Goal: Task Accomplishment & Management: Use online tool/utility

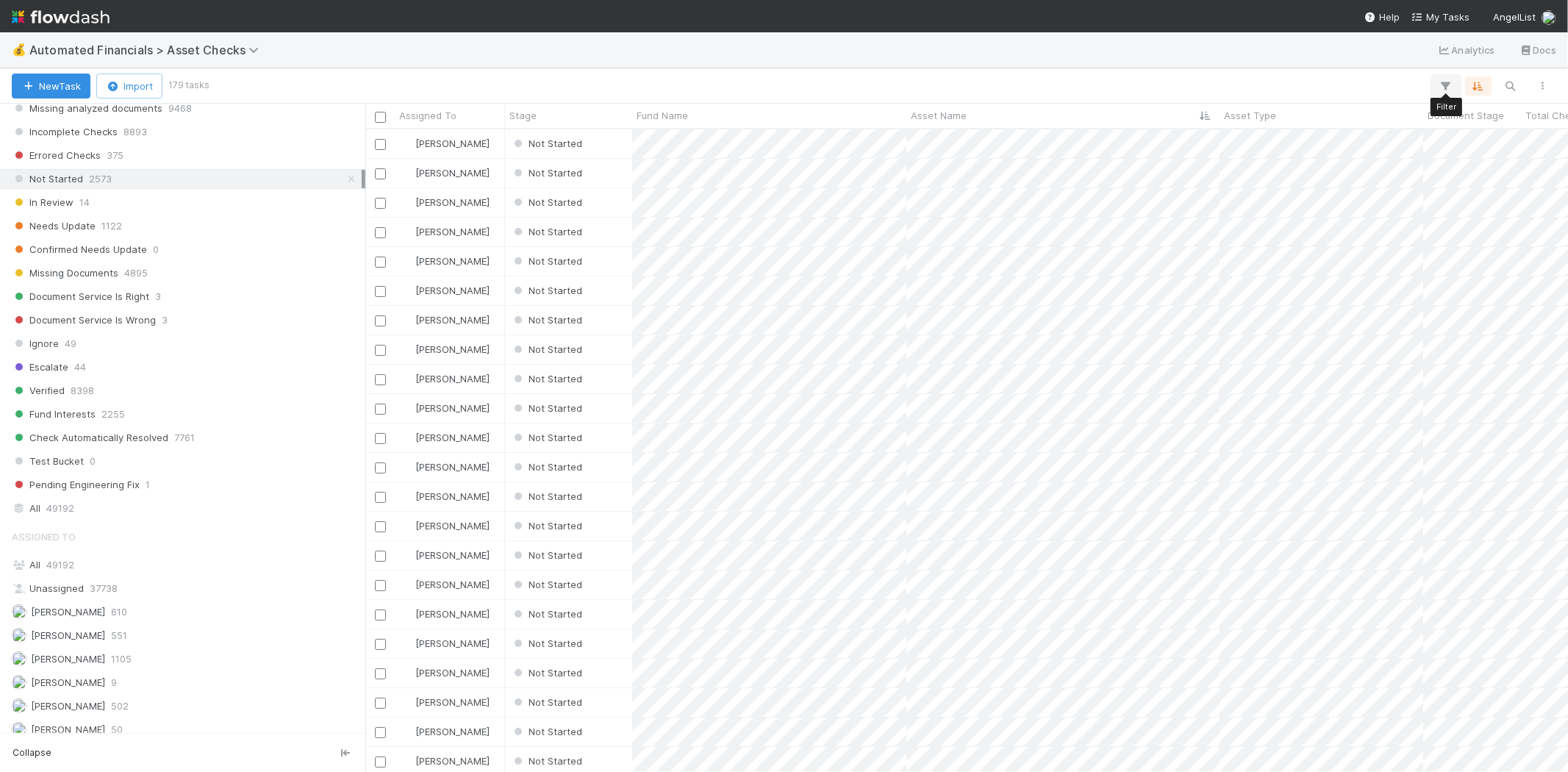
click at [1443, 84] on icon "button" at bounding box center [1445, 86] width 14 height 13
click at [1214, 122] on button "Add Filter" at bounding box center [1220, 131] width 441 height 21
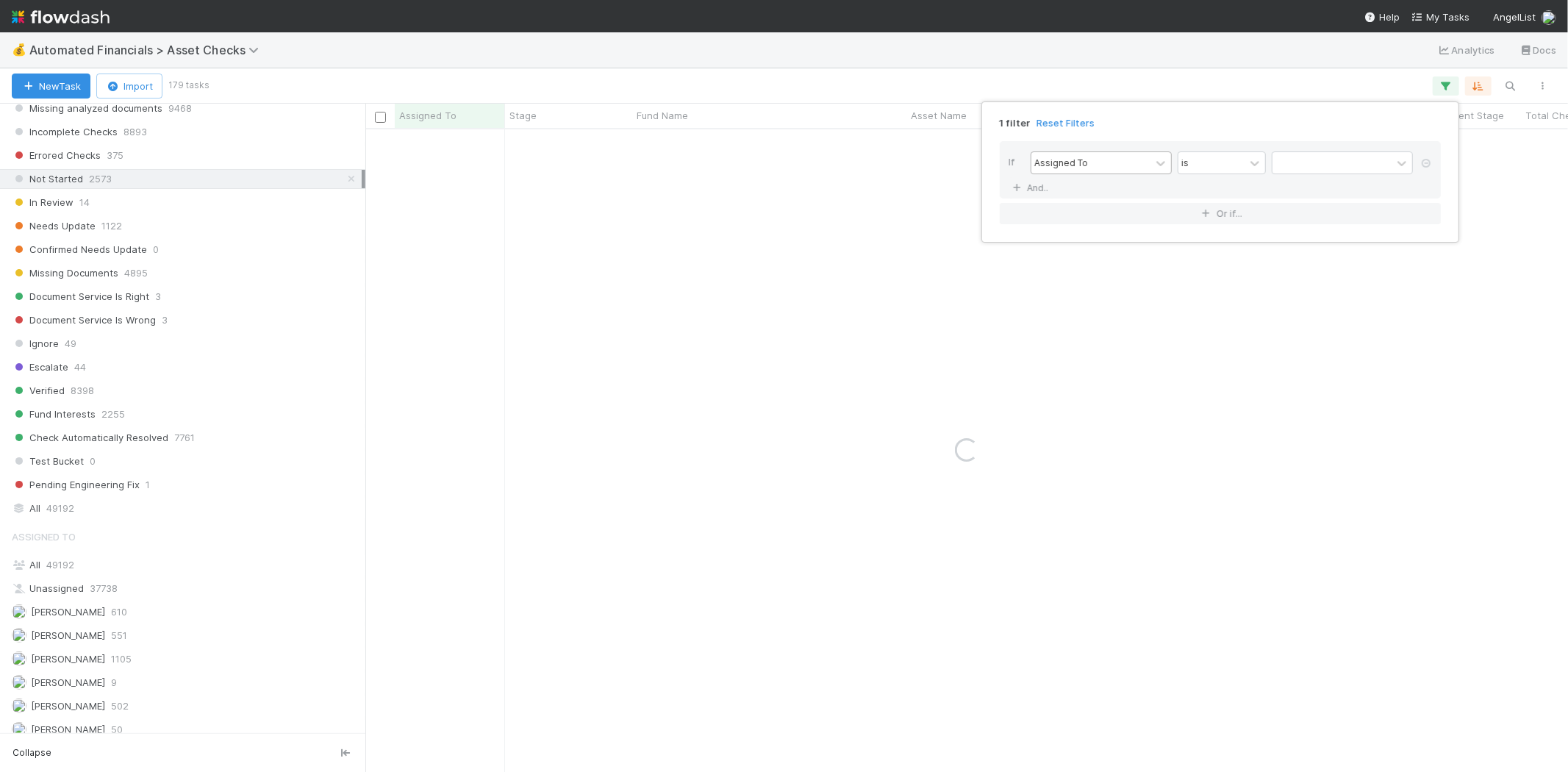
click at [1106, 156] on div "Assigned To" at bounding box center [1091, 163] width 119 height 21
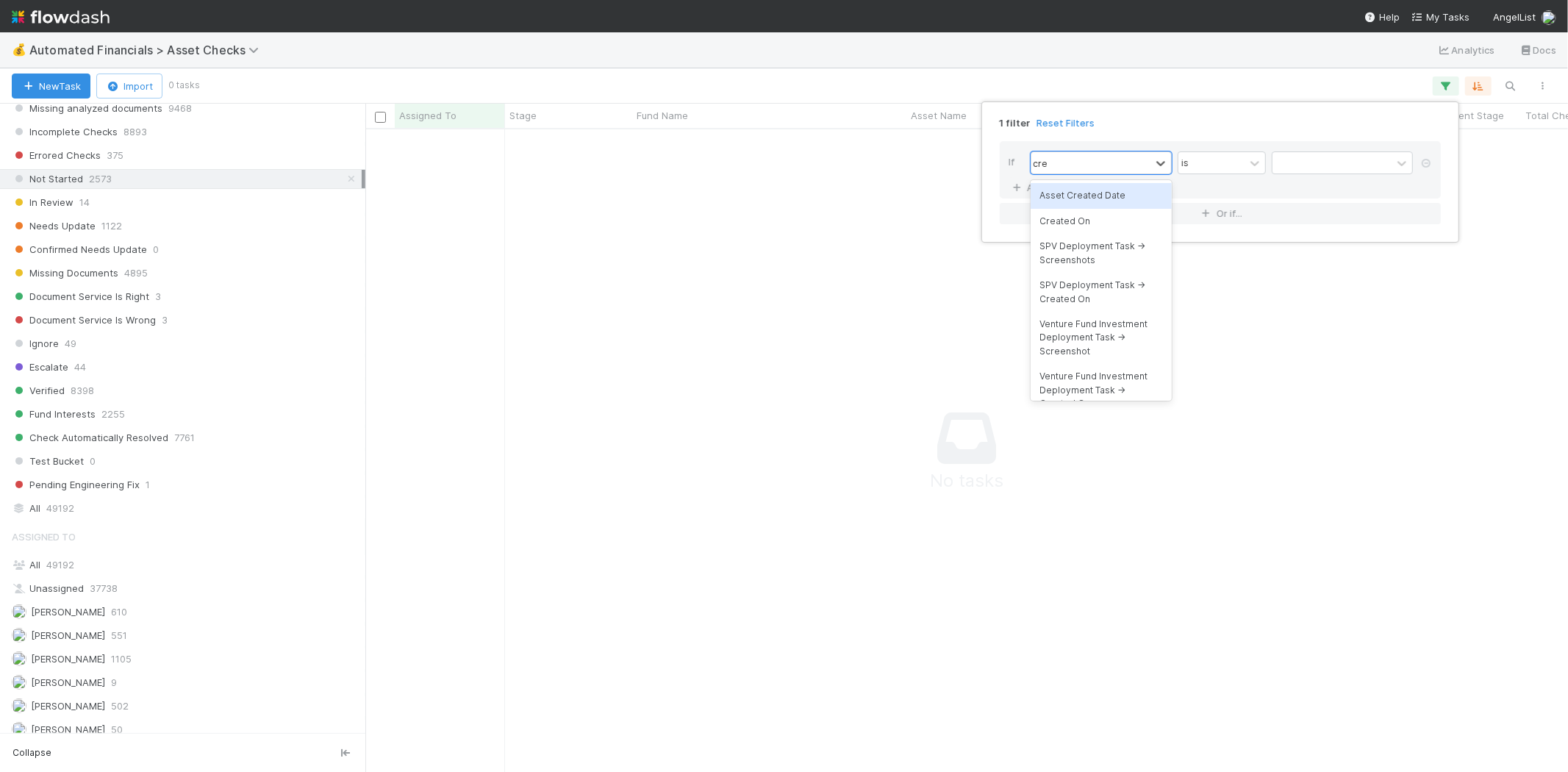
type input "crea"
click at [1100, 216] on div "Created On" at bounding box center [1101, 221] width 141 height 25
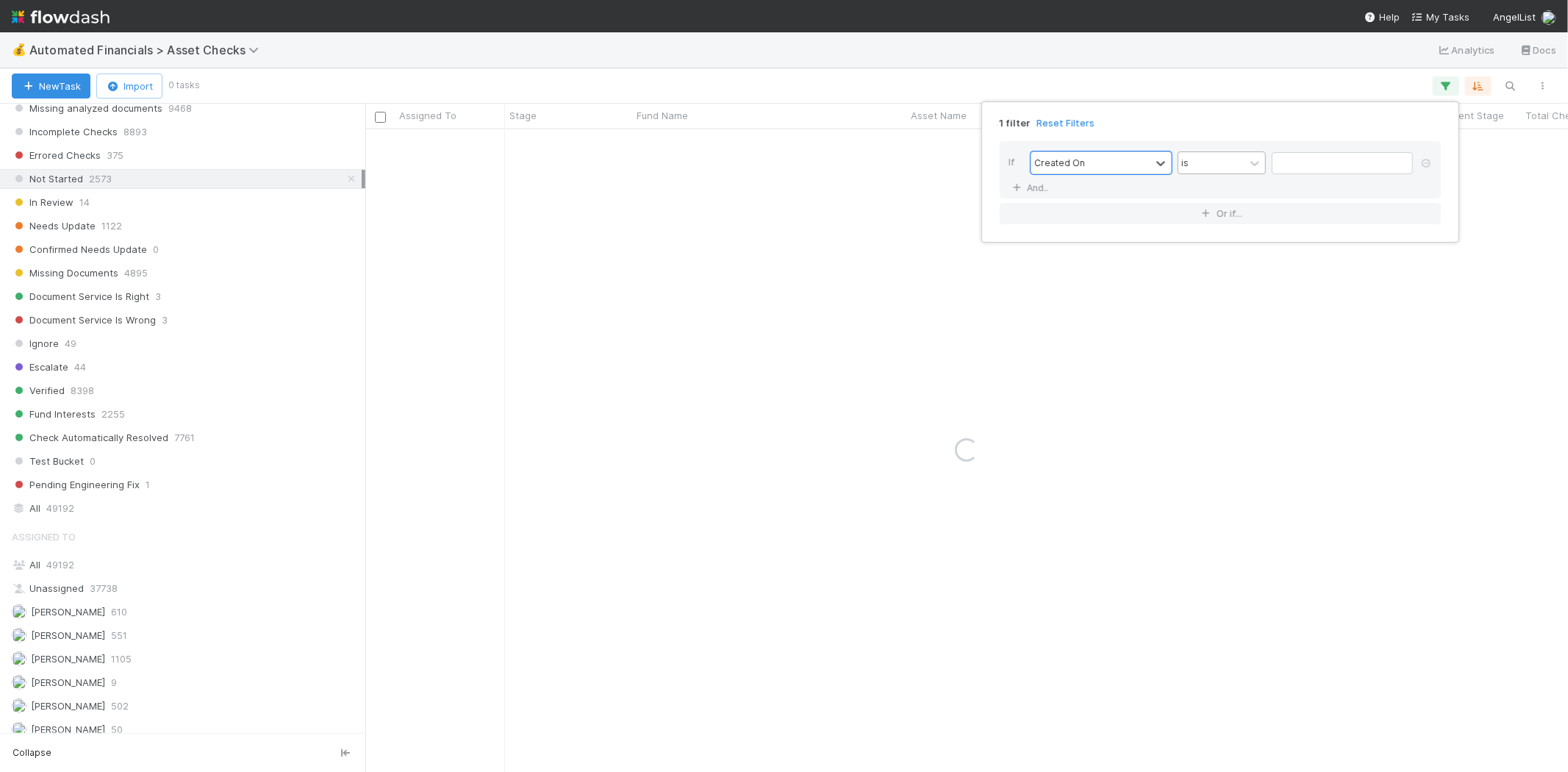
click at [1229, 166] on div "is" at bounding box center [1211, 163] width 66 height 21
click at [1220, 369] on div "is after" at bounding box center [1221, 376] width 89 height 25
click at [1341, 165] on input "text" at bounding box center [1342, 163] width 141 height 22
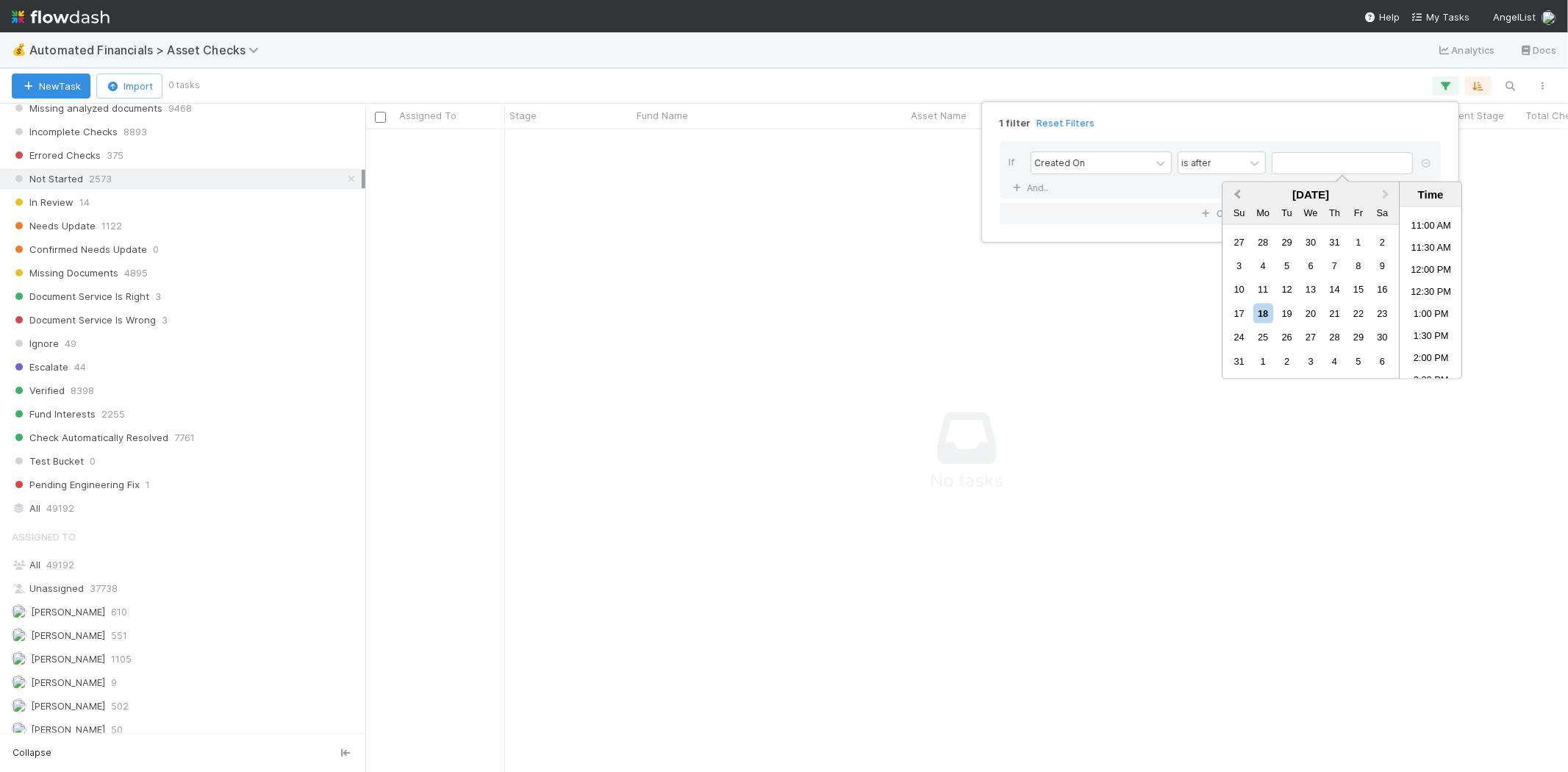
click at [1239, 189] on button "Previous Month" at bounding box center [1236, 195] width 24 height 24
click at [1331, 240] on div "1" at bounding box center [1335, 241] width 20 height 20
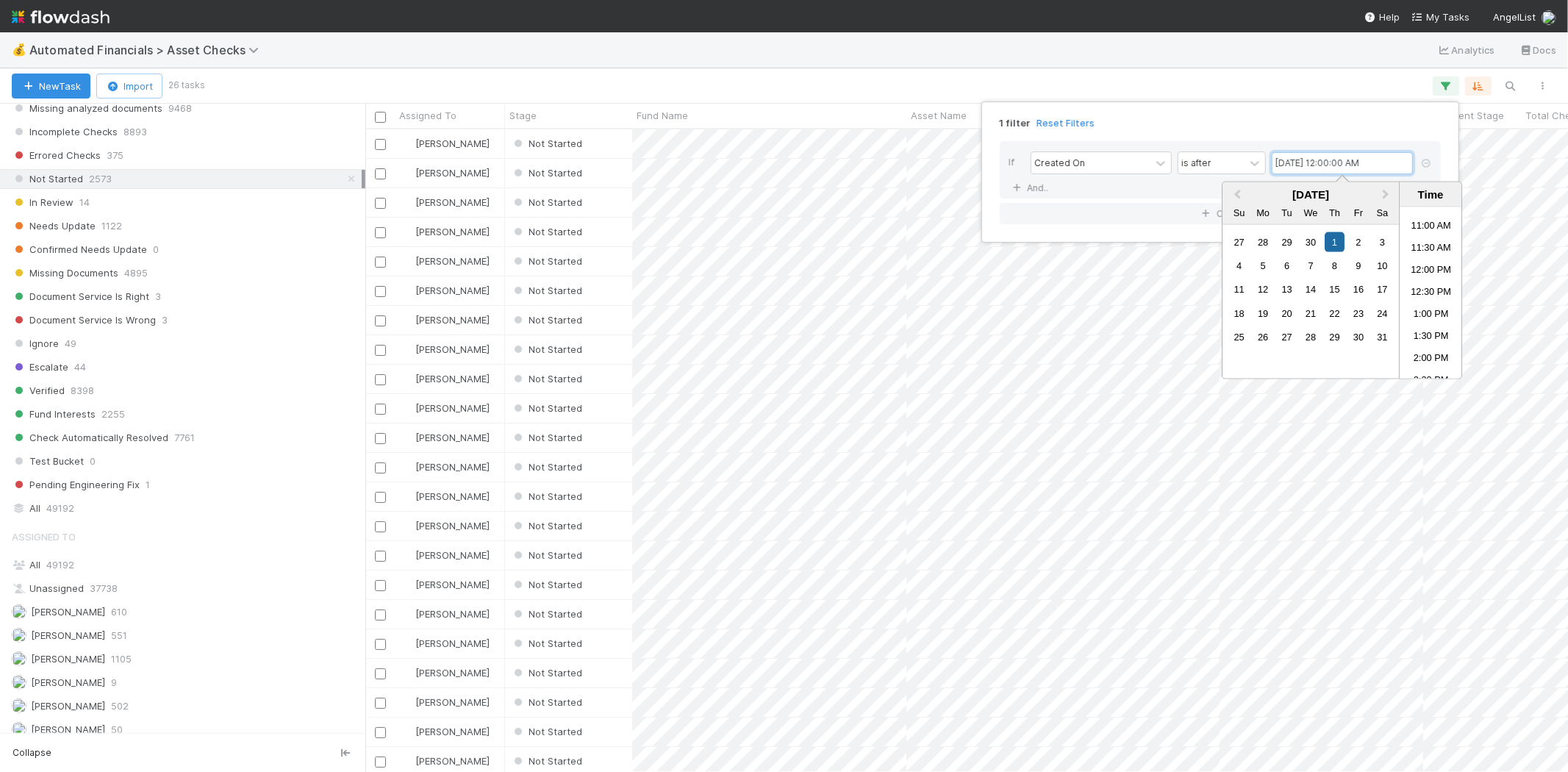
scroll to position [630, 1190]
click at [1237, 189] on span "Previous Month" at bounding box center [1237, 194] width 0 height 17
click at [1290, 287] on div "15" at bounding box center [1287, 289] width 20 height 20
click at [1287, 238] on div "1" at bounding box center [1287, 241] width 20 height 20
type input "[DATE] 12:00:00 AM"
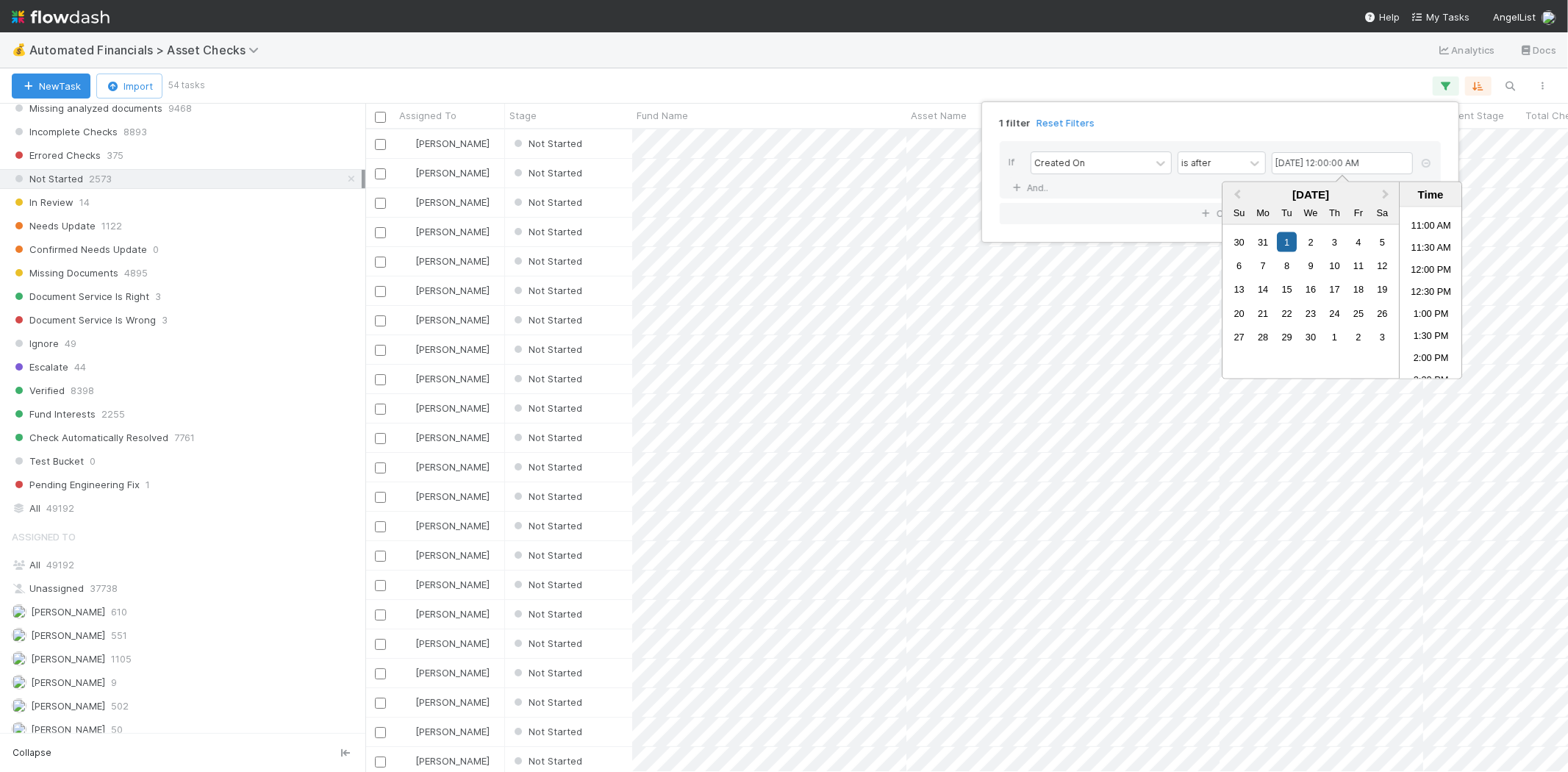
click at [1226, 56] on div "1 filter Reset Filters If Created On is after [DATE] 12:00:00 AM And.. Or if..." at bounding box center [784, 386] width 1568 height 772
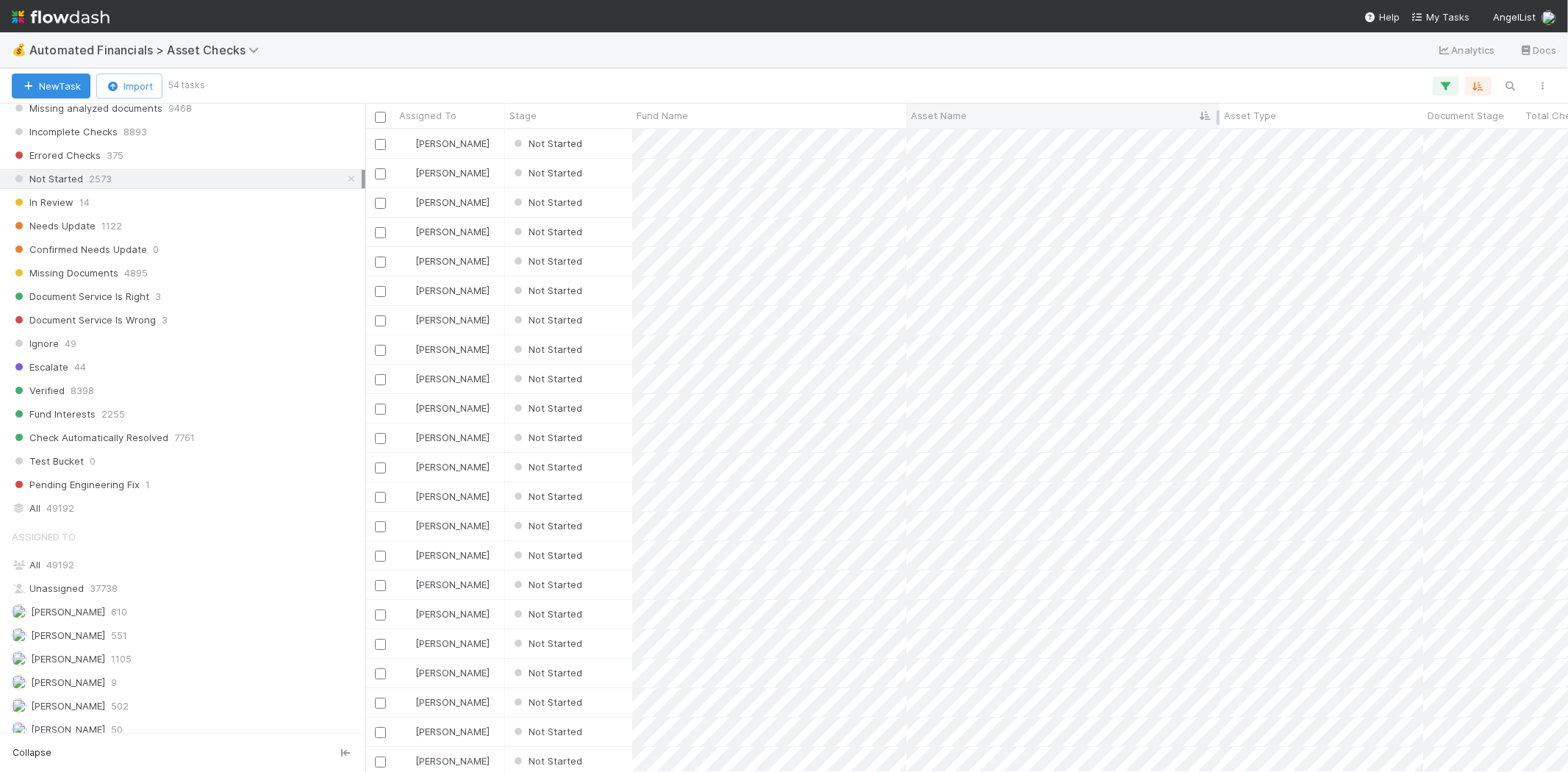
click at [946, 112] on span "Asset Name" at bounding box center [938, 114] width 56 height 14
click at [954, 137] on div "Sort A → Z" at bounding box center [995, 143] width 168 height 22
click at [914, 81] on div at bounding box center [784, 386] width 1568 height 772
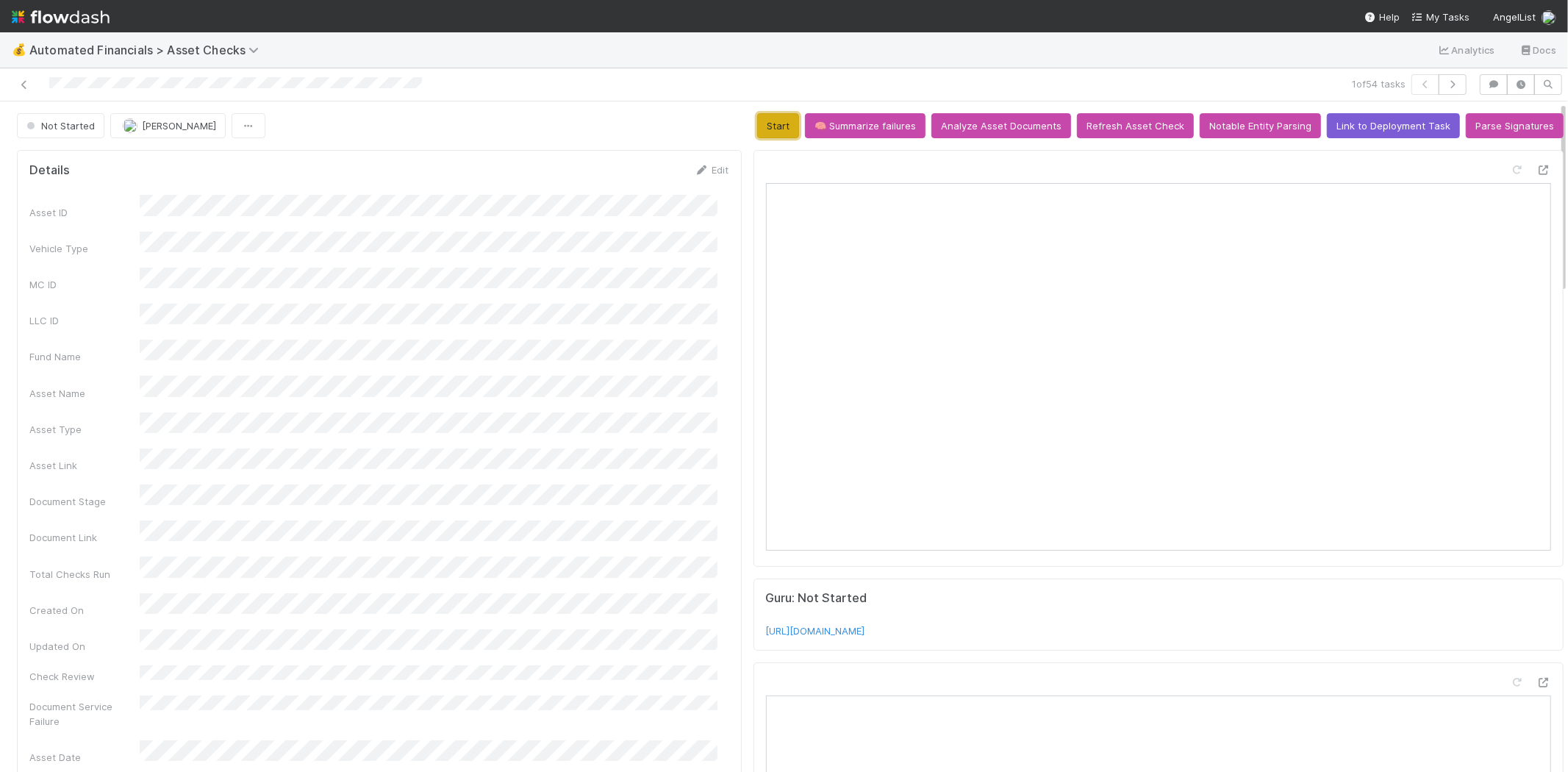
click at [769, 136] on button "Start" at bounding box center [778, 126] width 42 height 25
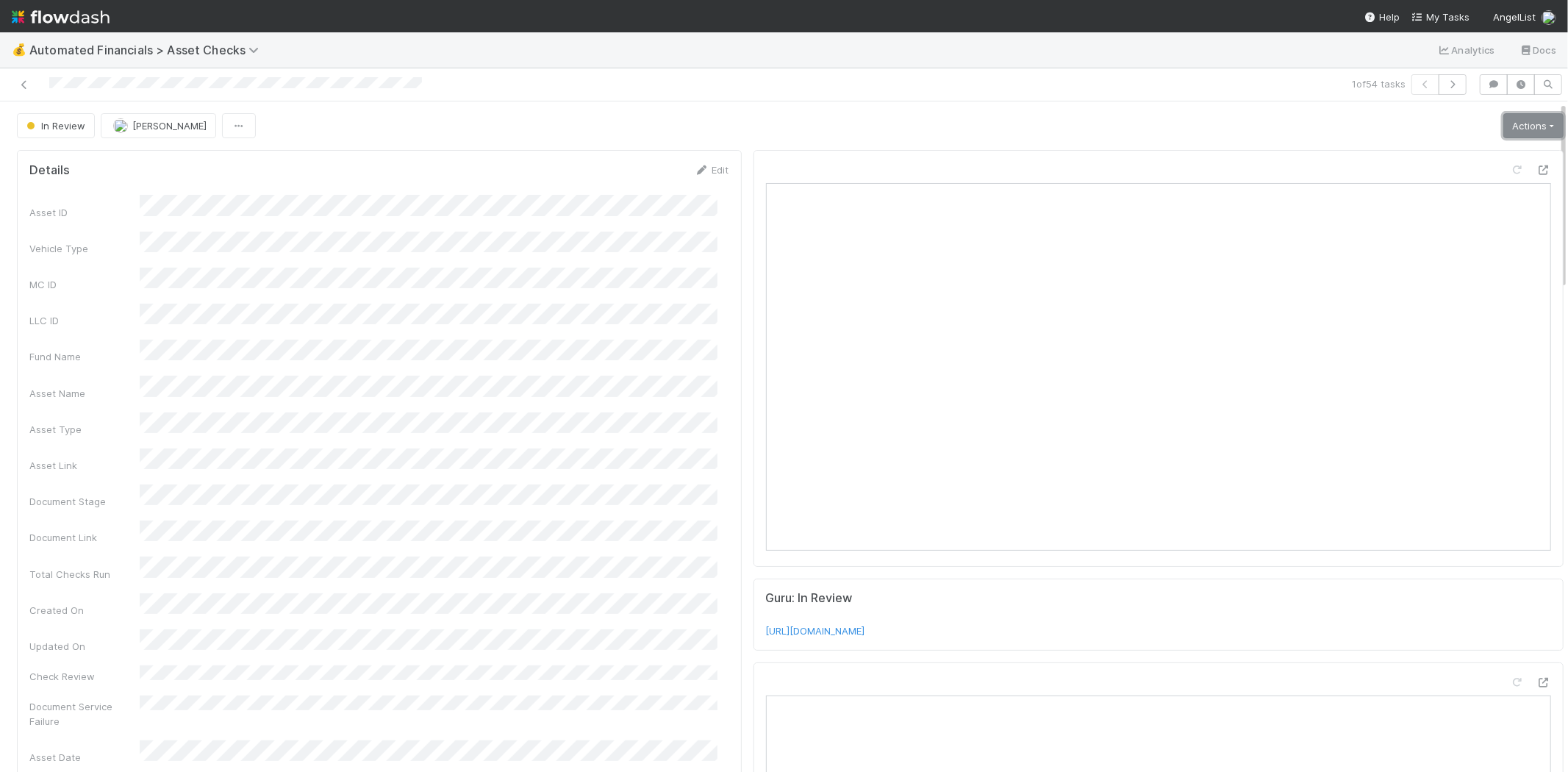
click at [1506, 133] on link "Actions" at bounding box center [1533, 126] width 60 height 25
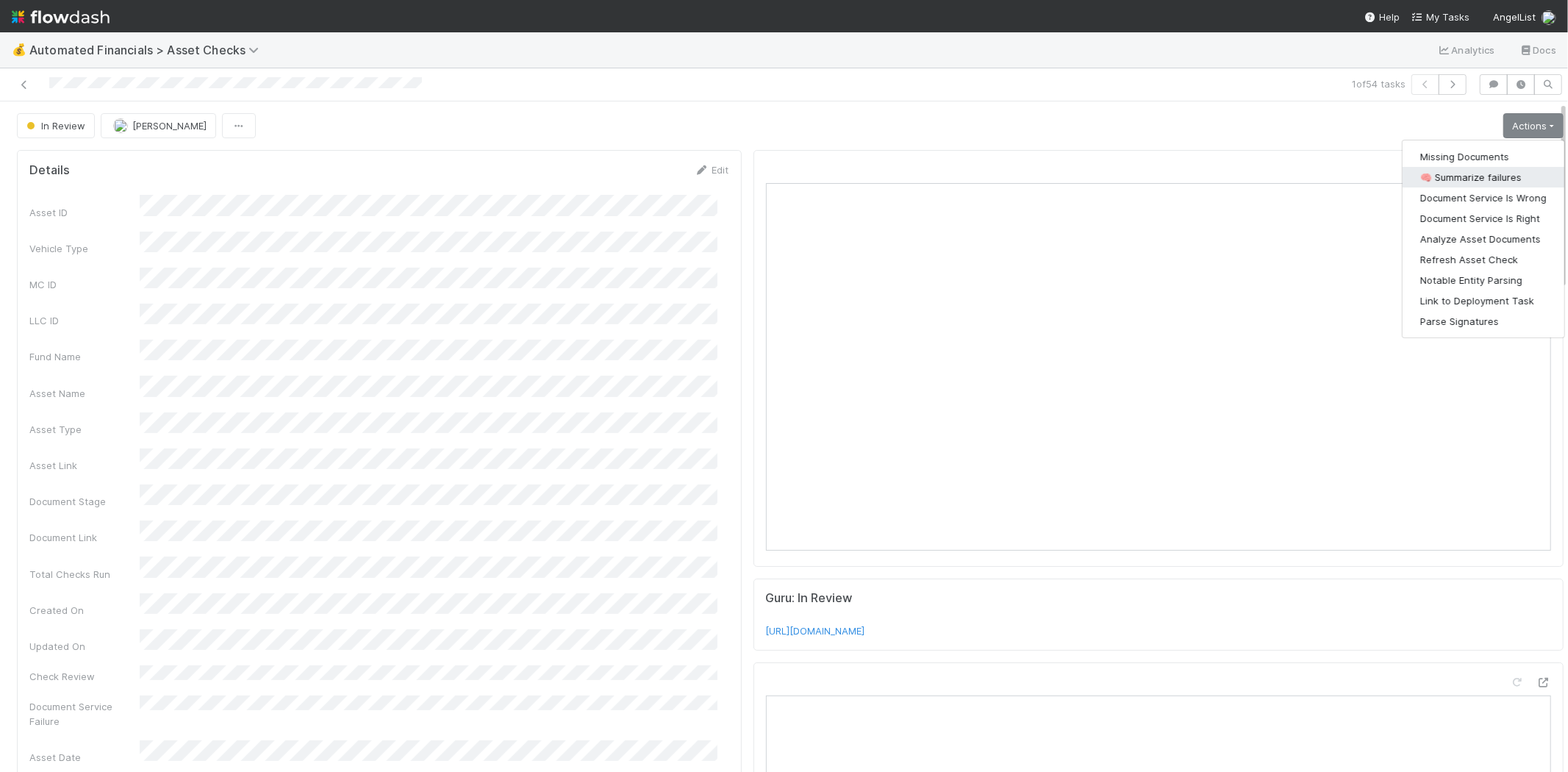
click at [1488, 177] on button "🧠 Summarize failures" at bounding box center [1484, 177] width 162 height 21
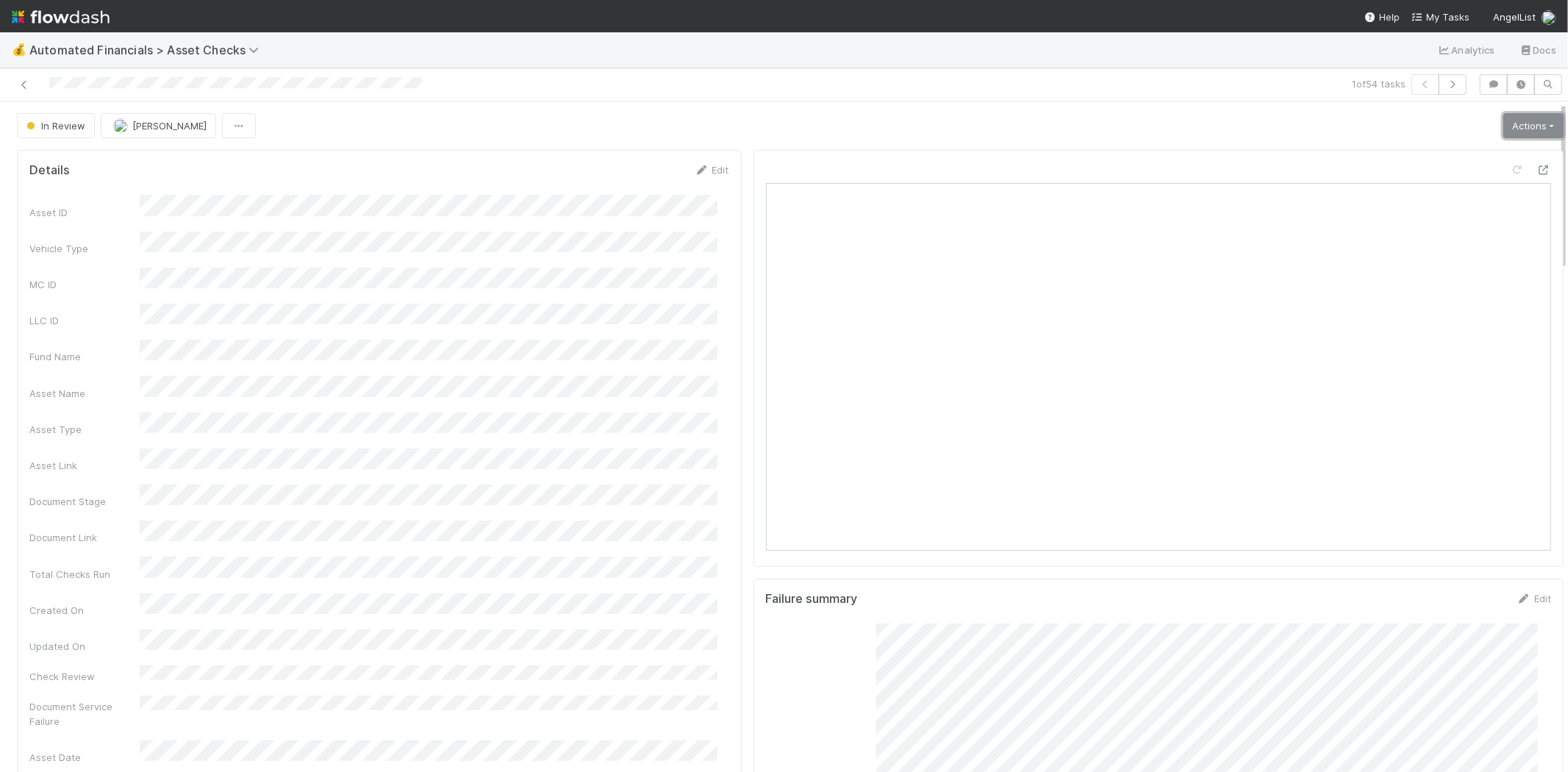
click at [1503, 133] on link "Actions" at bounding box center [1533, 126] width 60 height 25
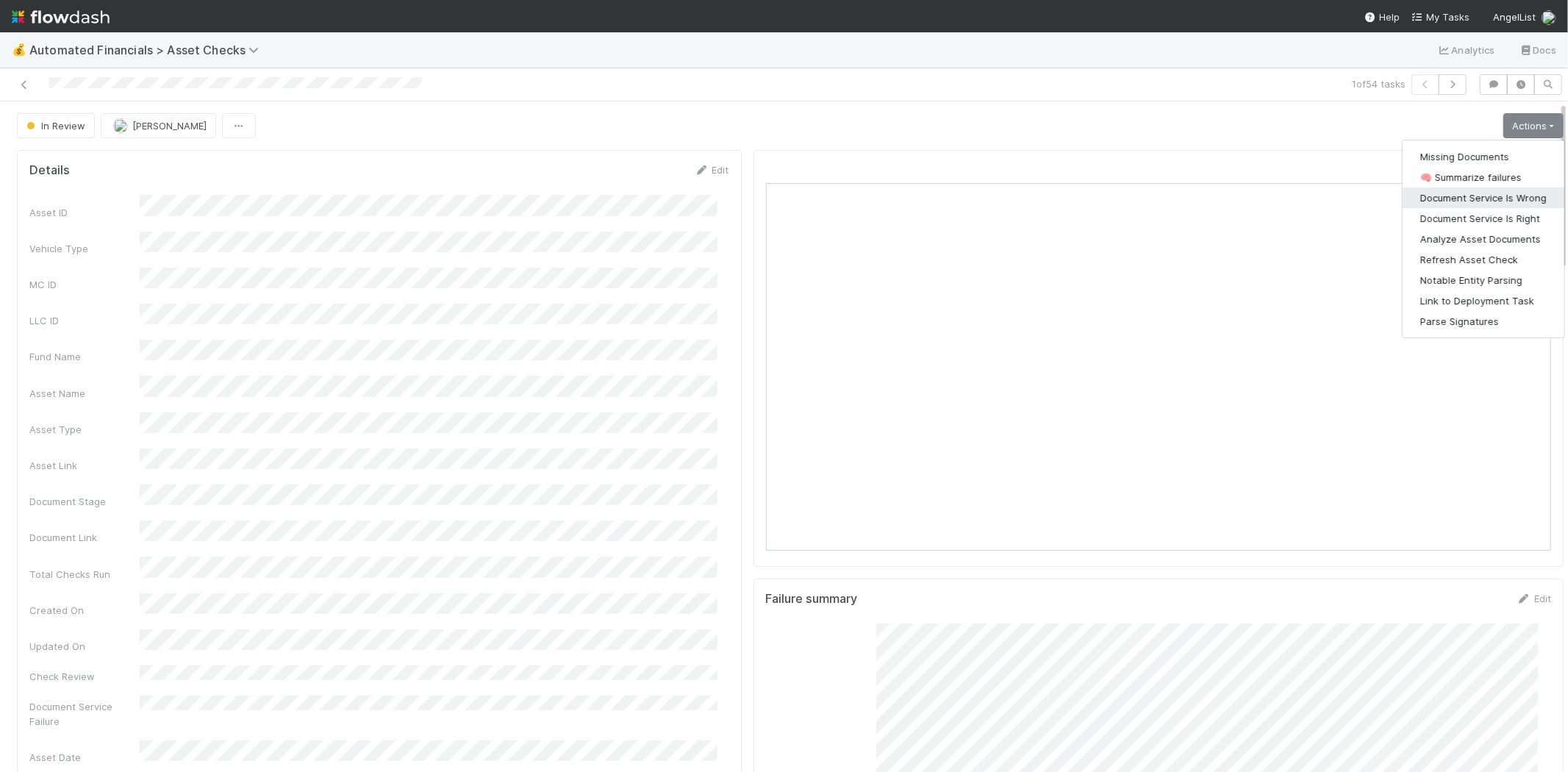
click at [1484, 194] on button "Document Service Is Wrong" at bounding box center [1484, 198] width 162 height 21
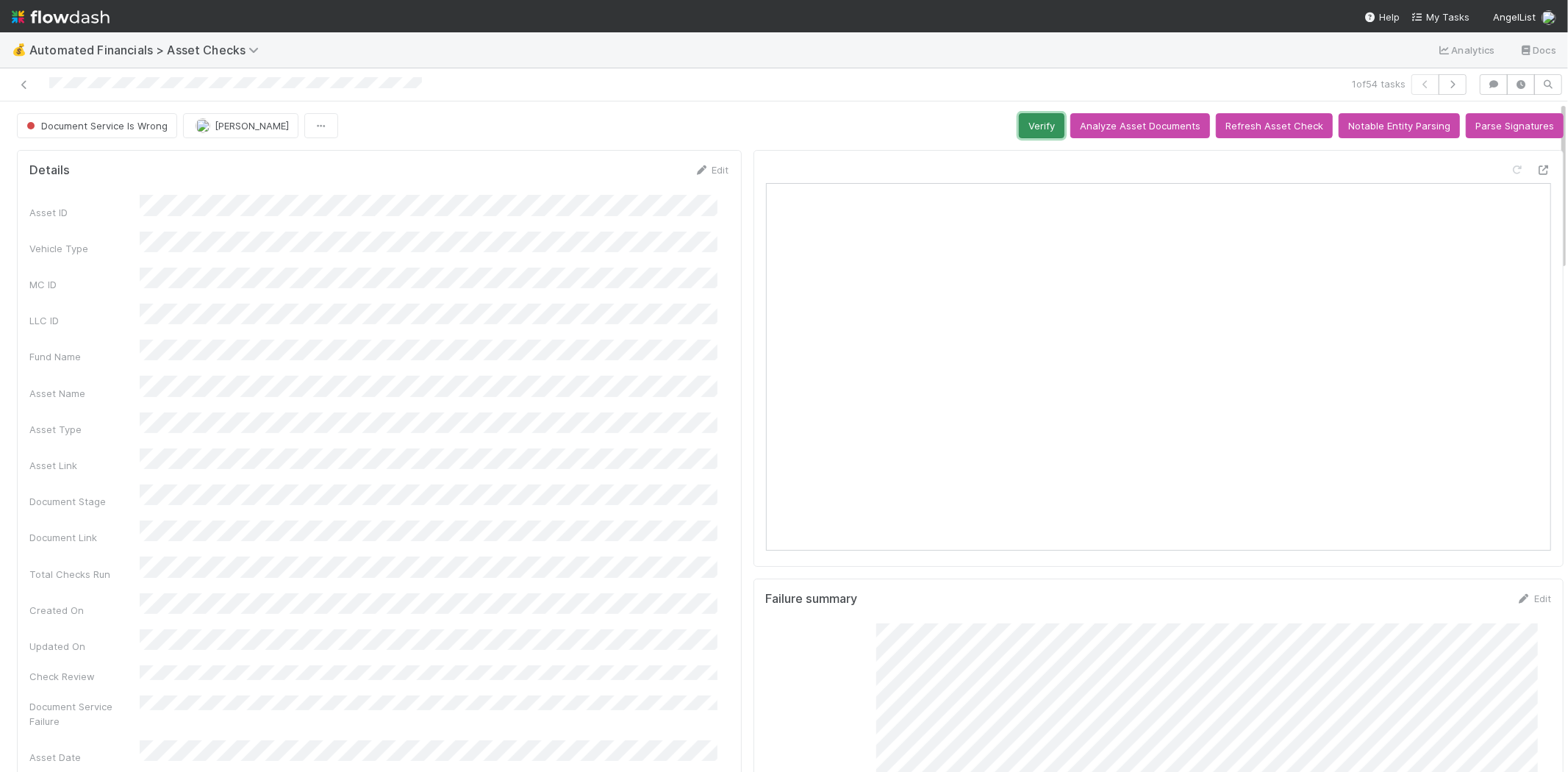
drag, startPoint x: 1025, startPoint y: 122, endPoint x: 754, endPoint y: 118, distance: 271.0
click at [1022, 121] on button "Verify" at bounding box center [1042, 126] width 46 height 25
click at [28, 86] on icon at bounding box center [24, 85] width 14 height 10
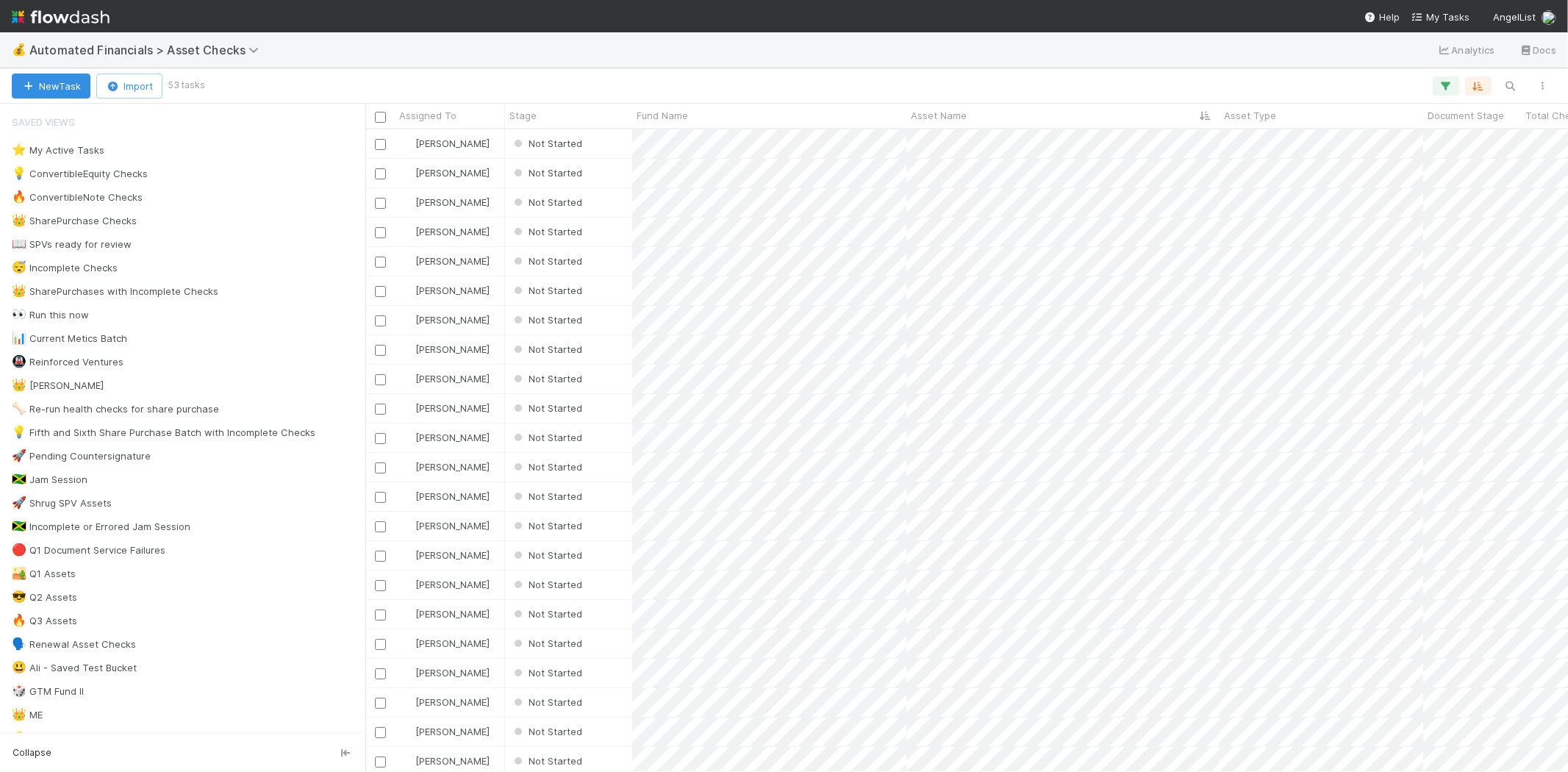
scroll to position [630, 1190]
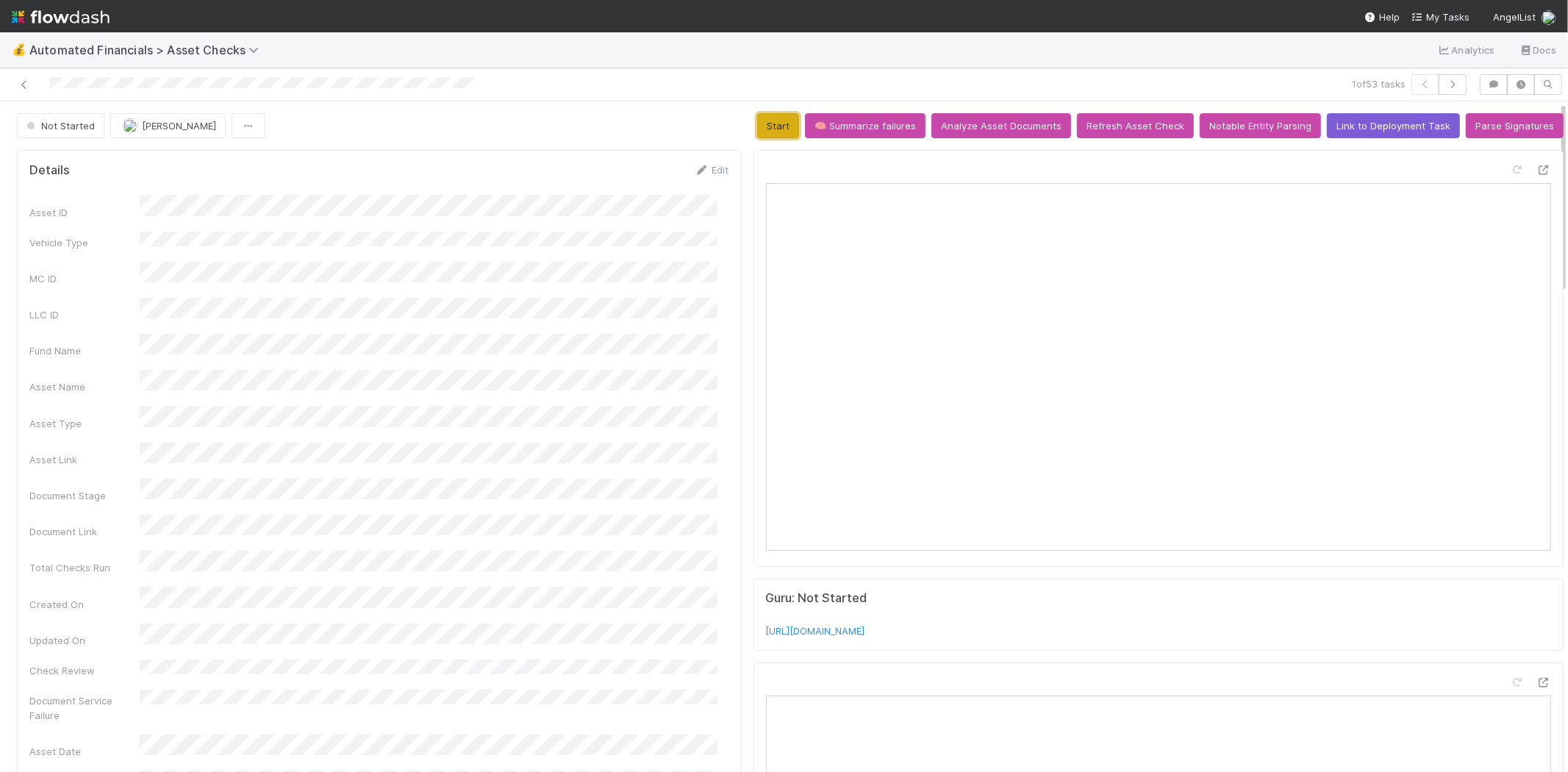
click at [762, 116] on button "Start" at bounding box center [778, 126] width 42 height 25
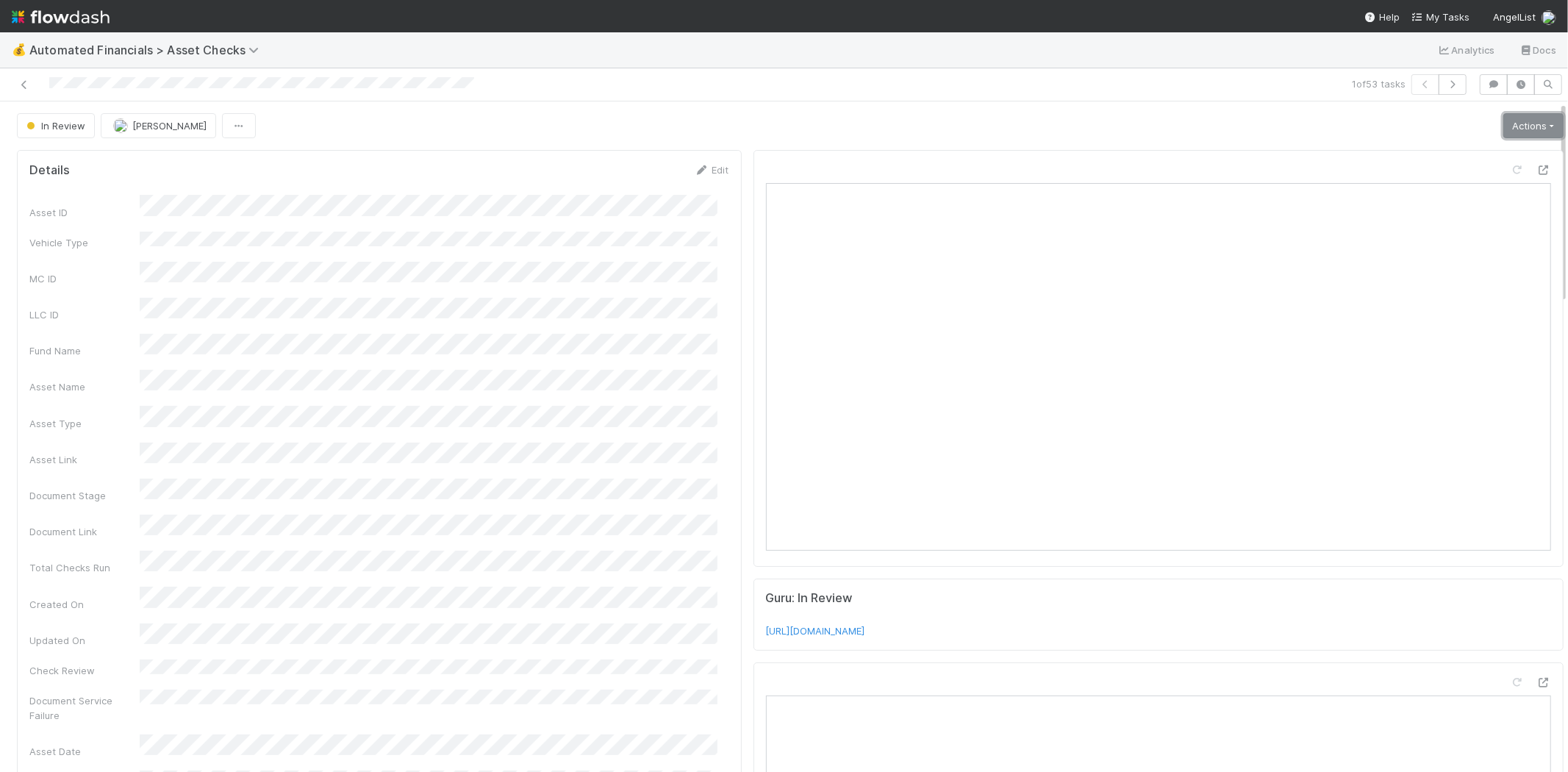
click at [1517, 122] on link "Actions" at bounding box center [1533, 126] width 60 height 25
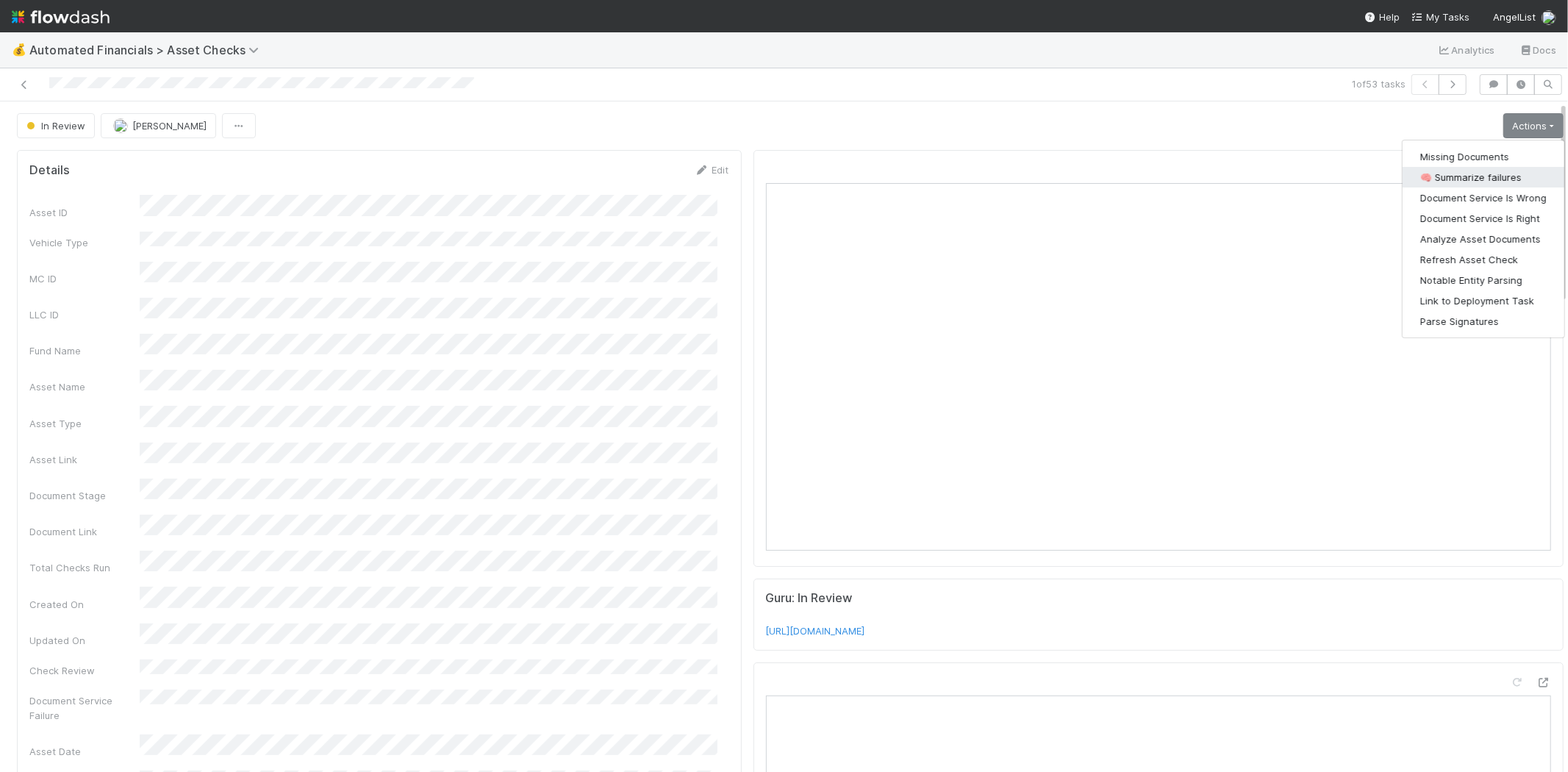
click at [1481, 174] on button "🧠 Summarize failures" at bounding box center [1484, 177] width 162 height 21
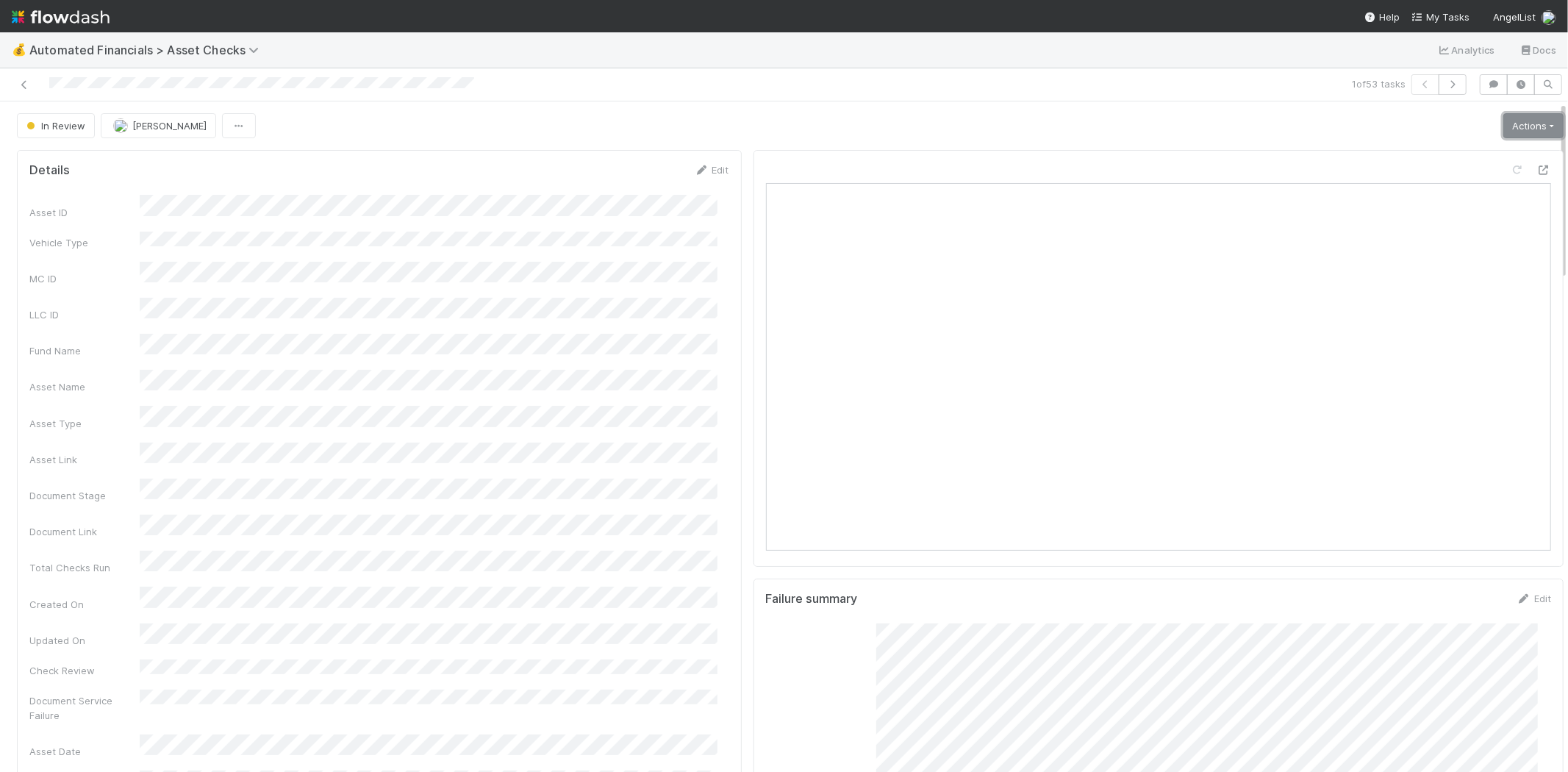
click at [1513, 131] on link "Actions" at bounding box center [1533, 126] width 60 height 25
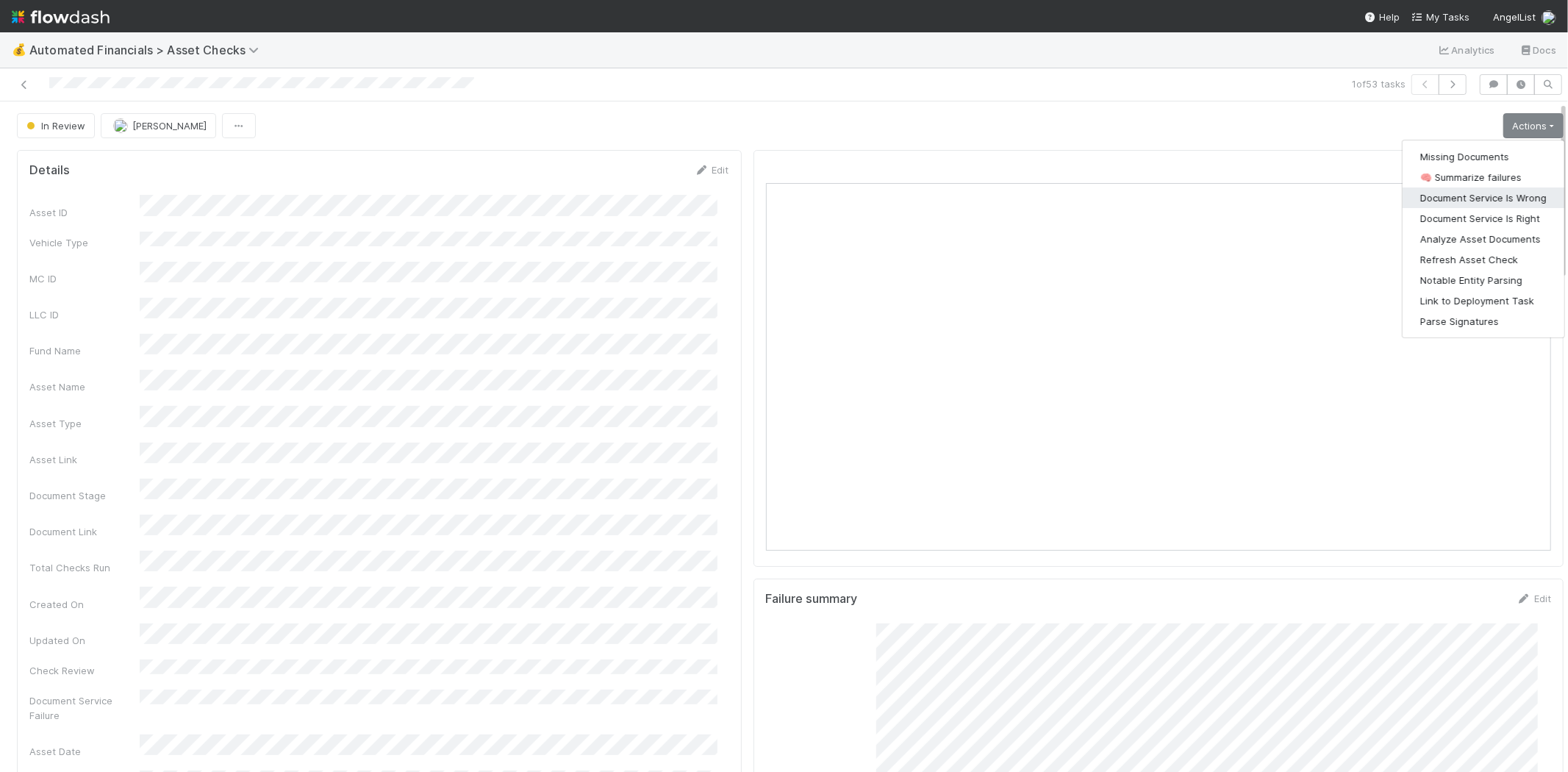
click at [1475, 195] on button "Document Service Is Wrong" at bounding box center [1484, 198] width 162 height 21
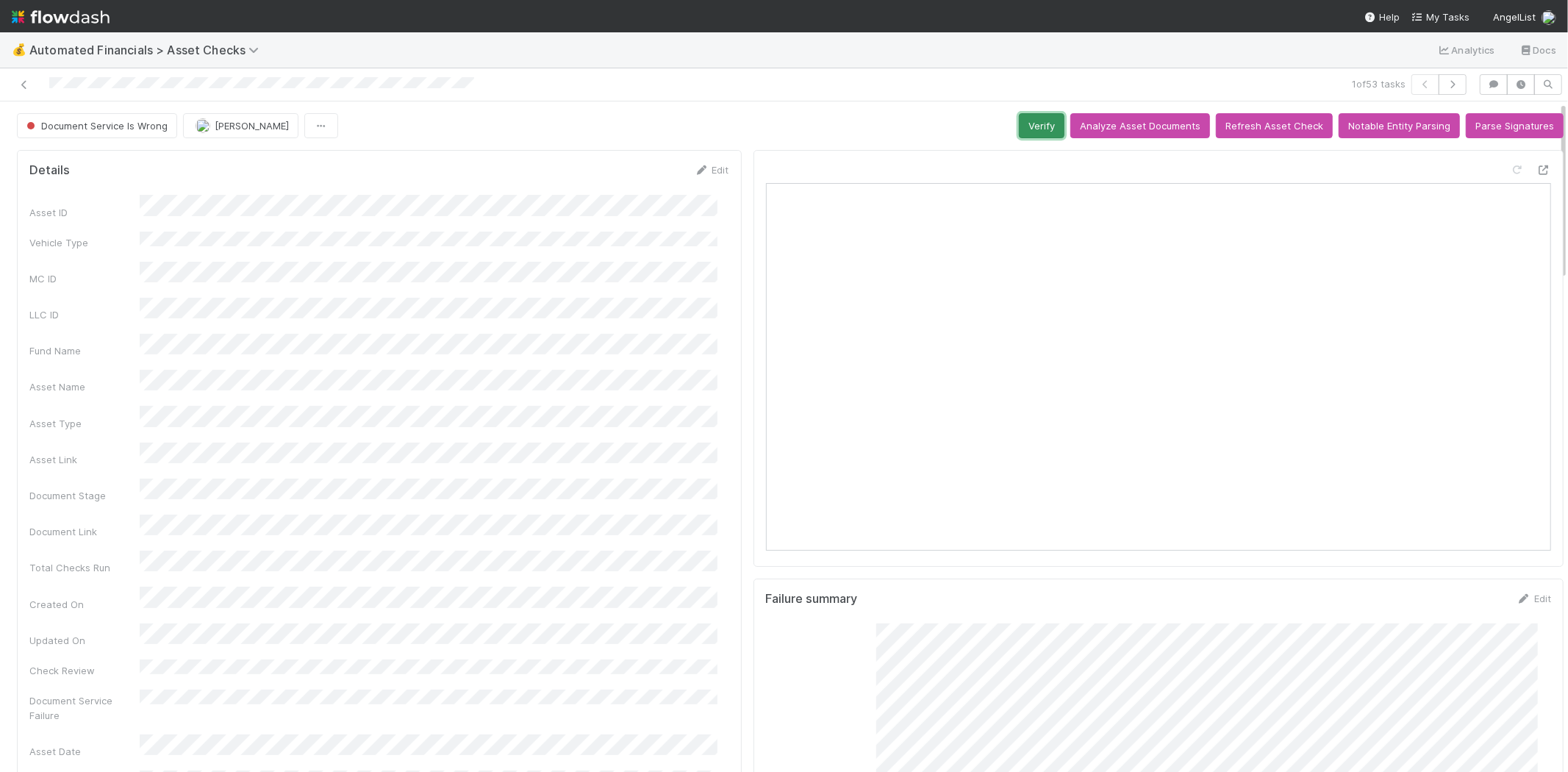
click at [1028, 115] on button "Verify" at bounding box center [1042, 126] width 46 height 25
click at [24, 82] on icon at bounding box center [24, 85] width 14 height 10
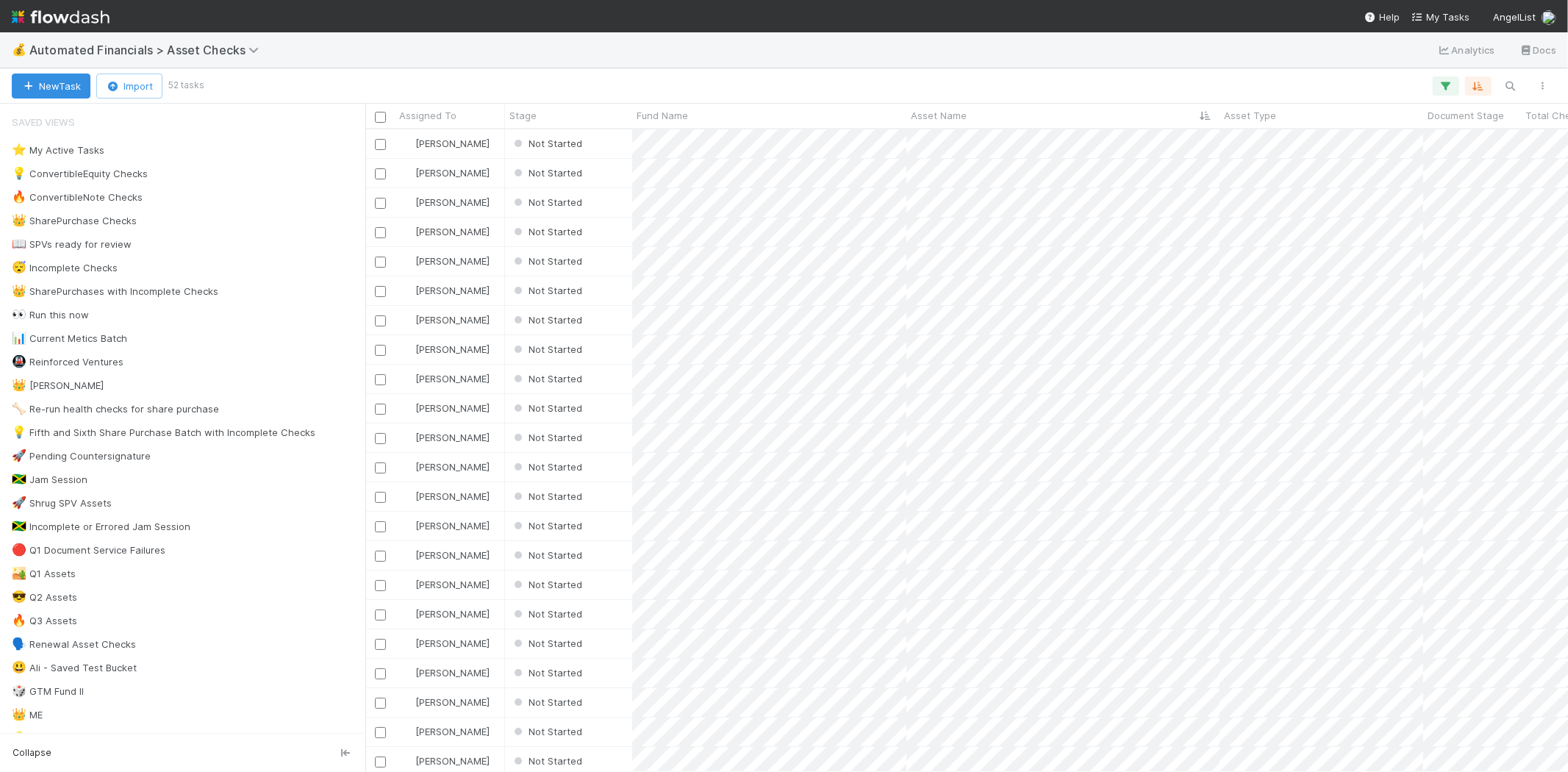
scroll to position [630, 1190]
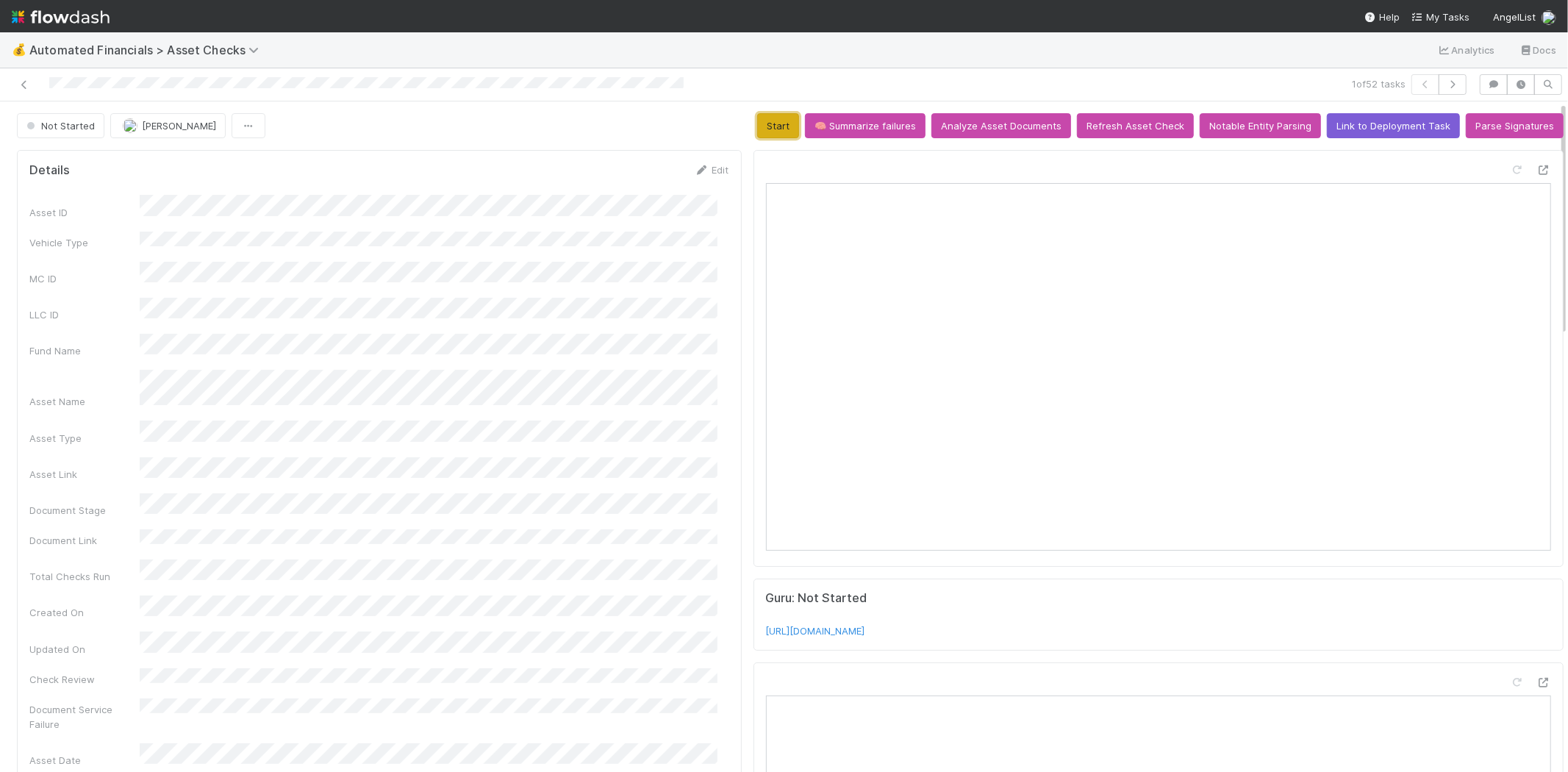
click at [770, 131] on button "Start" at bounding box center [778, 126] width 42 height 25
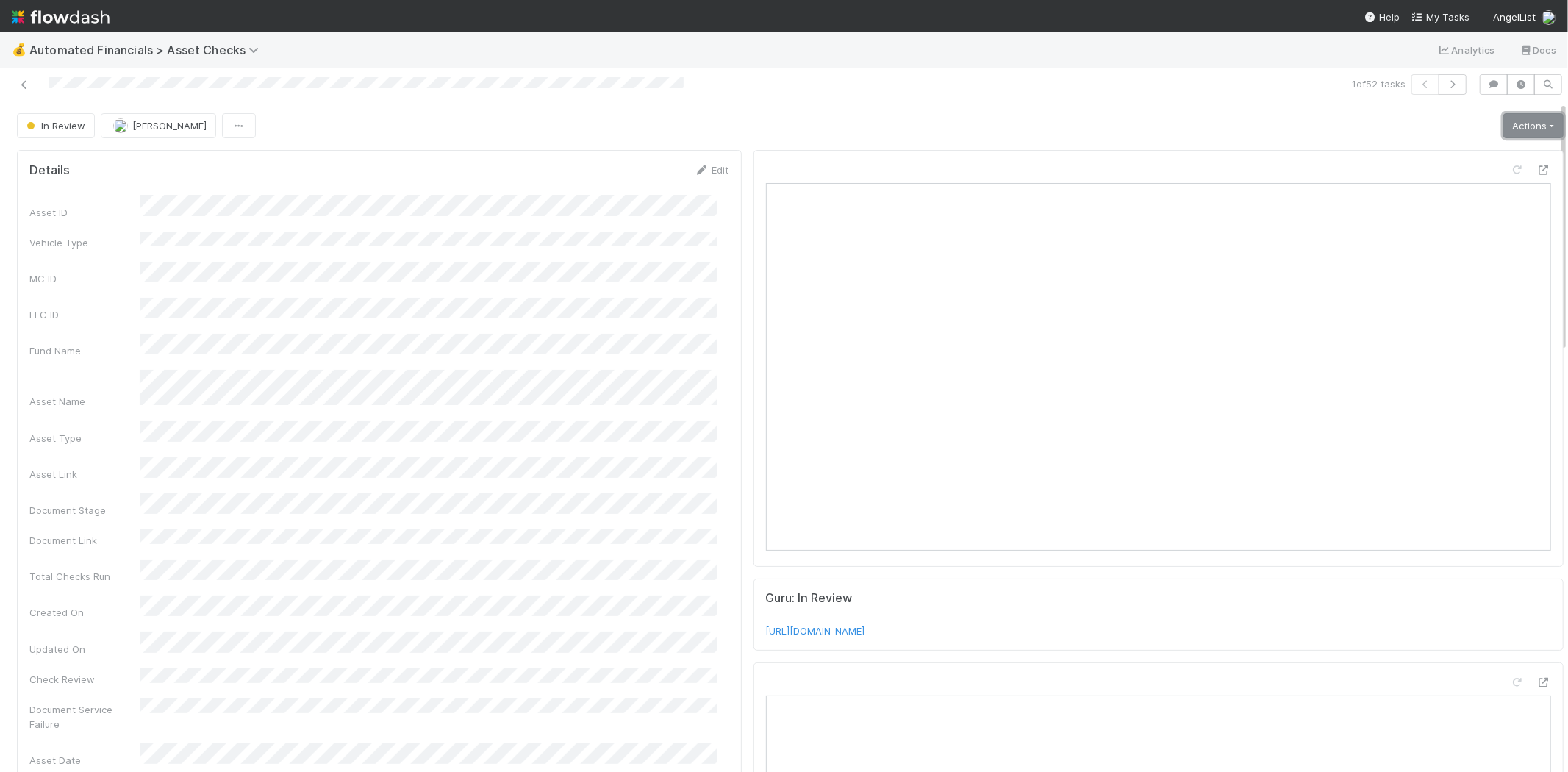
click at [1513, 129] on link "Actions" at bounding box center [1533, 126] width 60 height 25
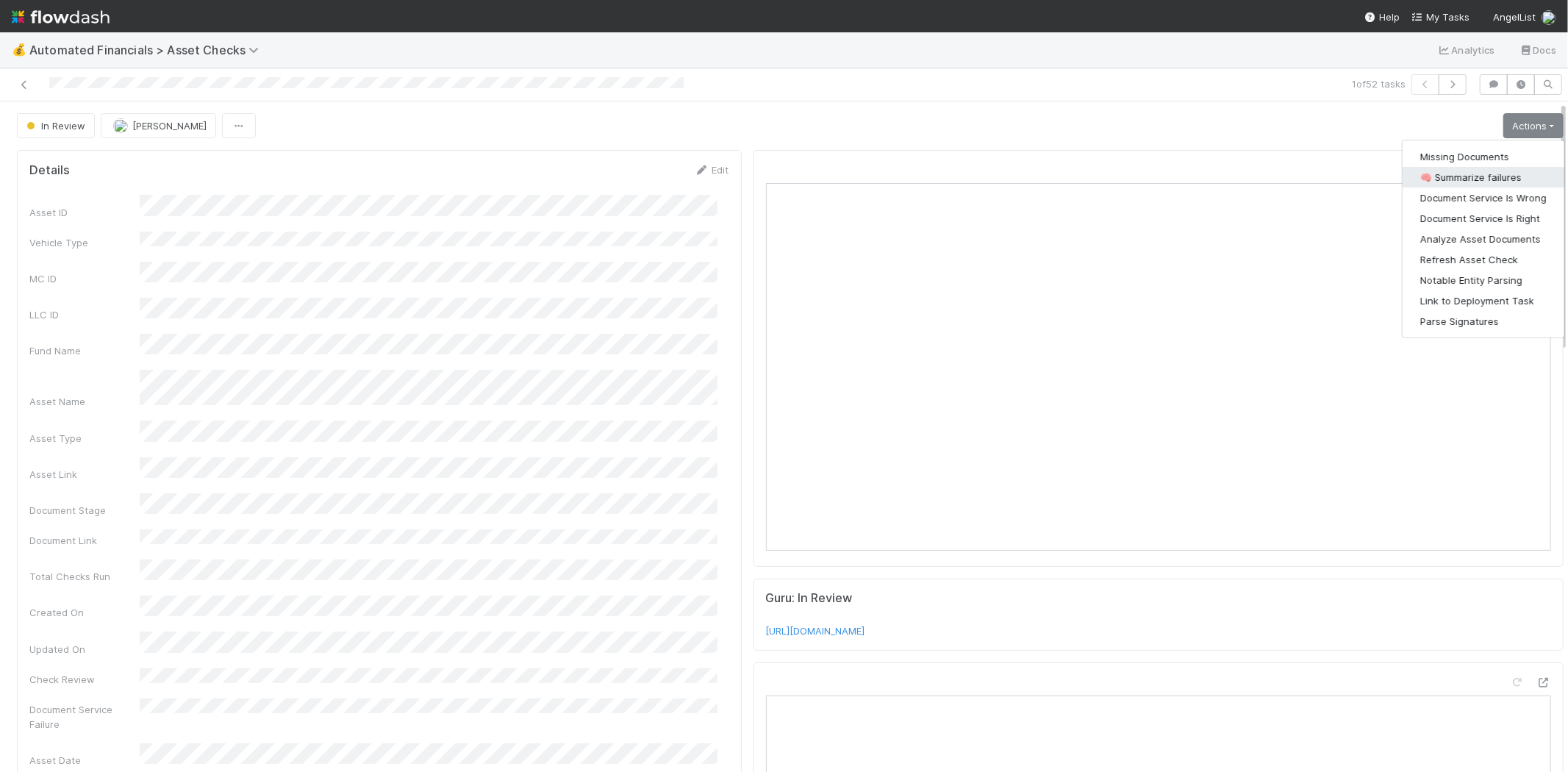
click at [1479, 174] on button "🧠 Summarize failures" at bounding box center [1484, 177] width 162 height 21
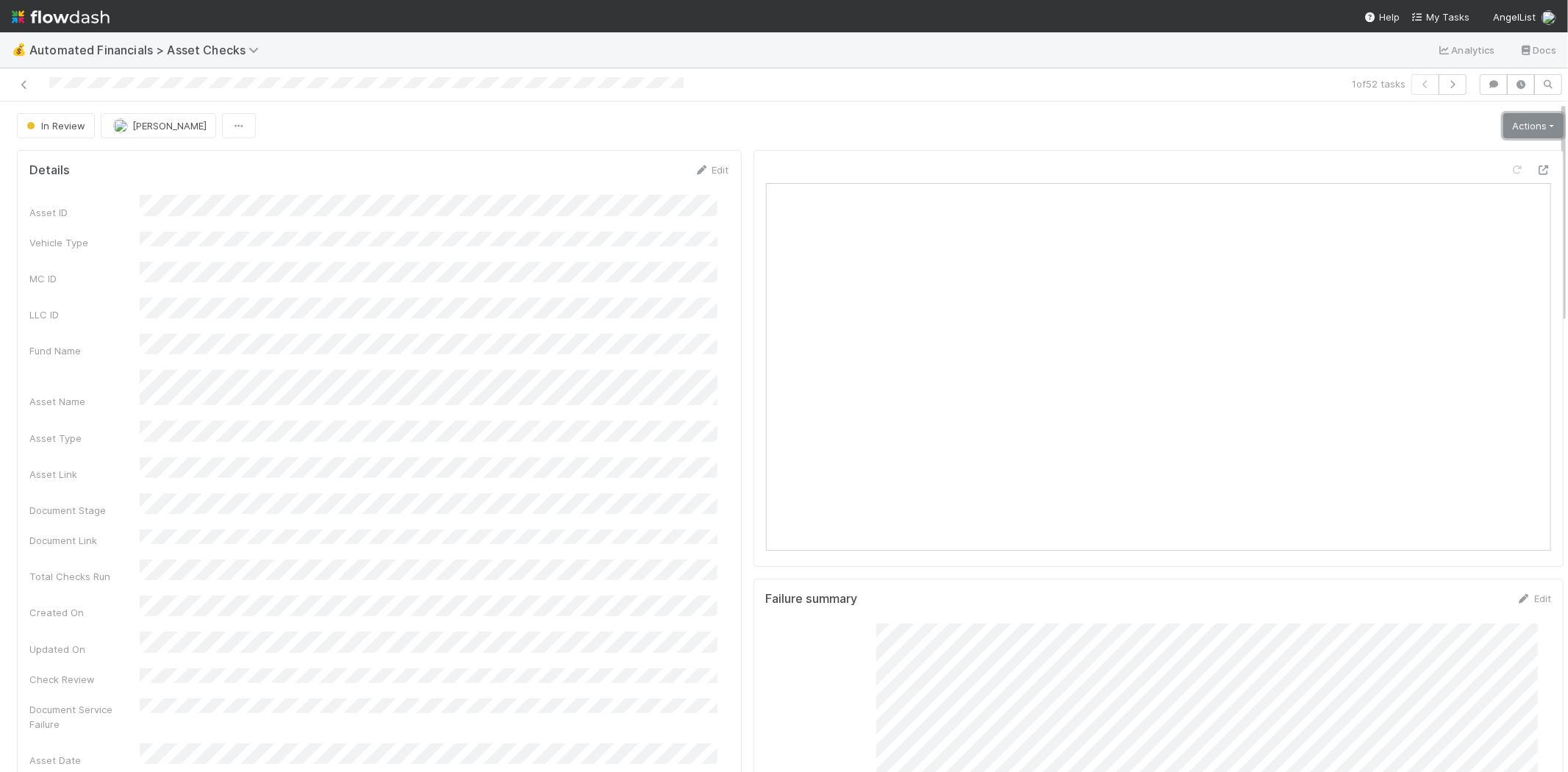
click at [1503, 128] on link "Actions" at bounding box center [1533, 126] width 60 height 25
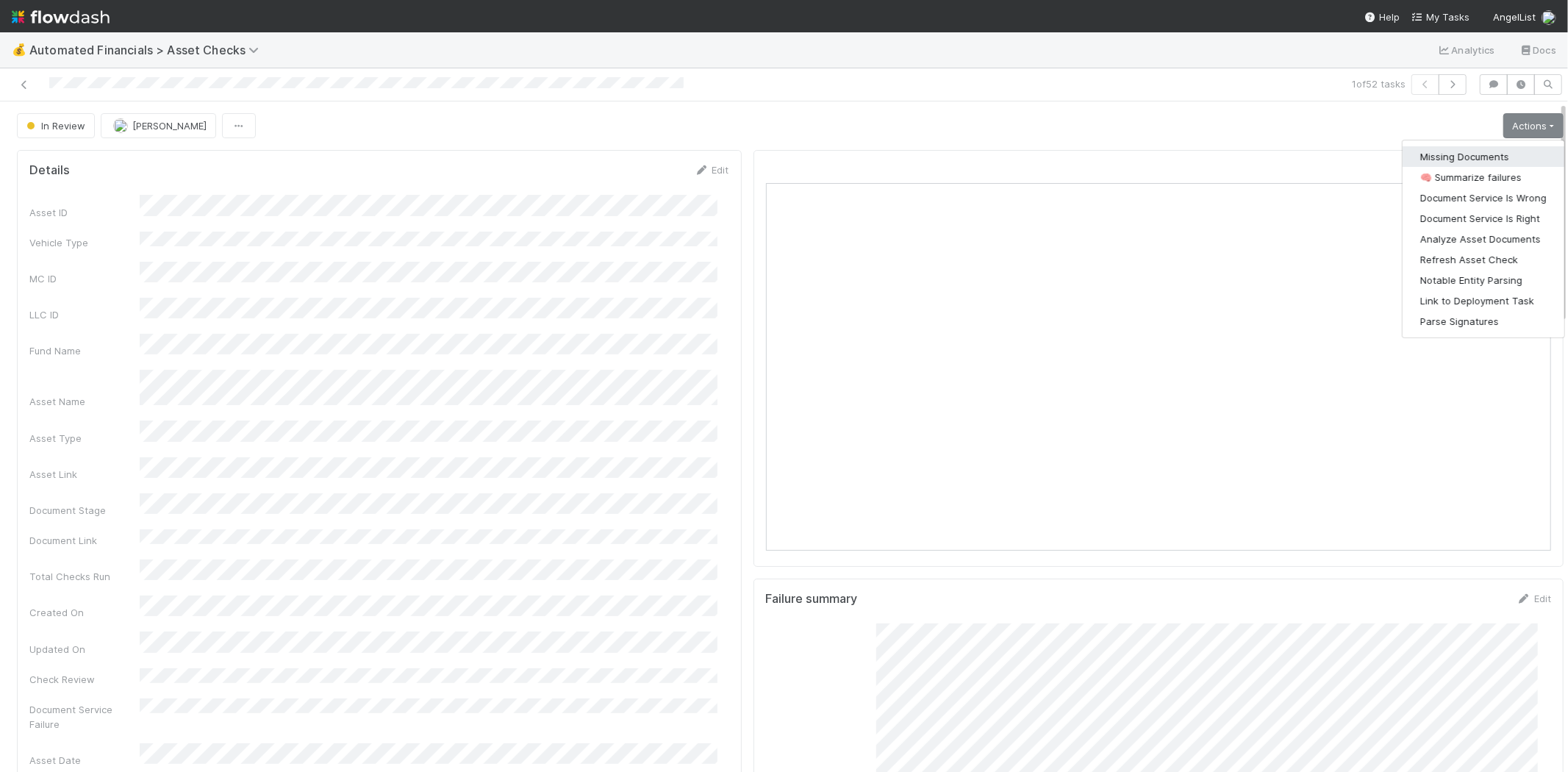
click at [1487, 156] on button "Missing Documents" at bounding box center [1484, 157] width 162 height 21
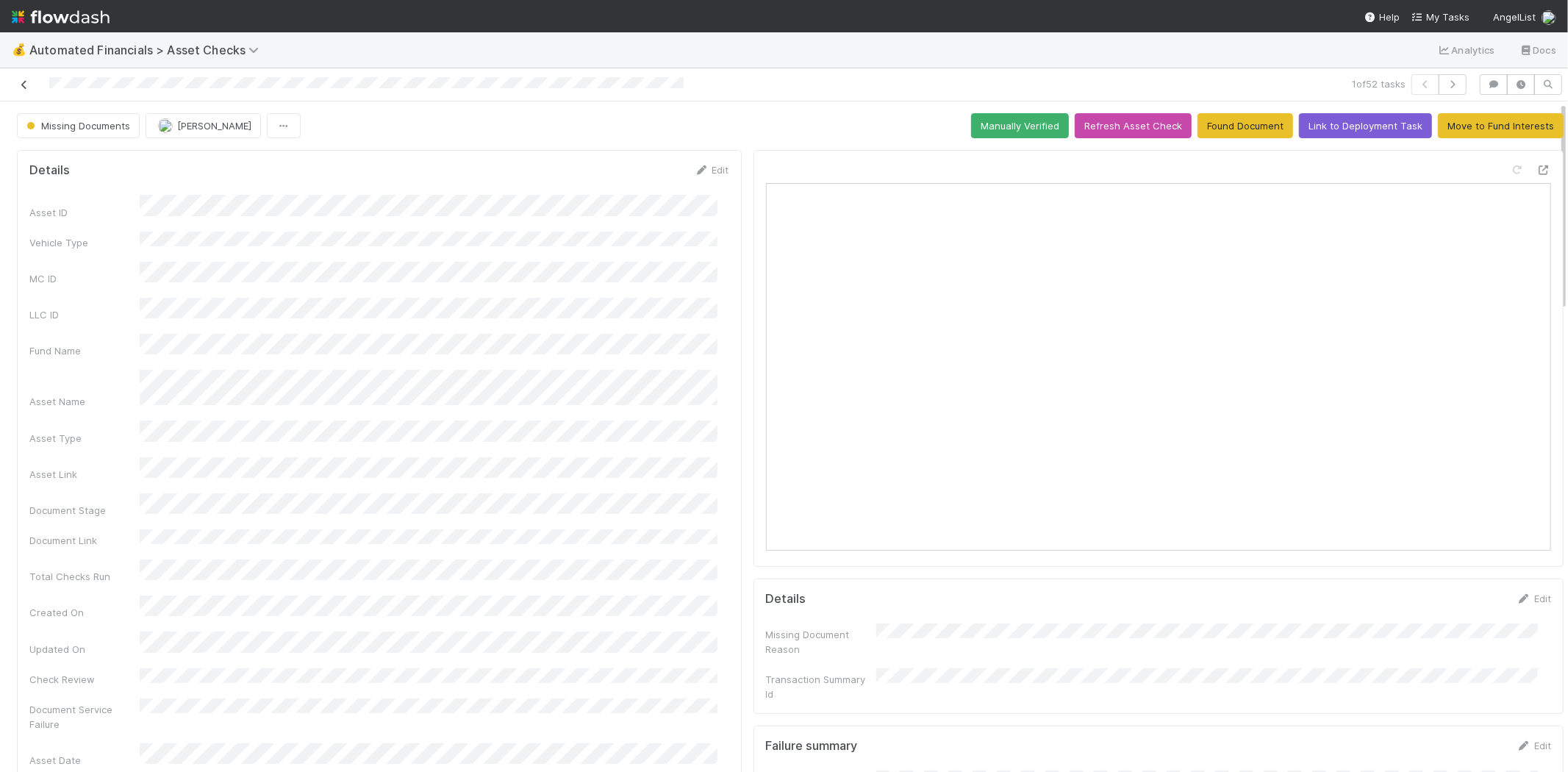
click at [28, 82] on icon at bounding box center [24, 85] width 14 height 10
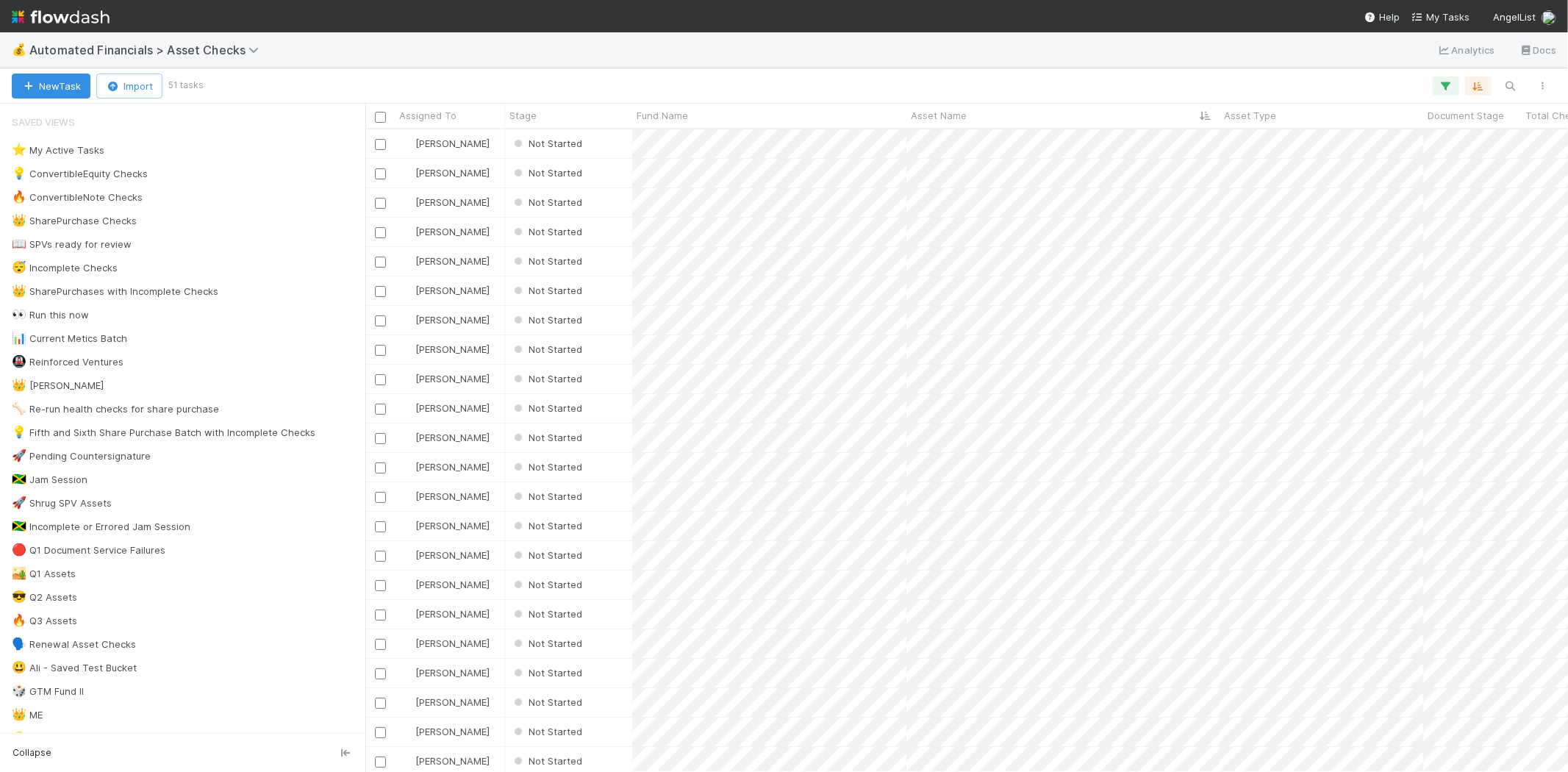
scroll to position [12, 11]
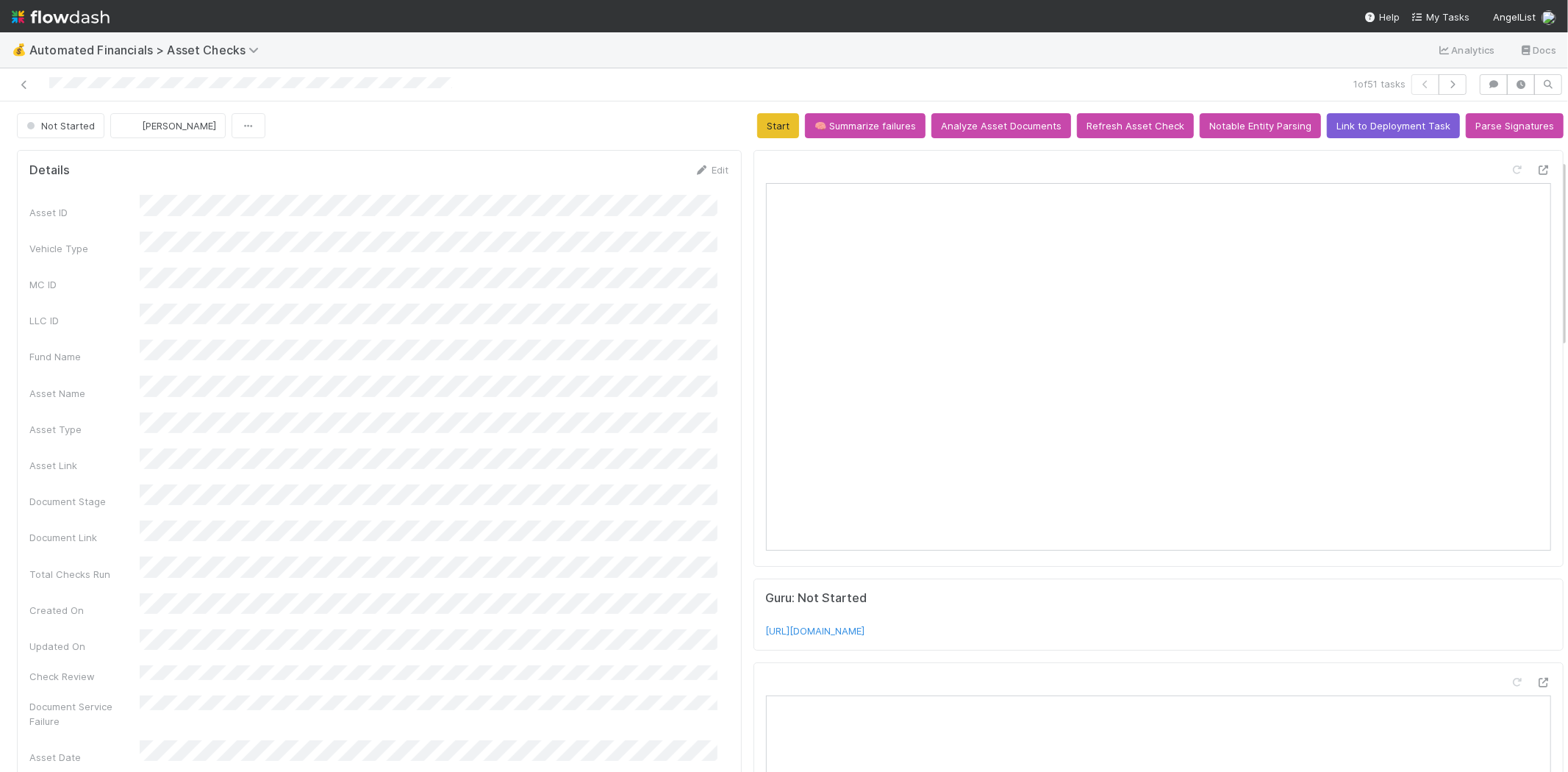
scroll to position [327, 0]
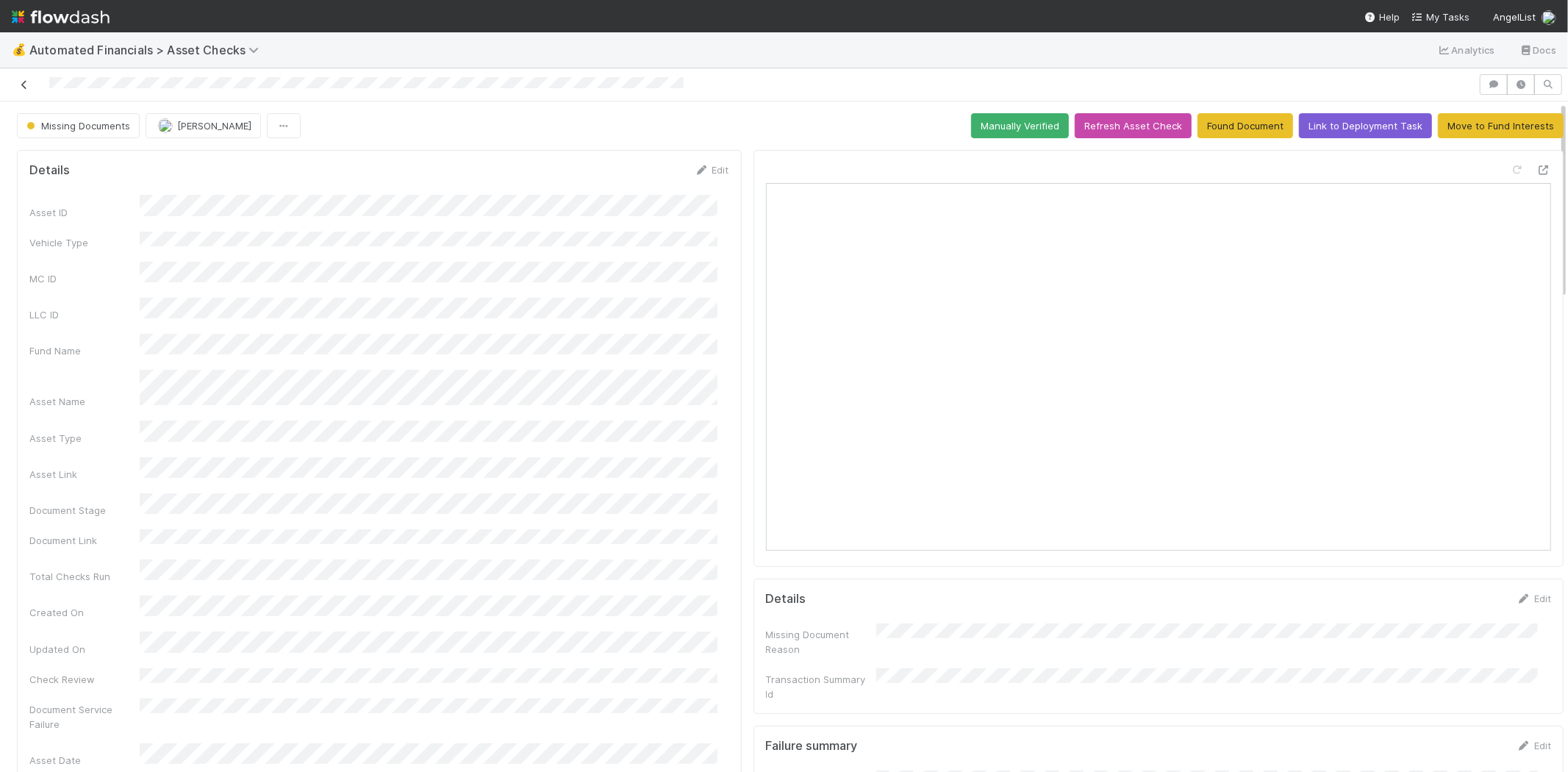
click at [24, 82] on icon at bounding box center [24, 85] width 14 height 10
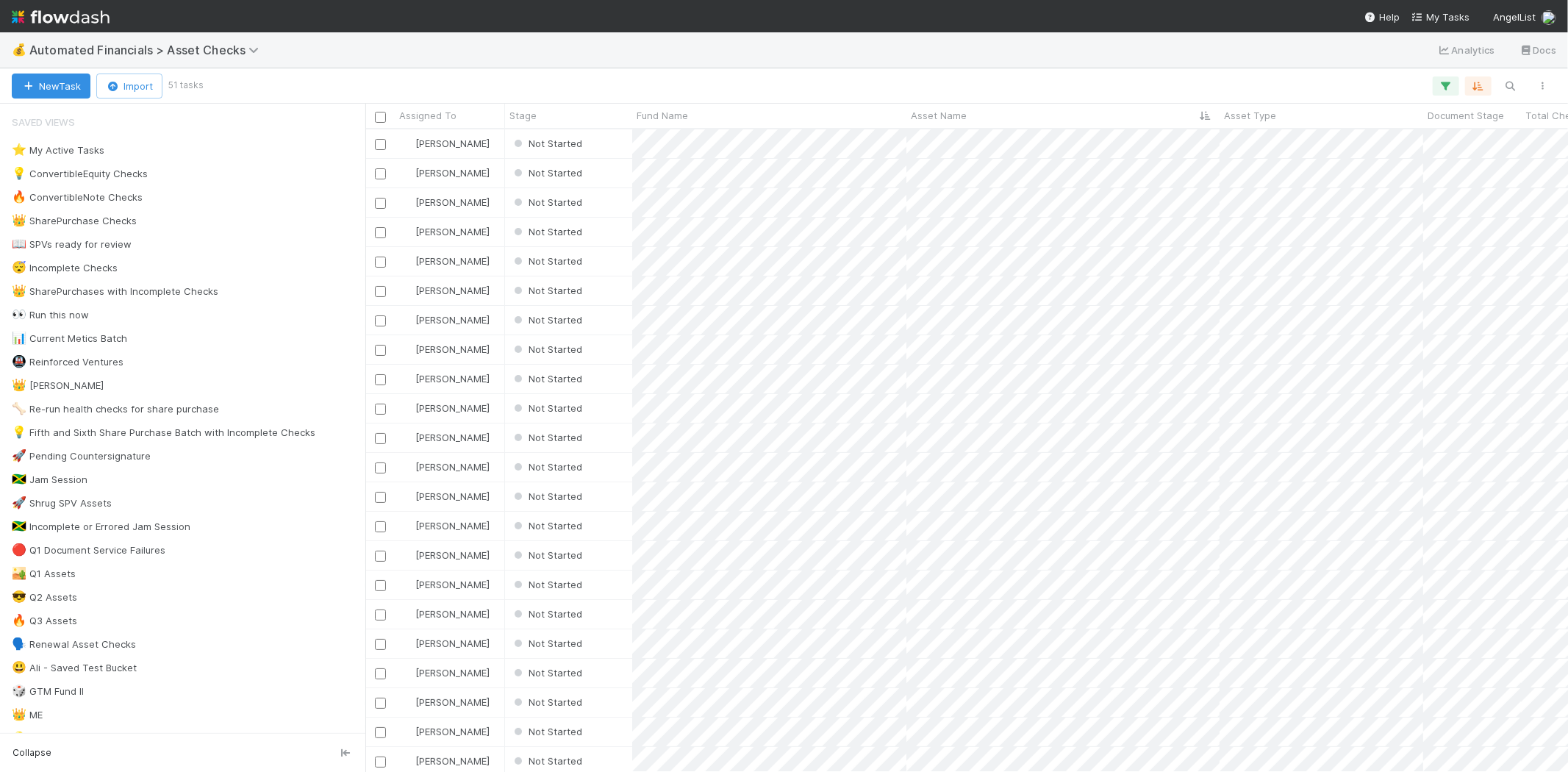
scroll to position [630, 1190]
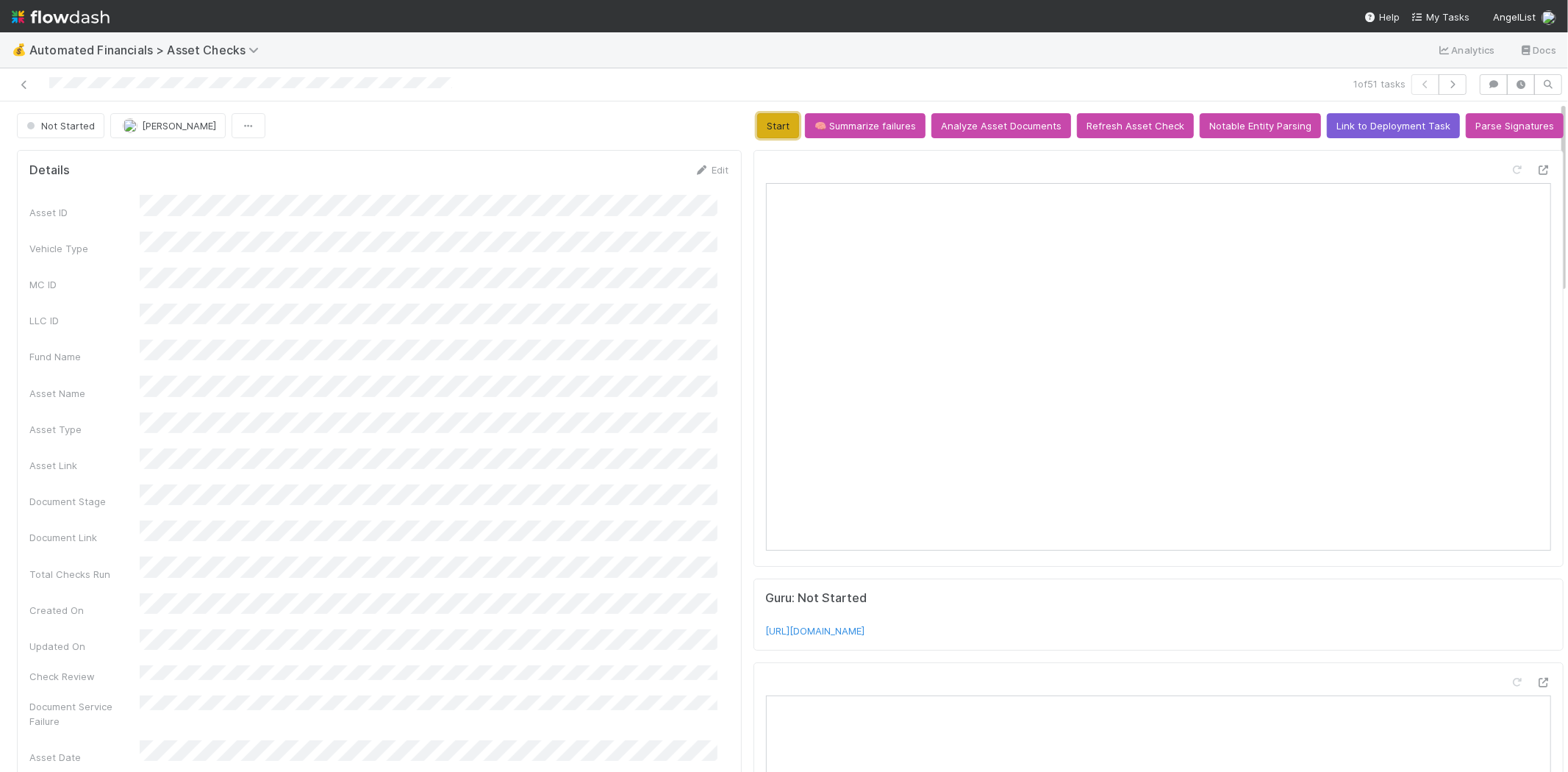
click at [765, 133] on button "Start" at bounding box center [778, 126] width 42 height 25
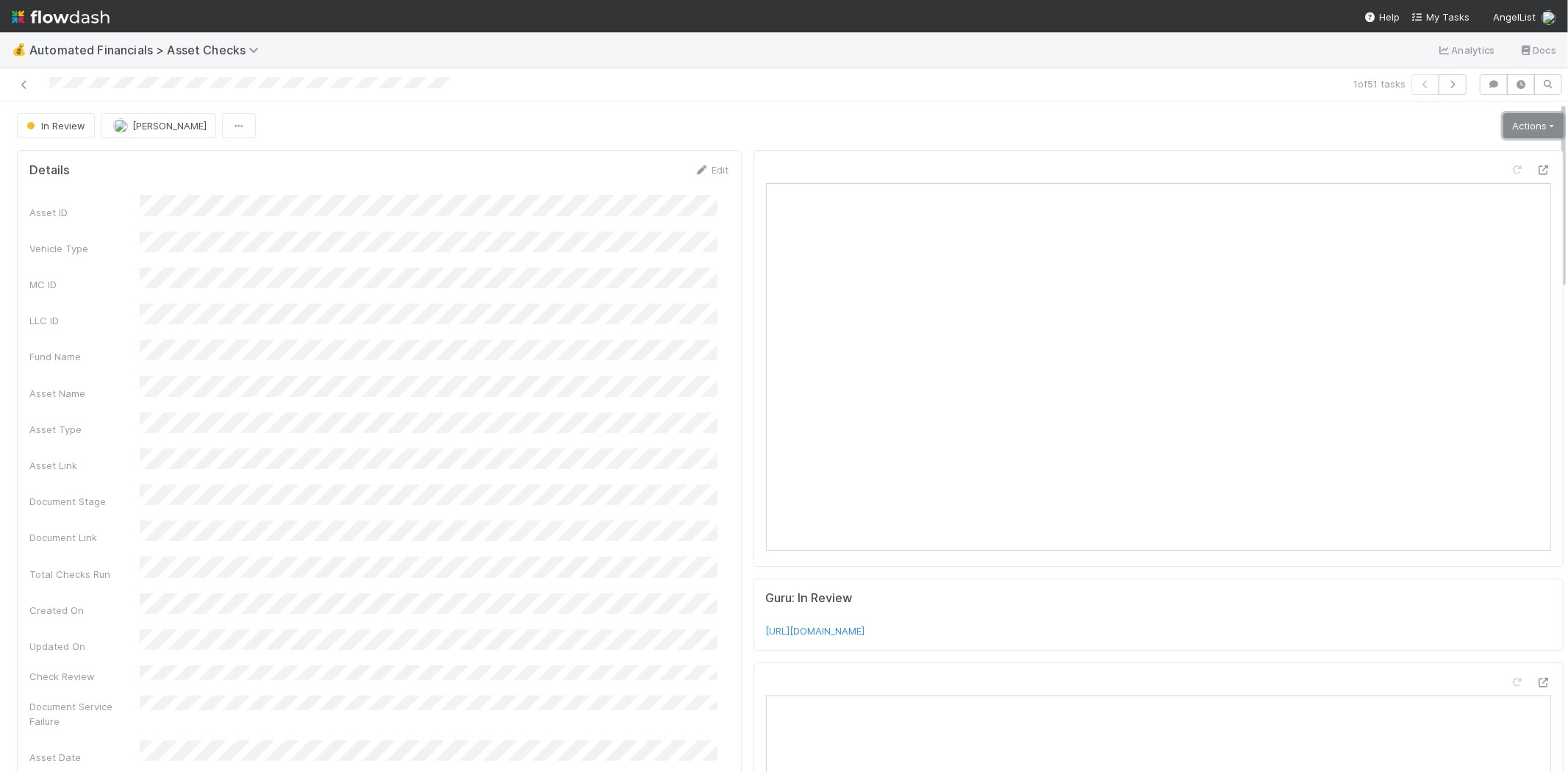
click at [1511, 130] on link "Actions" at bounding box center [1533, 126] width 60 height 25
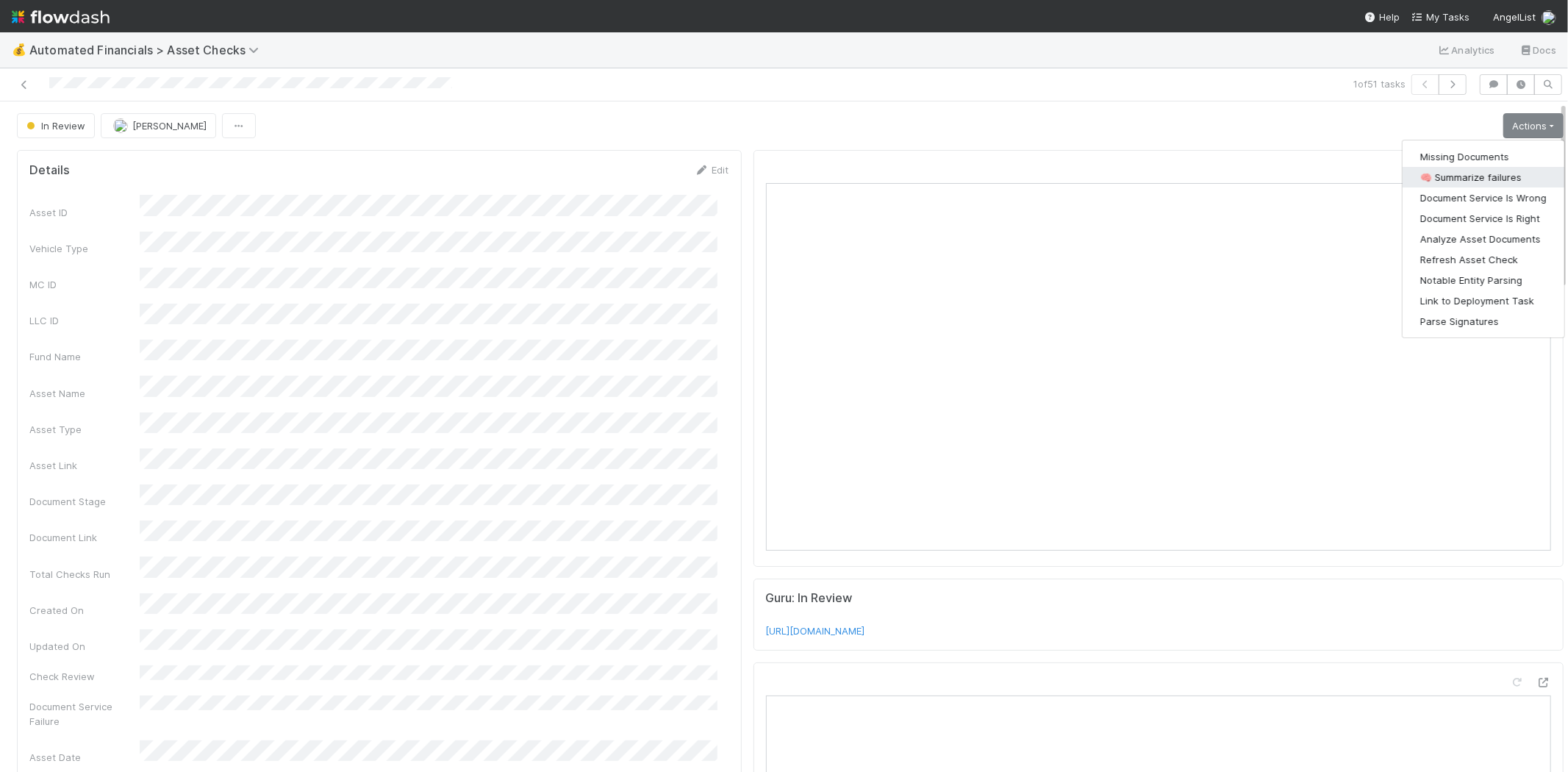
drag, startPoint x: 1488, startPoint y: 178, endPoint x: 1461, endPoint y: 187, distance: 28.5
click at [1488, 178] on button "🧠 Summarize failures" at bounding box center [1484, 177] width 162 height 21
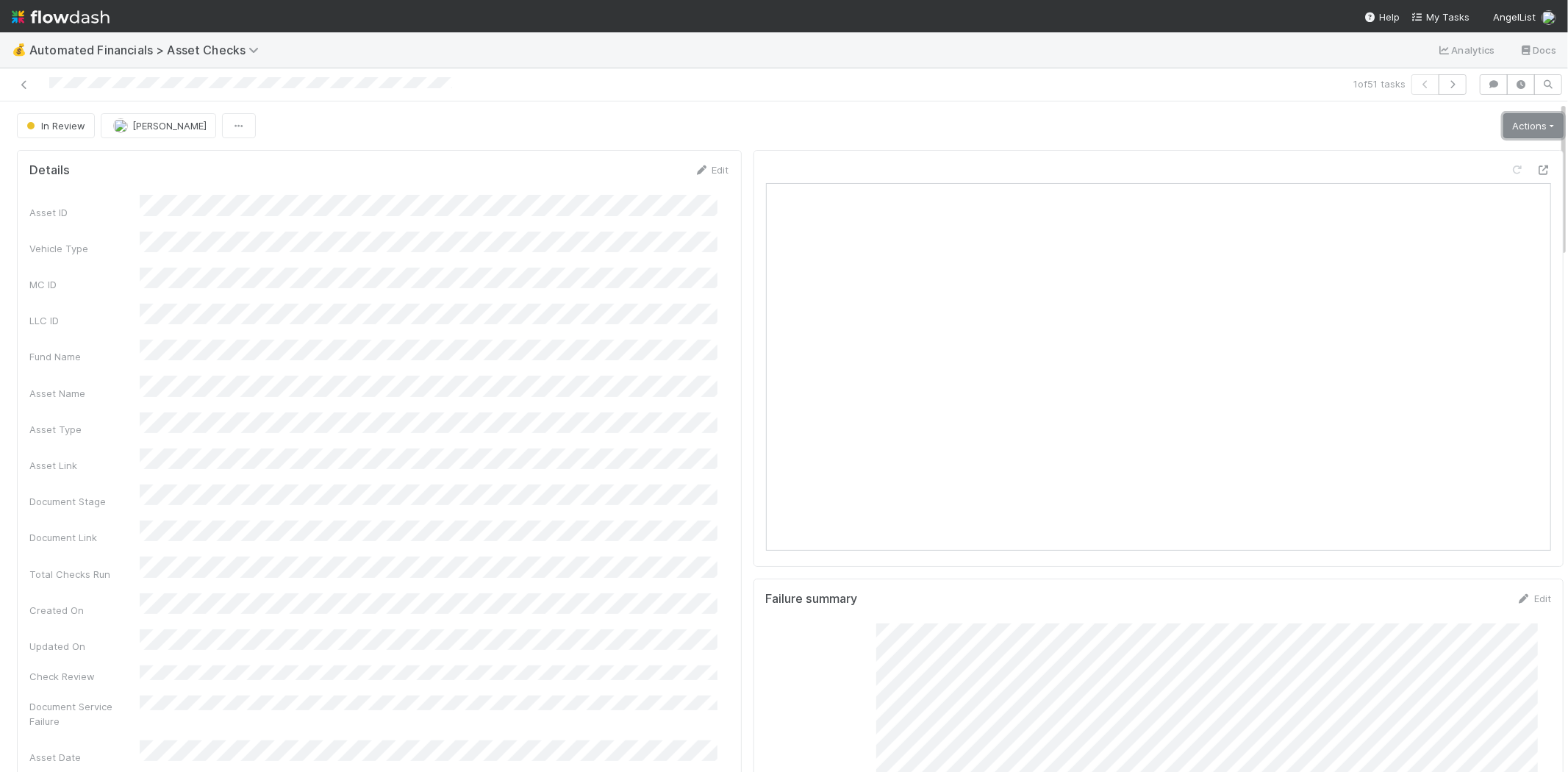
click at [1504, 127] on link "Actions" at bounding box center [1533, 126] width 60 height 25
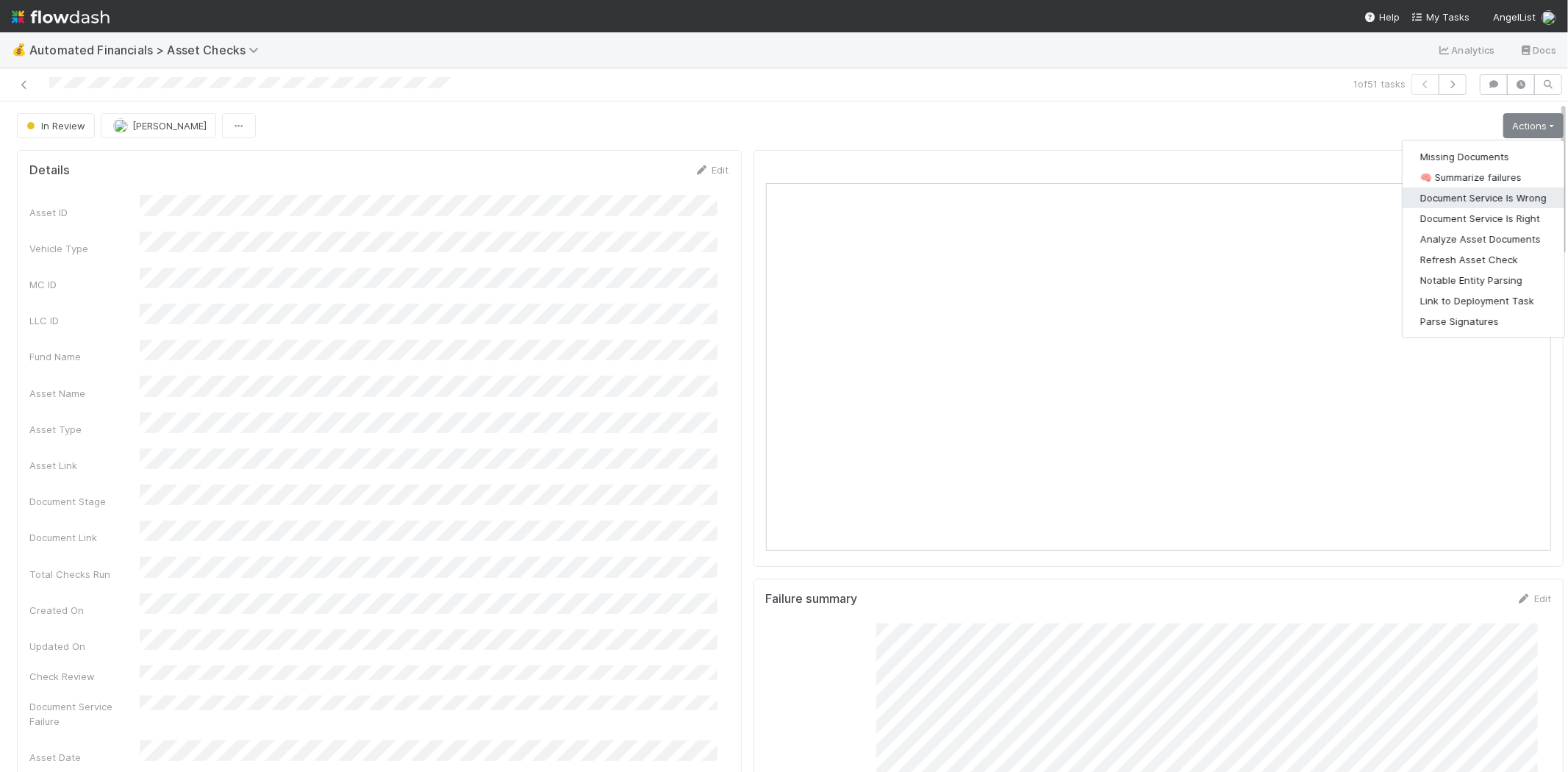
click at [1493, 192] on button "Document Service Is Wrong" at bounding box center [1484, 198] width 162 height 21
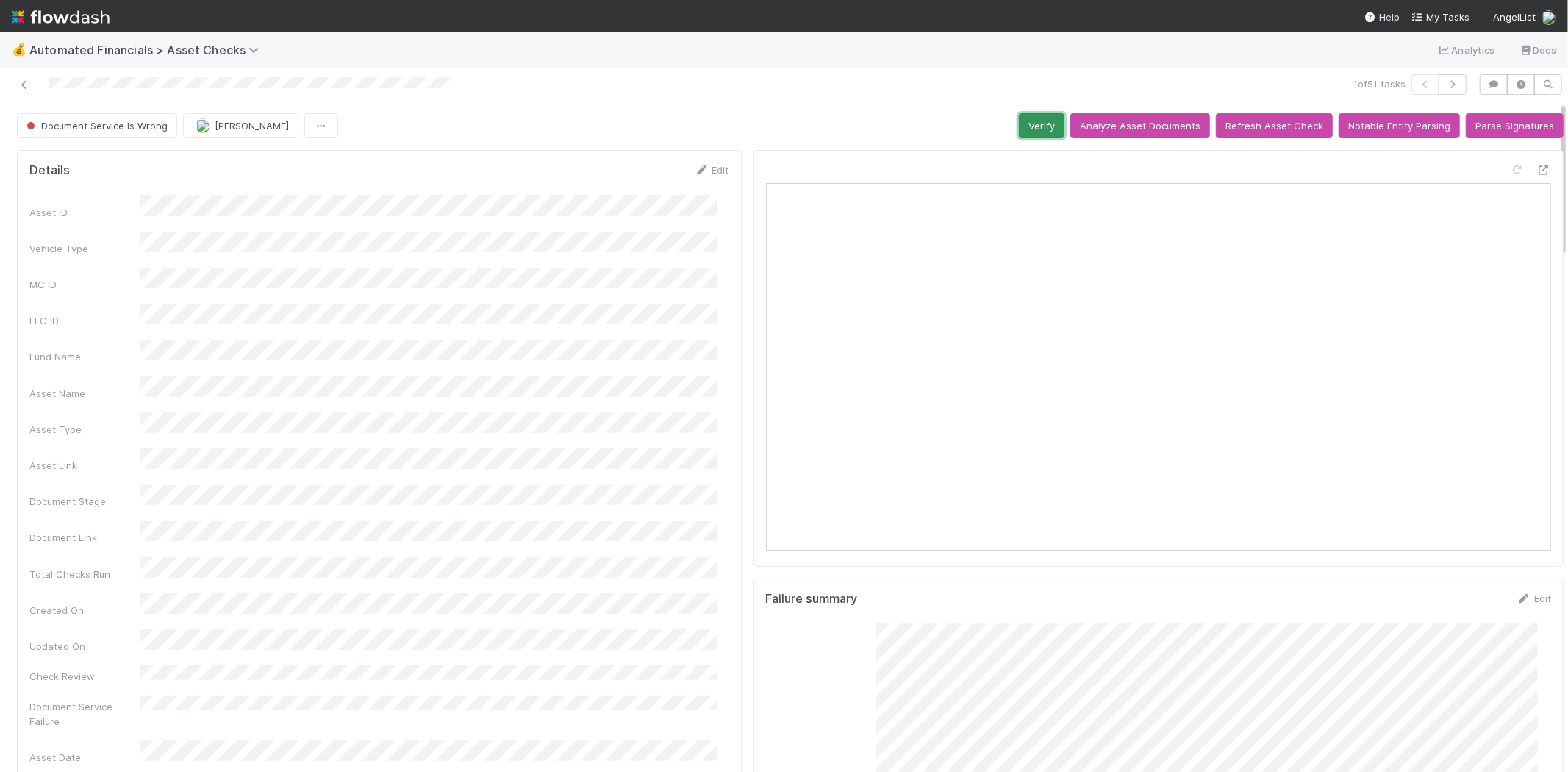
click at [1019, 121] on button "Verify" at bounding box center [1042, 126] width 46 height 25
click at [19, 75] on div at bounding box center [373, 85] width 736 height 21
click at [25, 83] on icon at bounding box center [24, 85] width 14 height 10
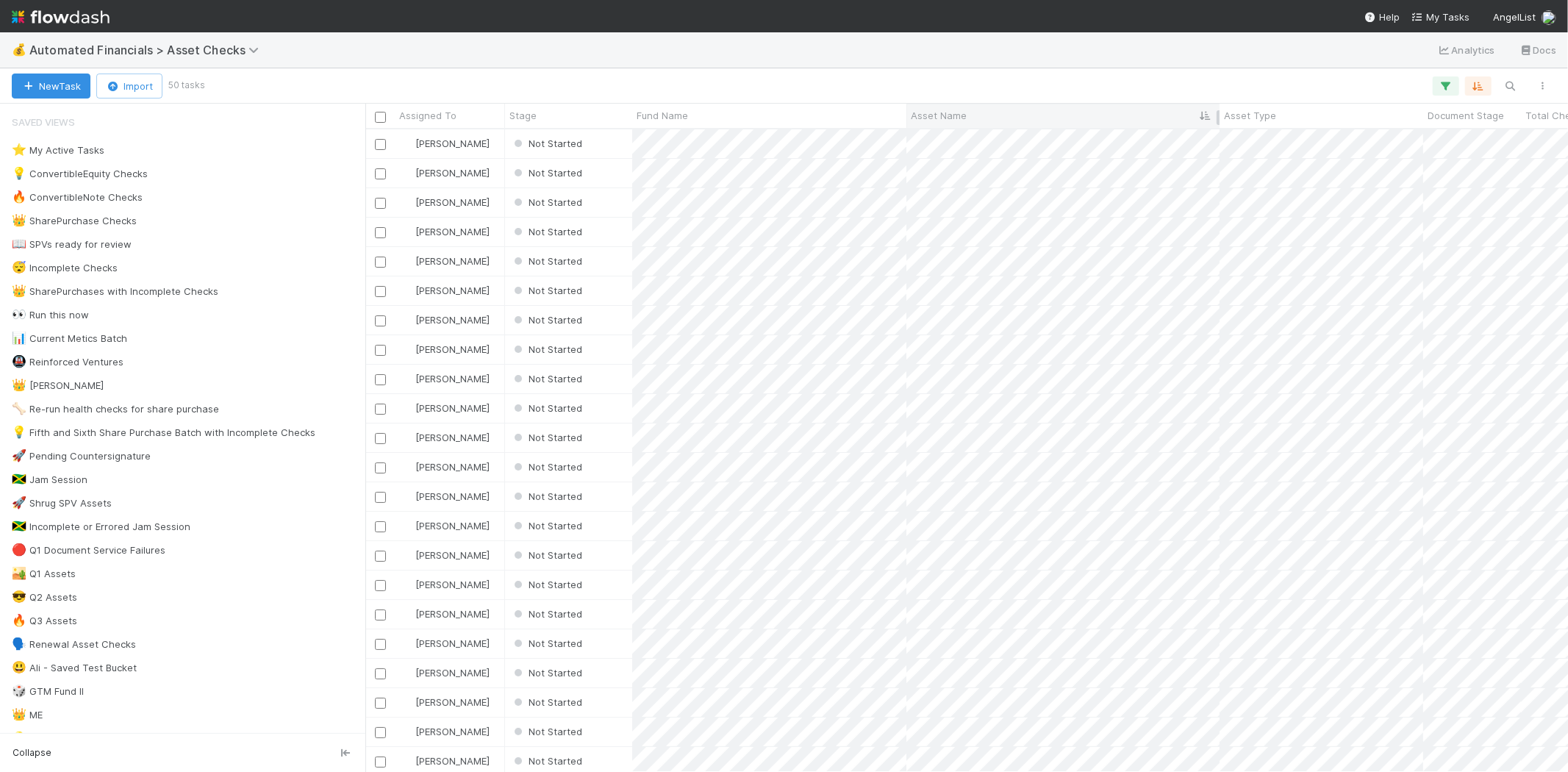
scroll to position [630, 1190]
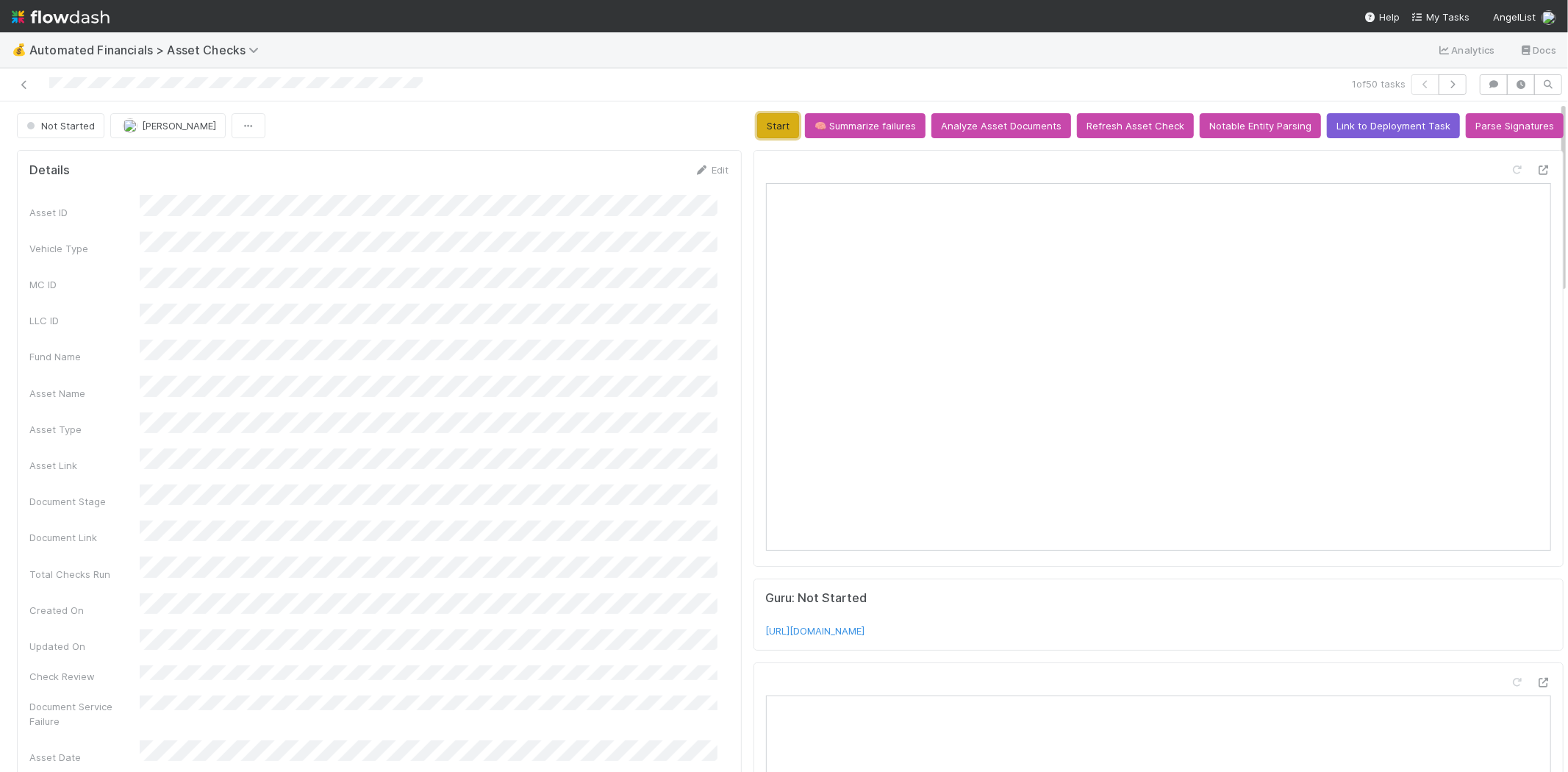
click at [765, 121] on button "Start" at bounding box center [778, 126] width 42 height 25
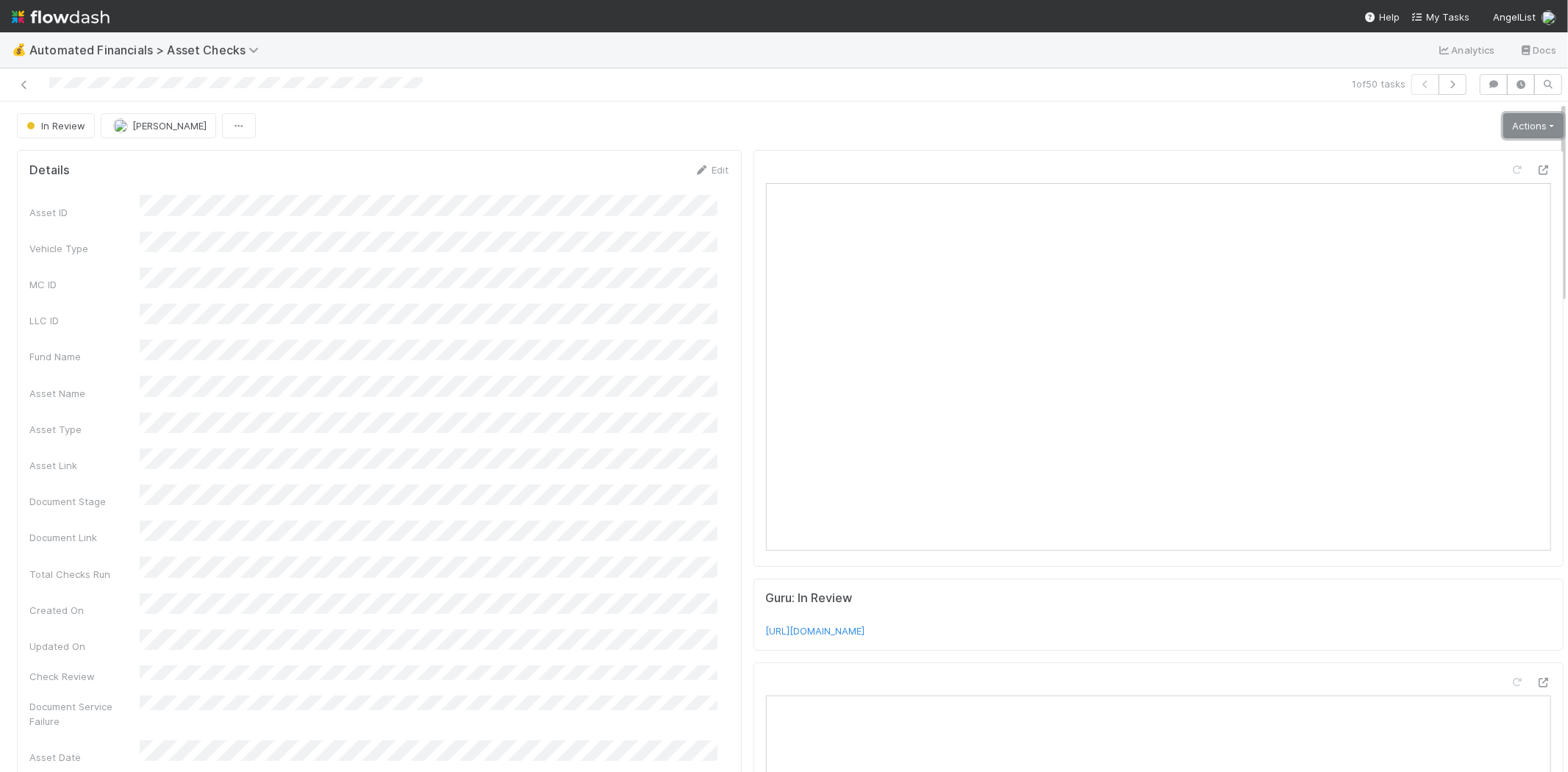
click at [1519, 124] on link "Actions" at bounding box center [1533, 126] width 60 height 25
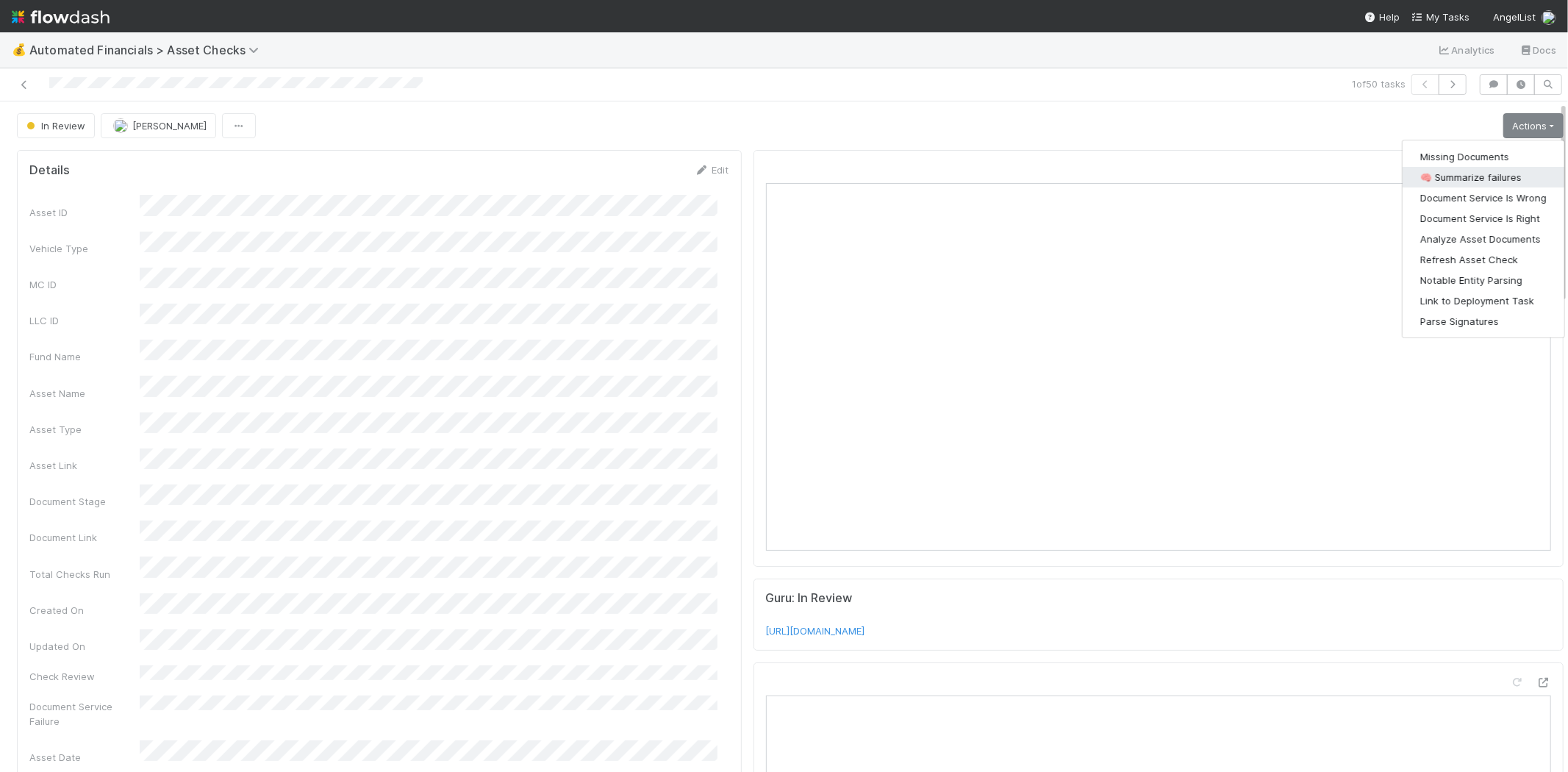
click at [1483, 173] on button "🧠 Summarize failures" at bounding box center [1484, 177] width 162 height 21
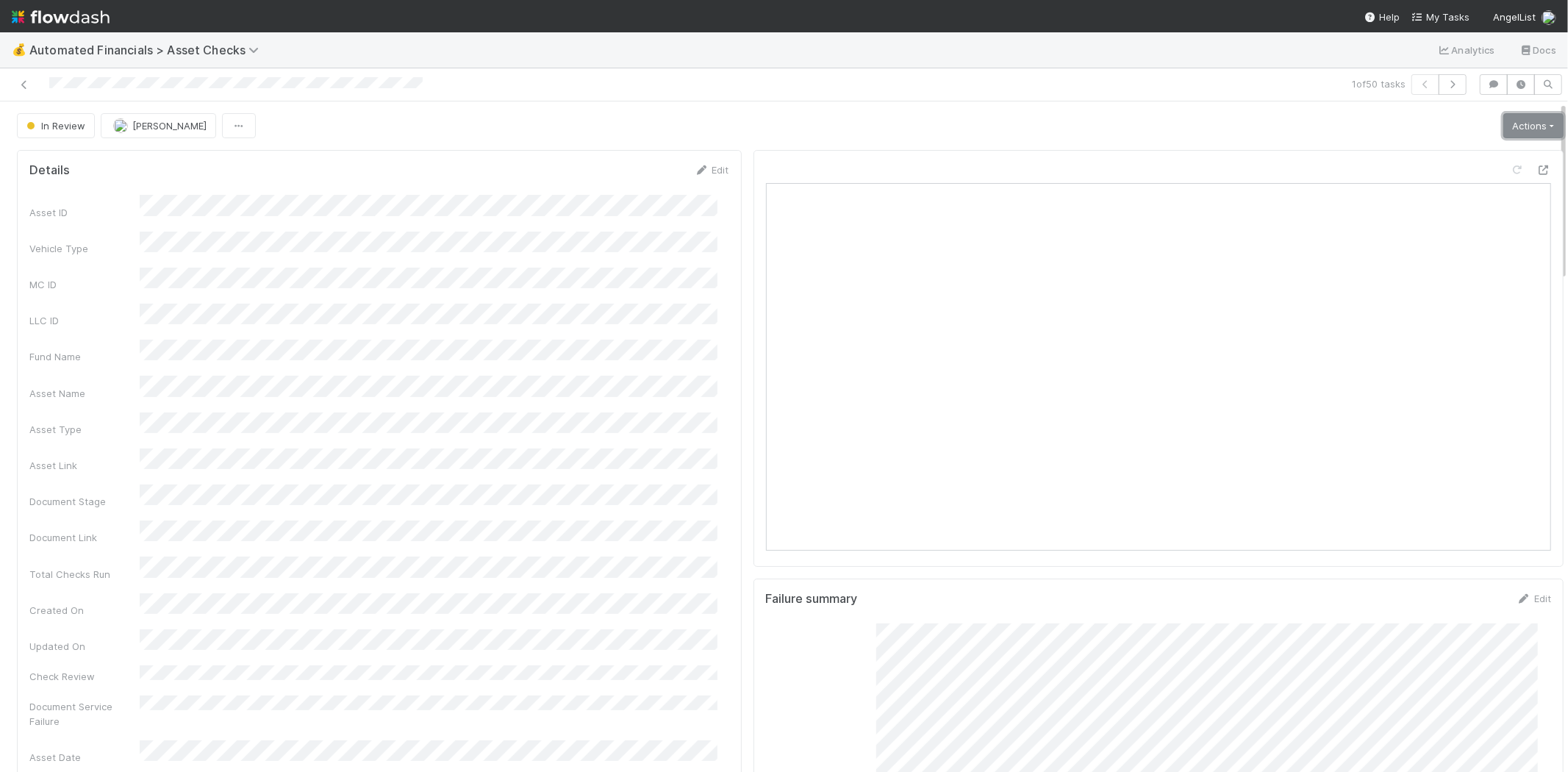
click at [1503, 124] on link "Actions" at bounding box center [1533, 126] width 60 height 25
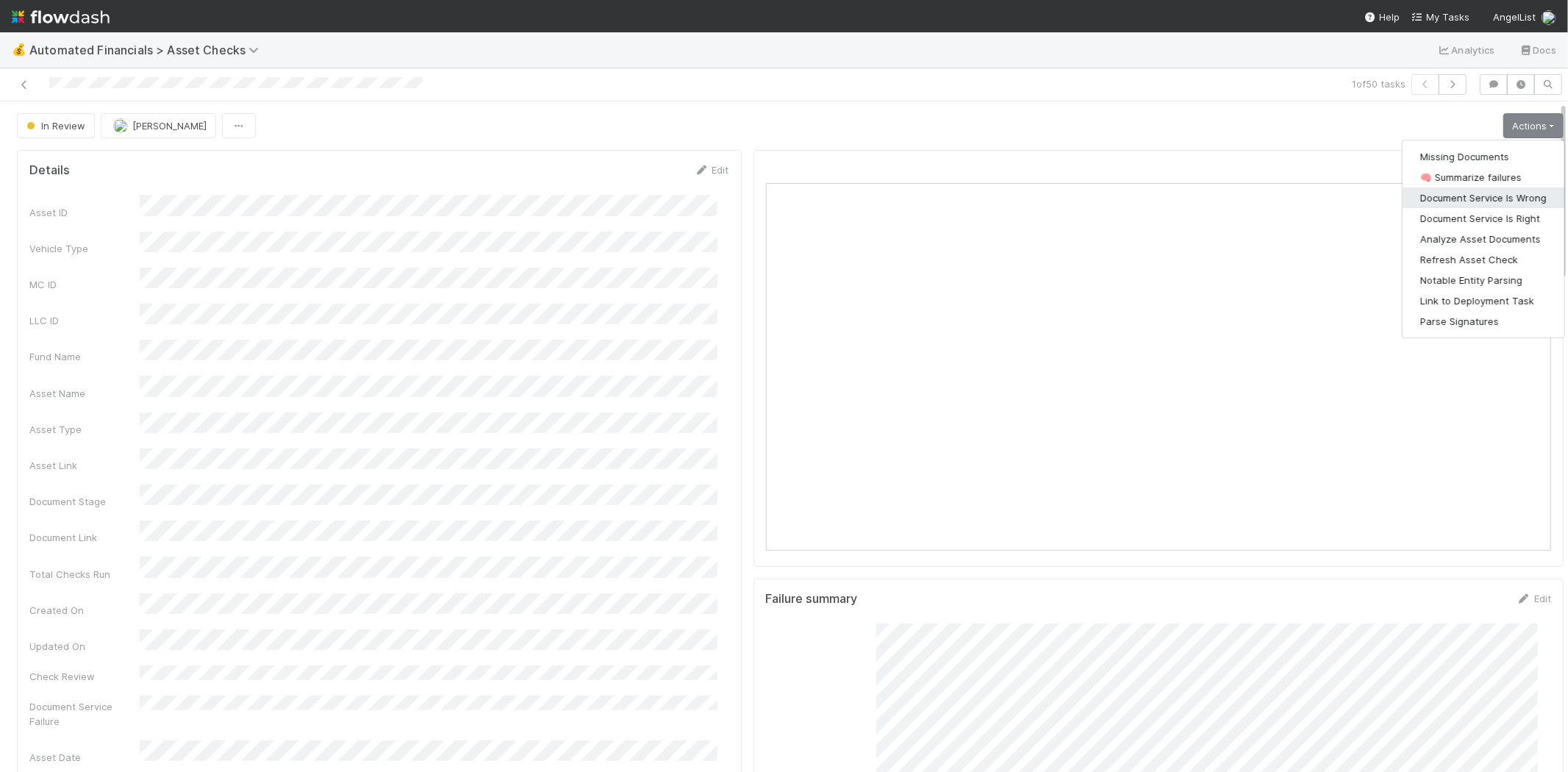
click at [1494, 192] on button "Document Service Is Wrong" at bounding box center [1484, 198] width 162 height 21
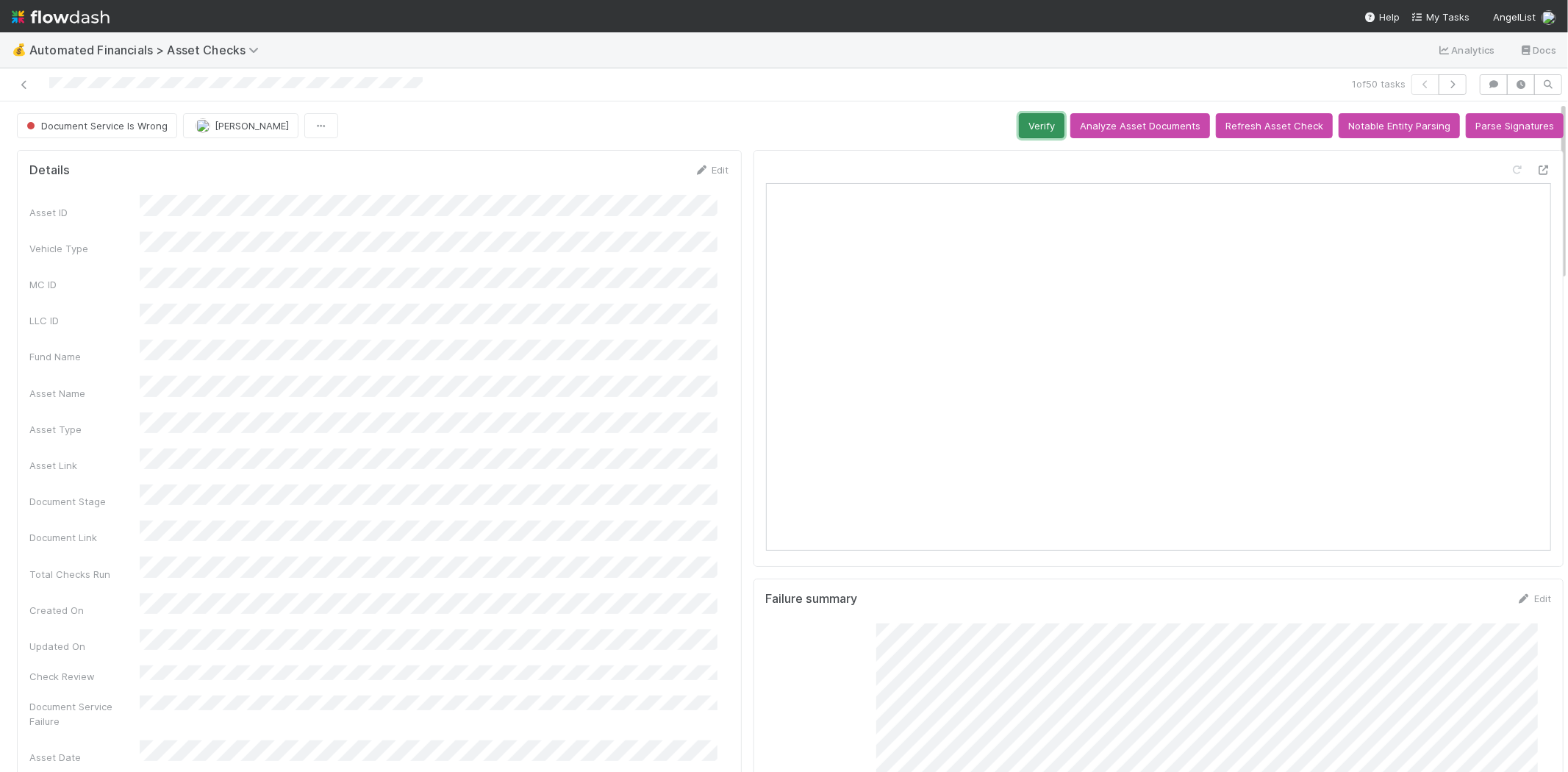
click at [1026, 128] on button "Verify" at bounding box center [1042, 126] width 46 height 25
click at [25, 80] on icon at bounding box center [24, 85] width 14 height 10
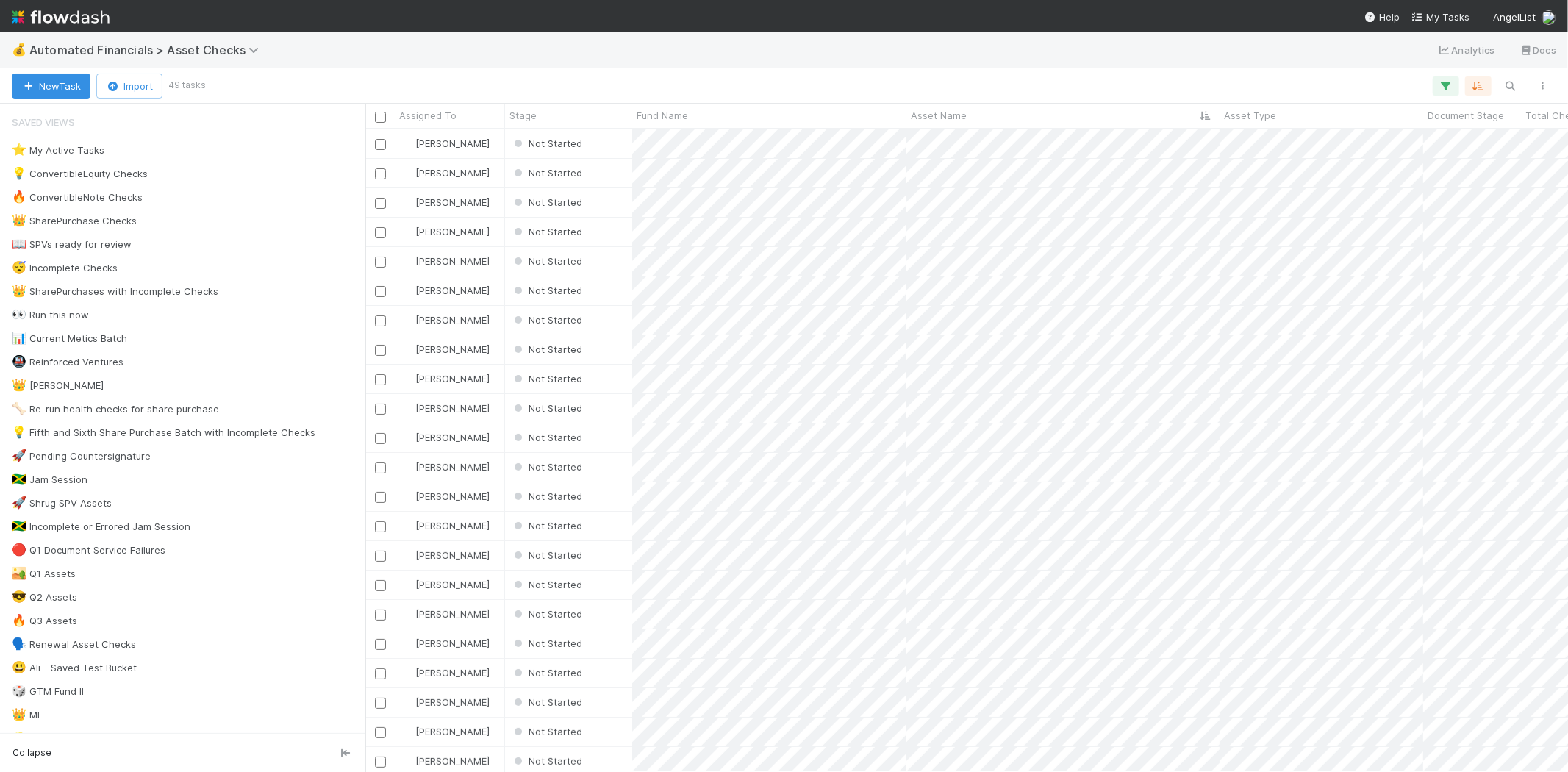
scroll to position [630, 1190]
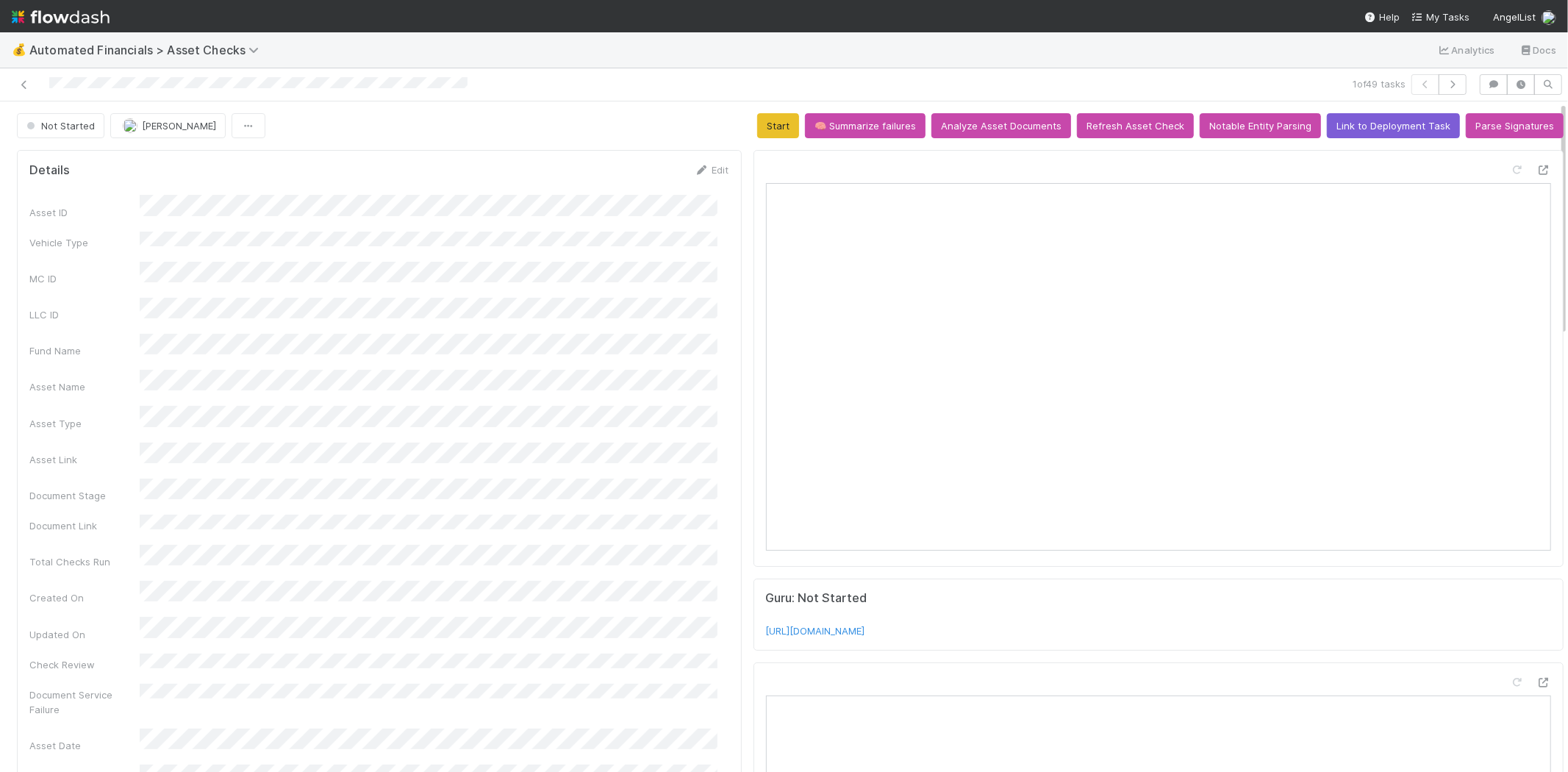
click at [738, 126] on div "Not Started [PERSON_NAME] Start 🧠 Summarize failures Analyze Asset Documents Re…" at bounding box center [791, 126] width 1547 height 25
click at [765, 126] on button "Start" at bounding box center [778, 126] width 42 height 25
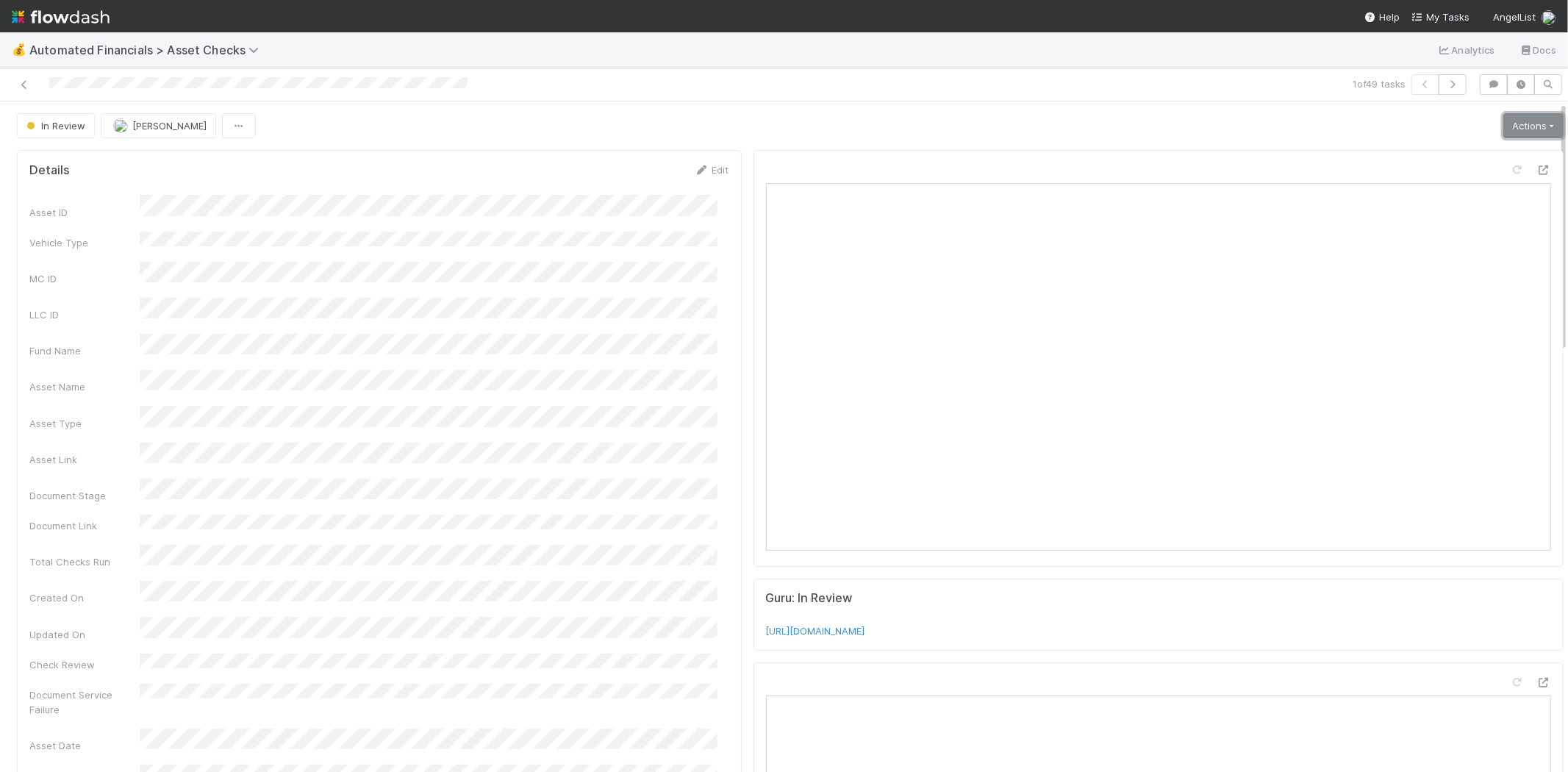
drag, startPoint x: 1487, startPoint y: 128, endPoint x: 1491, endPoint y: 137, distance: 9.8
click at [1503, 128] on link "Actions" at bounding box center [1533, 126] width 60 height 25
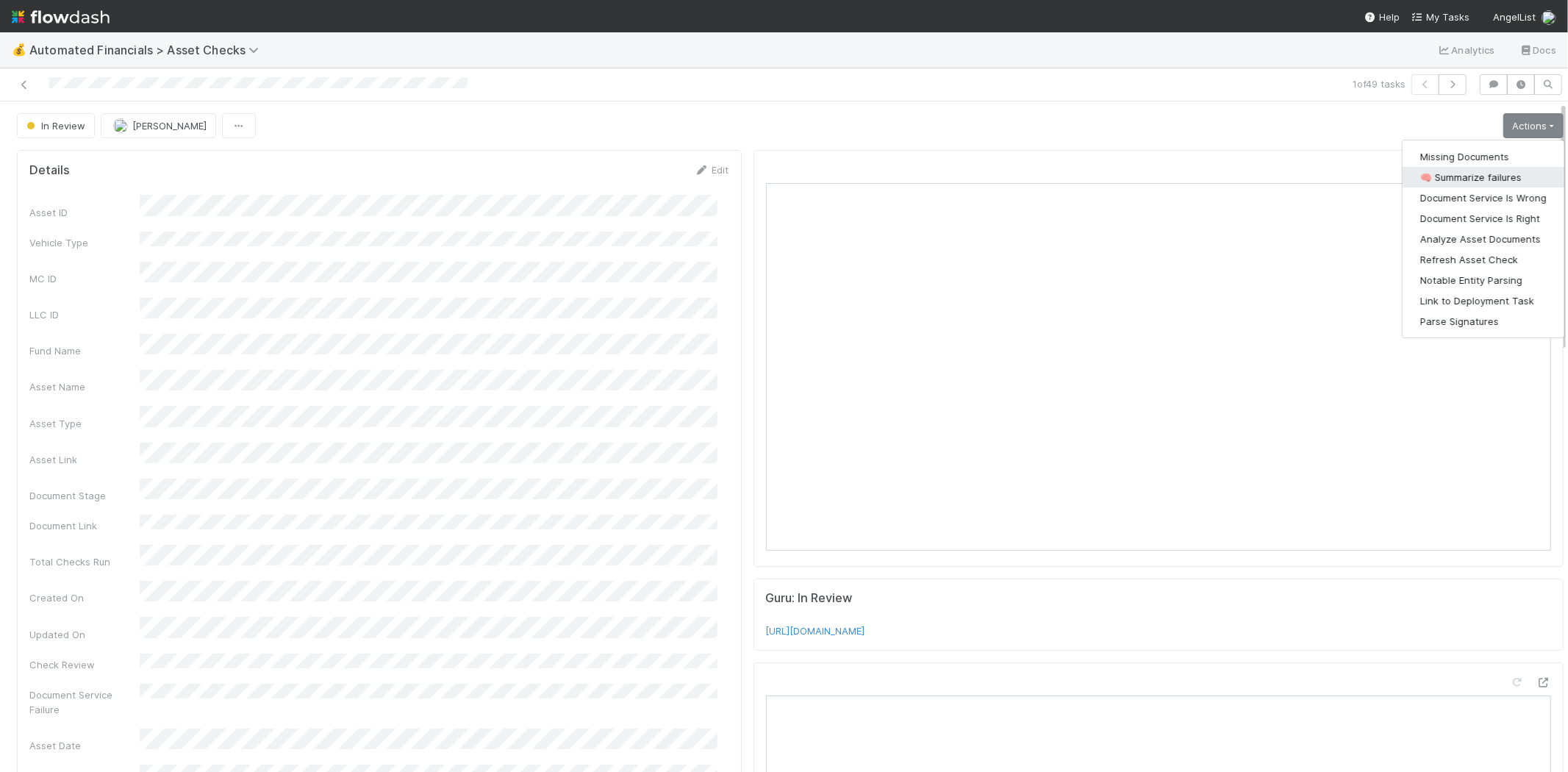
click at [1480, 177] on button "🧠 Summarize failures" at bounding box center [1484, 177] width 162 height 21
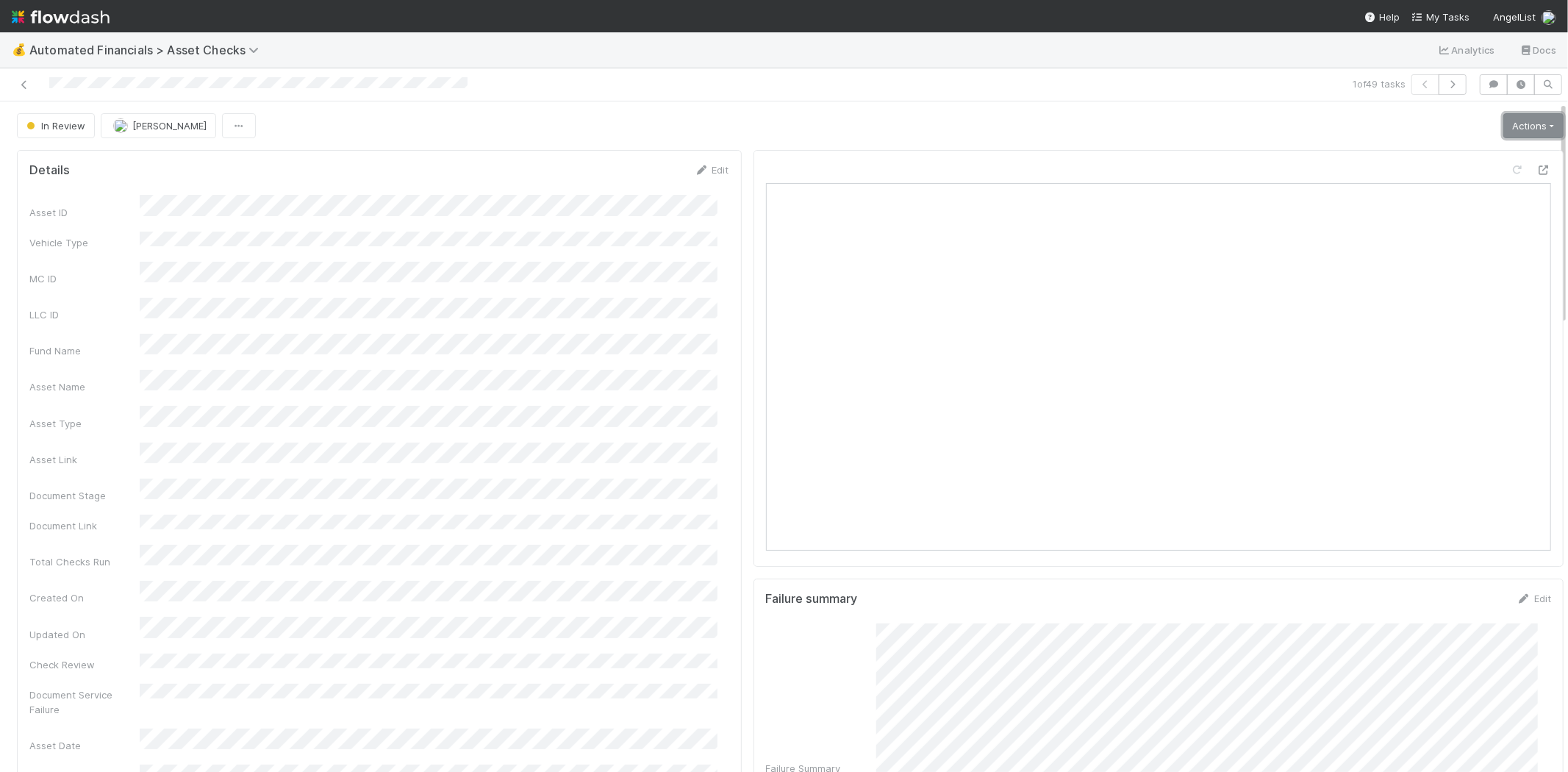
click at [1503, 125] on link "Actions" at bounding box center [1533, 126] width 60 height 25
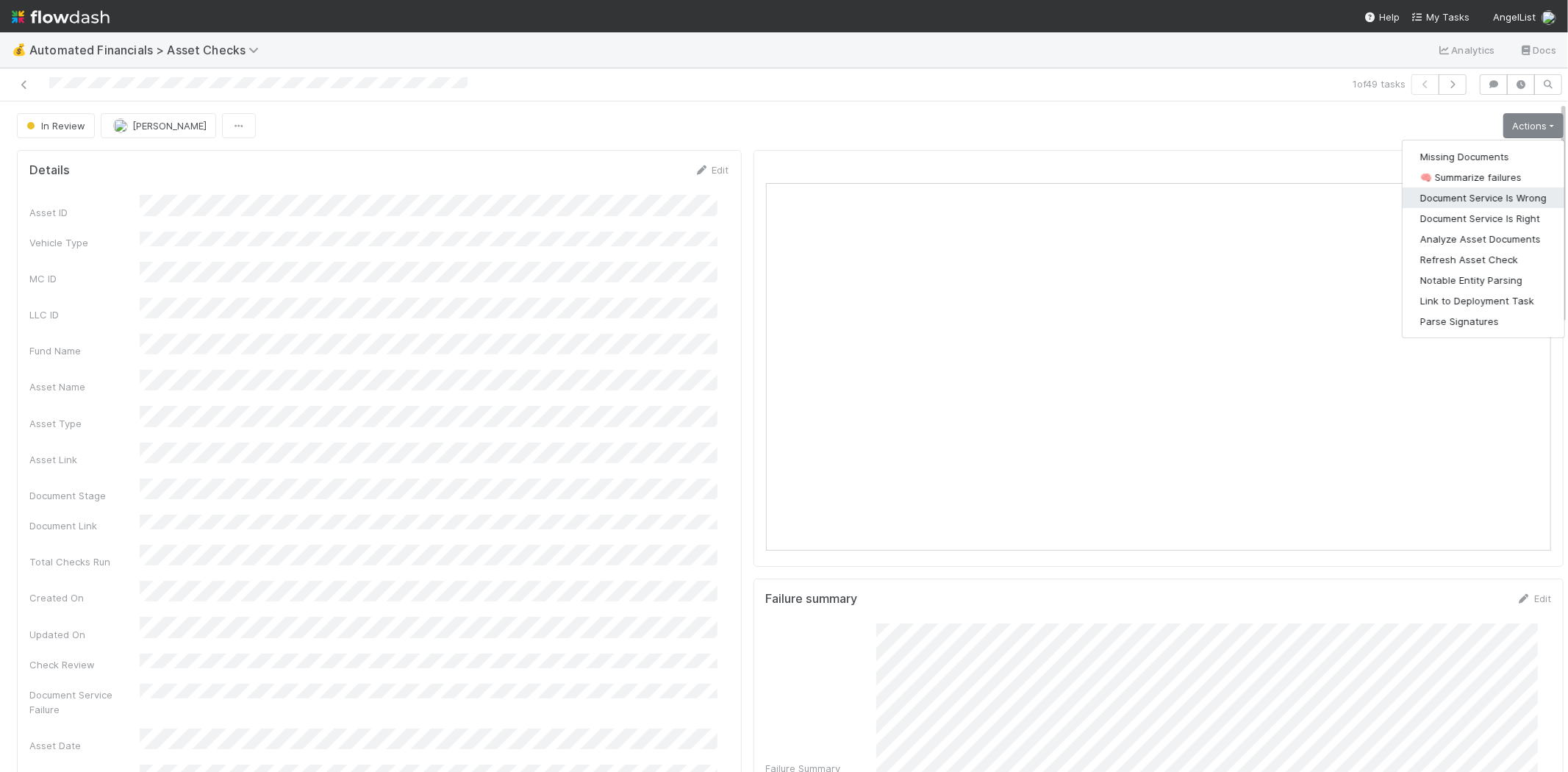
click at [1500, 196] on button "Document Service Is Wrong" at bounding box center [1484, 198] width 162 height 21
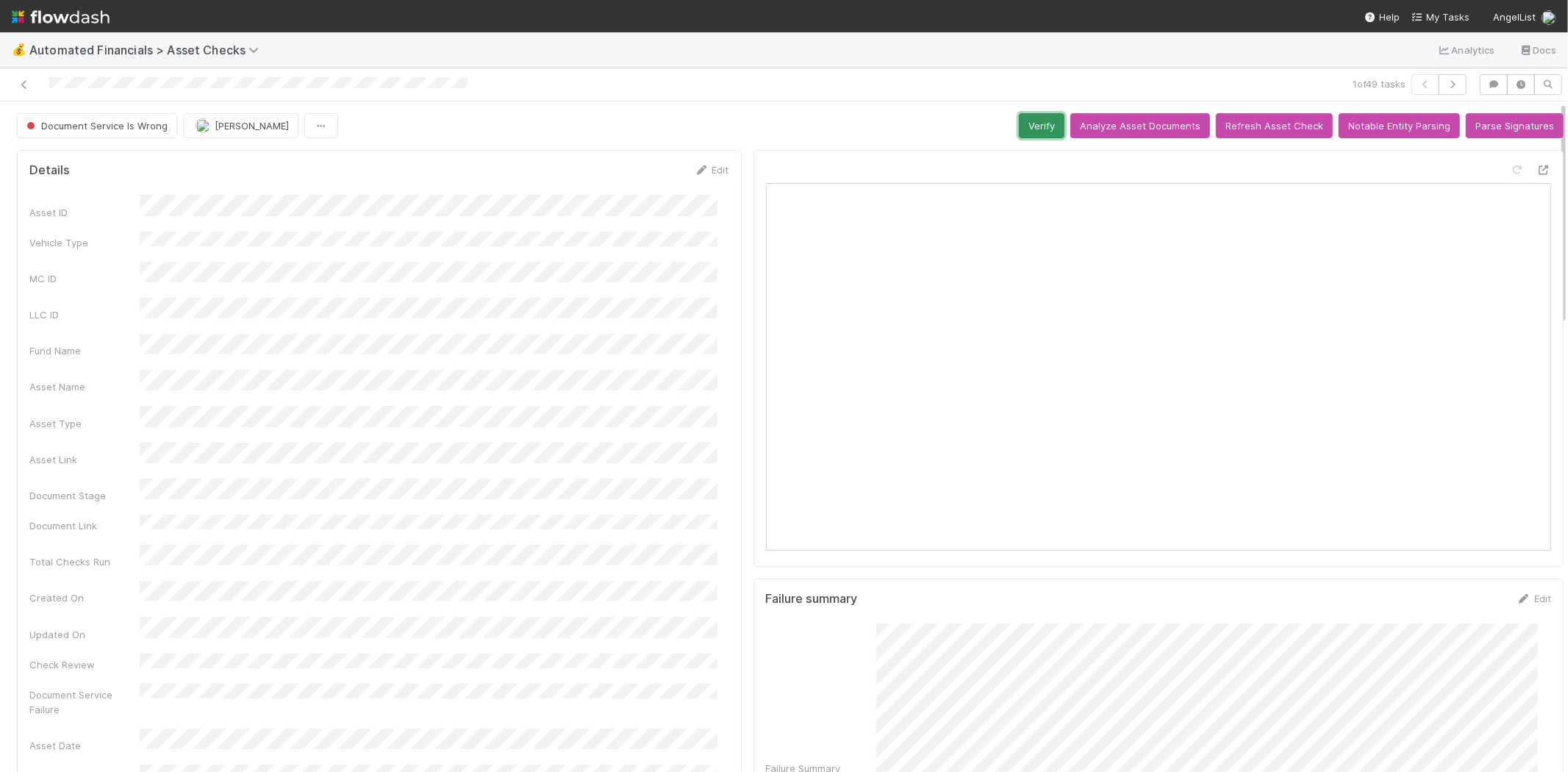
drag, startPoint x: 1026, startPoint y: 126, endPoint x: 891, endPoint y: 118, distance: 135.2
click at [1024, 123] on button "Verify" at bounding box center [1042, 126] width 46 height 25
click at [24, 89] on icon at bounding box center [24, 85] width 14 height 10
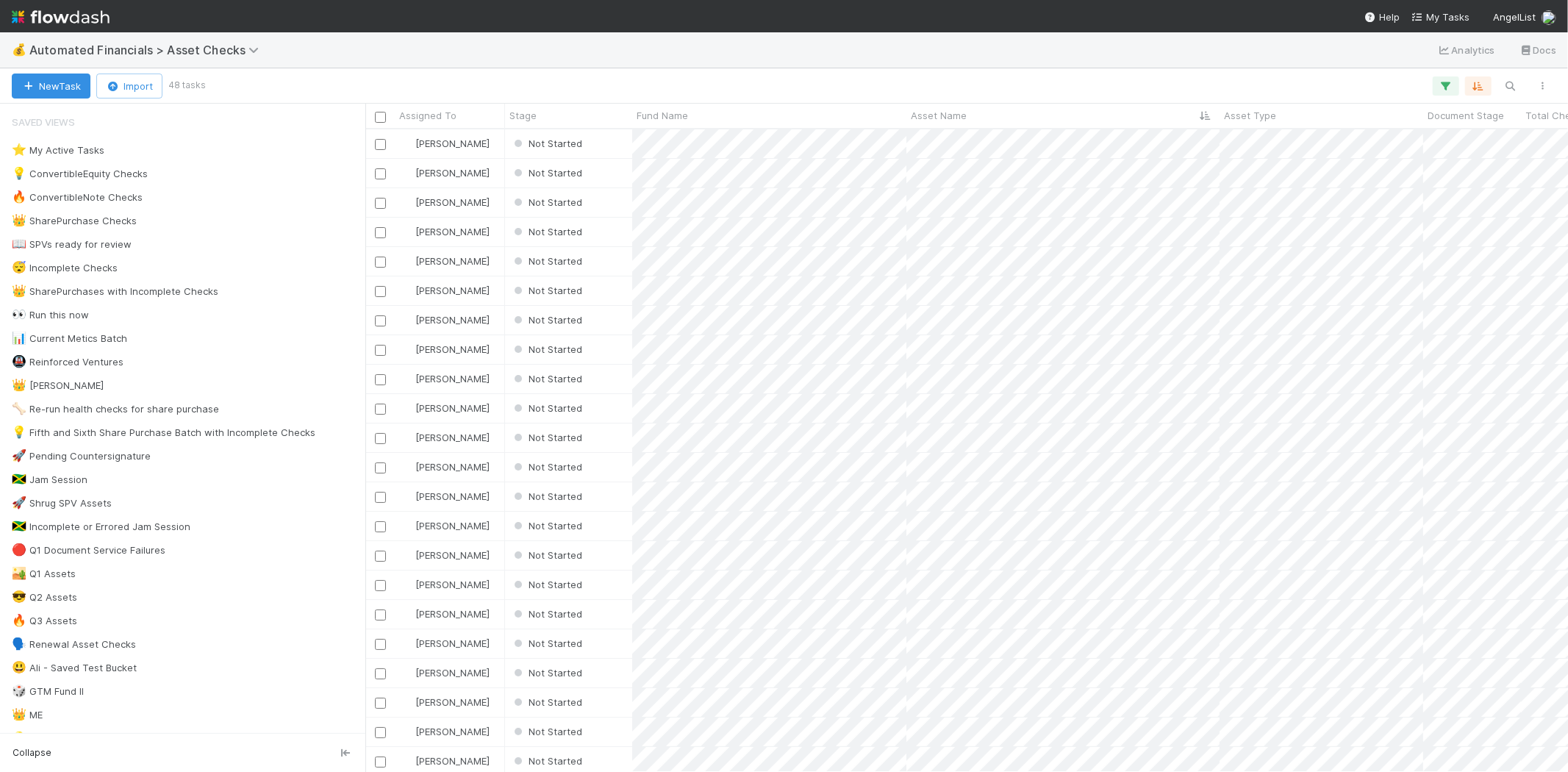
scroll to position [630, 1190]
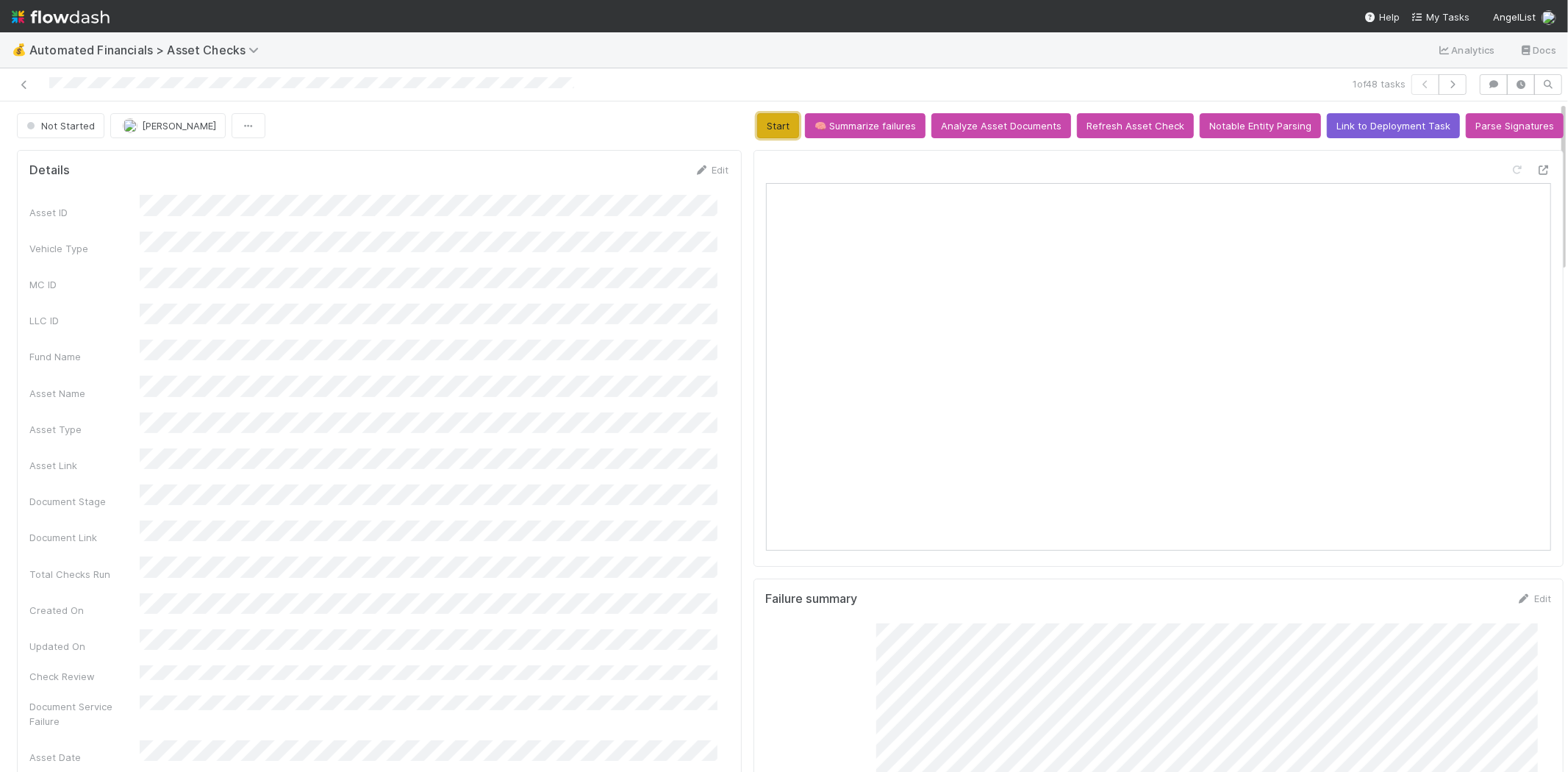
click at [769, 125] on button "Start" at bounding box center [778, 126] width 42 height 25
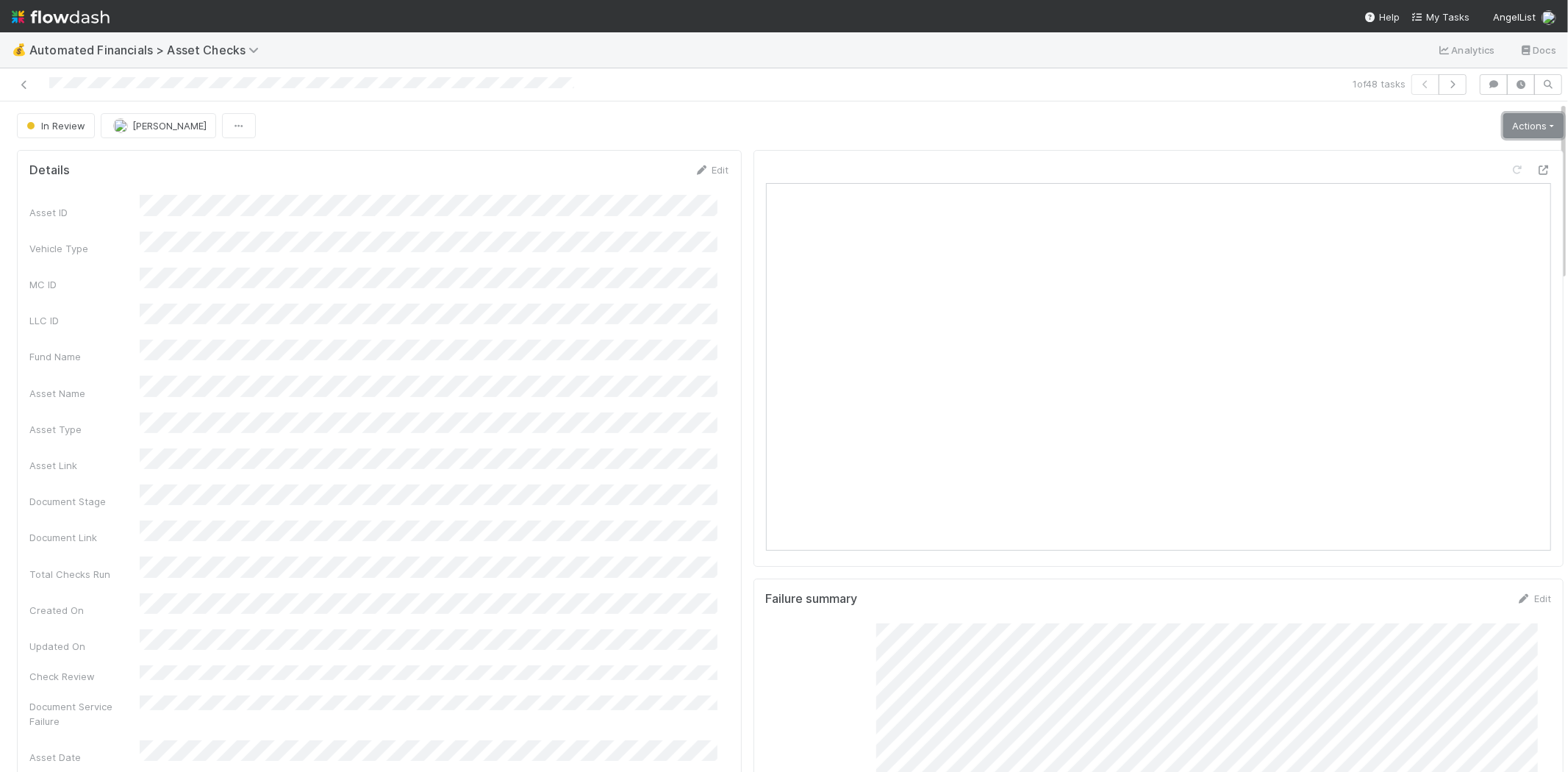
click at [1515, 128] on link "Actions" at bounding box center [1533, 126] width 60 height 25
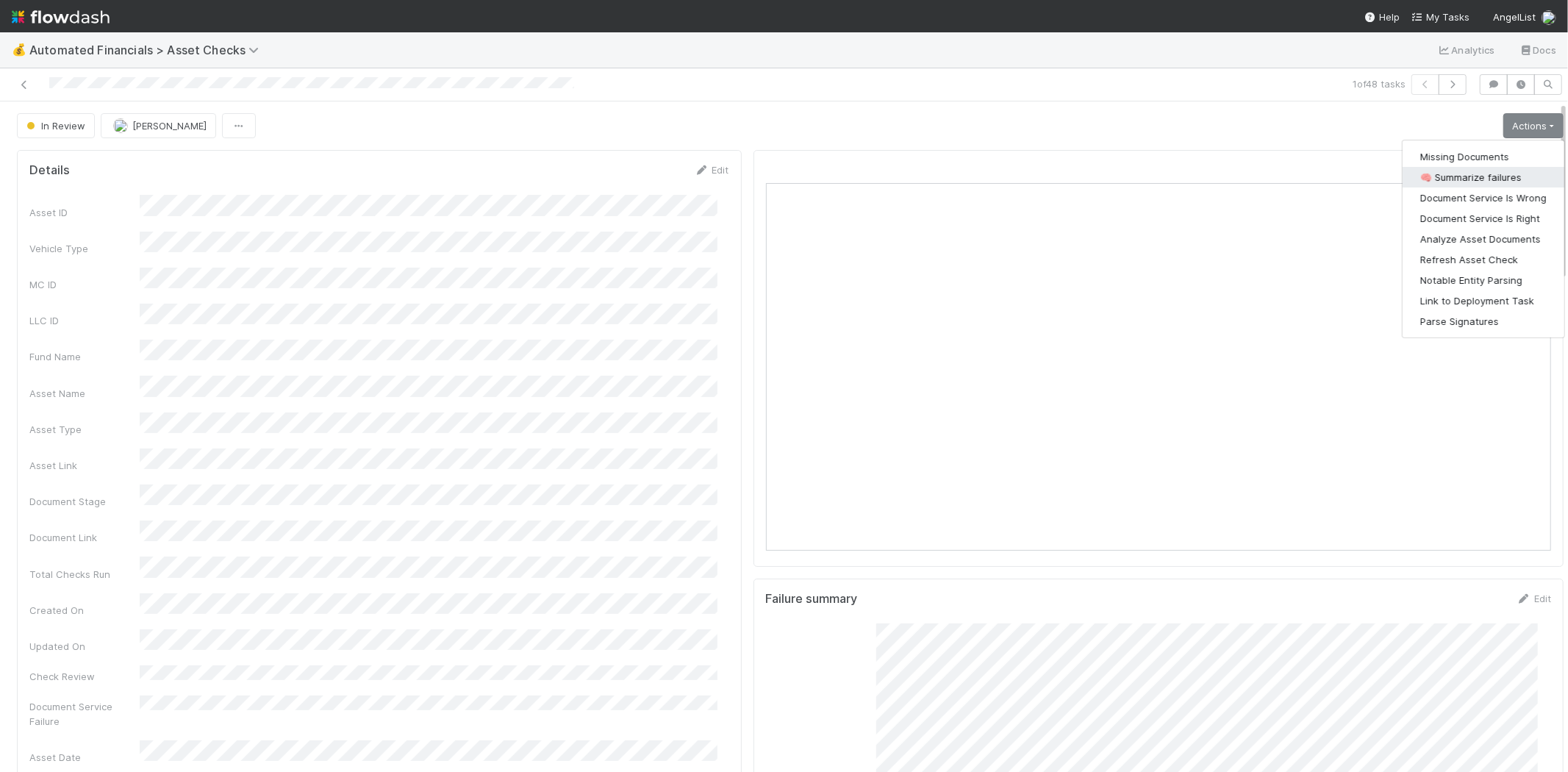
click at [1487, 180] on button "🧠 Summarize failures" at bounding box center [1484, 177] width 162 height 21
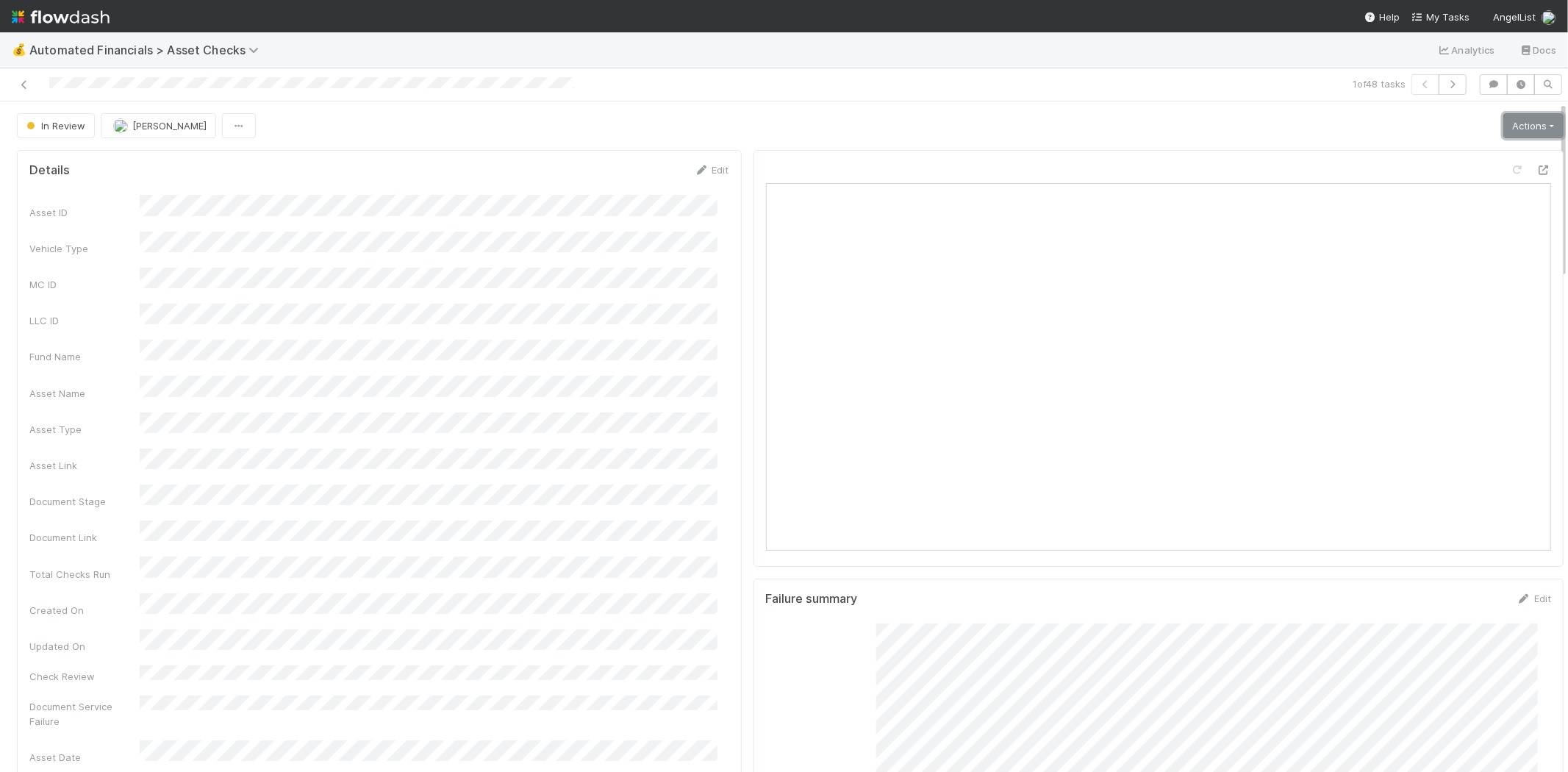
drag, startPoint x: 1505, startPoint y: 124, endPoint x: 1501, endPoint y: 145, distance: 21.4
click at [1505, 124] on link "Actions" at bounding box center [1533, 126] width 60 height 25
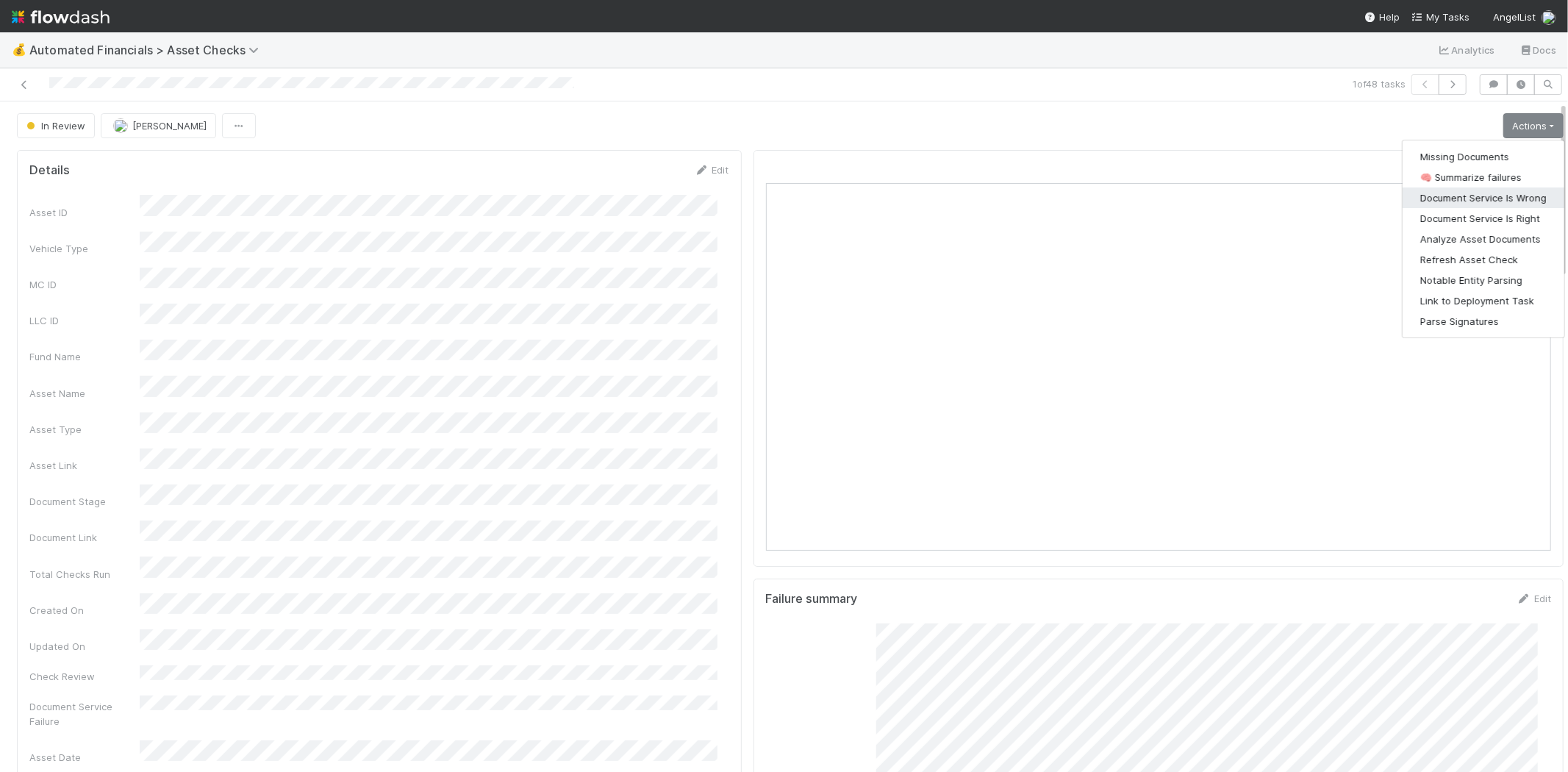
click at [1500, 195] on button "Document Service Is Wrong" at bounding box center [1484, 198] width 162 height 21
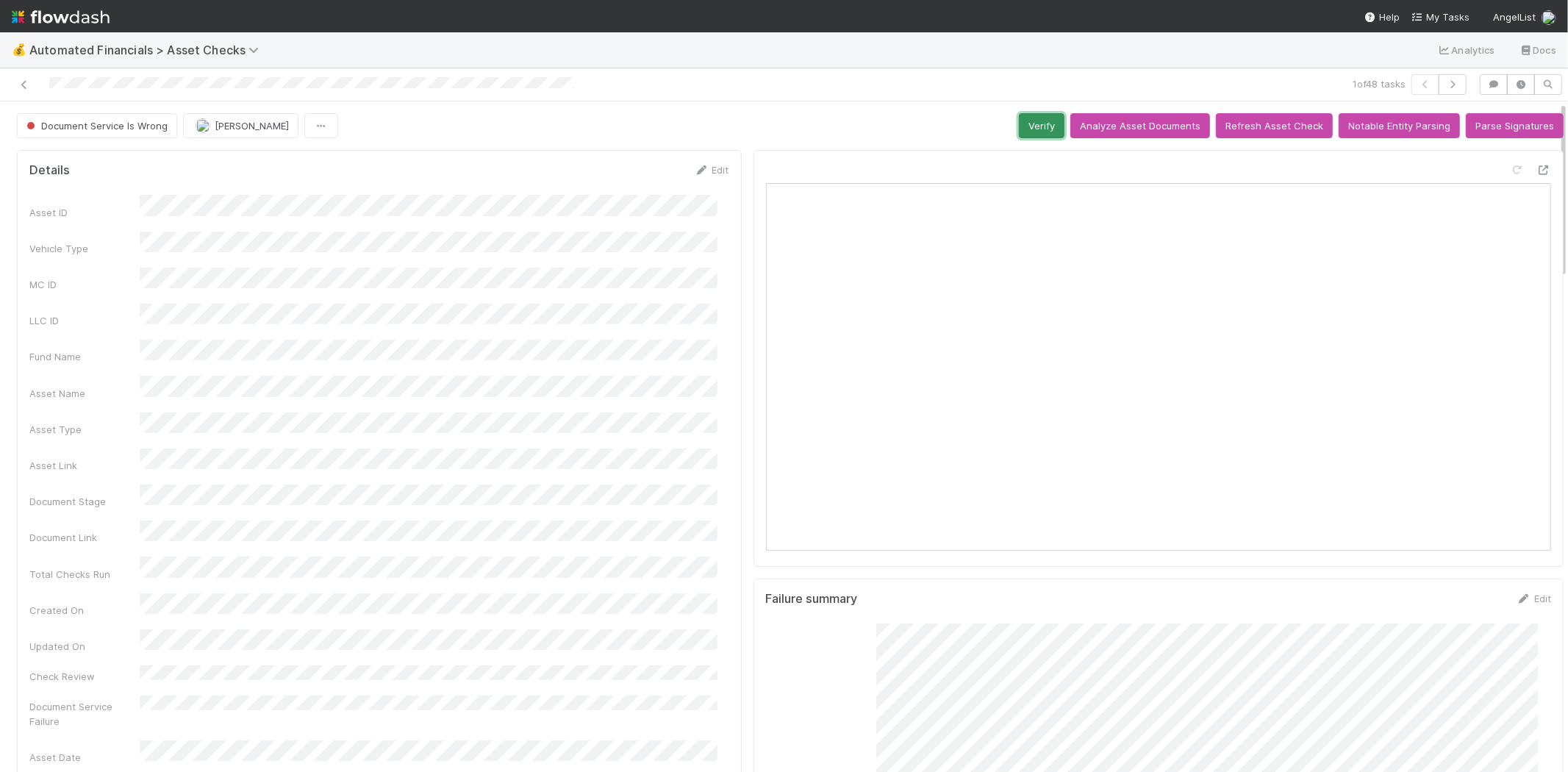
click at [1019, 123] on button "Verify" at bounding box center [1042, 126] width 46 height 25
click at [22, 86] on icon at bounding box center [24, 85] width 14 height 10
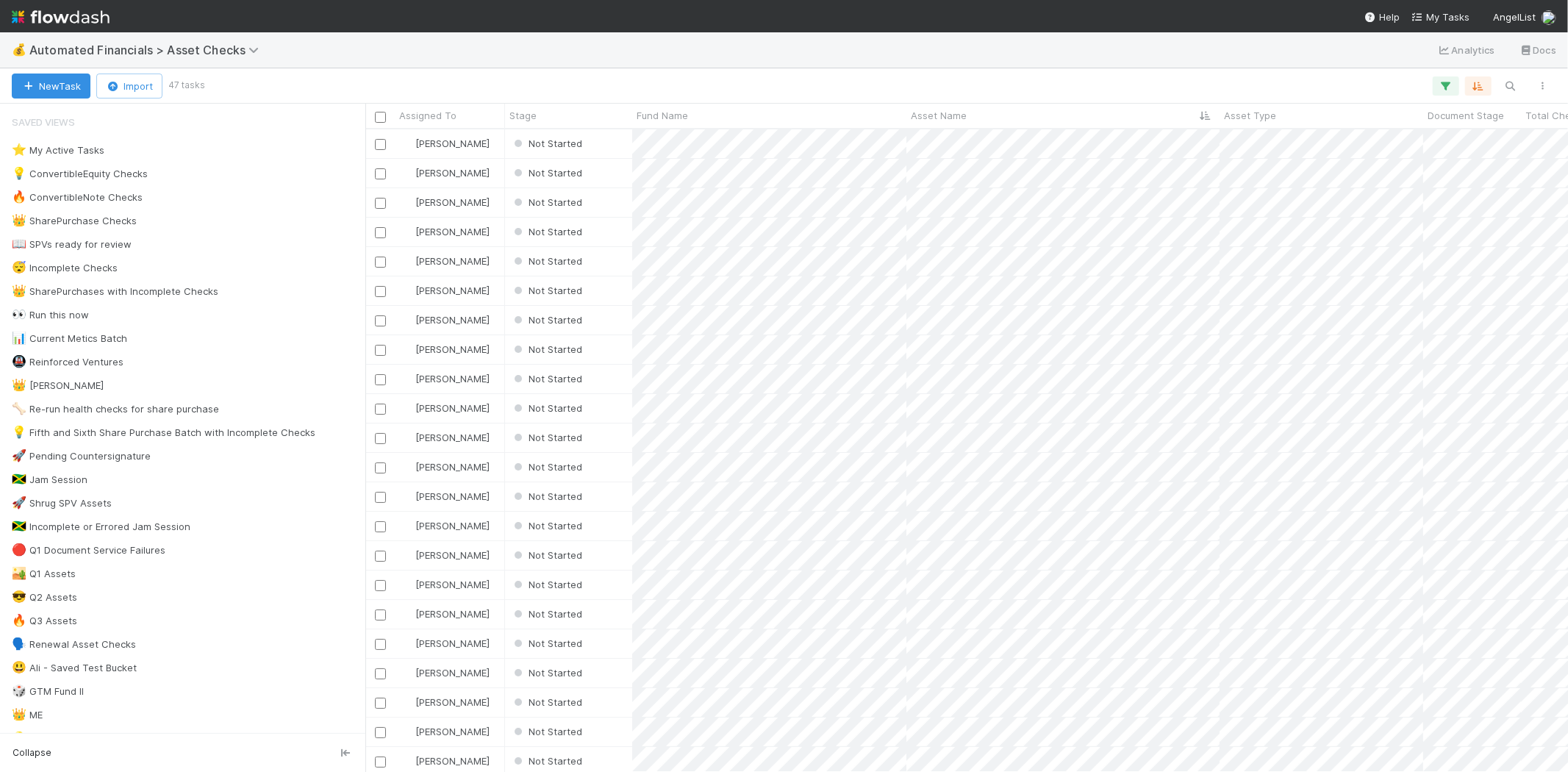
scroll to position [630, 1190]
click at [623, 145] on div "Not Started" at bounding box center [569, 144] width 128 height 29
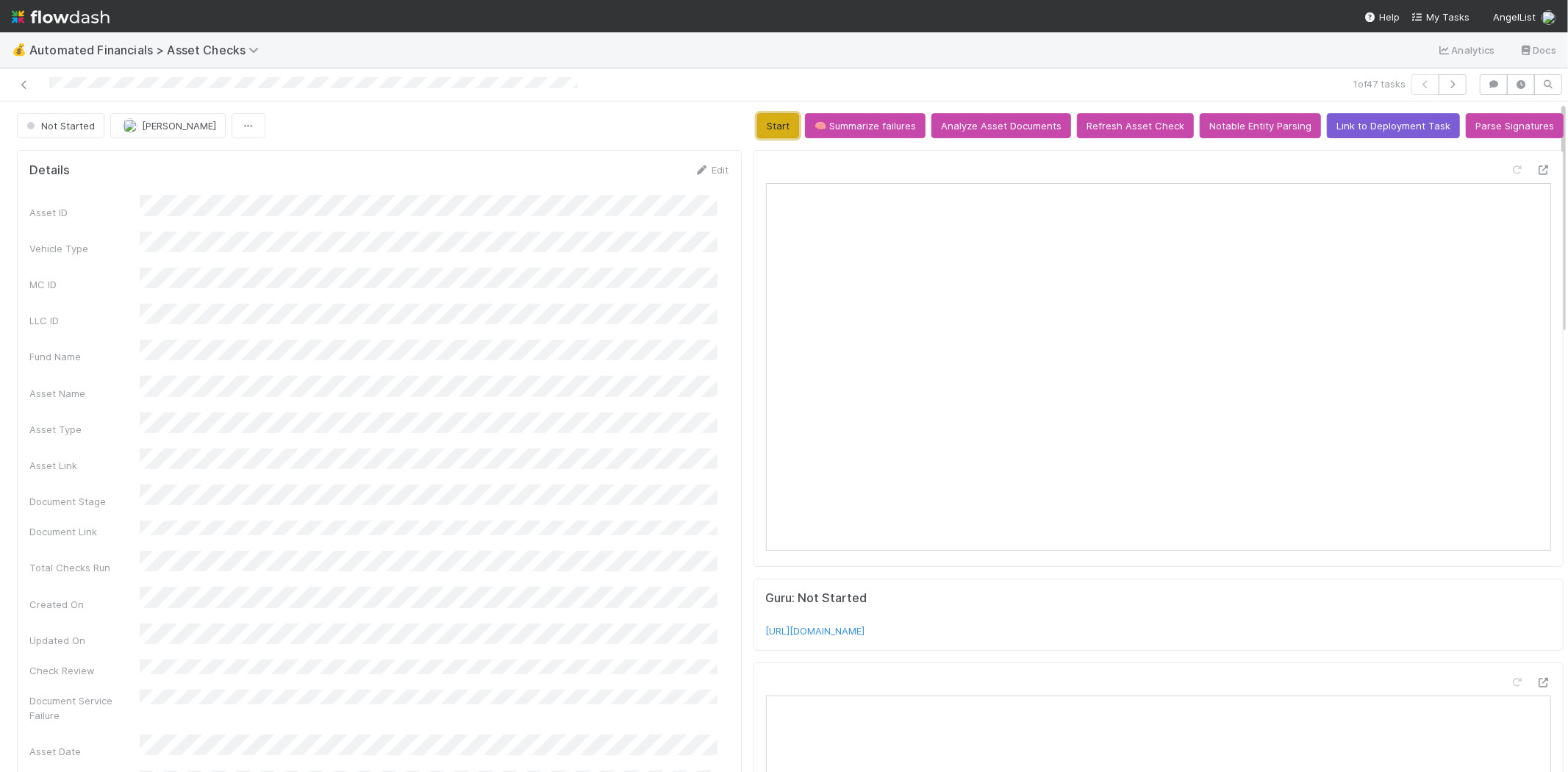
click at [761, 121] on button "Start" at bounding box center [778, 126] width 42 height 25
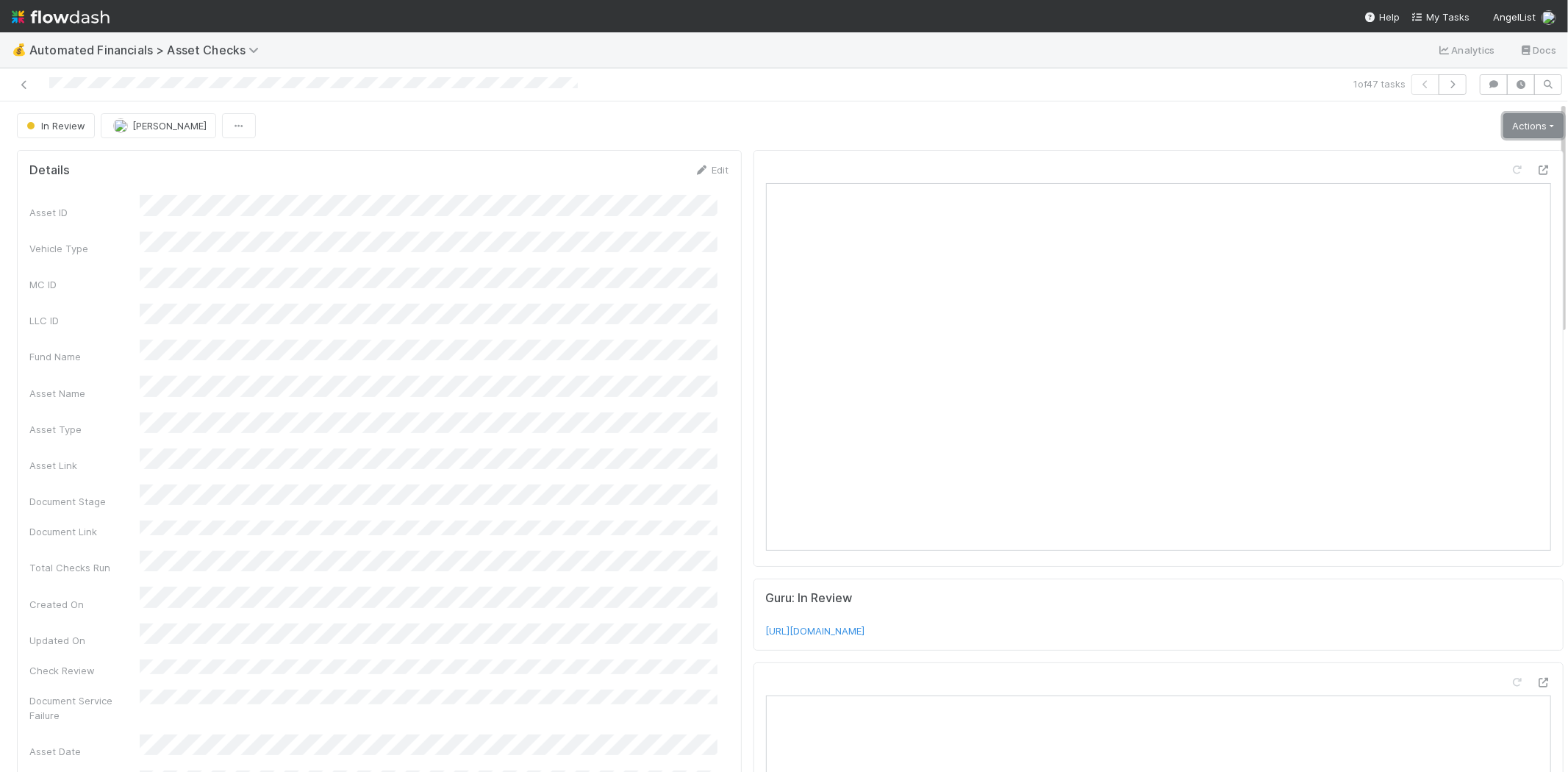
click at [1503, 129] on link "Actions" at bounding box center [1533, 126] width 60 height 25
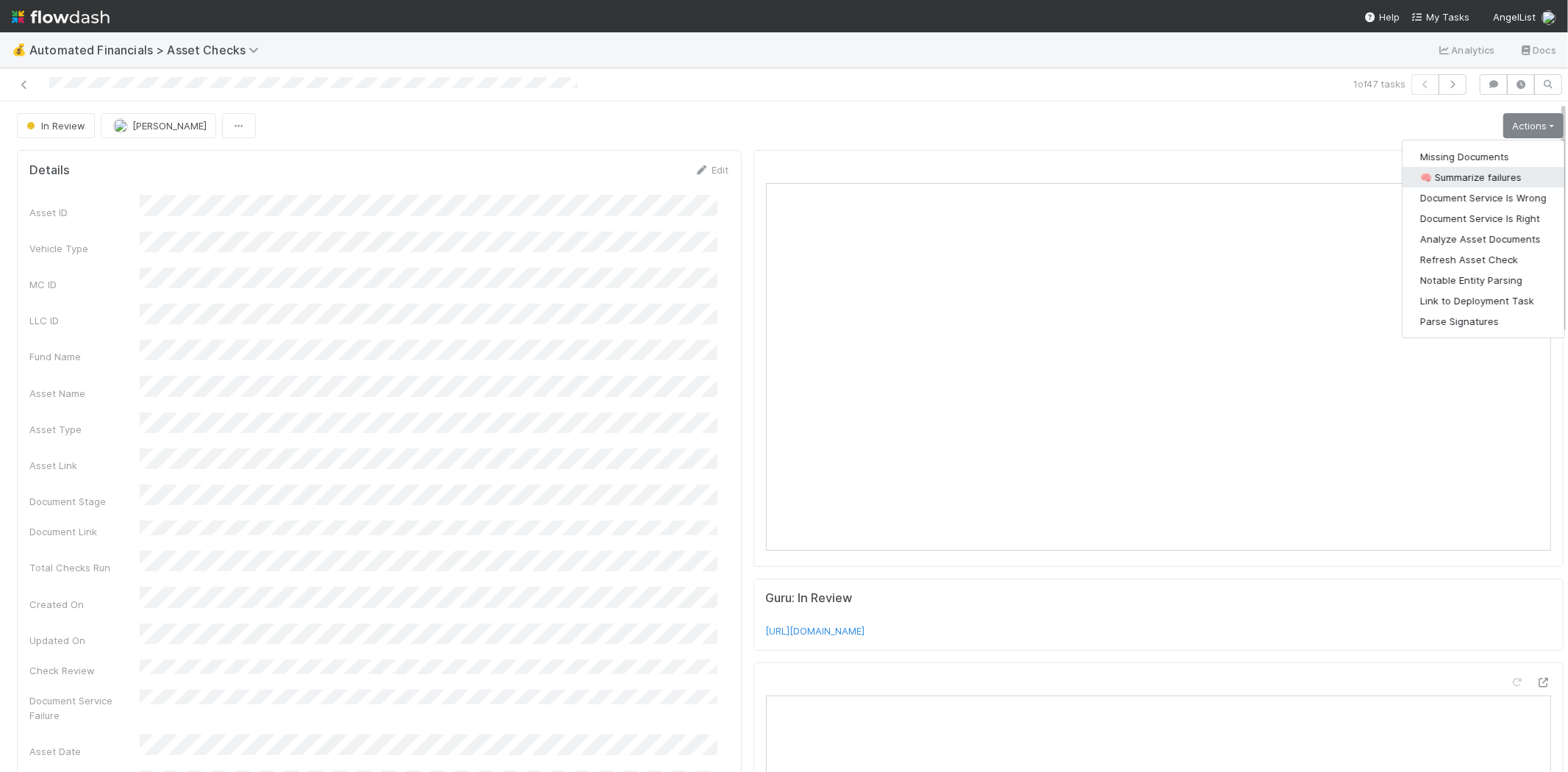
click at [1480, 170] on button "🧠 Summarize failures" at bounding box center [1484, 177] width 162 height 21
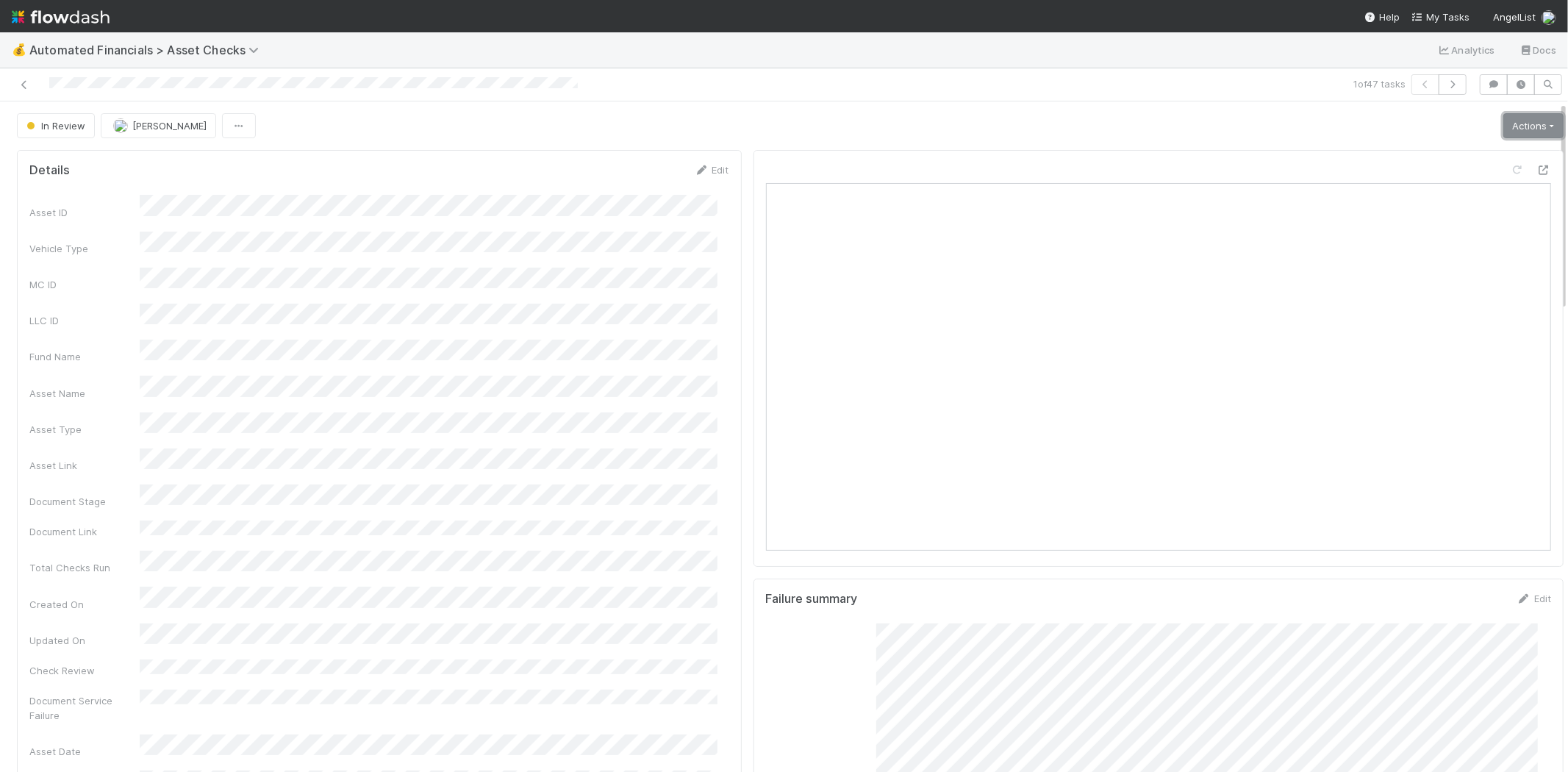
drag, startPoint x: 1510, startPoint y: 125, endPoint x: 1510, endPoint y: 135, distance: 10.0
click at [1510, 125] on link "Actions" at bounding box center [1533, 126] width 60 height 25
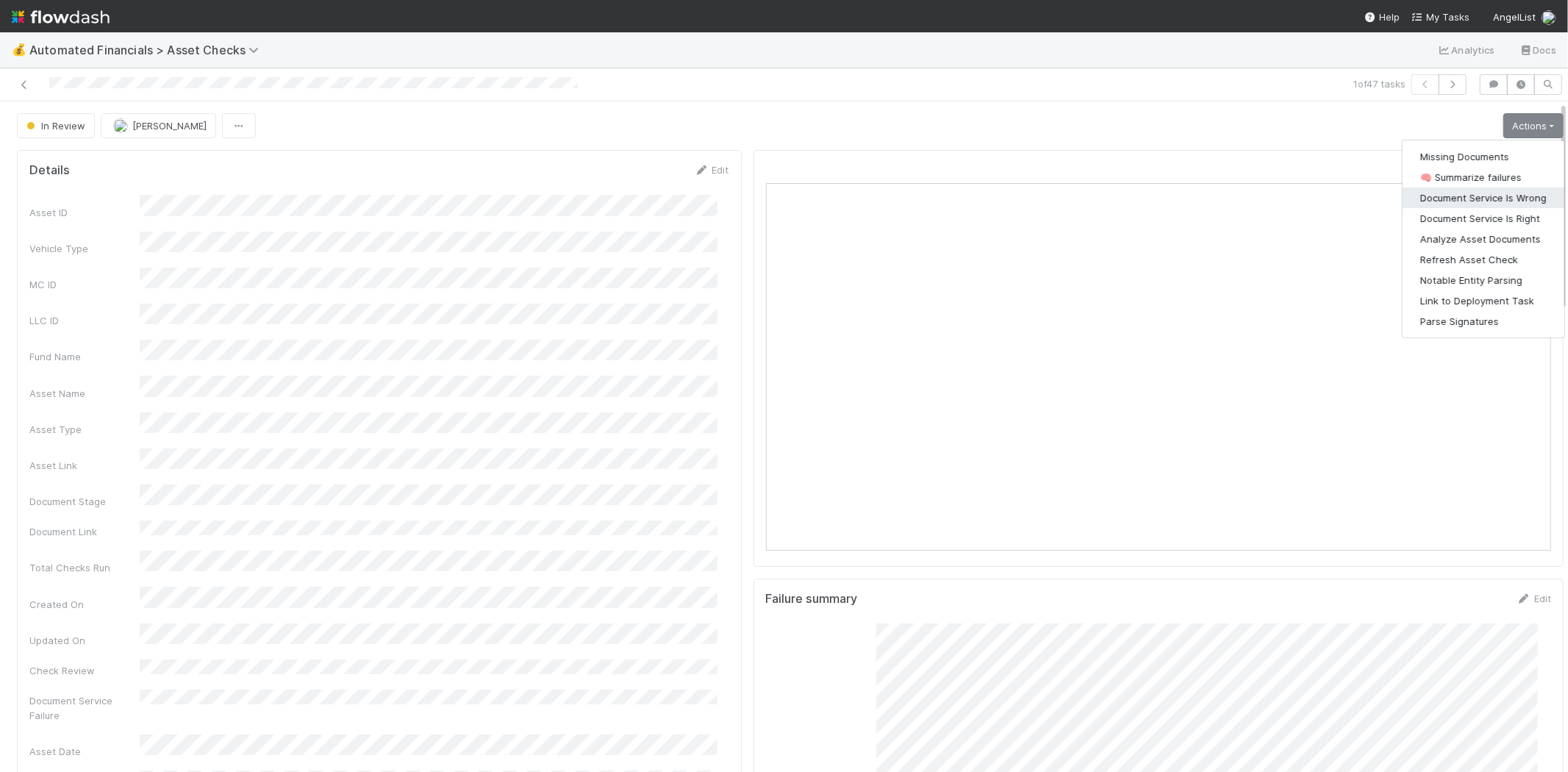
click at [1496, 201] on button "Document Service Is Wrong" at bounding box center [1484, 198] width 162 height 21
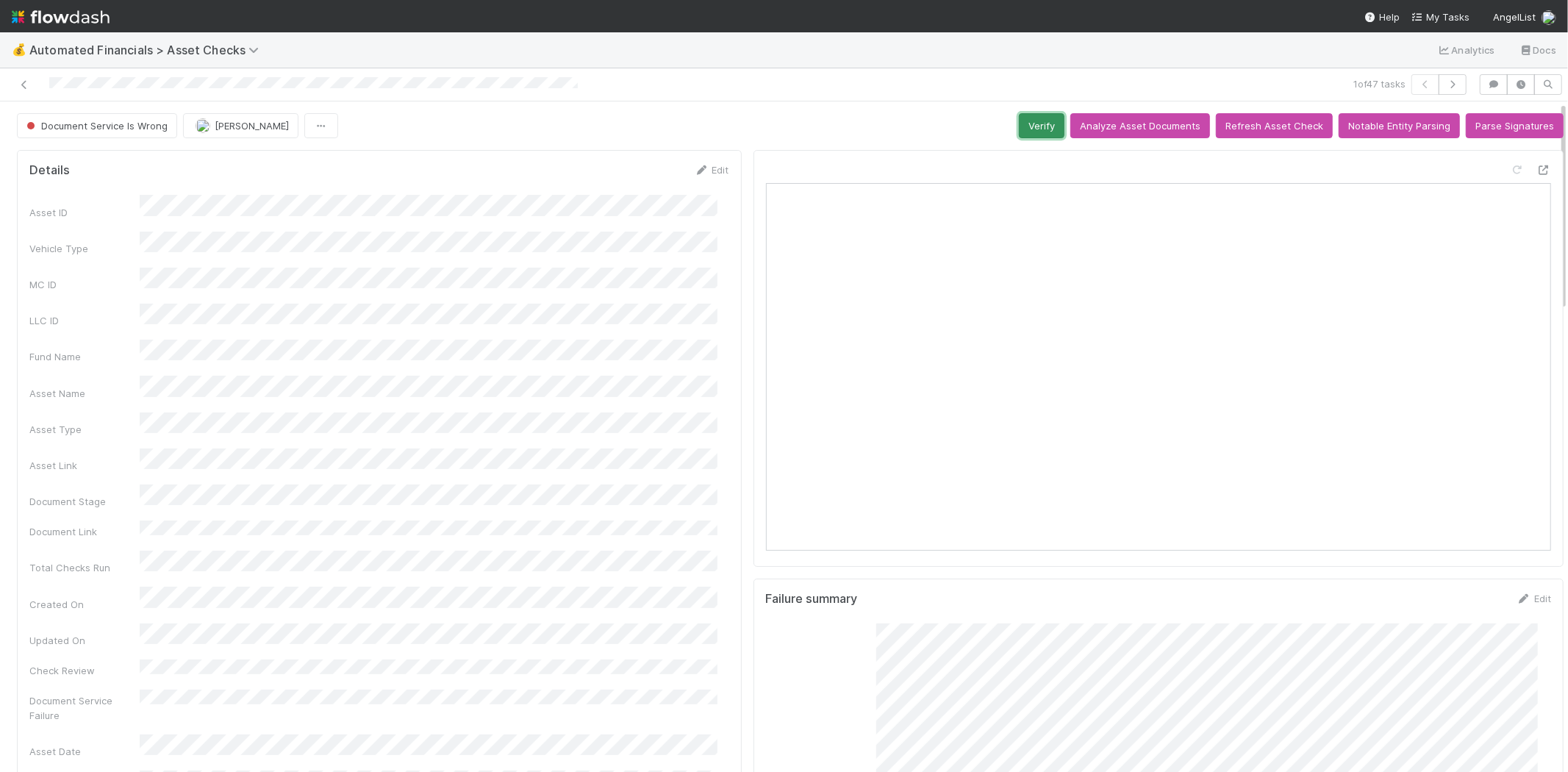
click at [1020, 127] on button "Verify" at bounding box center [1042, 126] width 46 height 25
click at [26, 82] on icon at bounding box center [24, 85] width 14 height 10
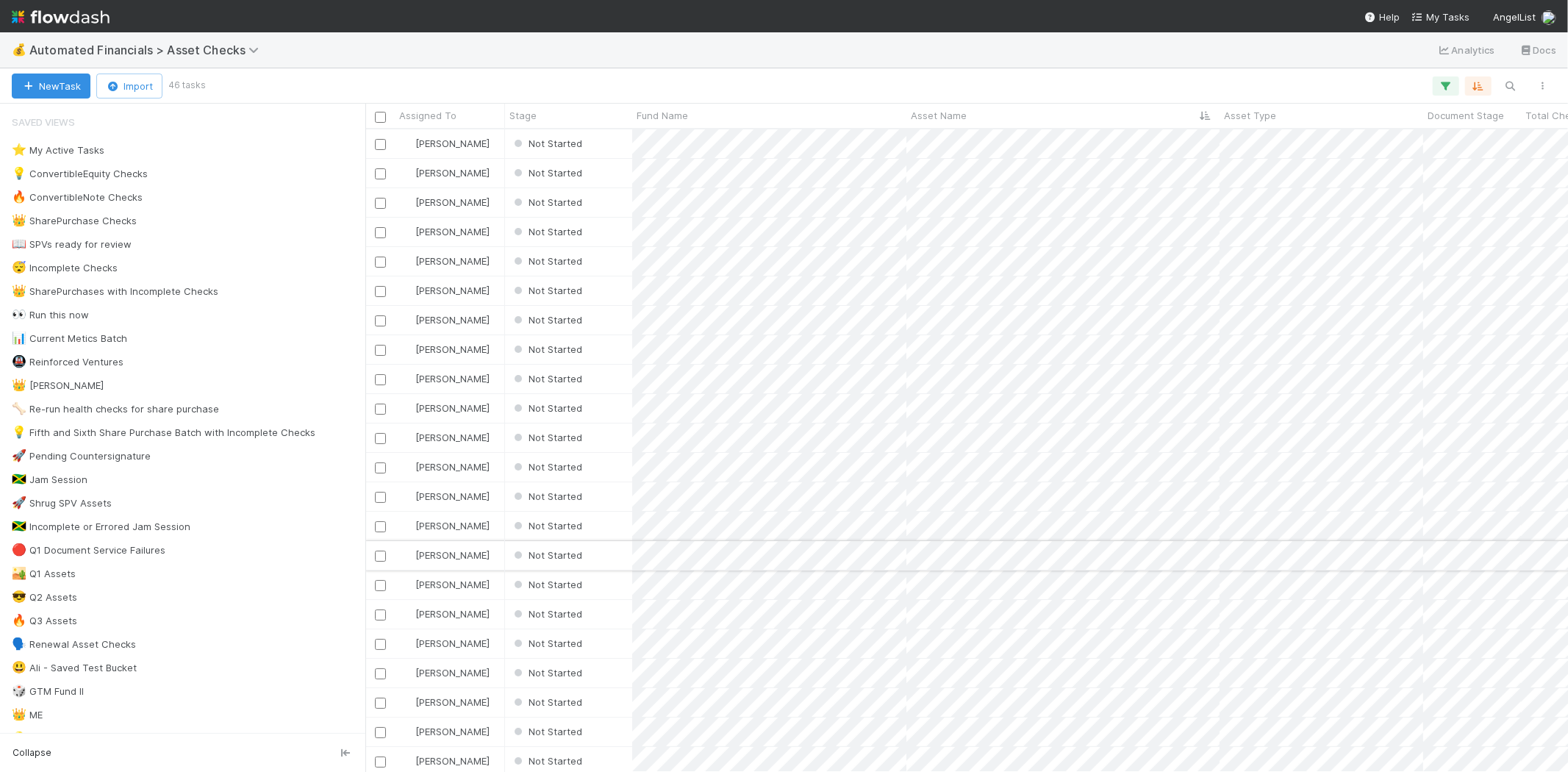
scroll to position [630, 1190]
click at [618, 150] on div "Not Started" at bounding box center [569, 144] width 128 height 29
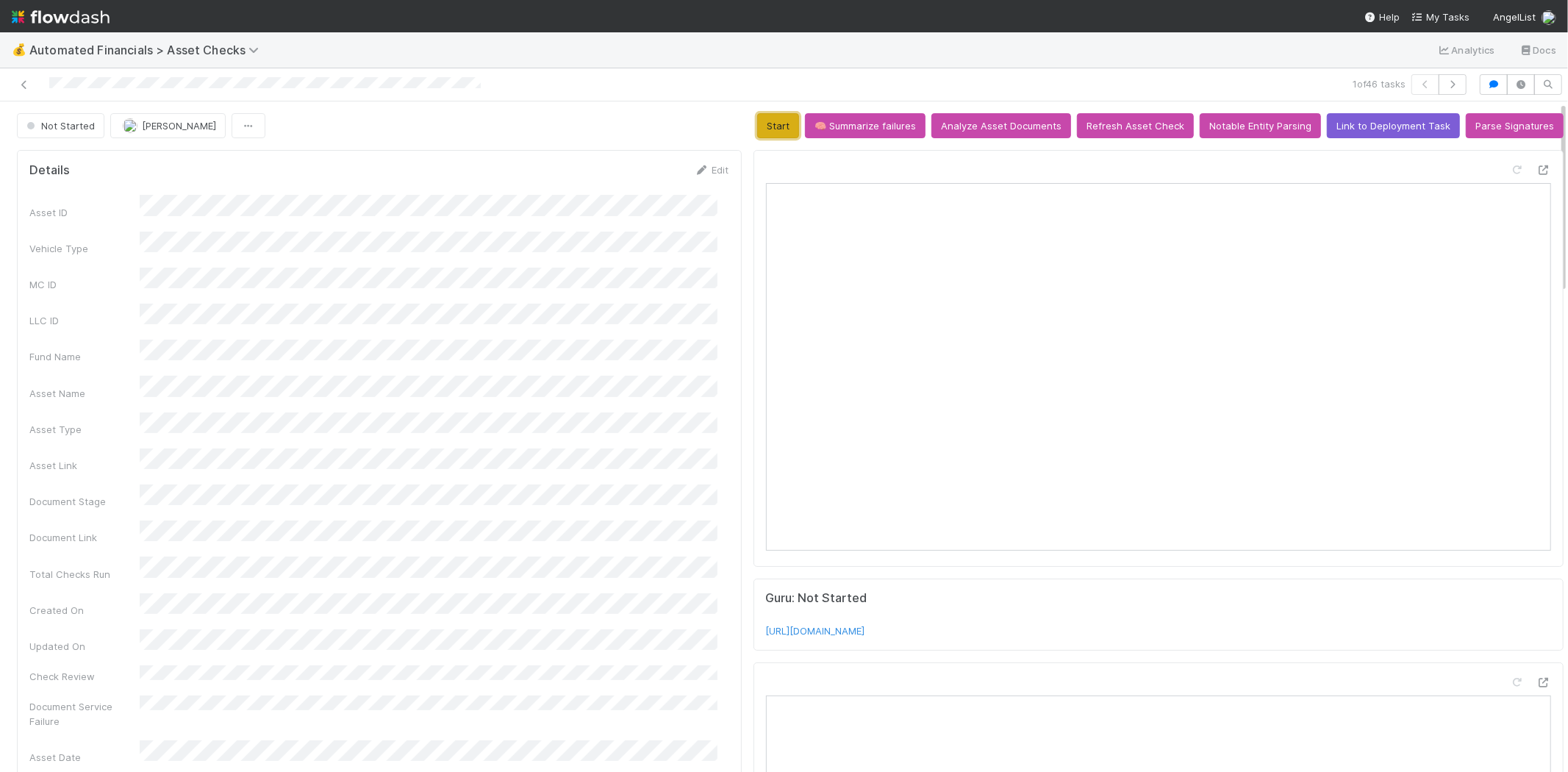
click at [769, 122] on button "Start" at bounding box center [778, 126] width 42 height 25
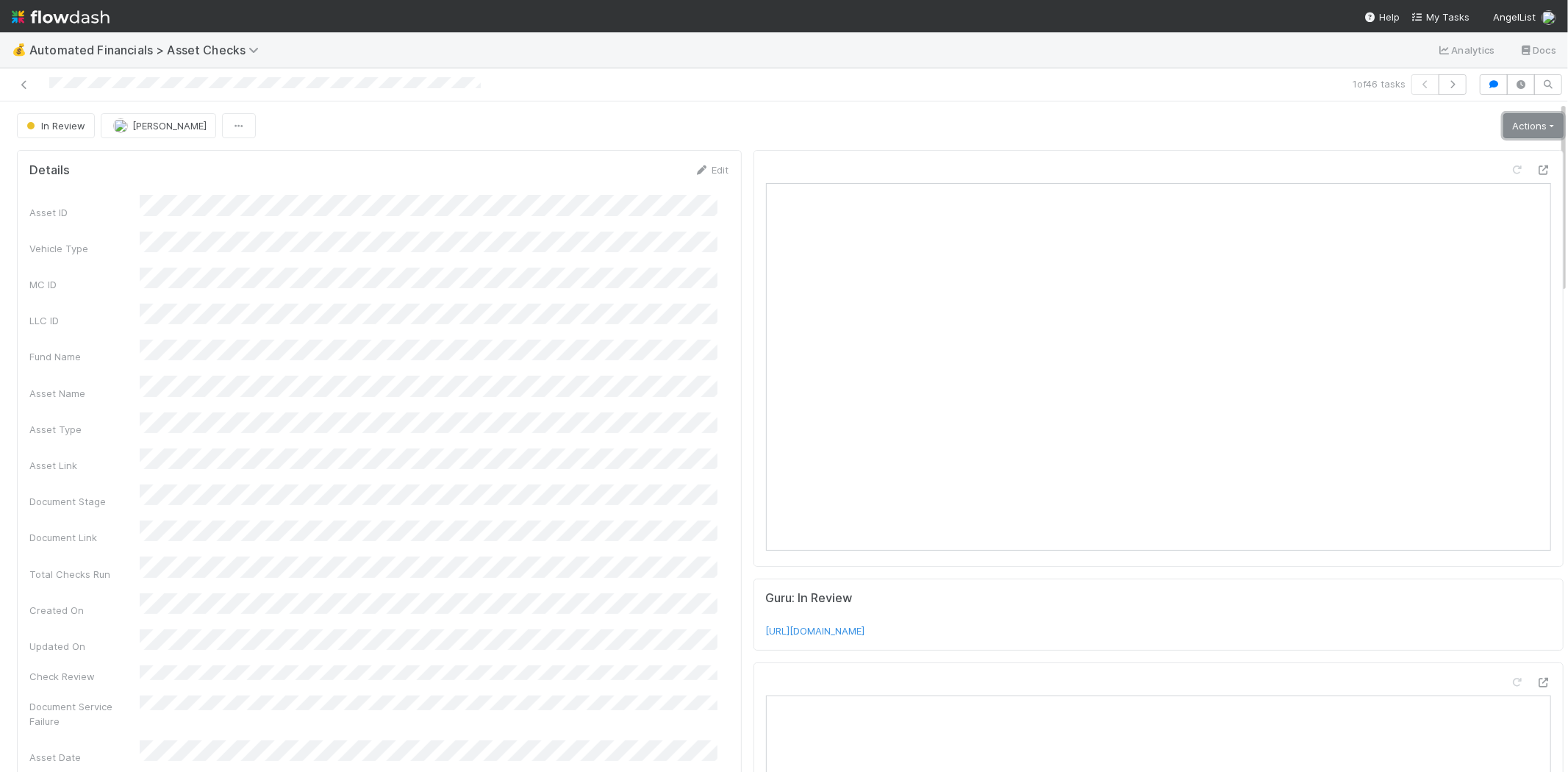
click at [1503, 125] on link "Actions" at bounding box center [1533, 126] width 60 height 25
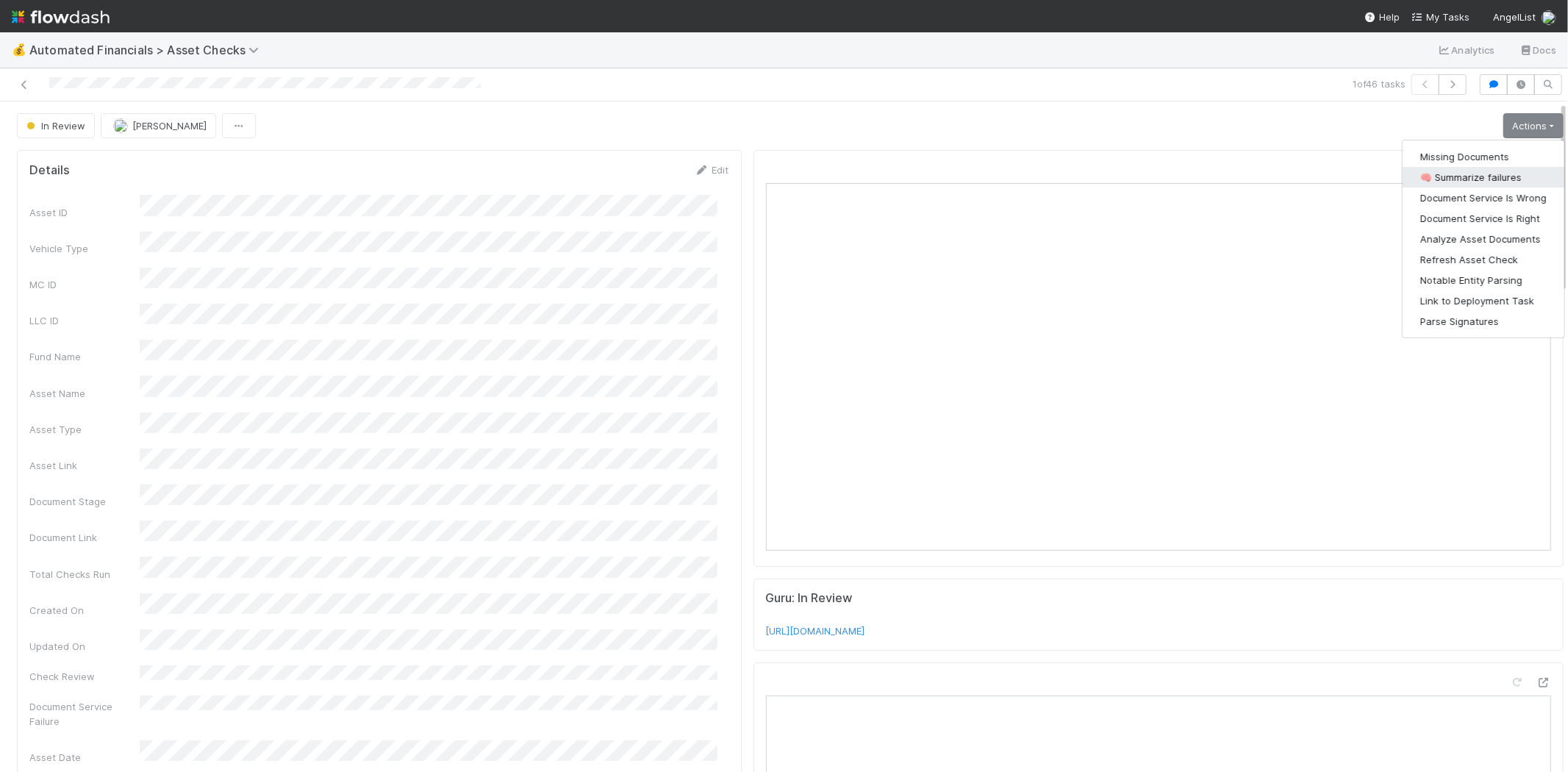
click at [1475, 173] on button "🧠 Summarize failures" at bounding box center [1484, 177] width 162 height 21
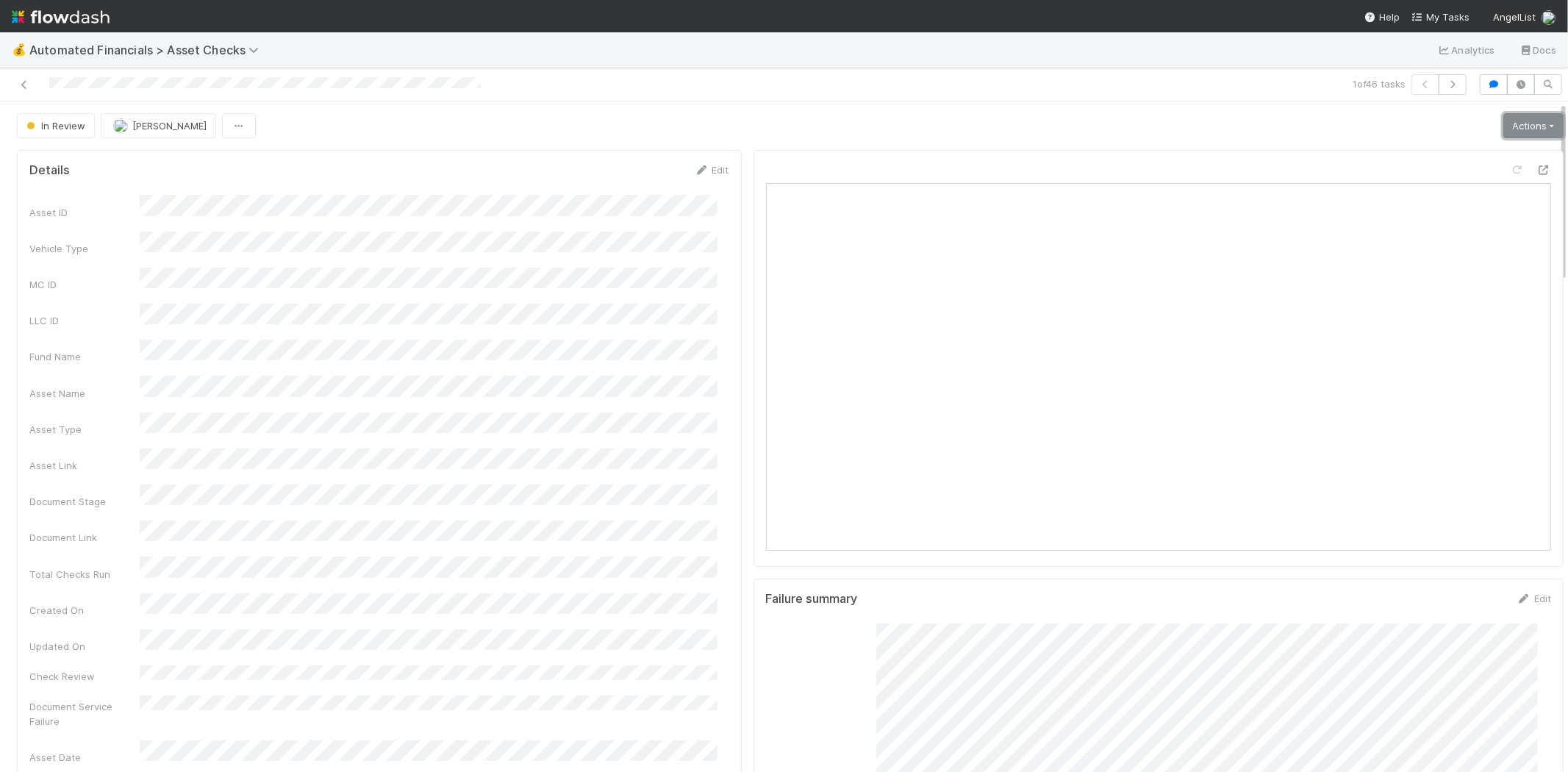
click at [1505, 126] on link "Actions" at bounding box center [1533, 126] width 60 height 25
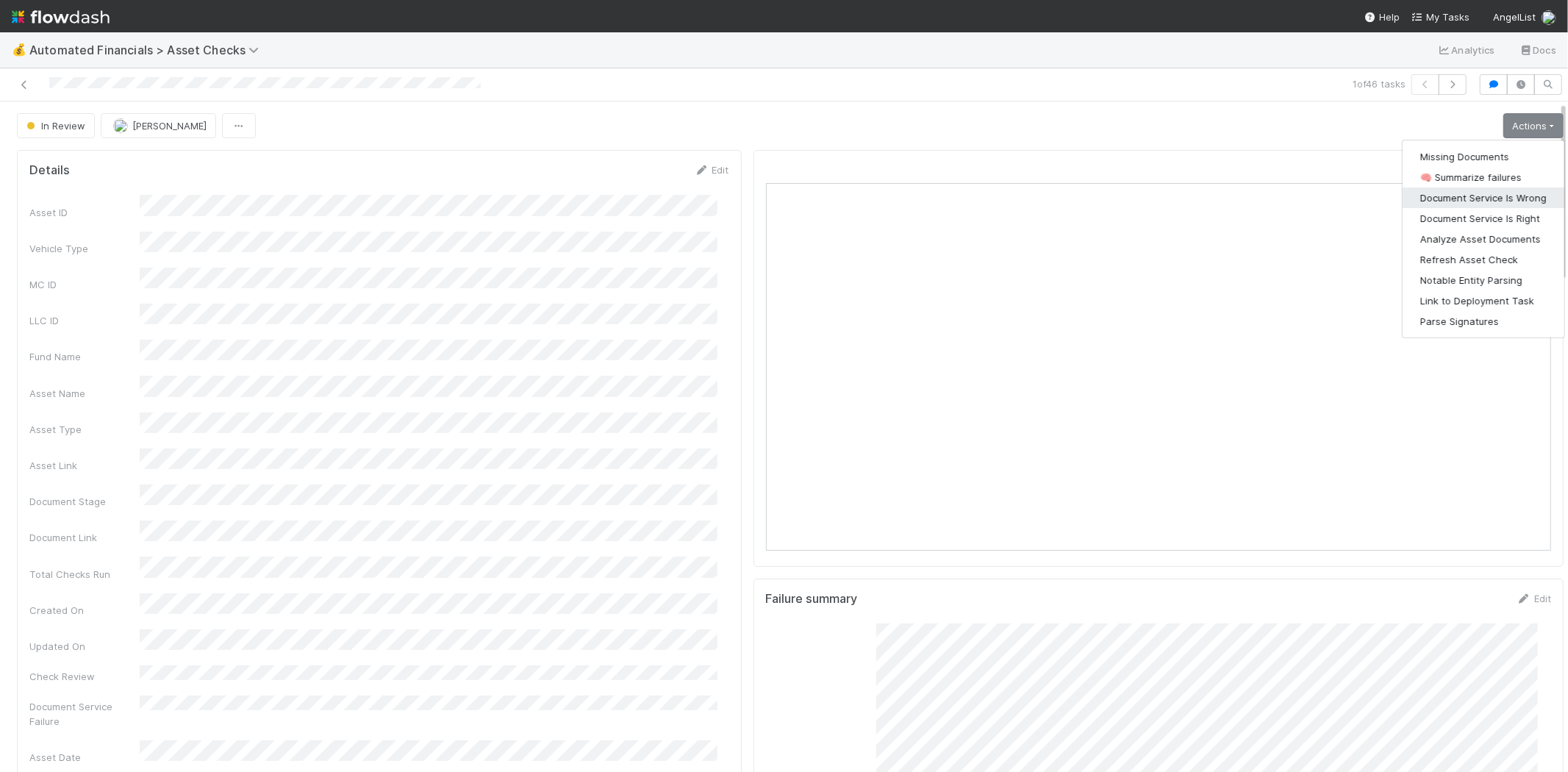
click at [1487, 193] on button "Document Service Is Wrong" at bounding box center [1484, 198] width 162 height 21
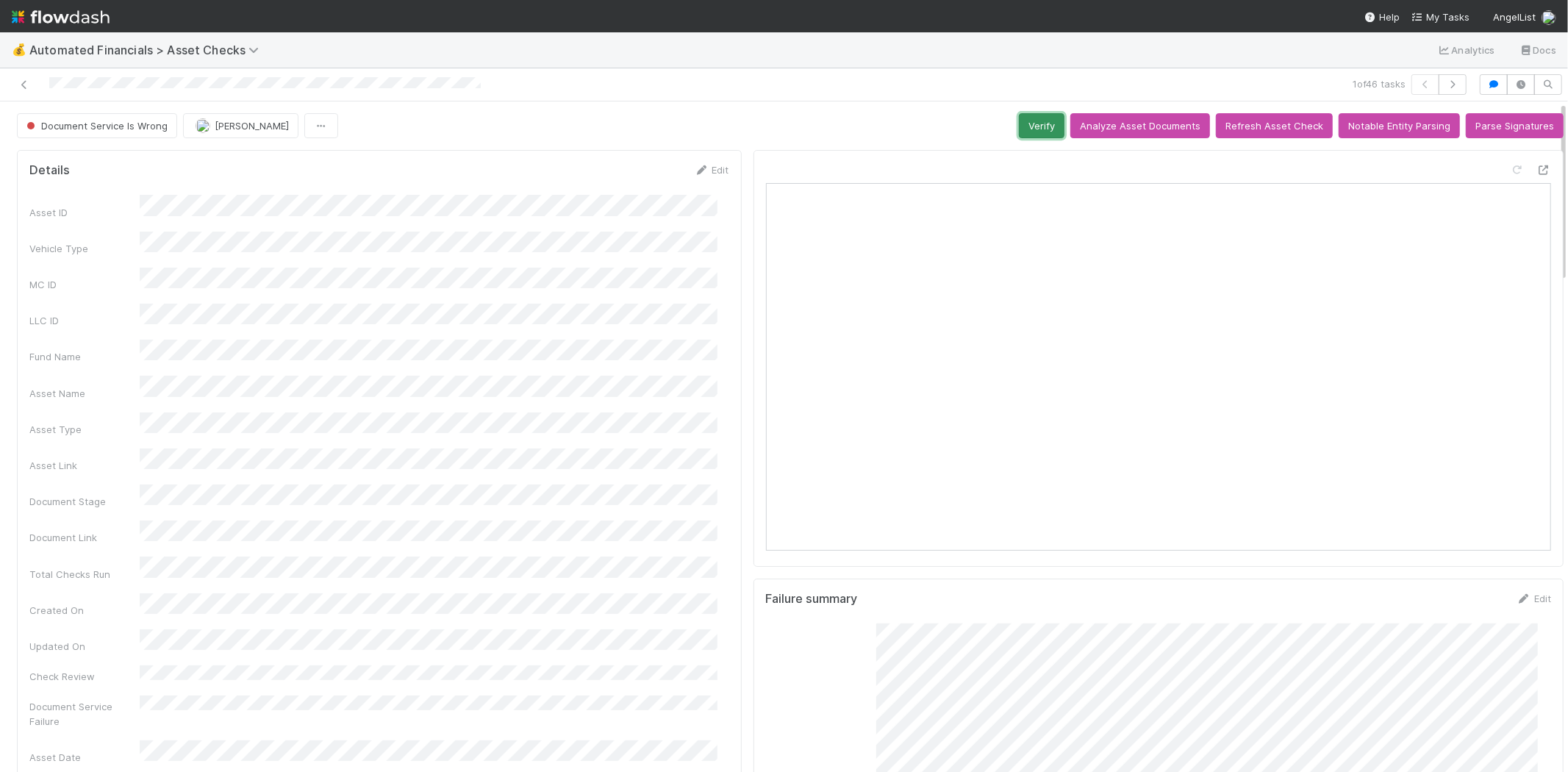
click at [1041, 127] on button "Verify" at bounding box center [1042, 126] width 46 height 25
click at [24, 78] on link at bounding box center [24, 84] width 14 height 14
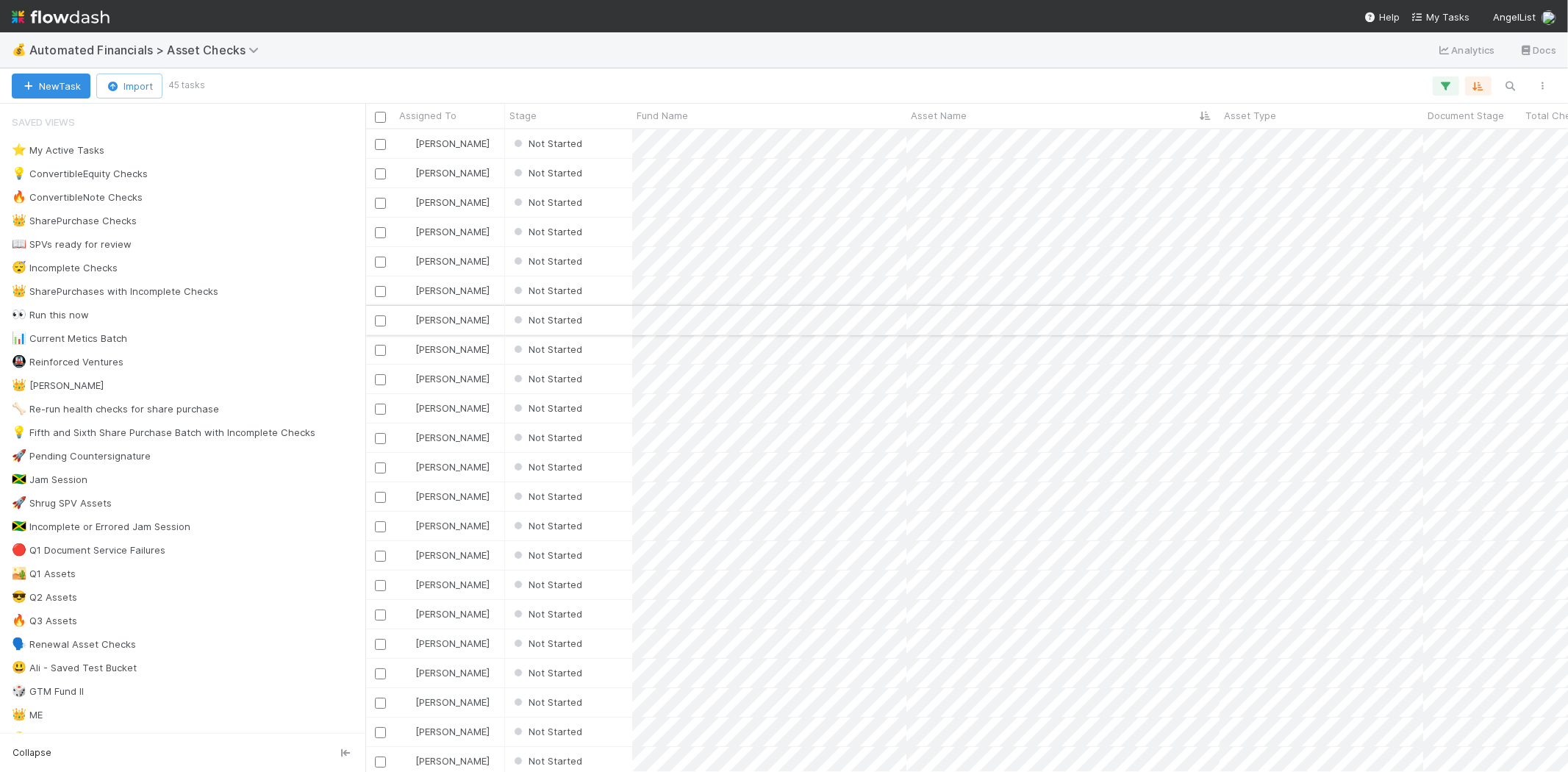
scroll to position [630, 1190]
click at [608, 151] on div "Not Started" at bounding box center [569, 144] width 128 height 29
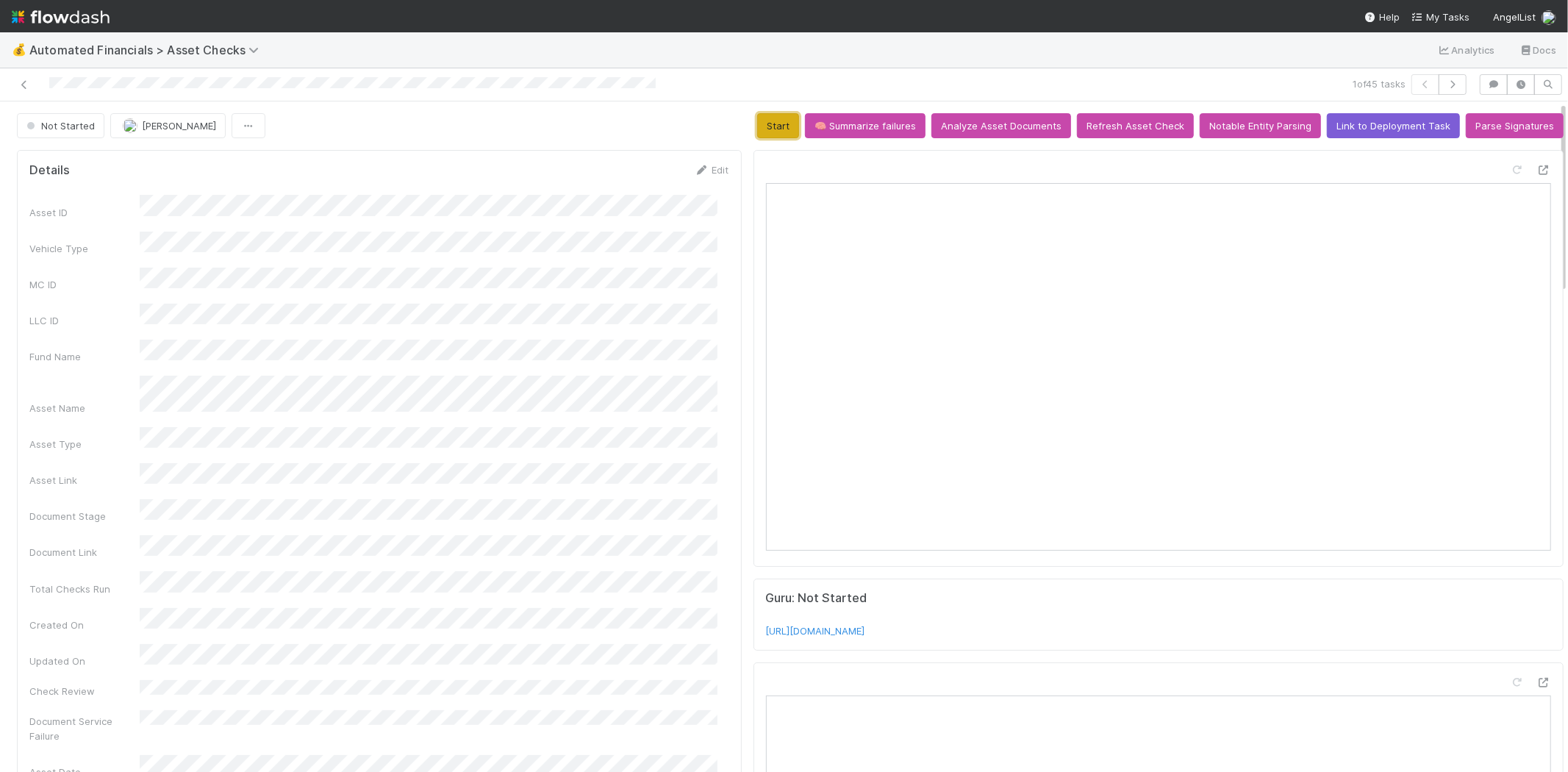
click at [762, 123] on button "Start" at bounding box center [778, 126] width 42 height 25
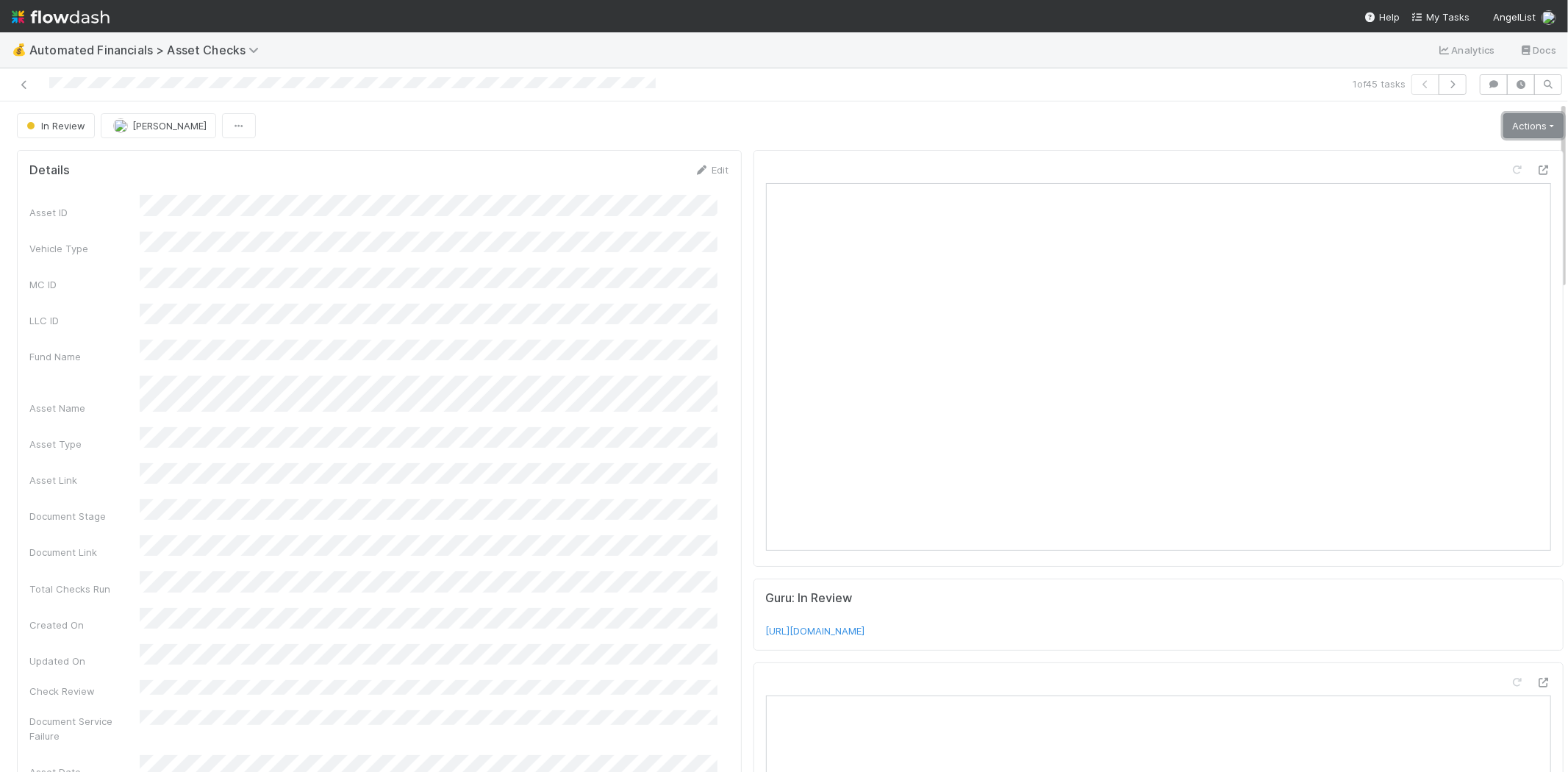
click at [1504, 121] on link "Actions" at bounding box center [1533, 126] width 60 height 25
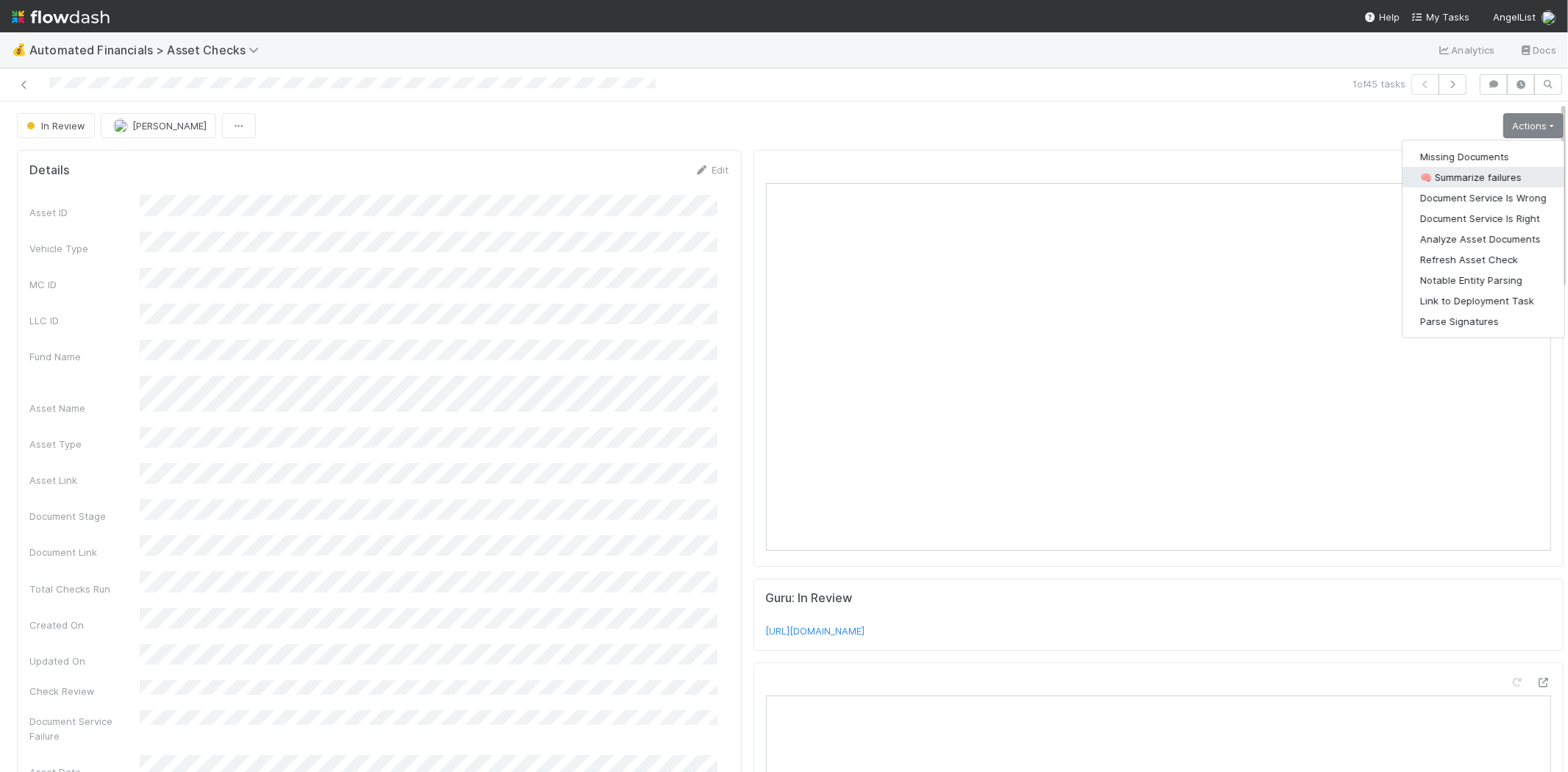
click at [1494, 173] on button "🧠 Summarize failures" at bounding box center [1484, 177] width 162 height 21
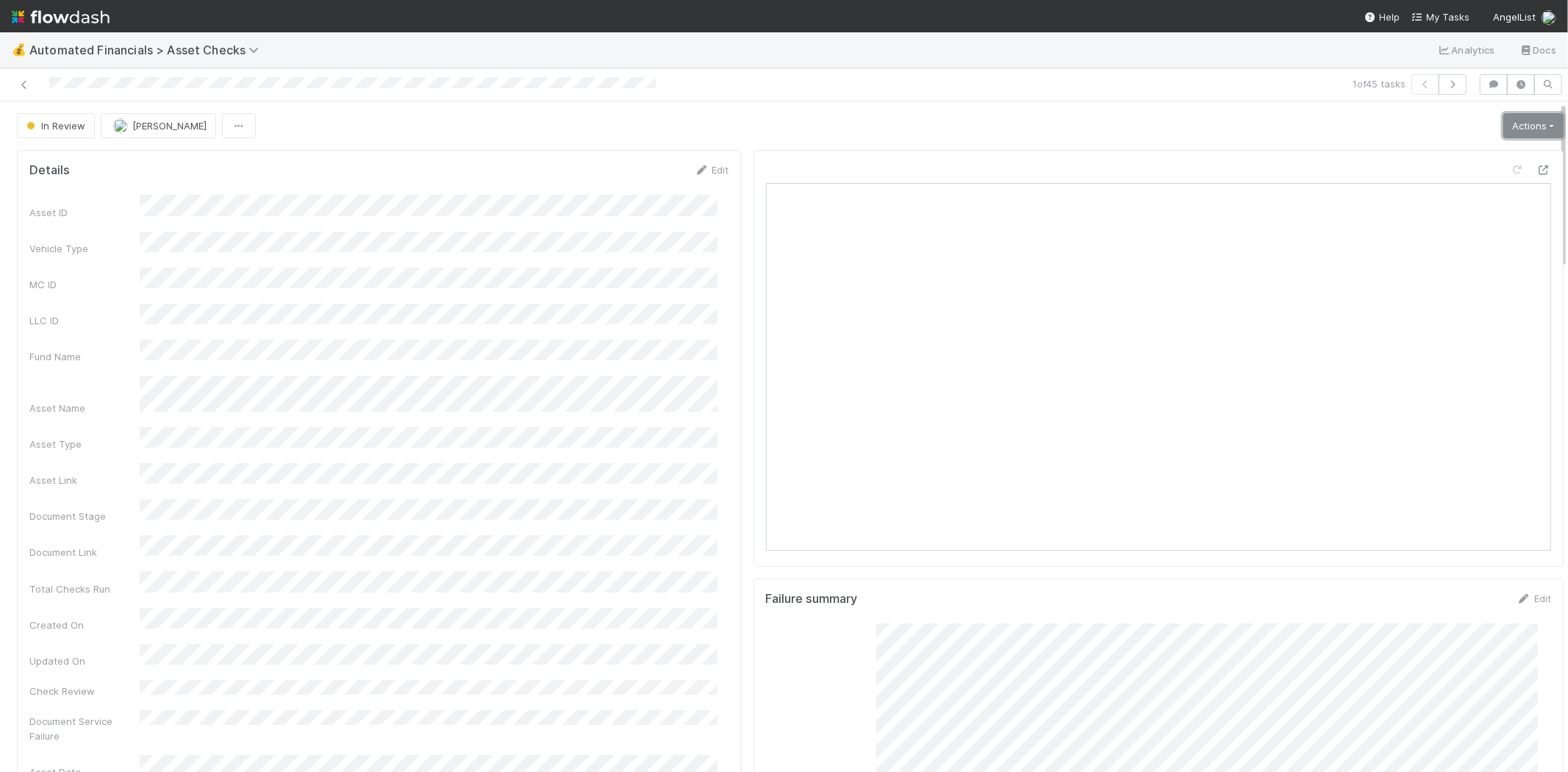
click at [1503, 130] on link "Actions" at bounding box center [1533, 126] width 60 height 25
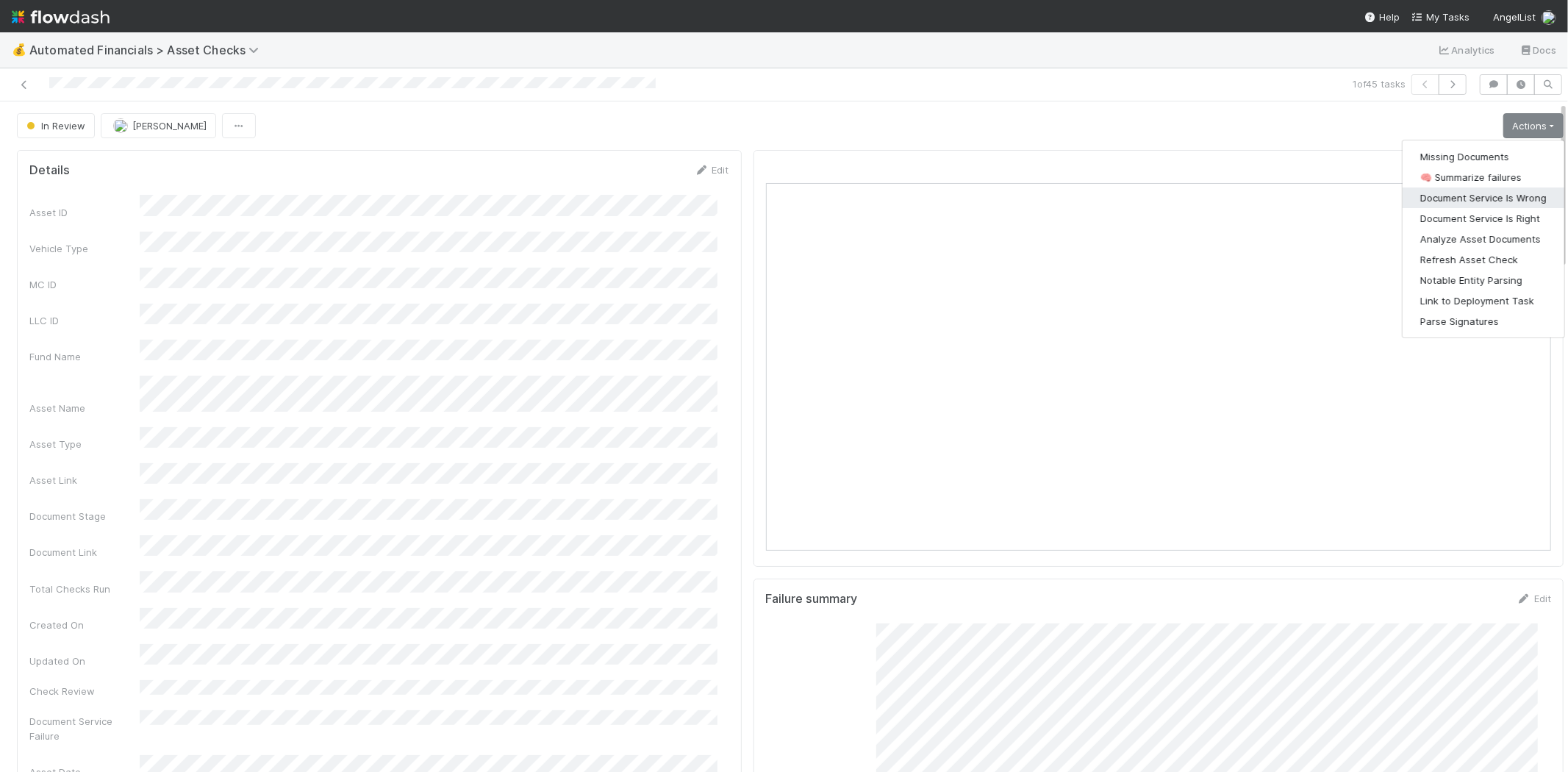
click at [1487, 193] on button "Document Service Is Wrong" at bounding box center [1484, 198] width 162 height 21
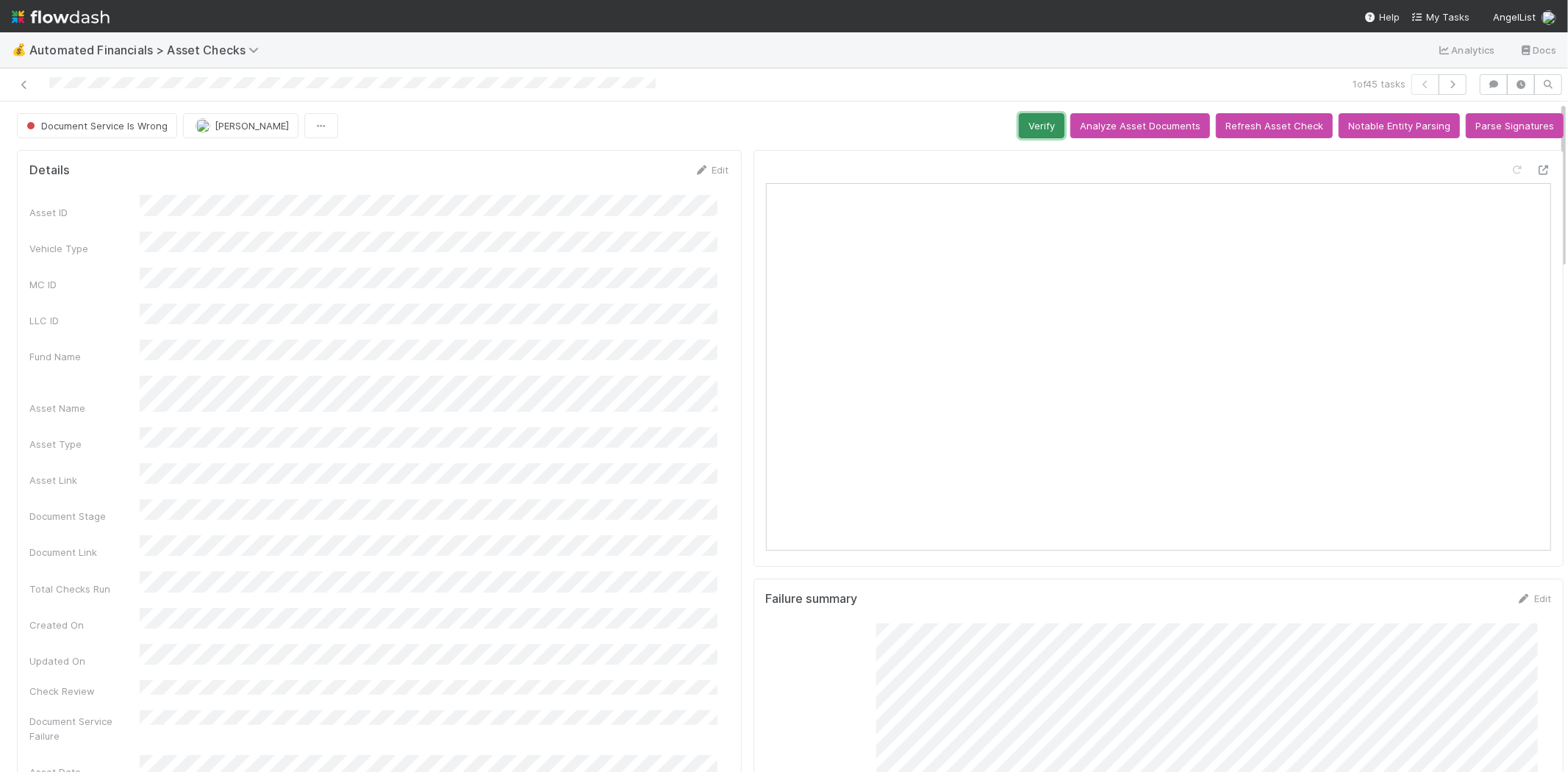
click at [1019, 124] on button "Verify" at bounding box center [1042, 126] width 46 height 25
click at [19, 83] on icon at bounding box center [24, 85] width 14 height 10
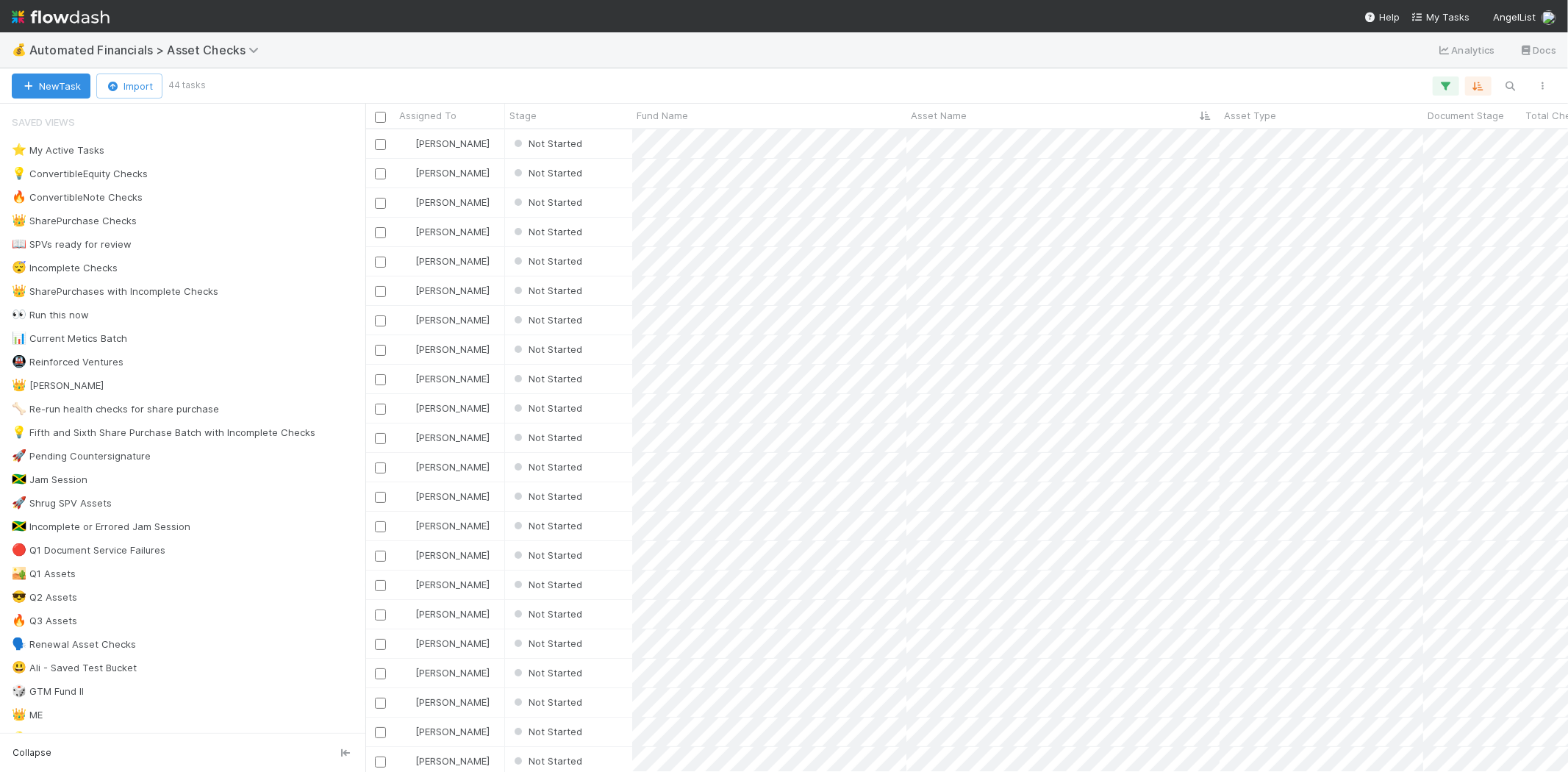
scroll to position [630, 1190]
click at [600, 144] on div "Not Started" at bounding box center [569, 144] width 128 height 29
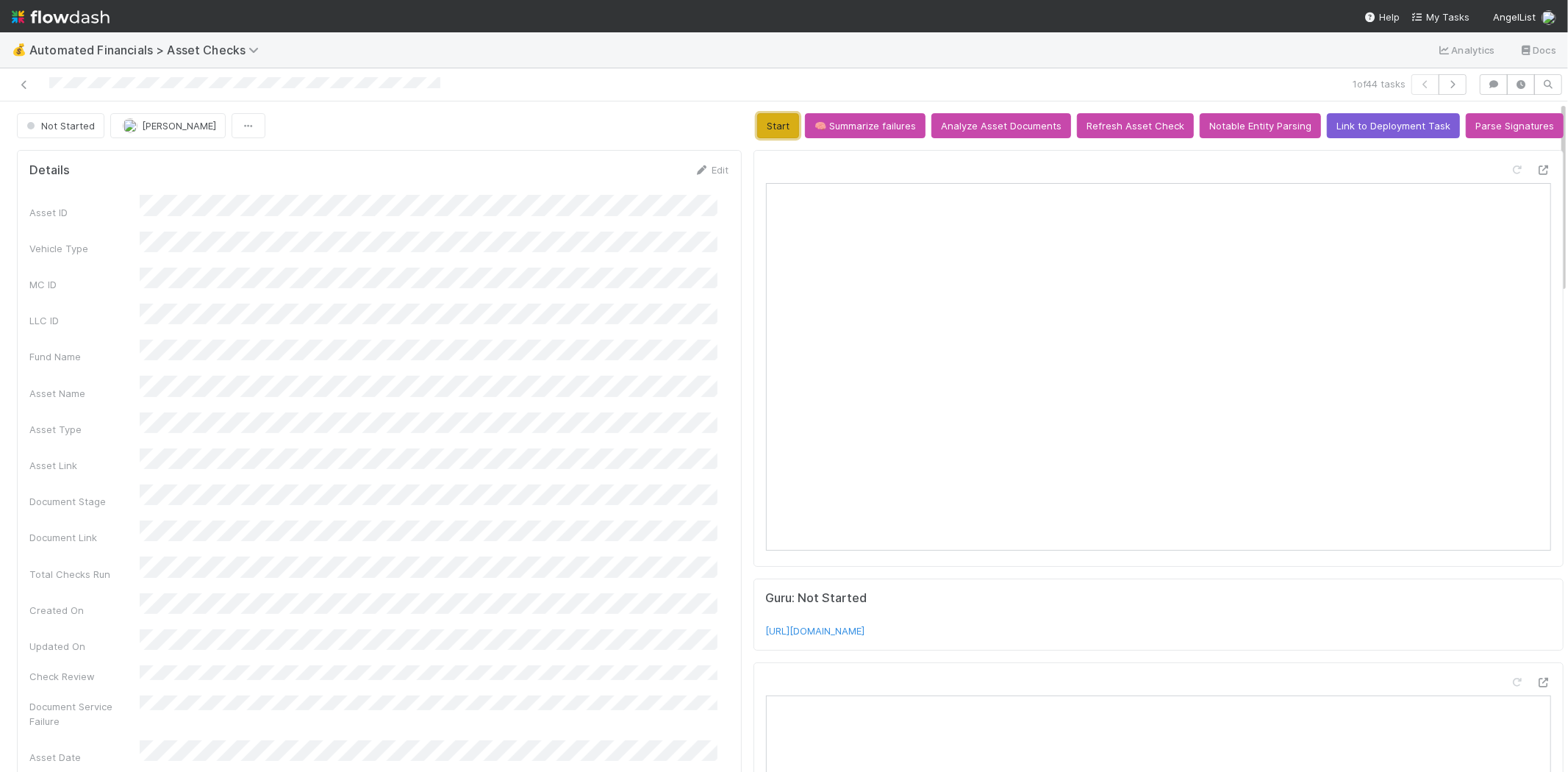
click at [757, 125] on button "Start" at bounding box center [778, 126] width 42 height 25
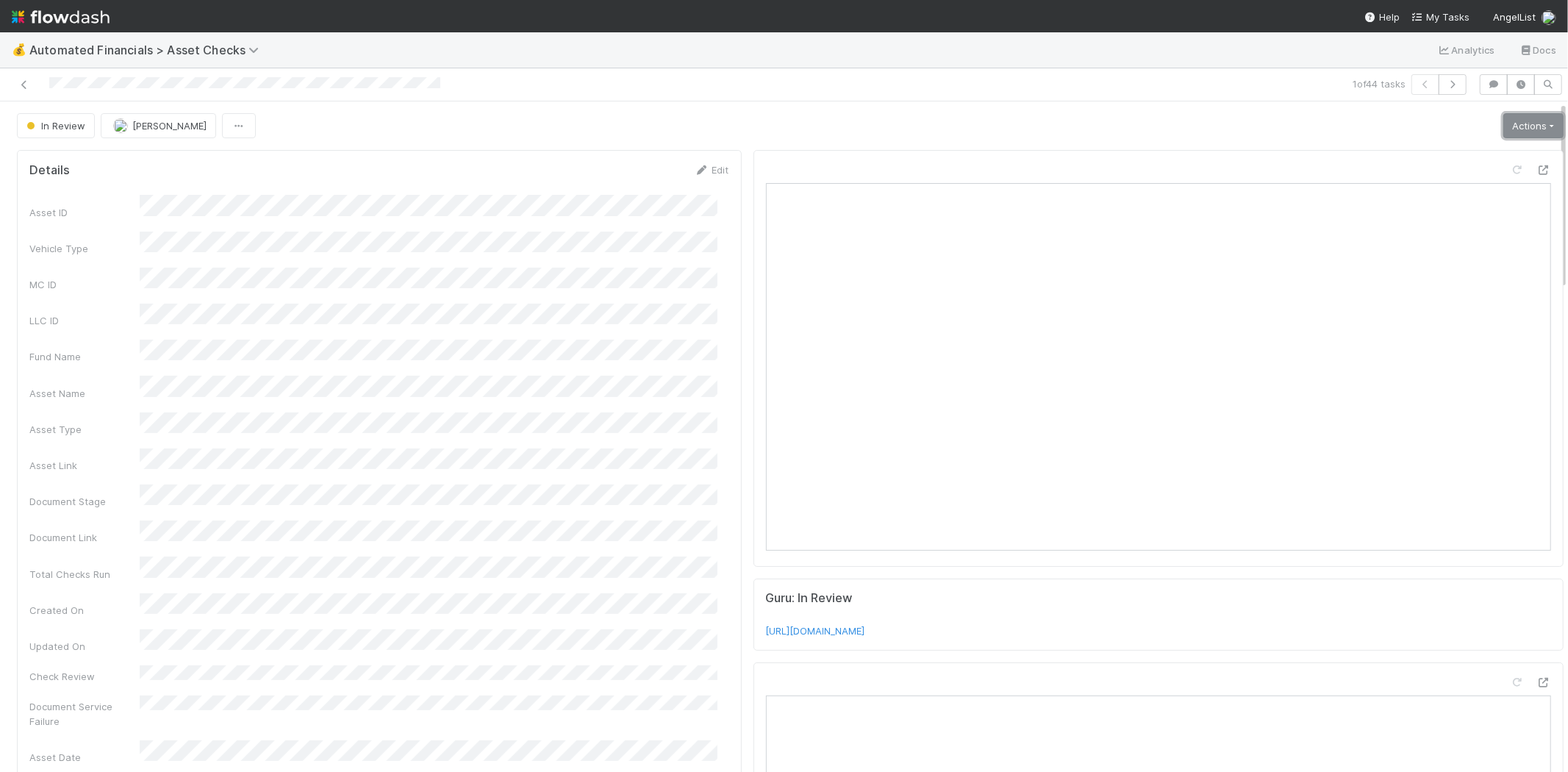
click at [1519, 122] on link "Actions" at bounding box center [1533, 126] width 60 height 25
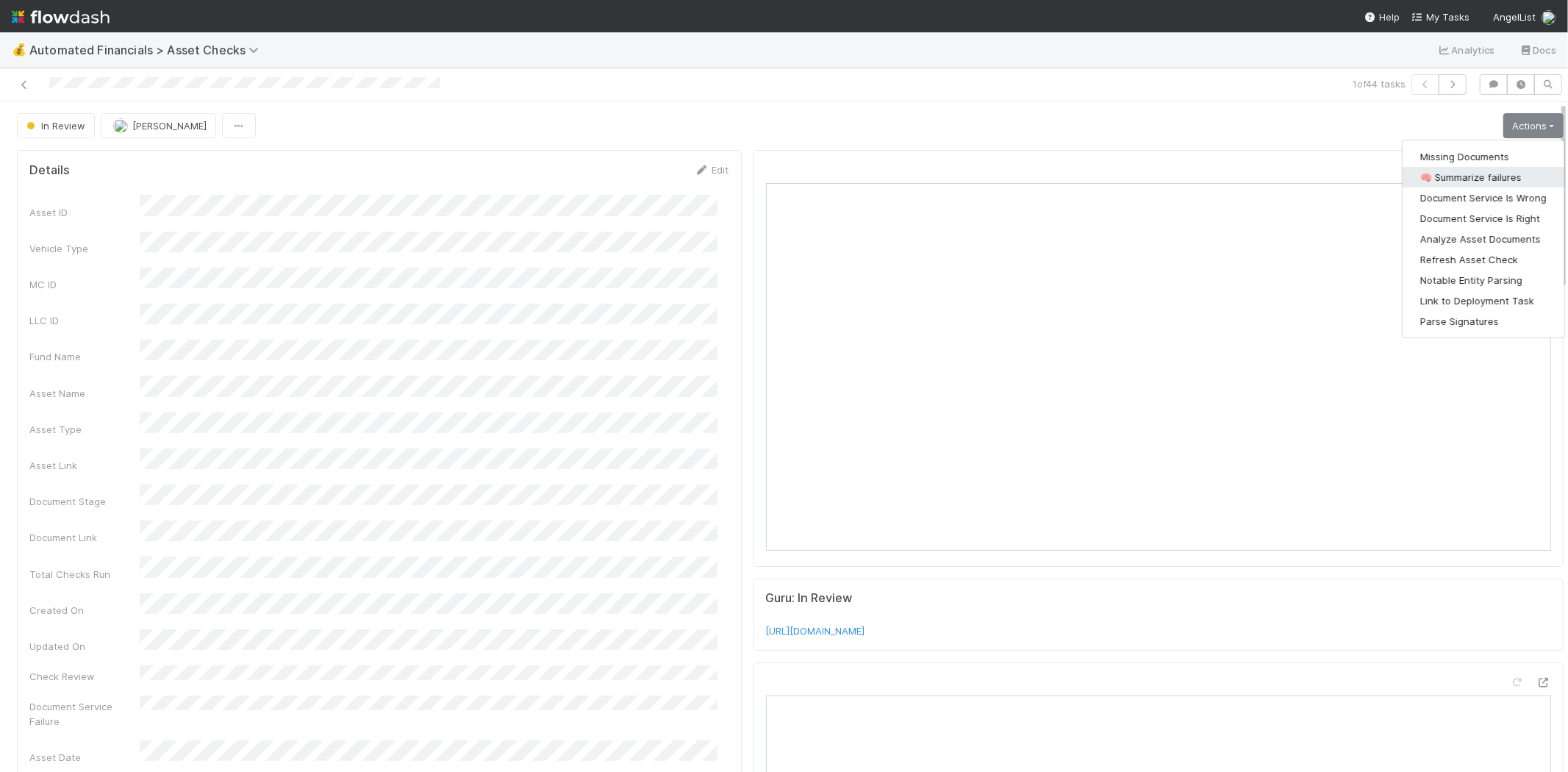
click at [1465, 170] on button "🧠 Summarize failures" at bounding box center [1484, 177] width 162 height 21
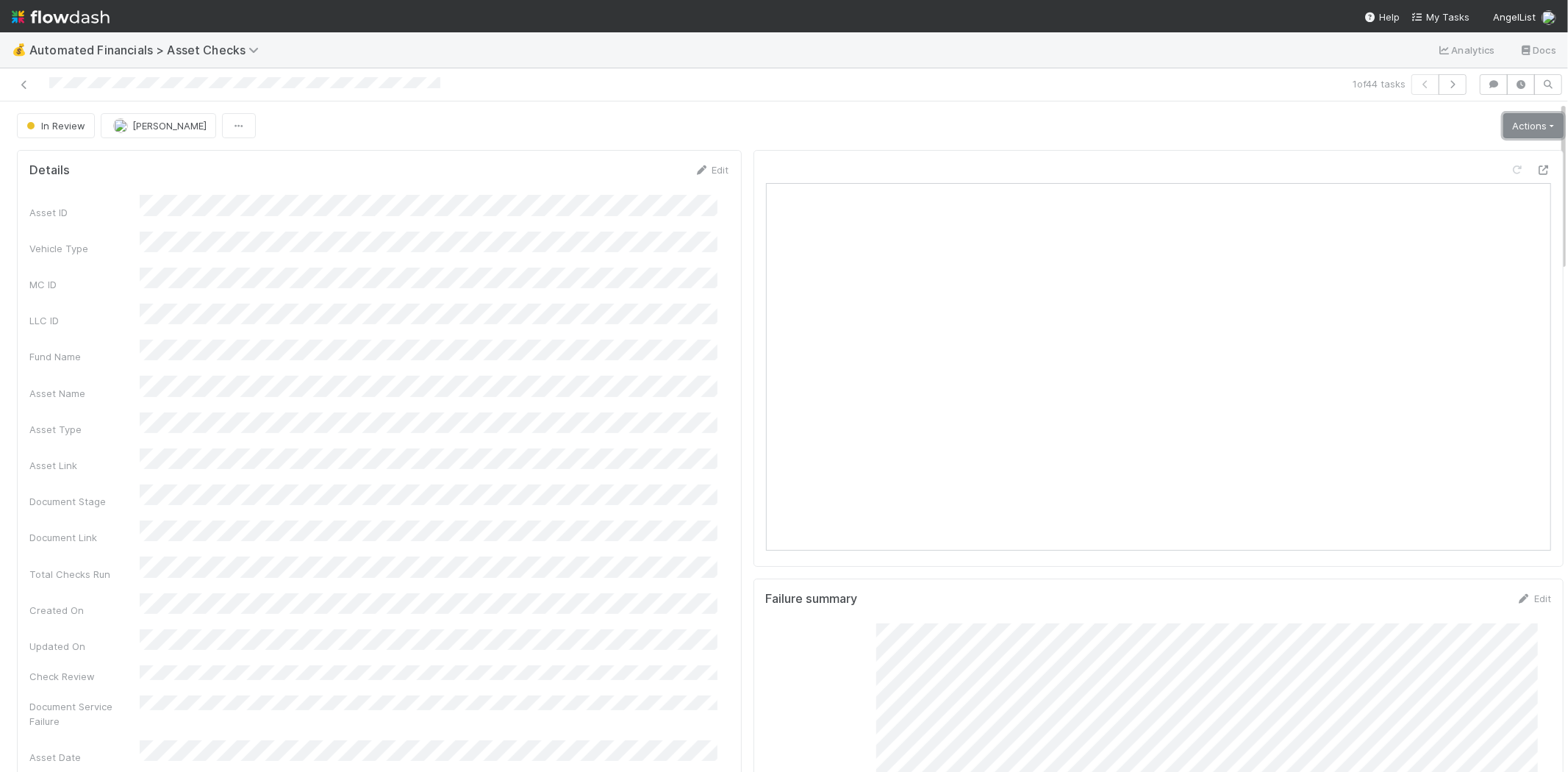
click at [1503, 127] on link "Actions" at bounding box center [1533, 126] width 60 height 25
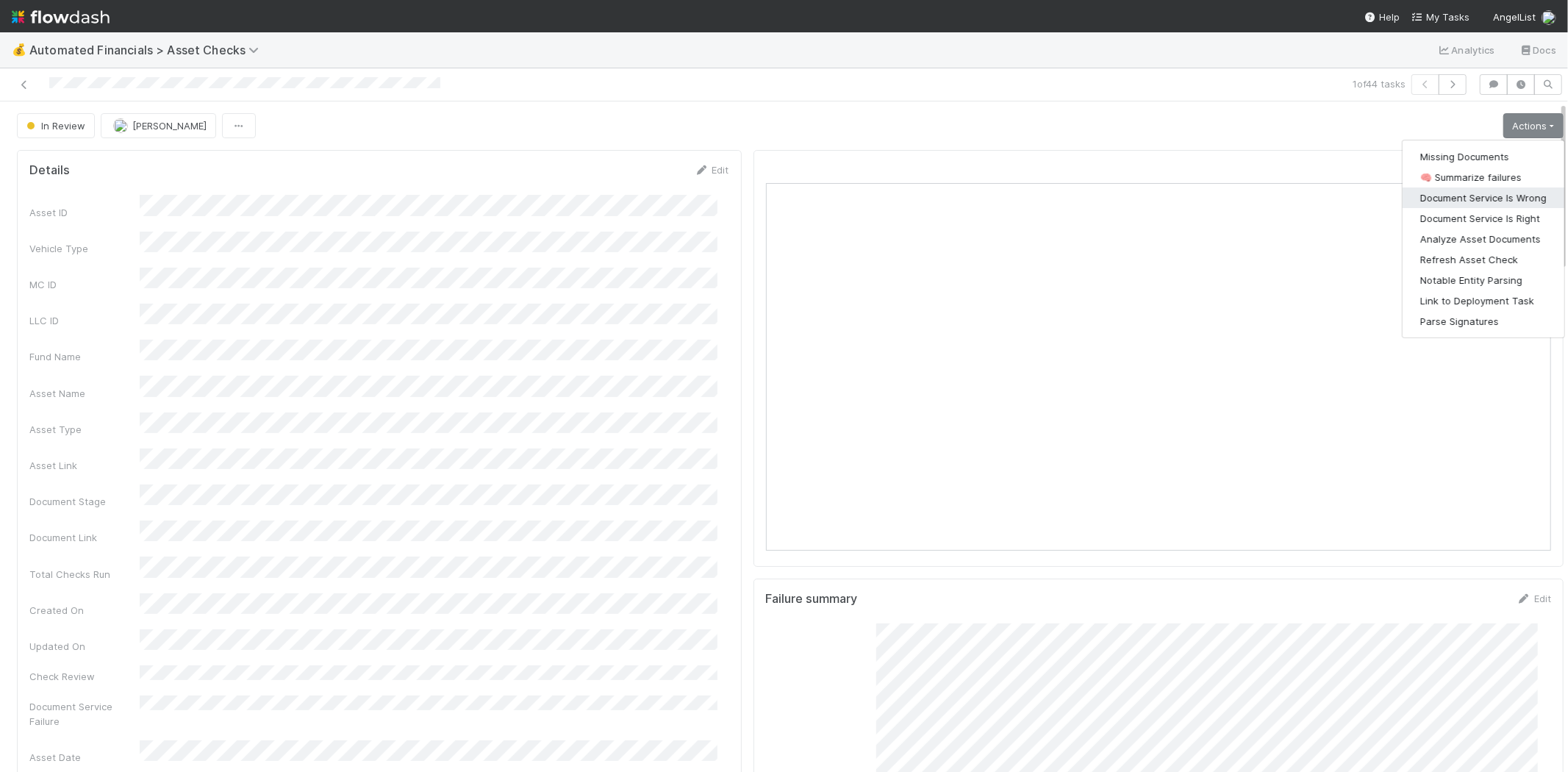
click at [1481, 192] on button "Document Service Is Wrong" at bounding box center [1484, 198] width 162 height 21
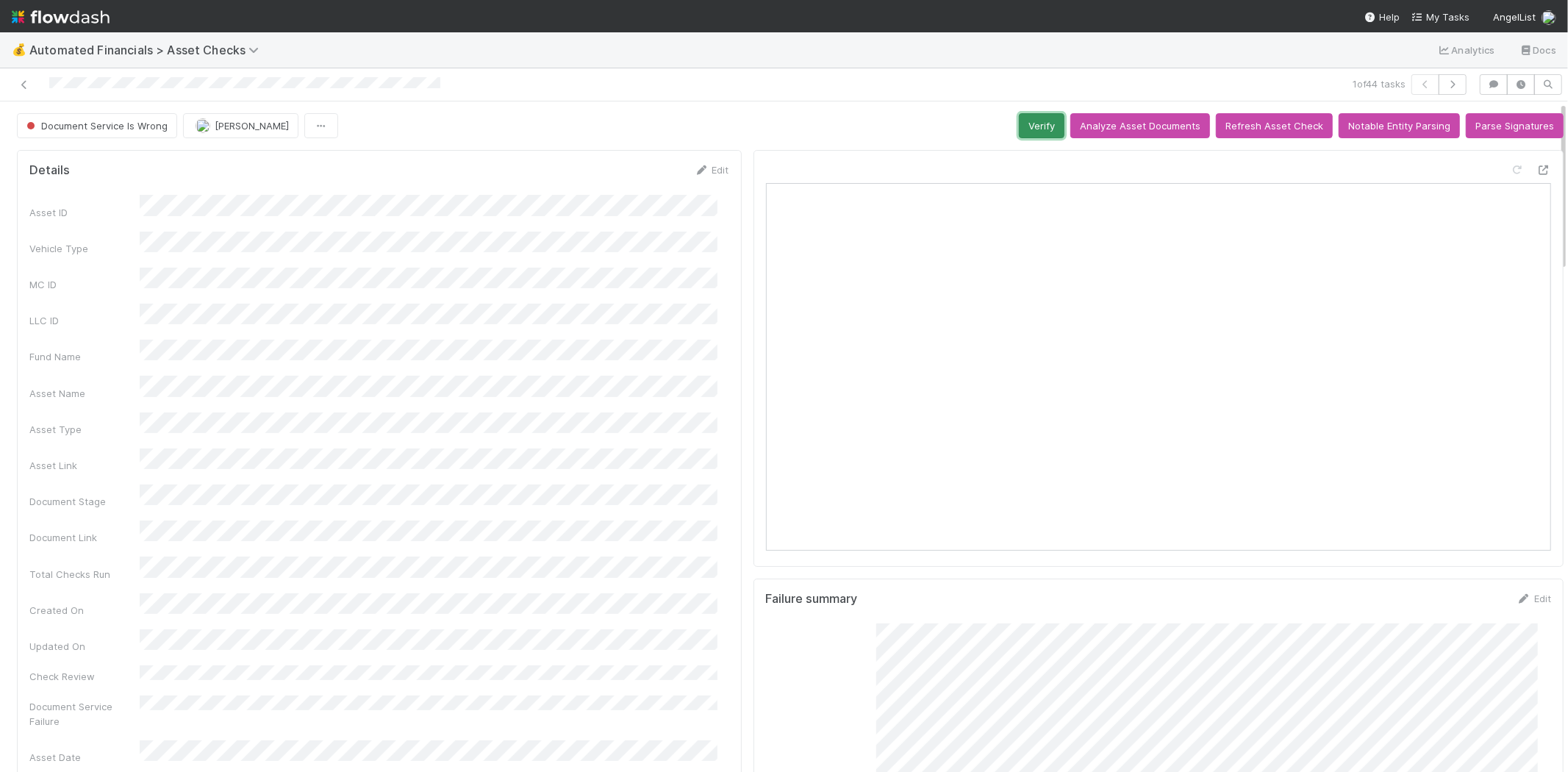
click at [1030, 126] on button "Verify" at bounding box center [1042, 126] width 46 height 25
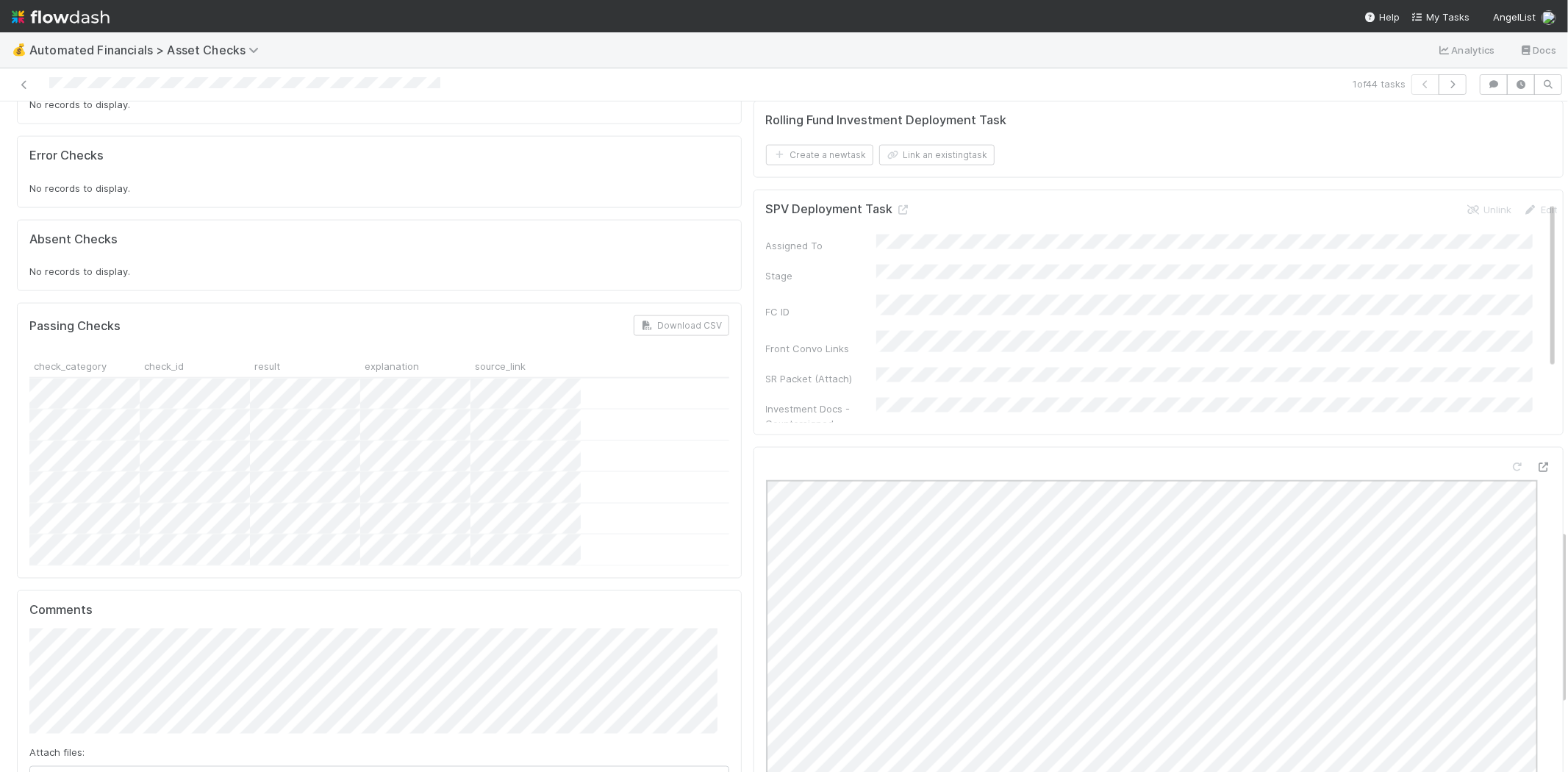
scroll to position [1891, 0]
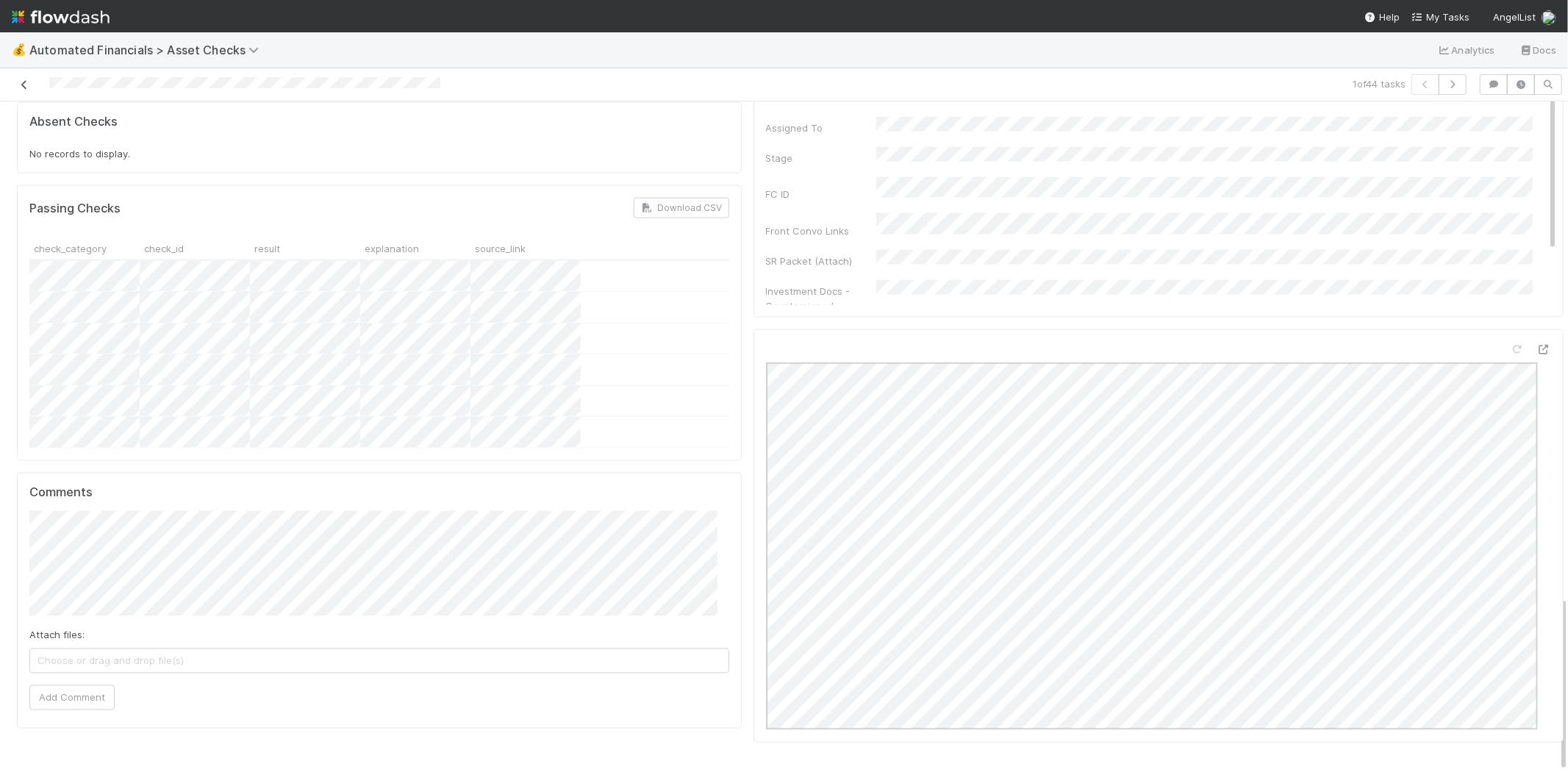
click at [21, 78] on link at bounding box center [24, 84] width 14 height 14
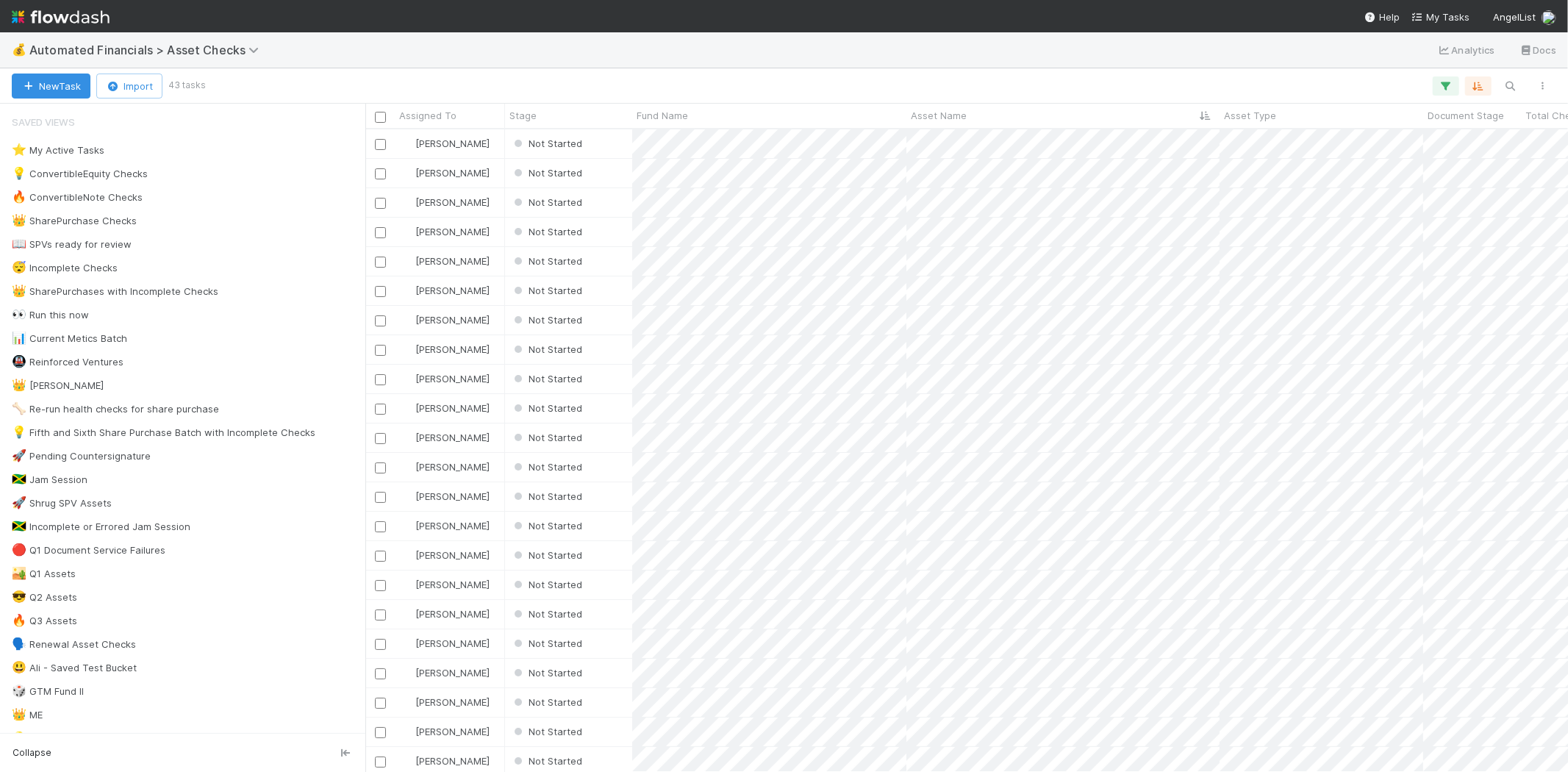
scroll to position [630, 1190]
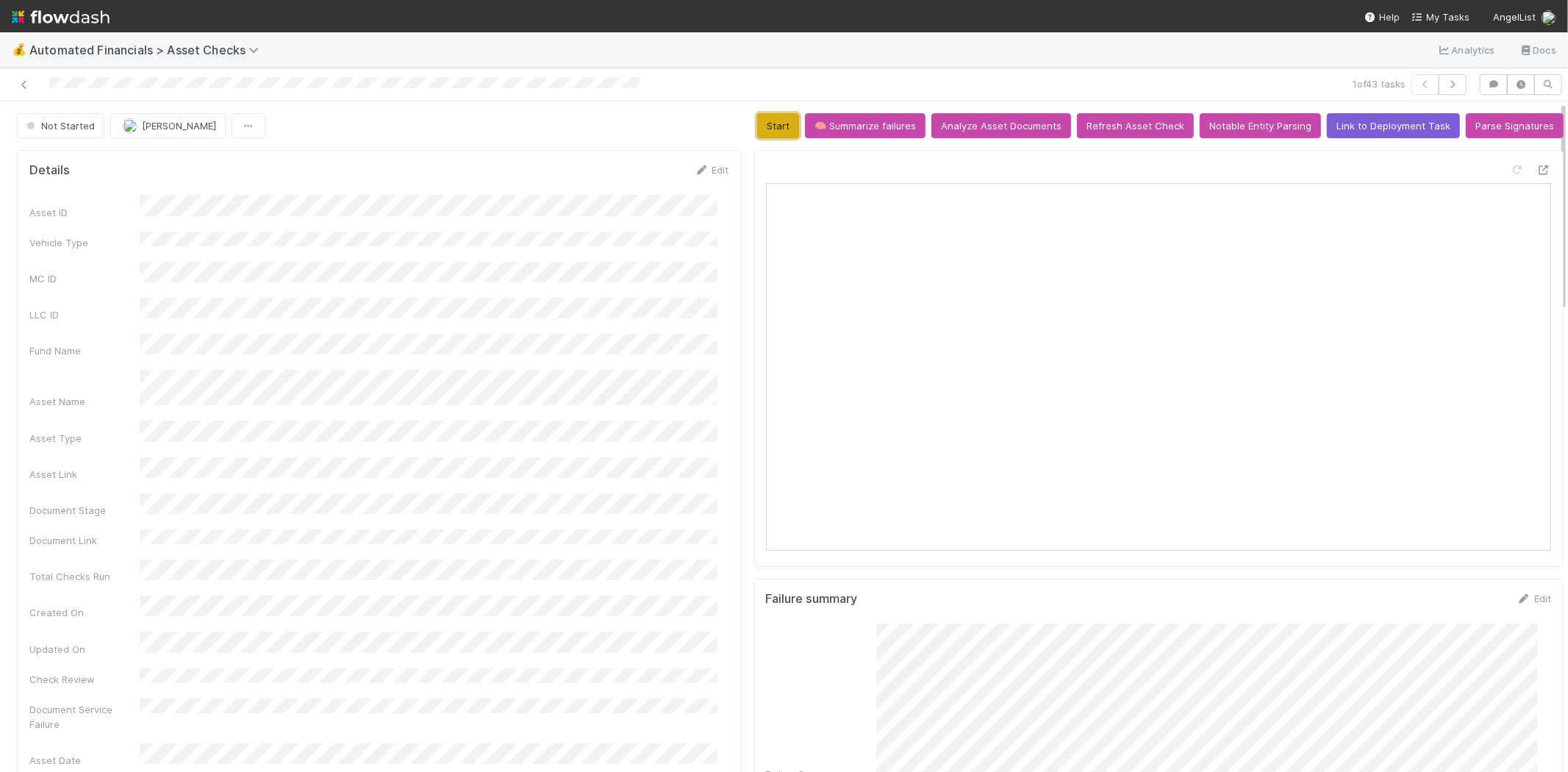
click at [760, 127] on button "Start" at bounding box center [778, 126] width 42 height 25
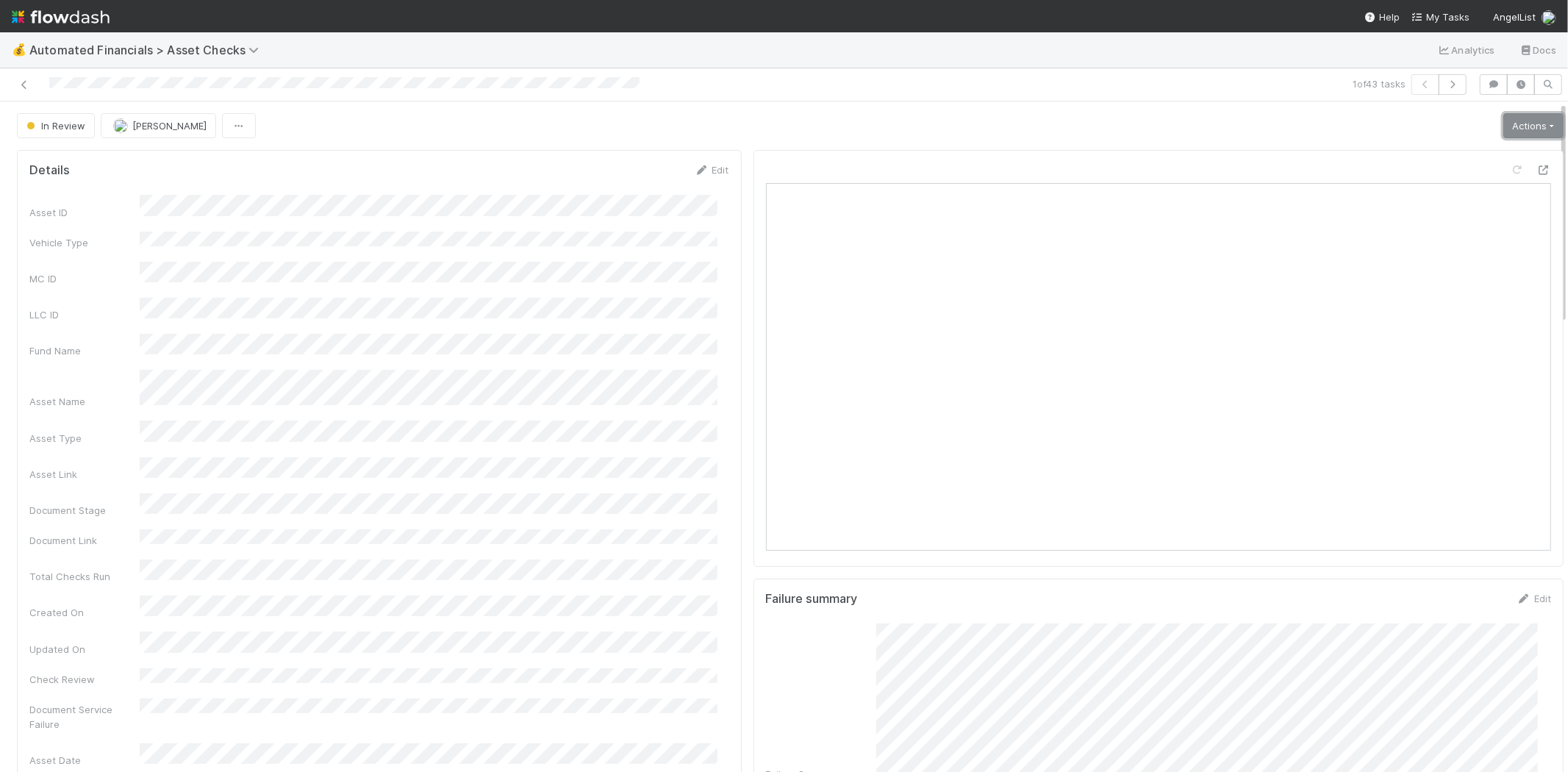
click at [1519, 123] on link "Actions" at bounding box center [1533, 126] width 60 height 25
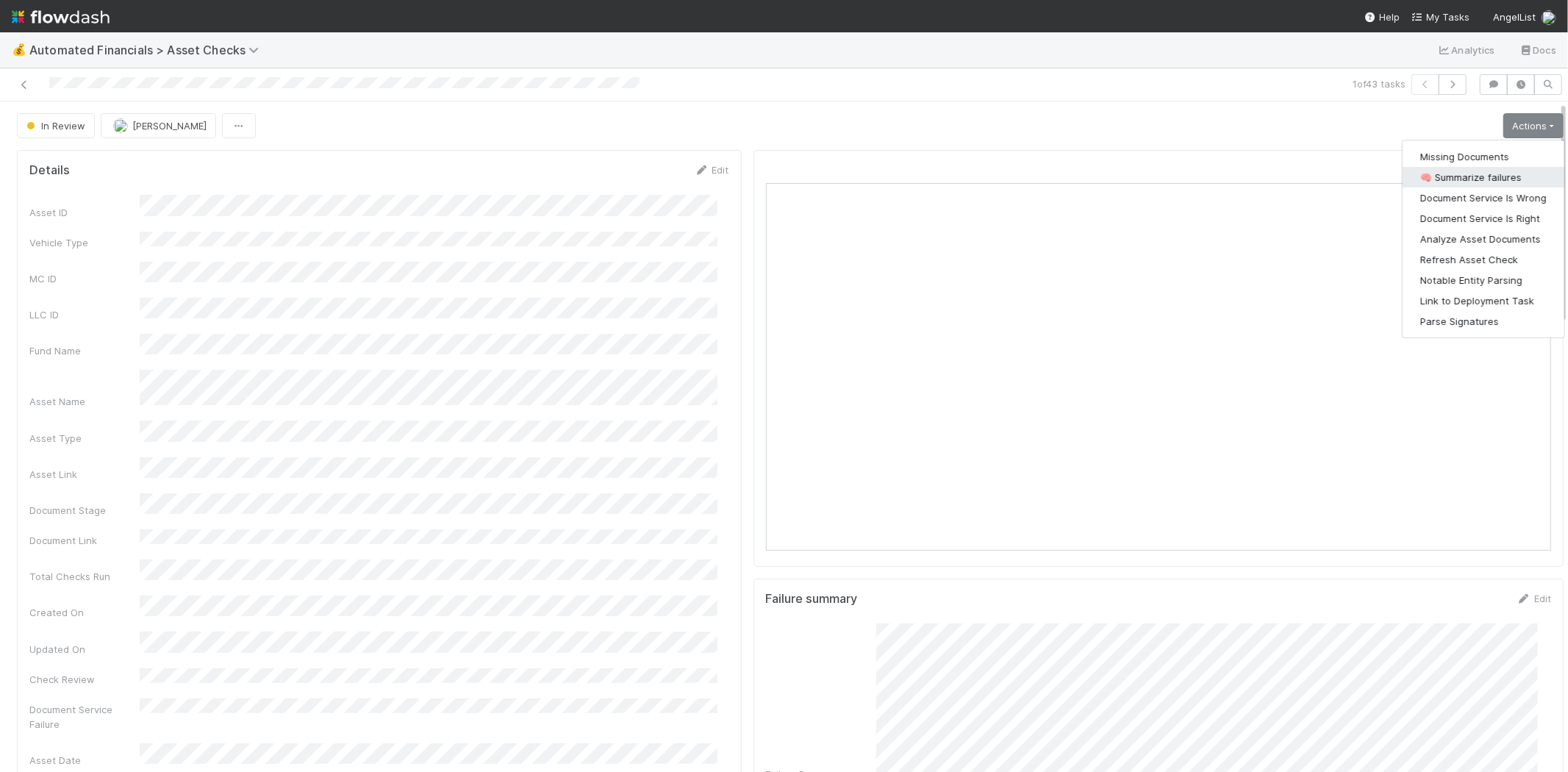
click at [1485, 181] on button "🧠 Summarize failures" at bounding box center [1484, 177] width 162 height 21
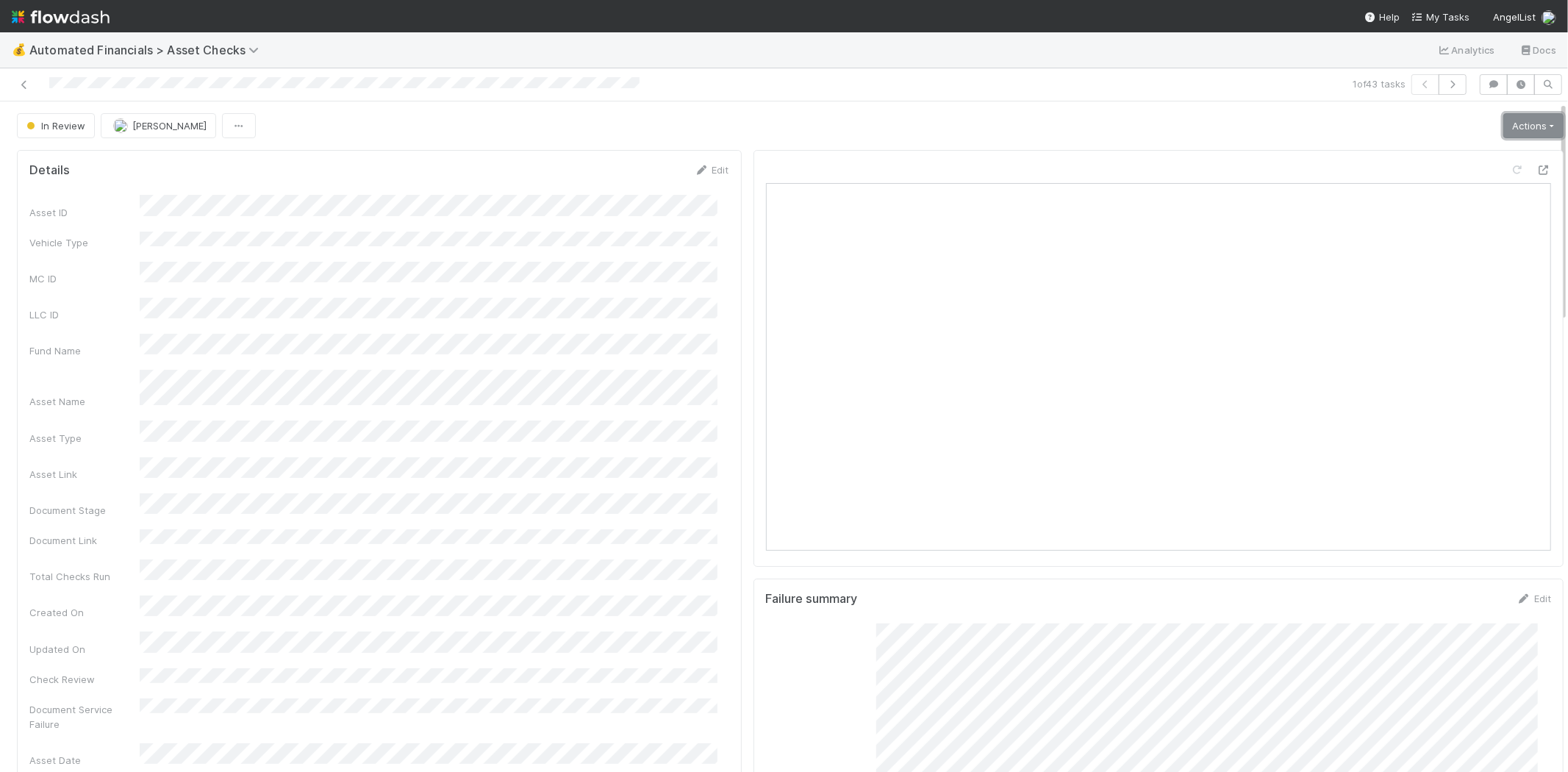
click at [1509, 121] on link "Actions" at bounding box center [1533, 126] width 60 height 25
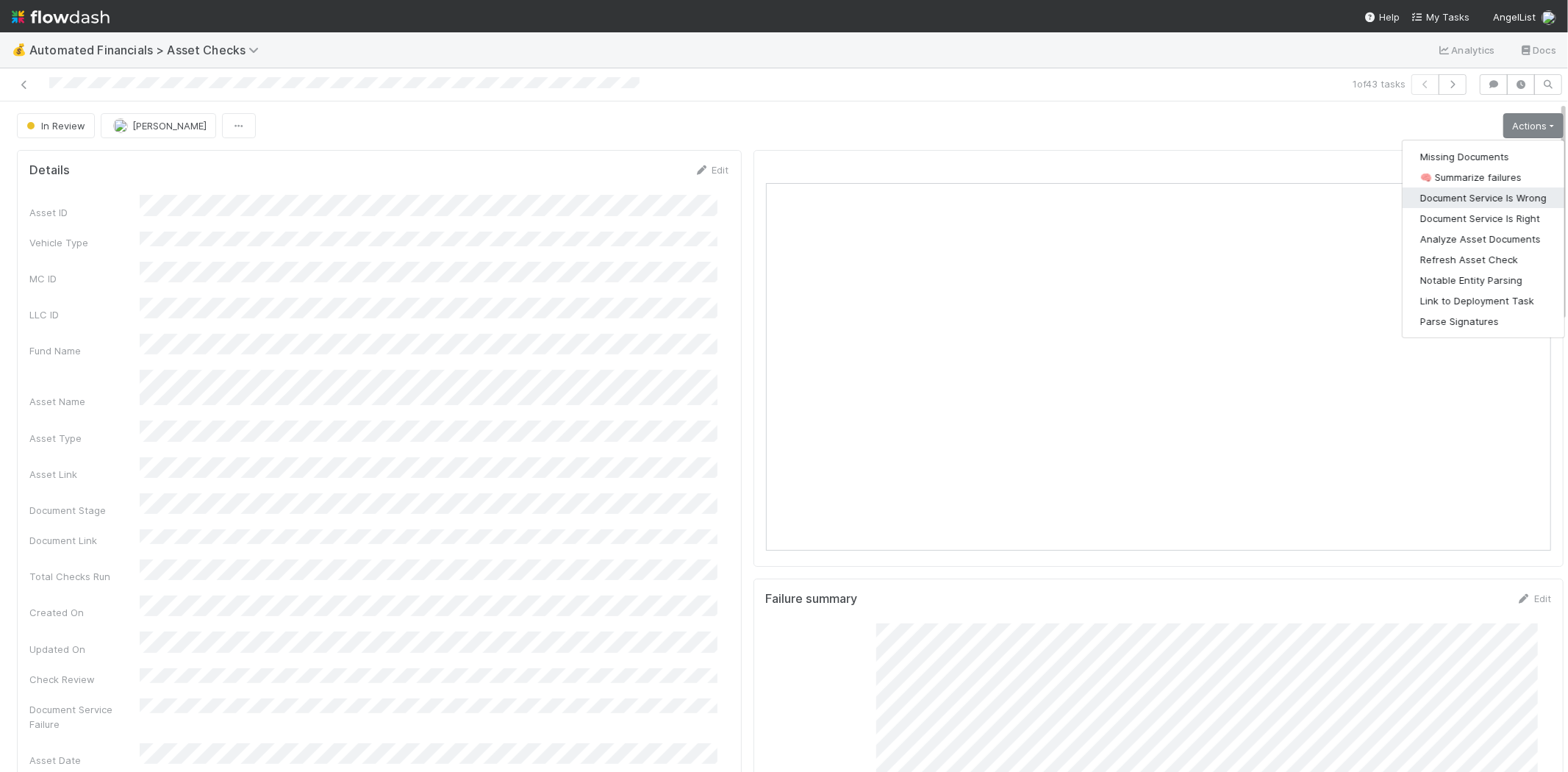
click at [1491, 188] on button "Document Service Is Wrong" at bounding box center [1484, 198] width 162 height 21
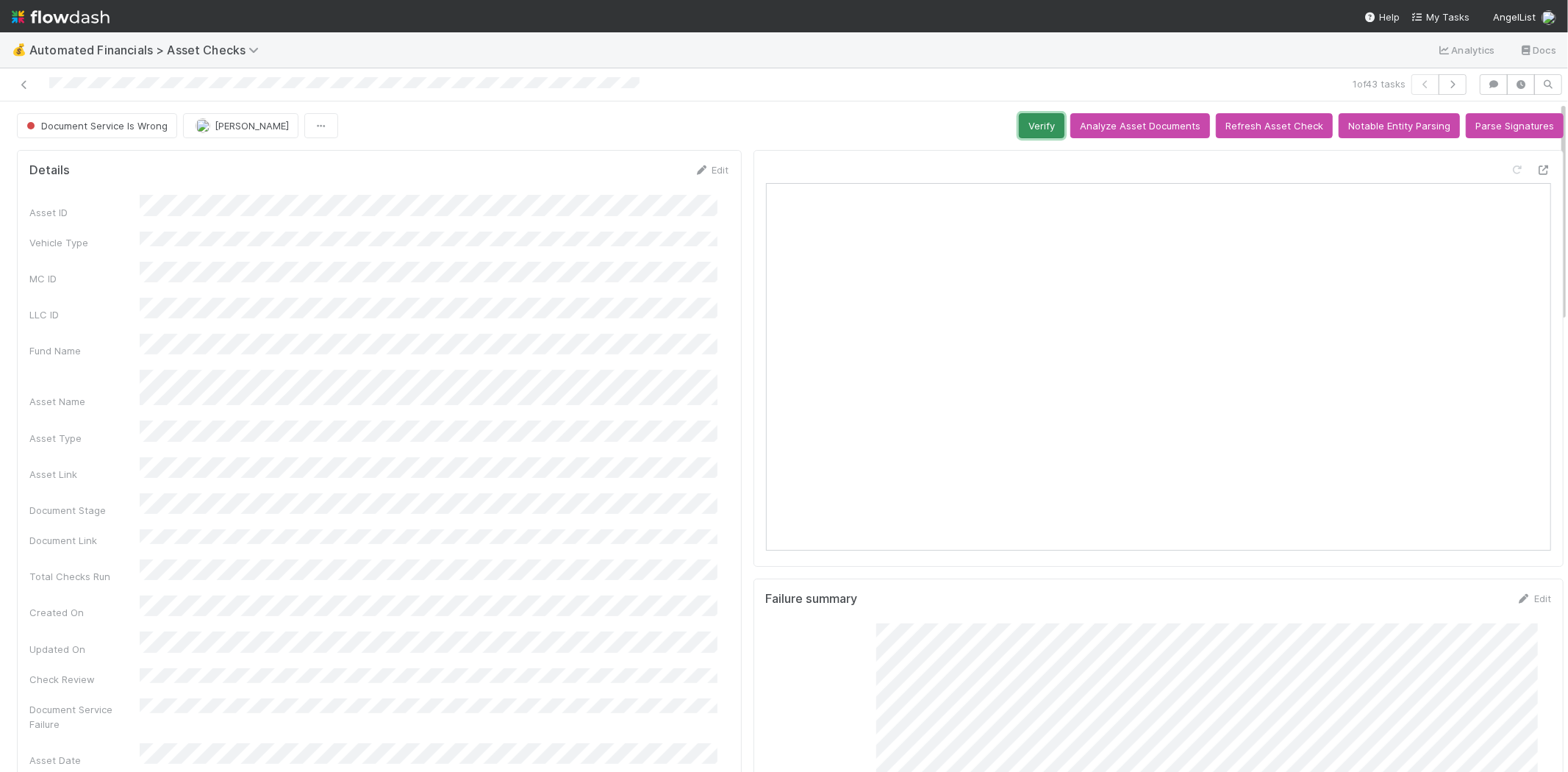
click at [1035, 127] on button "Verify" at bounding box center [1042, 126] width 46 height 25
click at [18, 79] on link at bounding box center [24, 84] width 14 height 14
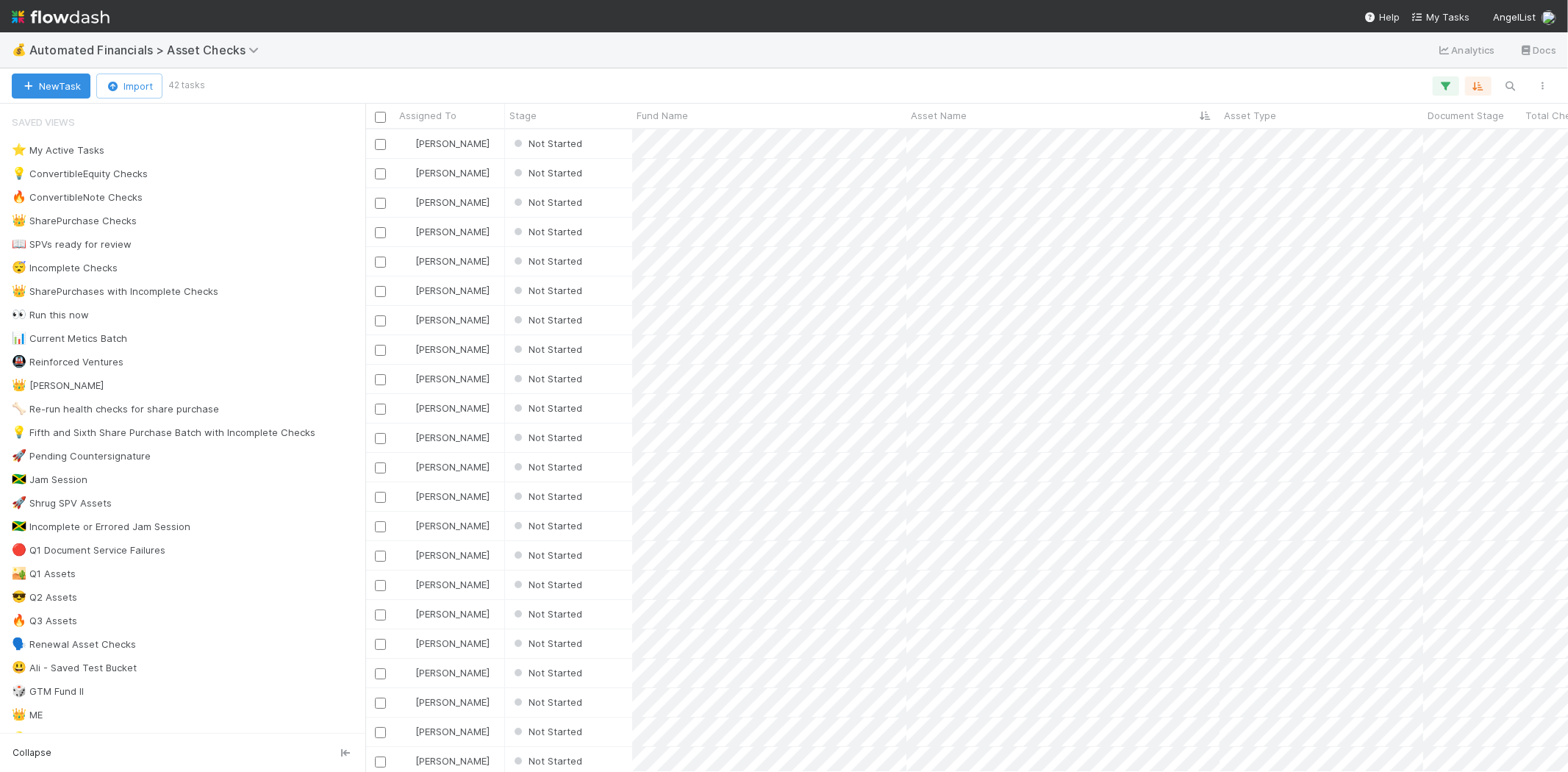
scroll to position [630, 1190]
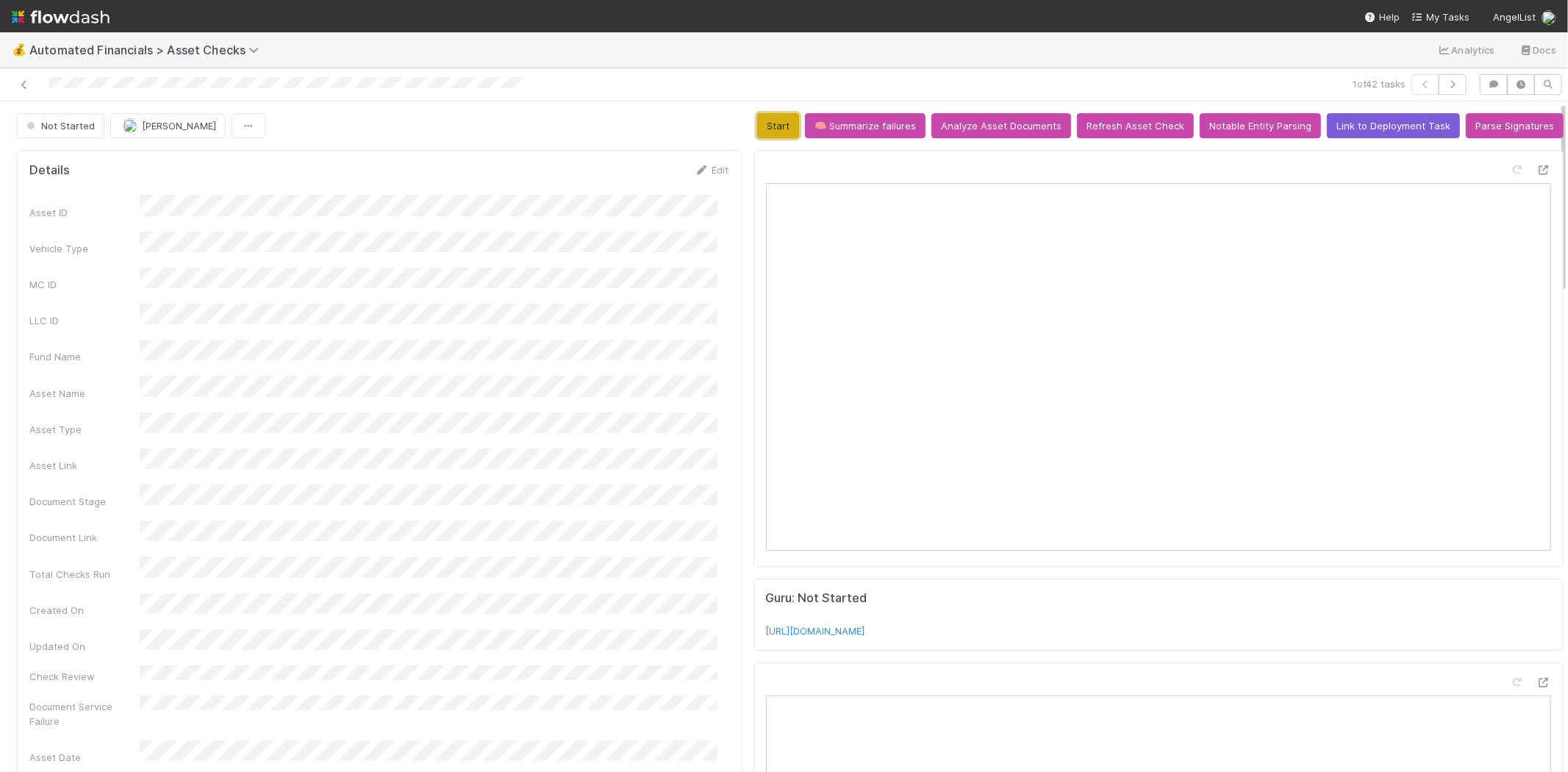
click at [778, 130] on button "Start" at bounding box center [778, 126] width 42 height 25
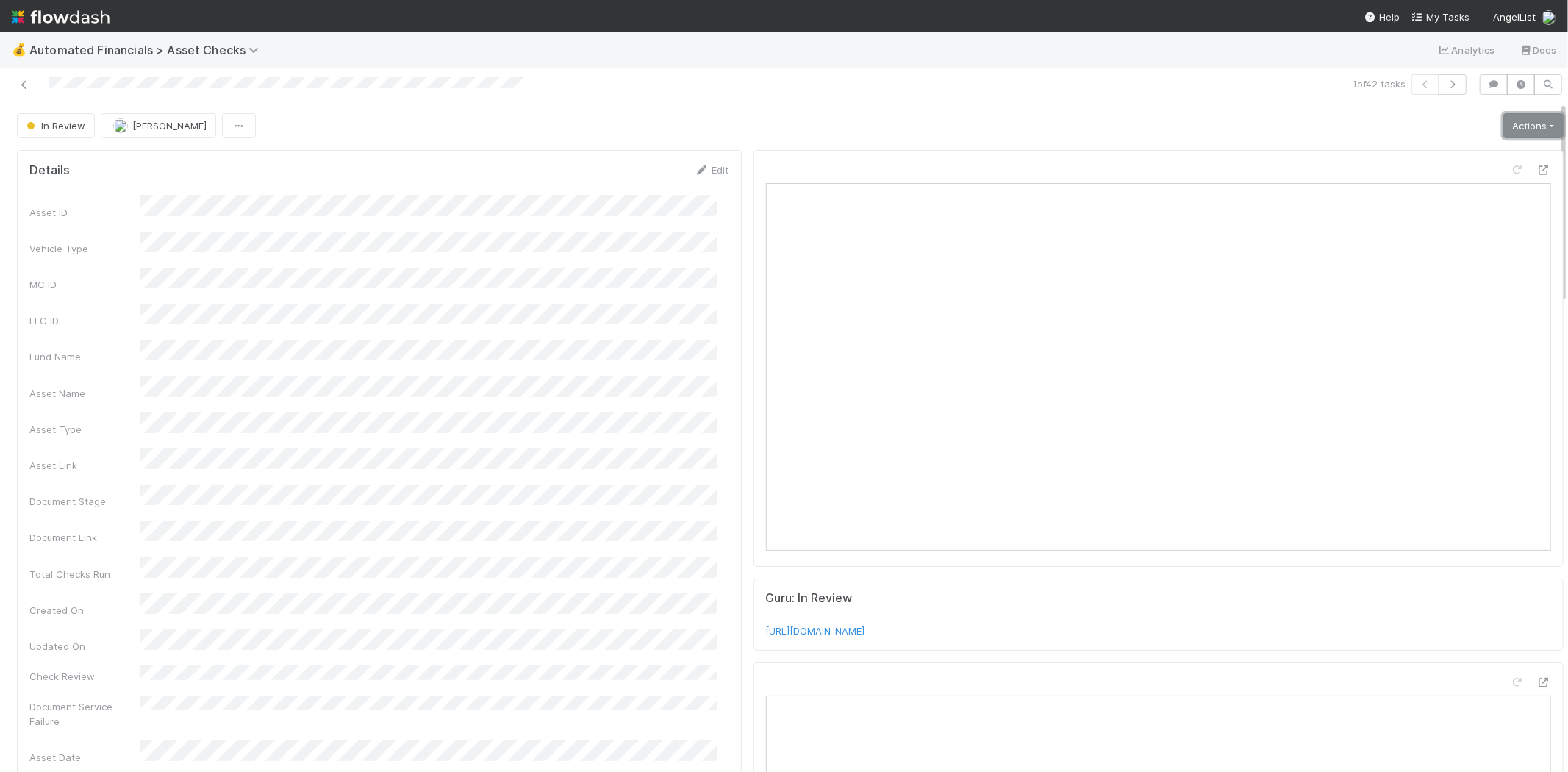
drag, startPoint x: 1504, startPoint y: 131, endPoint x: 1498, endPoint y: 147, distance: 17.1
click at [1504, 131] on link "Actions" at bounding box center [1533, 126] width 60 height 25
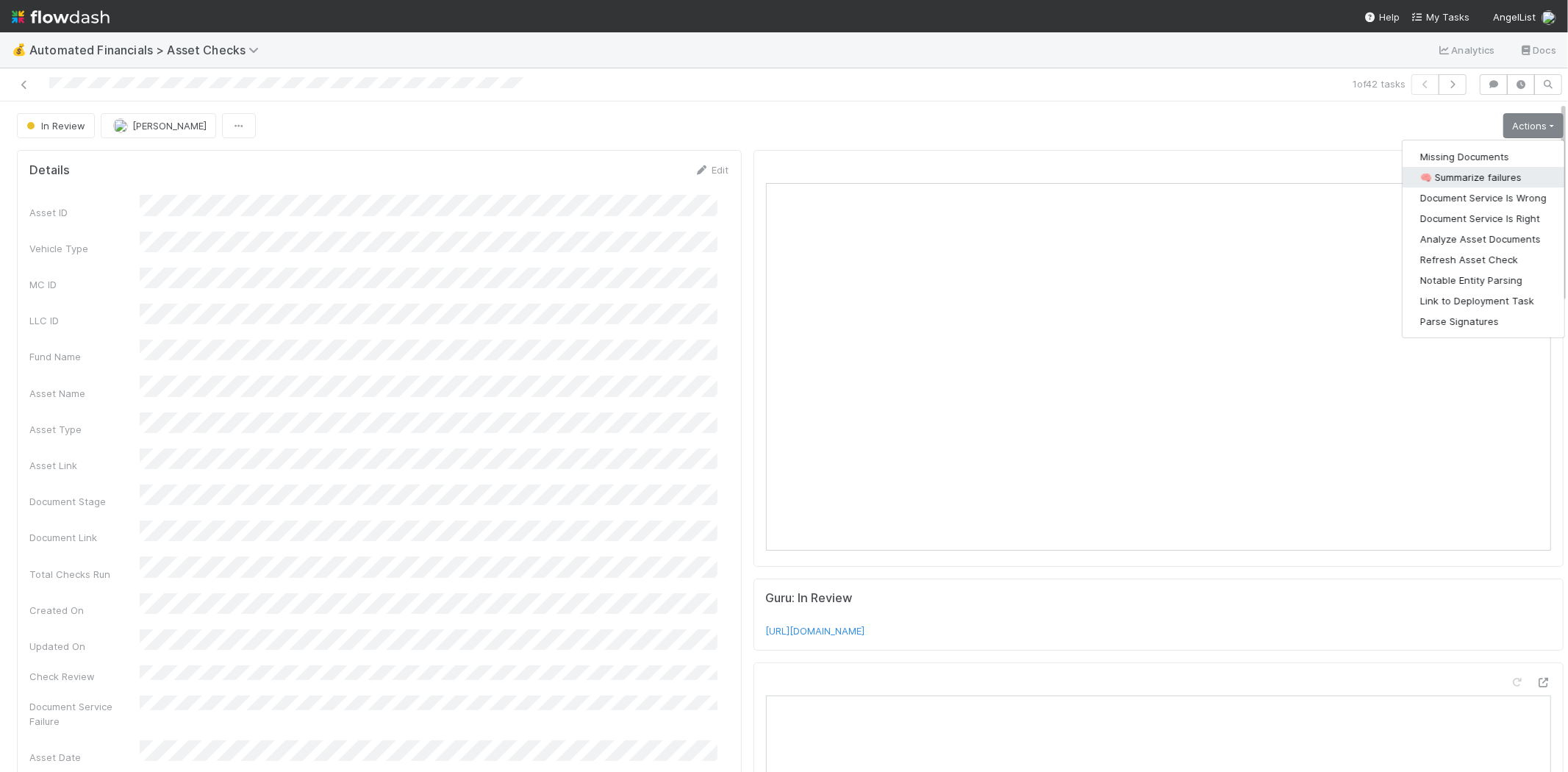
drag, startPoint x: 1475, startPoint y: 179, endPoint x: 1238, endPoint y: 149, distance: 238.9
click at [1474, 179] on button "🧠 Summarize failures" at bounding box center [1484, 177] width 162 height 21
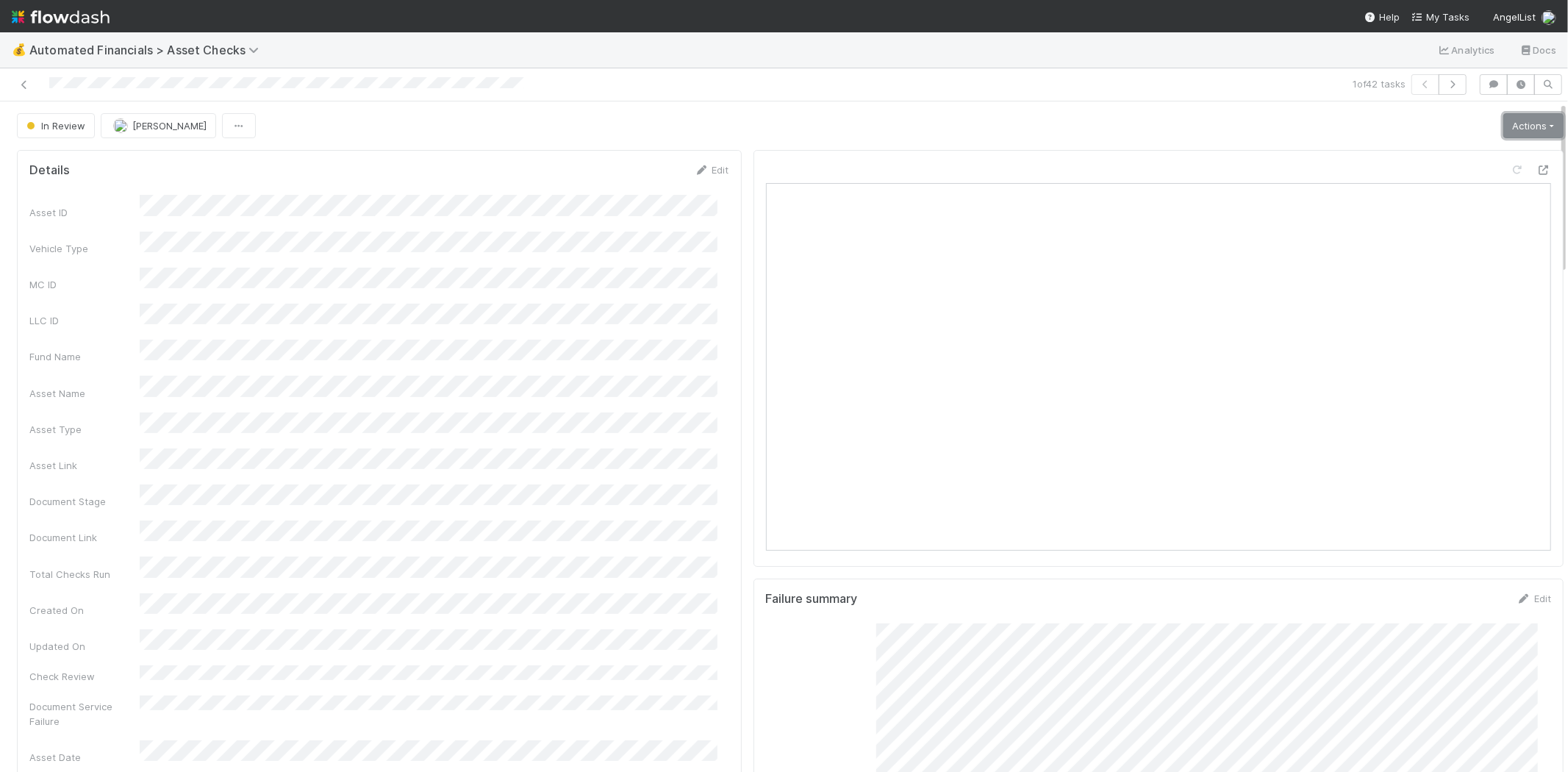
click at [1524, 118] on link "Actions" at bounding box center [1533, 126] width 60 height 25
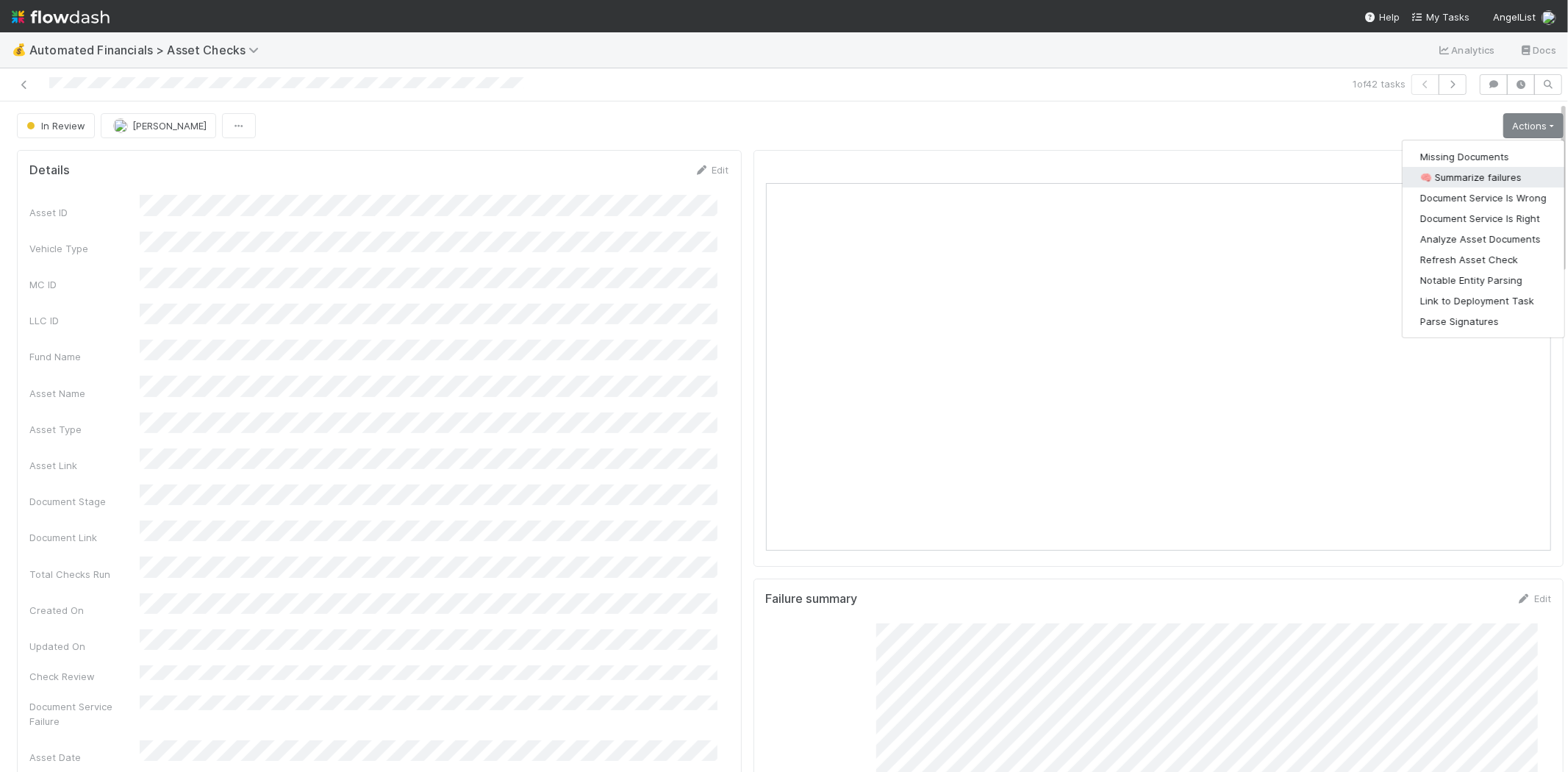
click at [1457, 170] on button "🧠 Summarize failures" at bounding box center [1484, 177] width 162 height 21
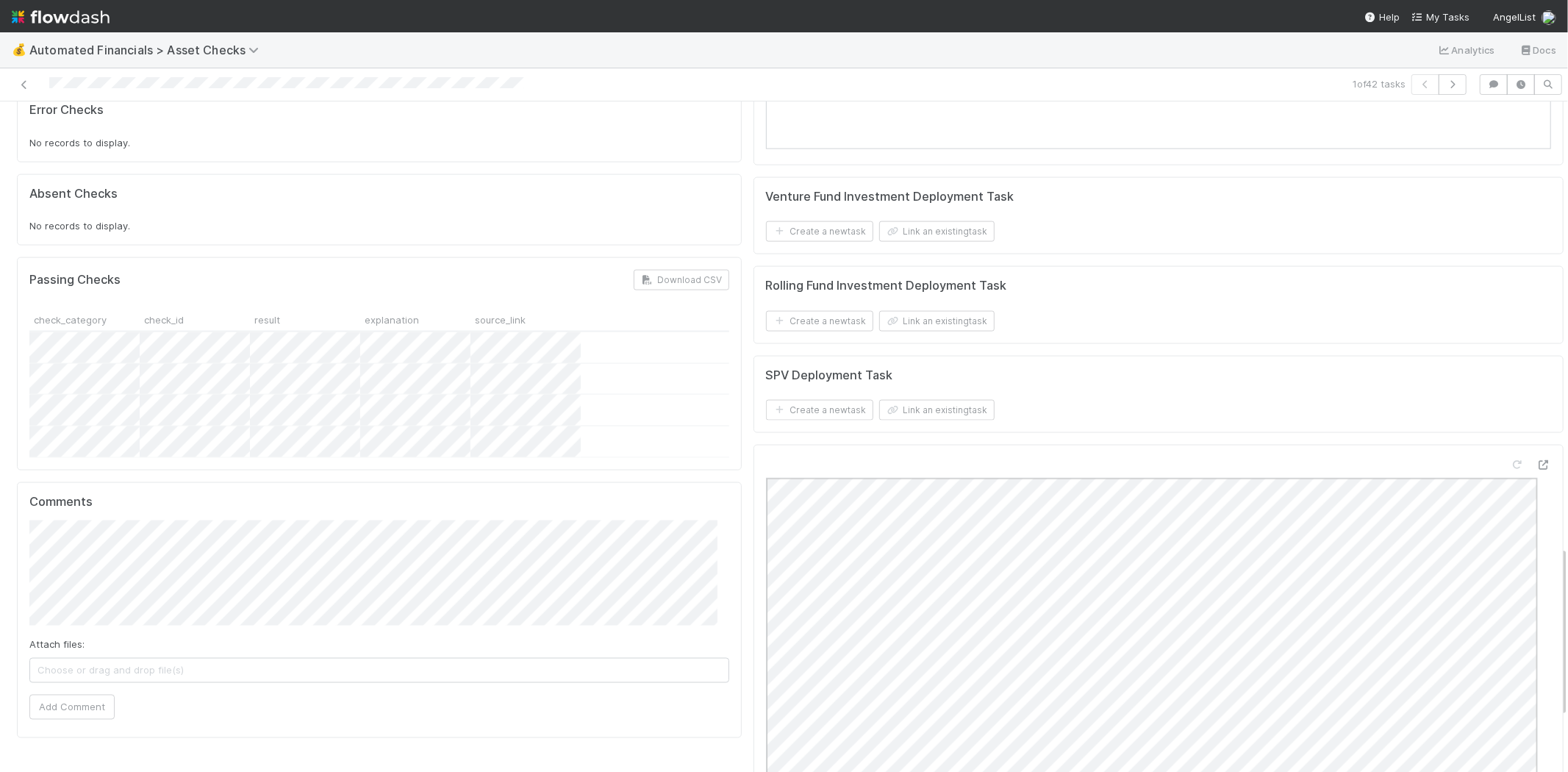
scroll to position [1956, 0]
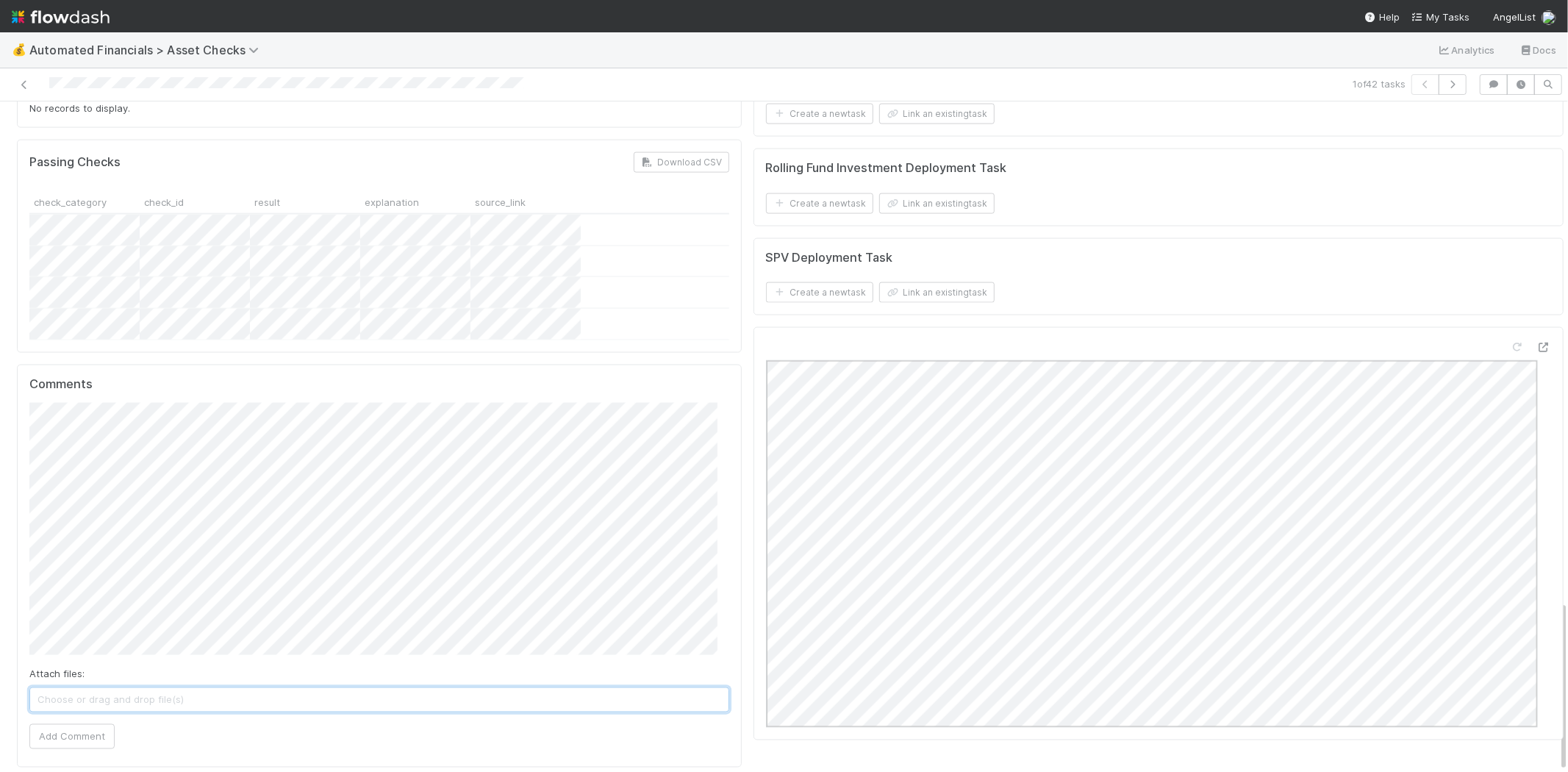
click at [124, 688] on span "Choose or drag and drop file(s)" at bounding box center [379, 700] width 698 height 24
click at [82, 725] on button "Add Comment" at bounding box center [72, 738] width 86 height 25
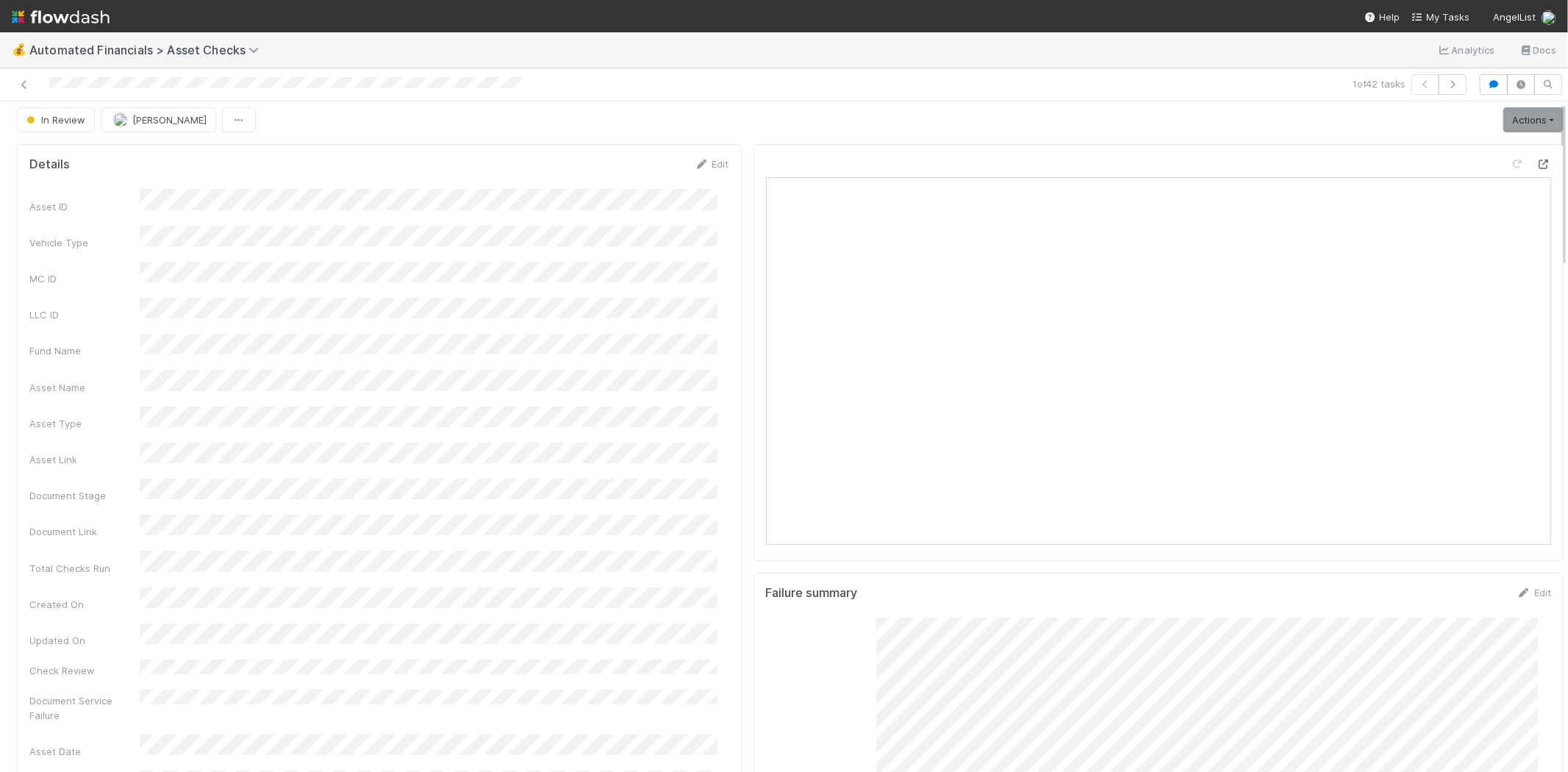
scroll to position [0, 0]
click at [1517, 120] on link "Actions" at bounding box center [1533, 126] width 60 height 25
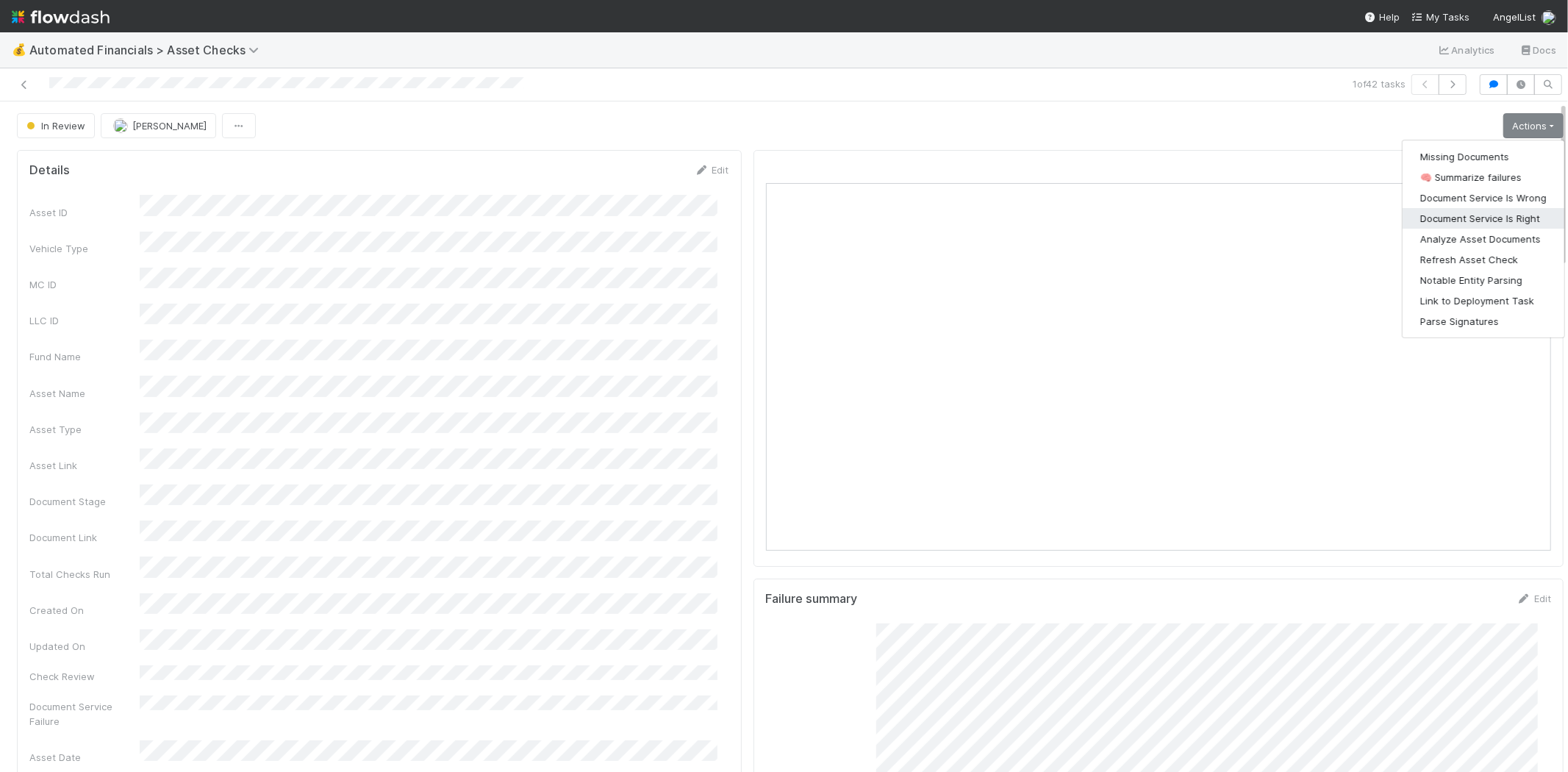
click at [1491, 211] on button "Document Service Is Right" at bounding box center [1484, 218] width 162 height 21
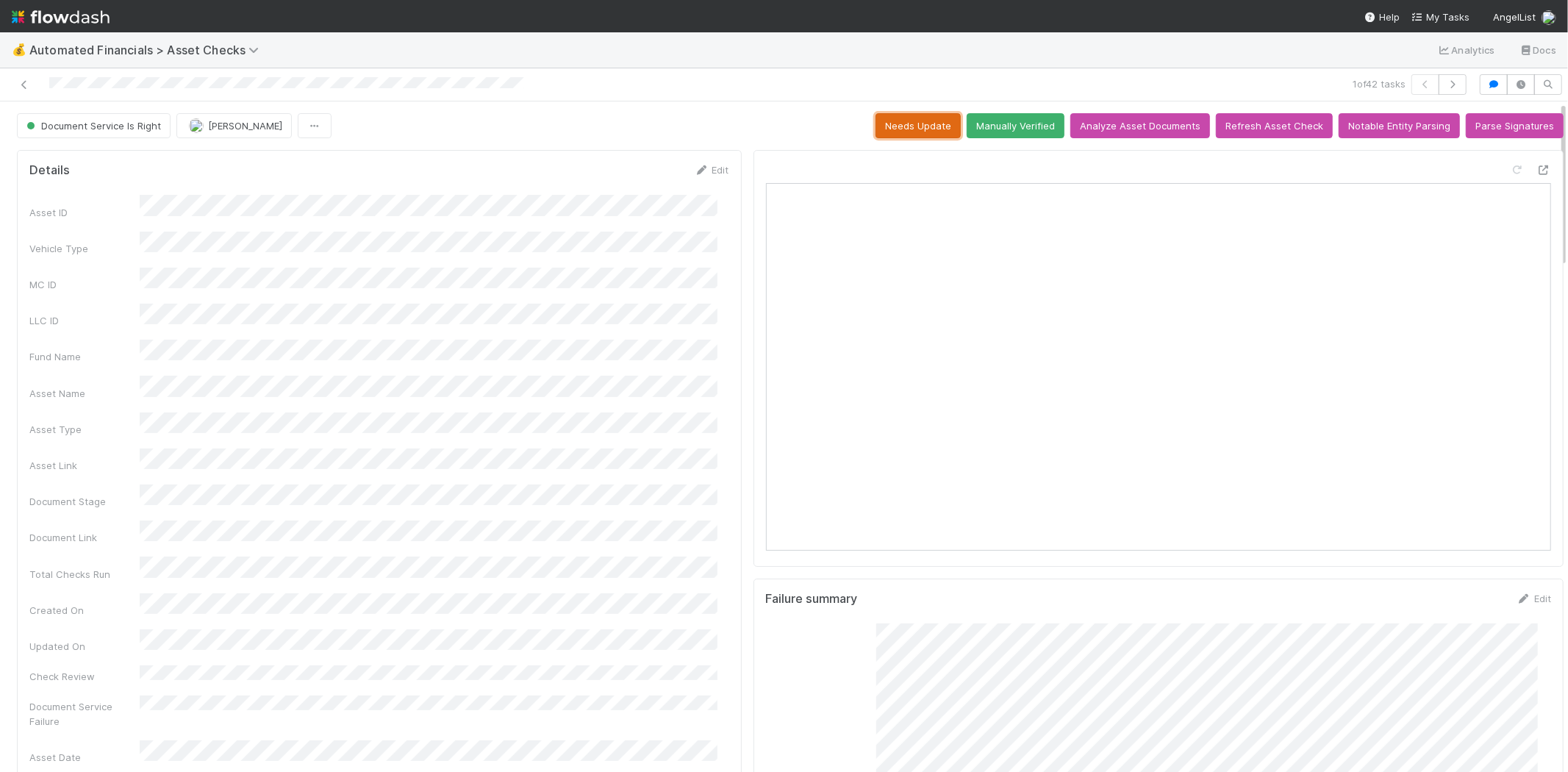
click at [875, 119] on button "Needs Update" at bounding box center [918, 126] width 86 height 25
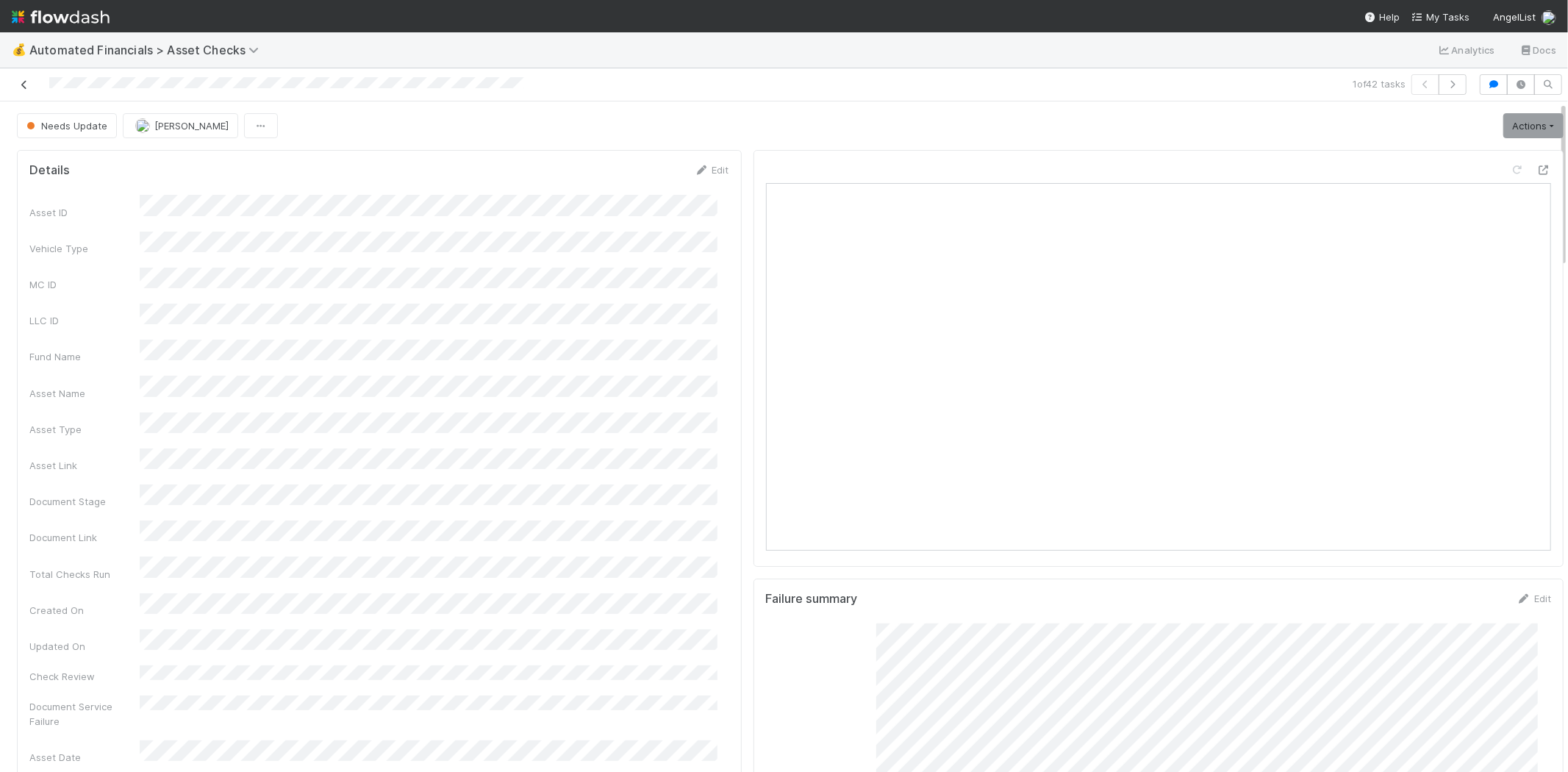
click at [25, 85] on icon at bounding box center [24, 85] width 14 height 10
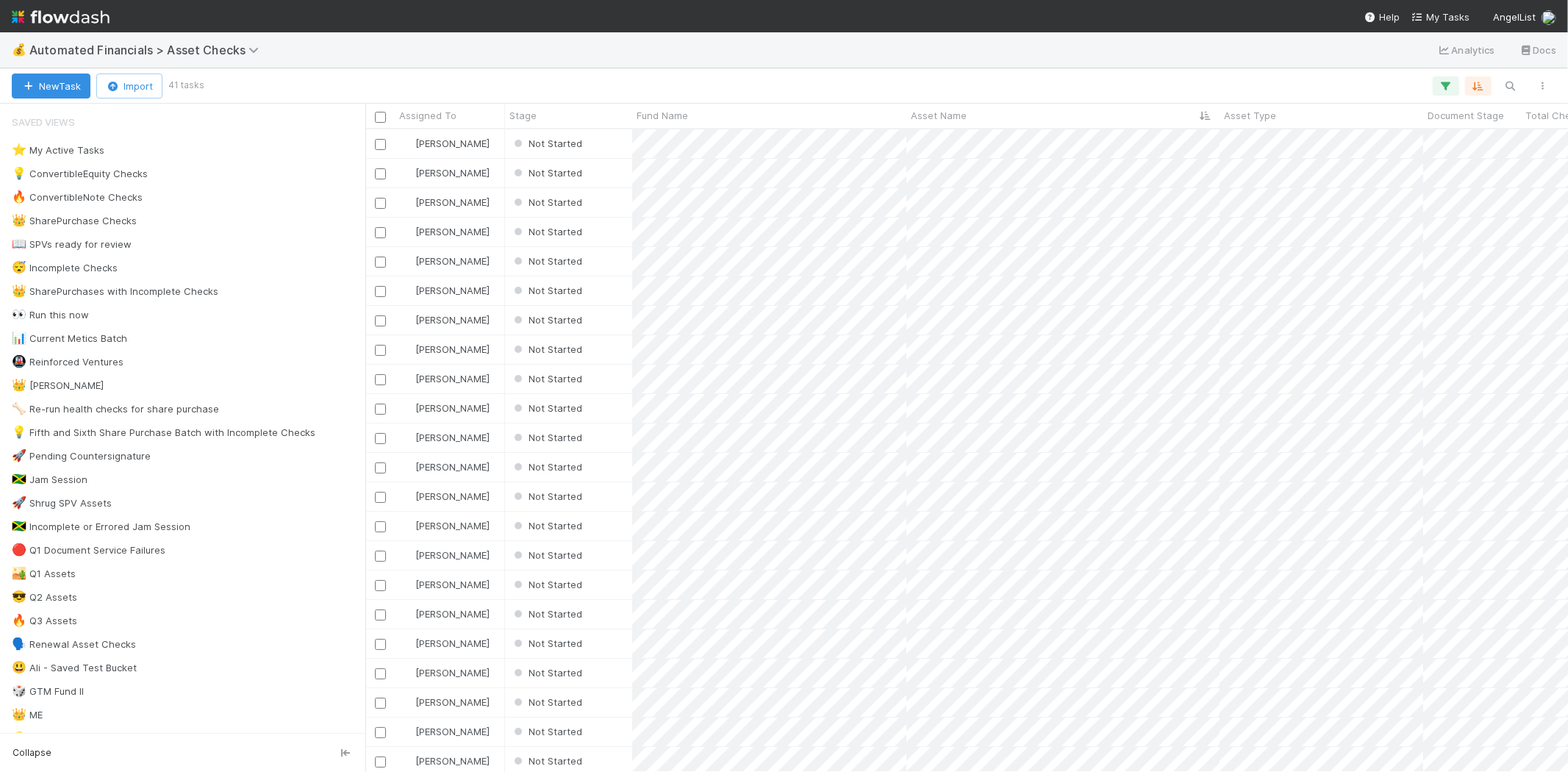
scroll to position [630, 1190]
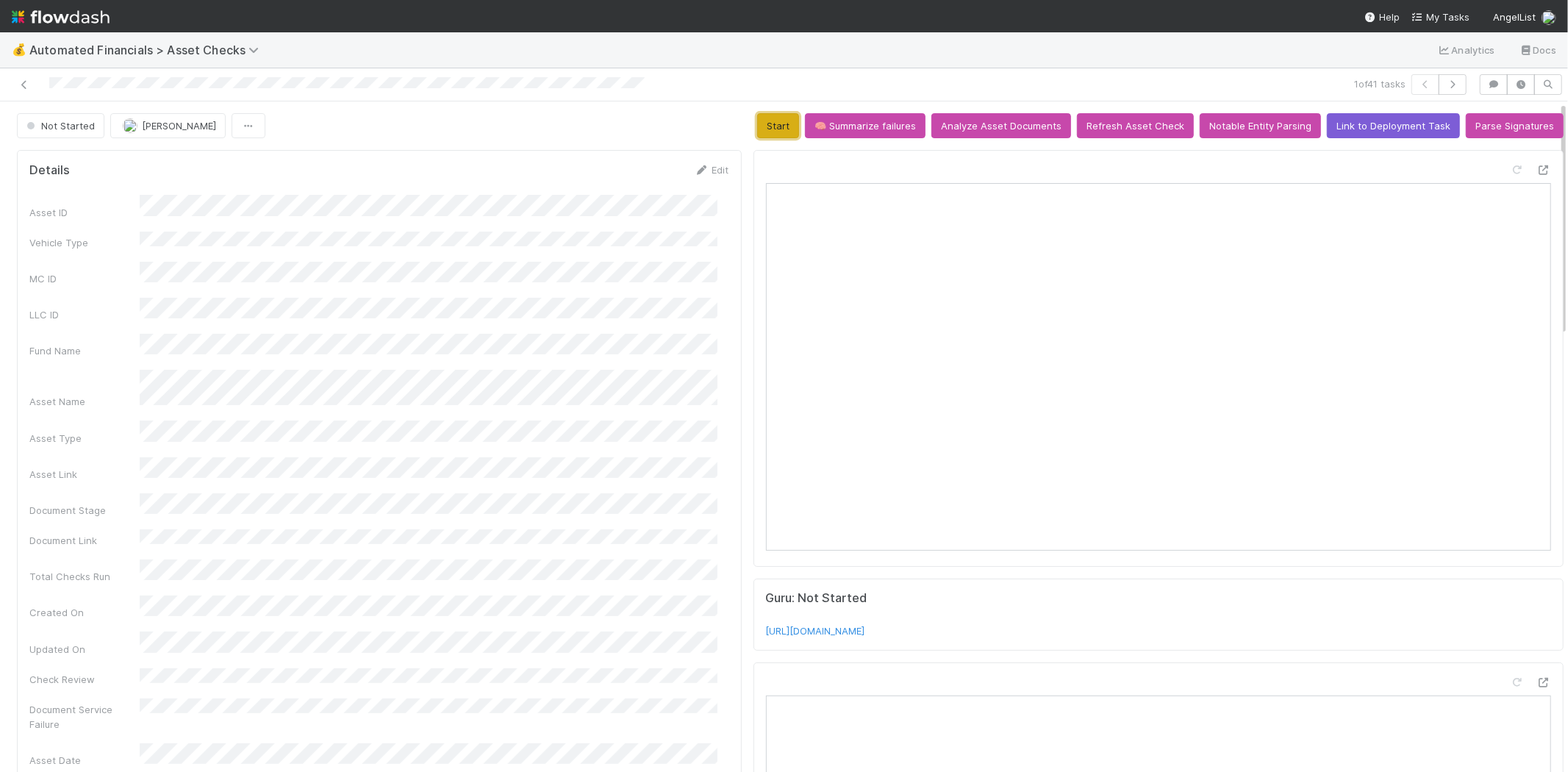
click at [761, 129] on button "Start" at bounding box center [778, 126] width 42 height 25
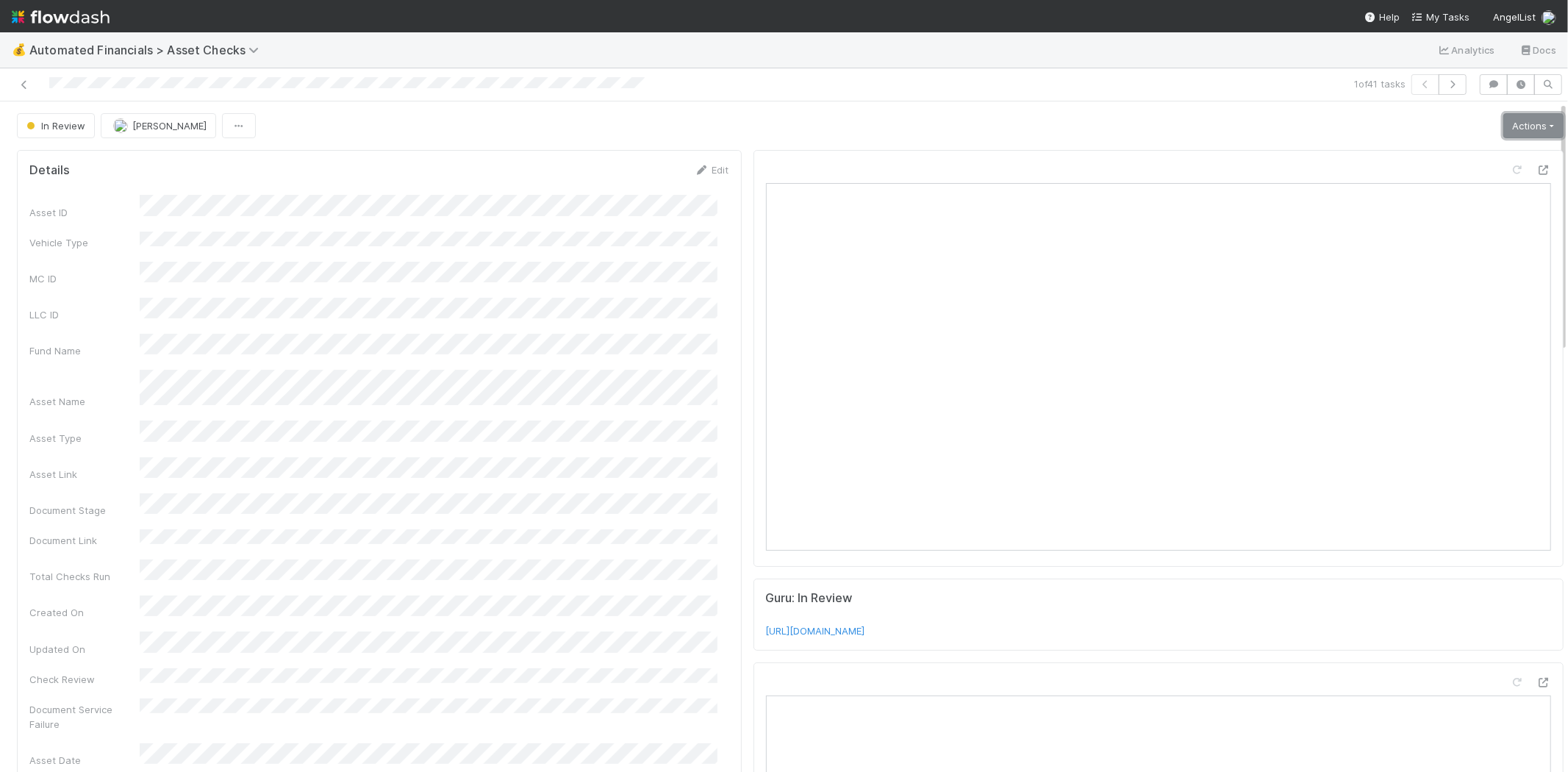
click at [1518, 127] on link "Actions" at bounding box center [1533, 126] width 60 height 25
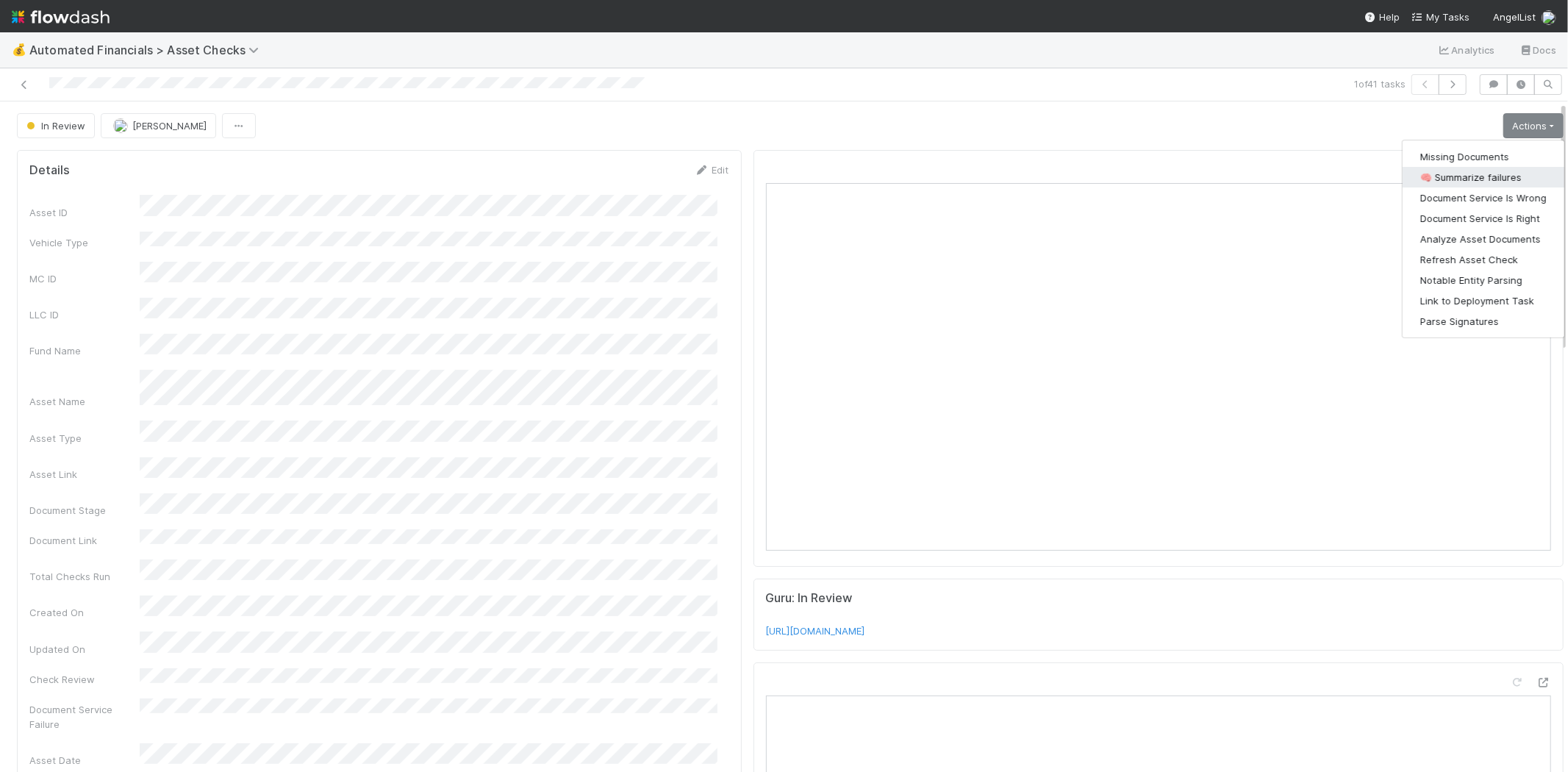
click at [1477, 175] on button "🧠 Summarize failures" at bounding box center [1484, 177] width 162 height 21
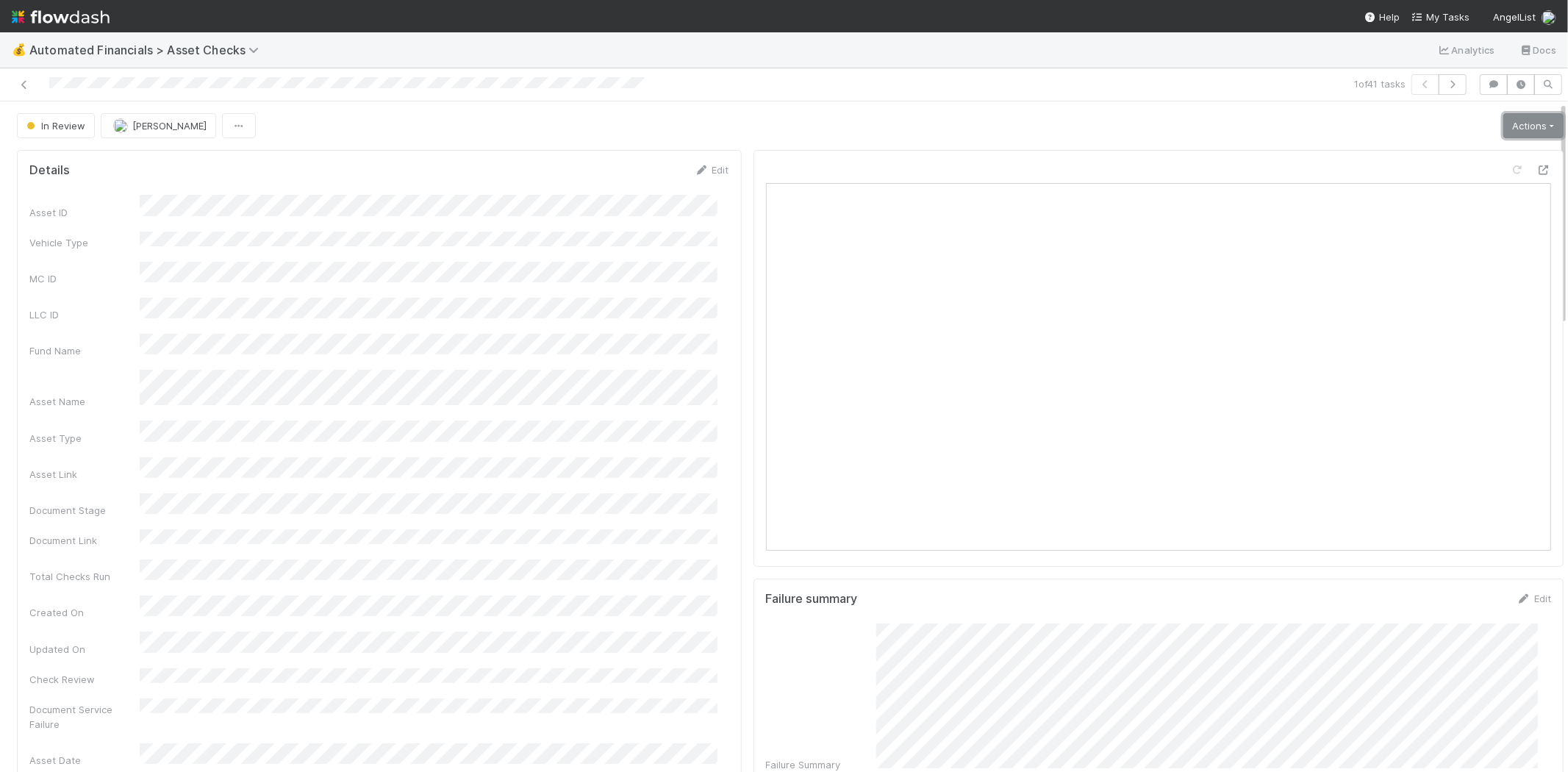
click at [1503, 128] on link "Actions" at bounding box center [1533, 126] width 60 height 25
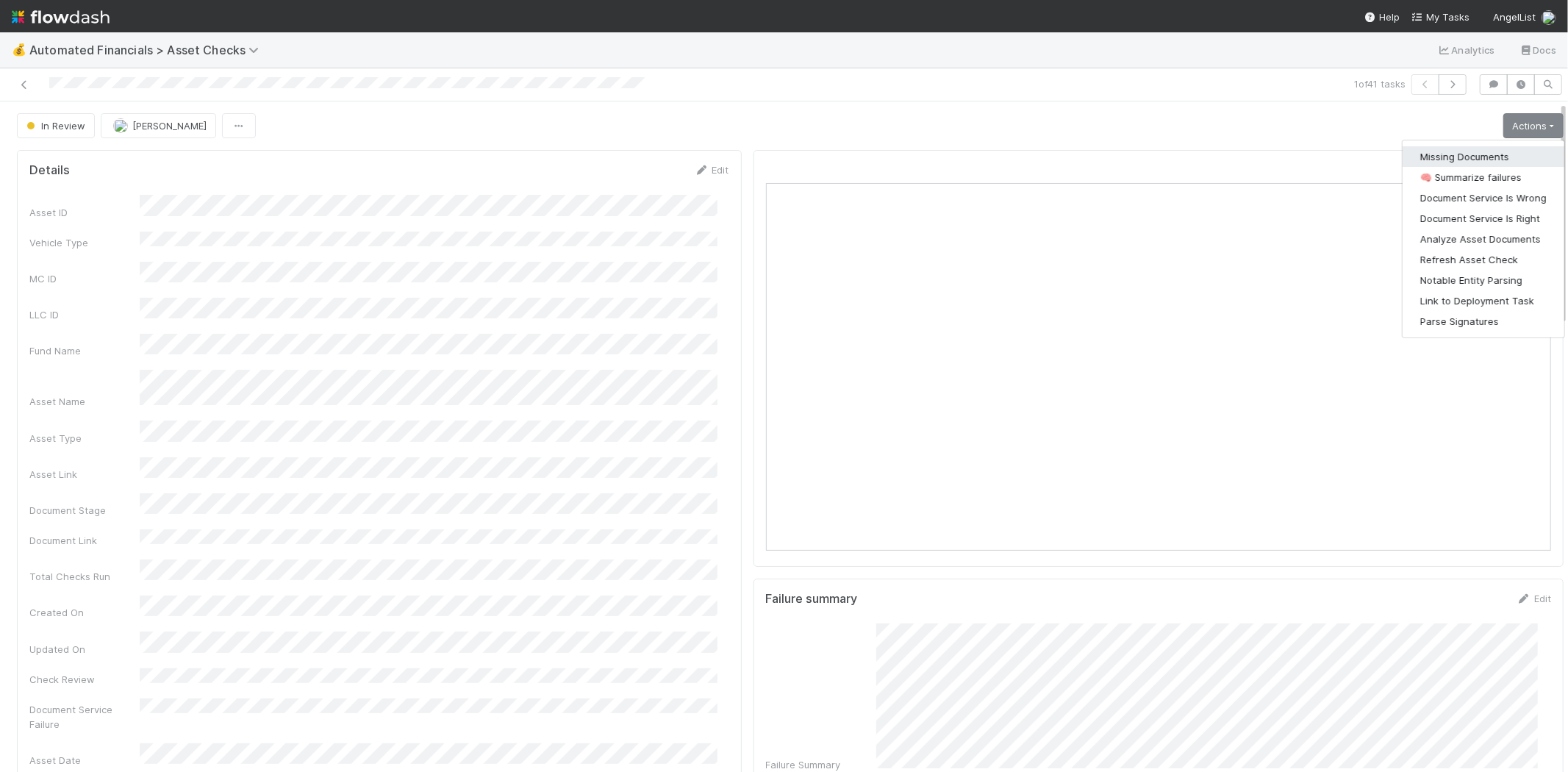
click at [1494, 150] on button "Missing Documents" at bounding box center [1484, 157] width 162 height 21
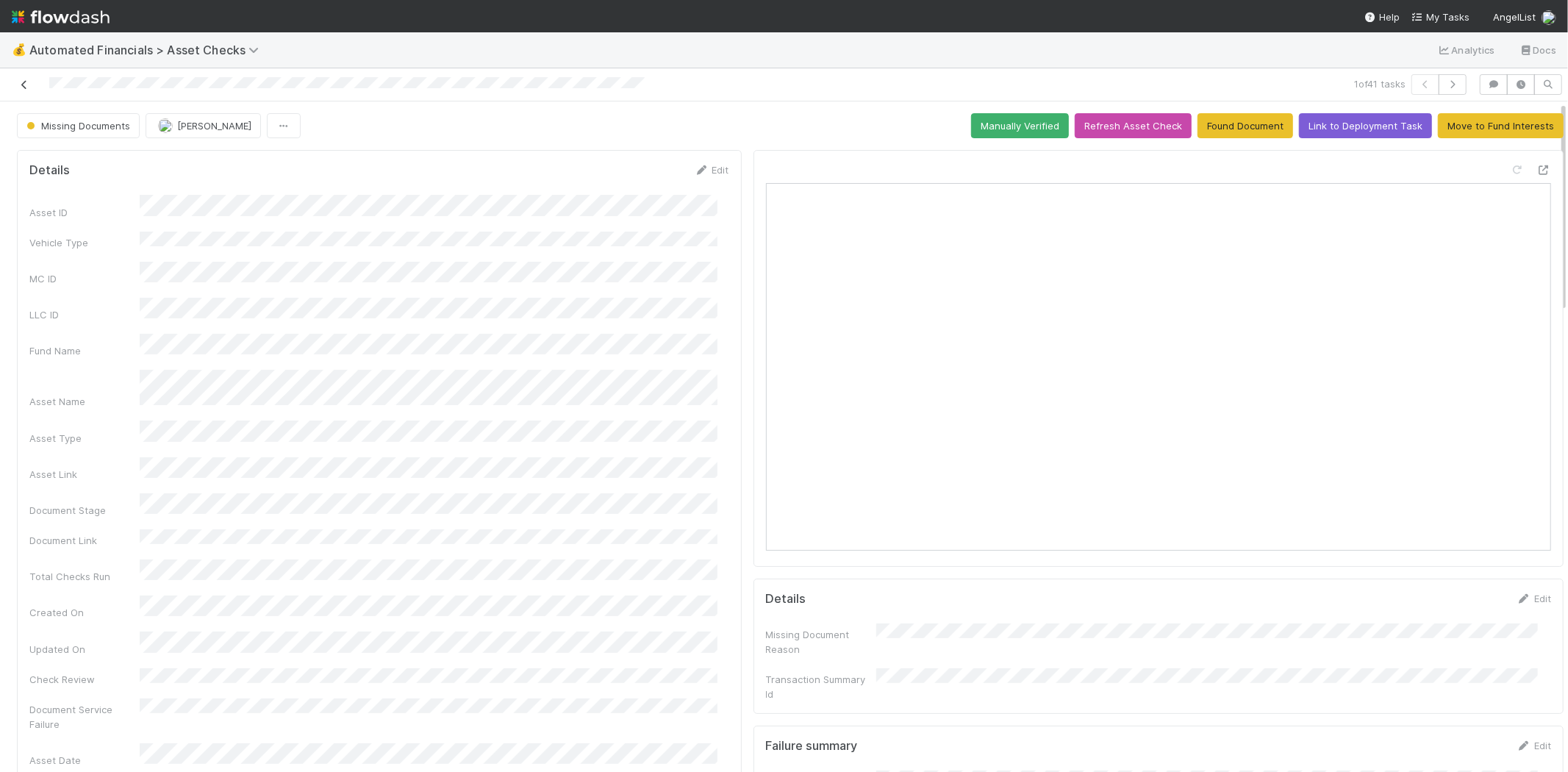
click at [21, 89] on icon at bounding box center [24, 85] width 14 height 10
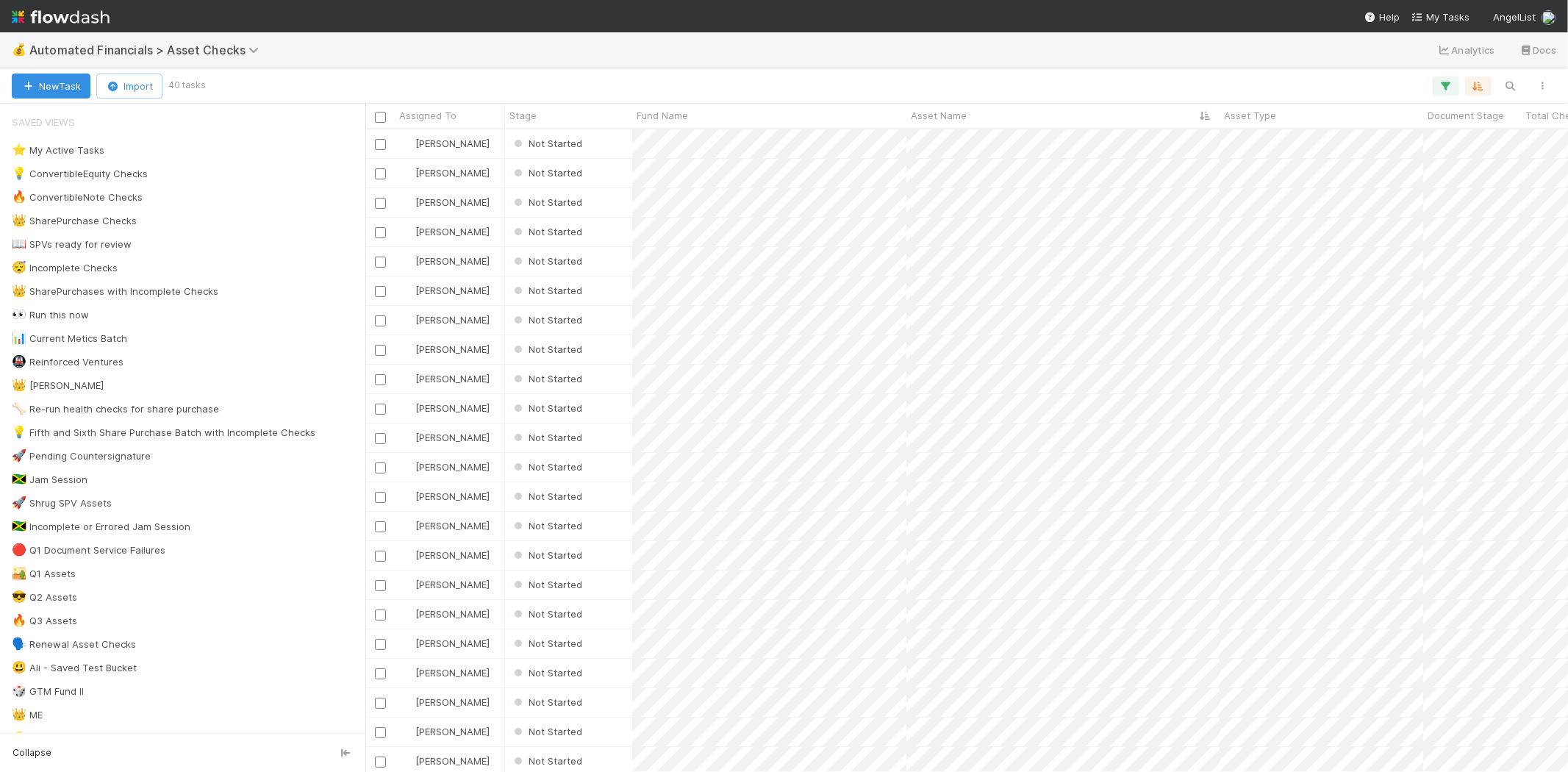
scroll to position [630, 1190]
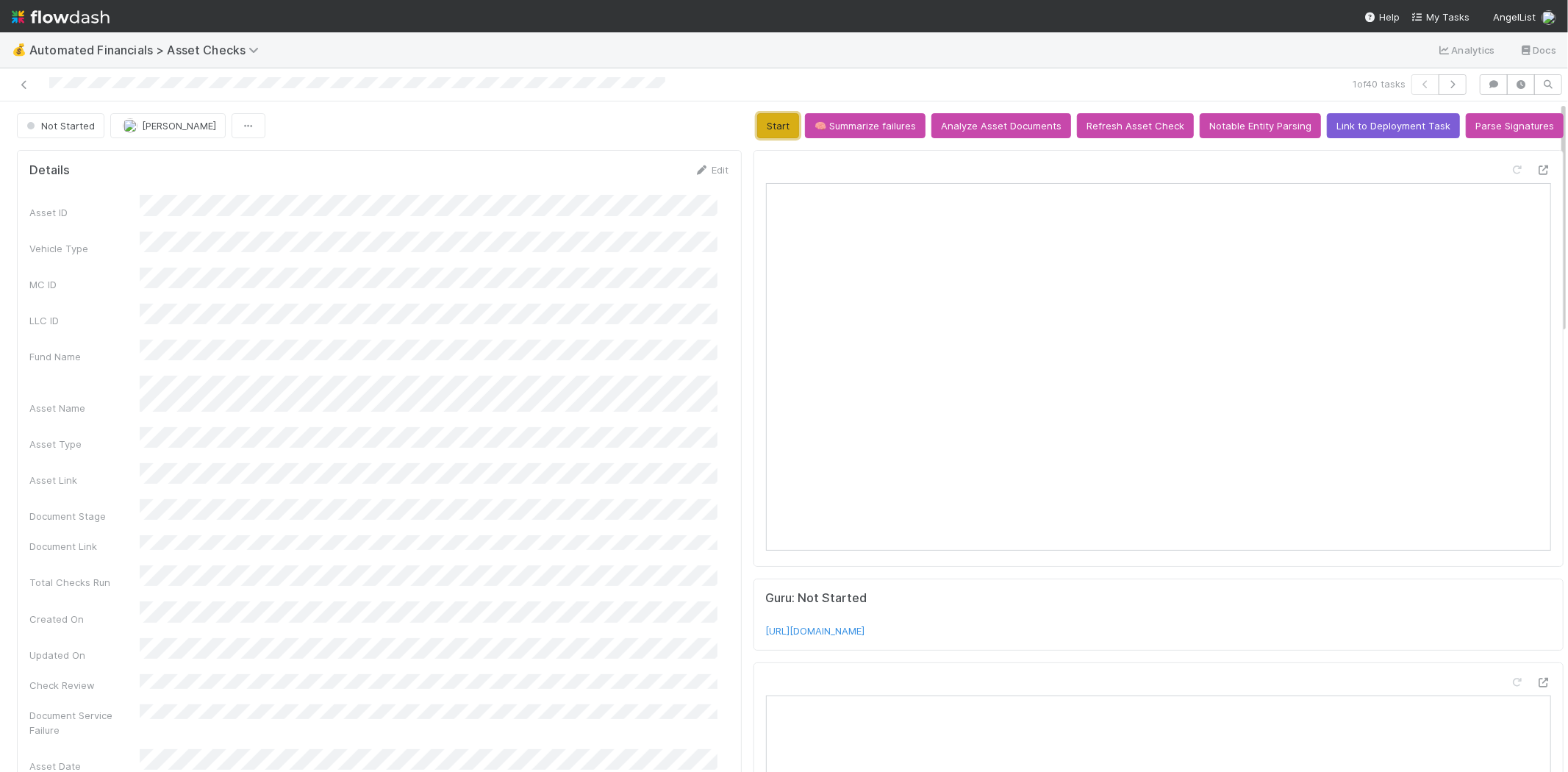
click at [765, 120] on button "Start" at bounding box center [778, 126] width 42 height 25
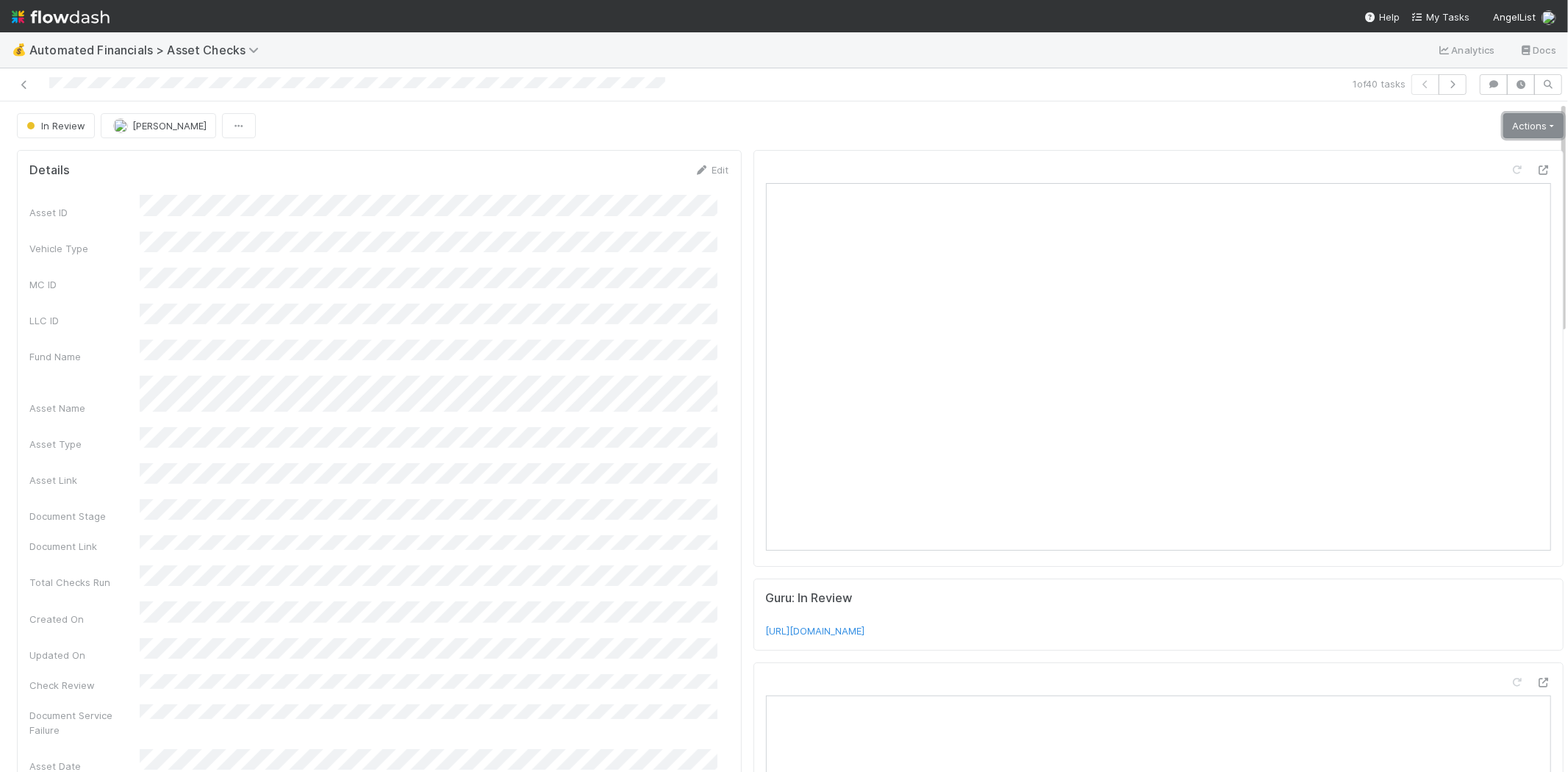
click at [1503, 121] on link "Actions" at bounding box center [1533, 126] width 60 height 25
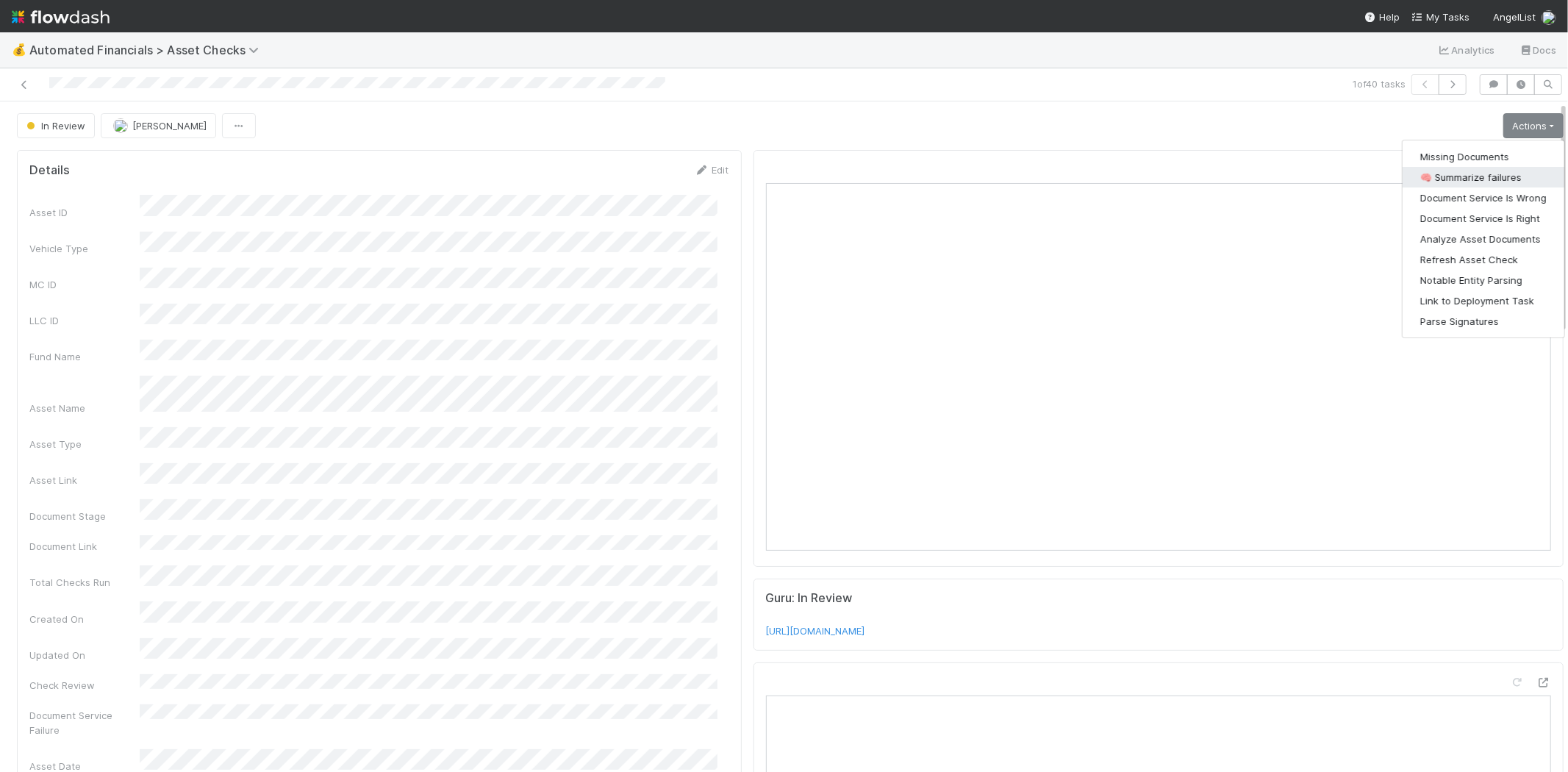
click at [1489, 177] on button "🧠 Summarize failures" at bounding box center [1484, 177] width 162 height 21
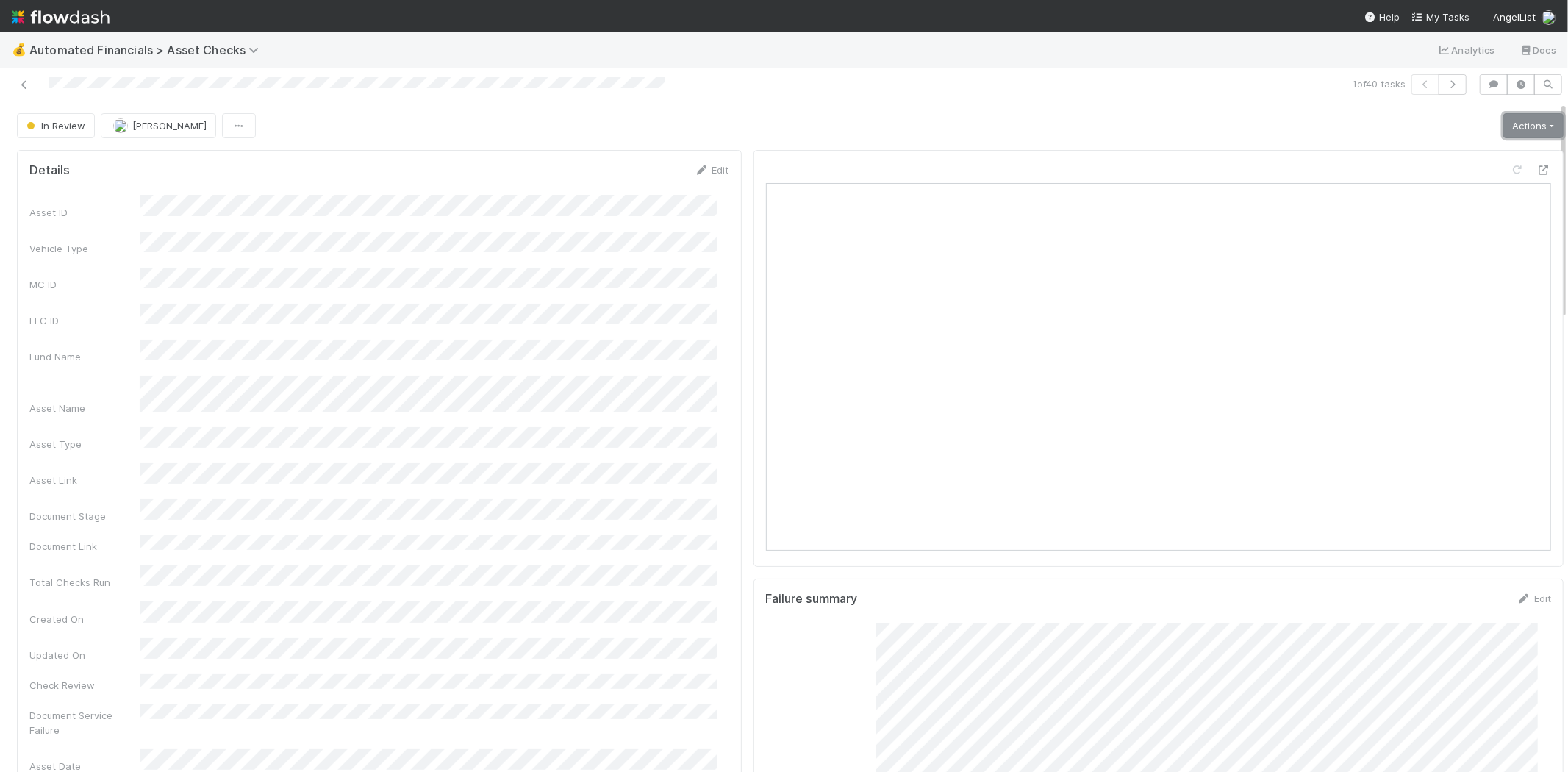
click at [1506, 121] on link "Actions" at bounding box center [1533, 126] width 60 height 25
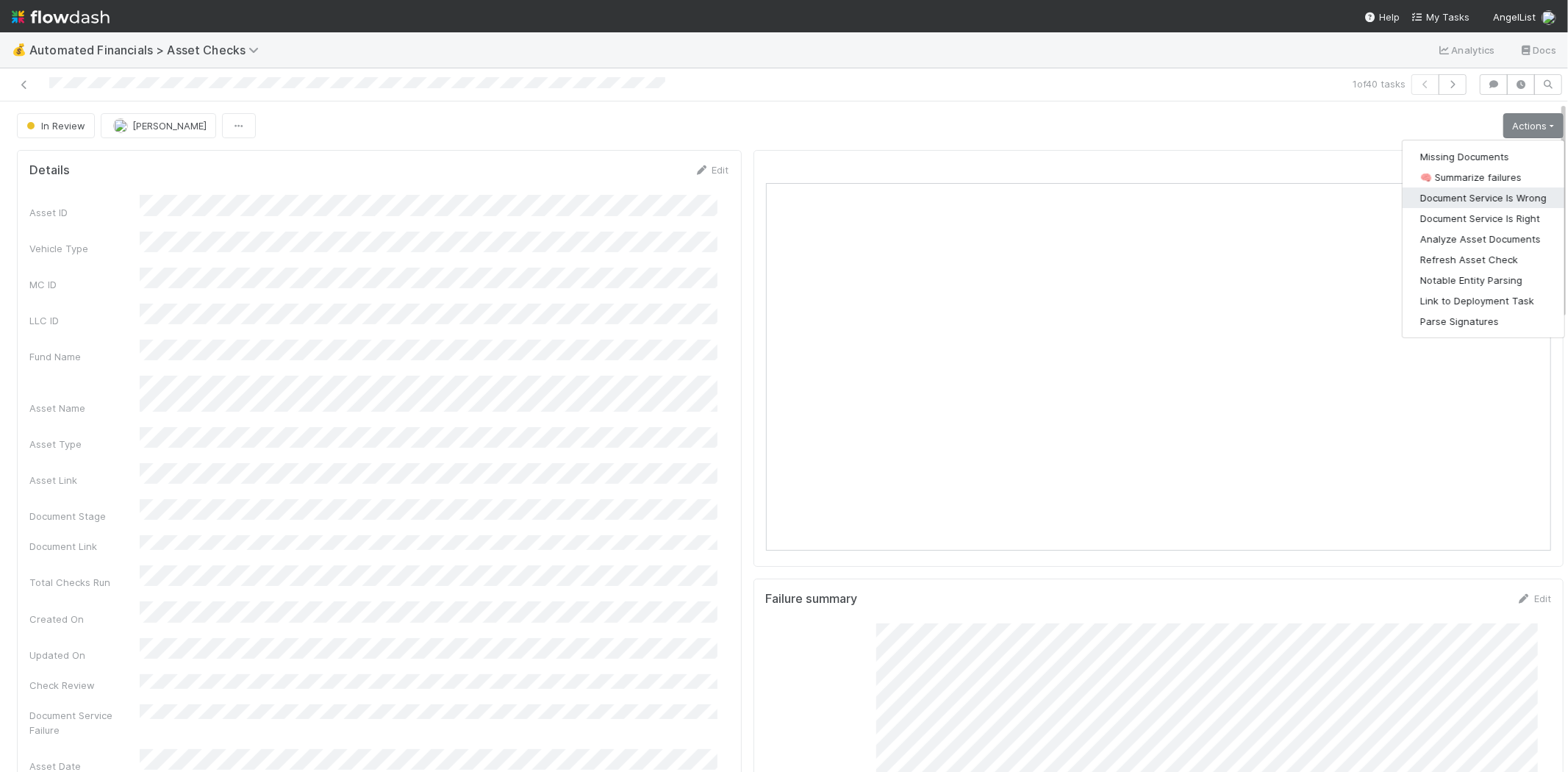
click at [1501, 193] on button "Document Service Is Wrong" at bounding box center [1484, 198] width 162 height 21
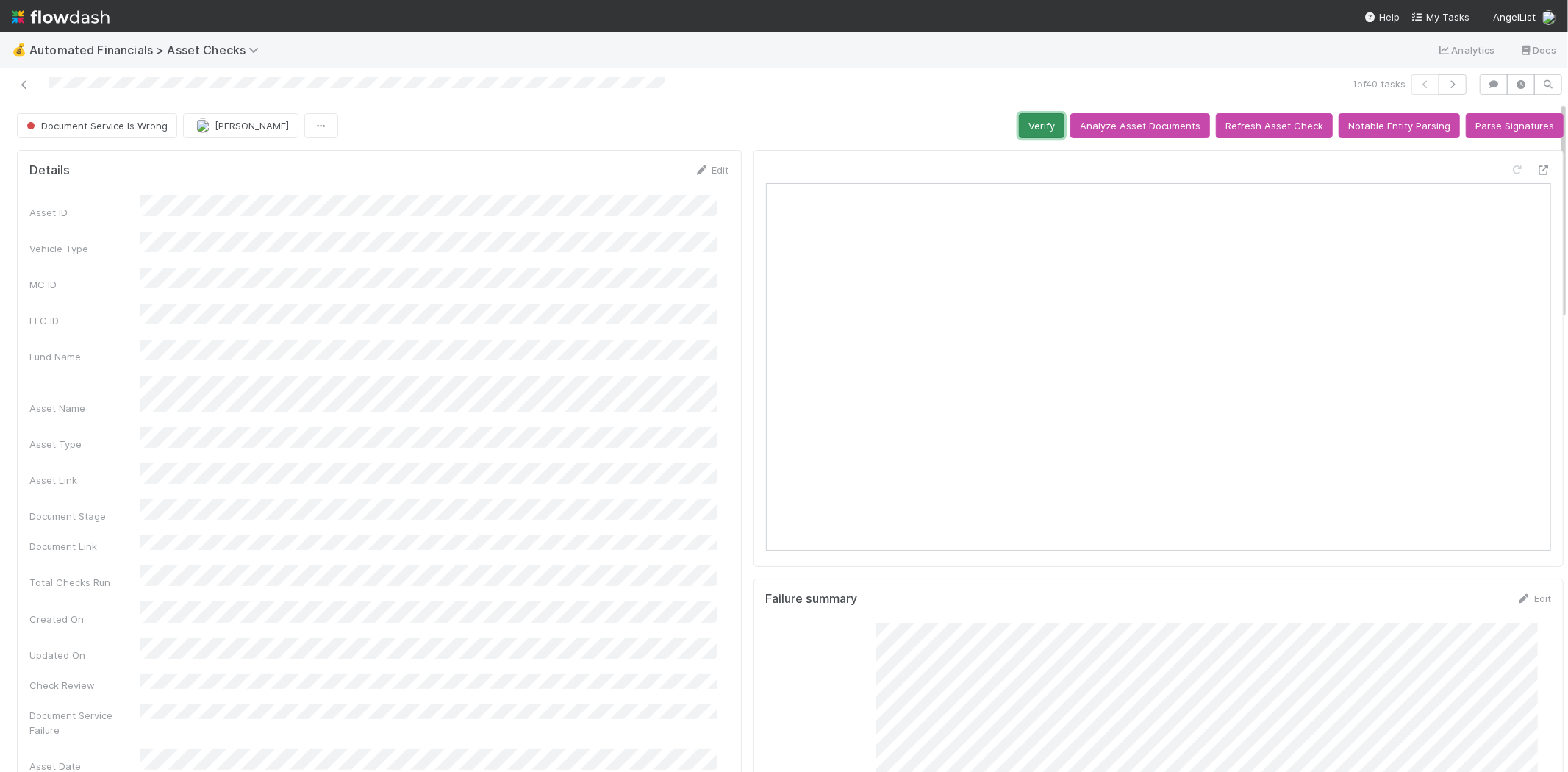
click at [1020, 131] on button "Verify" at bounding box center [1042, 126] width 46 height 25
click at [24, 90] on icon at bounding box center [24, 85] width 14 height 10
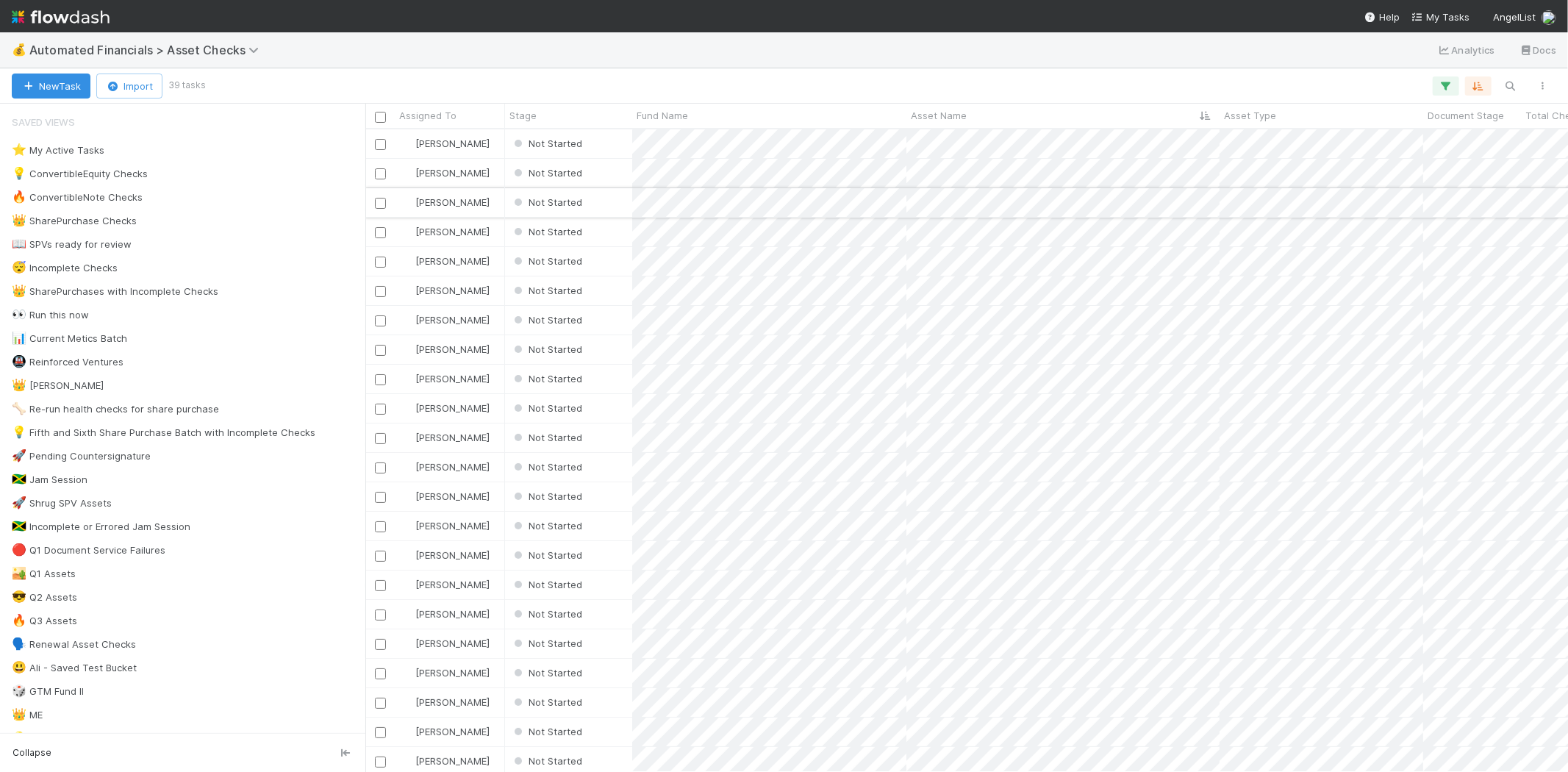
scroll to position [630, 1190]
click at [611, 146] on div "Not Started" at bounding box center [569, 144] width 128 height 29
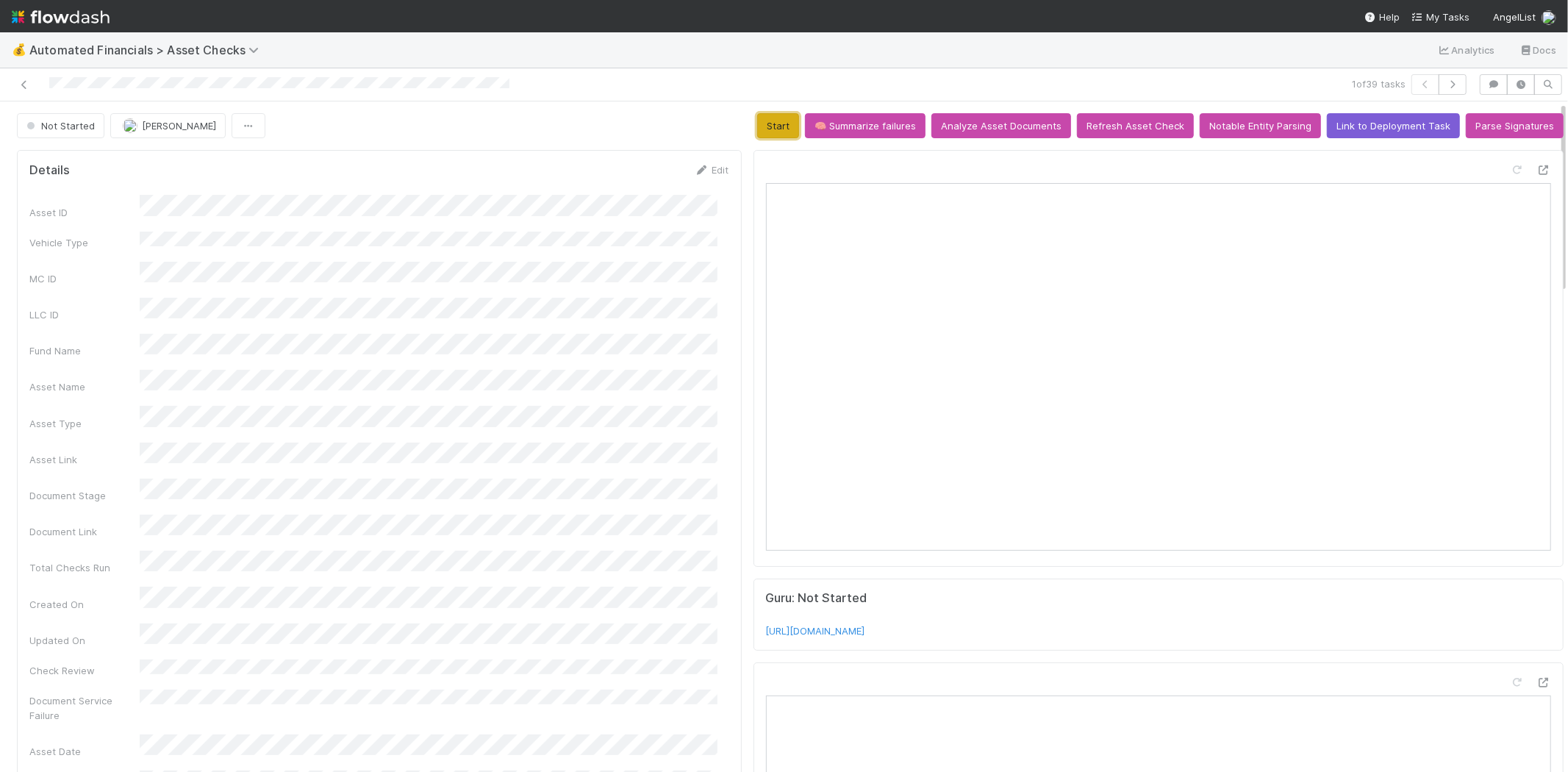
click at [757, 116] on button "Start" at bounding box center [778, 126] width 42 height 25
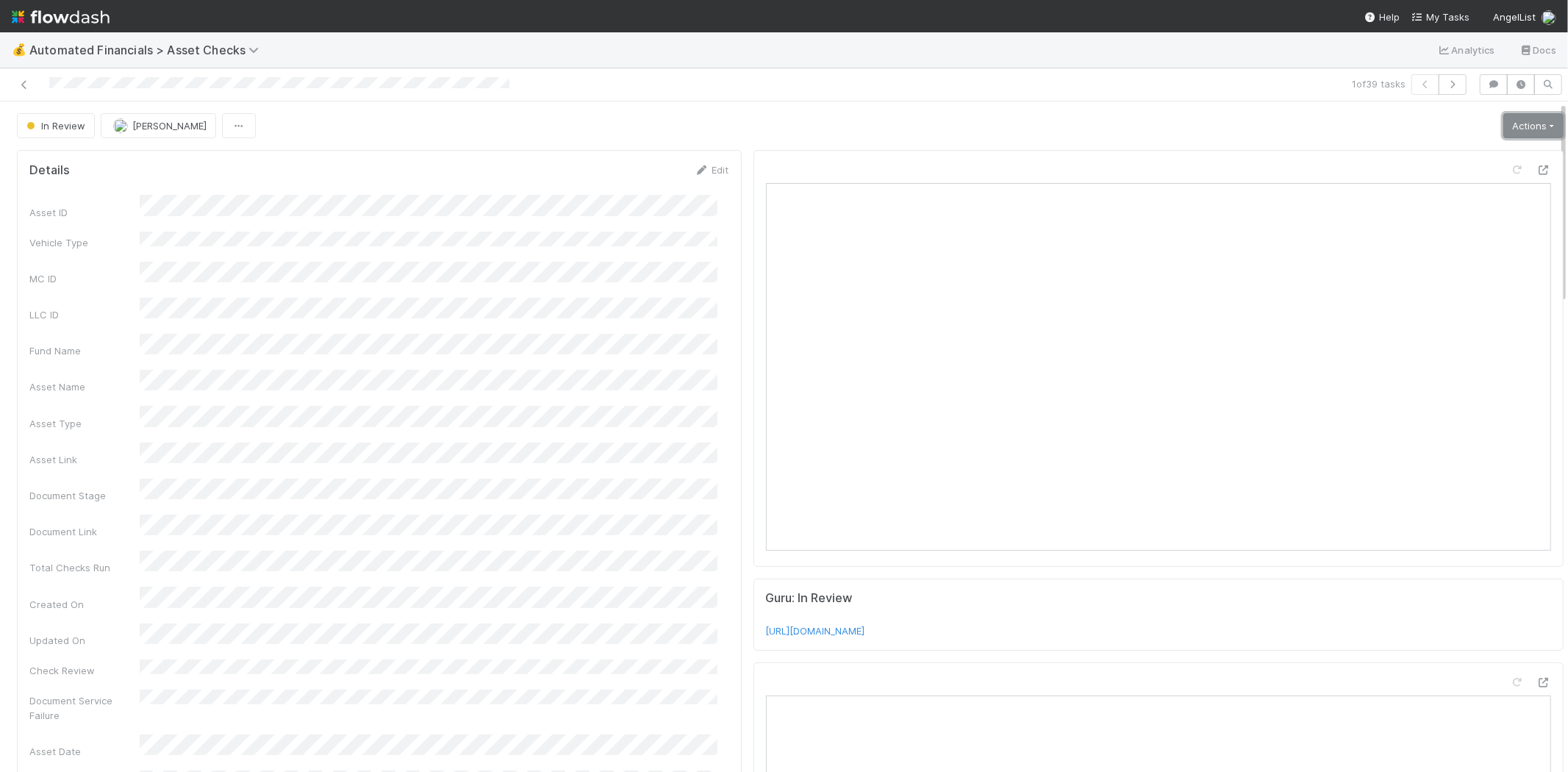
click at [1505, 124] on link "Actions" at bounding box center [1533, 126] width 60 height 25
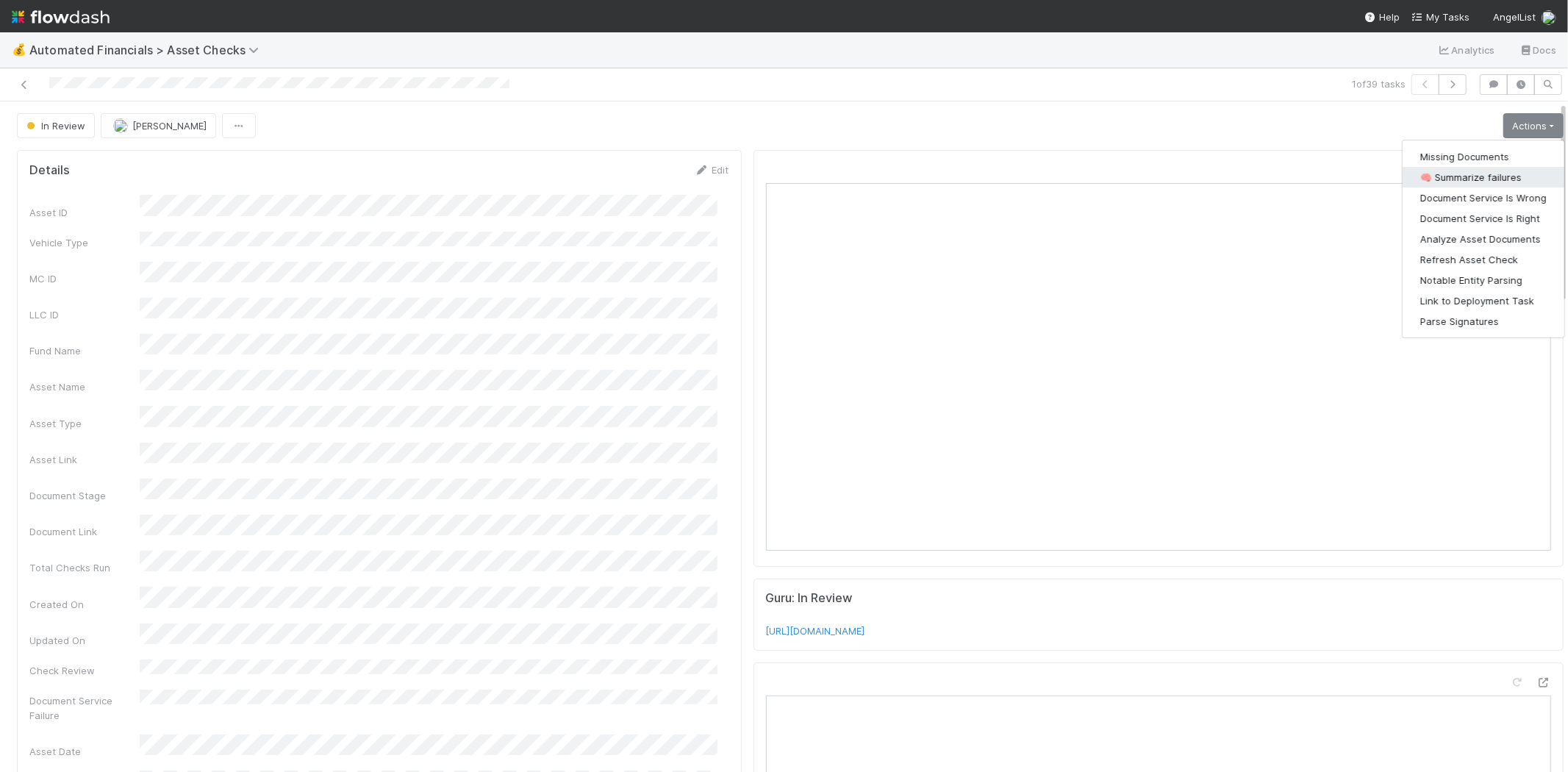
click at [1466, 174] on button "🧠 Summarize failures" at bounding box center [1484, 177] width 162 height 21
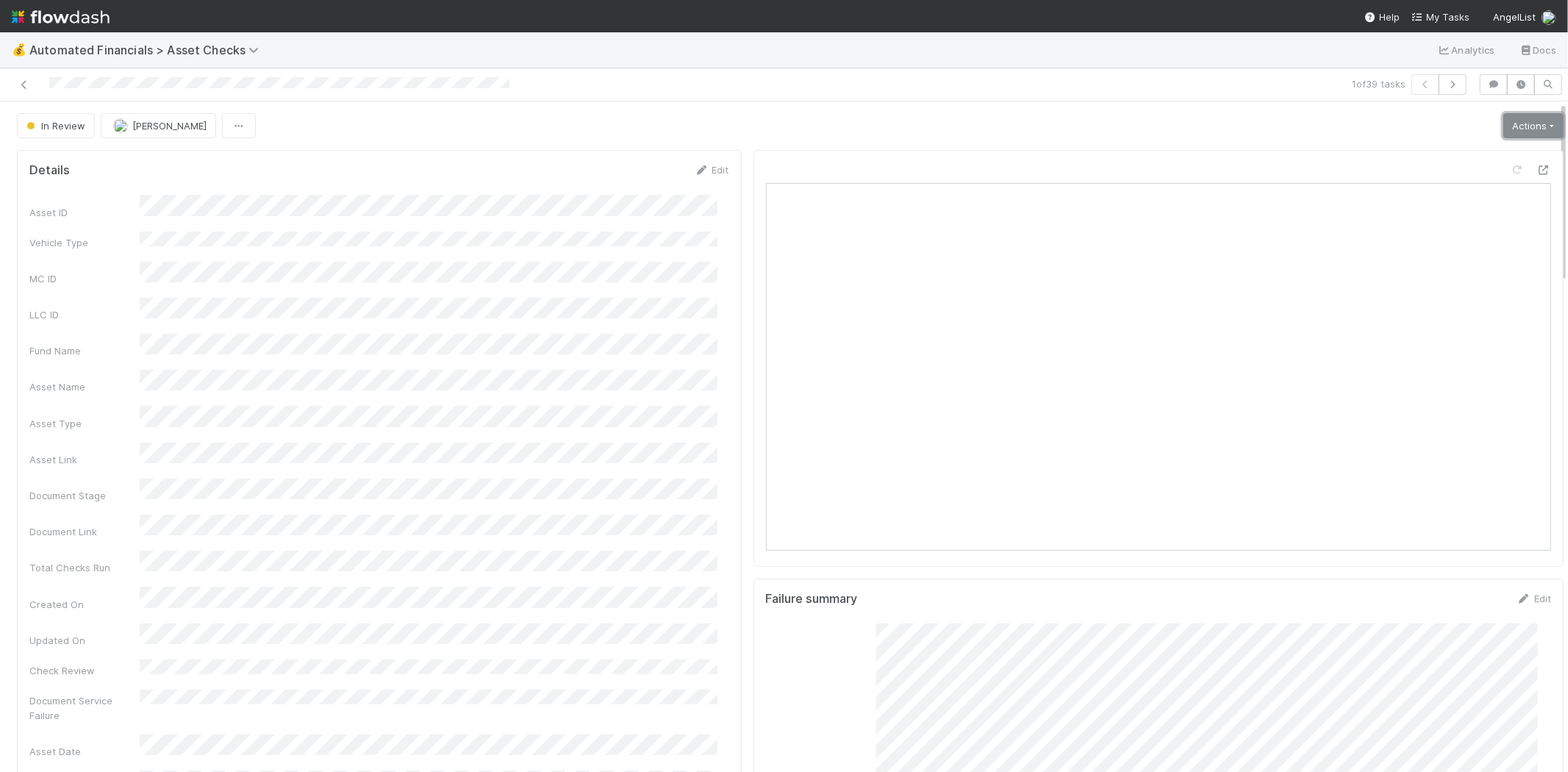
click at [1515, 125] on link "Actions" at bounding box center [1533, 126] width 60 height 25
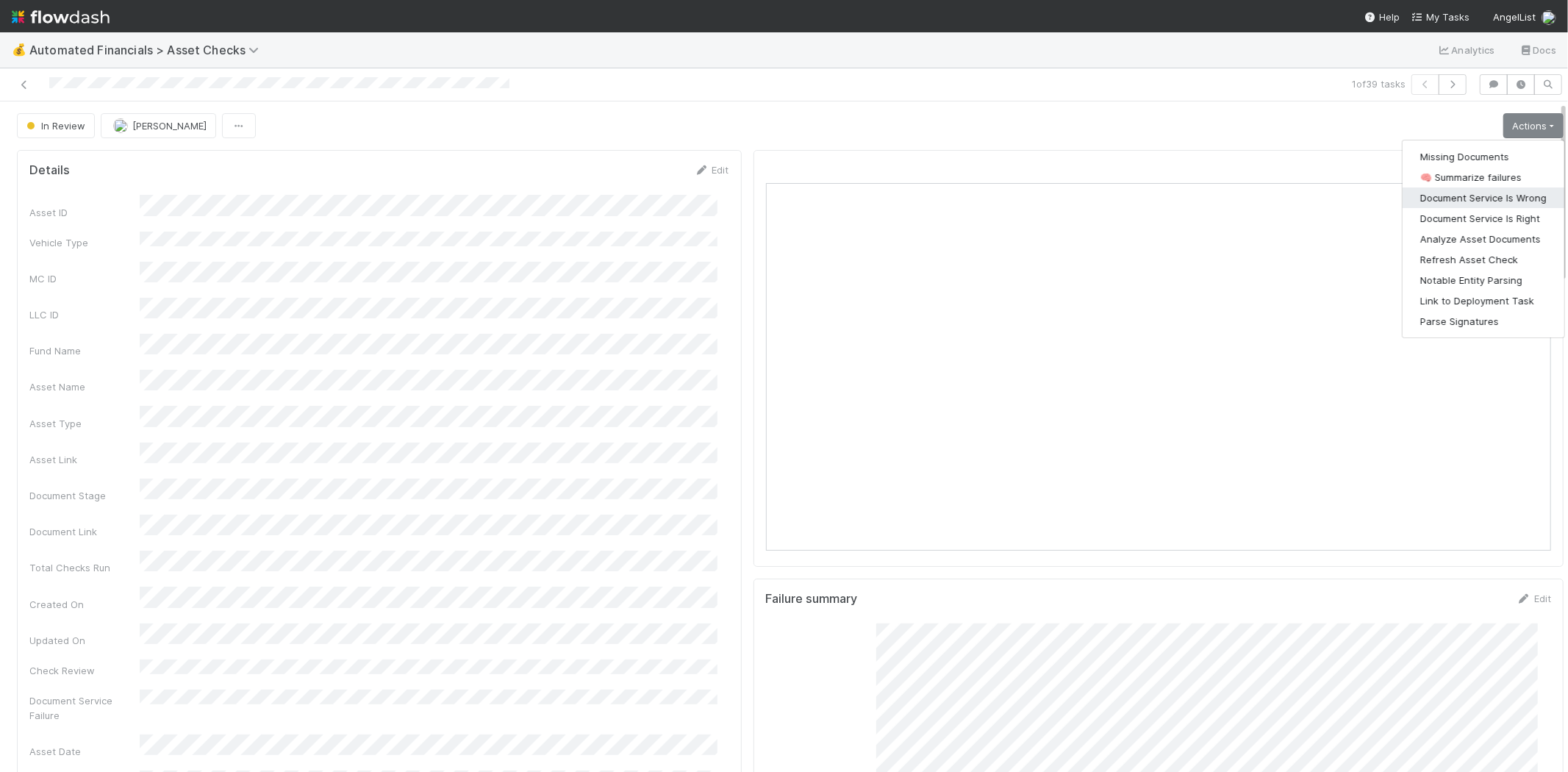
click at [1491, 194] on button "Document Service Is Wrong" at bounding box center [1484, 198] width 162 height 21
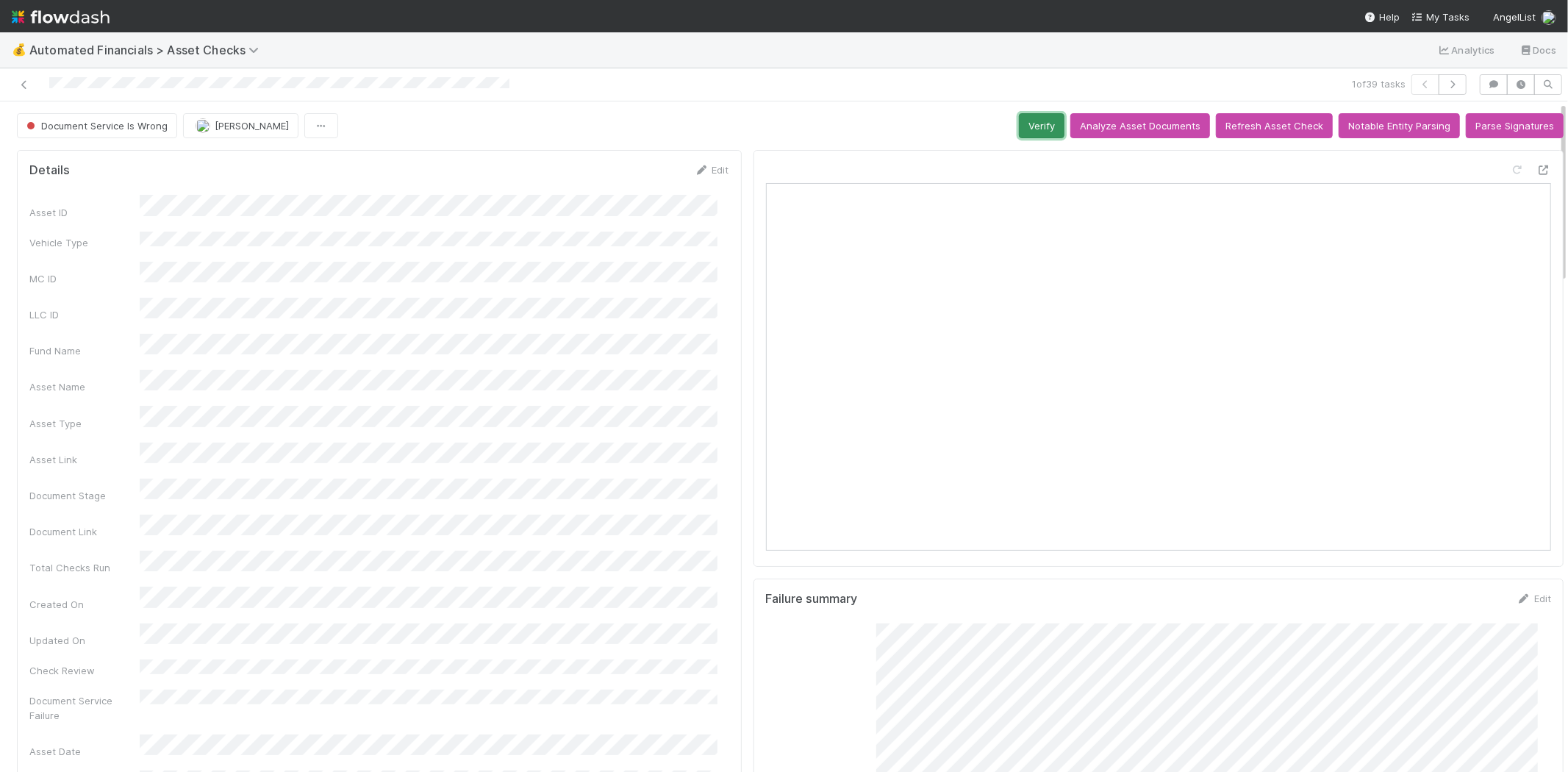
click at [1019, 125] on button "Verify" at bounding box center [1042, 126] width 46 height 25
click at [20, 84] on icon at bounding box center [24, 85] width 14 height 10
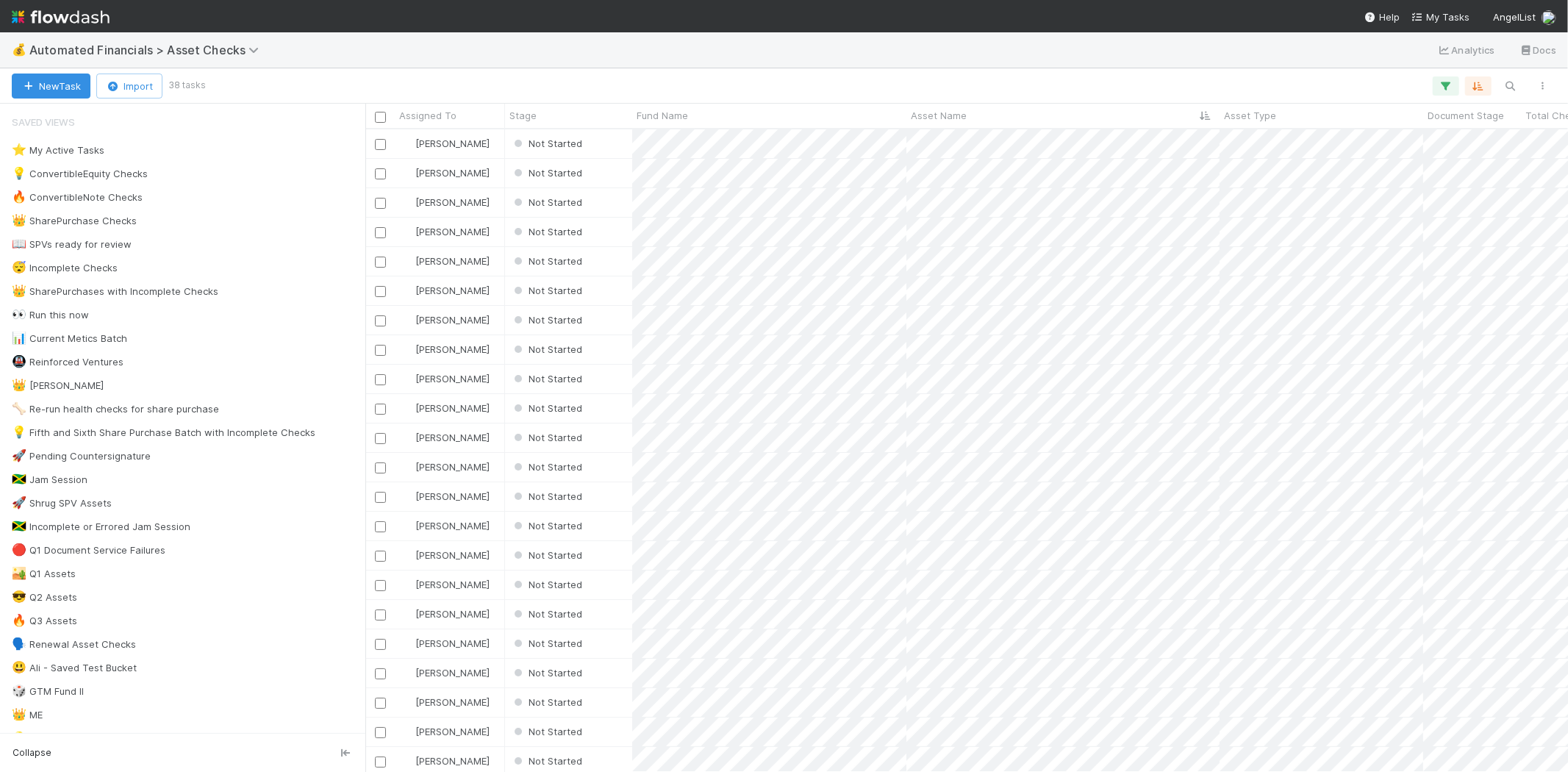
scroll to position [630, 1190]
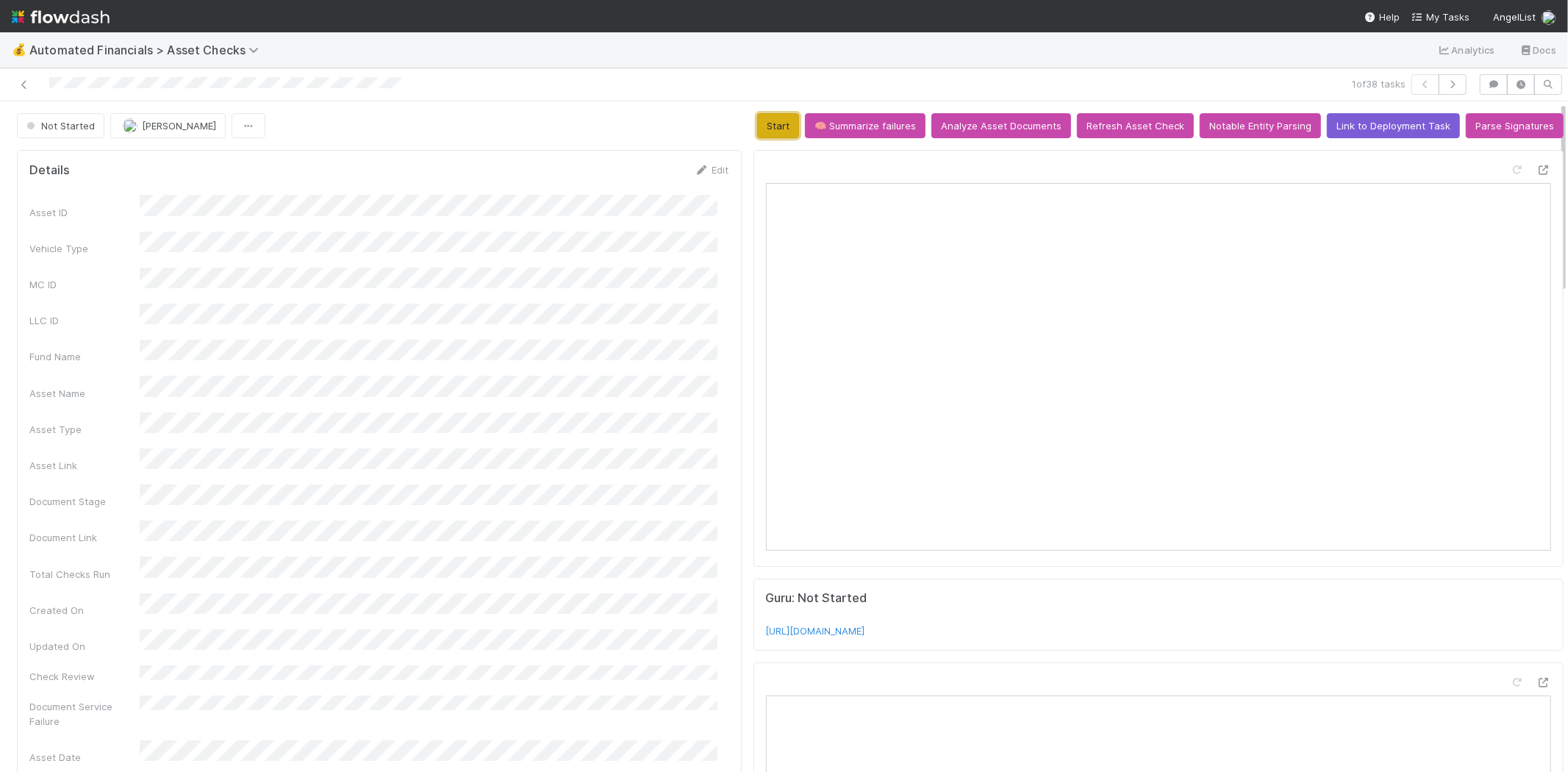
click at [761, 128] on button "Start" at bounding box center [778, 126] width 42 height 25
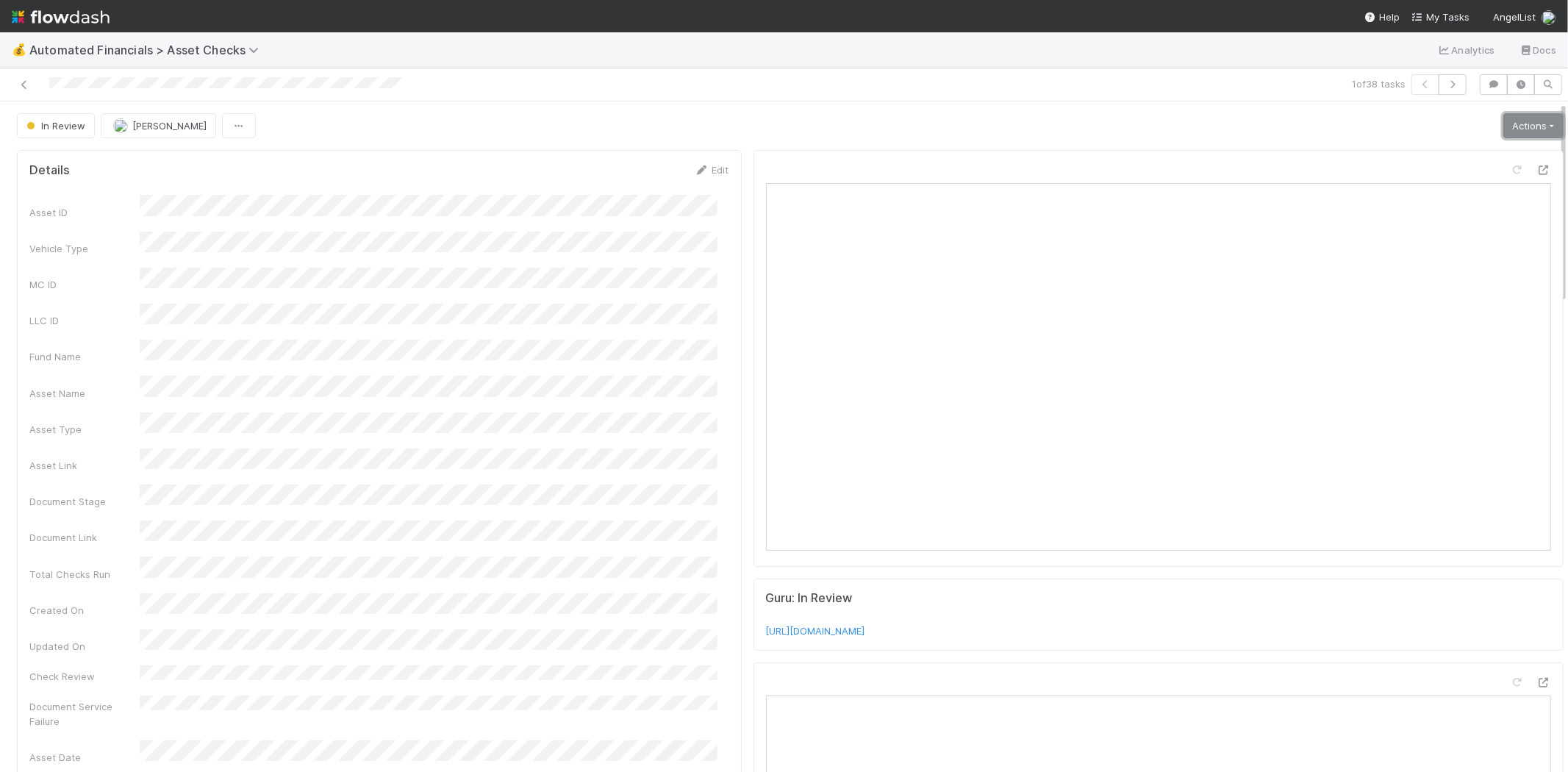
click at [1512, 125] on link "Actions" at bounding box center [1533, 126] width 60 height 25
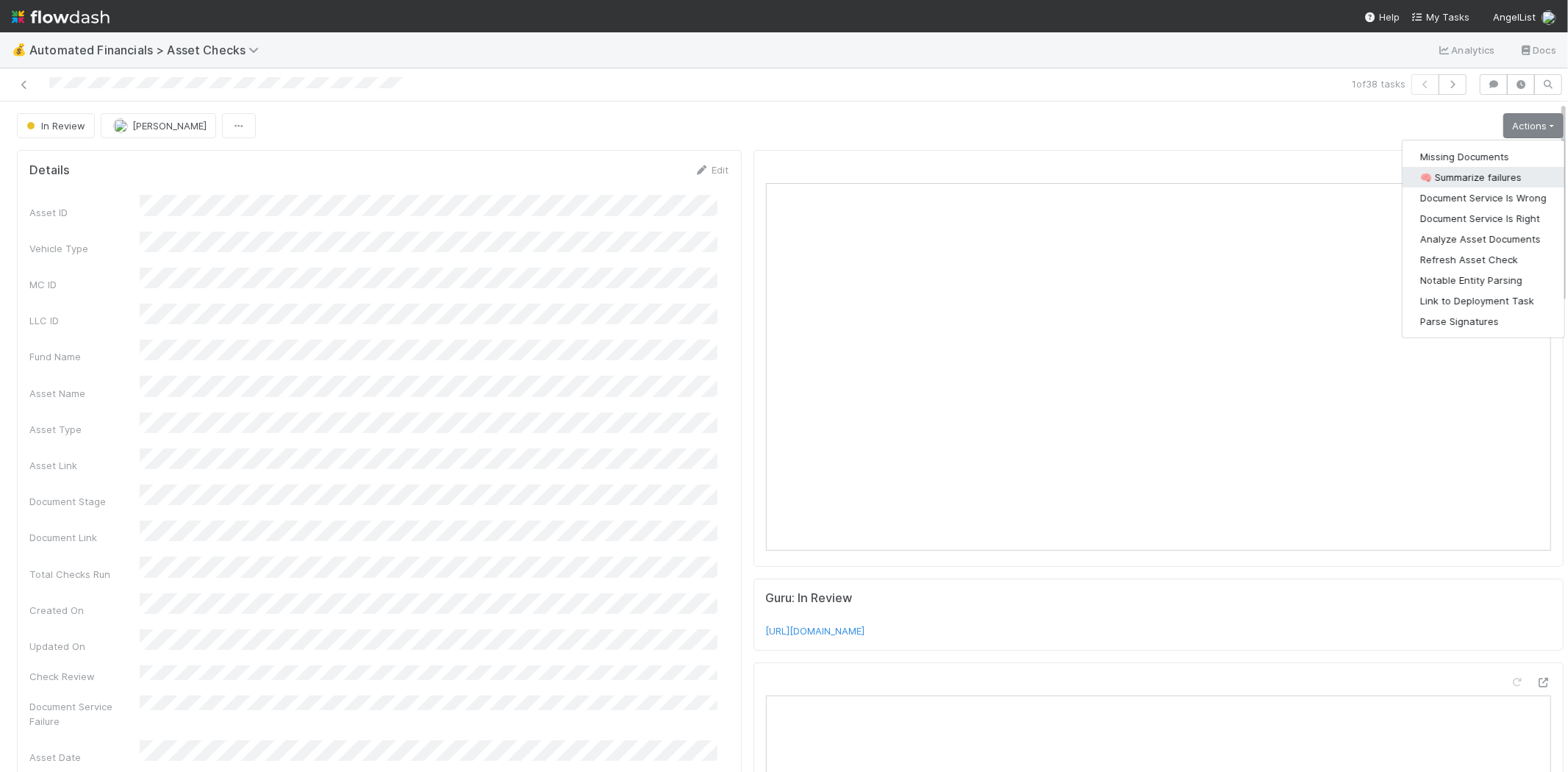
click at [1491, 172] on button "🧠 Summarize failures" at bounding box center [1484, 177] width 162 height 21
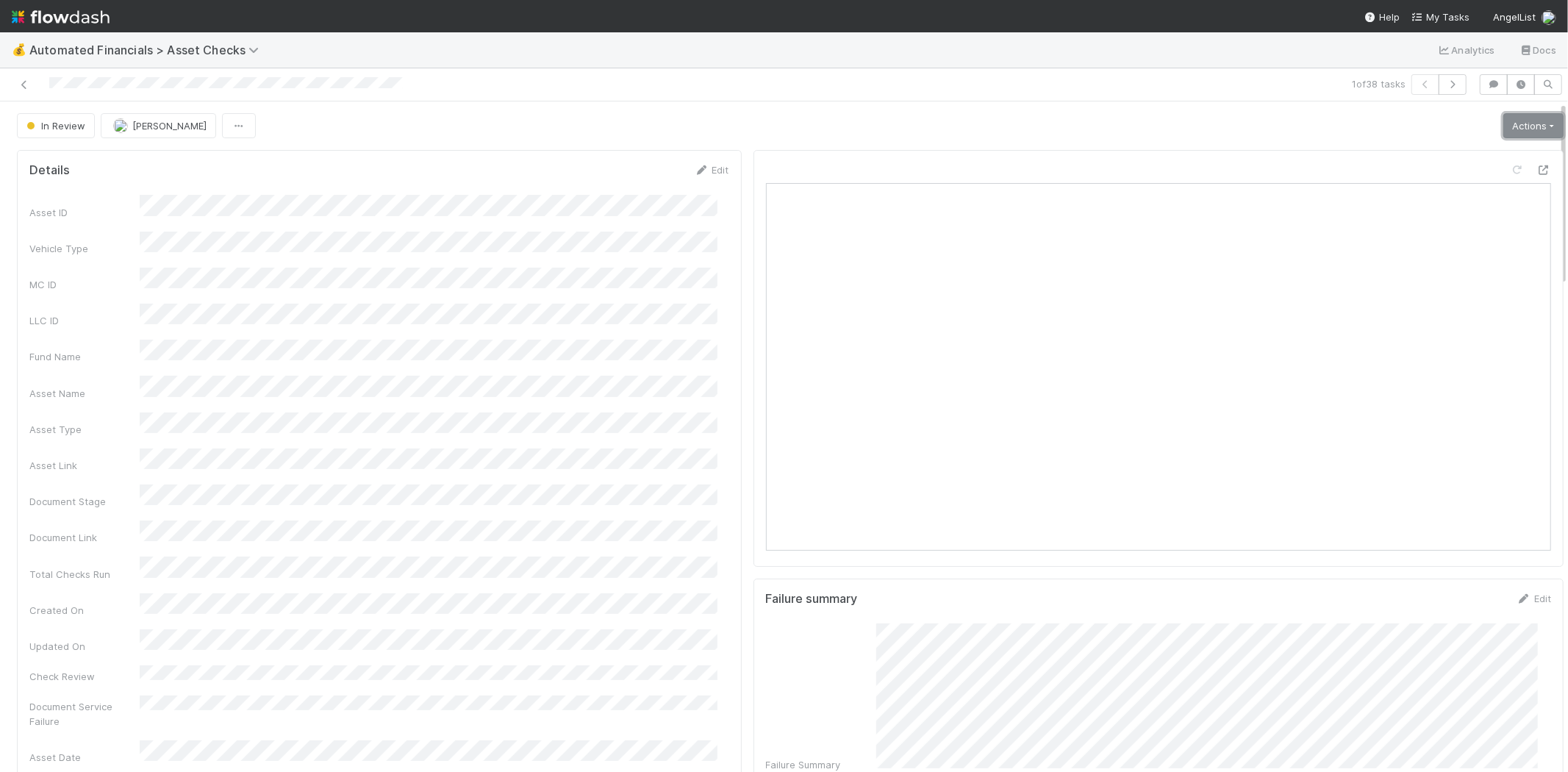
click at [1507, 133] on link "Actions" at bounding box center [1533, 126] width 60 height 25
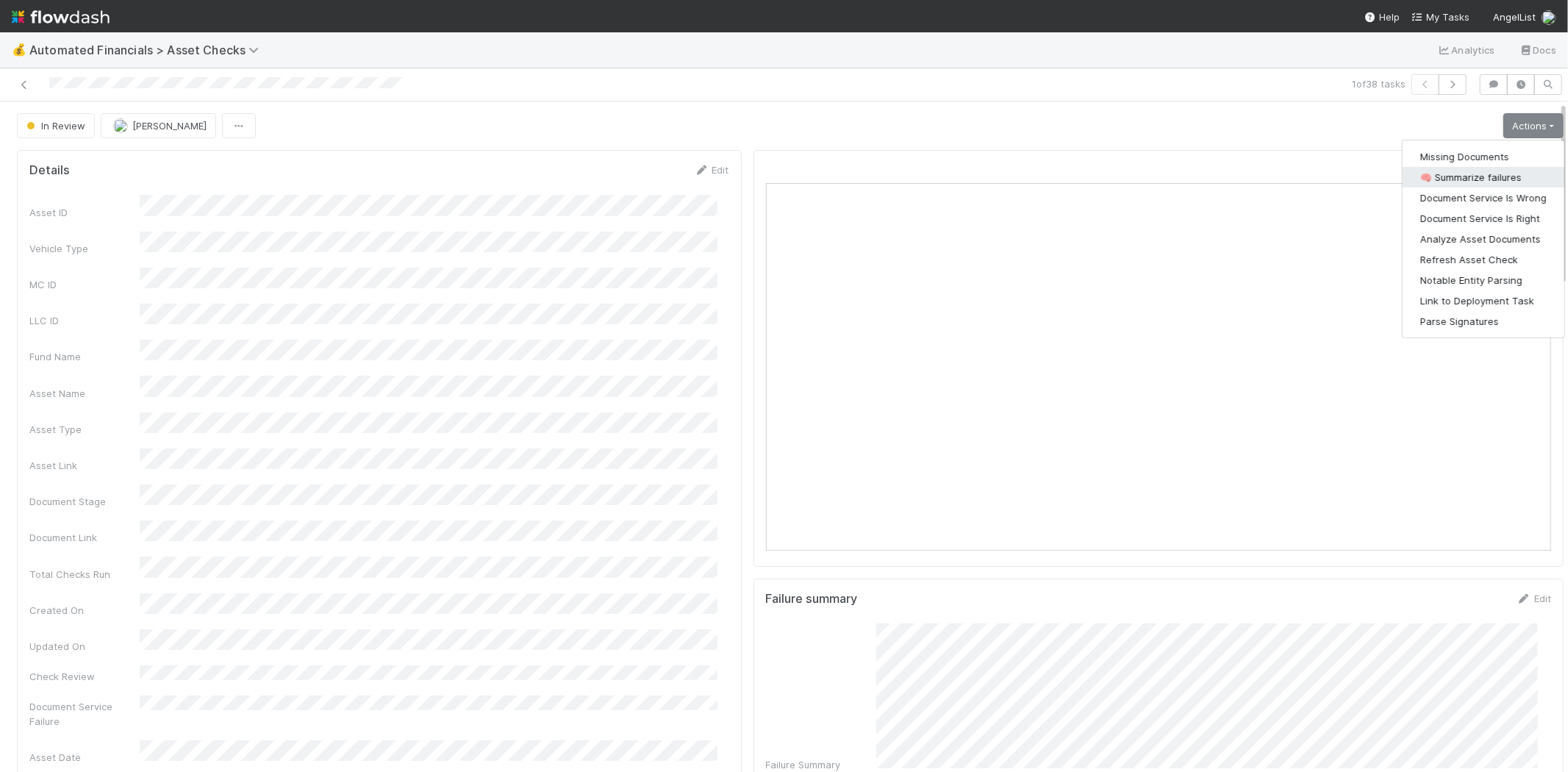
click at [1493, 181] on button "🧠 Summarize failures" at bounding box center [1484, 177] width 162 height 21
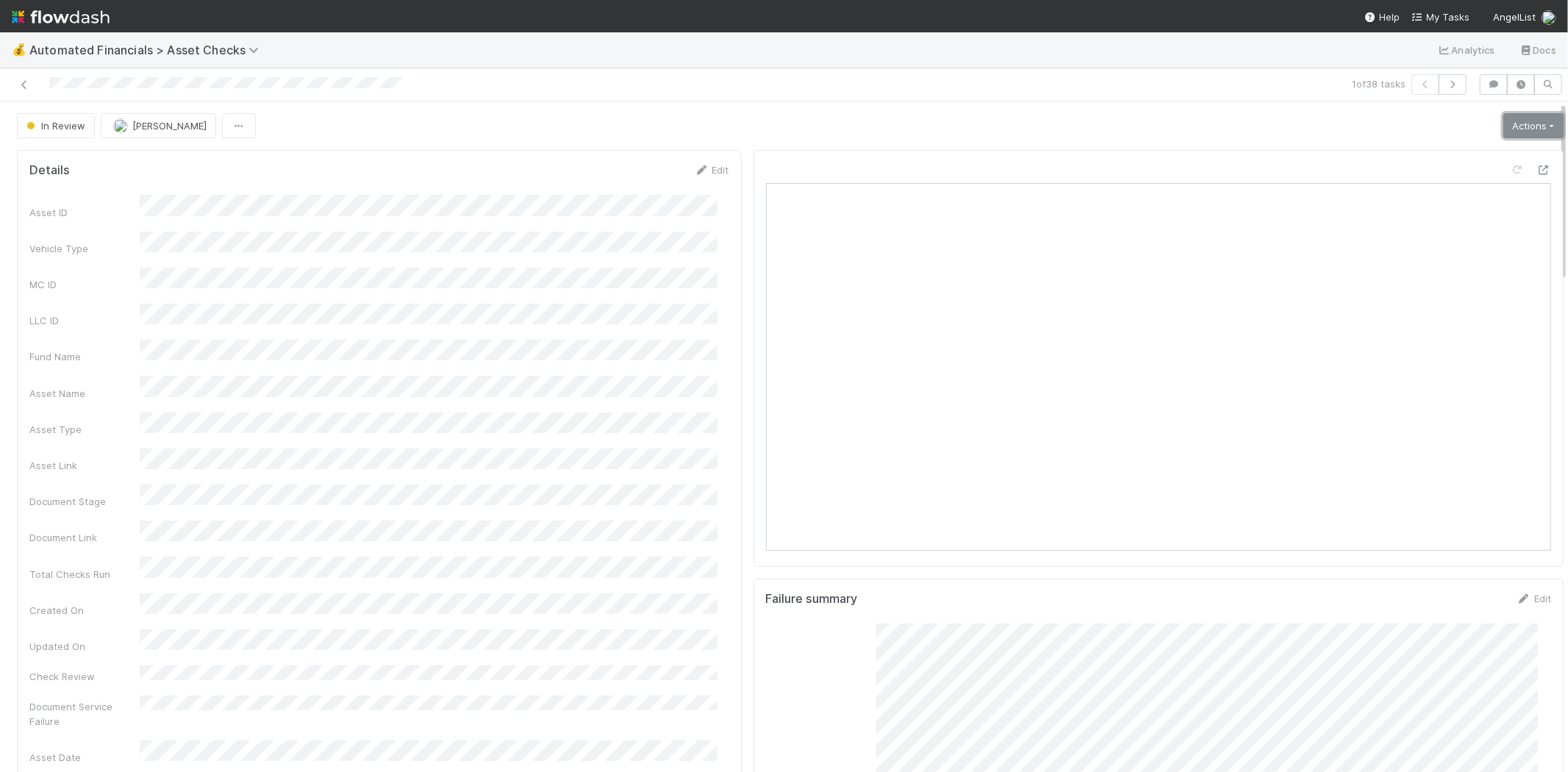
click at [1511, 128] on link "Actions" at bounding box center [1533, 126] width 60 height 25
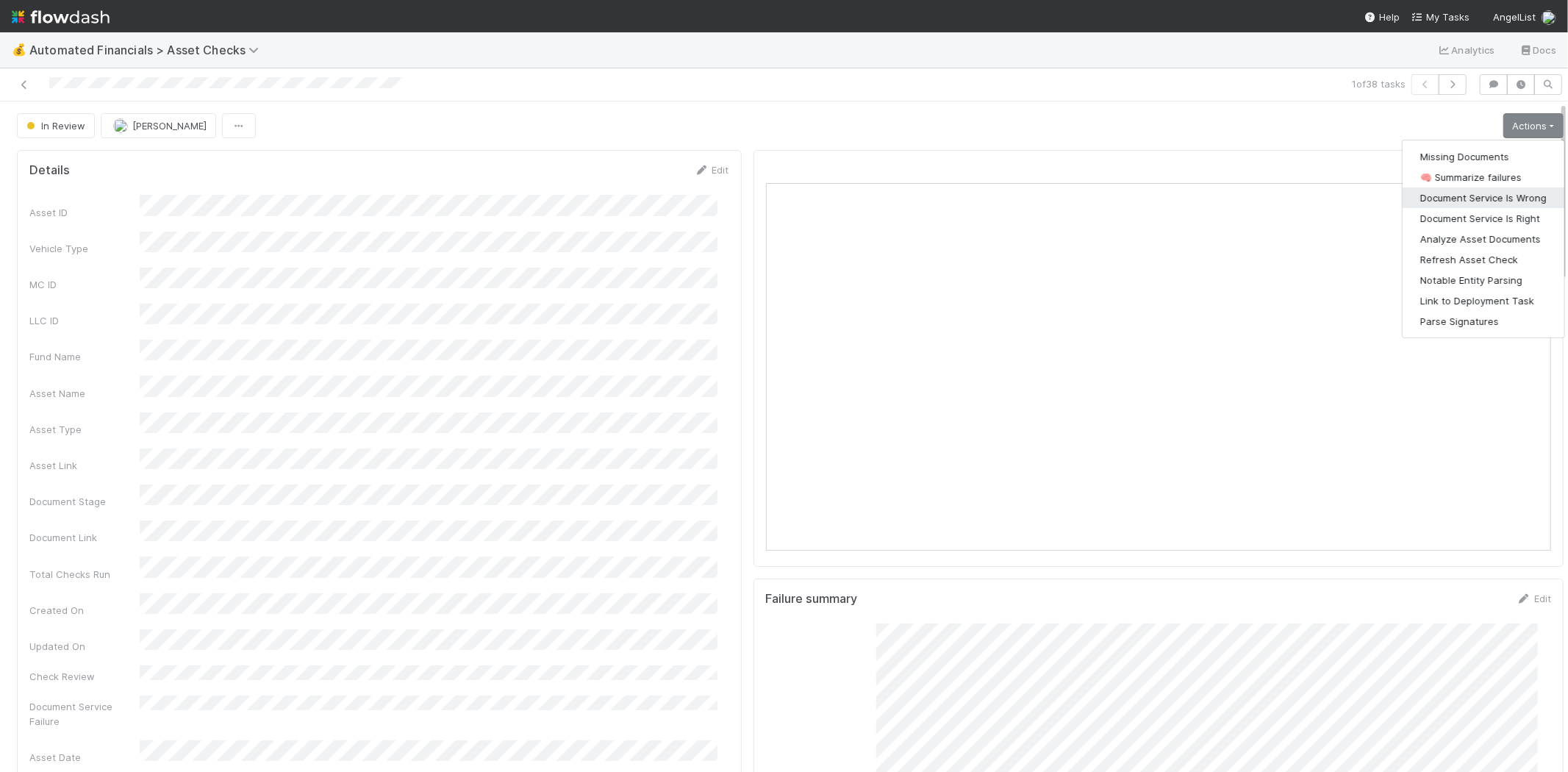
click at [1510, 197] on button "Document Service Is Wrong" at bounding box center [1484, 198] width 162 height 21
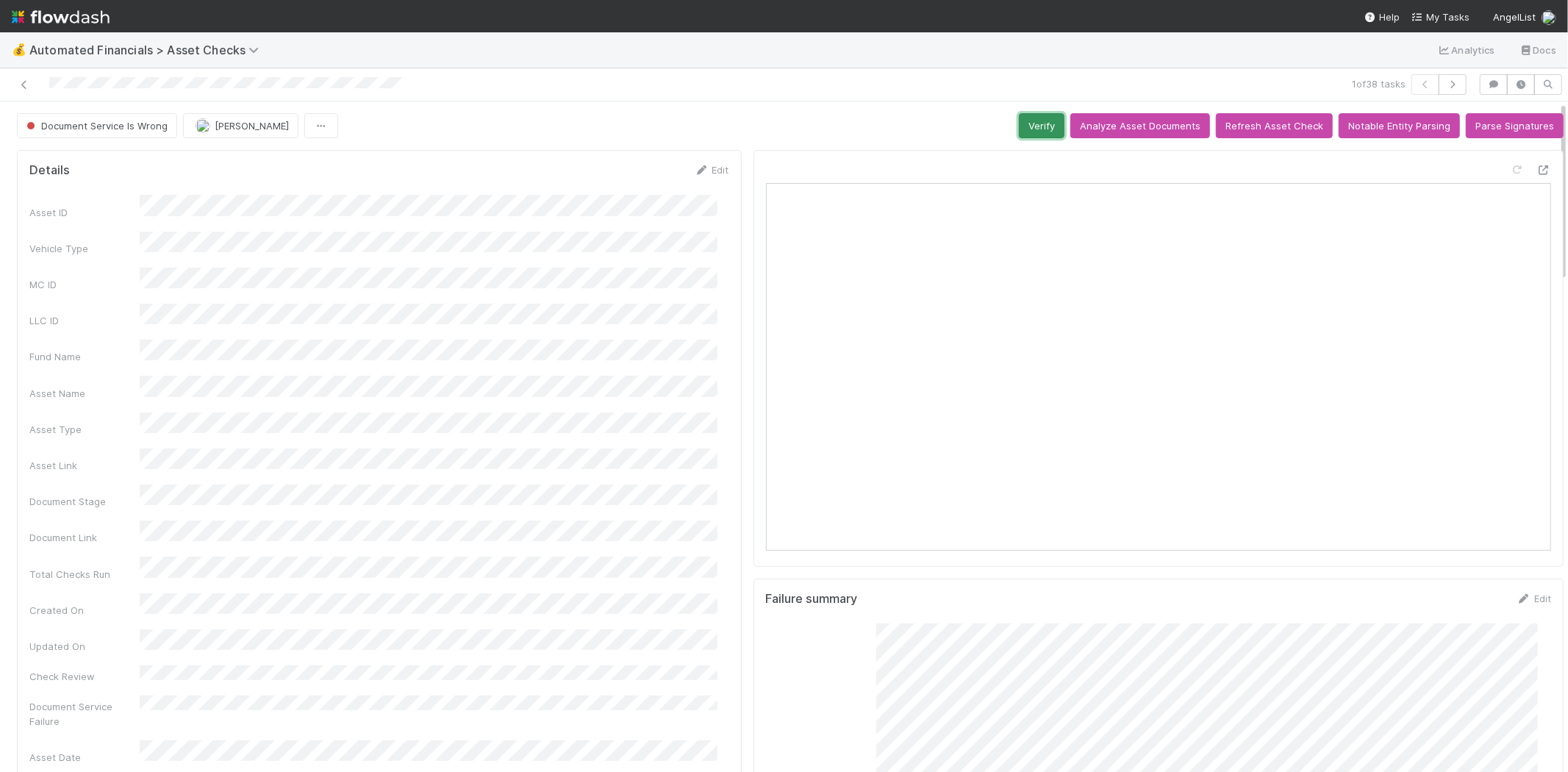
click at [1035, 125] on button "Verify" at bounding box center [1042, 126] width 46 height 25
click at [24, 86] on icon at bounding box center [24, 85] width 14 height 10
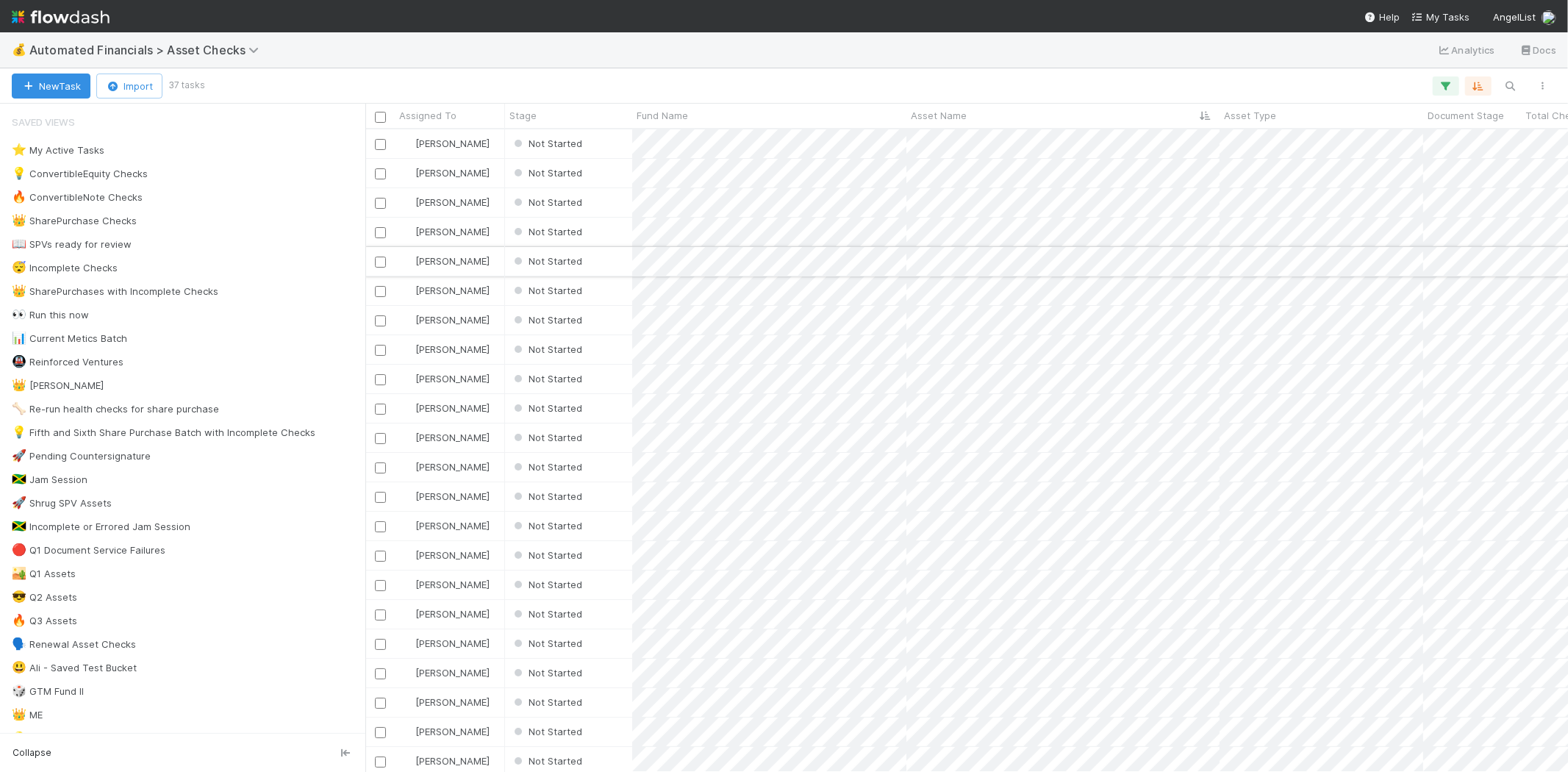
scroll to position [630, 1190]
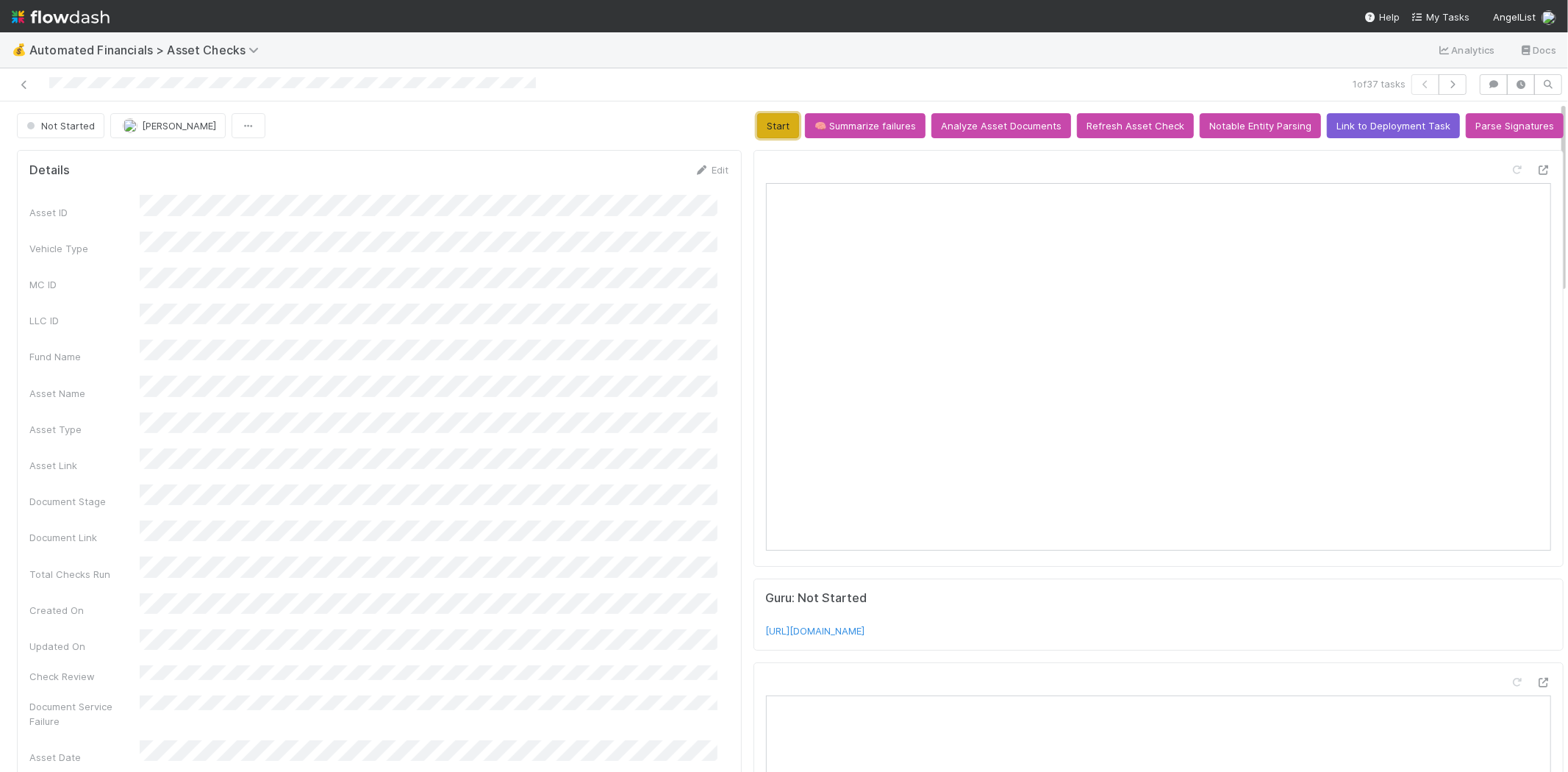
click at [757, 116] on button "Start" at bounding box center [778, 126] width 42 height 25
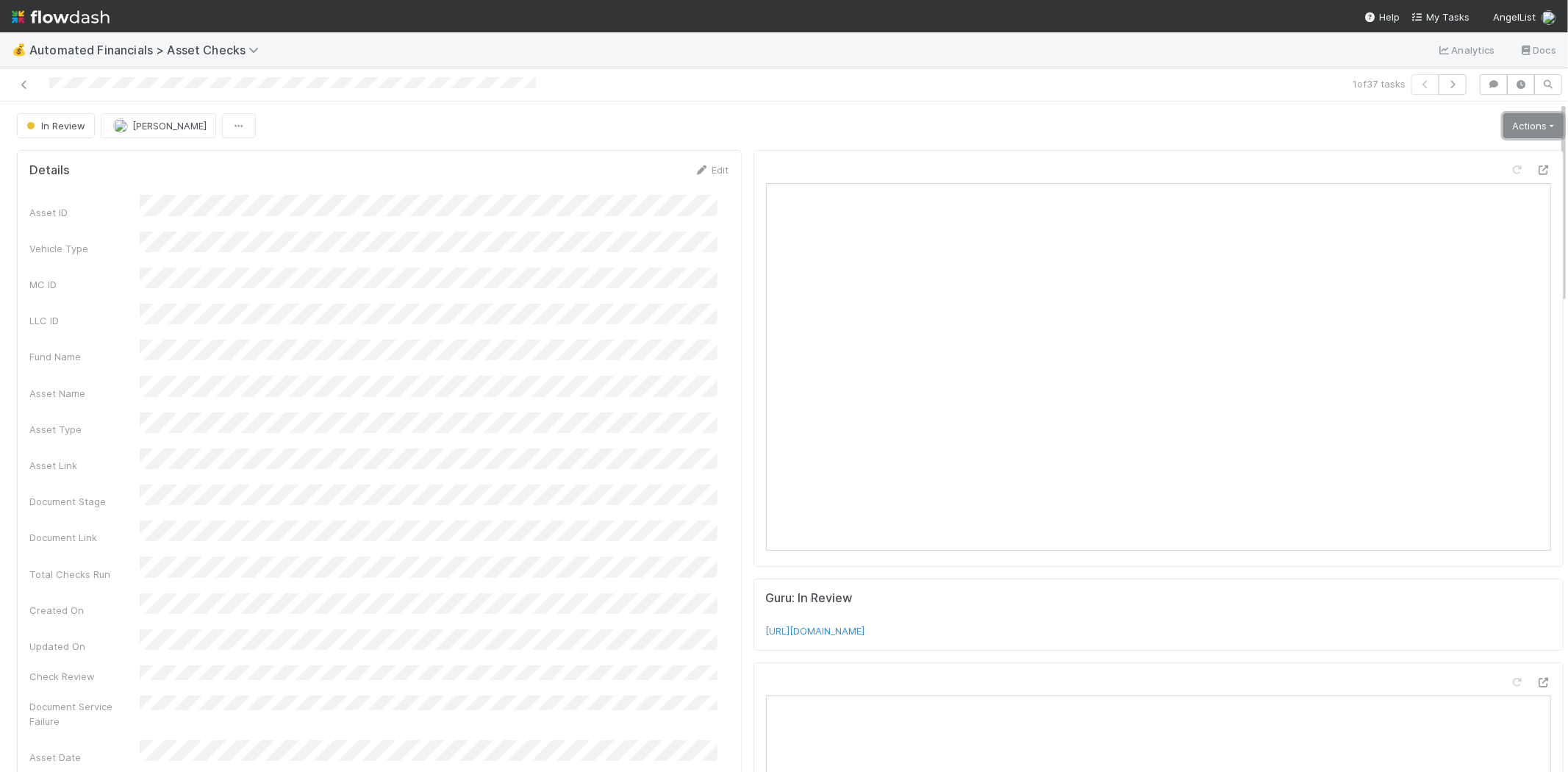
click at [1503, 123] on link "Actions" at bounding box center [1533, 126] width 60 height 25
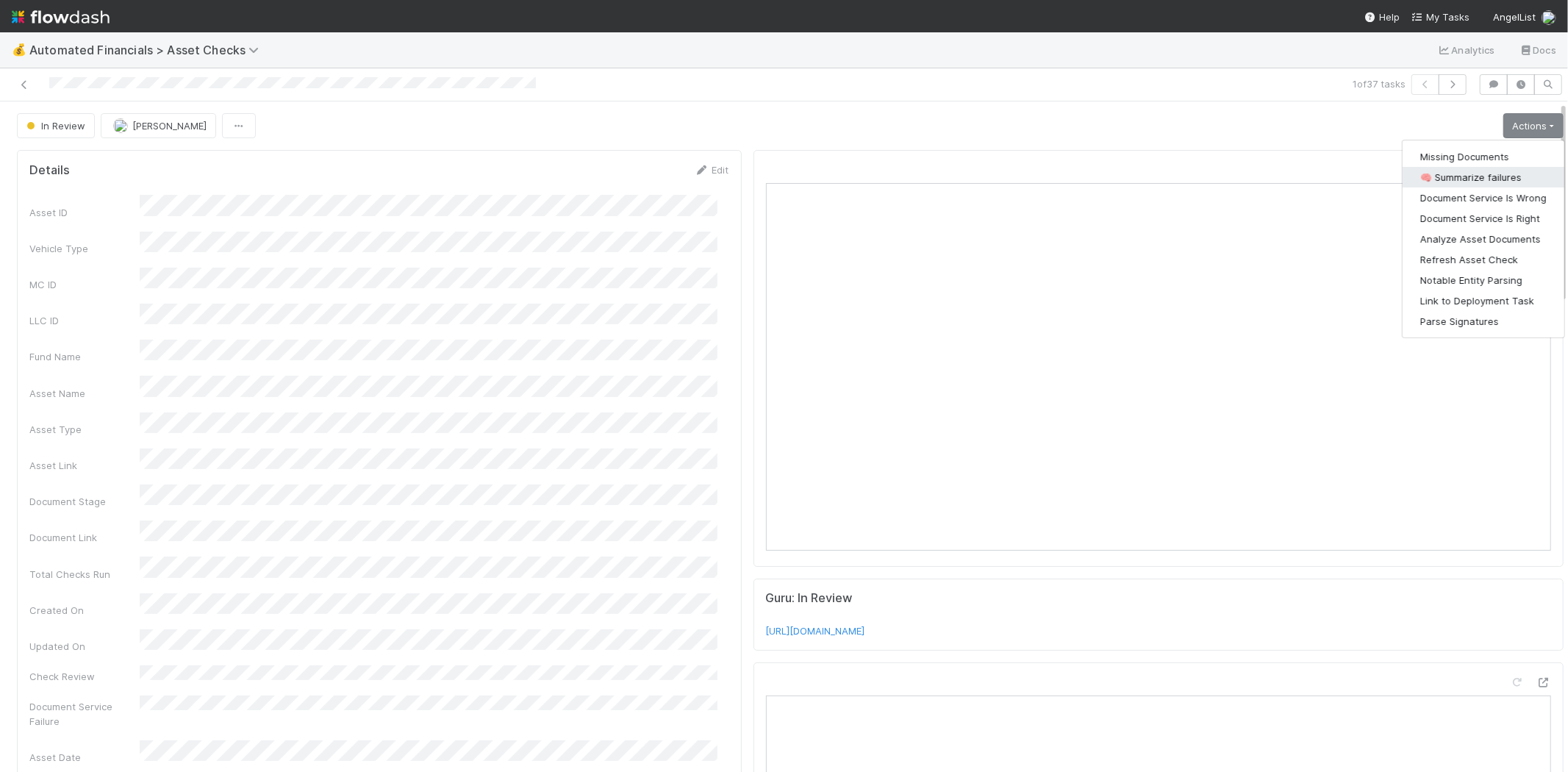
click at [1488, 173] on button "🧠 Summarize failures" at bounding box center [1484, 177] width 162 height 21
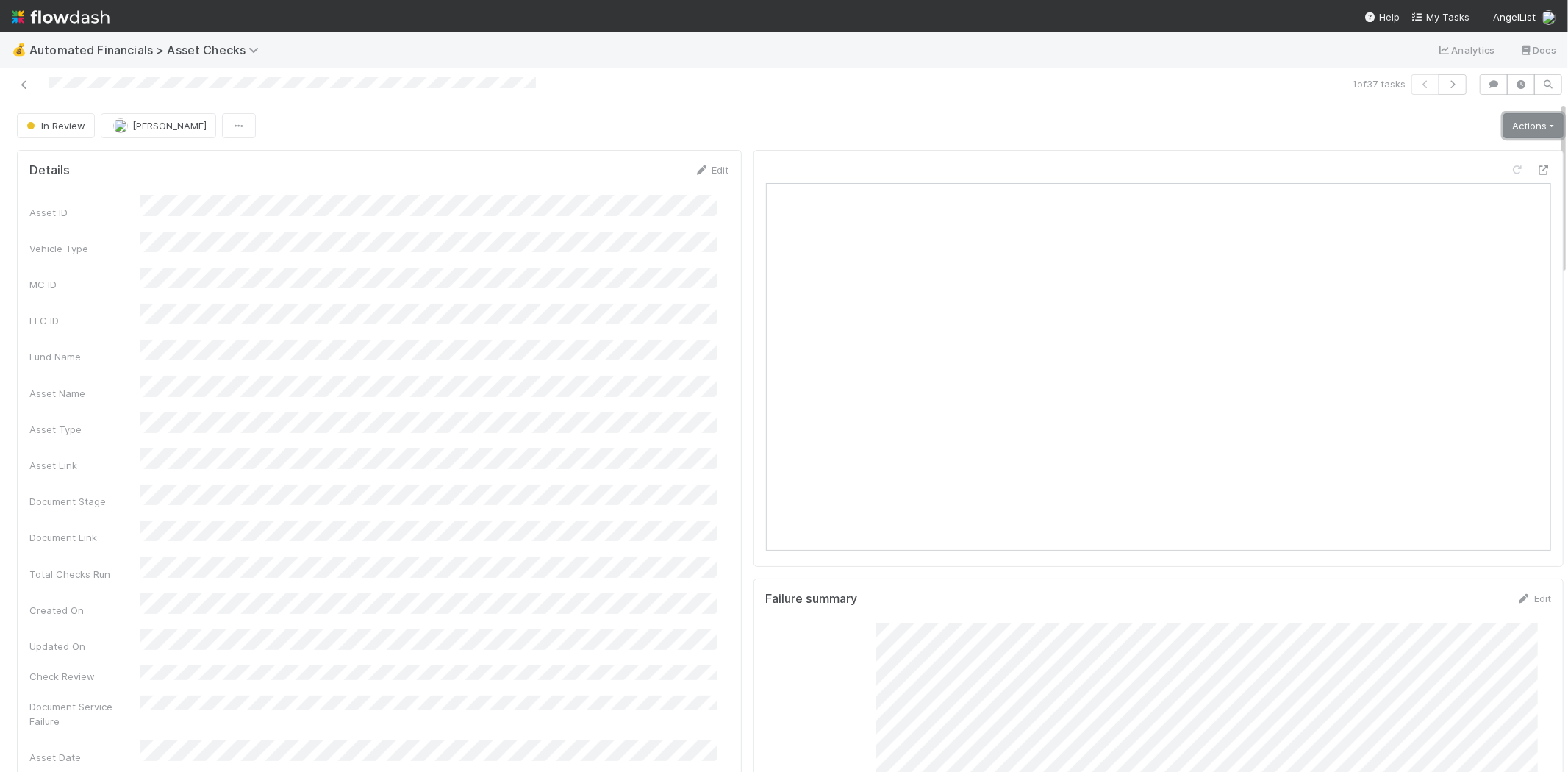
click at [1503, 119] on link "Actions" at bounding box center [1533, 126] width 60 height 25
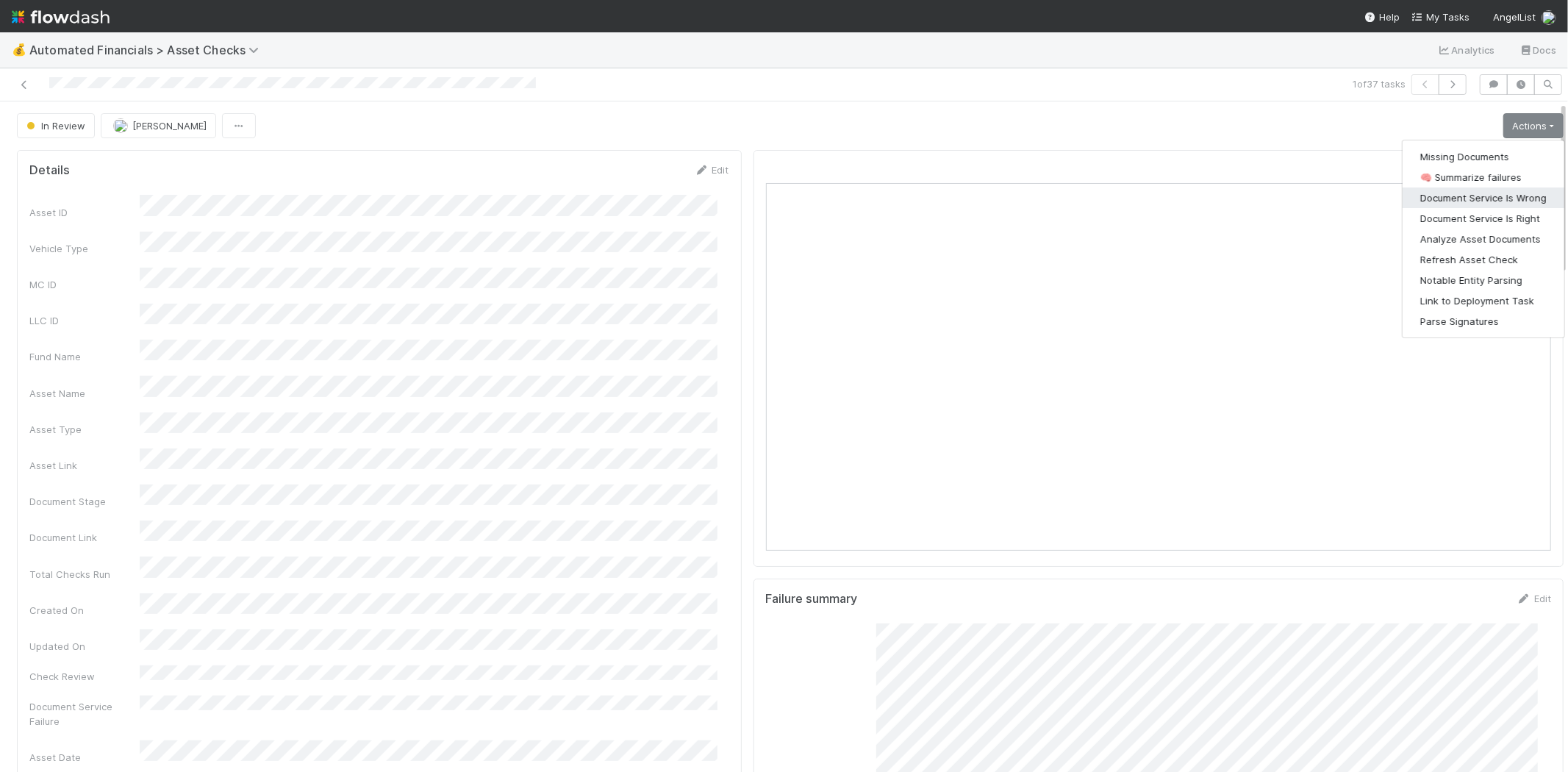
click at [1471, 197] on button "Document Service Is Wrong" at bounding box center [1484, 198] width 162 height 21
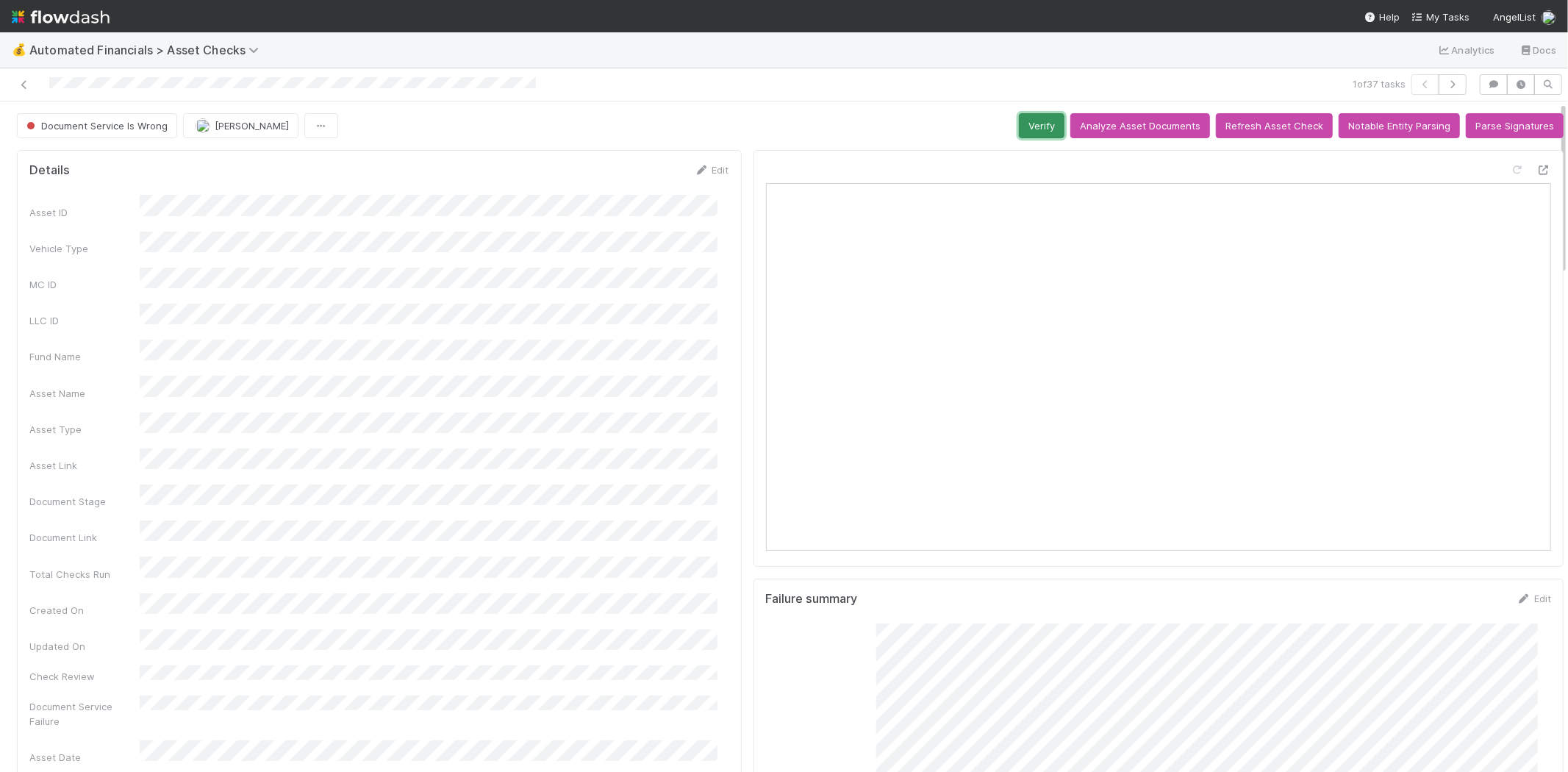
click at [1019, 119] on button "Verify" at bounding box center [1042, 126] width 46 height 25
click at [60, 131] on span "Verified" at bounding box center [50, 126] width 53 height 11
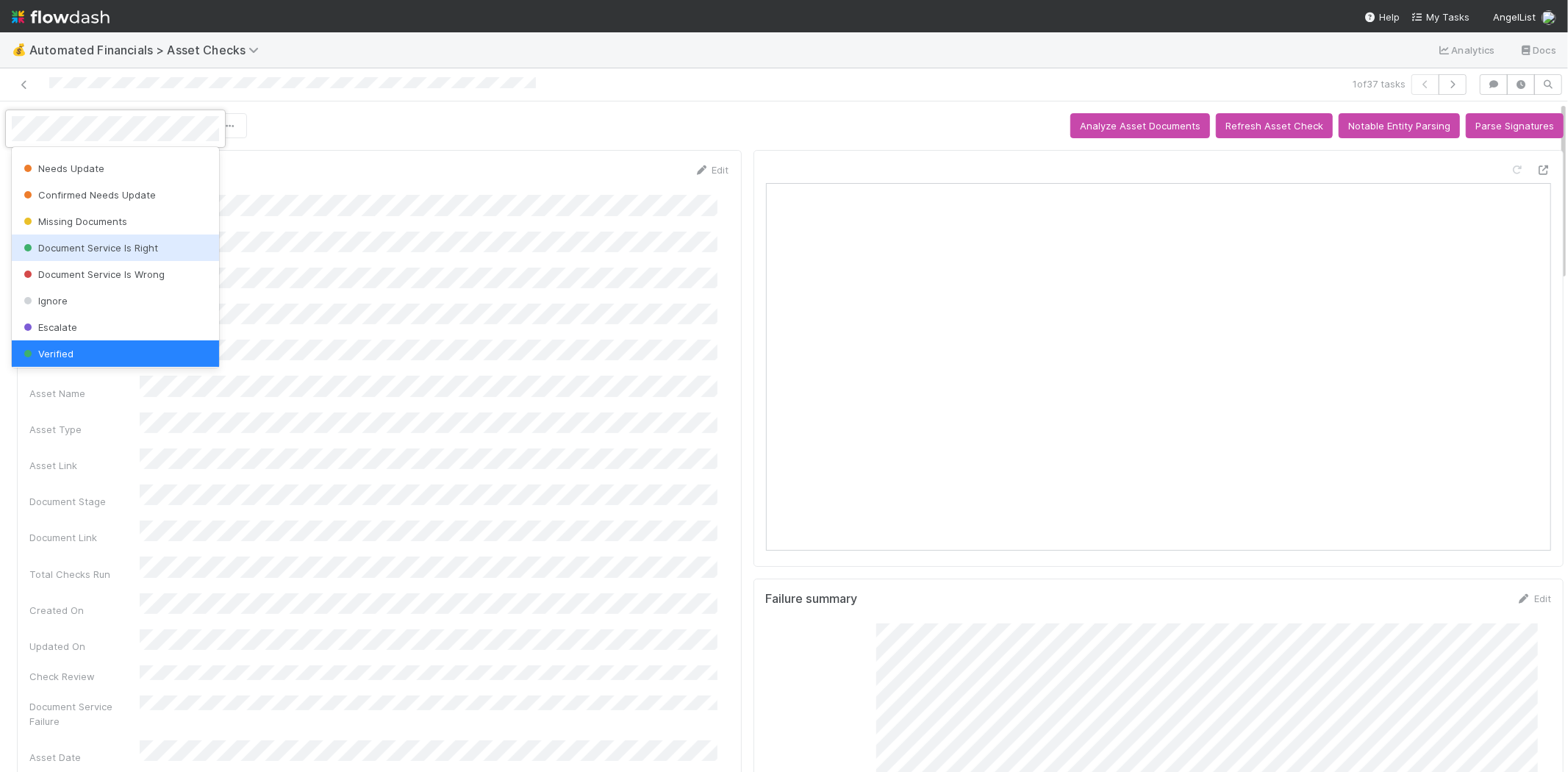
scroll to position [203, 0]
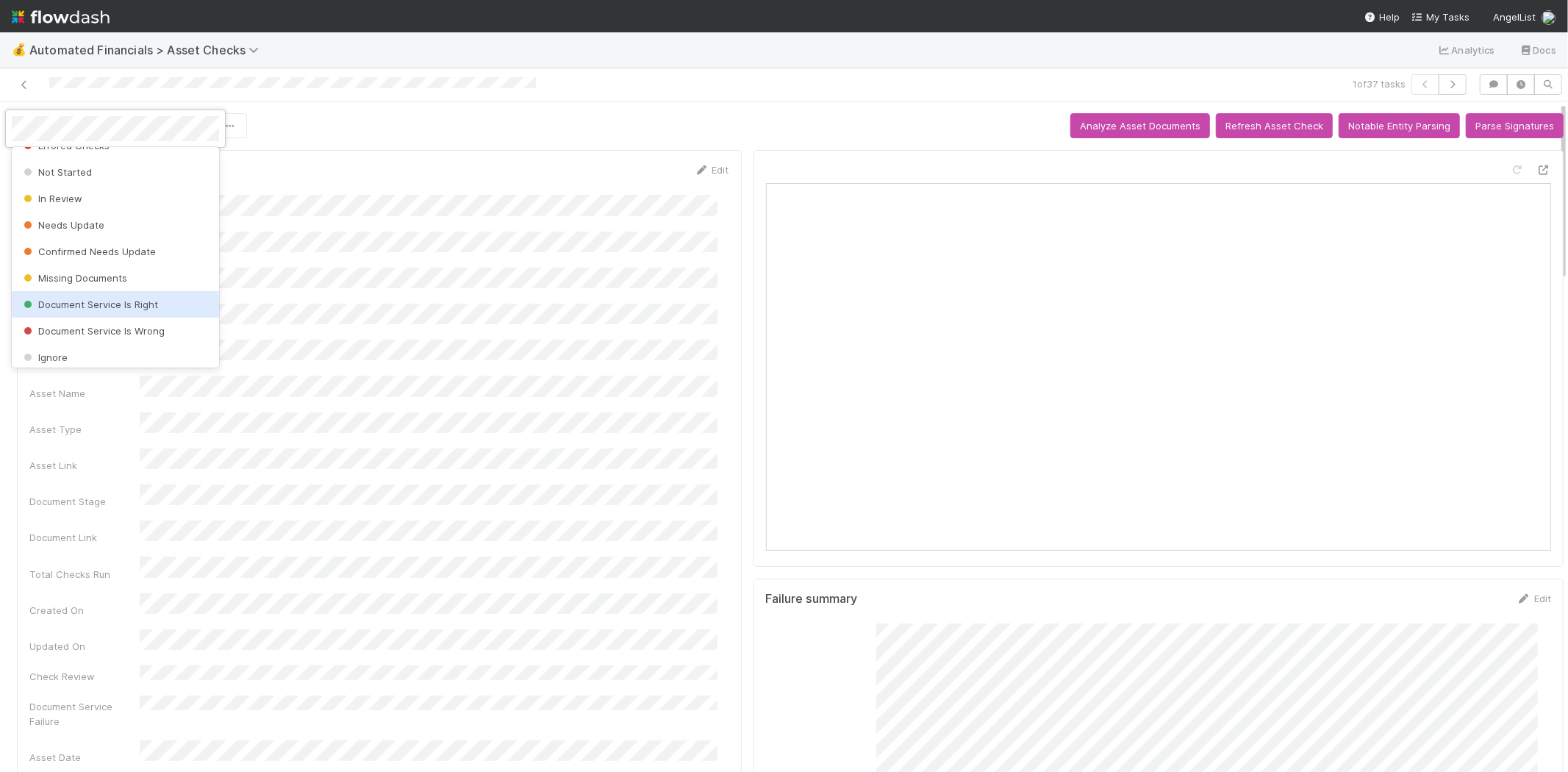
click at [136, 303] on span "Document Service Is Right" at bounding box center [90, 304] width 137 height 11
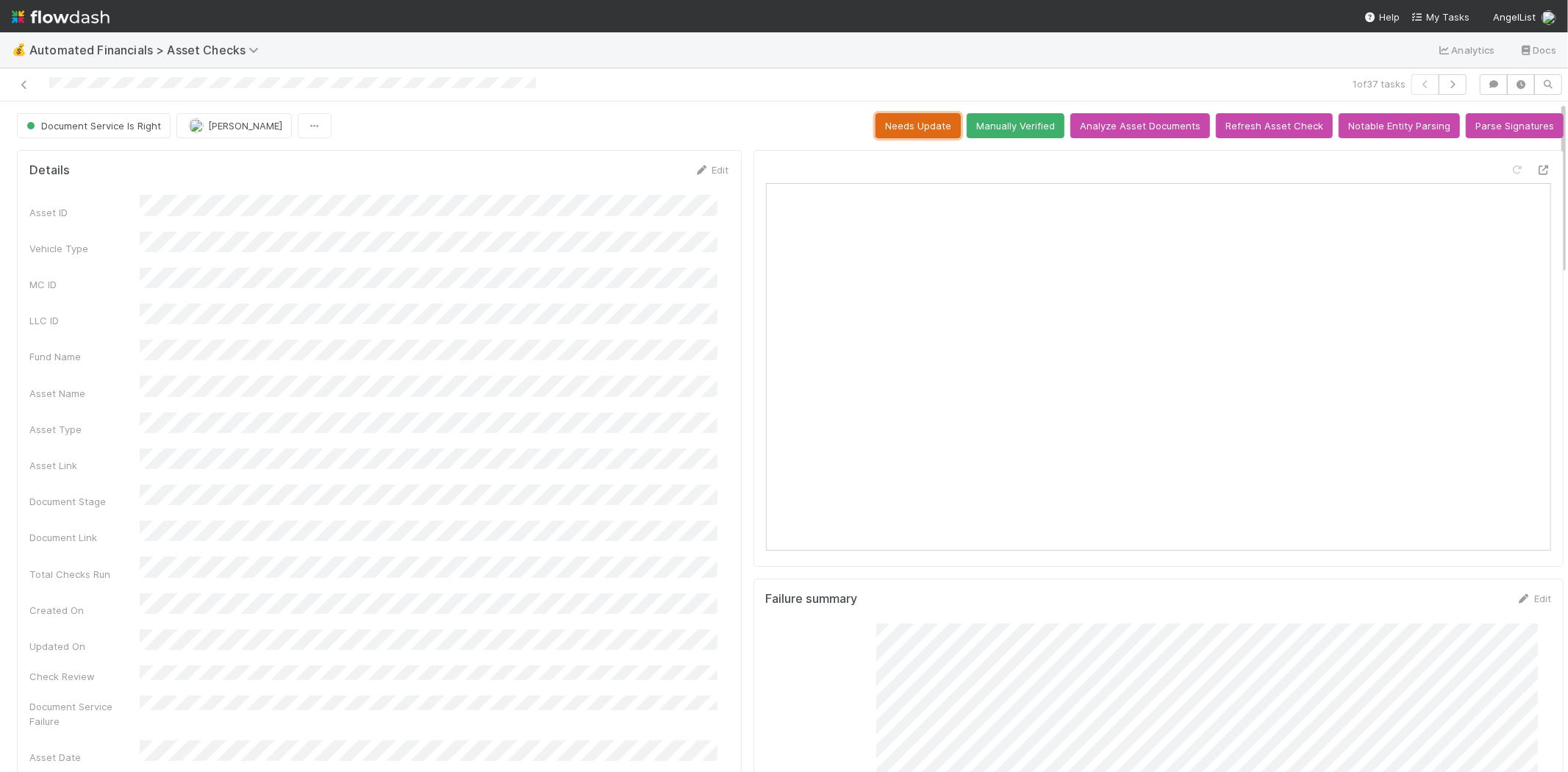
click at [875, 123] on button "Needs Update" at bounding box center [918, 126] width 86 height 25
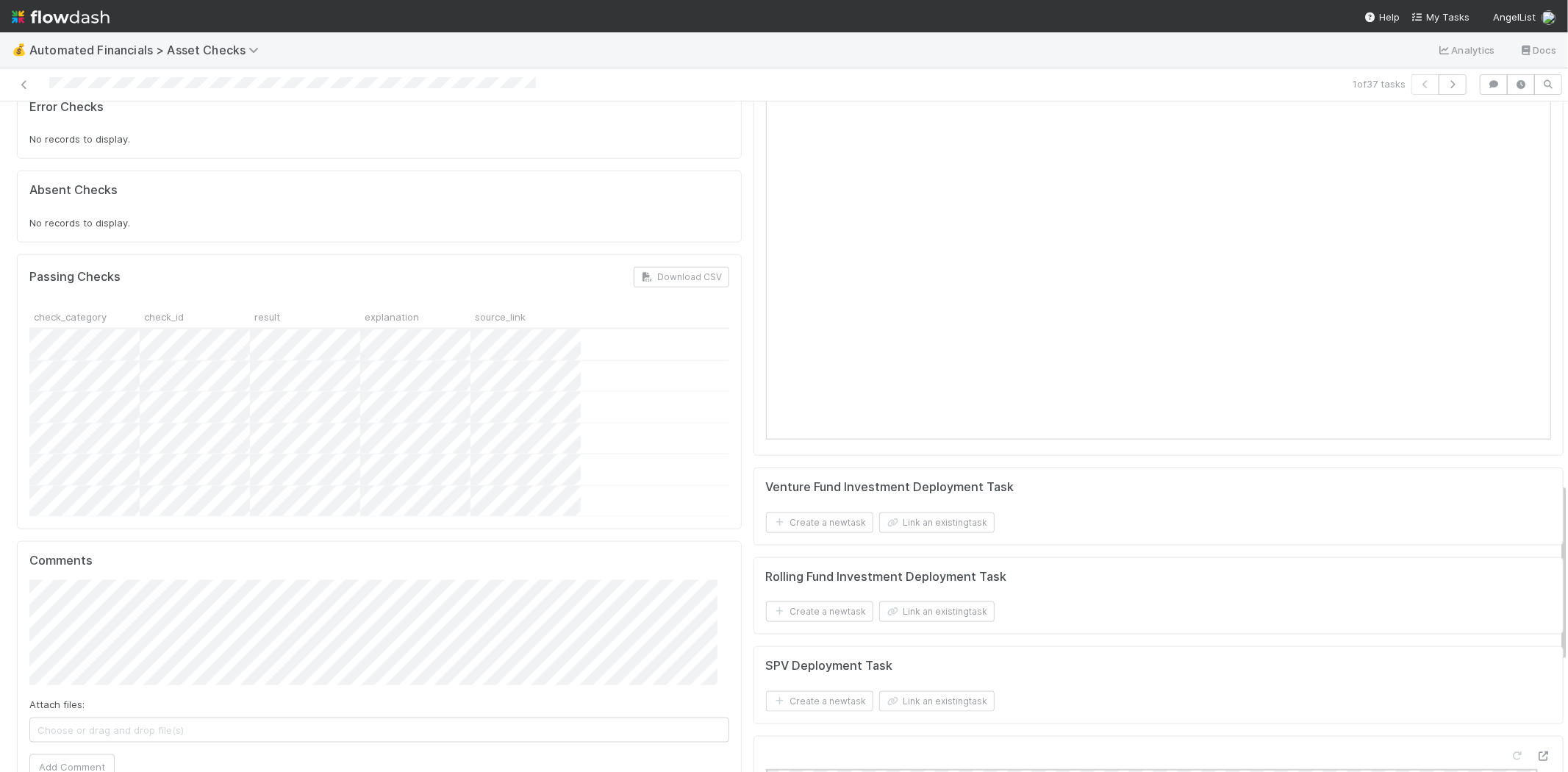
scroll to position [1752, 0]
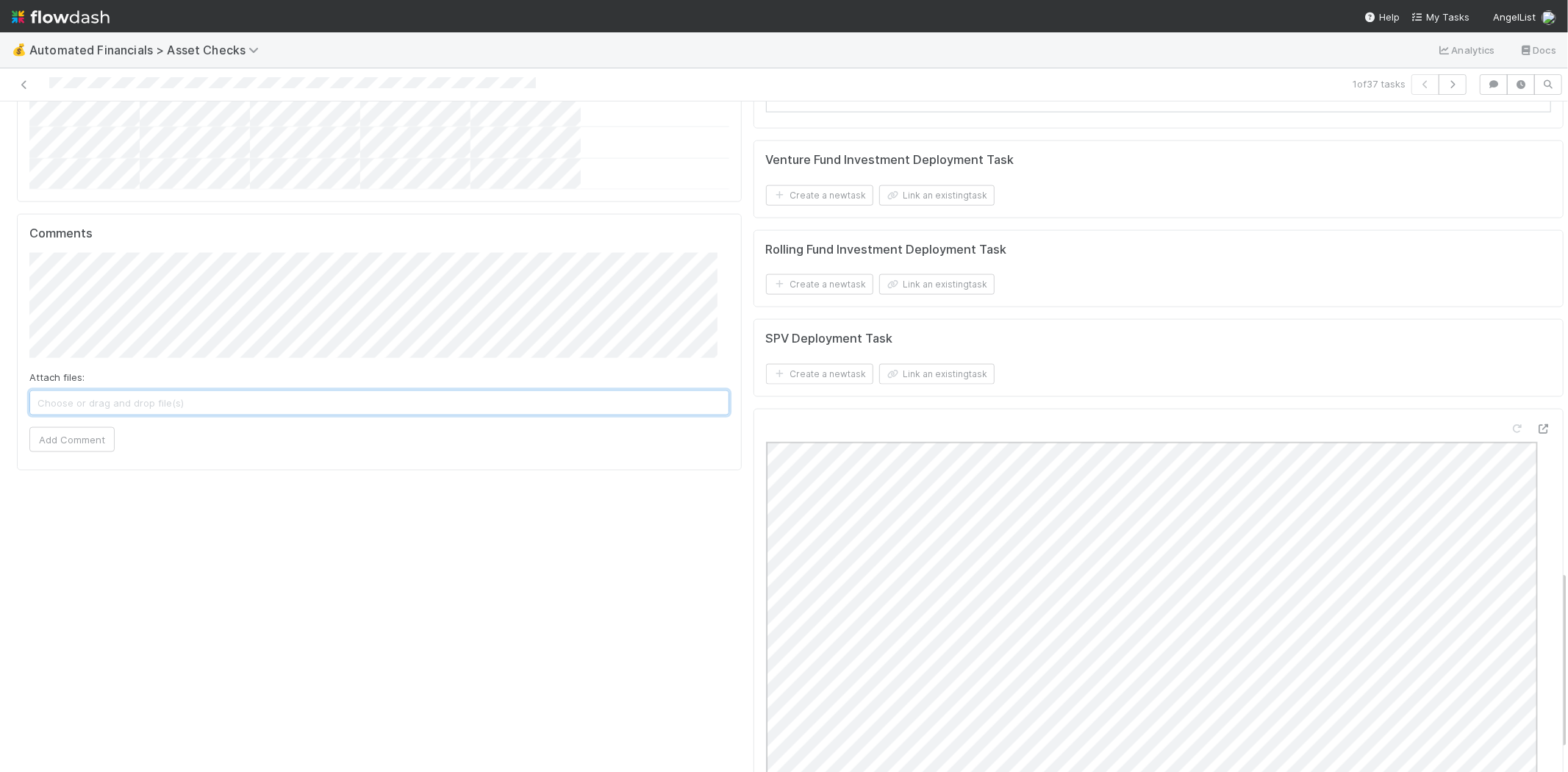
click at [200, 392] on span "Choose or drag and drop file(s)" at bounding box center [379, 403] width 698 height 24
click at [53, 427] on button "Add Comment" at bounding box center [72, 439] width 86 height 25
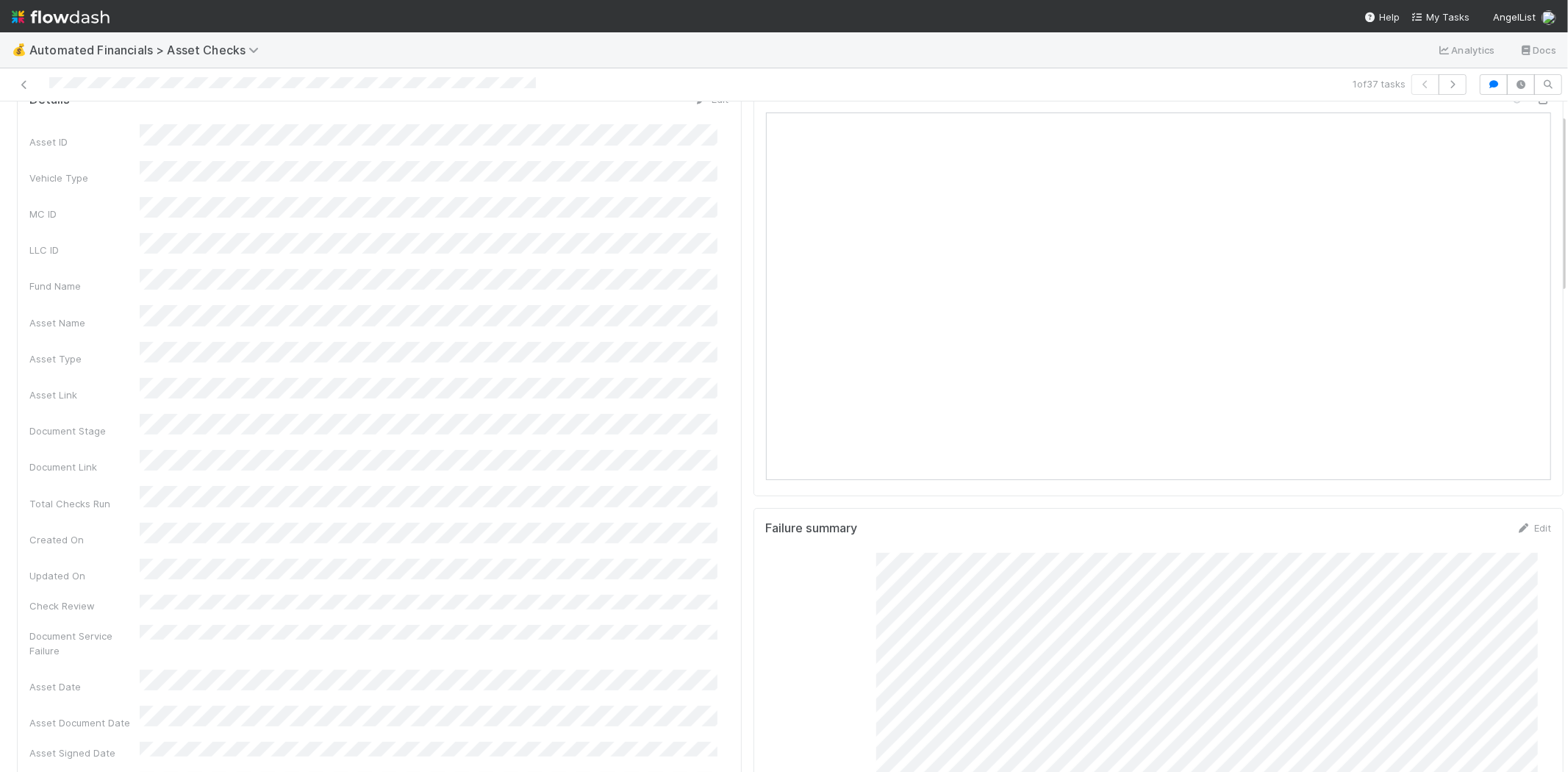
scroll to position [0, 0]
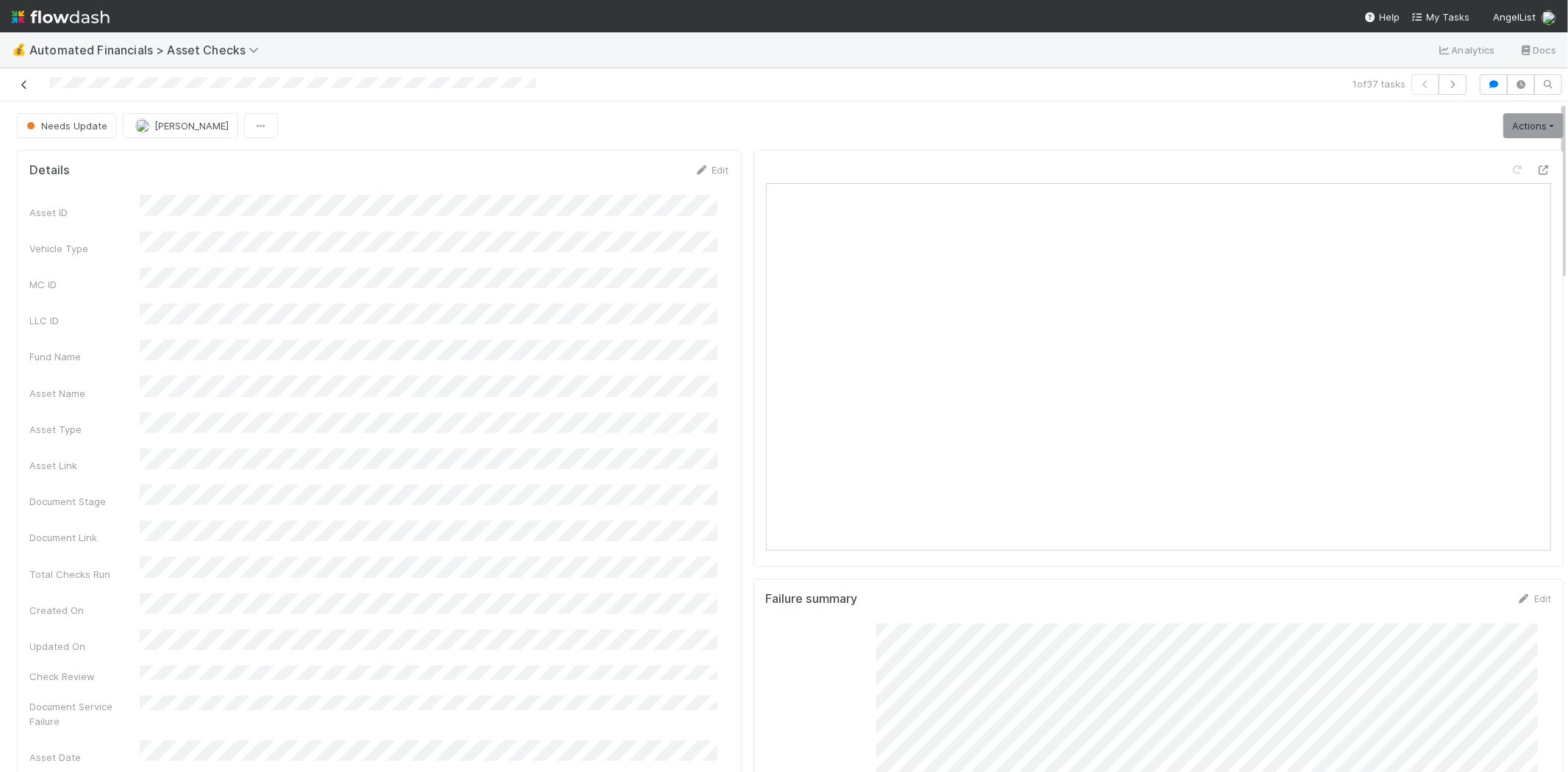
click at [25, 86] on icon at bounding box center [24, 85] width 14 height 10
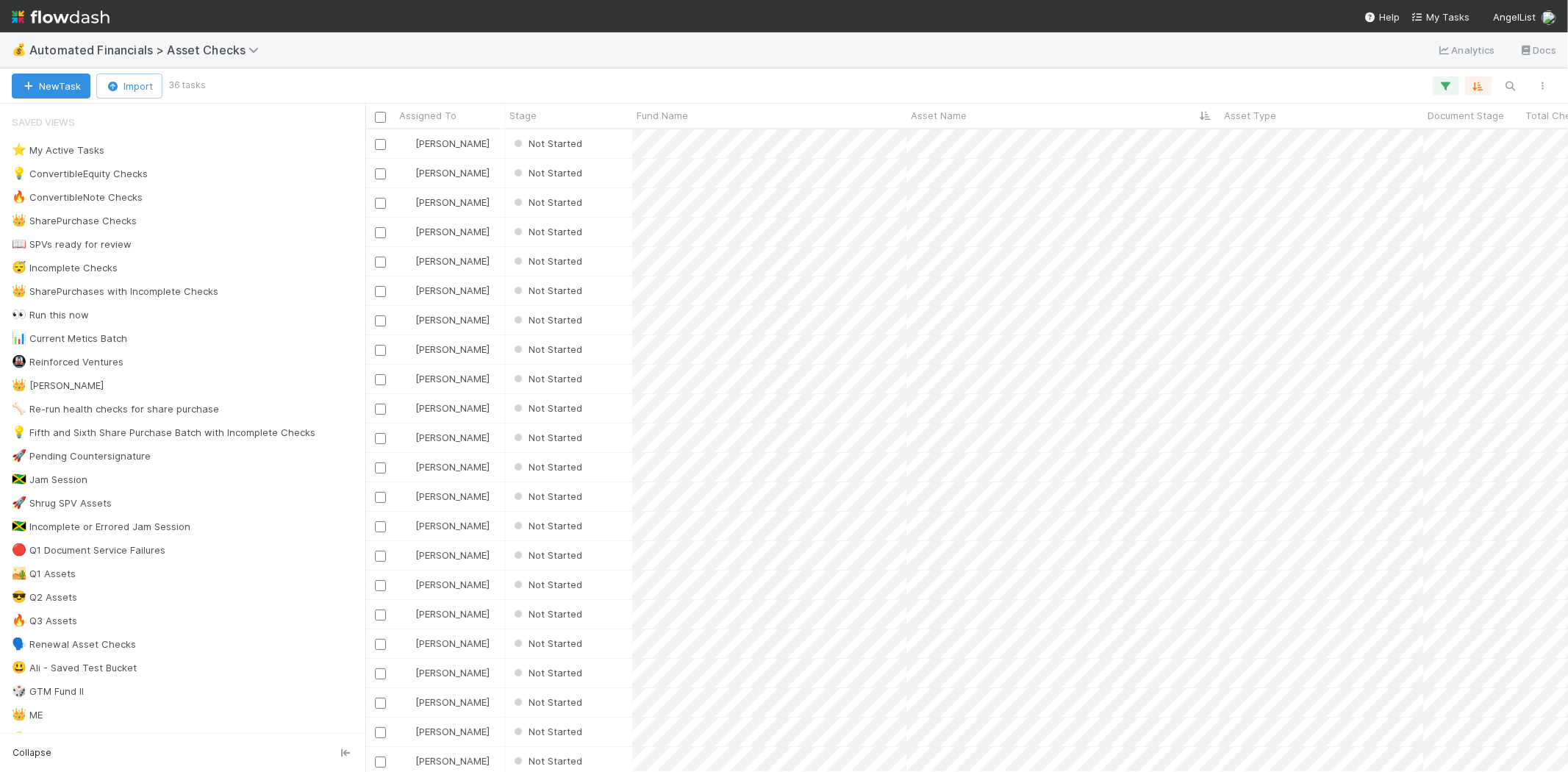
scroll to position [630, 1190]
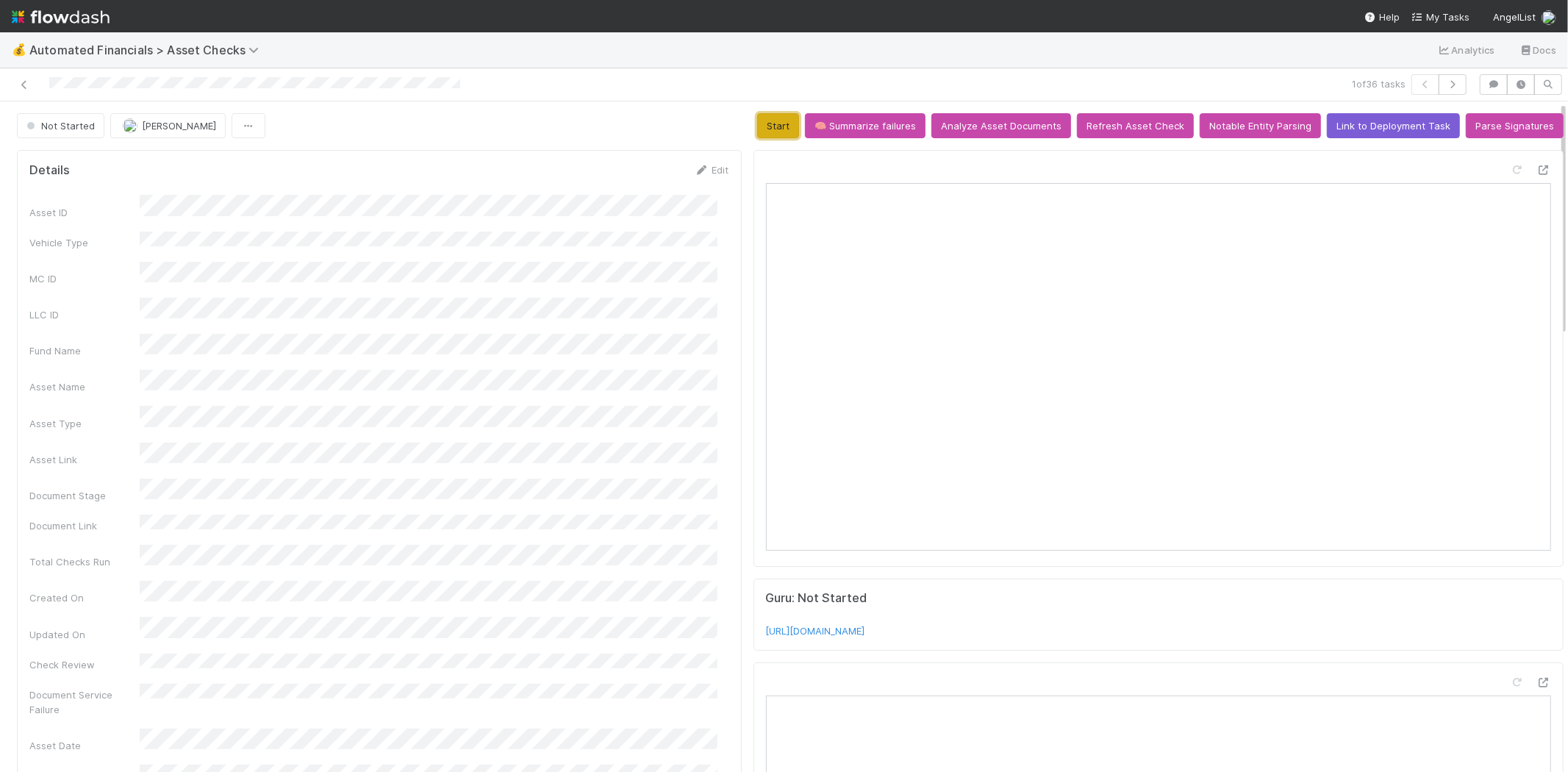
click at [759, 129] on button "Start" at bounding box center [778, 126] width 42 height 25
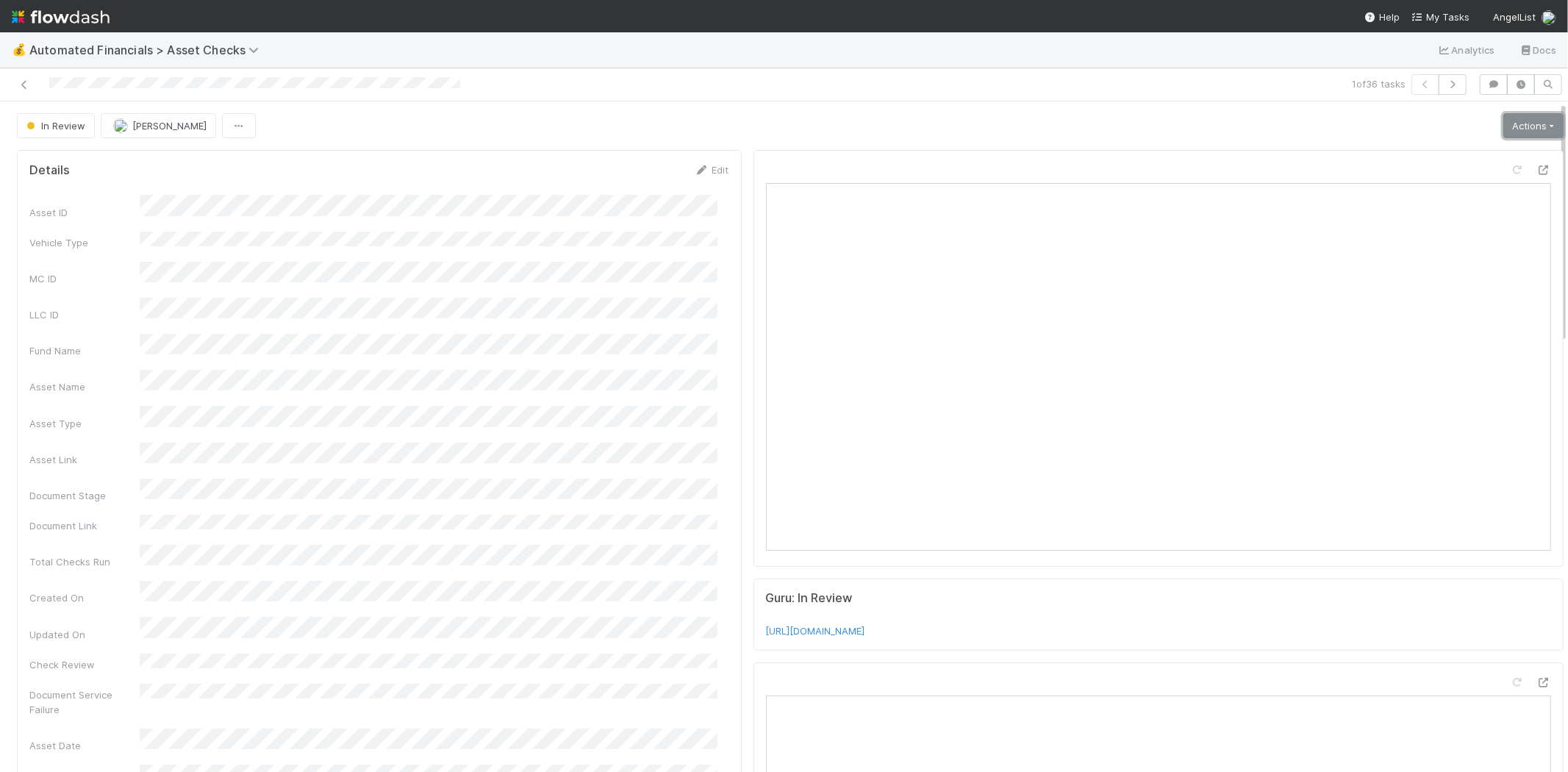
click at [1519, 129] on link "Actions" at bounding box center [1533, 126] width 60 height 25
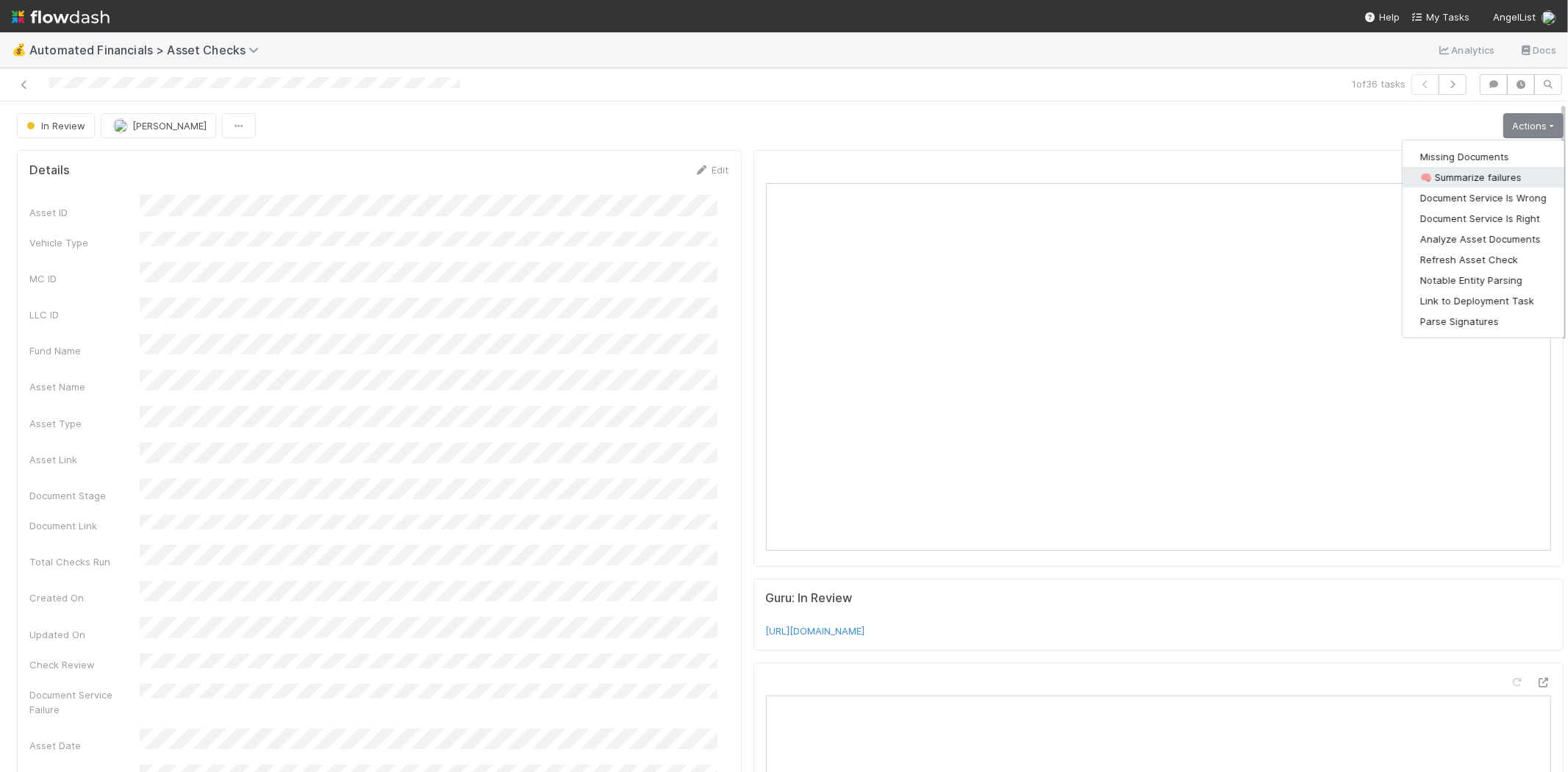
click at [1475, 180] on button "🧠 Summarize failures" at bounding box center [1484, 177] width 162 height 21
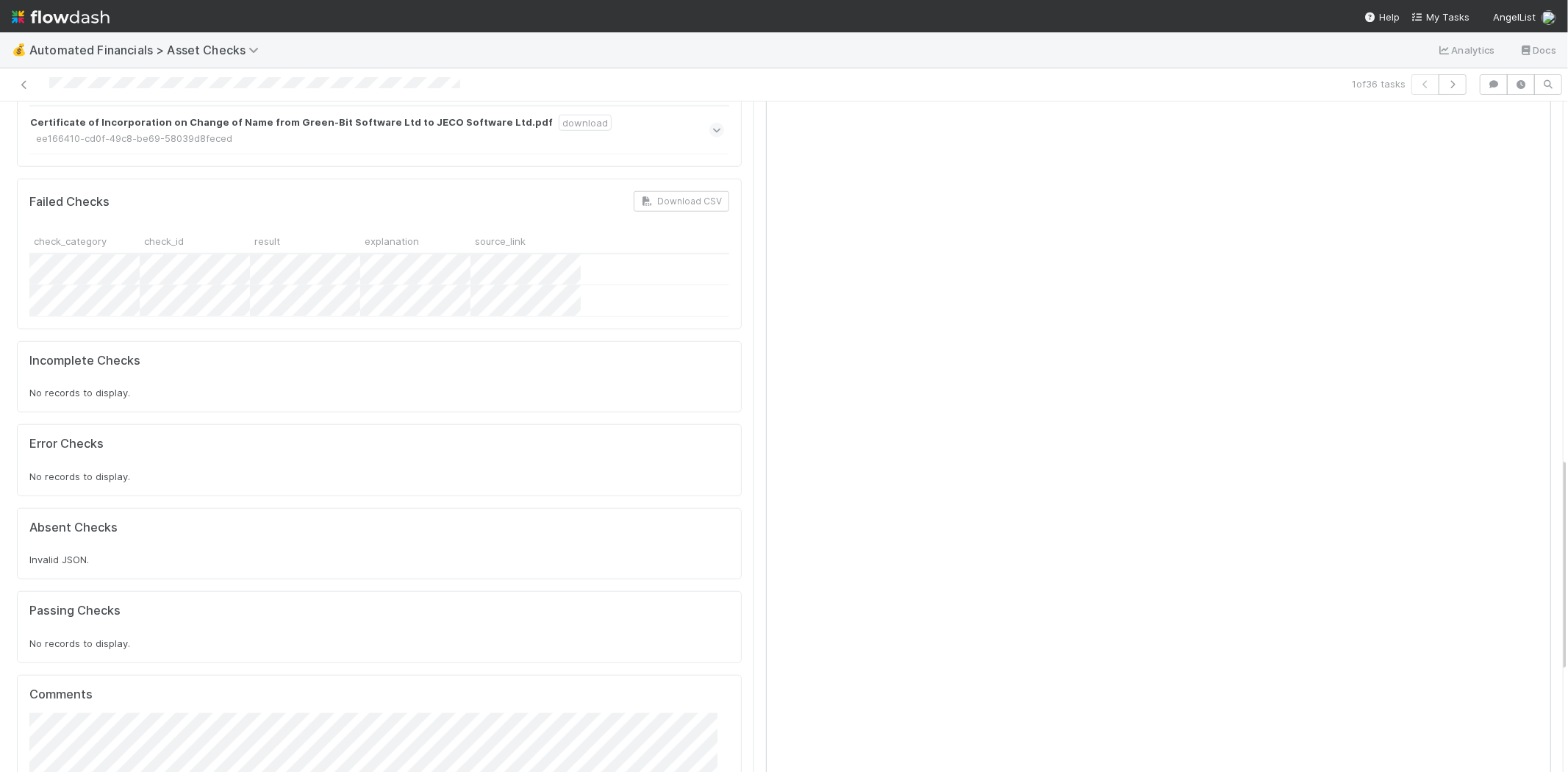
scroll to position [1429, 0]
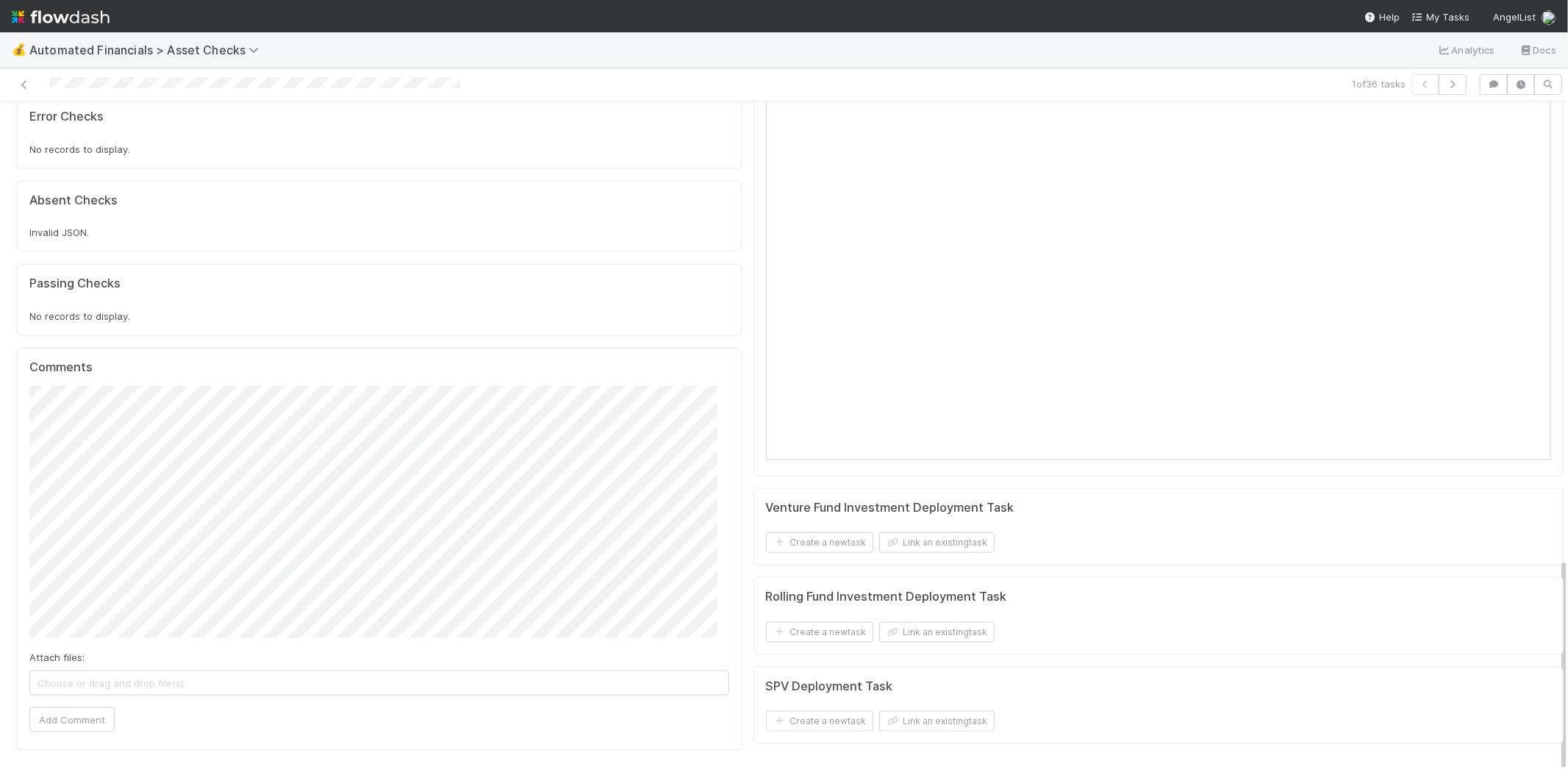
click at [292, 672] on span "Choose or drag and drop file(s)" at bounding box center [379, 683] width 698 height 24
click at [64, 708] on button "Add Comment" at bounding box center [72, 721] width 86 height 25
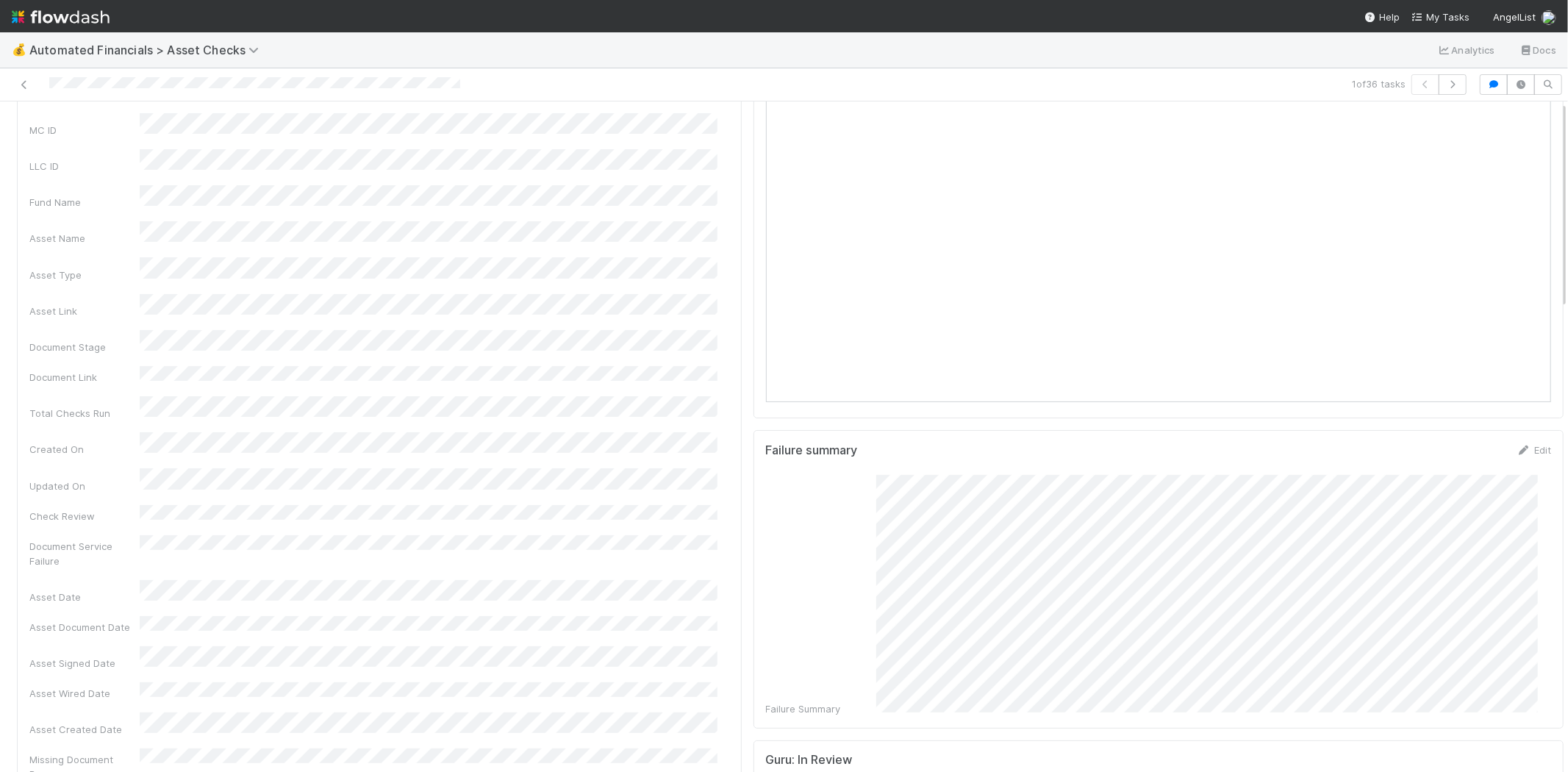
scroll to position [0, 0]
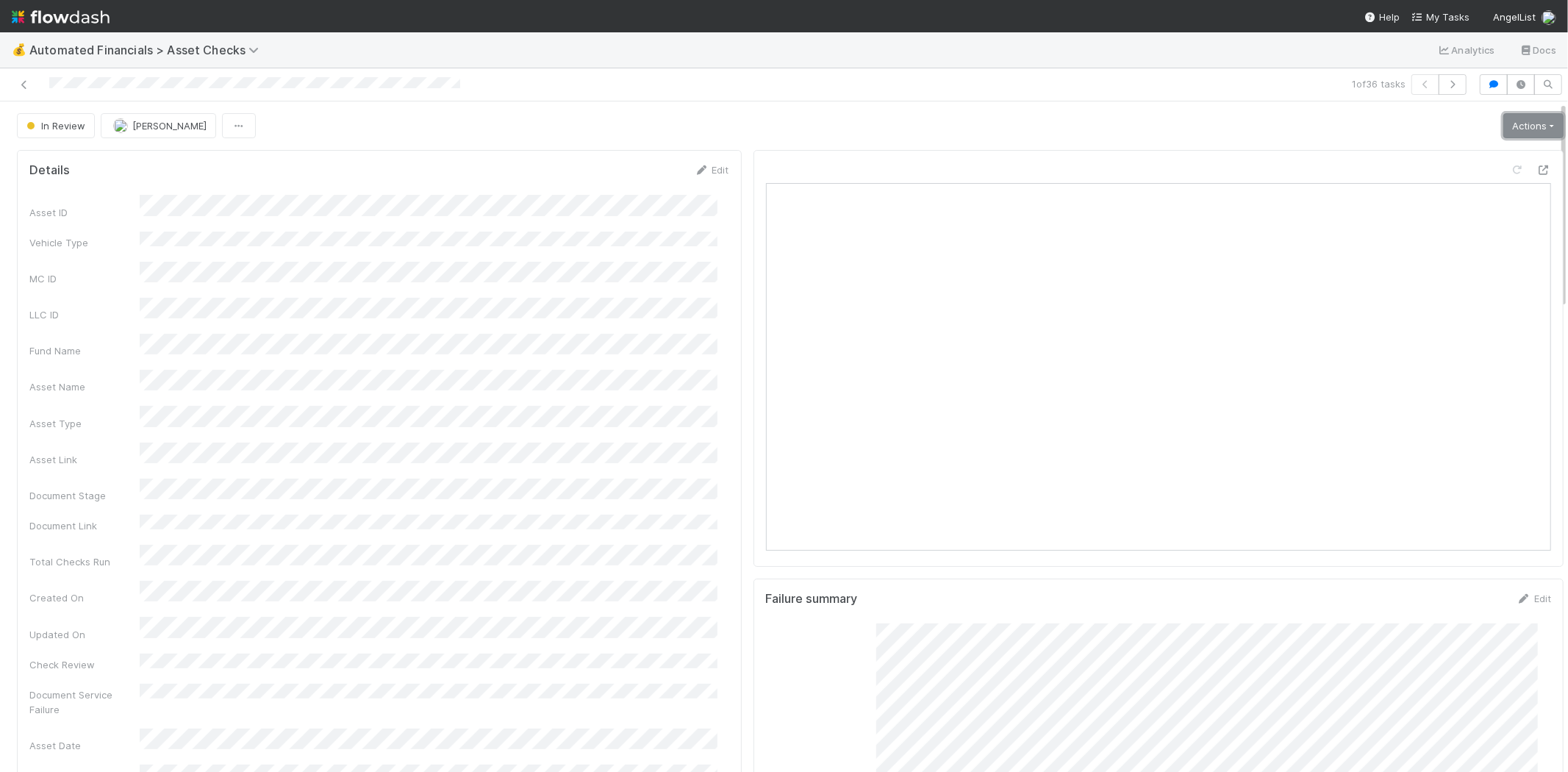
click at [1503, 124] on link "Actions" at bounding box center [1533, 126] width 60 height 25
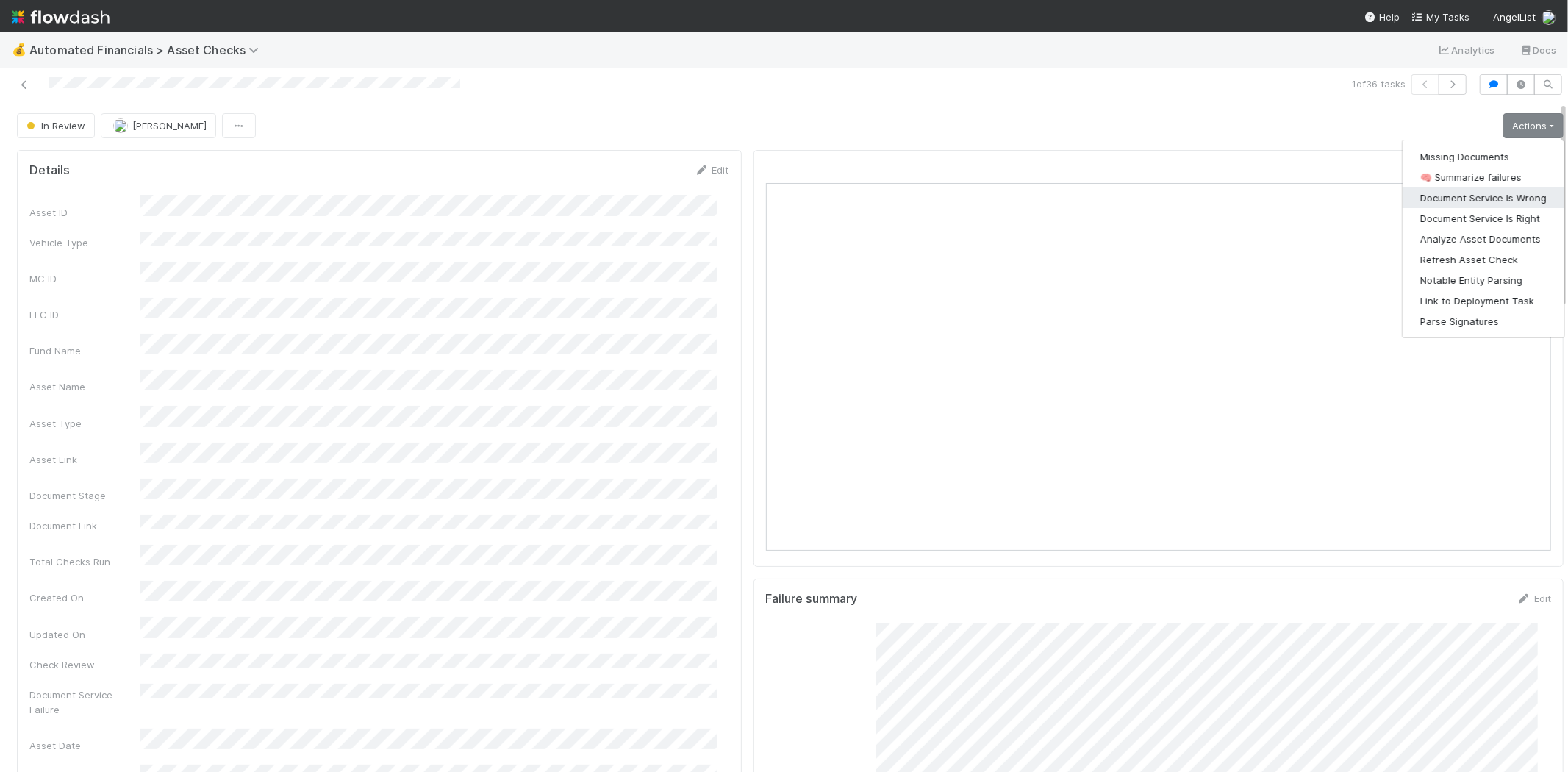
click at [1487, 192] on button "Document Service Is Wrong" at bounding box center [1484, 198] width 162 height 21
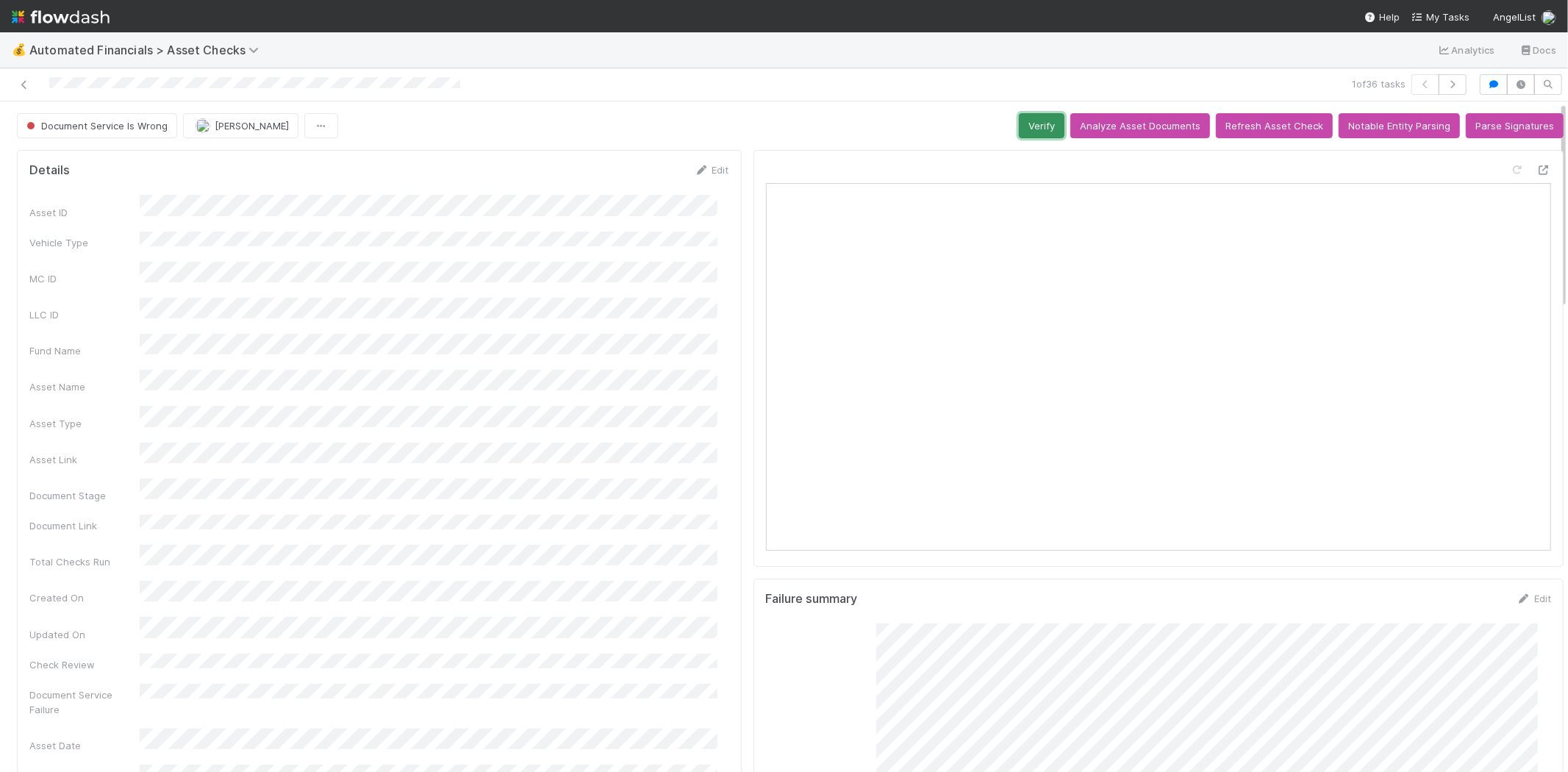
click at [1030, 127] on button "Verify" at bounding box center [1042, 126] width 46 height 25
click at [26, 86] on icon at bounding box center [24, 85] width 14 height 10
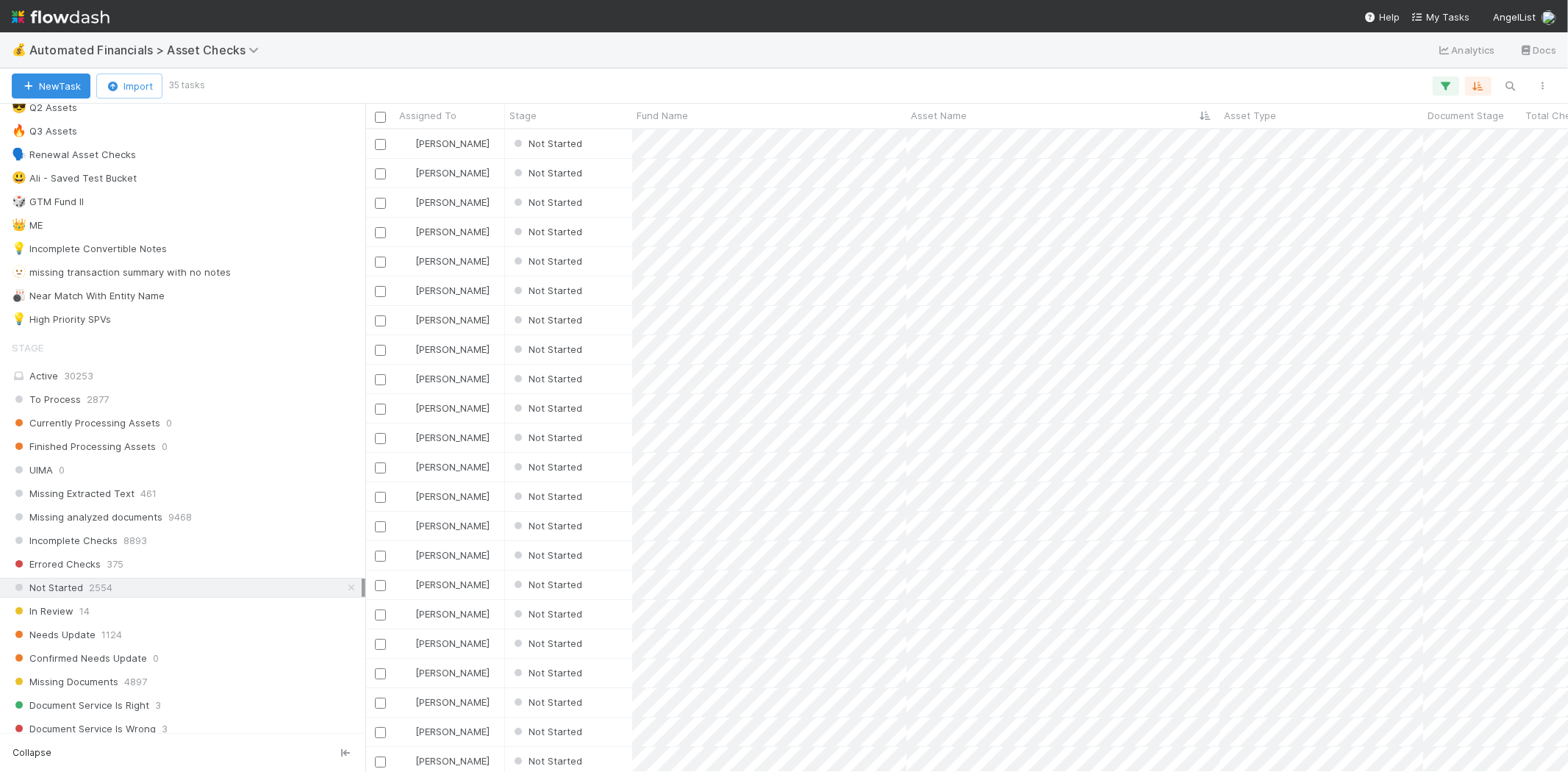
scroll to position [1063, 0]
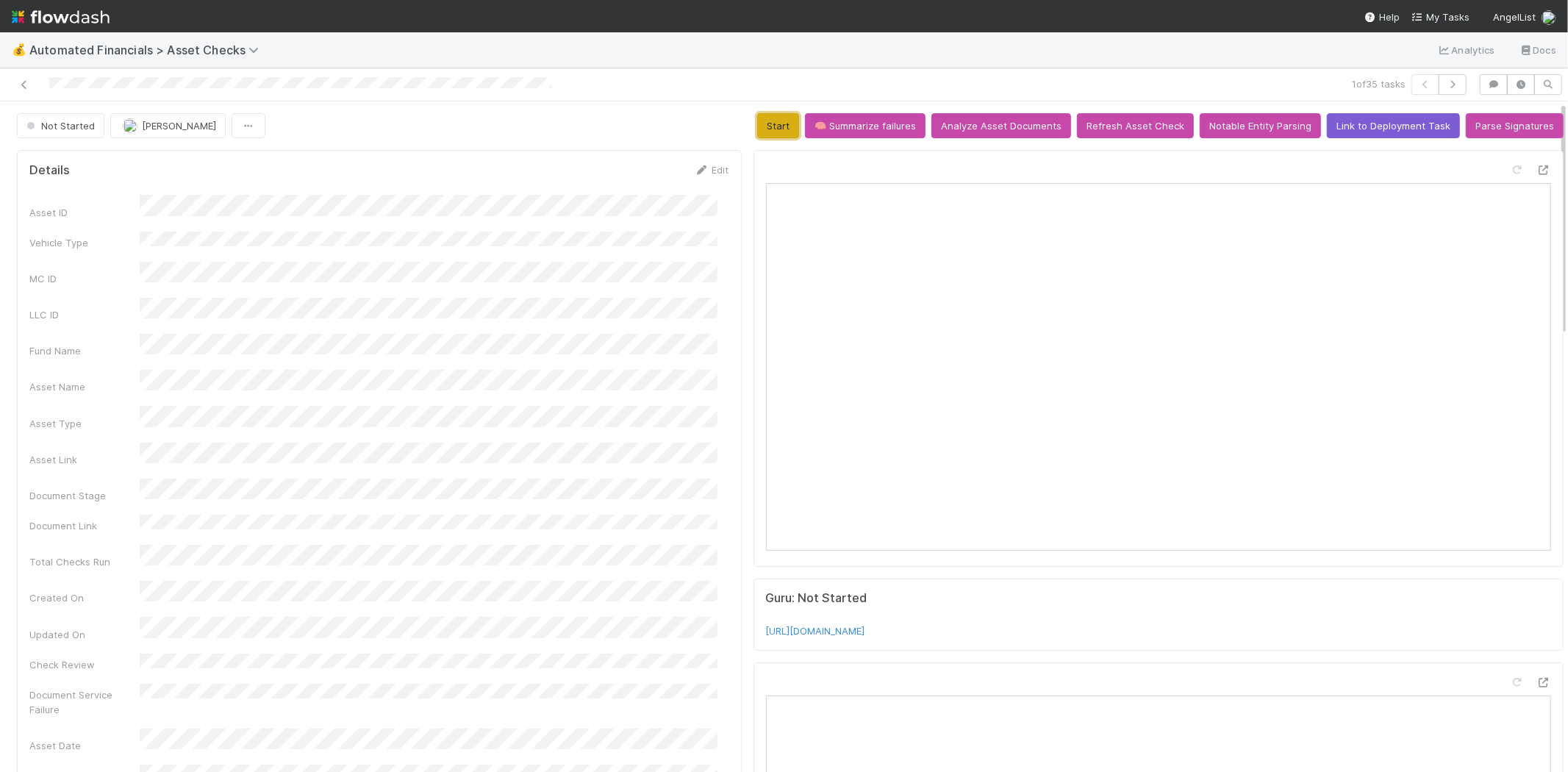
click at [770, 116] on button "Start" at bounding box center [778, 126] width 42 height 25
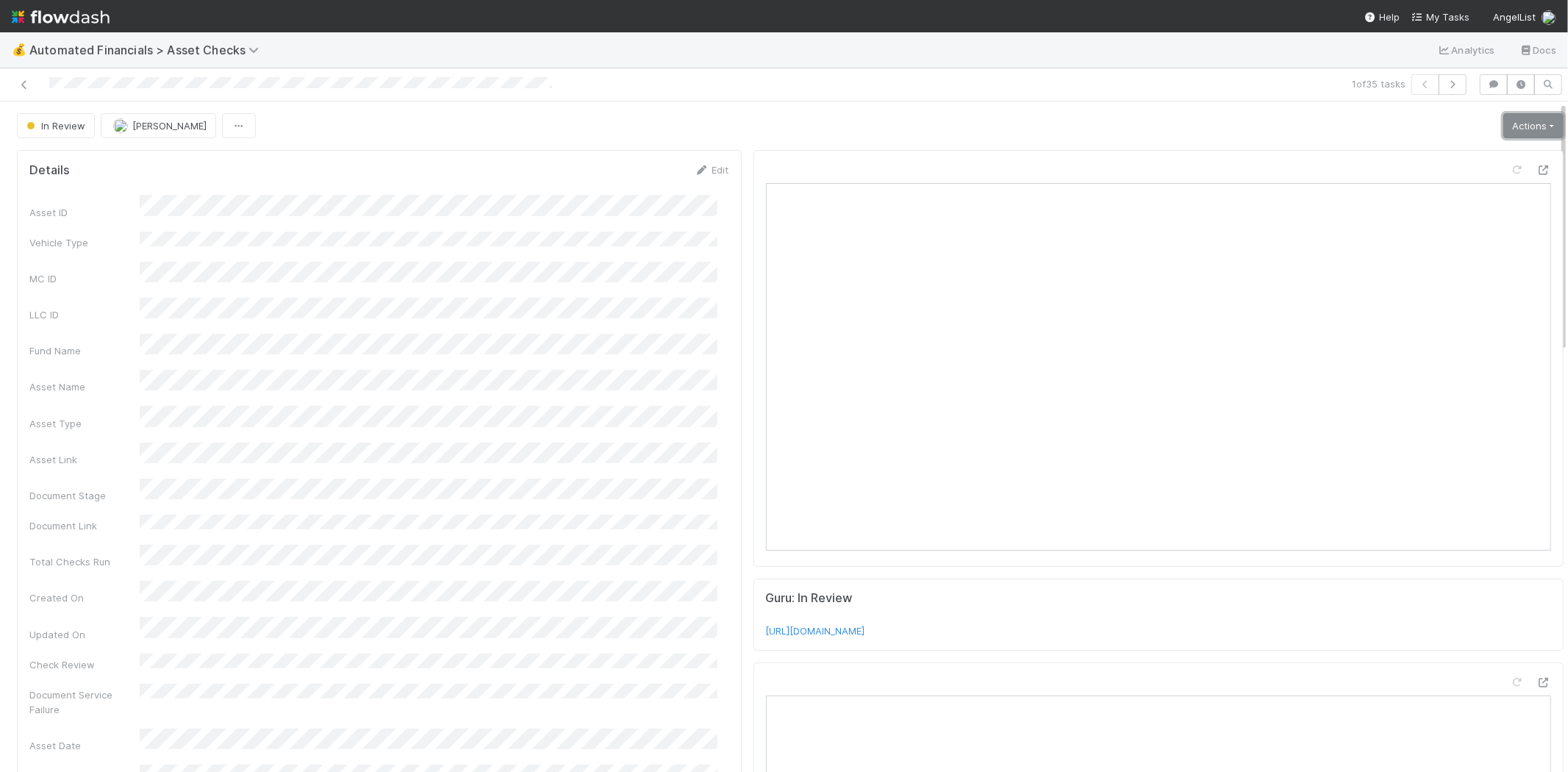
click at [1503, 120] on link "Actions" at bounding box center [1533, 126] width 60 height 25
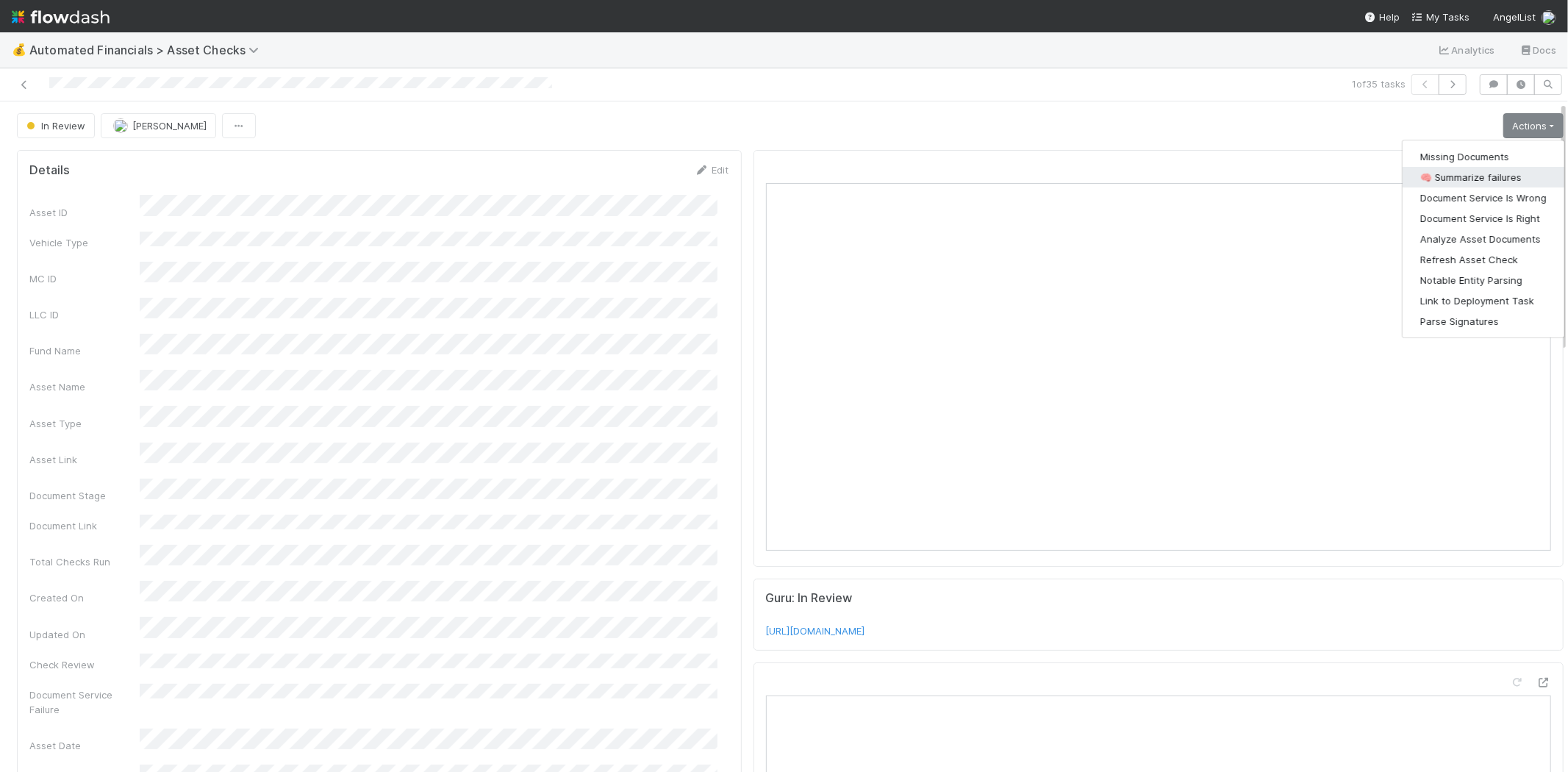
click at [1463, 176] on button "🧠 Summarize failures" at bounding box center [1484, 177] width 162 height 21
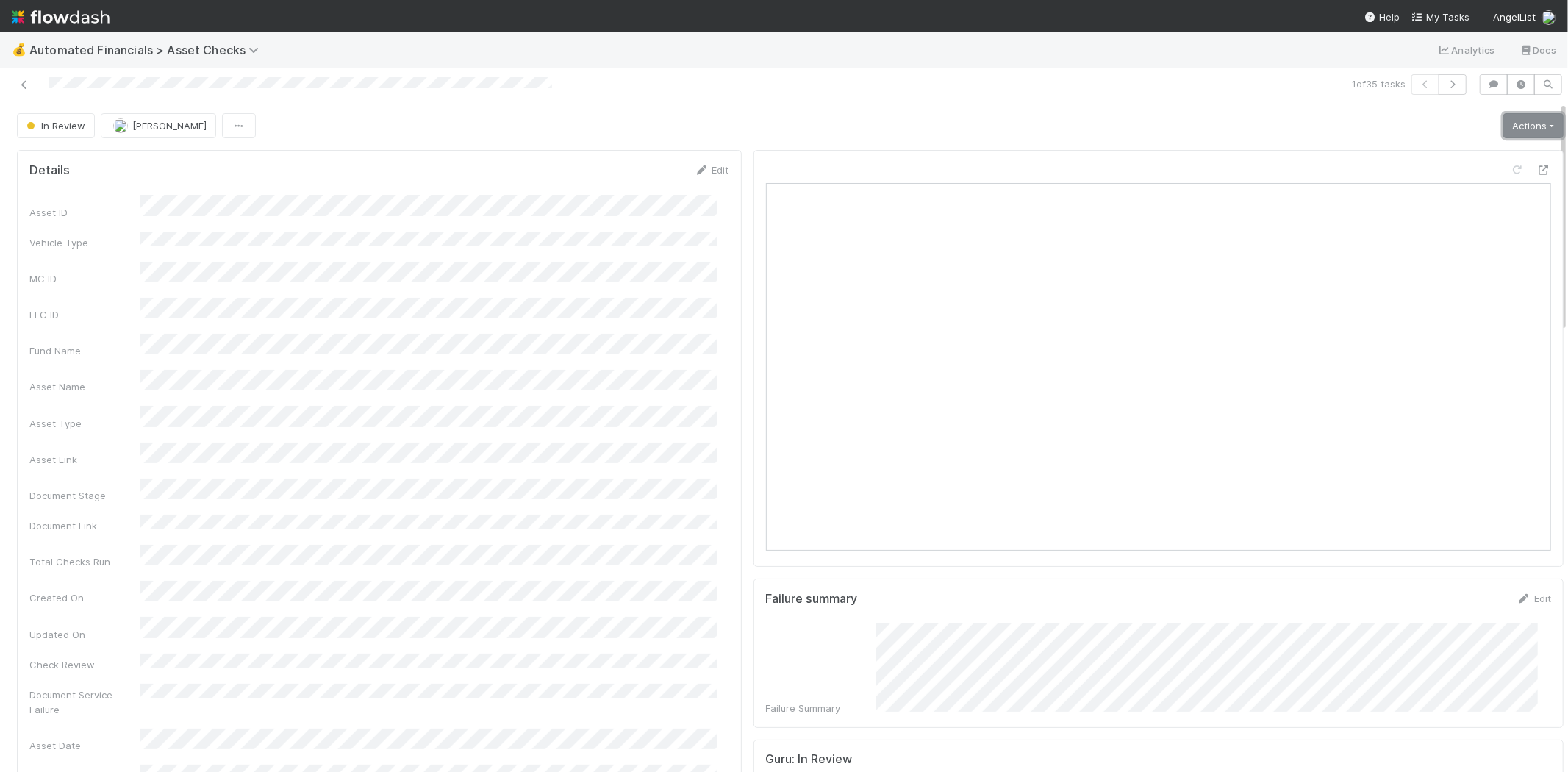
click at [1503, 122] on link "Actions" at bounding box center [1533, 126] width 60 height 25
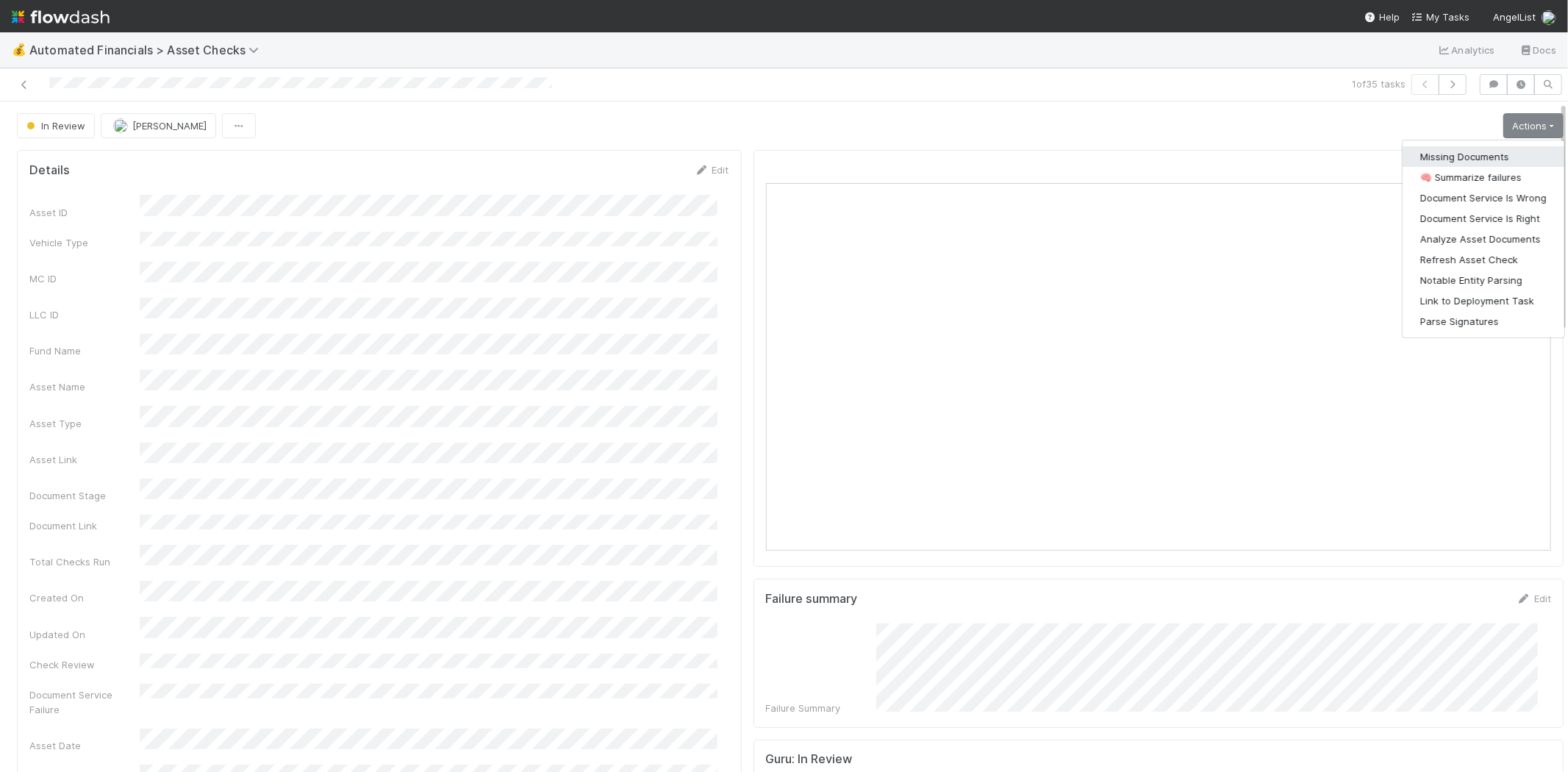
click at [1458, 160] on button "Missing Documents" at bounding box center [1484, 157] width 162 height 21
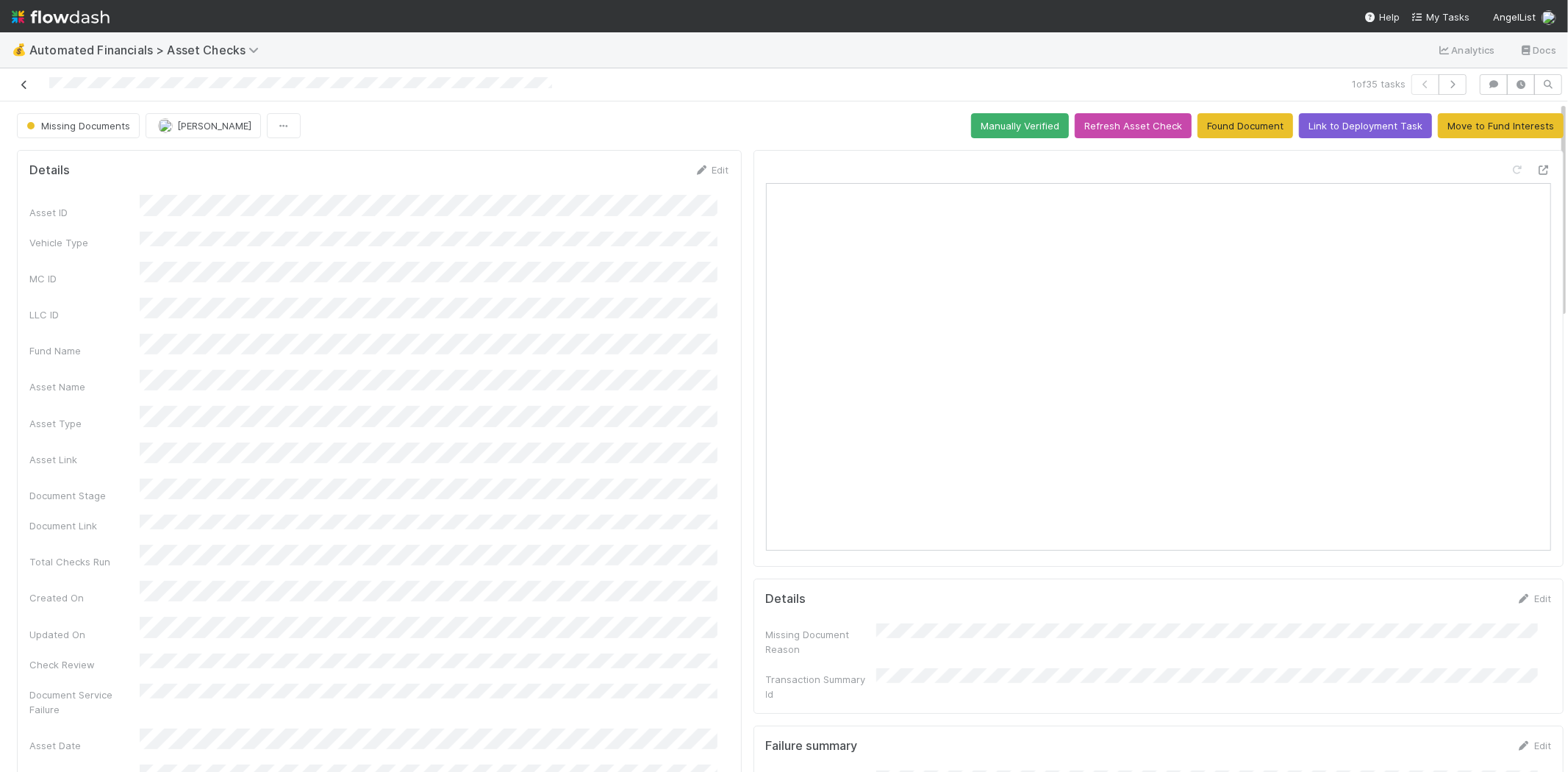
click at [25, 81] on icon at bounding box center [24, 85] width 14 height 10
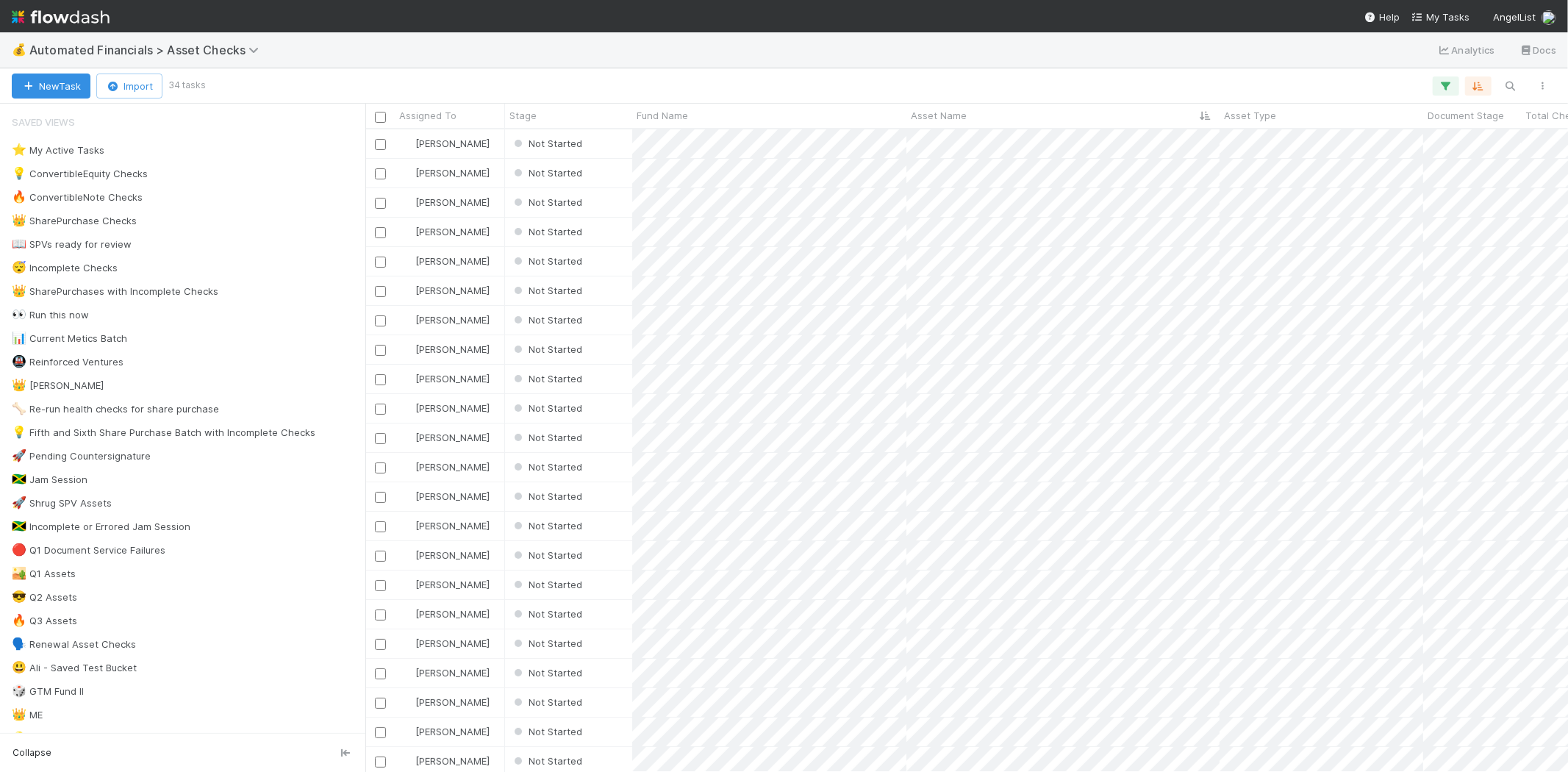
scroll to position [630, 1190]
click at [613, 146] on div "Not Started" at bounding box center [569, 144] width 128 height 29
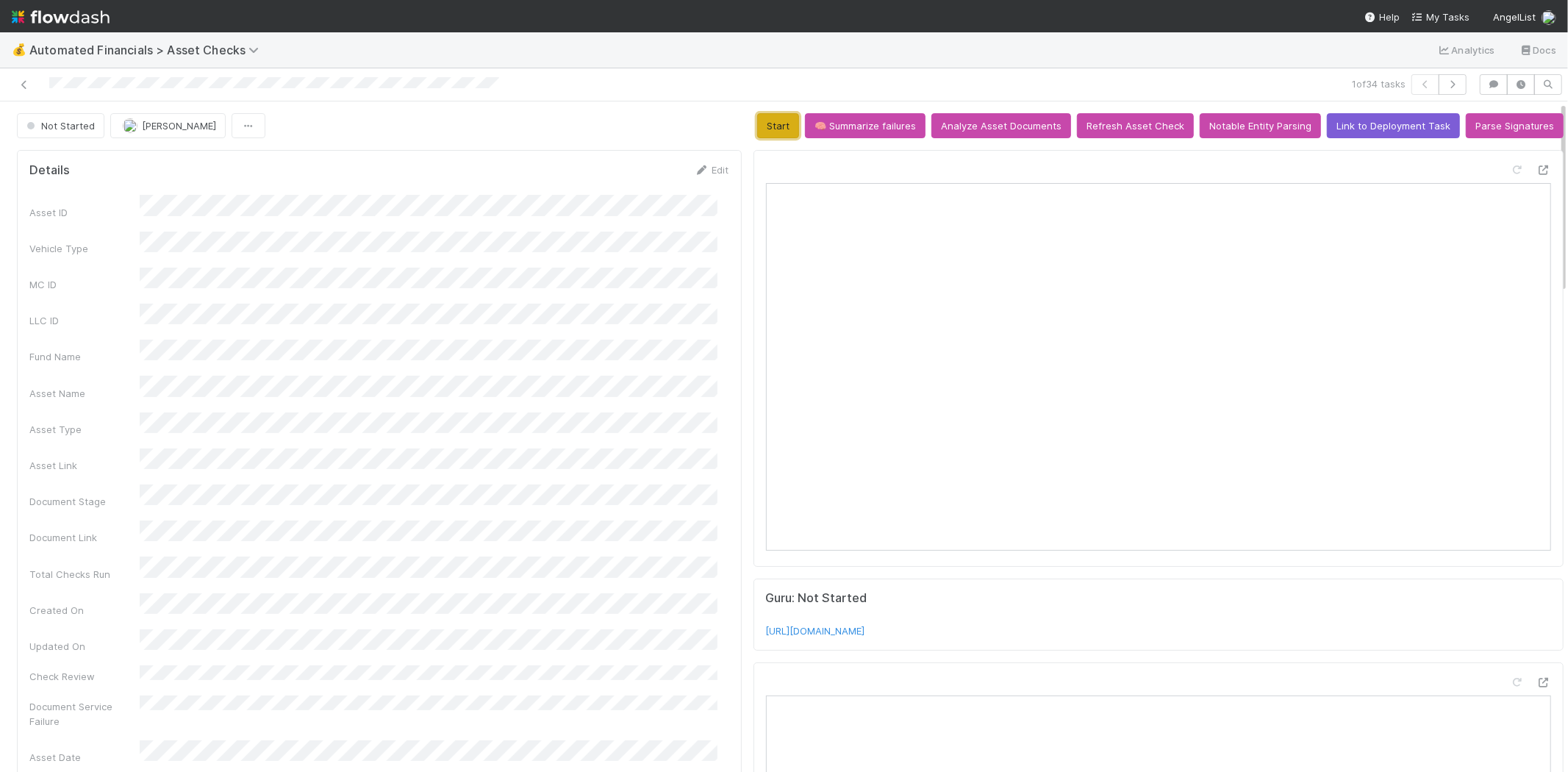
click at [778, 128] on button "Start" at bounding box center [778, 126] width 42 height 25
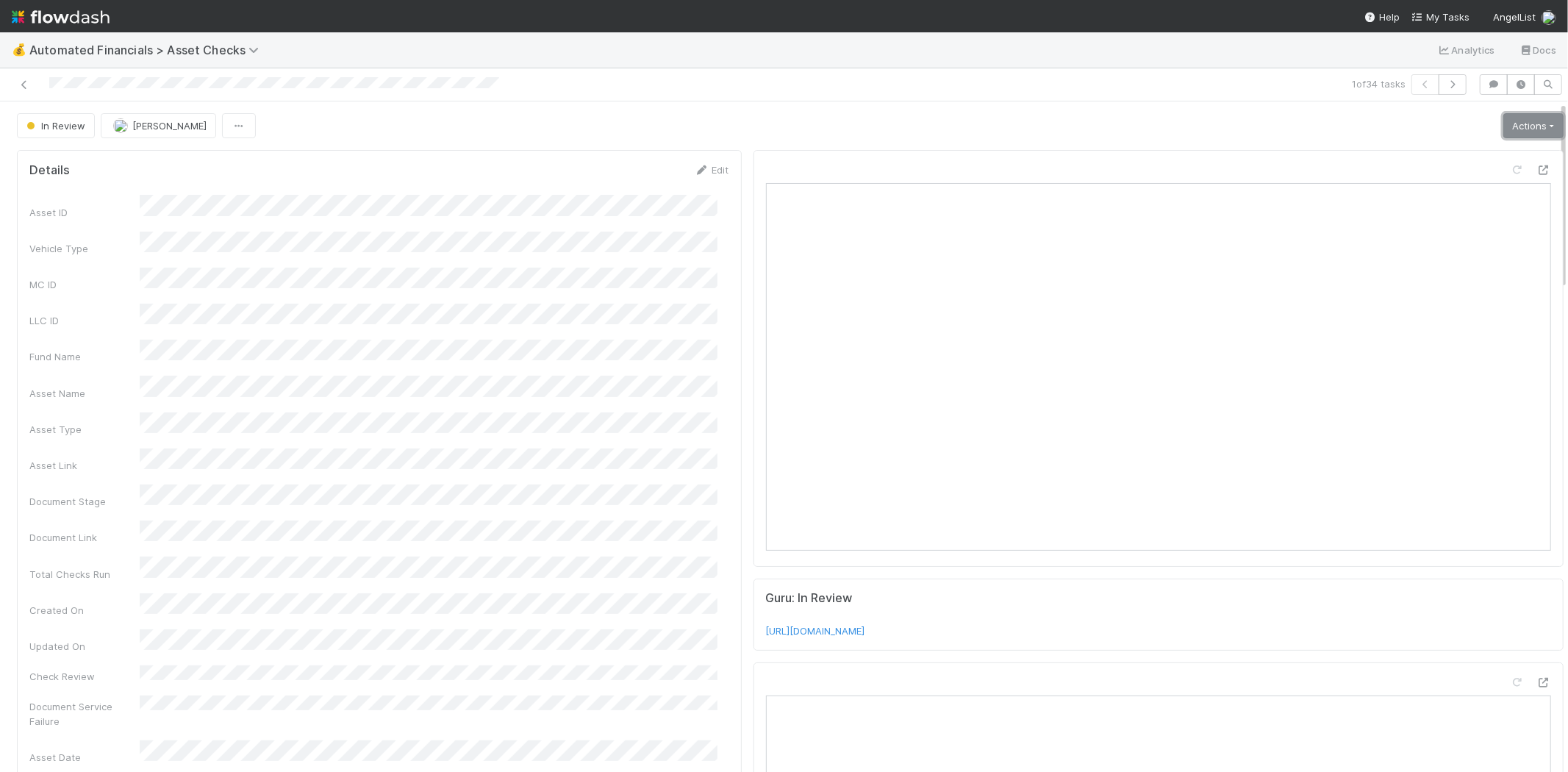
drag, startPoint x: 1520, startPoint y: 123, endPoint x: 1517, endPoint y: 131, distance: 8.5
click at [1520, 123] on link "Actions" at bounding box center [1533, 126] width 60 height 25
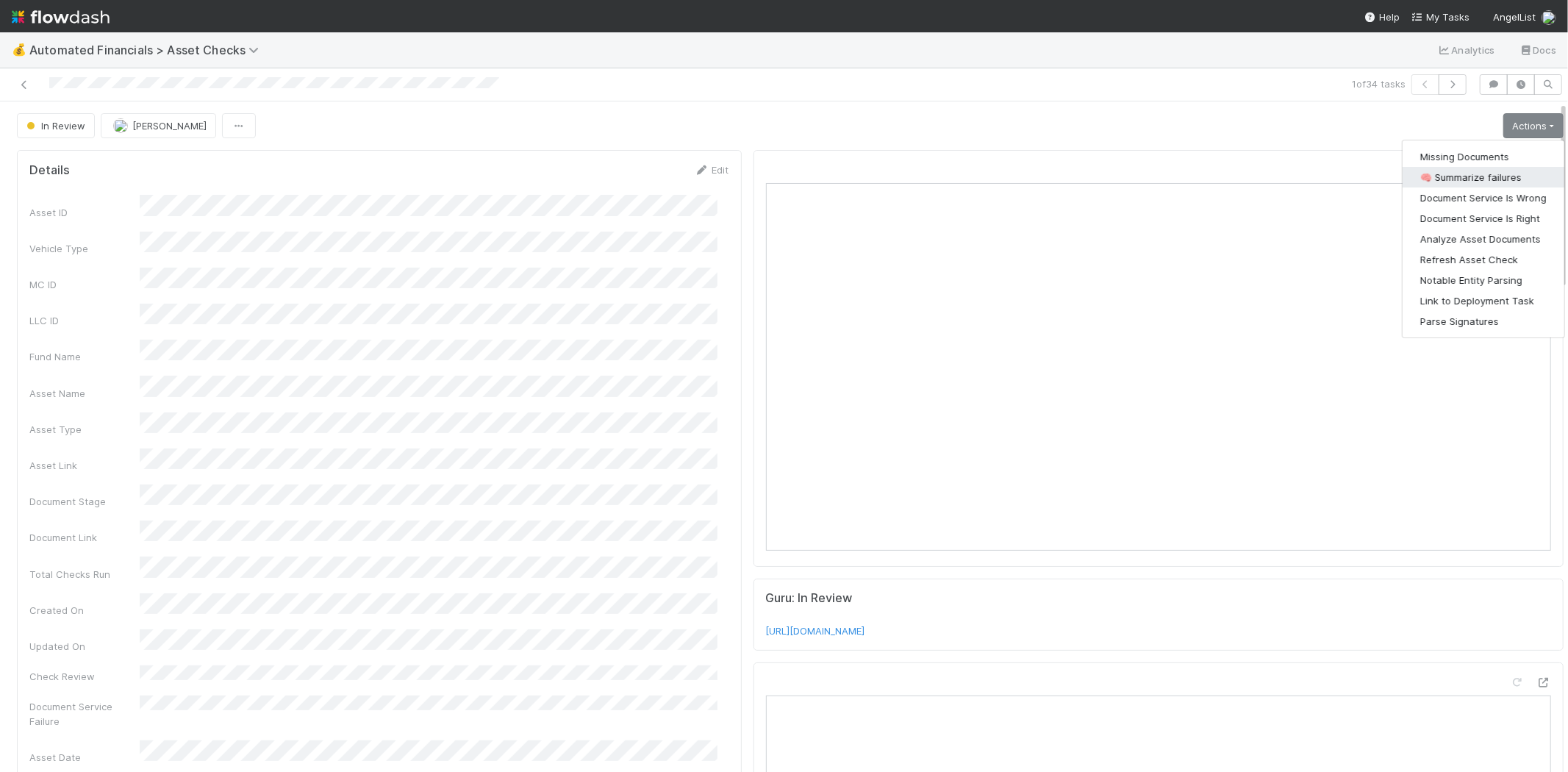
click at [1498, 175] on button "🧠 Summarize failures" at bounding box center [1484, 177] width 162 height 21
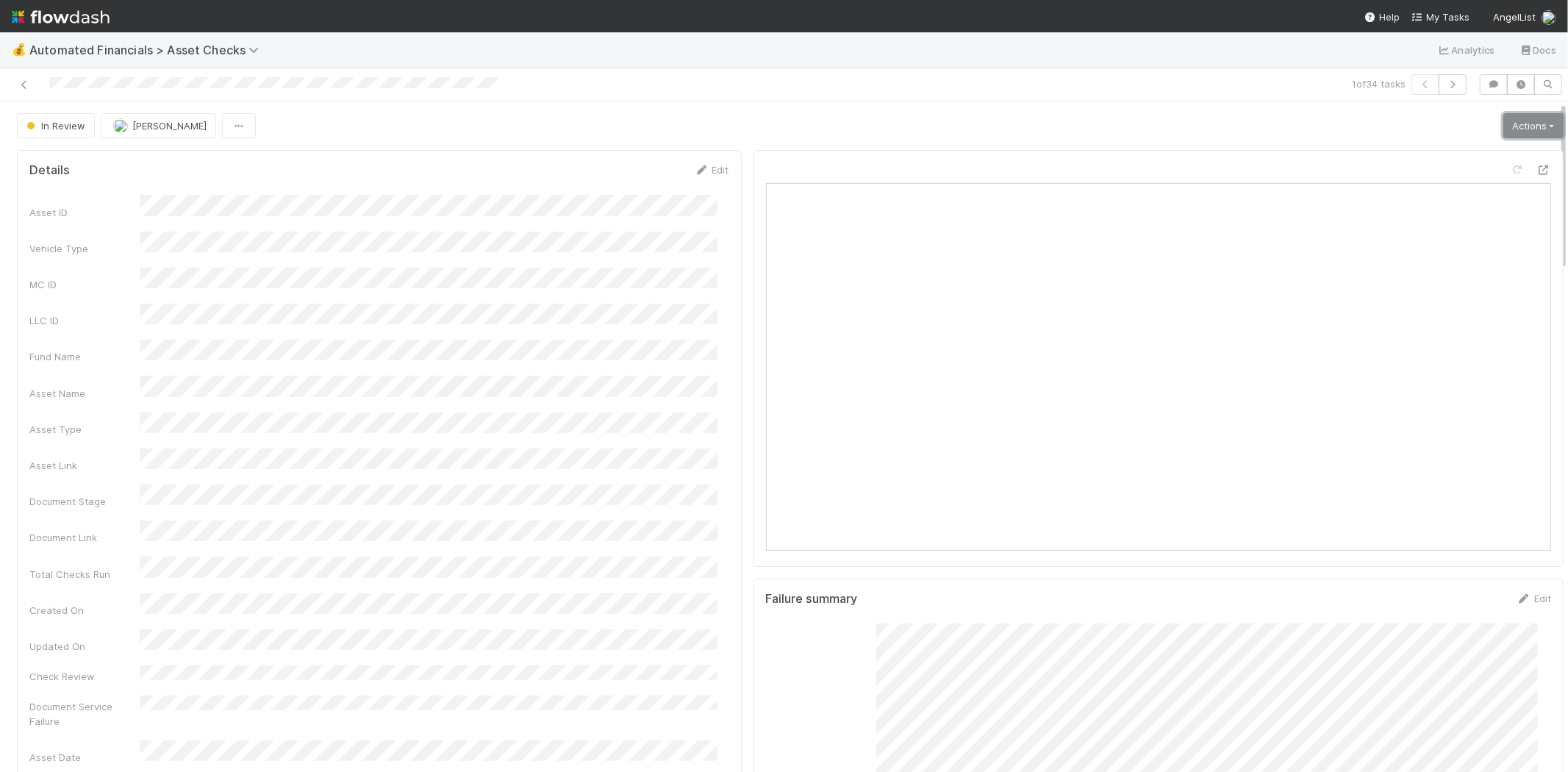
click at [1517, 121] on link "Actions" at bounding box center [1533, 126] width 60 height 25
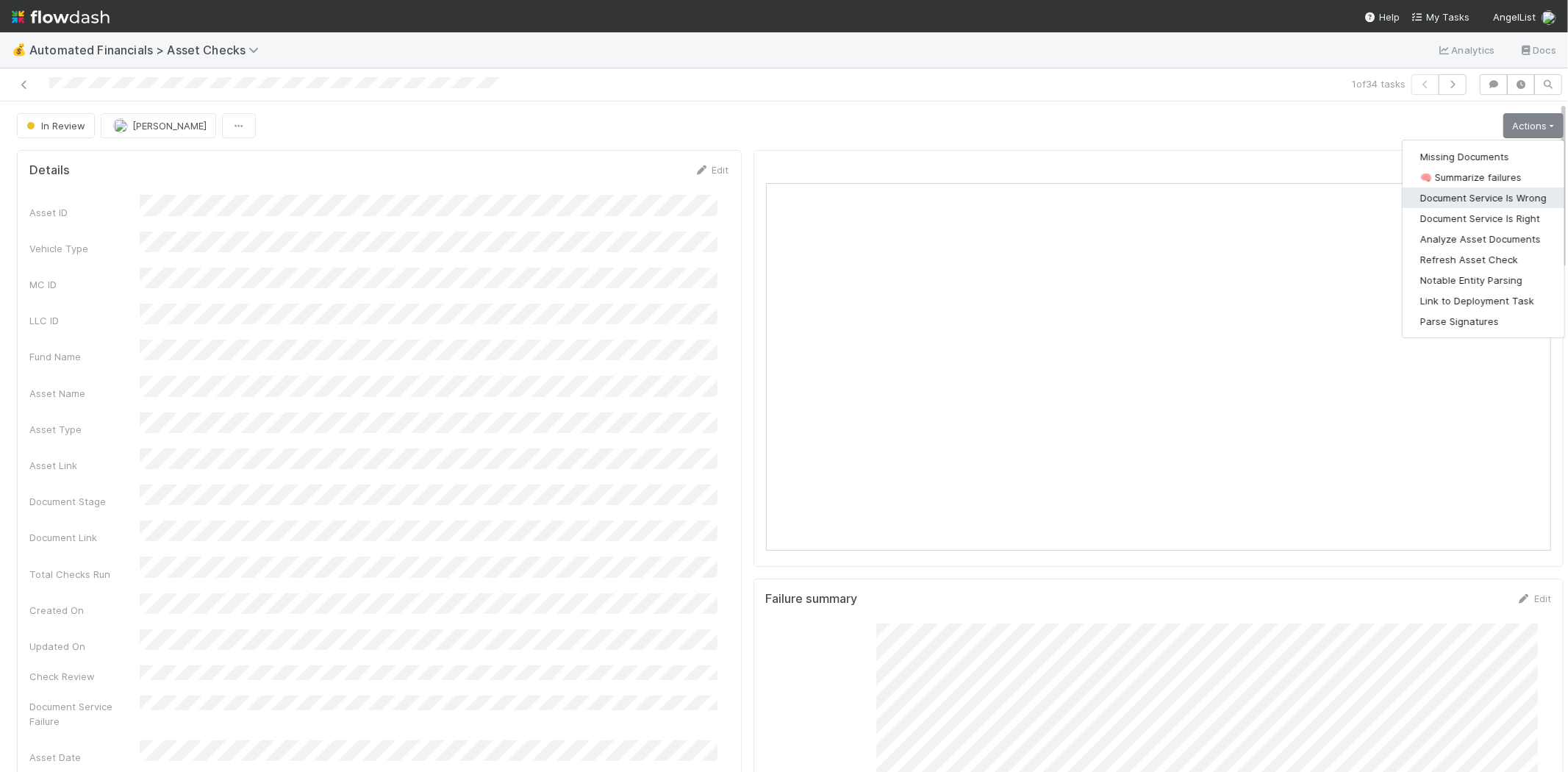
click at [1490, 192] on button "Document Service Is Wrong" at bounding box center [1484, 198] width 162 height 21
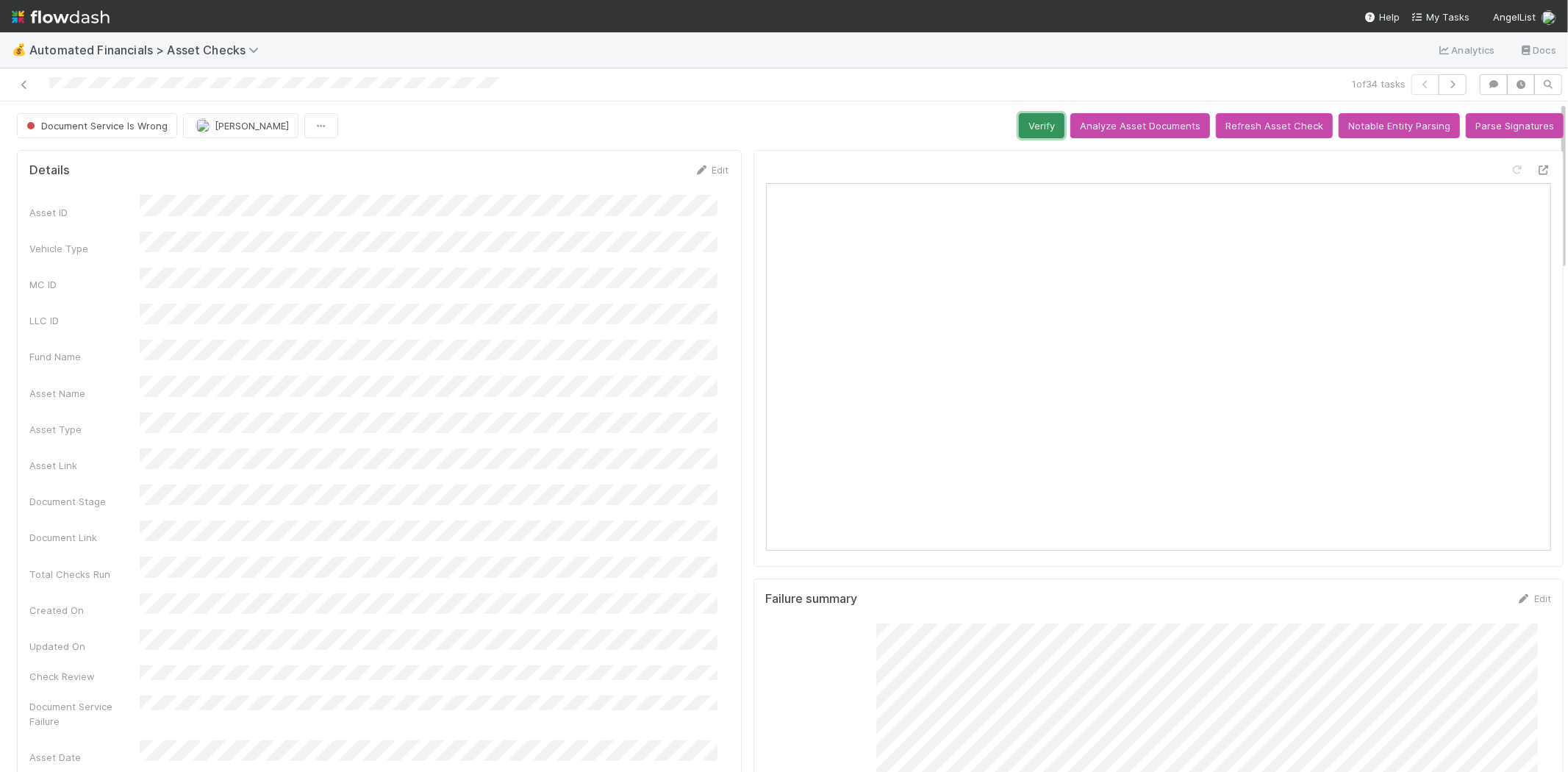
click at [1032, 123] on button "Verify" at bounding box center [1042, 126] width 46 height 25
click at [23, 86] on icon at bounding box center [24, 85] width 14 height 10
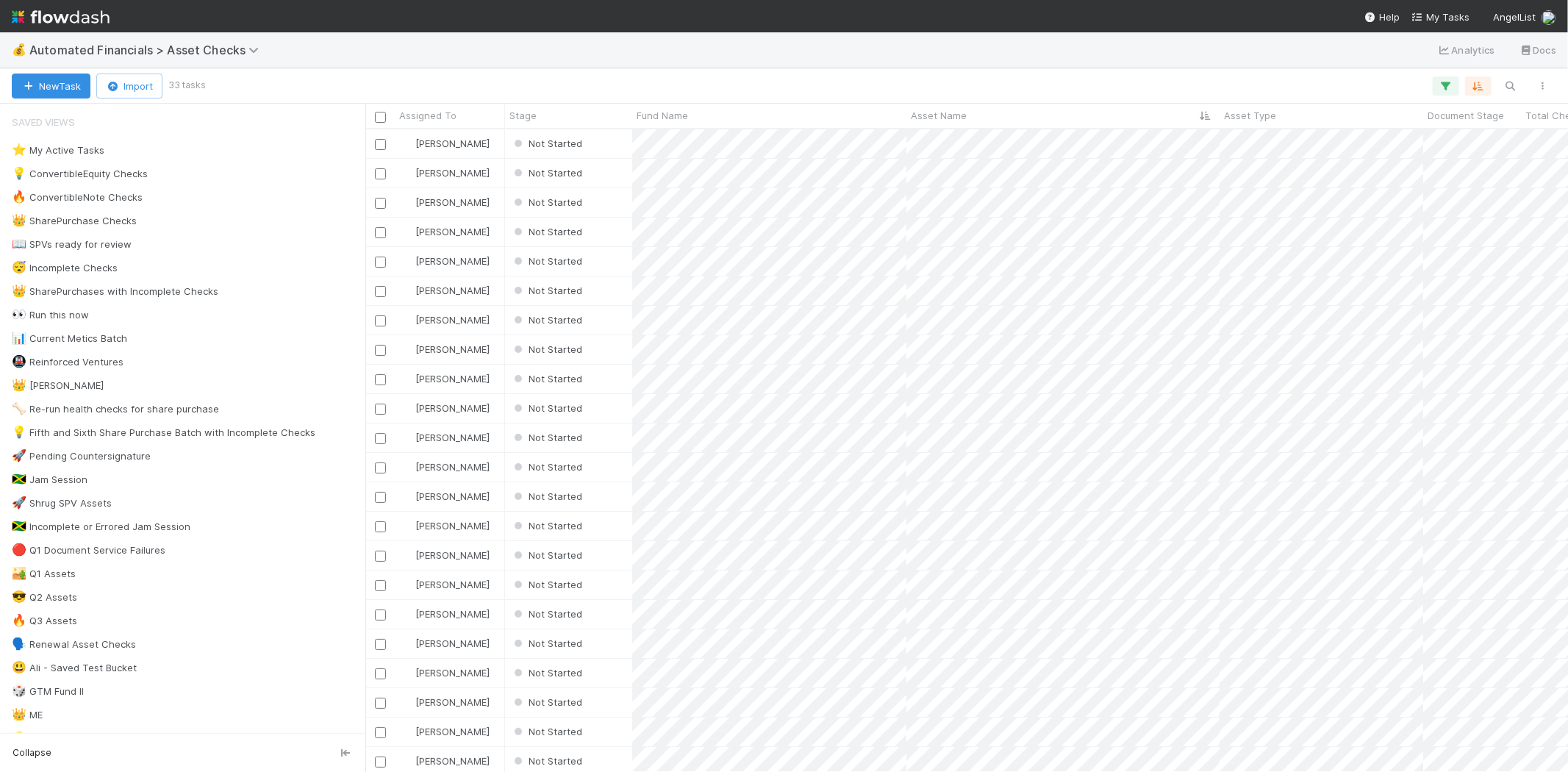
scroll to position [12, 11]
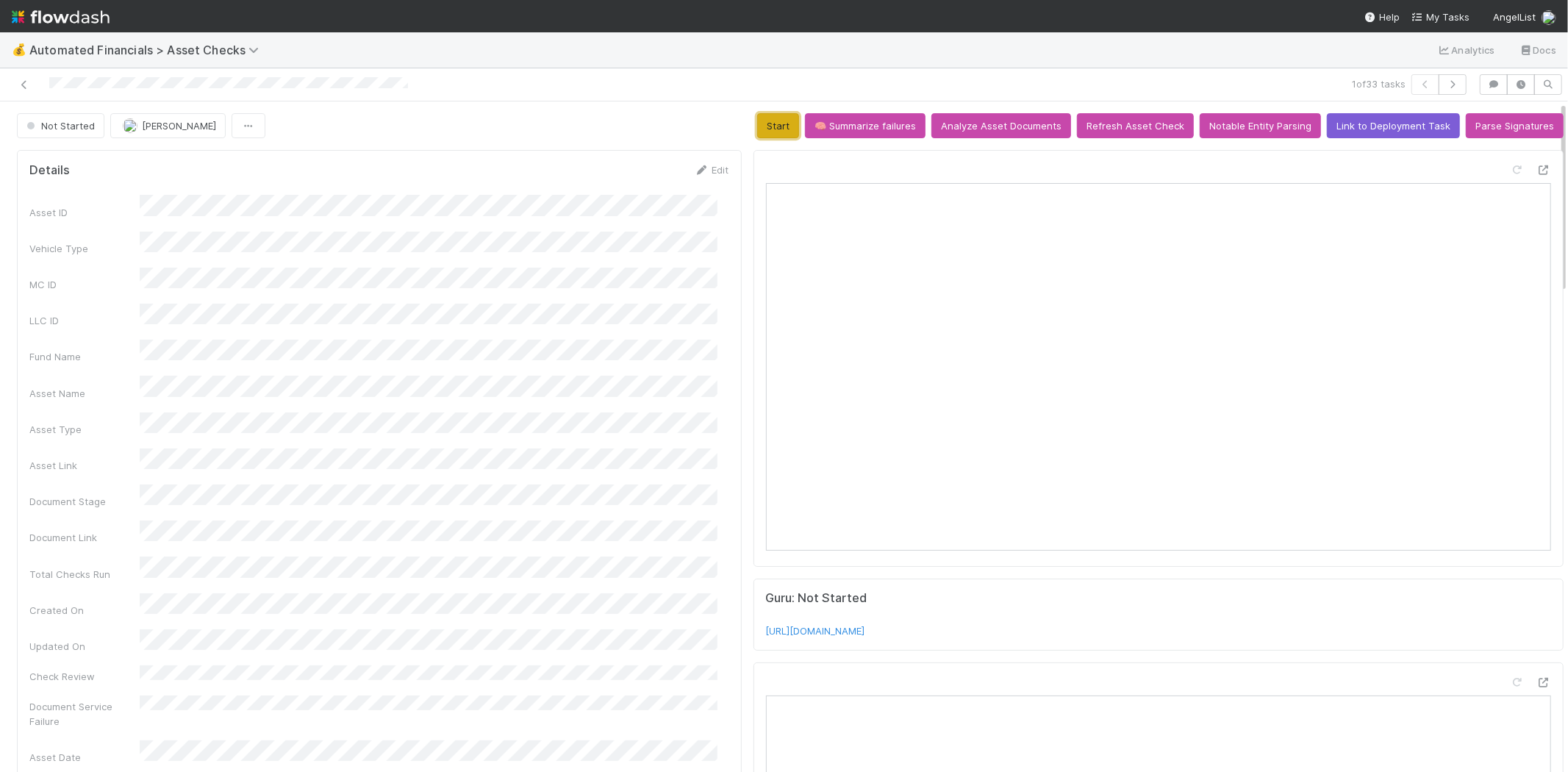
click at [768, 117] on button "Start" at bounding box center [778, 126] width 42 height 25
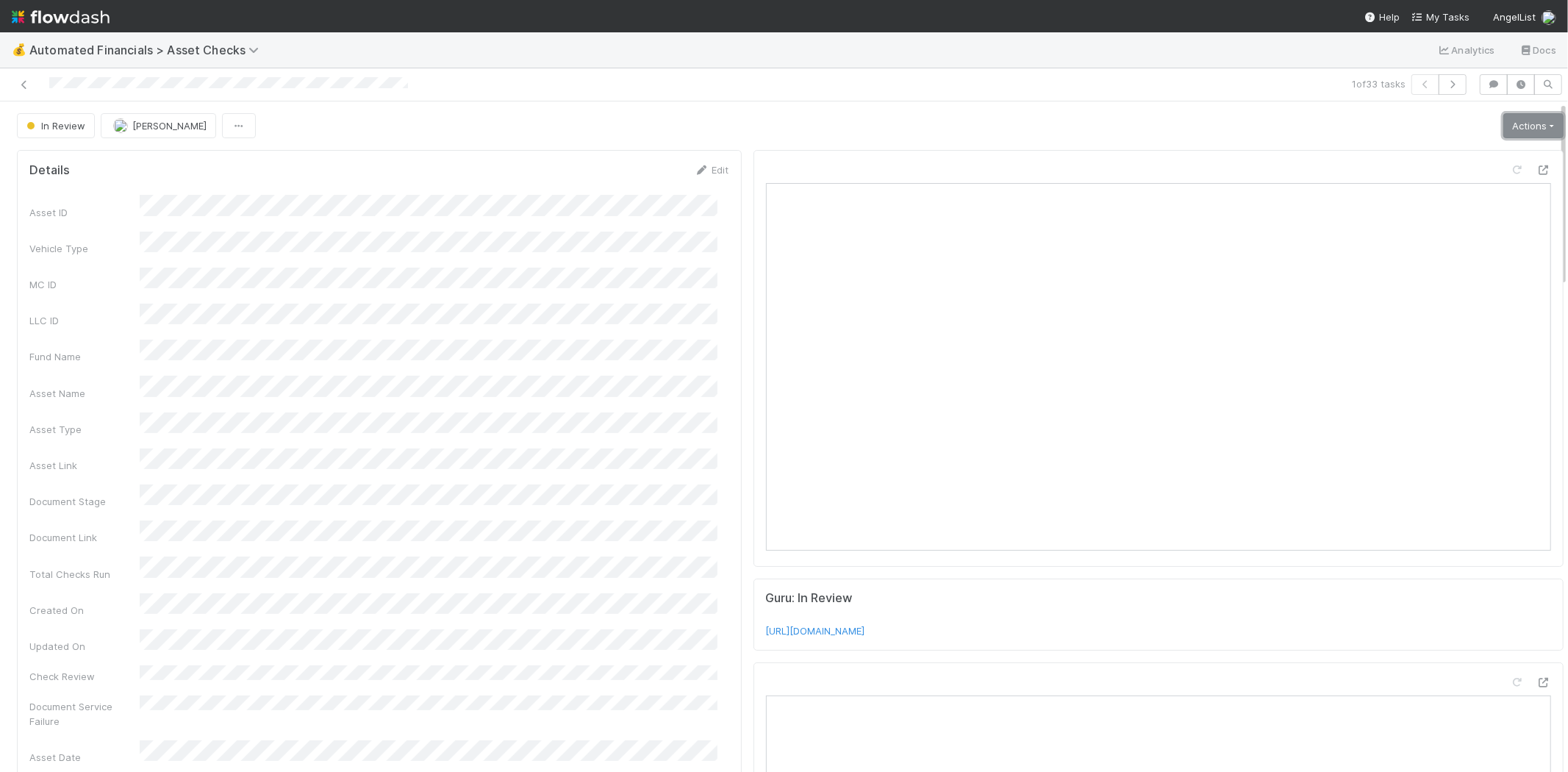
click at [1503, 127] on link "Actions" at bounding box center [1533, 126] width 60 height 25
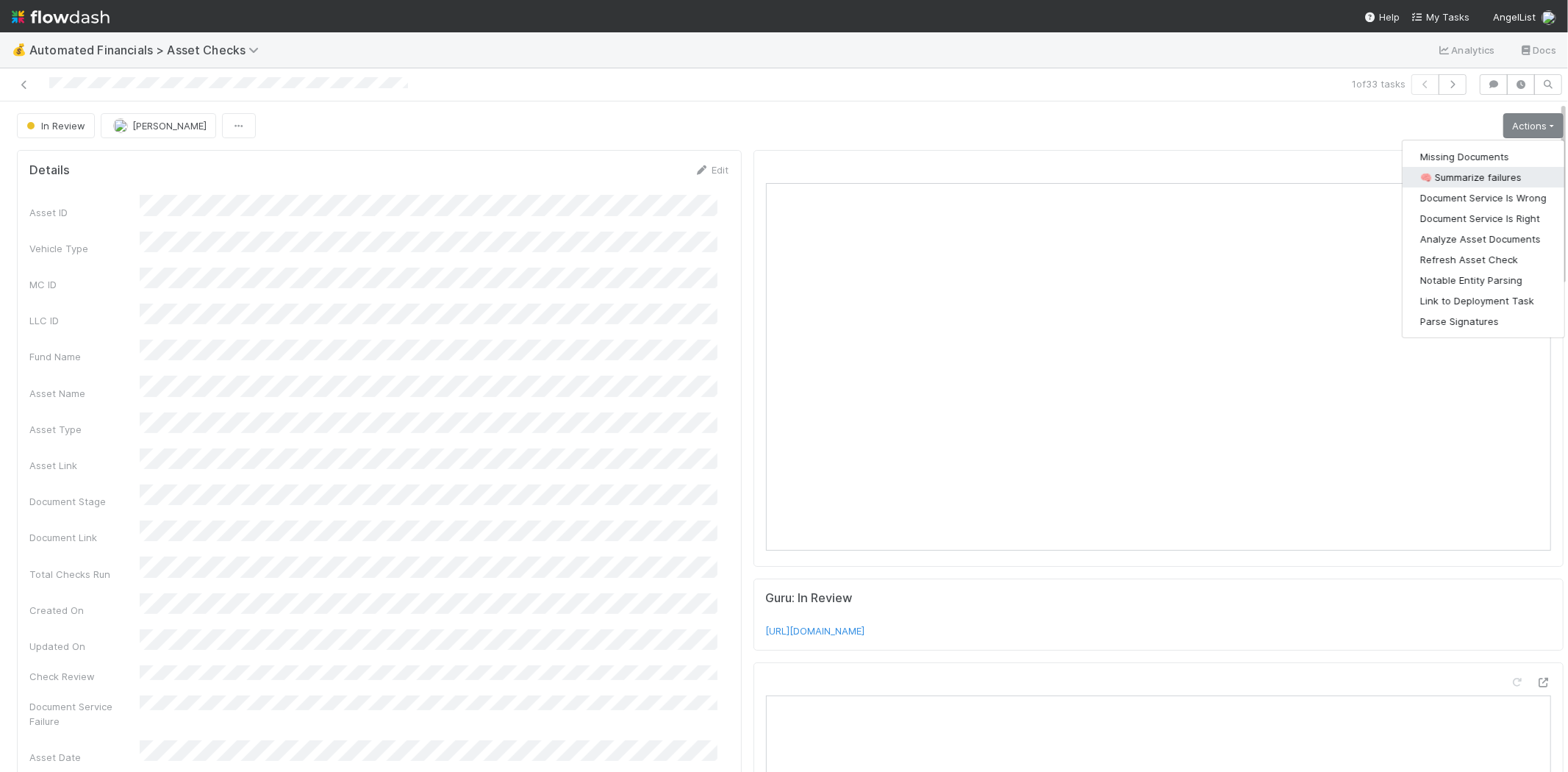
click at [1484, 175] on button "🧠 Summarize failures" at bounding box center [1484, 177] width 162 height 21
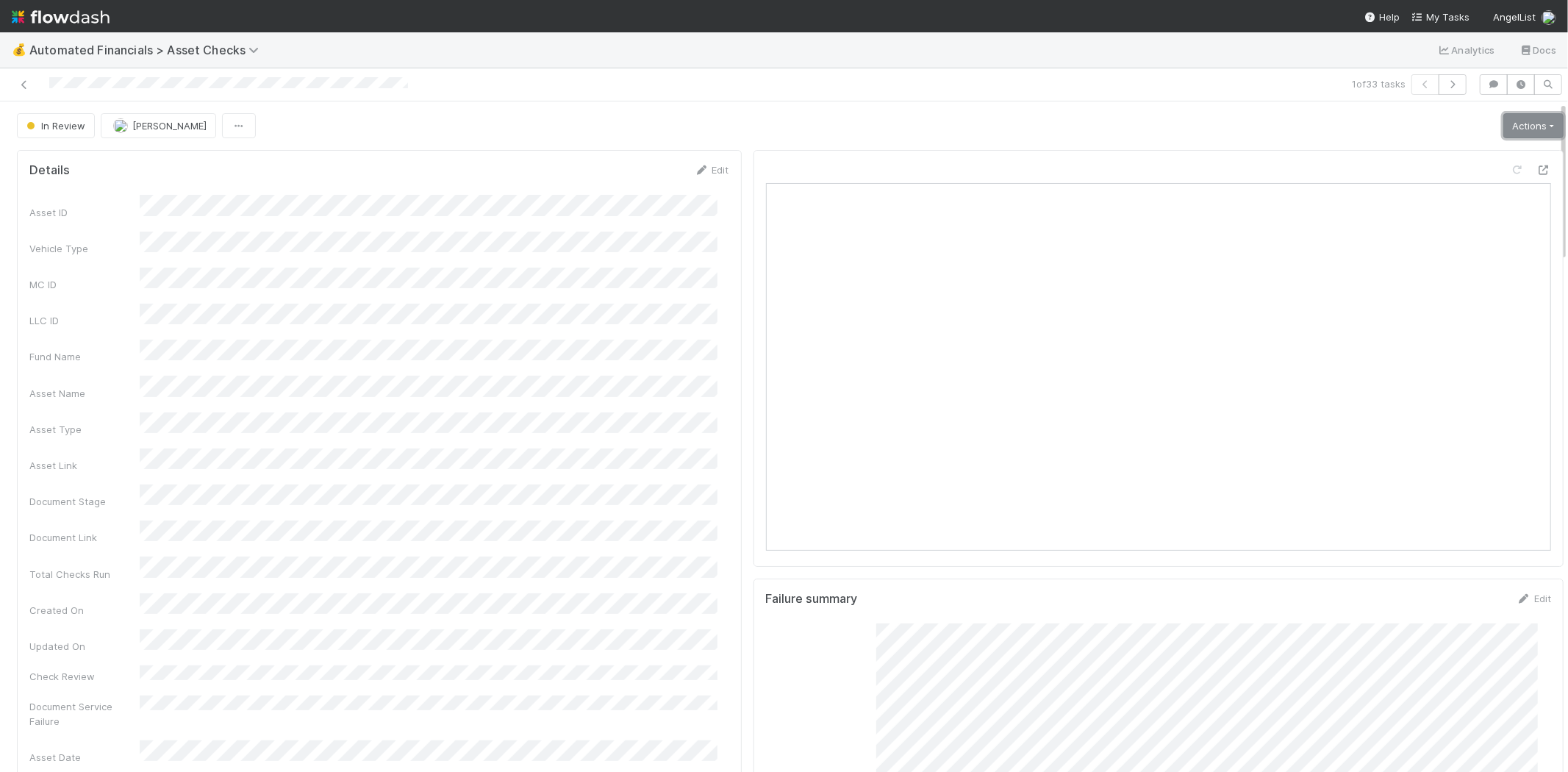
click at [1503, 129] on link "Actions" at bounding box center [1533, 126] width 60 height 25
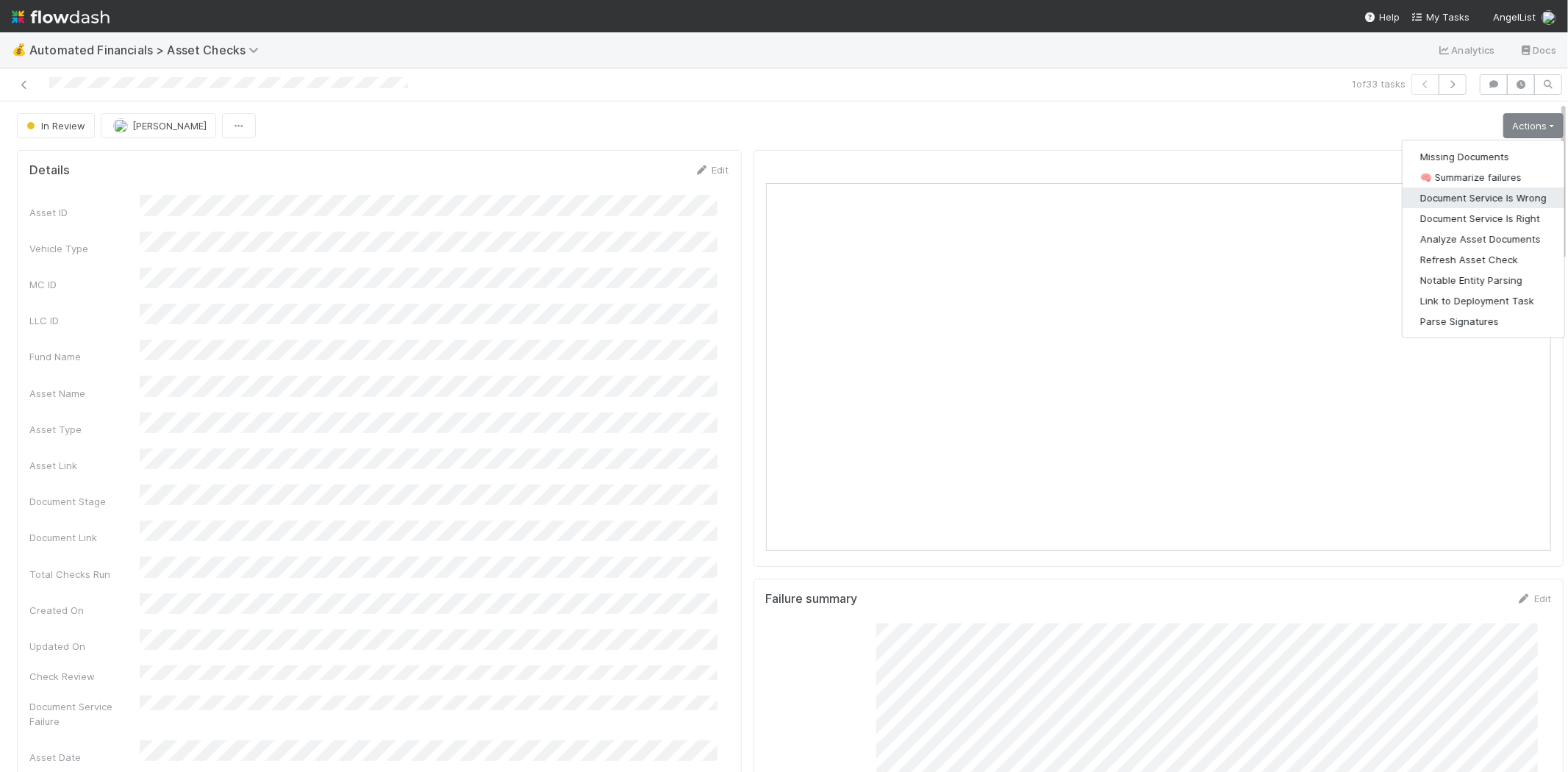
click at [1487, 194] on button "Document Service Is Wrong" at bounding box center [1484, 198] width 162 height 21
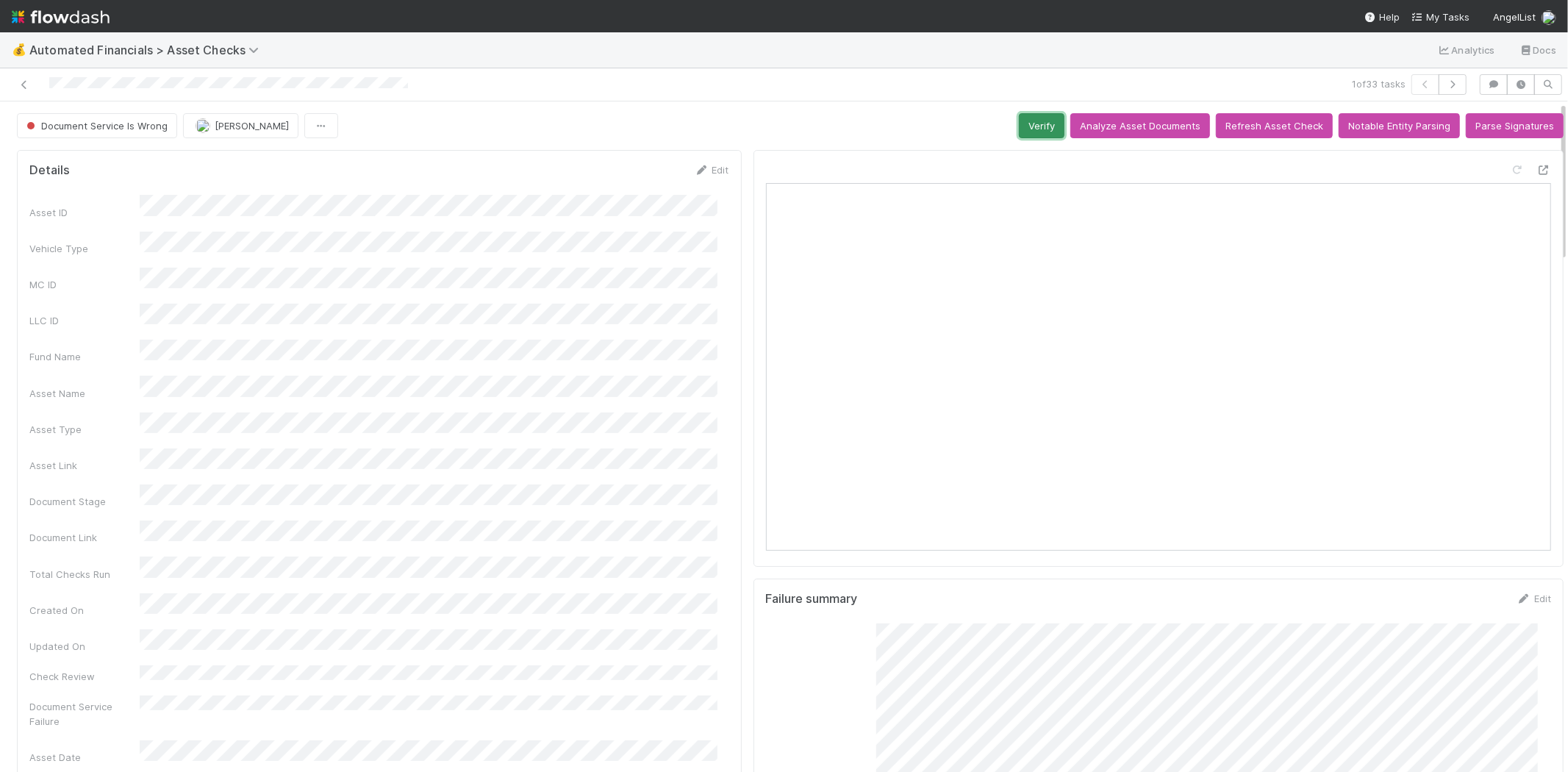
click at [1025, 133] on button "Verify" at bounding box center [1042, 126] width 46 height 25
click at [24, 85] on icon at bounding box center [24, 85] width 14 height 10
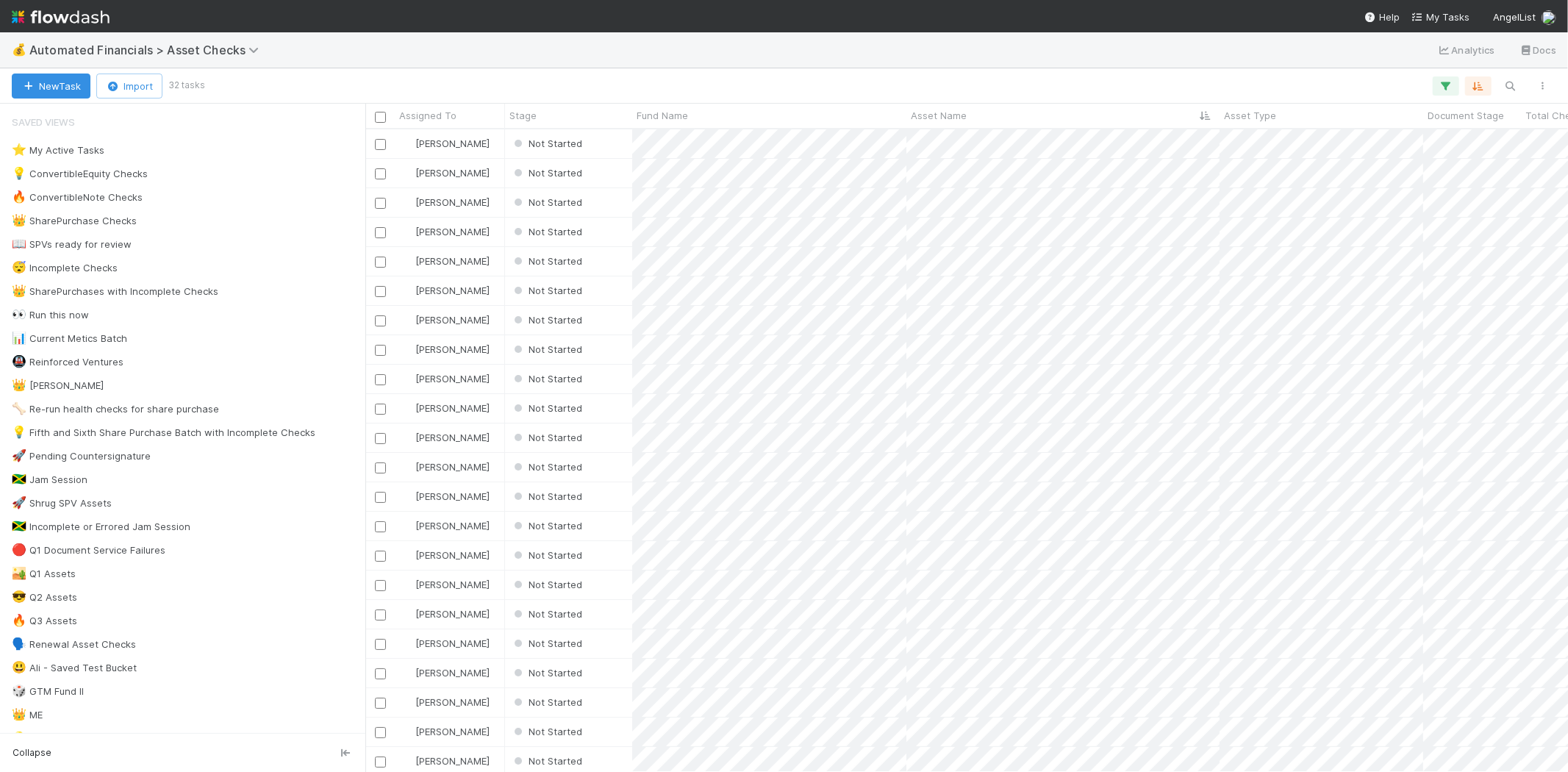
scroll to position [630, 1190]
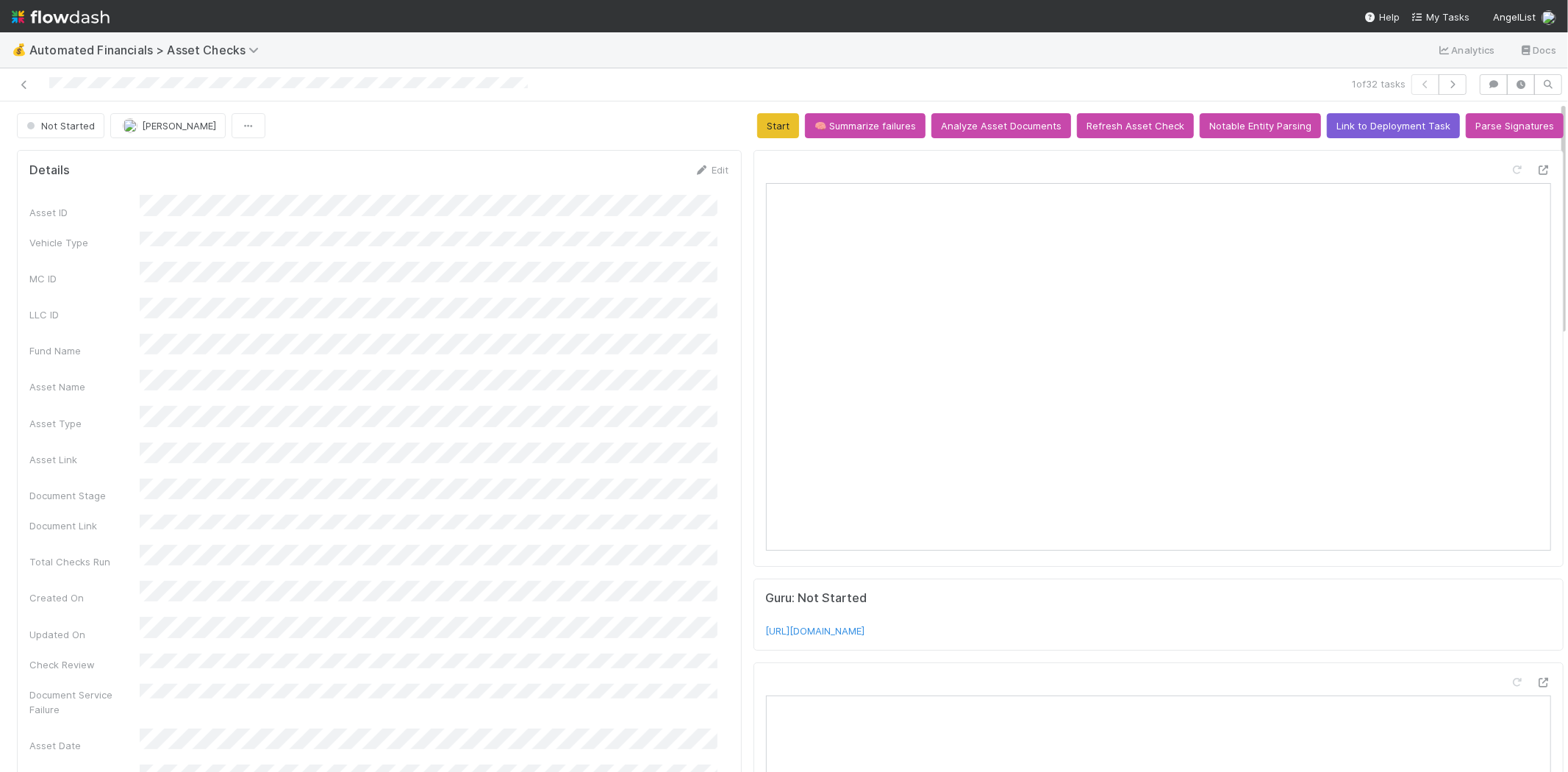
click at [762, 128] on button "Start" at bounding box center [778, 126] width 42 height 25
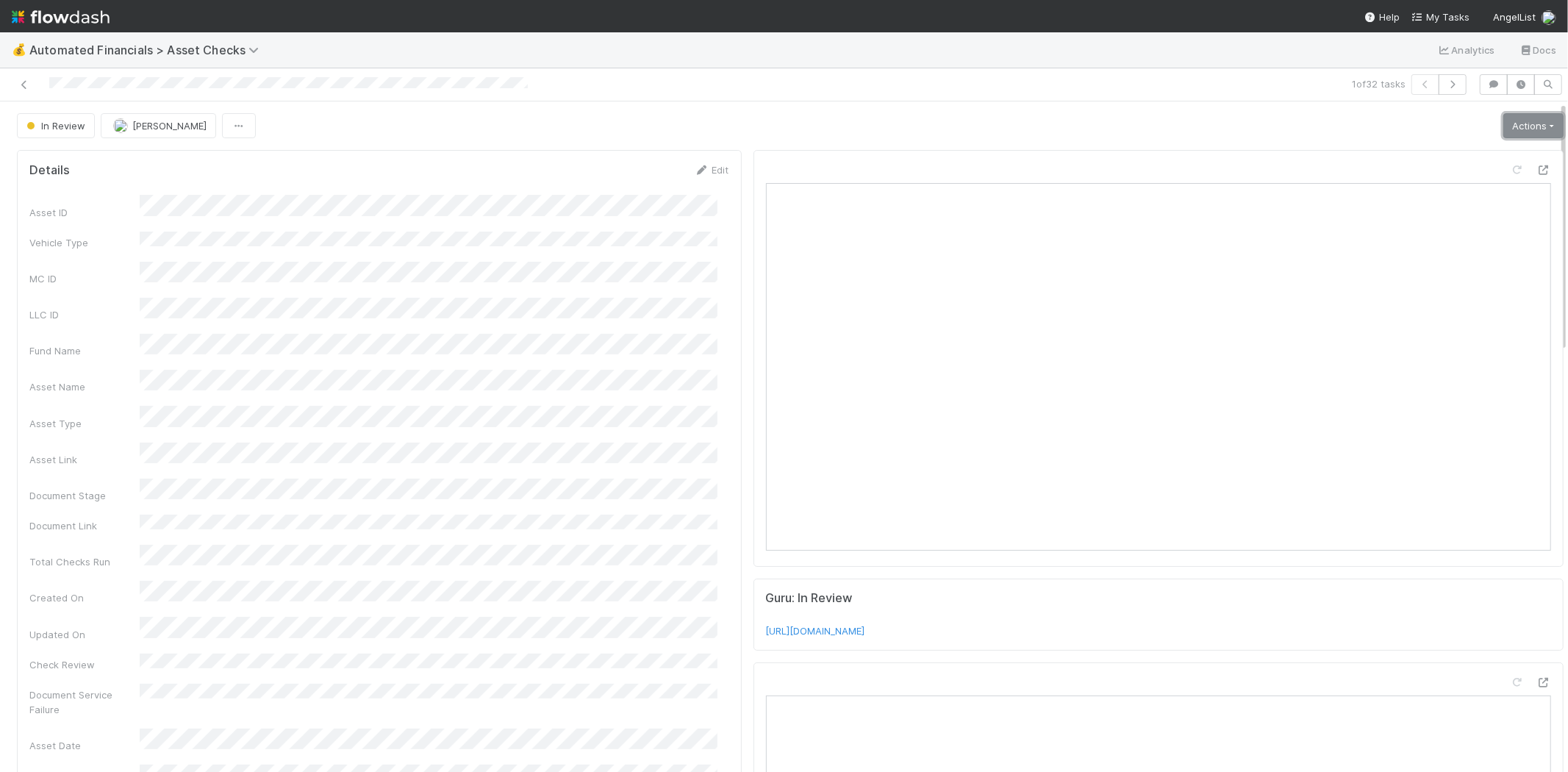
click at [1519, 121] on link "Actions" at bounding box center [1533, 126] width 60 height 25
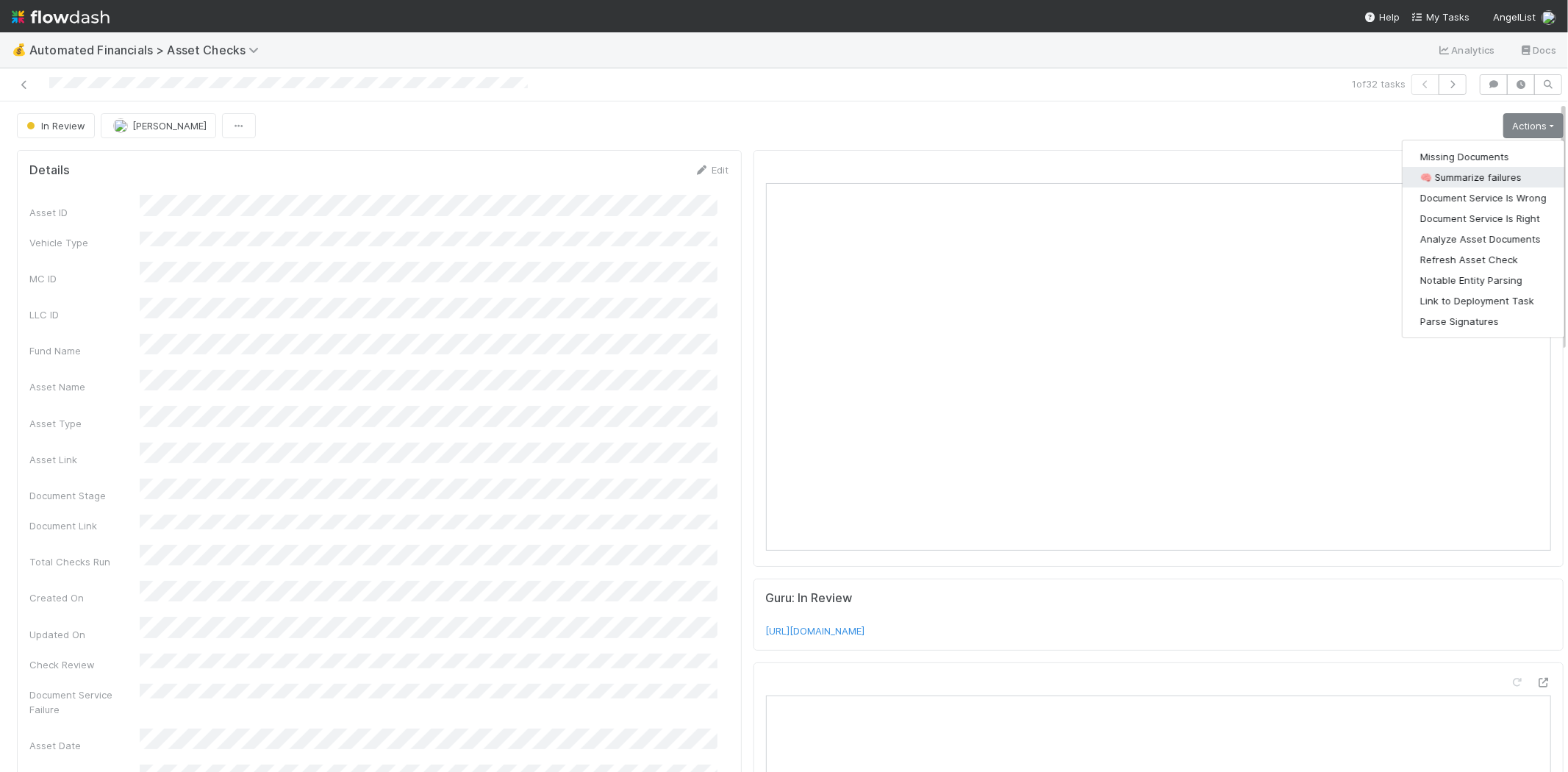
click at [1488, 173] on button "🧠 Summarize failures" at bounding box center [1484, 177] width 162 height 21
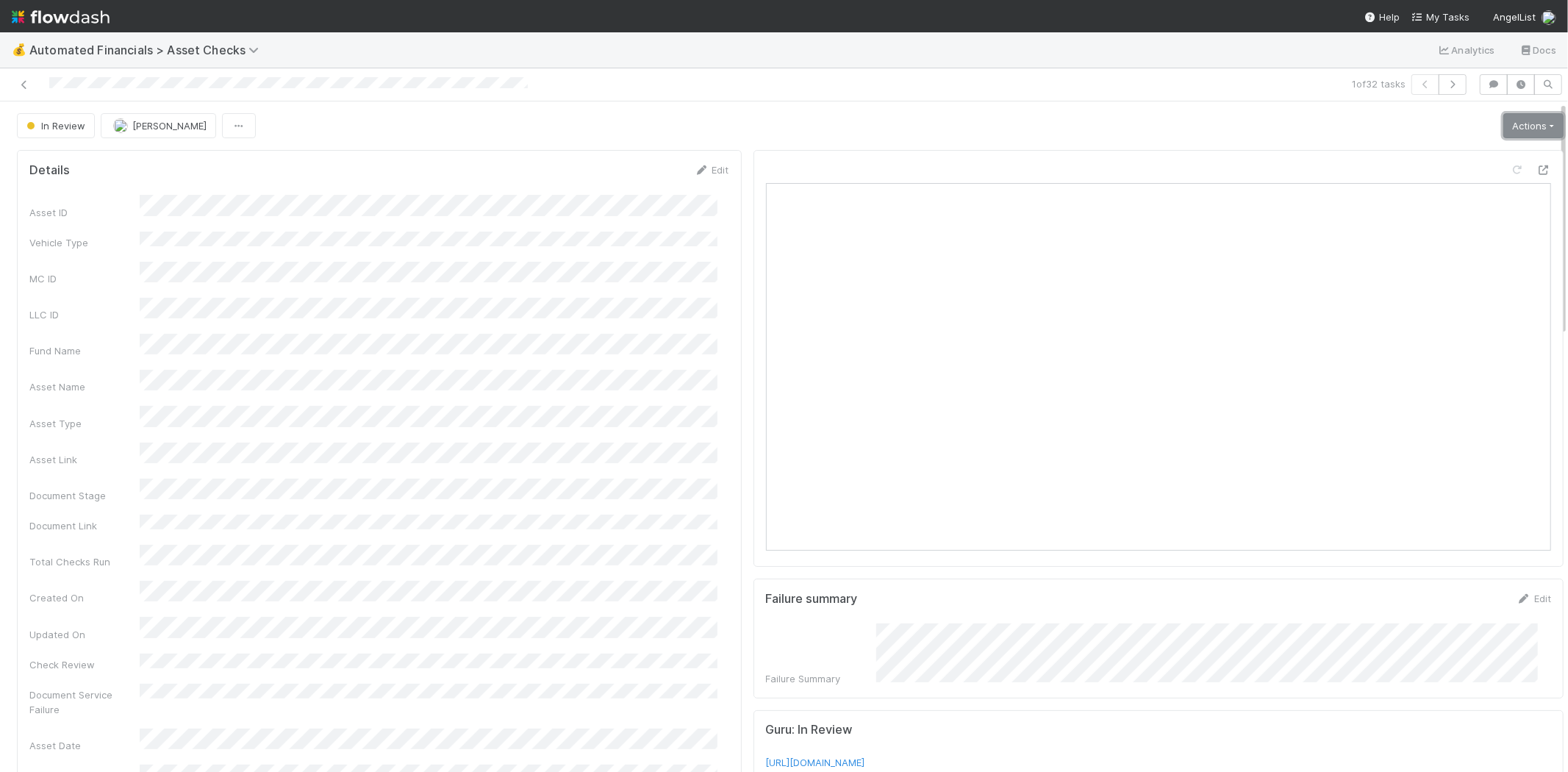
click at [1503, 121] on link "Actions" at bounding box center [1533, 126] width 60 height 25
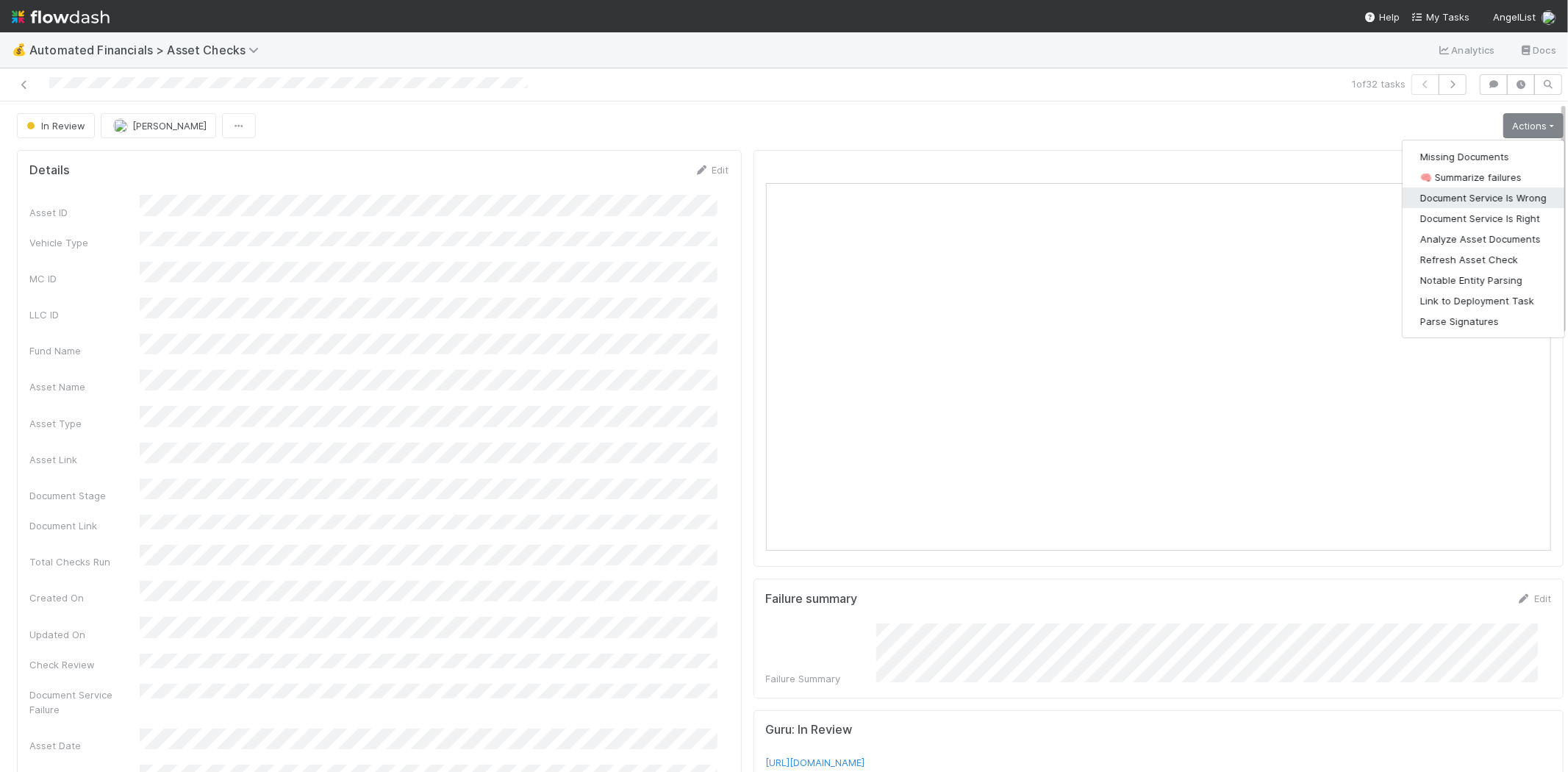
click at [1488, 195] on button "Document Service Is Wrong" at bounding box center [1484, 198] width 162 height 21
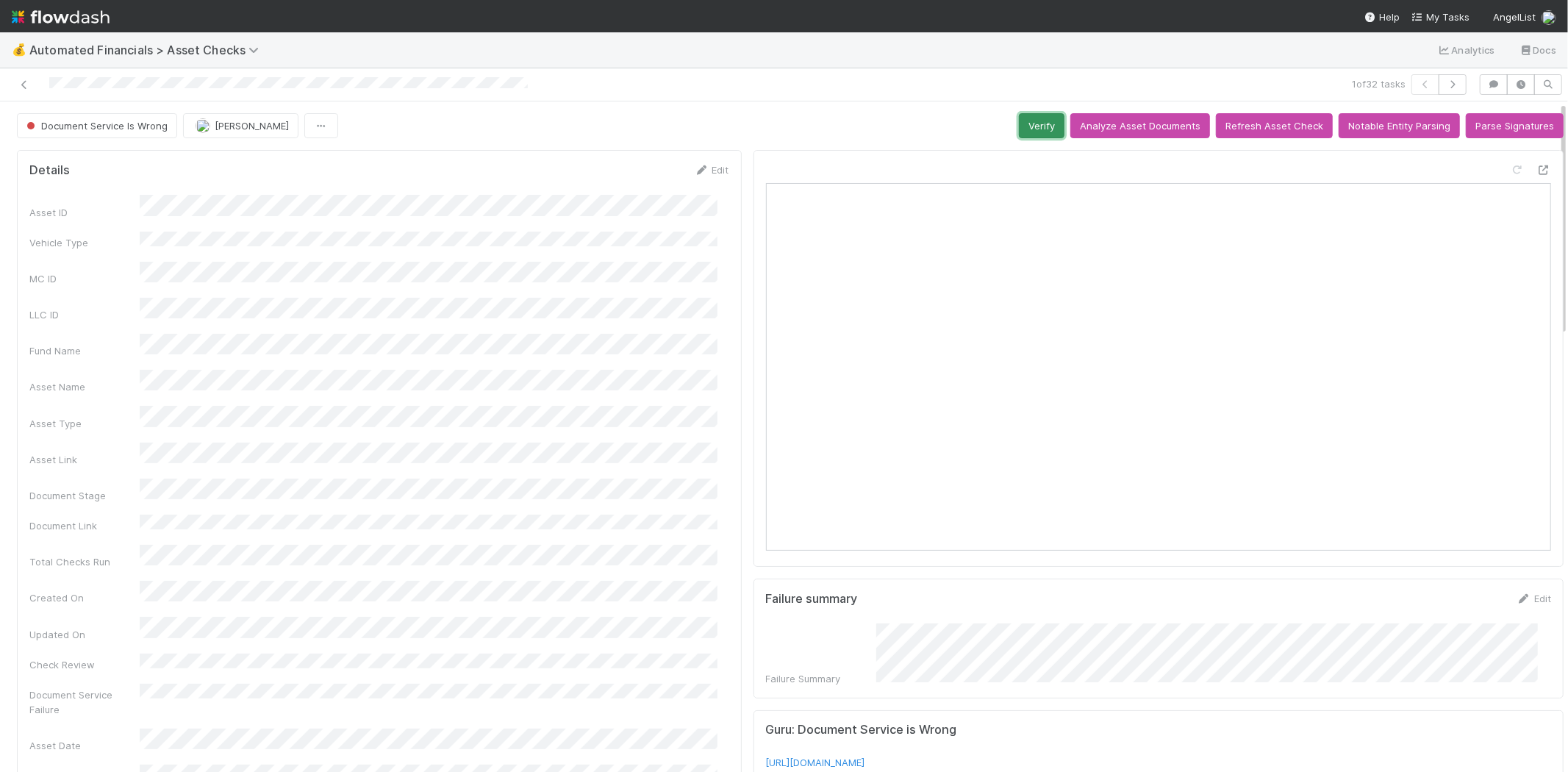
click at [1019, 121] on button "Verify" at bounding box center [1042, 126] width 46 height 25
click at [51, 121] on span "Verified" at bounding box center [50, 126] width 53 height 11
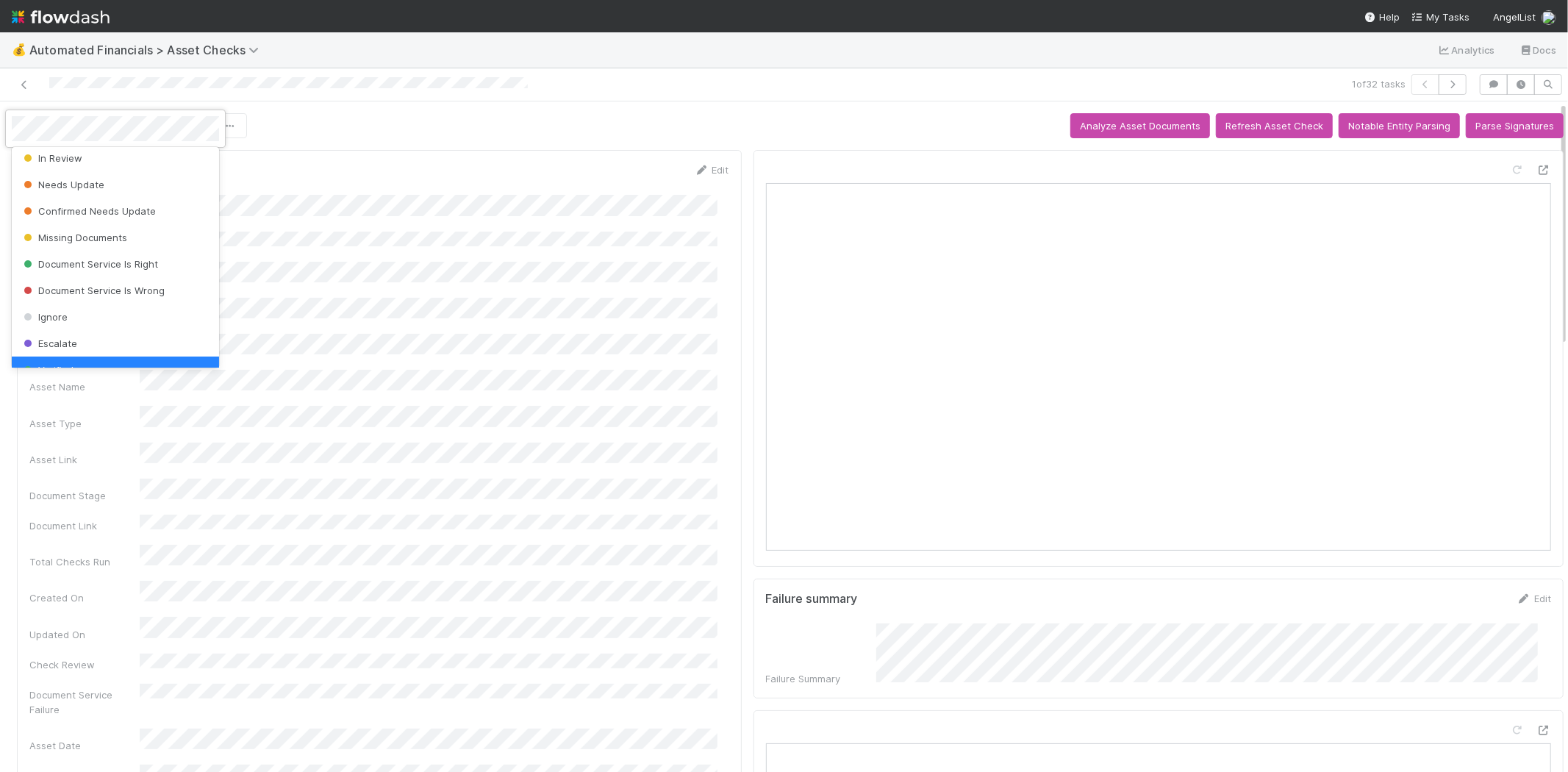
scroll to position [245, 0]
click at [109, 235] on span "Missing Documents" at bounding box center [74, 236] width 107 height 11
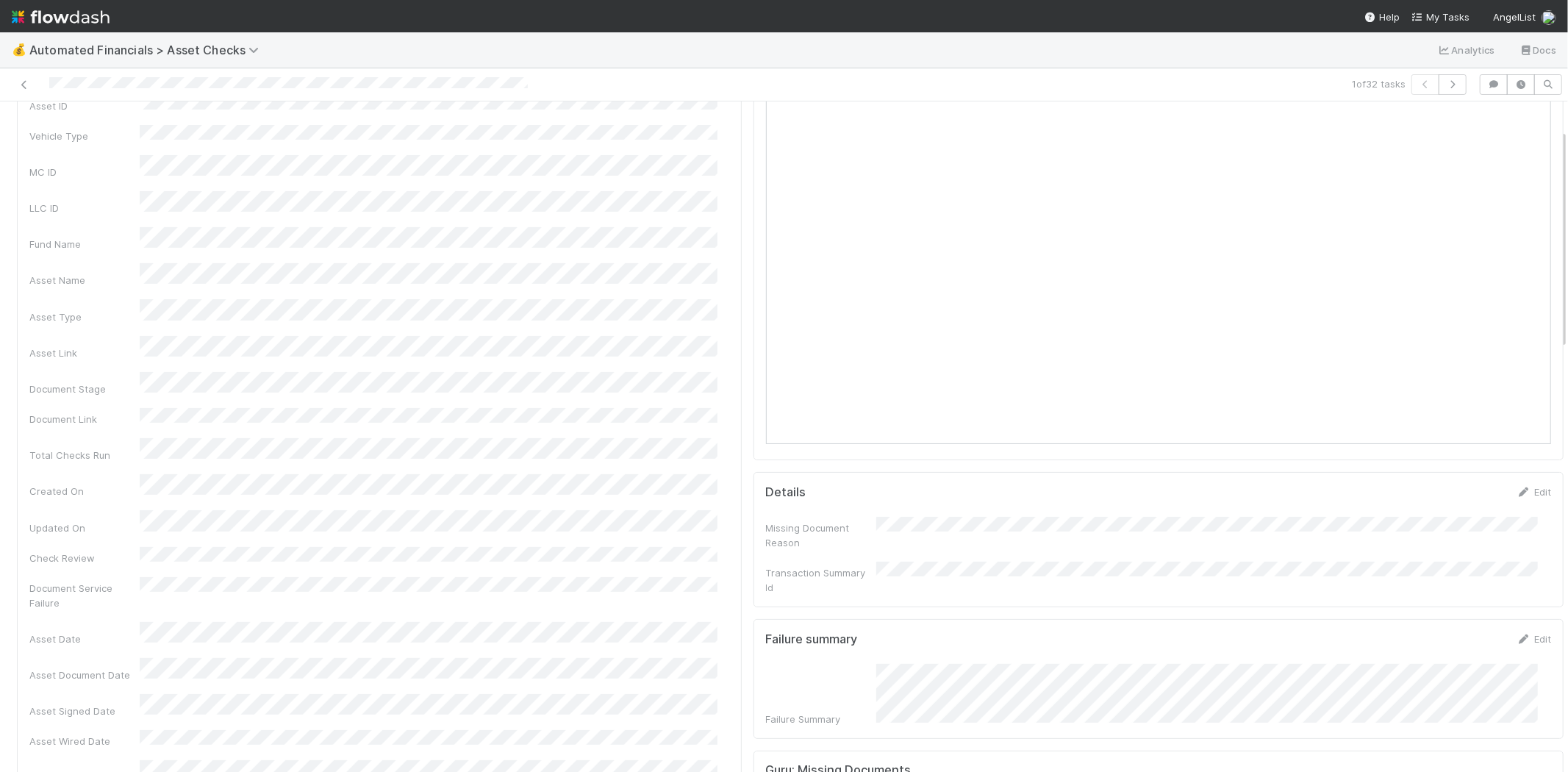
scroll to position [0, 0]
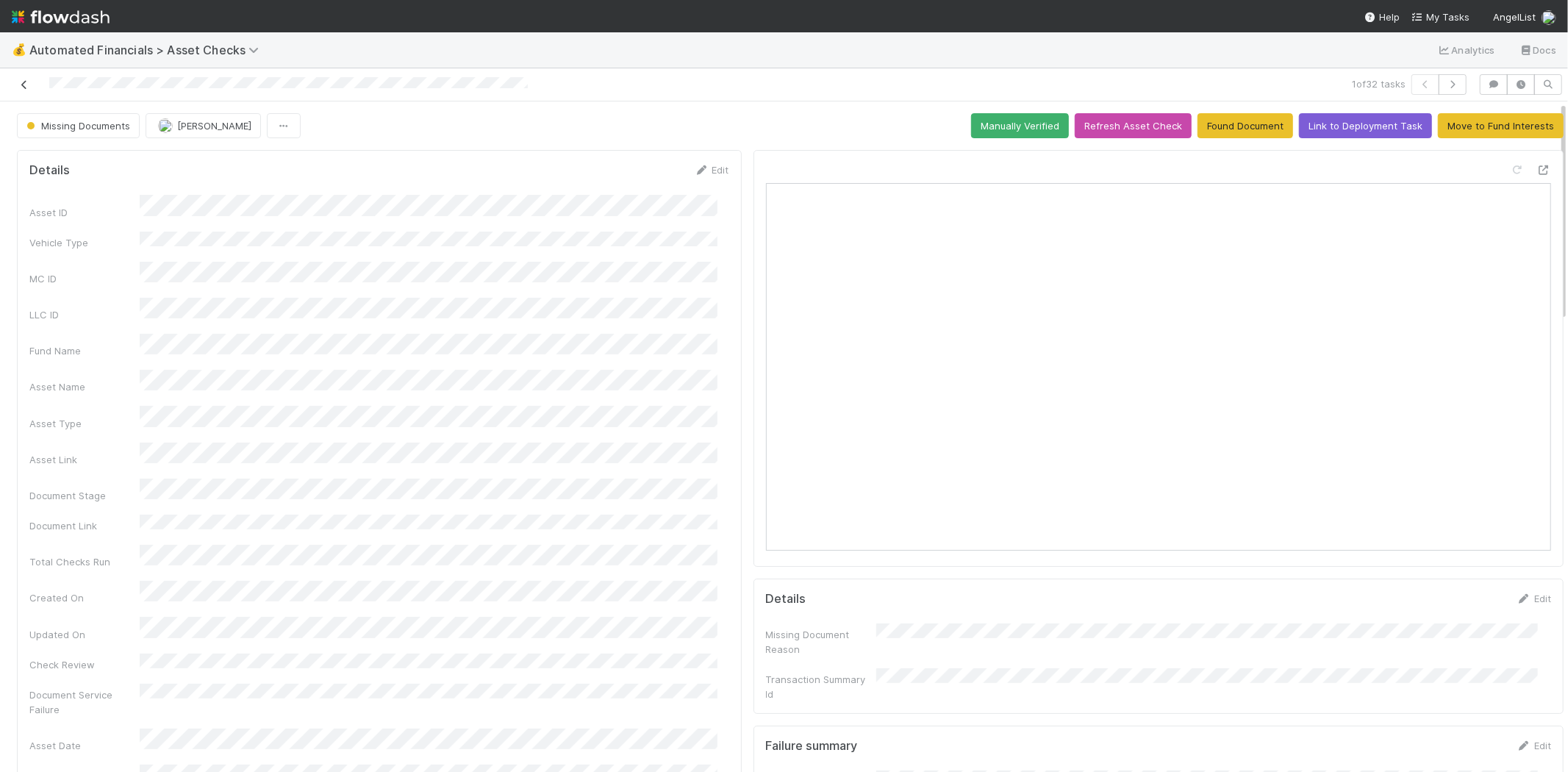
click at [23, 84] on icon at bounding box center [24, 85] width 14 height 10
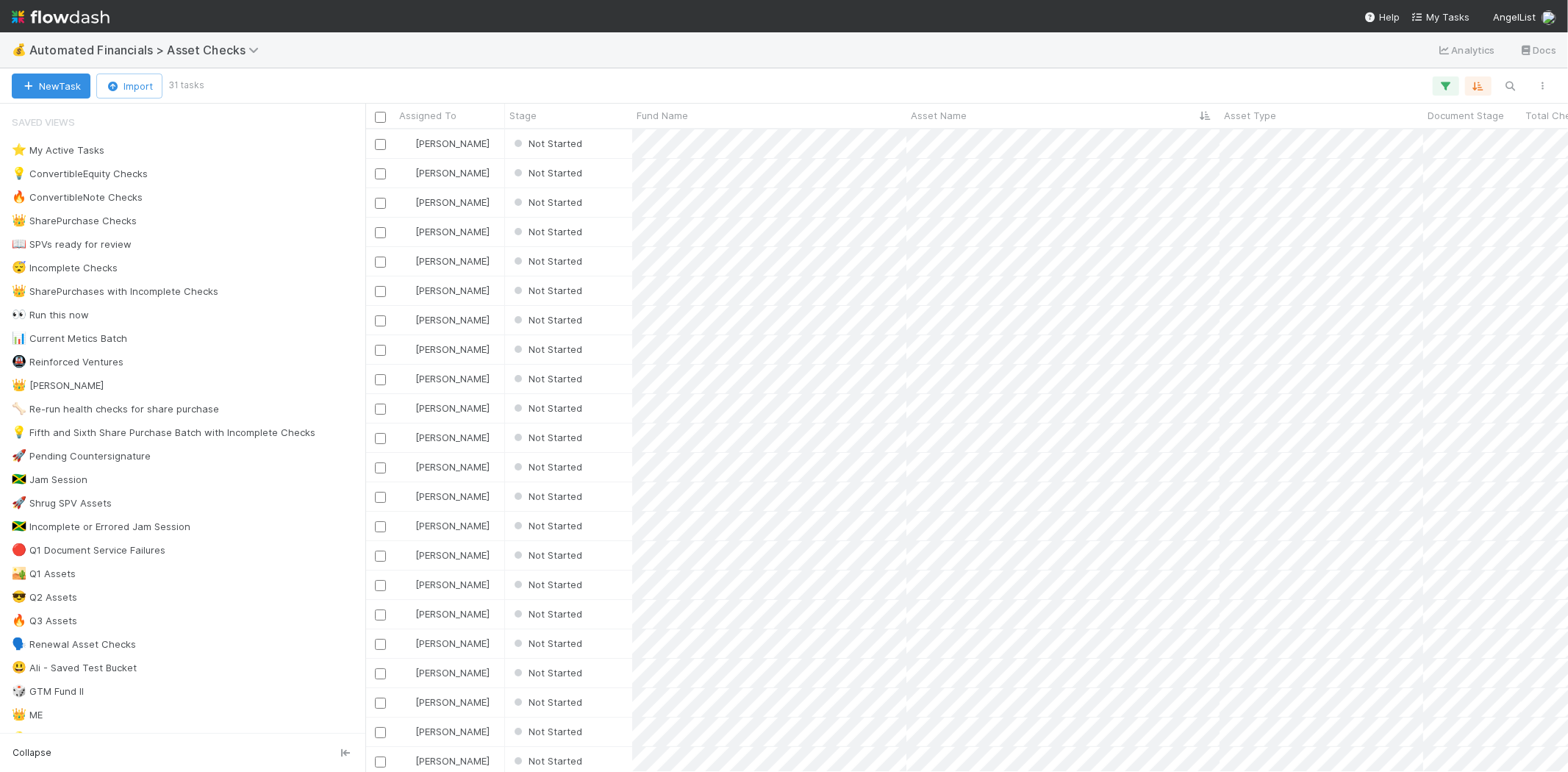
scroll to position [630, 1190]
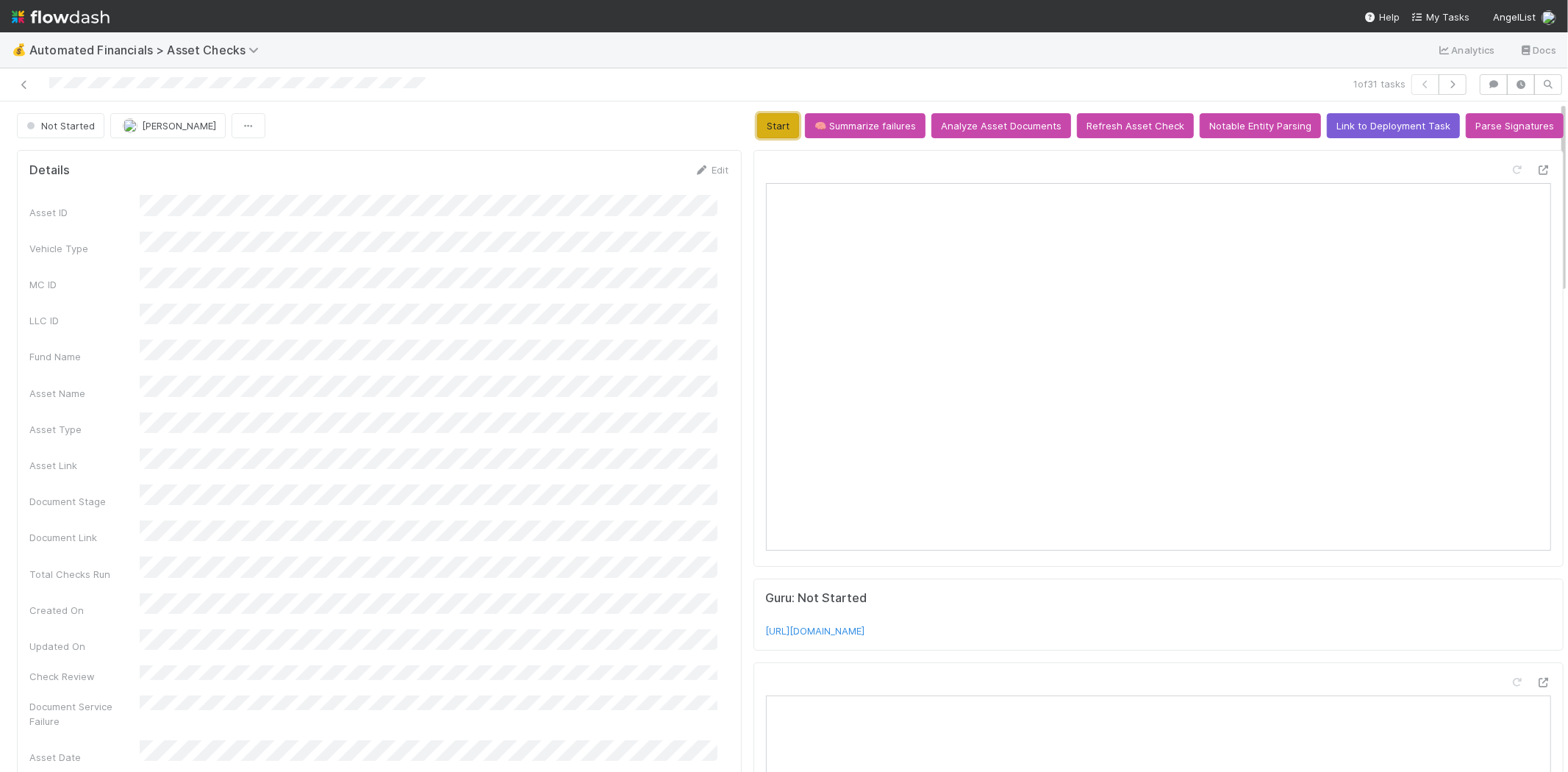
click at [775, 116] on button "Start" at bounding box center [778, 126] width 42 height 25
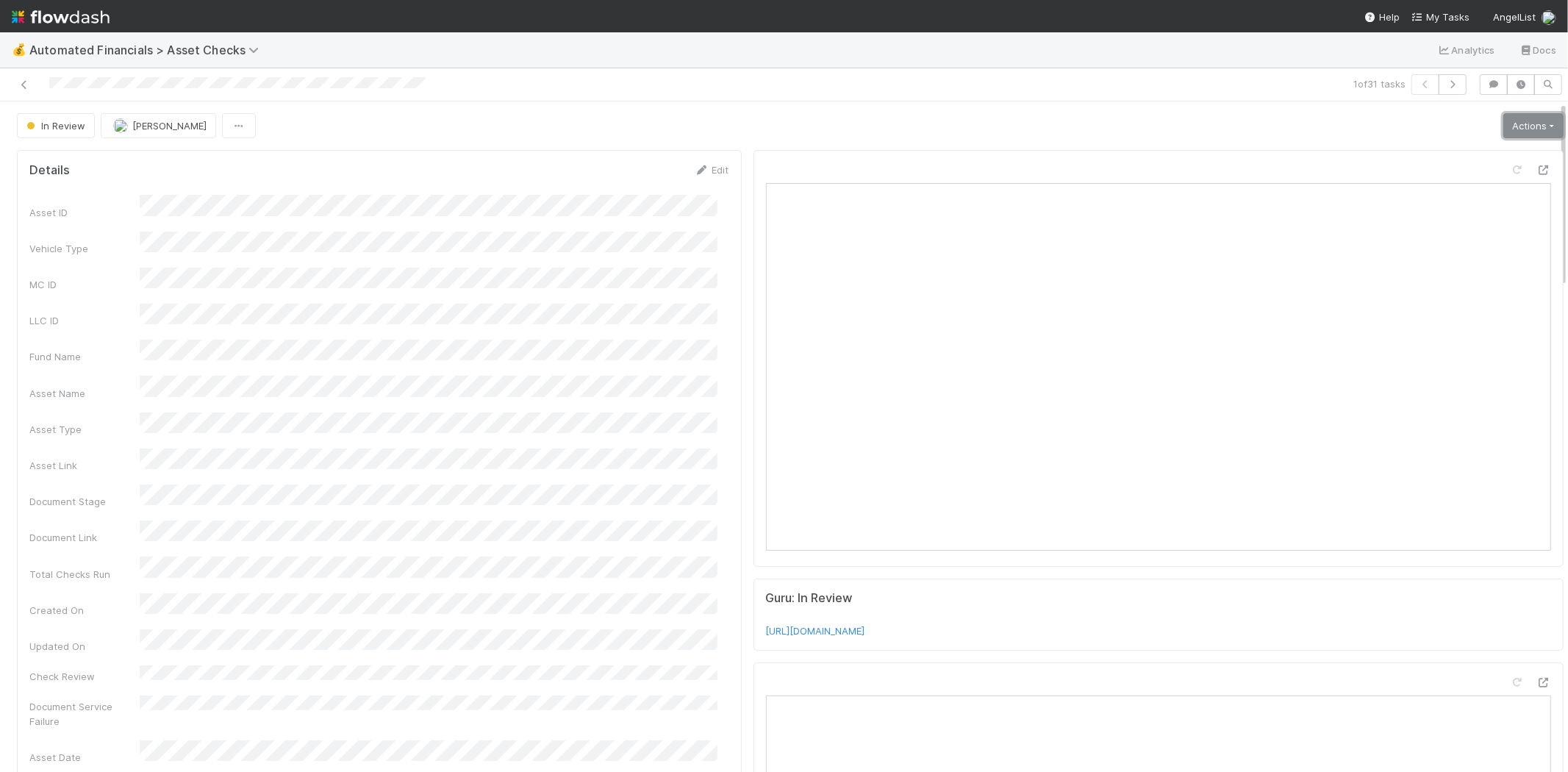
click at [1517, 118] on link "Actions" at bounding box center [1533, 126] width 60 height 25
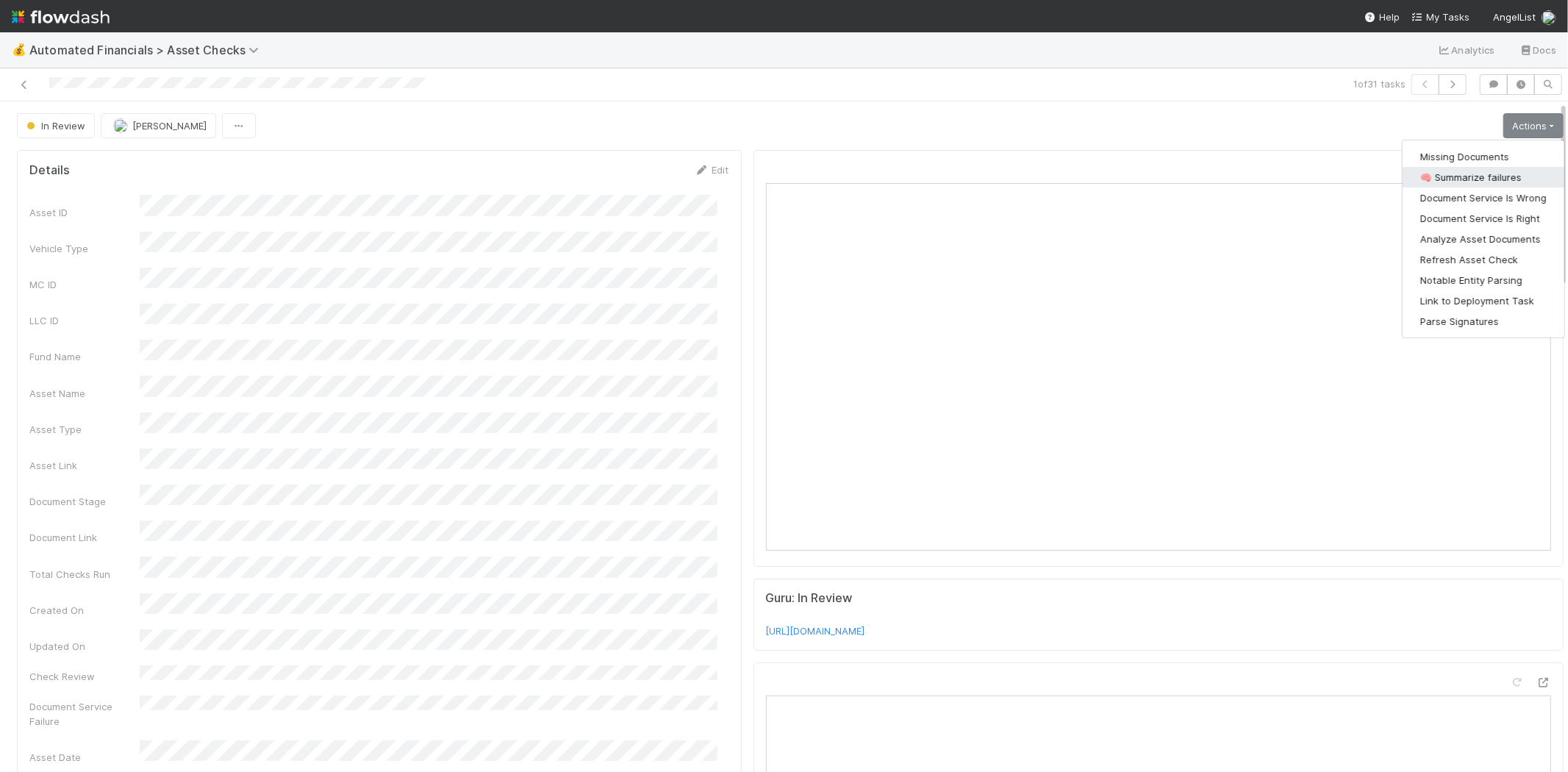
click at [1500, 172] on button "🧠 Summarize failures" at bounding box center [1484, 177] width 162 height 21
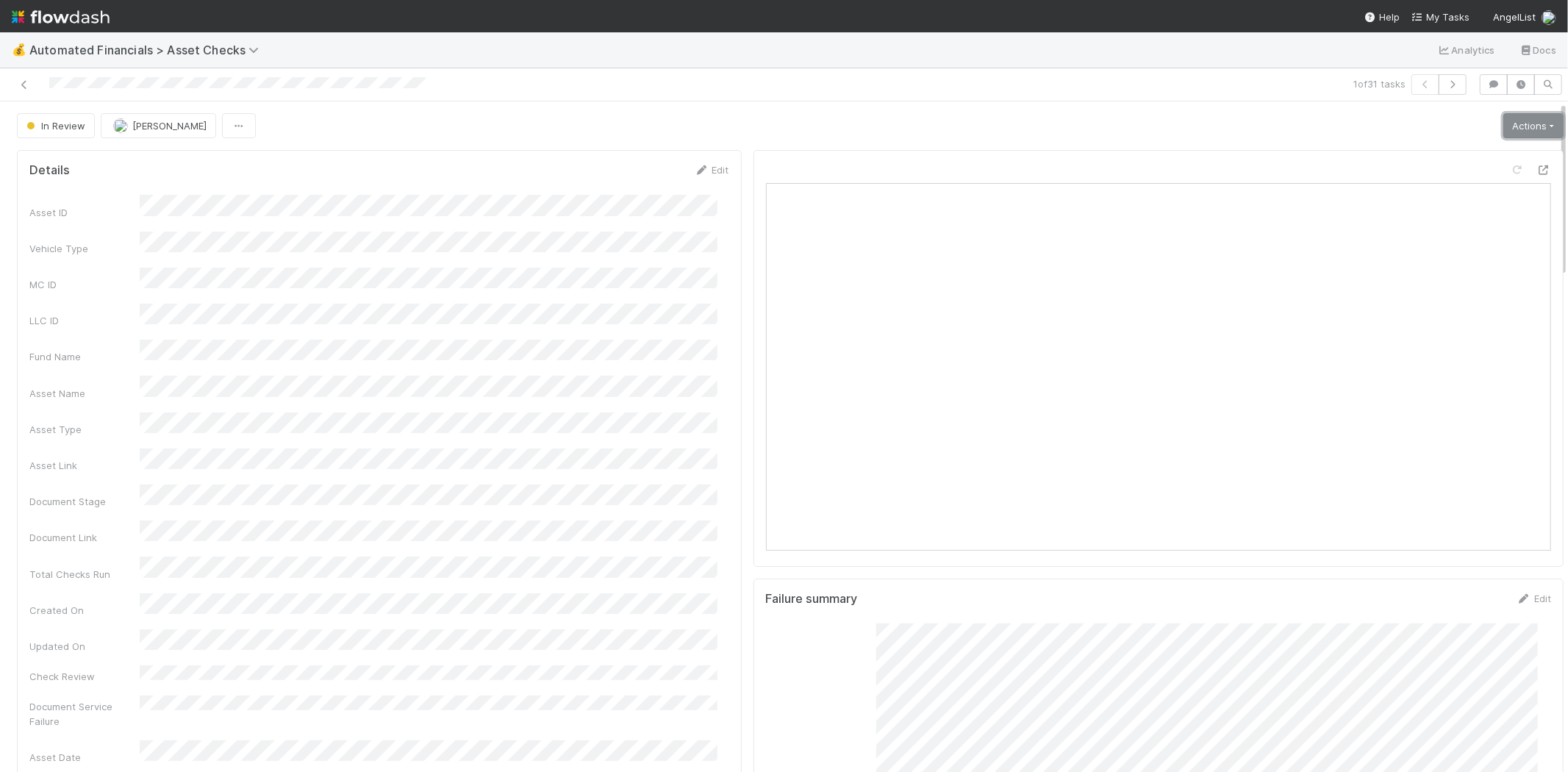
click at [1503, 125] on link "Actions" at bounding box center [1533, 126] width 60 height 25
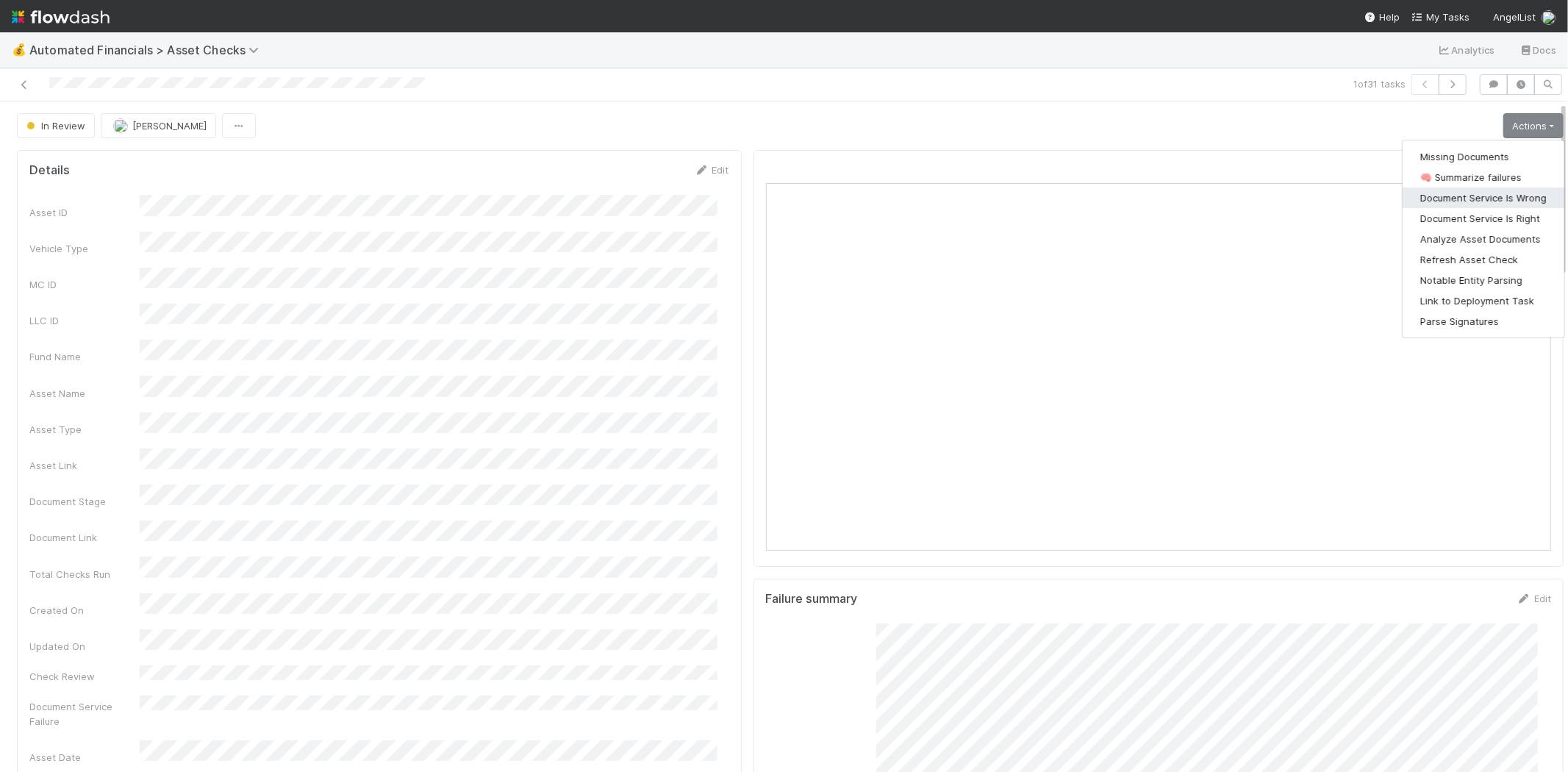
click at [1490, 202] on button "Document Service Is Wrong" at bounding box center [1484, 198] width 162 height 21
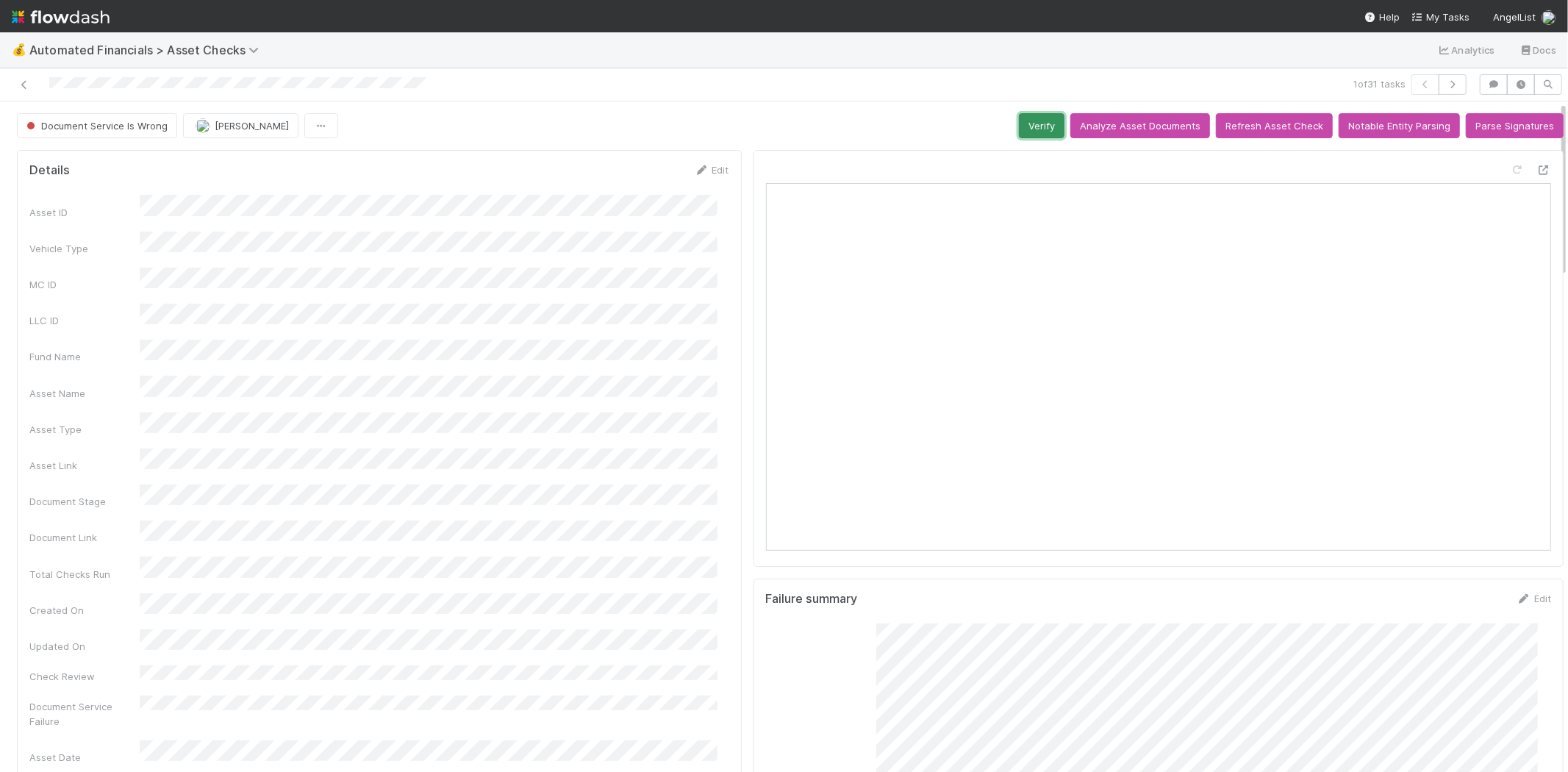
click at [1019, 131] on button "Verify" at bounding box center [1042, 126] width 46 height 25
click at [24, 85] on icon at bounding box center [24, 85] width 14 height 10
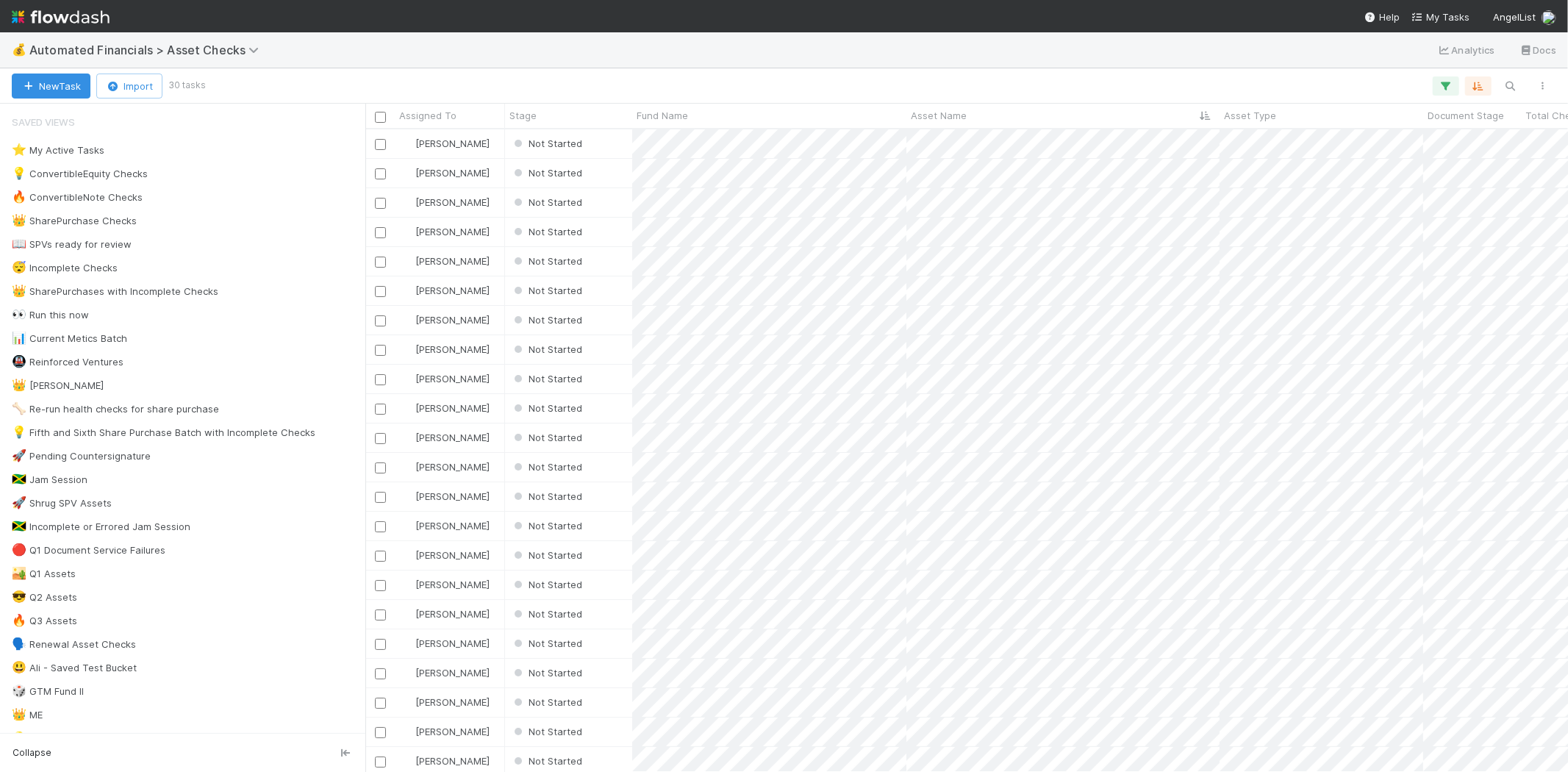
scroll to position [630, 1190]
click at [613, 144] on div "Not Started" at bounding box center [569, 144] width 128 height 29
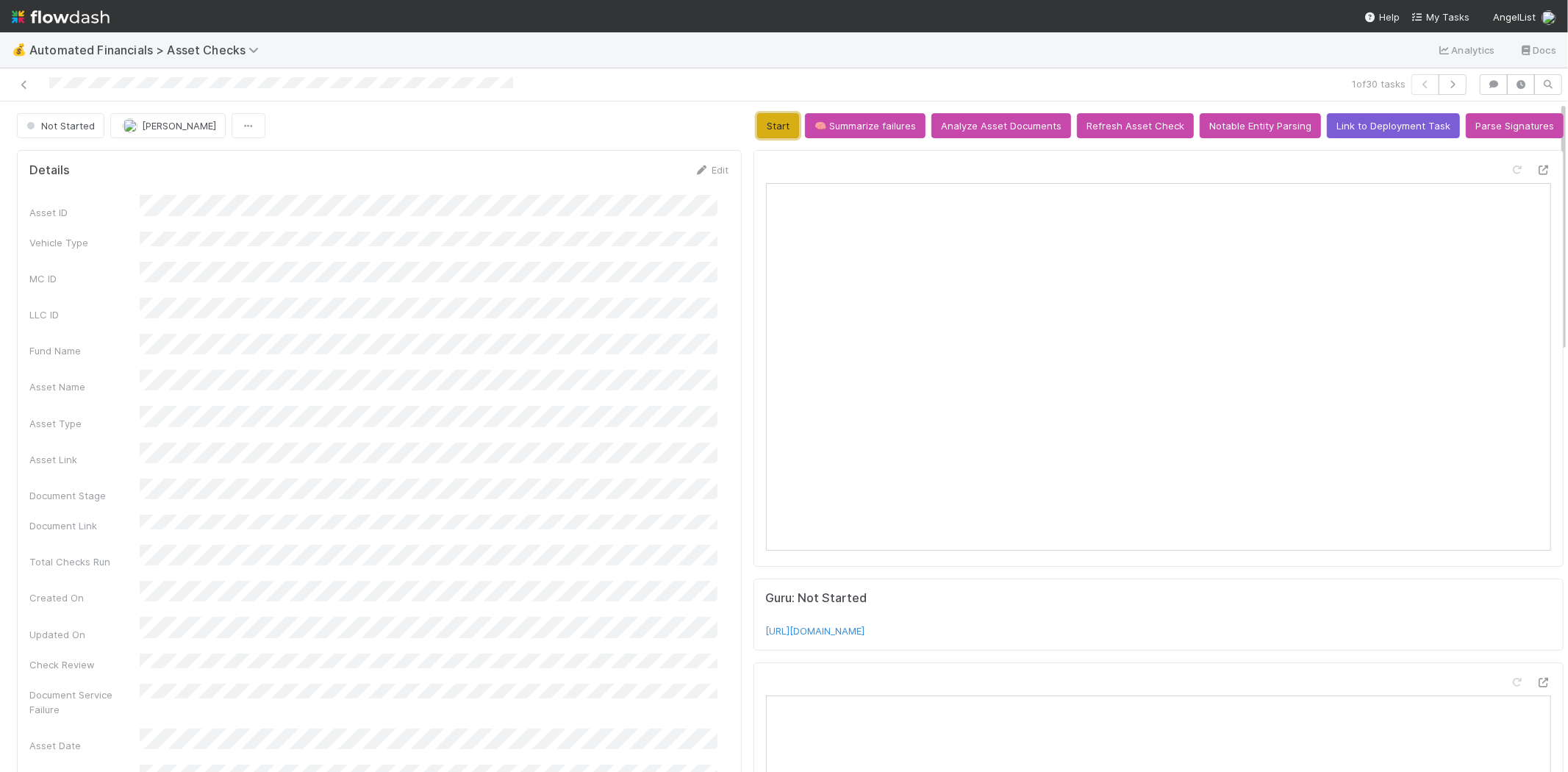
click at [757, 127] on button "Start" at bounding box center [778, 126] width 42 height 25
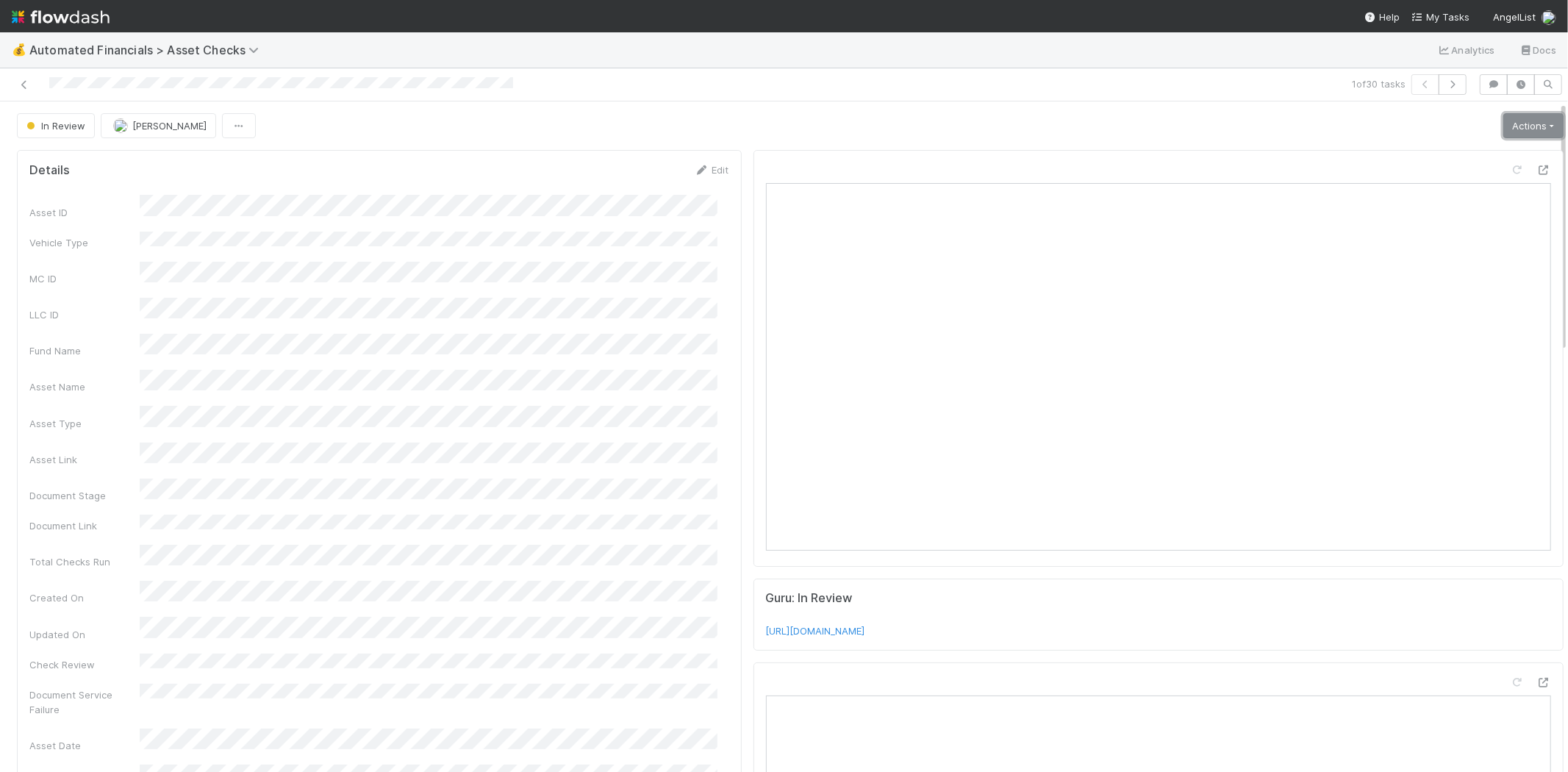
click at [1503, 123] on link "Actions" at bounding box center [1533, 126] width 60 height 25
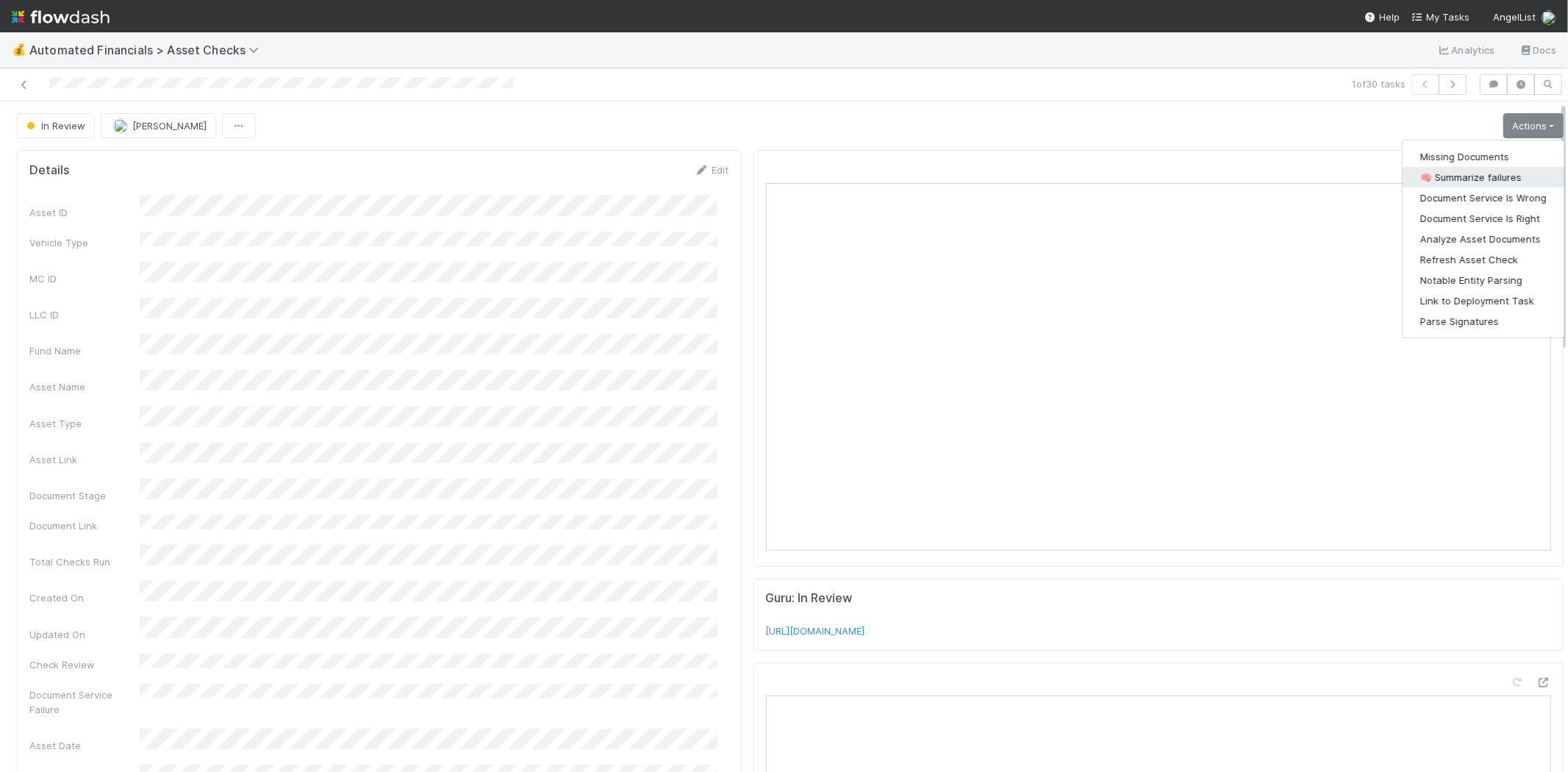
click at [1471, 178] on button "🧠 Summarize failures" at bounding box center [1484, 177] width 162 height 21
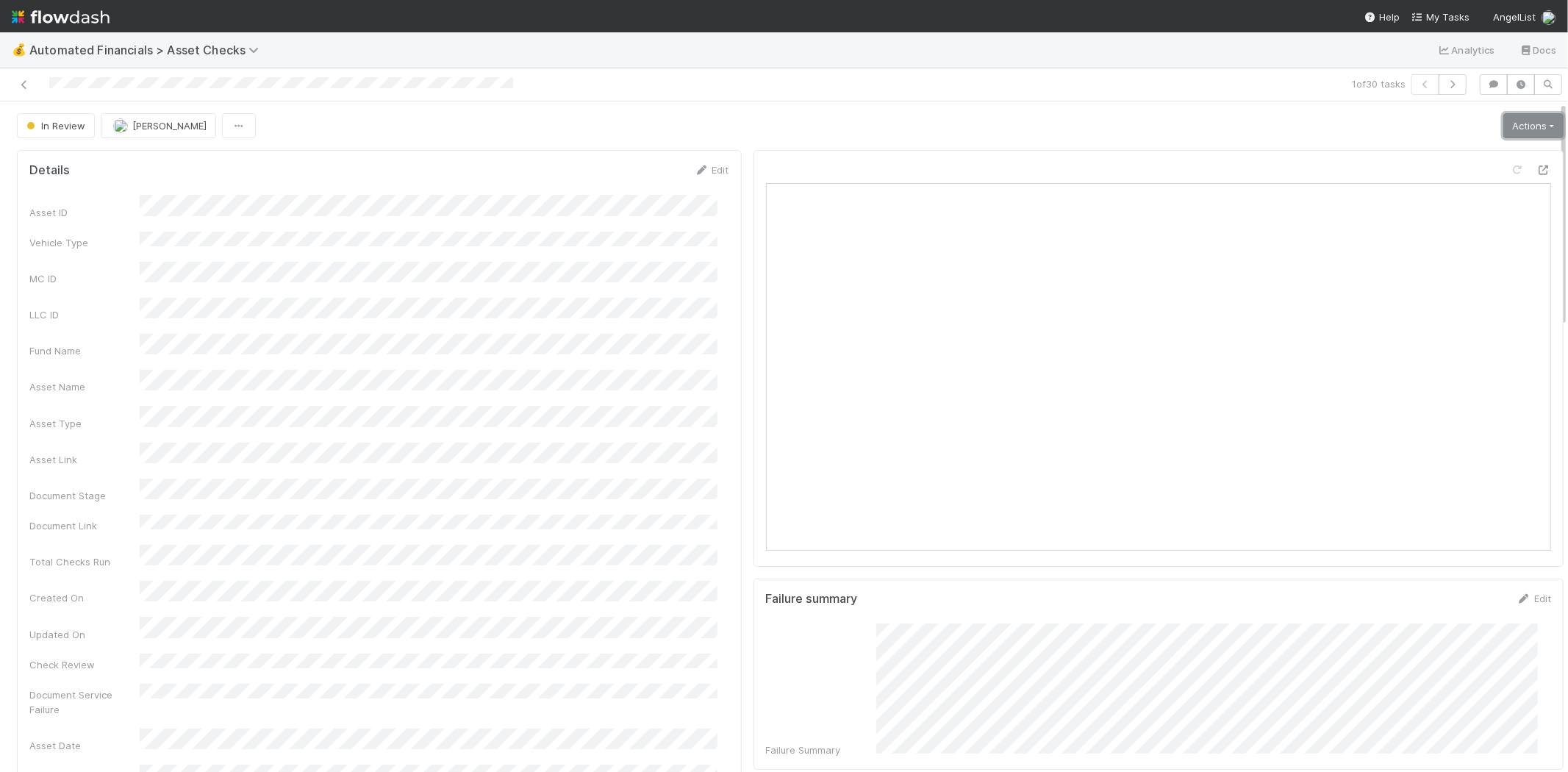
click at [1503, 118] on link "Actions" at bounding box center [1533, 126] width 60 height 25
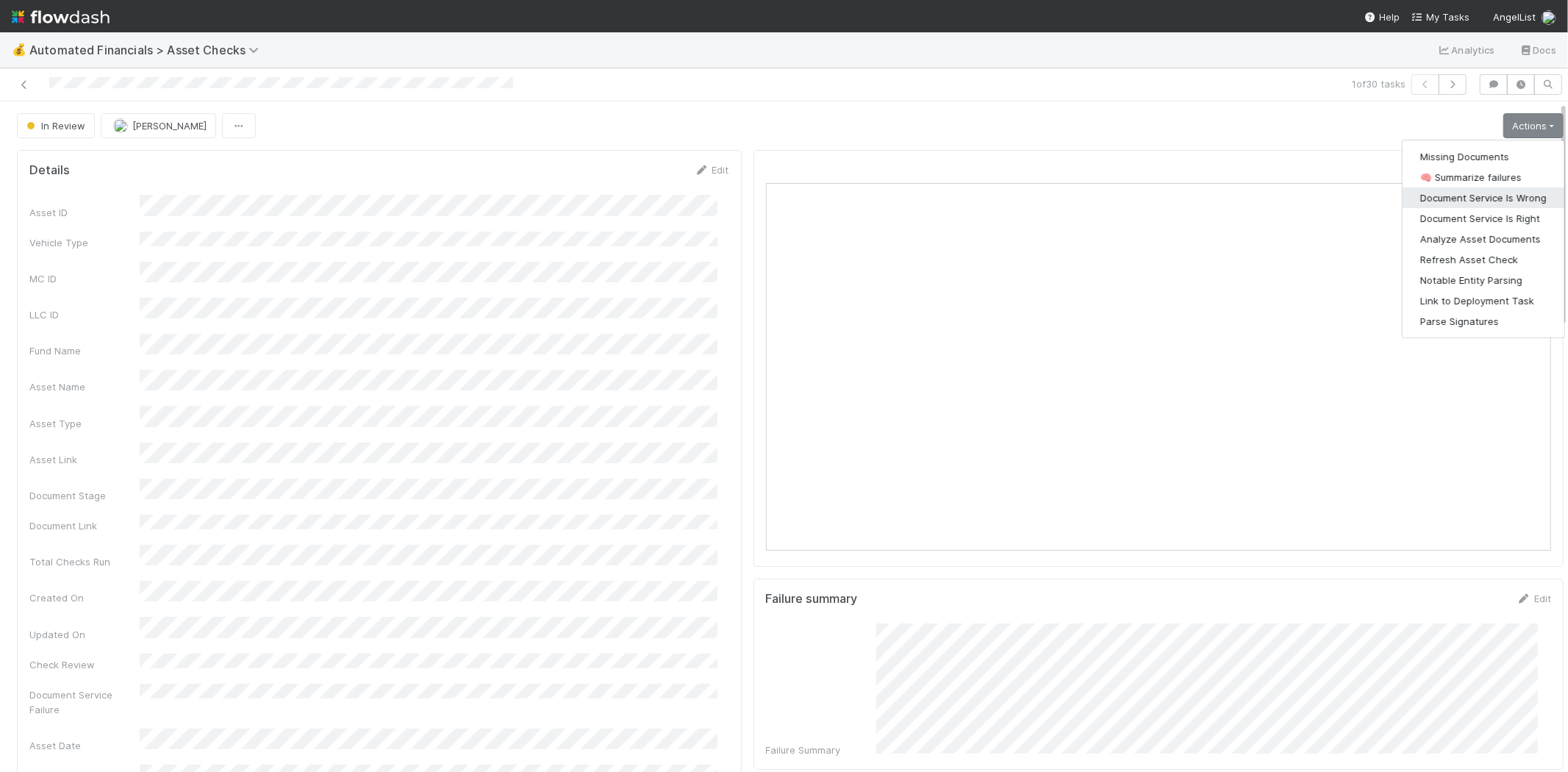
click at [1496, 198] on button "Document Service Is Wrong" at bounding box center [1484, 198] width 162 height 21
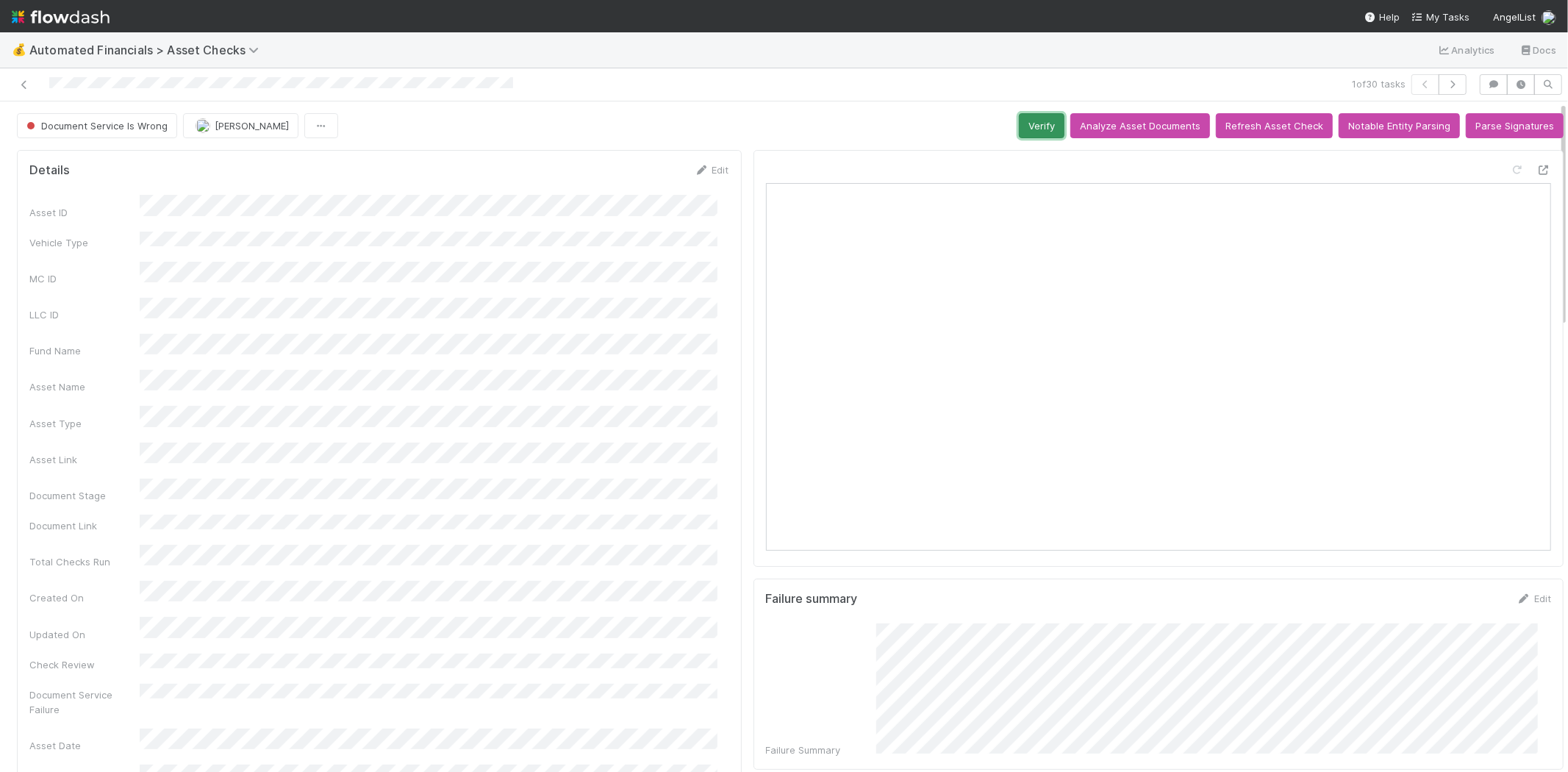
click at [1038, 123] on button "Verify" at bounding box center [1042, 126] width 46 height 25
click at [26, 87] on icon at bounding box center [24, 85] width 14 height 10
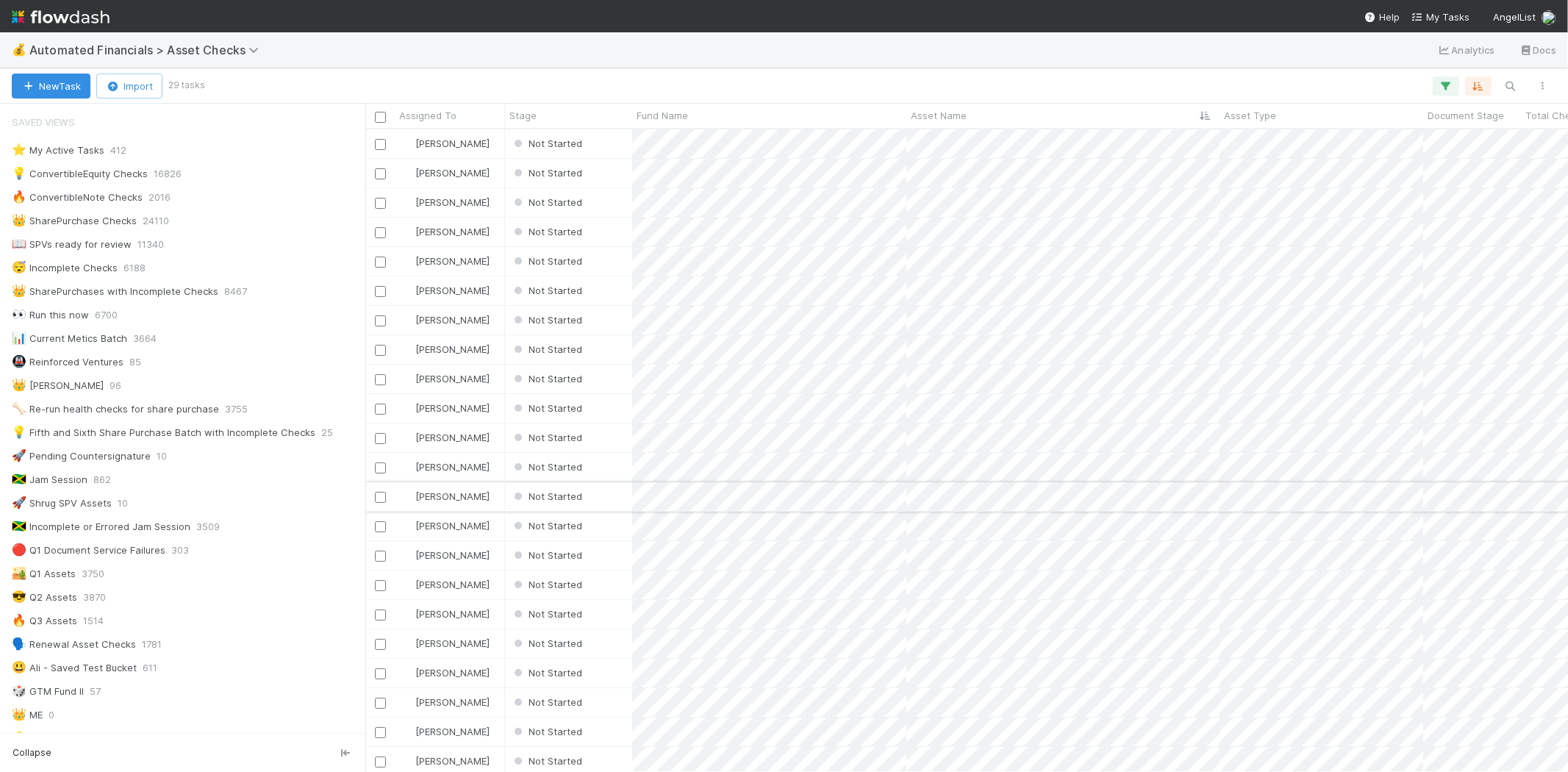
scroll to position [12, 11]
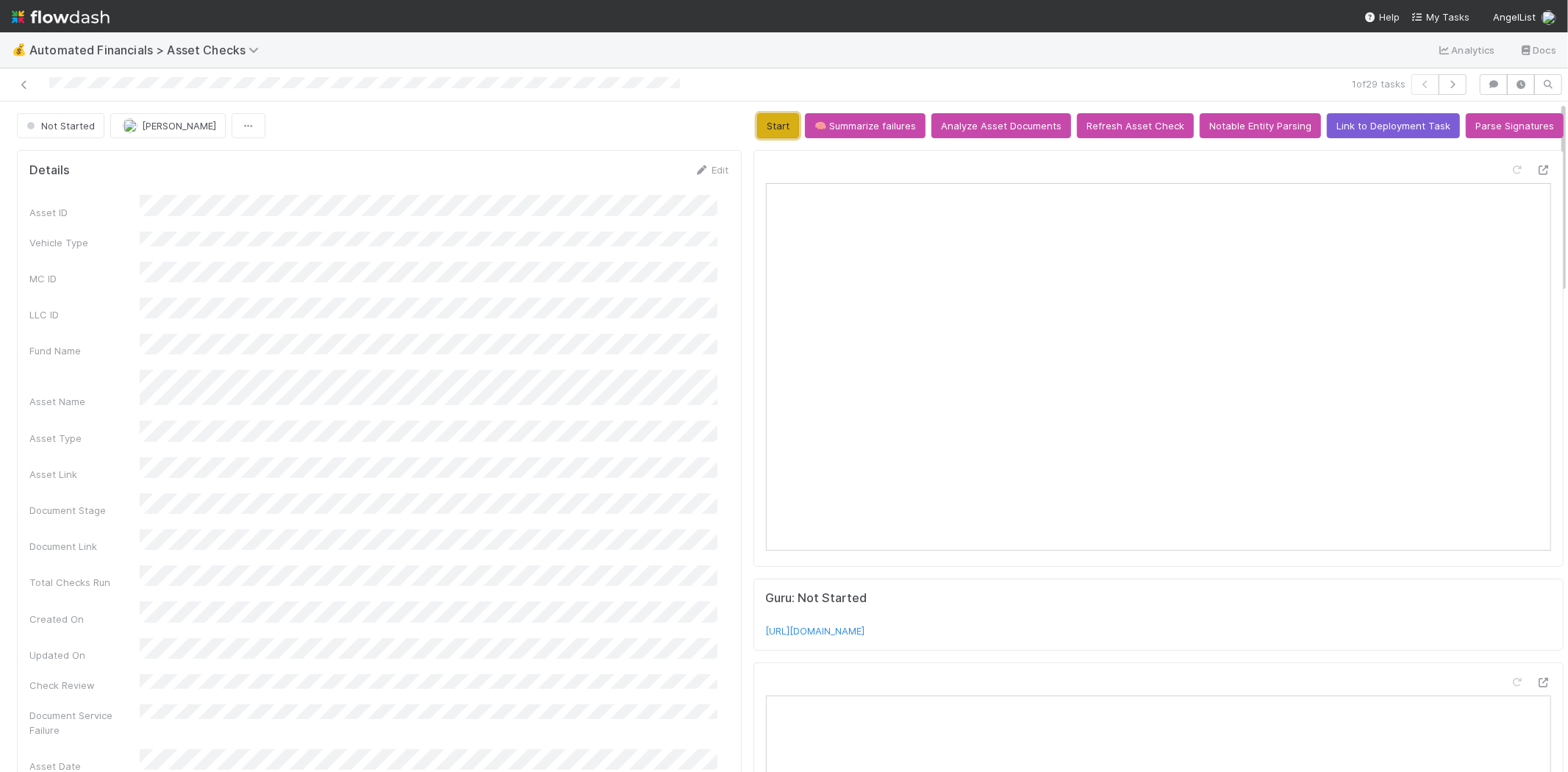
click at [757, 127] on button "Start" at bounding box center [778, 126] width 42 height 25
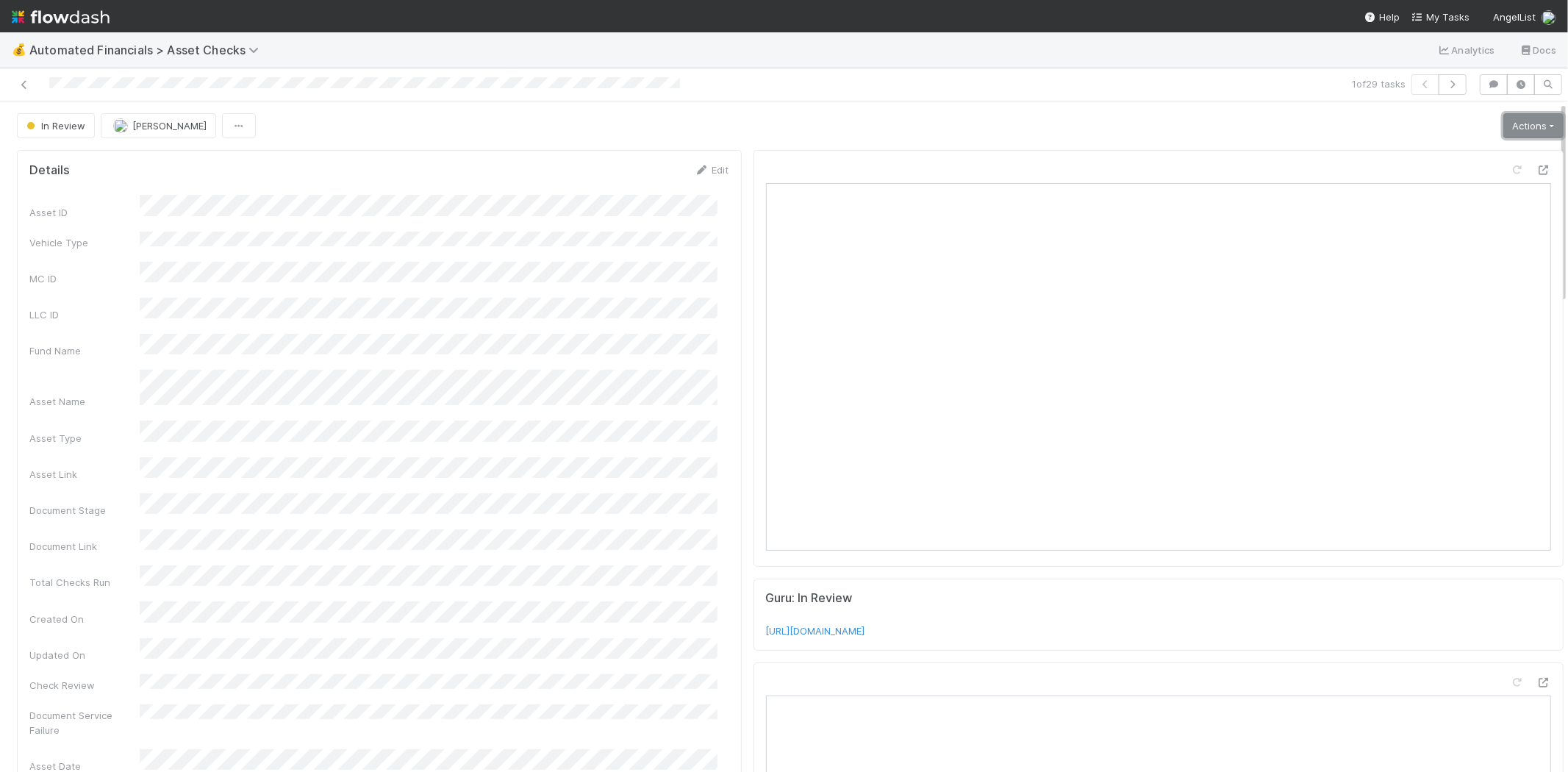
click at [1513, 128] on link "Actions" at bounding box center [1533, 126] width 60 height 25
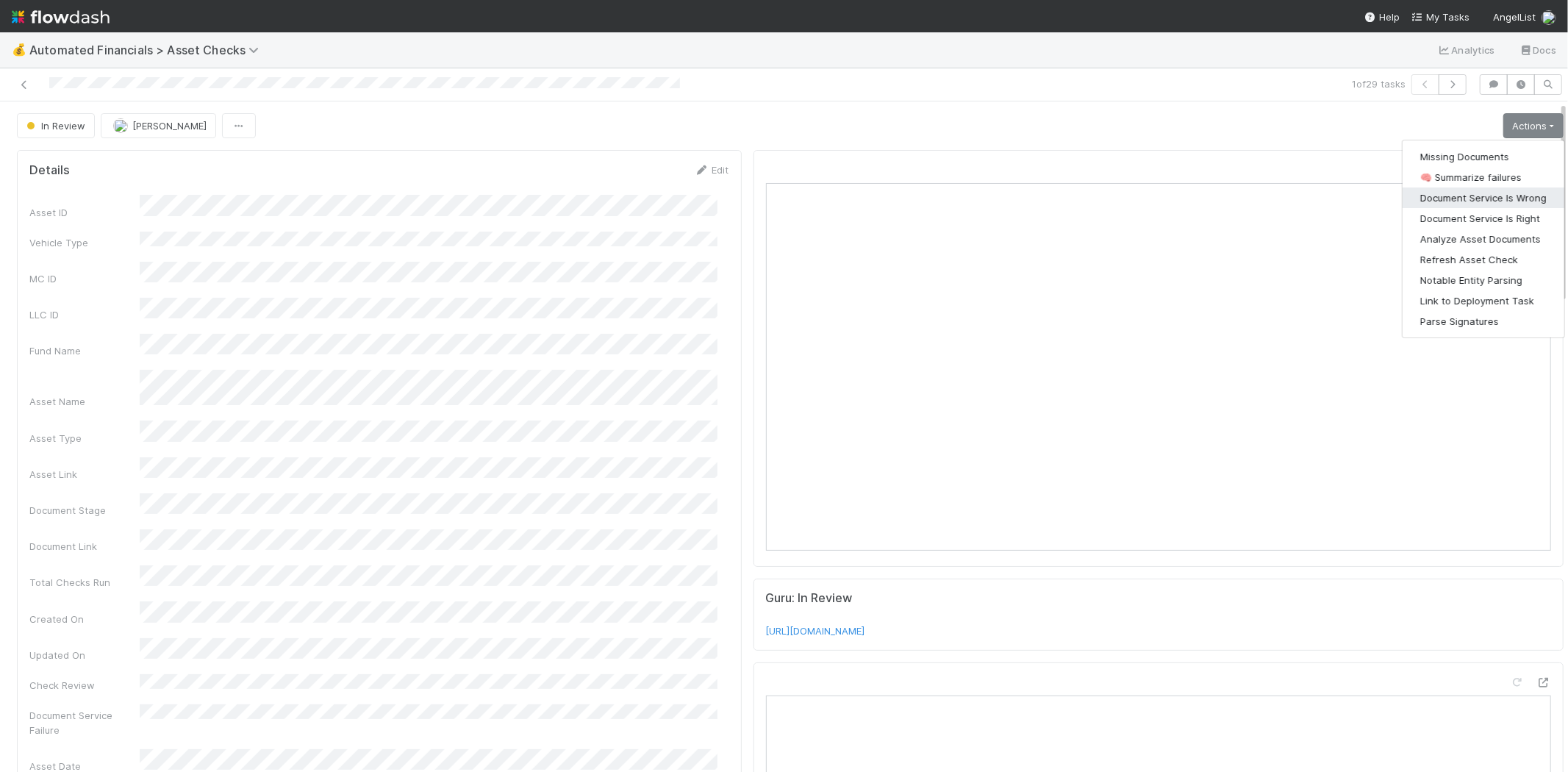
click at [1475, 192] on button "Document Service Is Wrong" at bounding box center [1484, 198] width 162 height 21
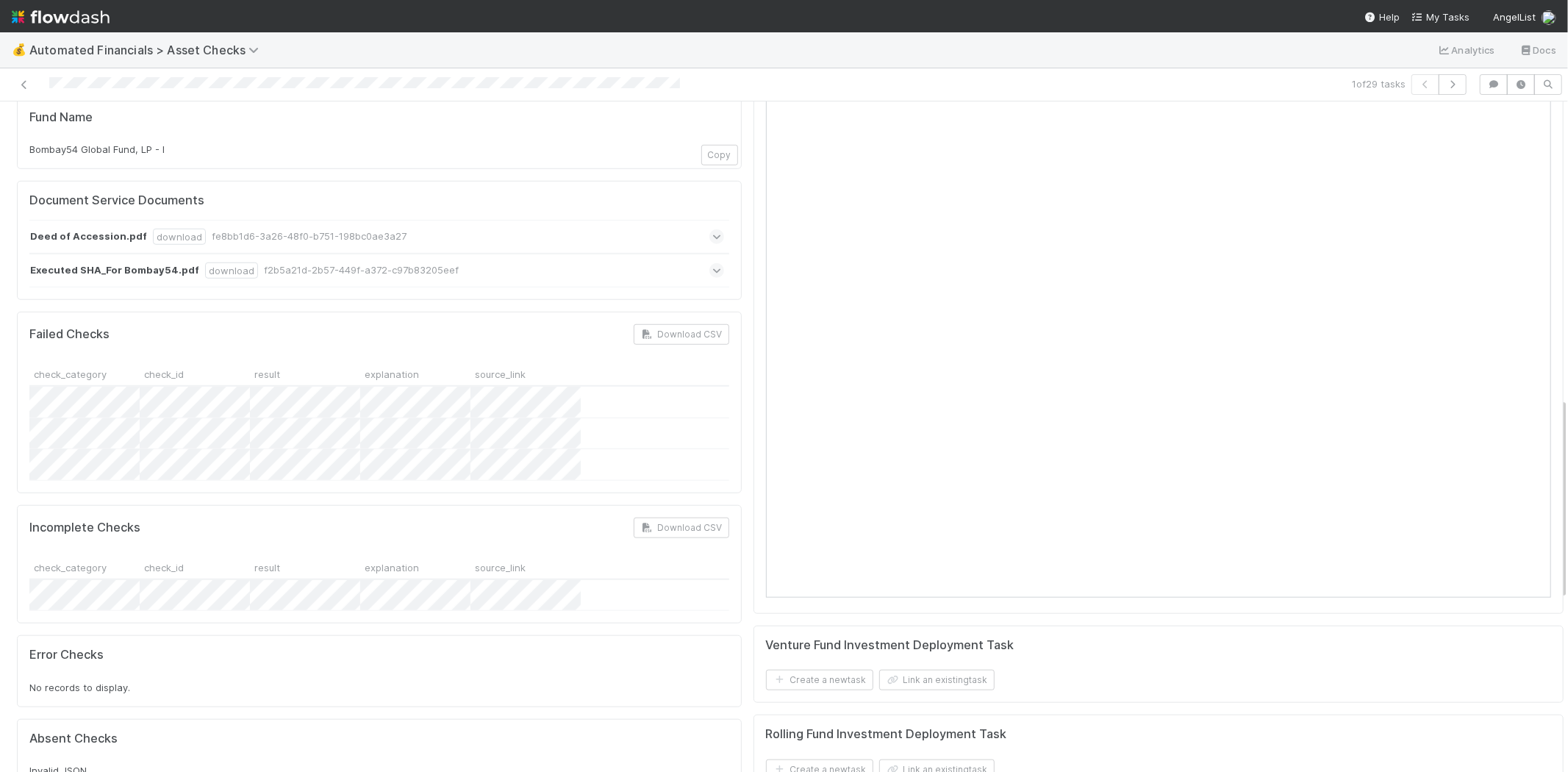
scroll to position [1389, 0]
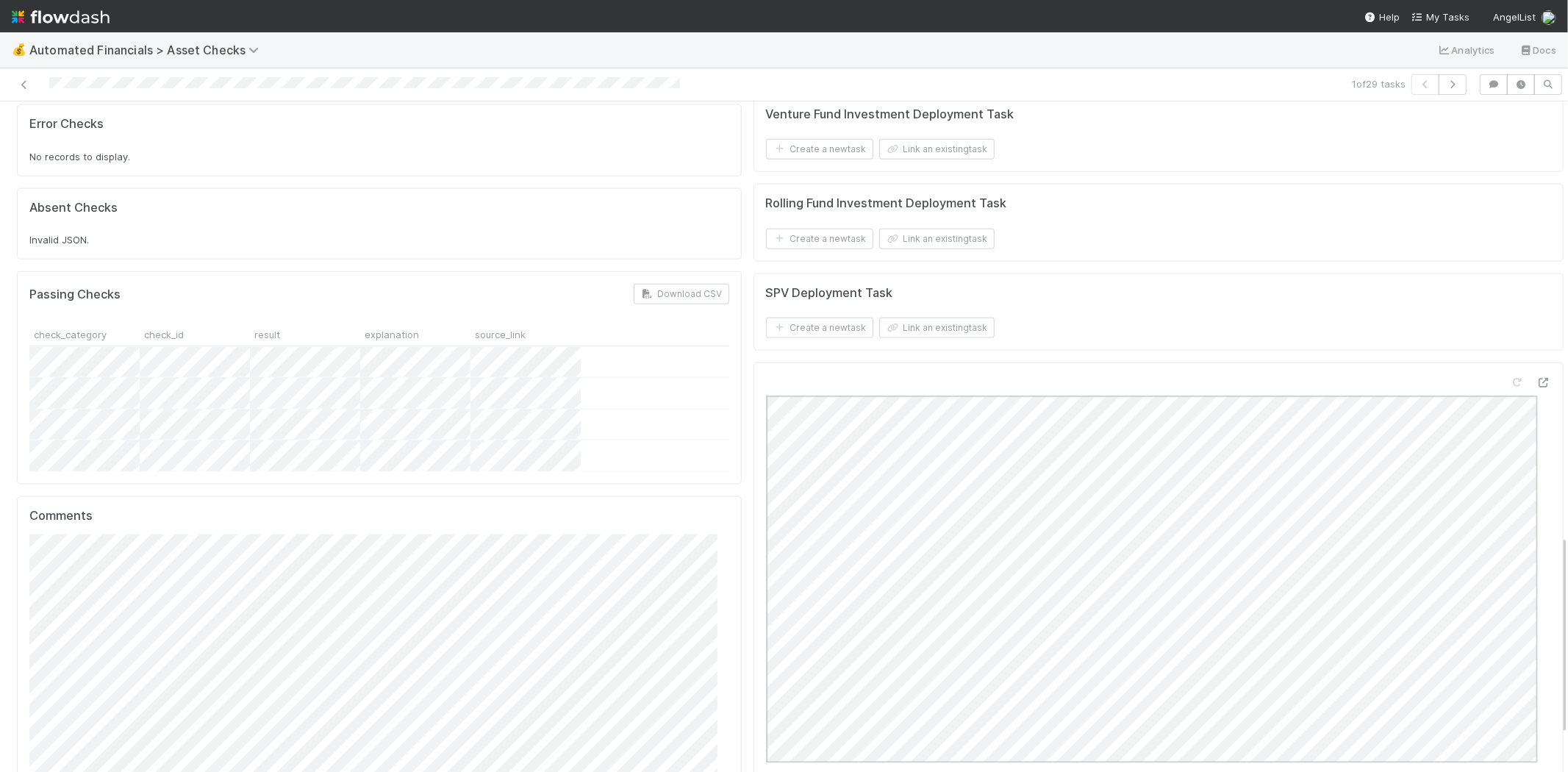
scroll to position [1582, 0]
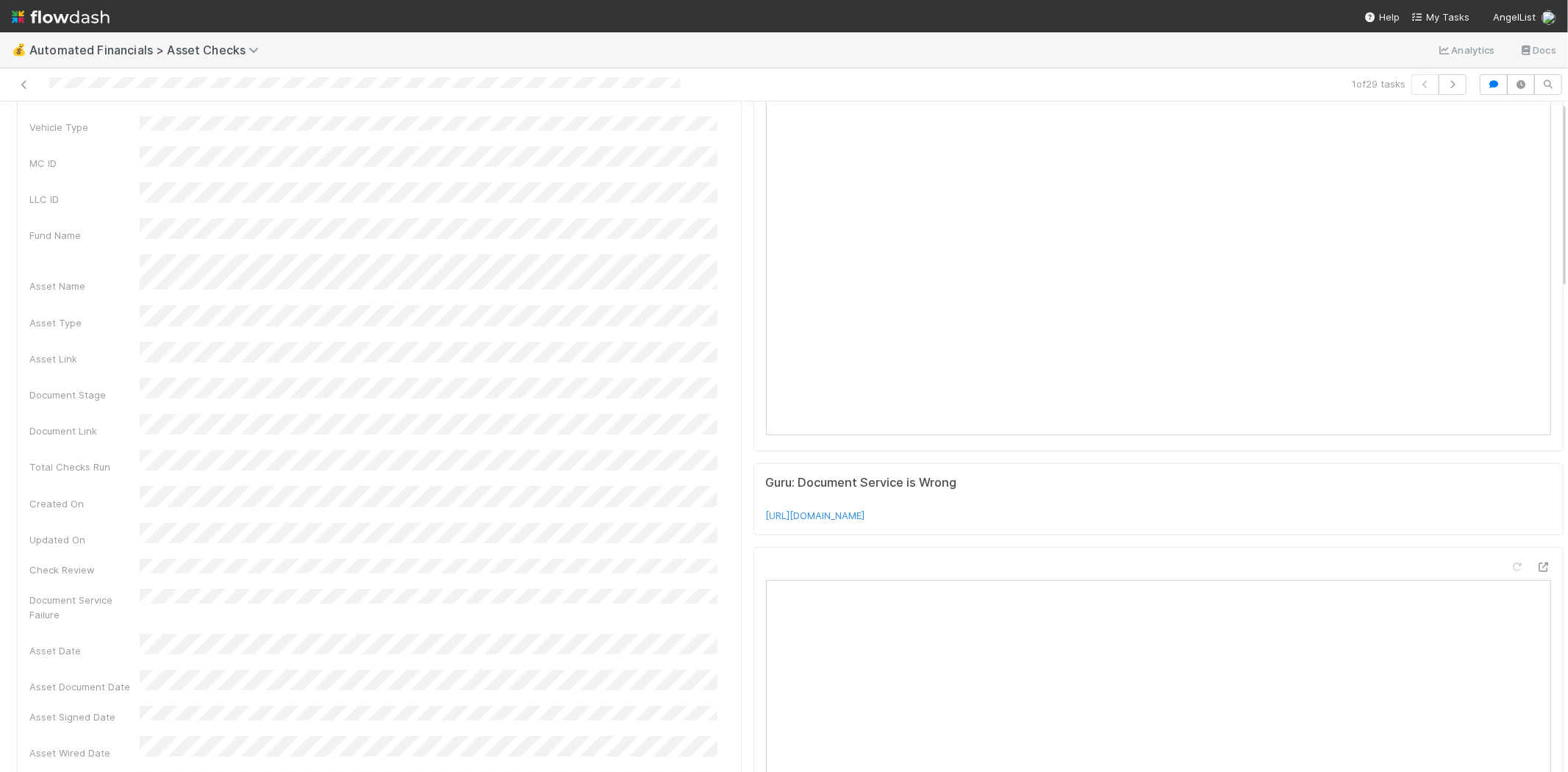
scroll to position [0, 0]
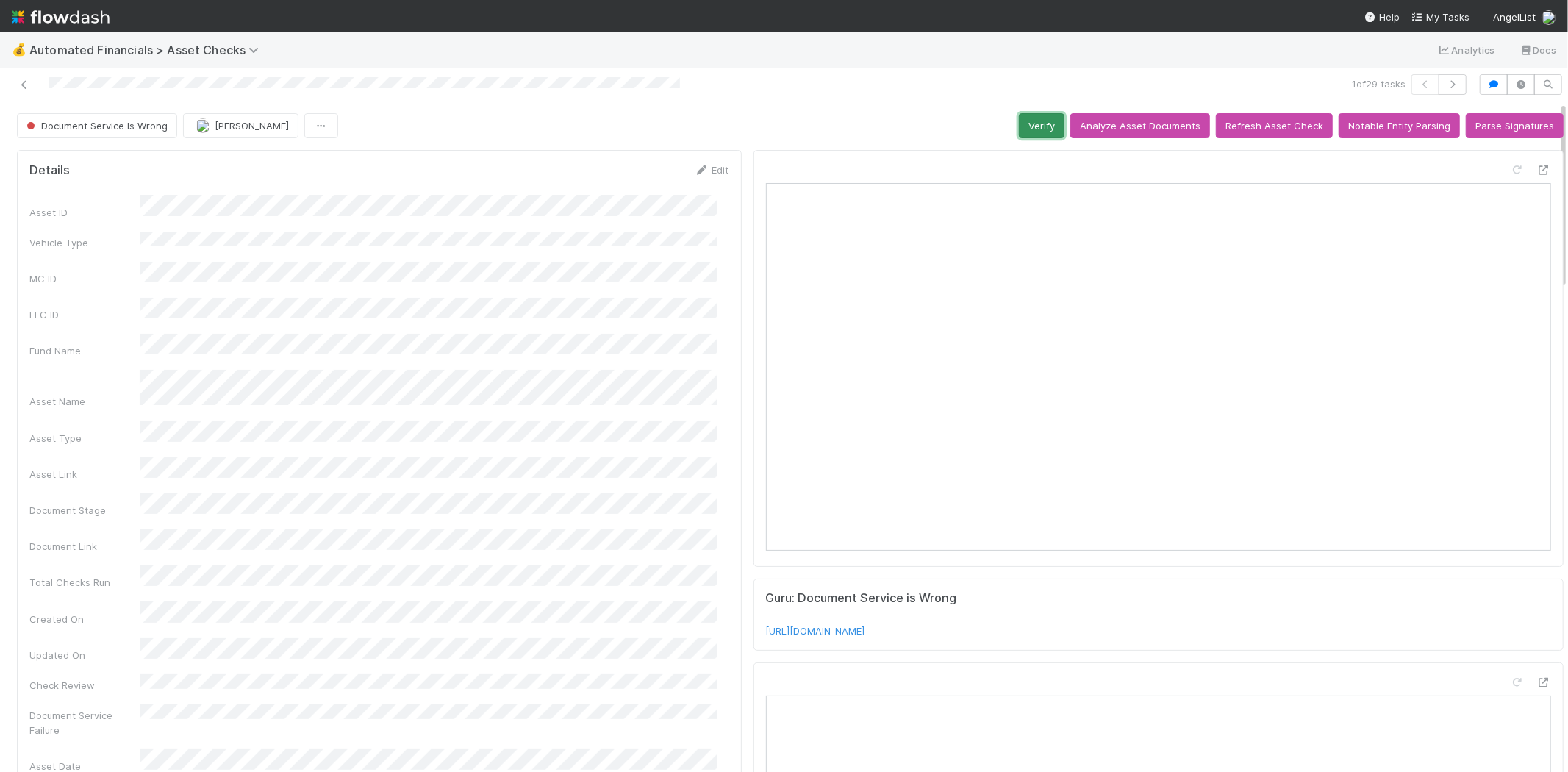
click at [1032, 128] on button "Verify" at bounding box center [1042, 126] width 46 height 25
click at [18, 86] on icon at bounding box center [24, 85] width 14 height 10
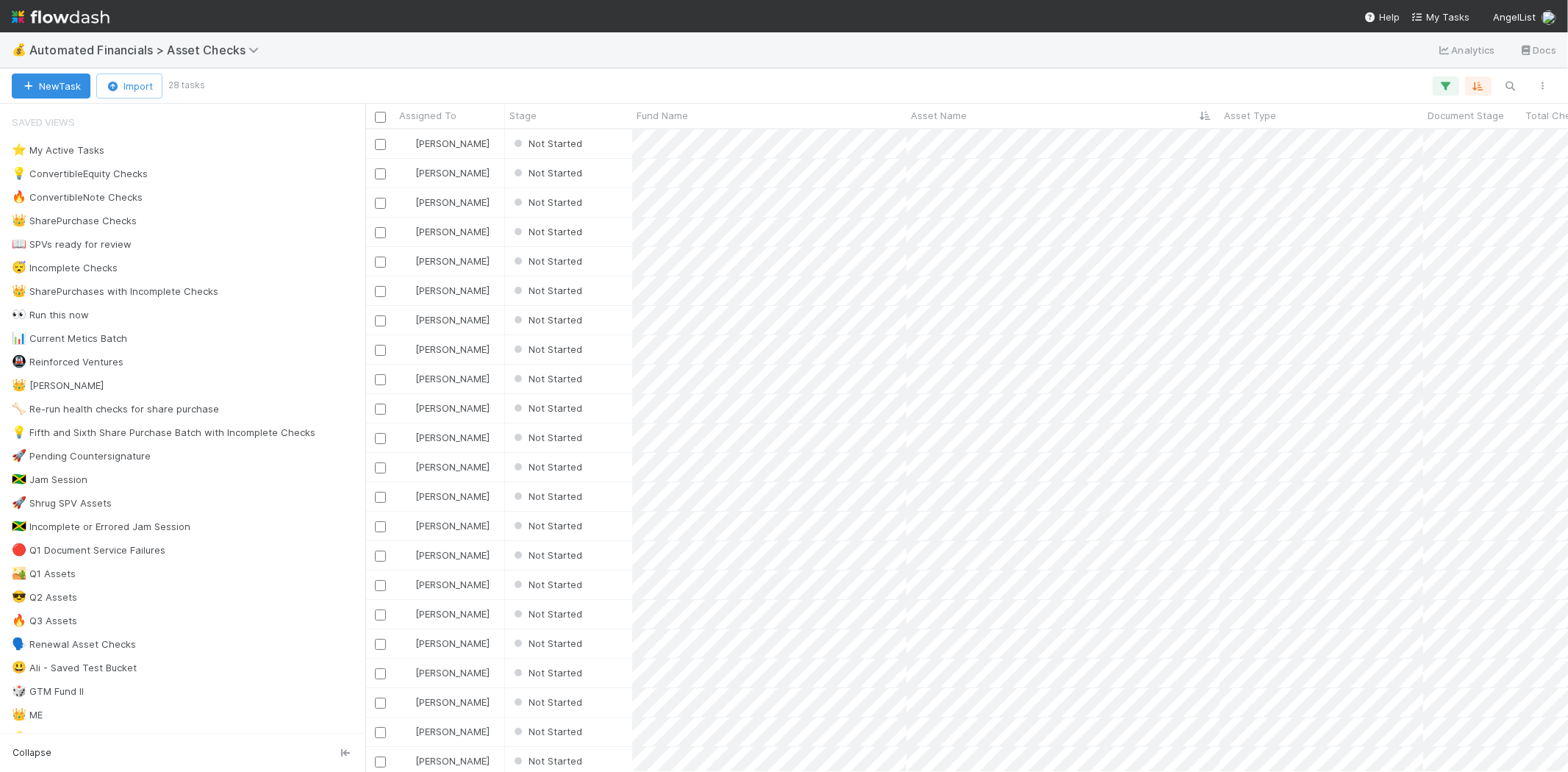
scroll to position [630, 1190]
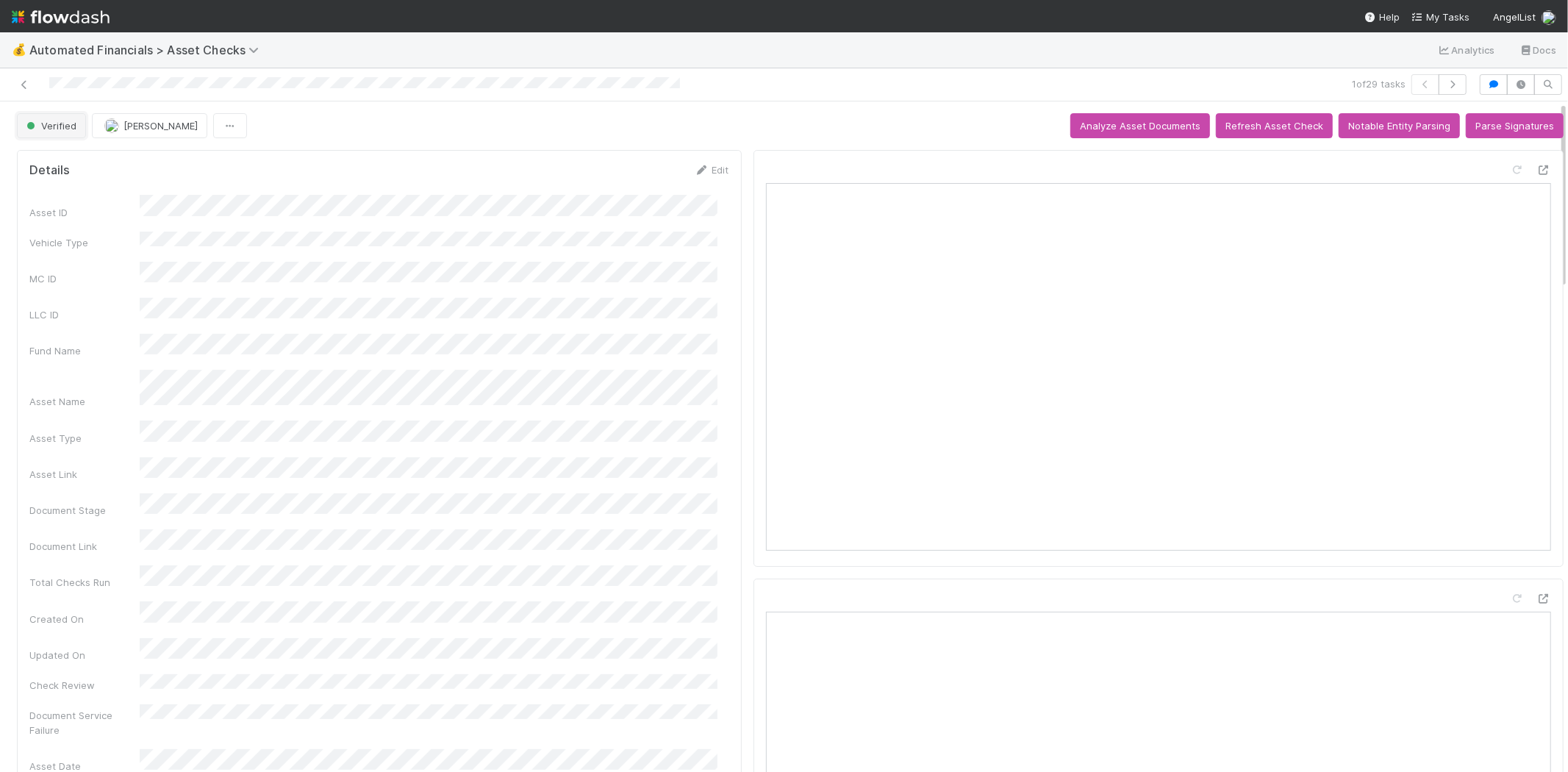
click at [74, 122] on span "Verified" at bounding box center [50, 126] width 53 height 11
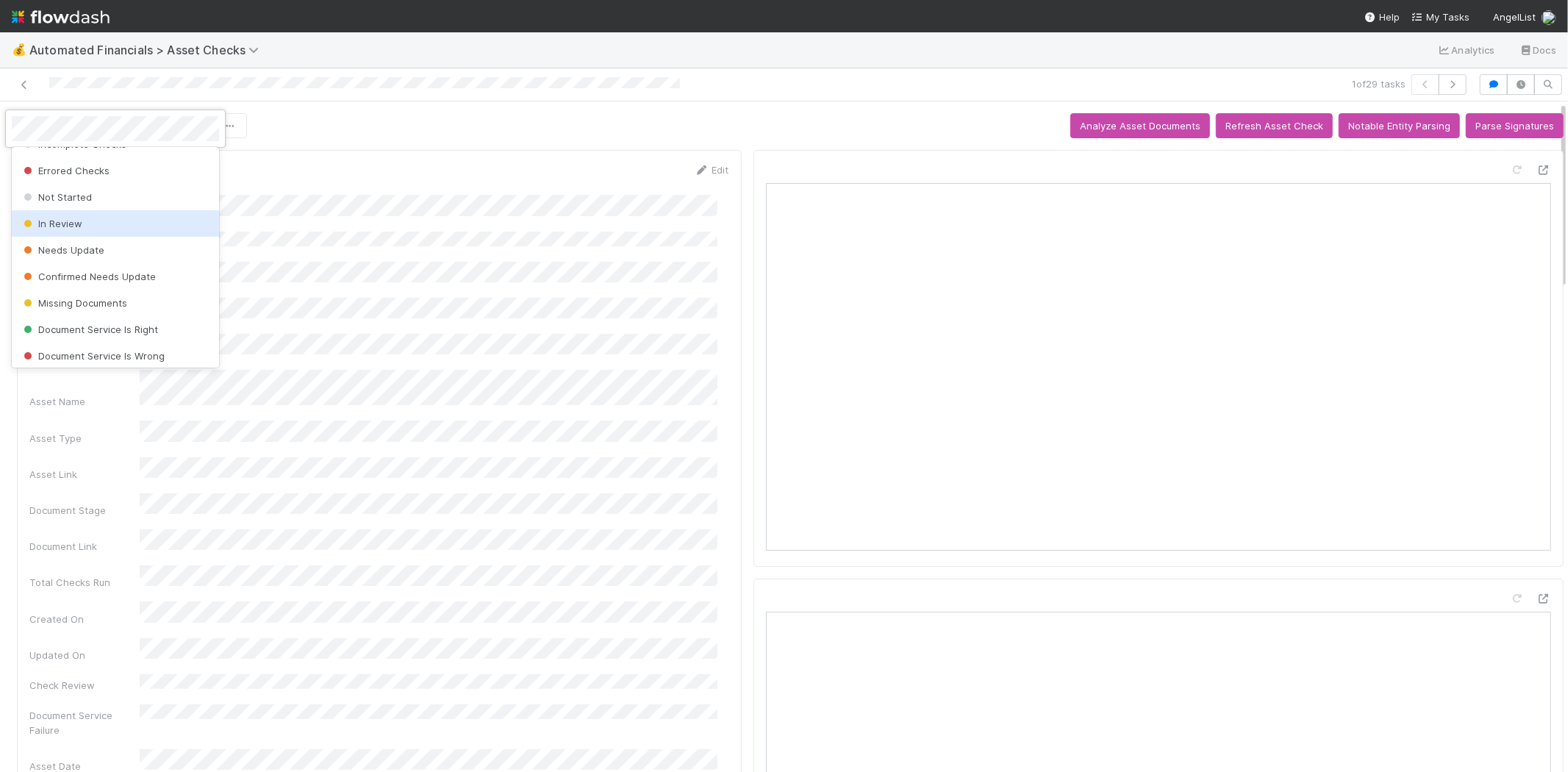
scroll to position [203, 0]
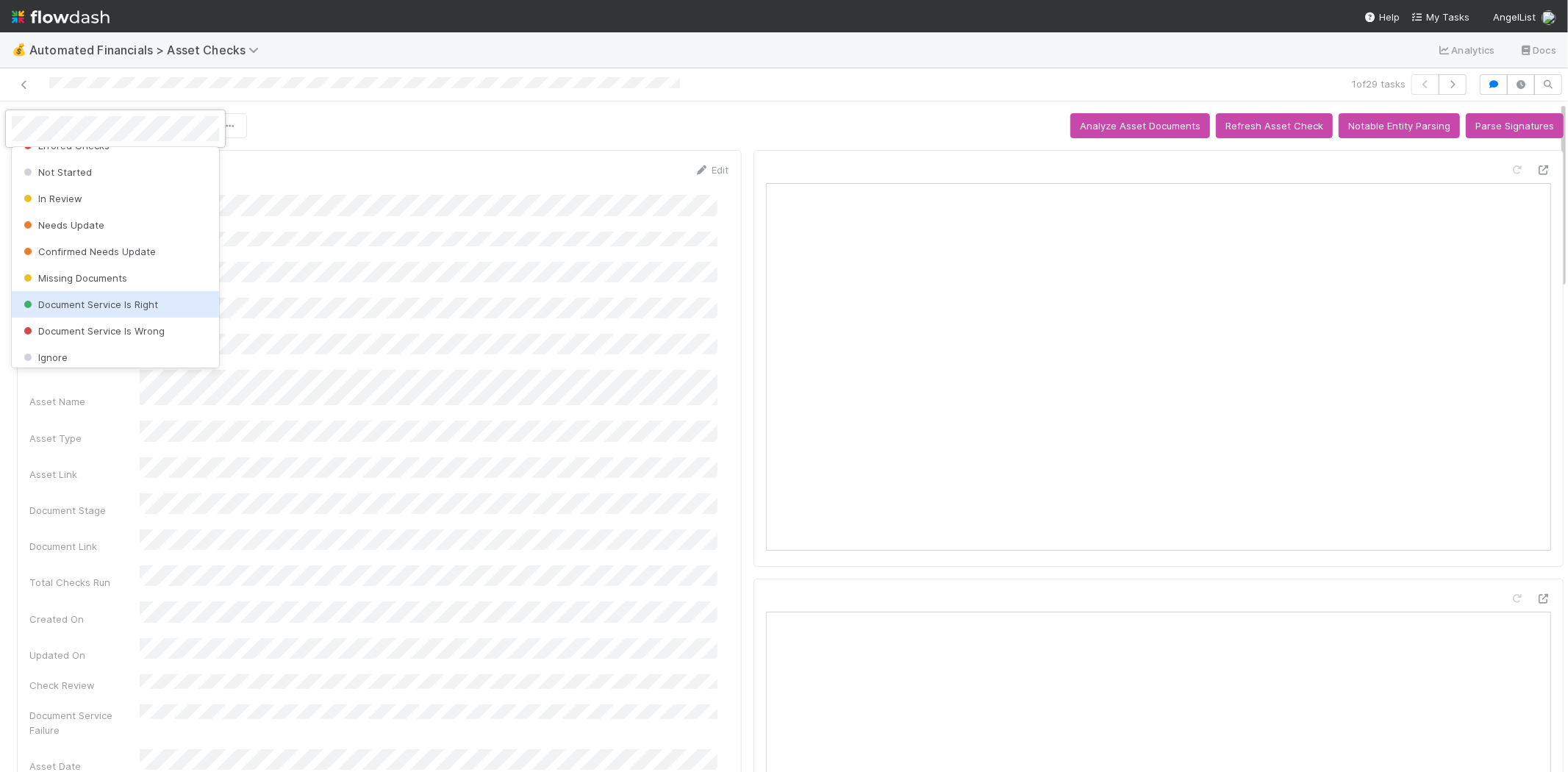
click at [150, 299] on span "Document Service Is Right" at bounding box center [90, 304] width 137 height 11
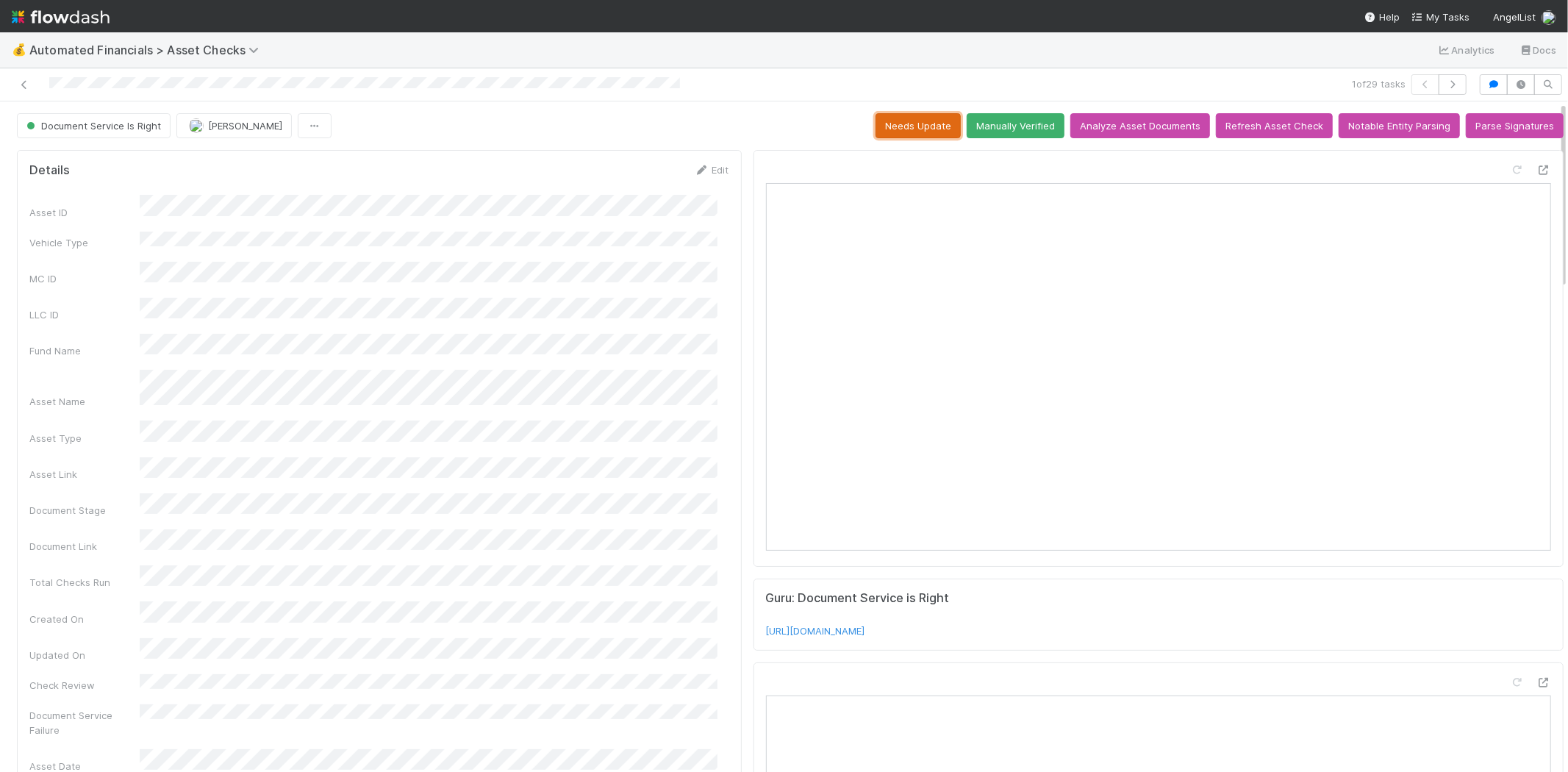
click at [880, 127] on button "Needs Update" at bounding box center [918, 126] width 86 height 25
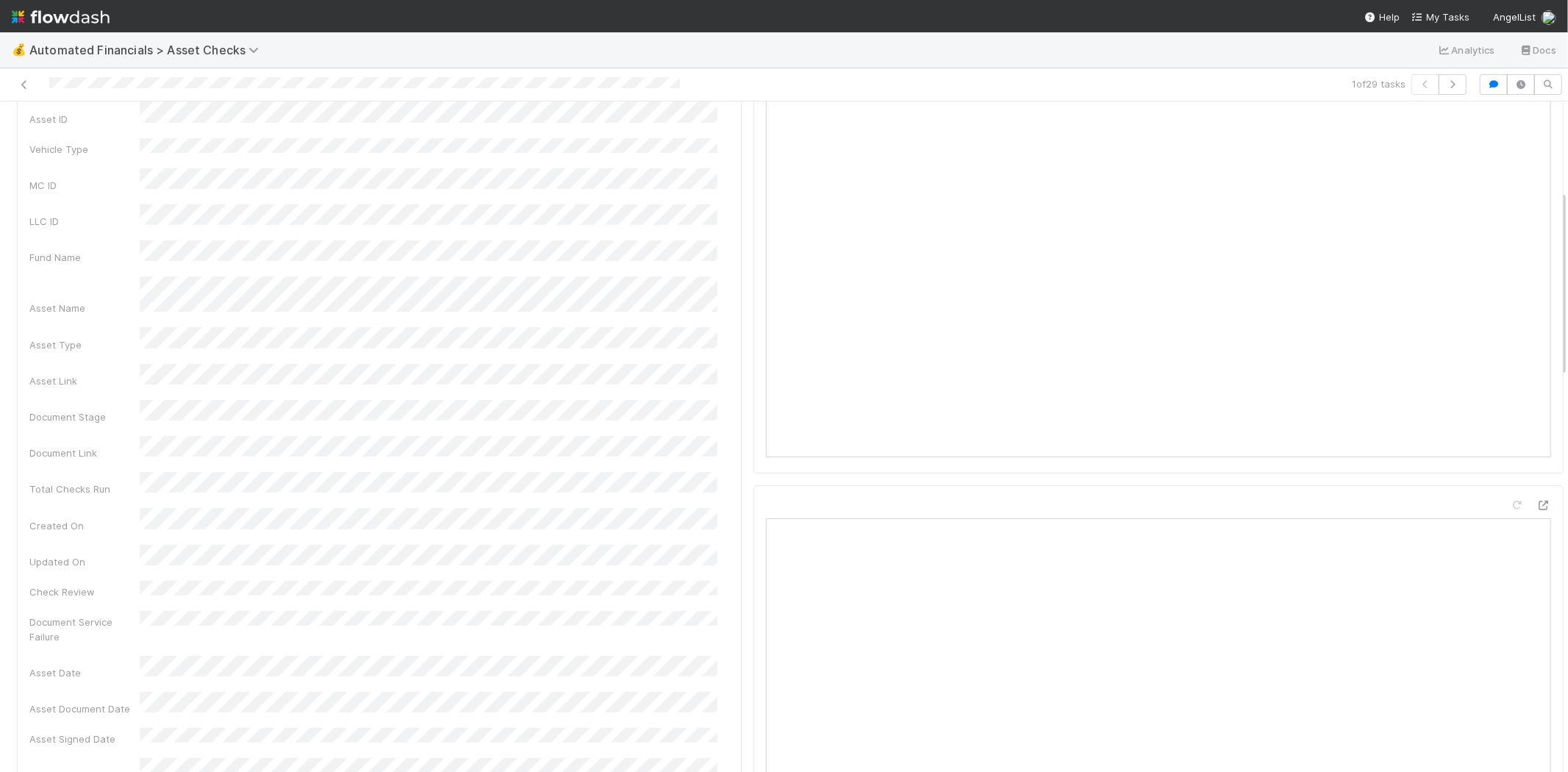
scroll to position [0, 0]
click at [24, 84] on icon at bounding box center [24, 85] width 14 height 10
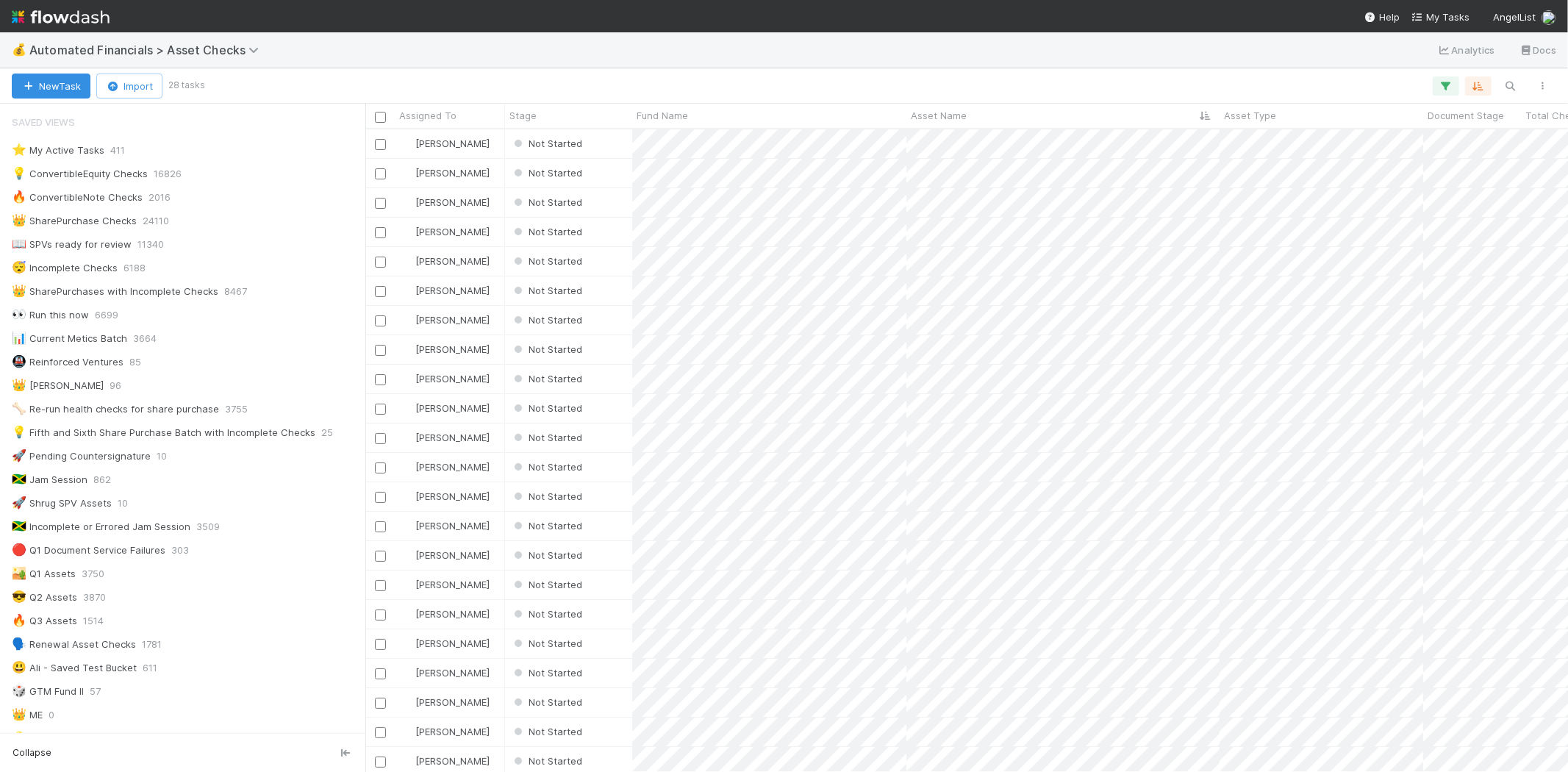
scroll to position [630, 1190]
click at [1447, 83] on icon "button" at bounding box center [1445, 86] width 14 height 13
click at [1426, 163] on icon at bounding box center [1426, 163] width 14 height 9
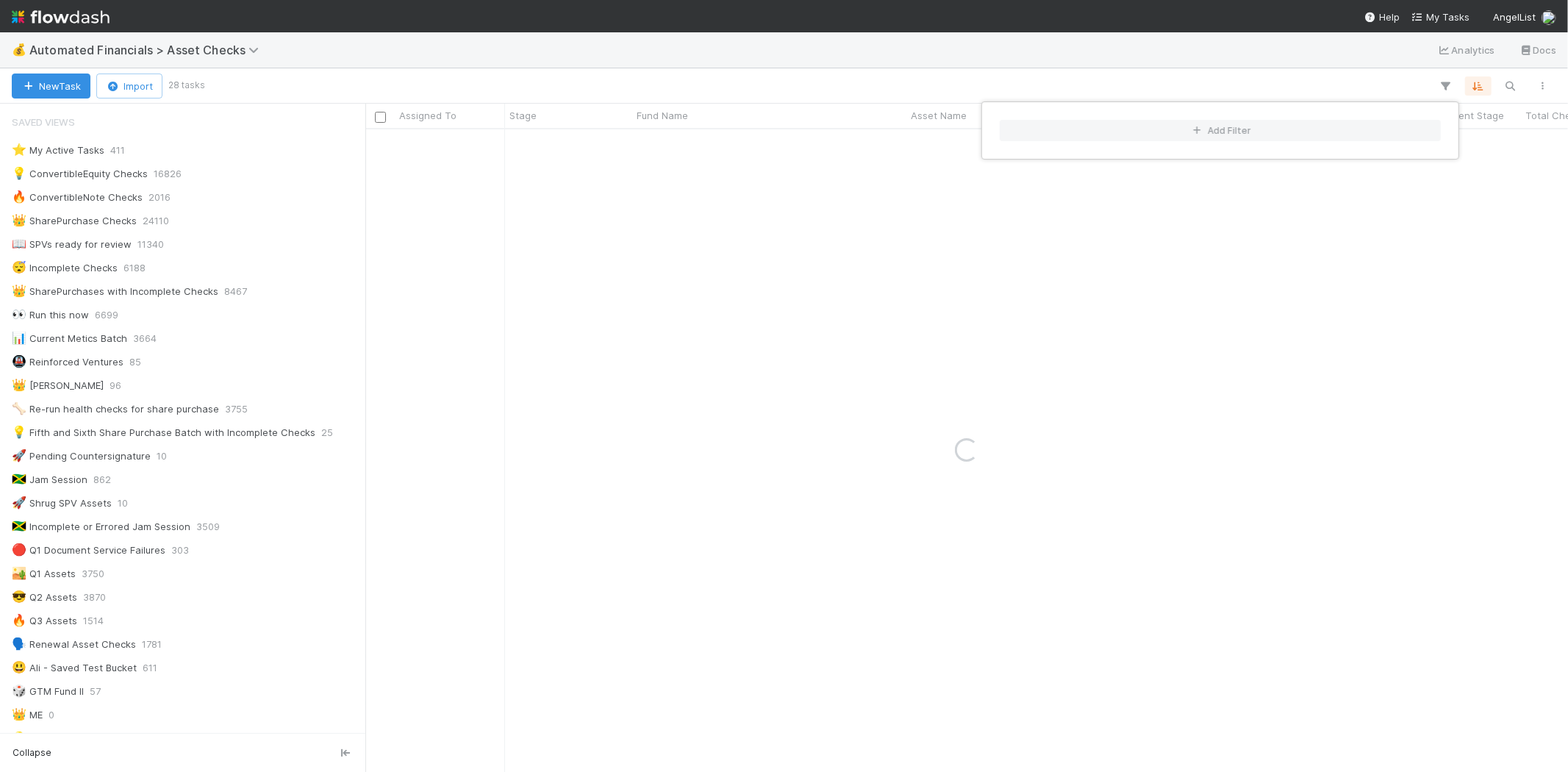
click at [1126, 52] on div "Add Filter" at bounding box center [784, 386] width 1568 height 772
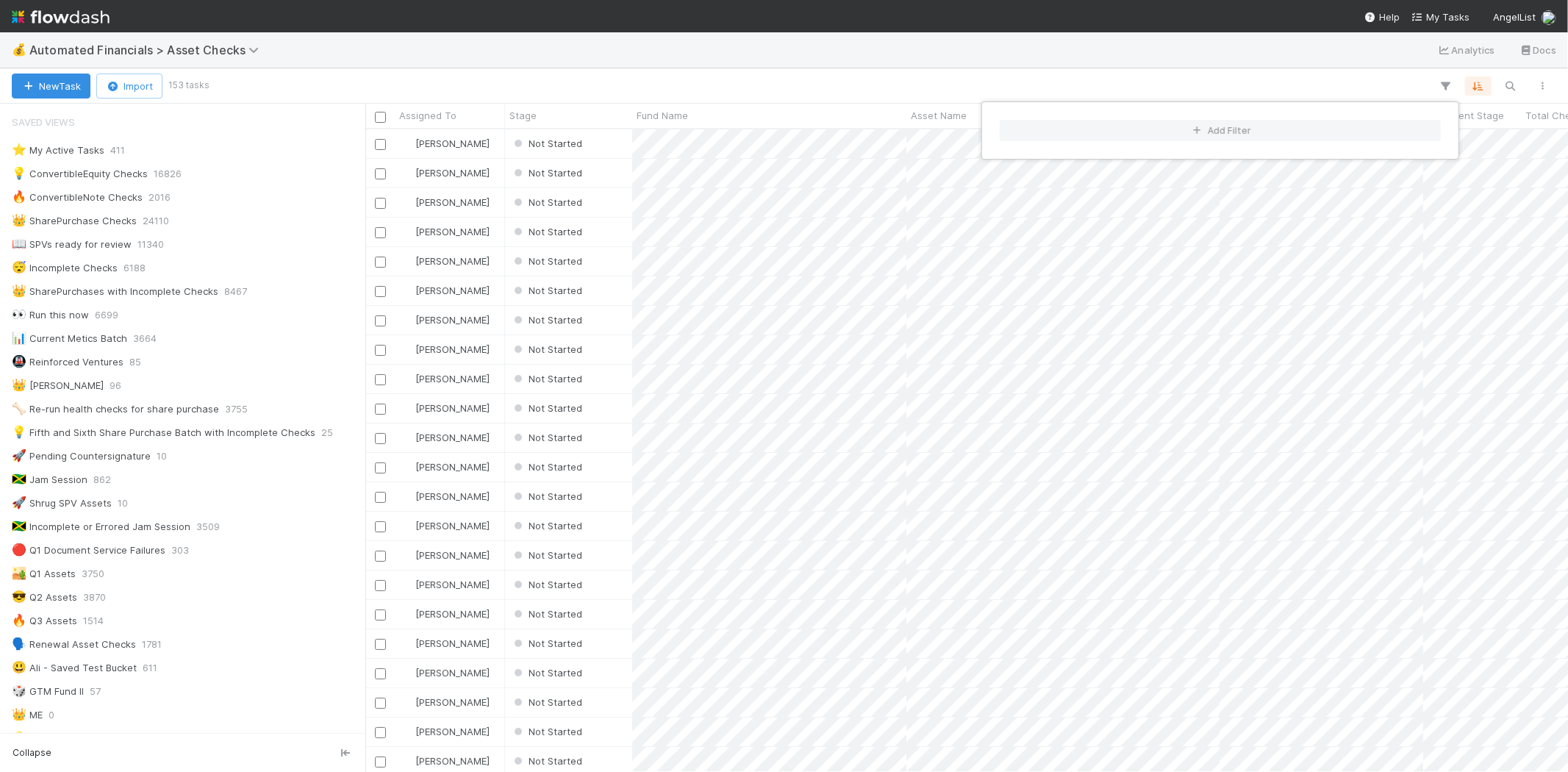
click at [613, 141] on div "Add Filter" at bounding box center [784, 386] width 1568 height 772
click at [621, 143] on div "Not Started" at bounding box center [569, 144] width 128 height 29
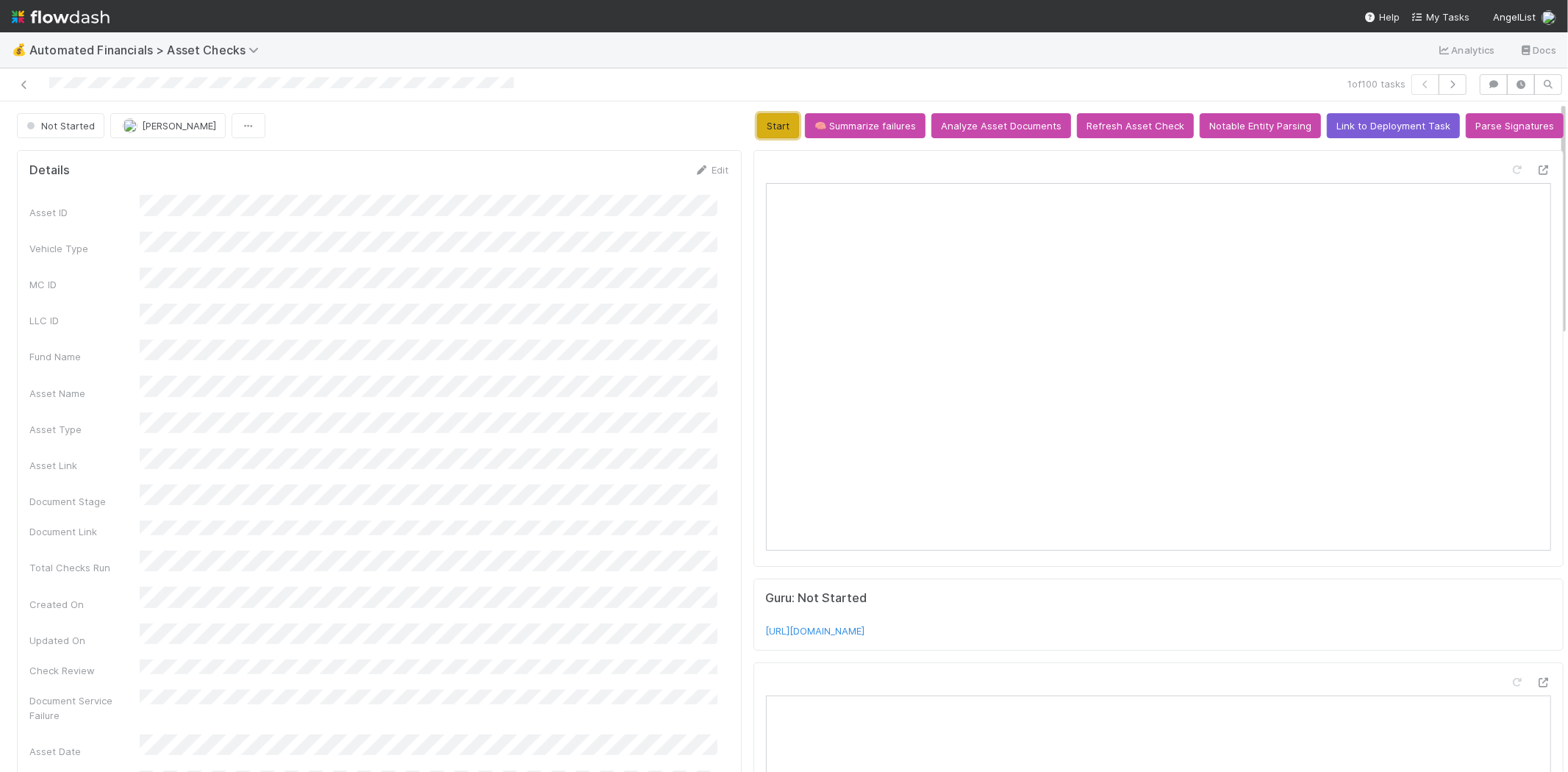
click at [767, 128] on button "Start" at bounding box center [778, 126] width 42 height 25
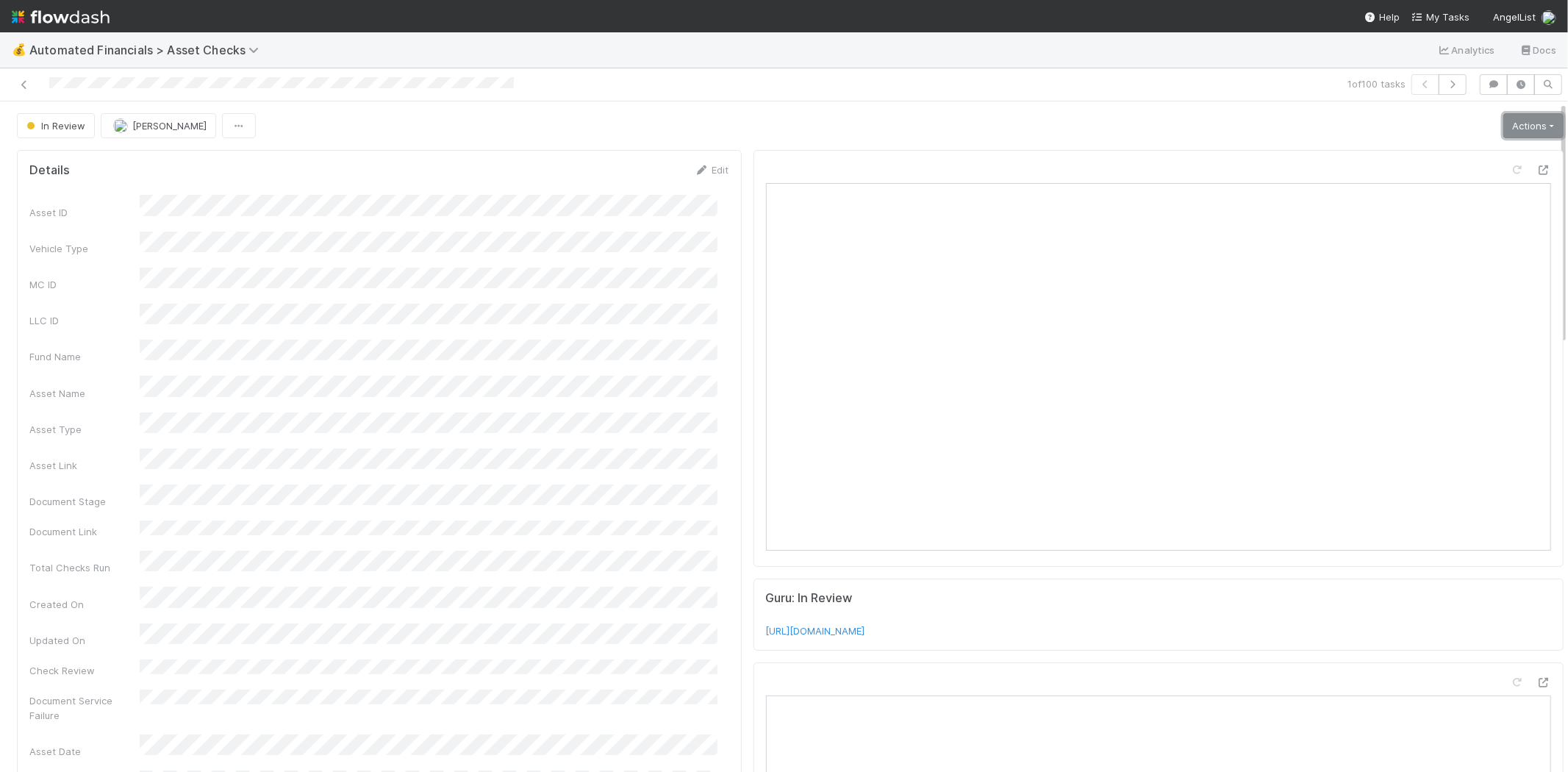
click at [1526, 121] on link "Actions" at bounding box center [1533, 126] width 60 height 25
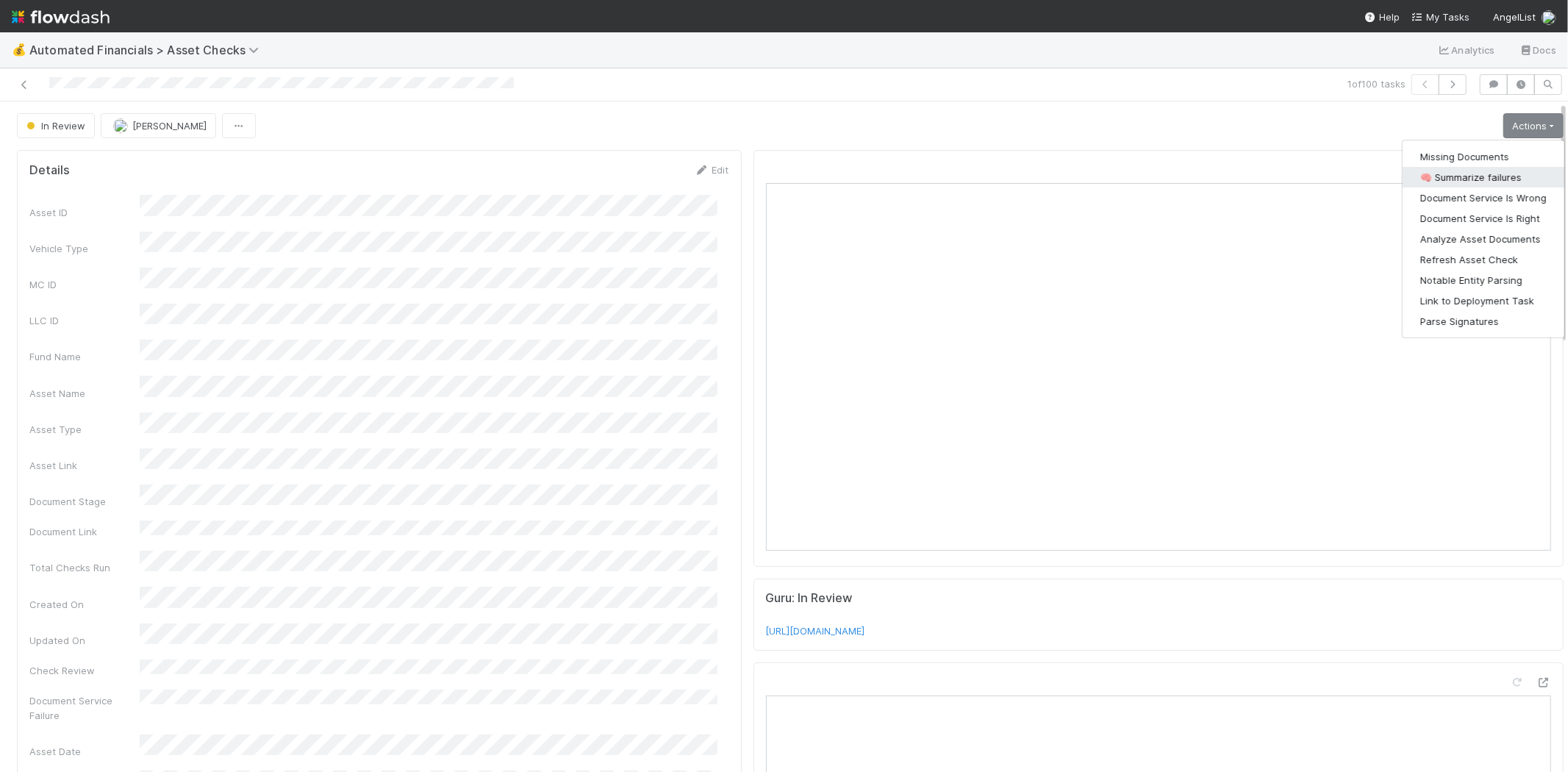
click at [1458, 181] on button "🧠 Summarize failures" at bounding box center [1484, 177] width 162 height 21
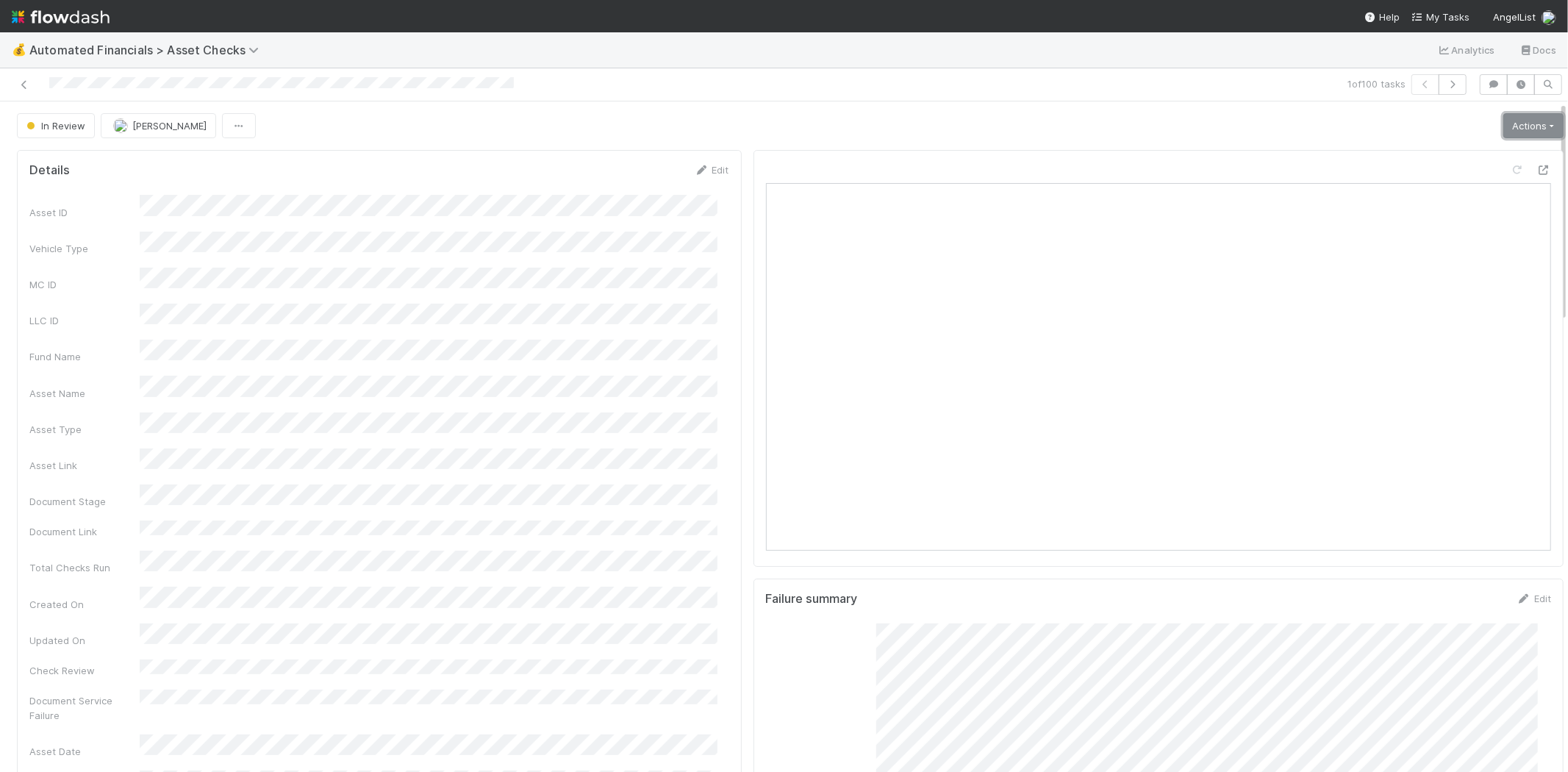
click at [1503, 124] on link "Actions" at bounding box center [1533, 126] width 60 height 25
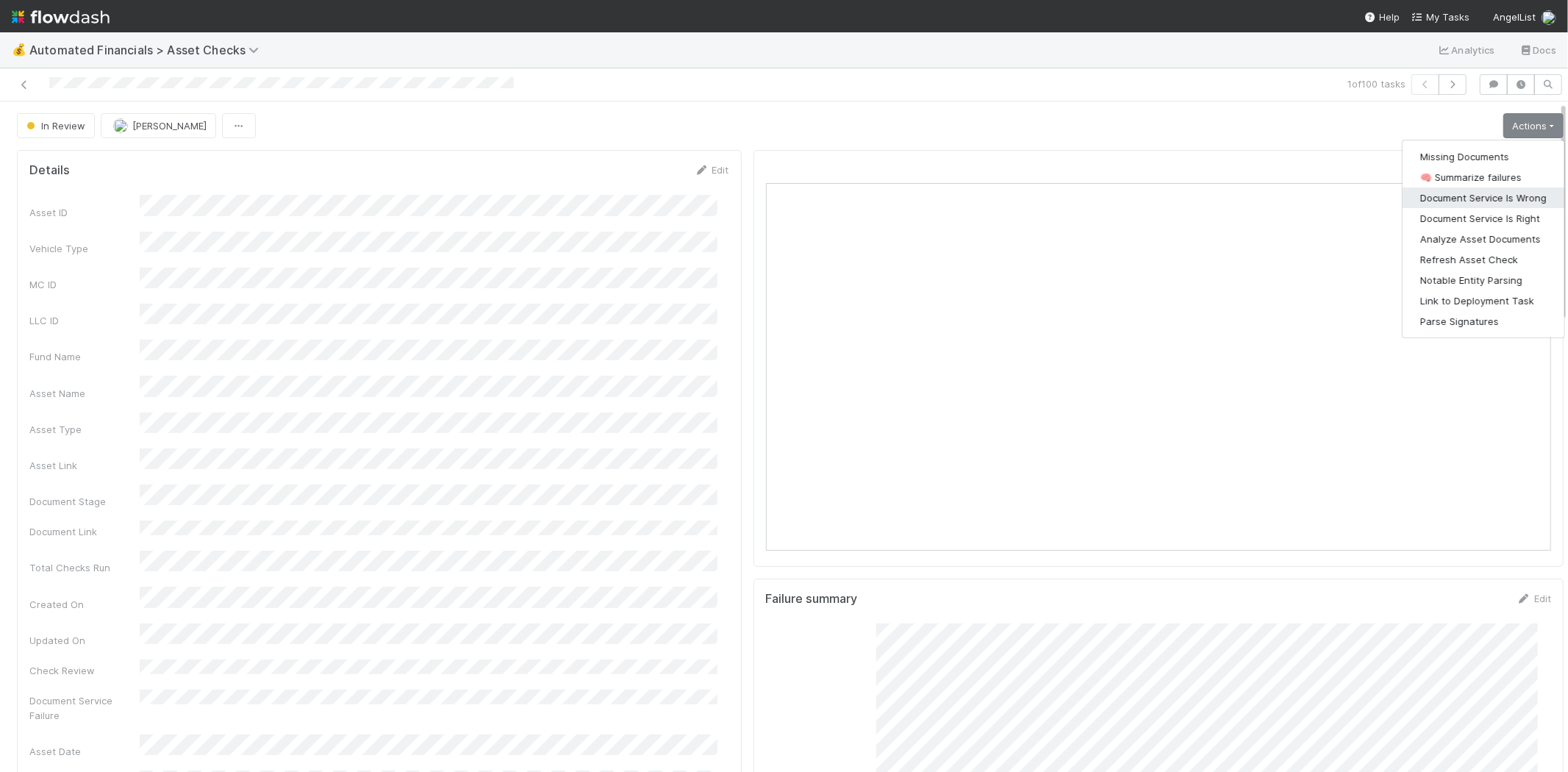
click at [1484, 196] on button "Document Service Is Wrong" at bounding box center [1484, 198] width 162 height 21
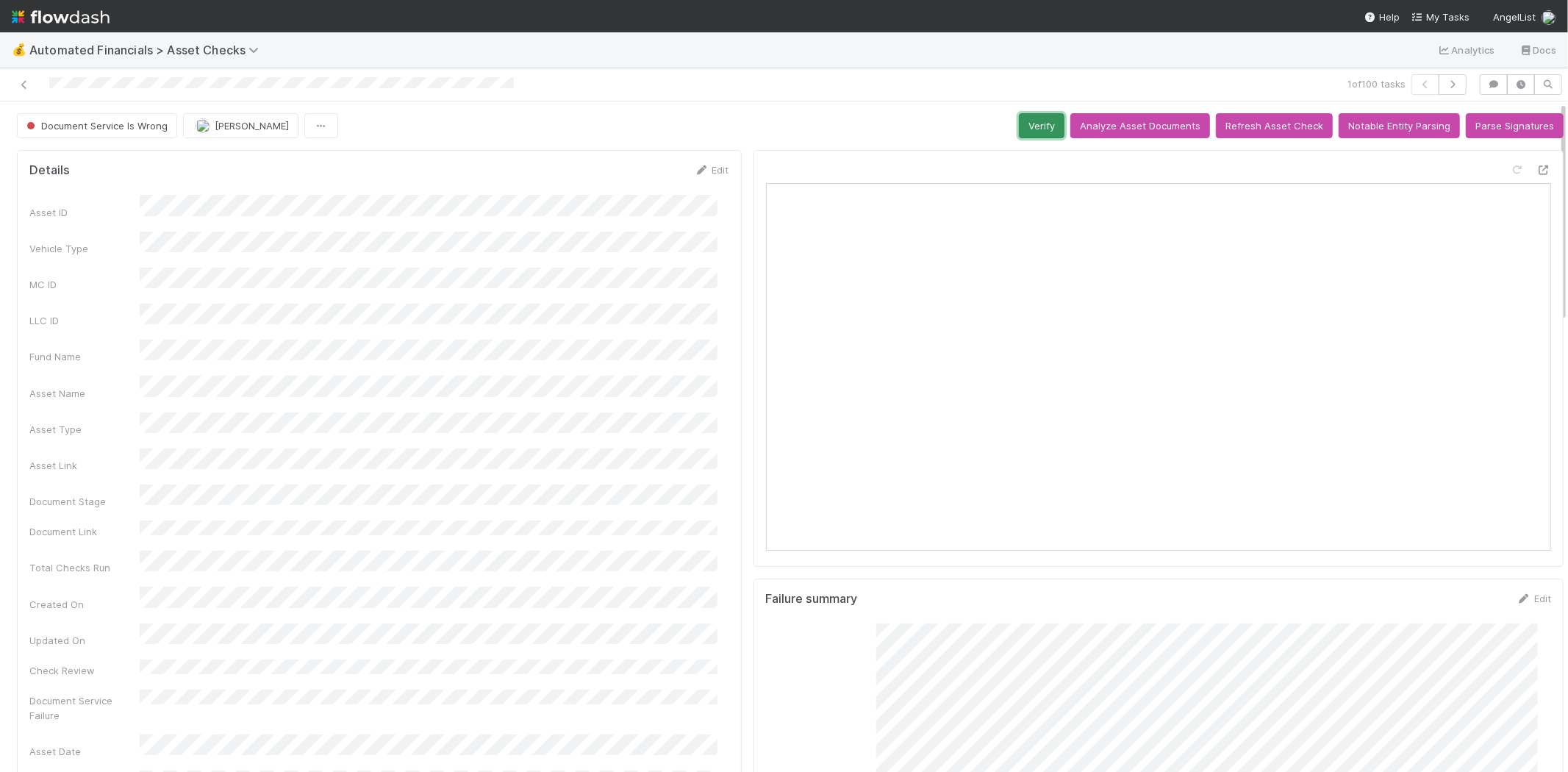
click at [1020, 128] on button "Verify" at bounding box center [1042, 126] width 46 height 25
click at [27, 85] on icon at bounding box center [24, 85] width 14 height 10
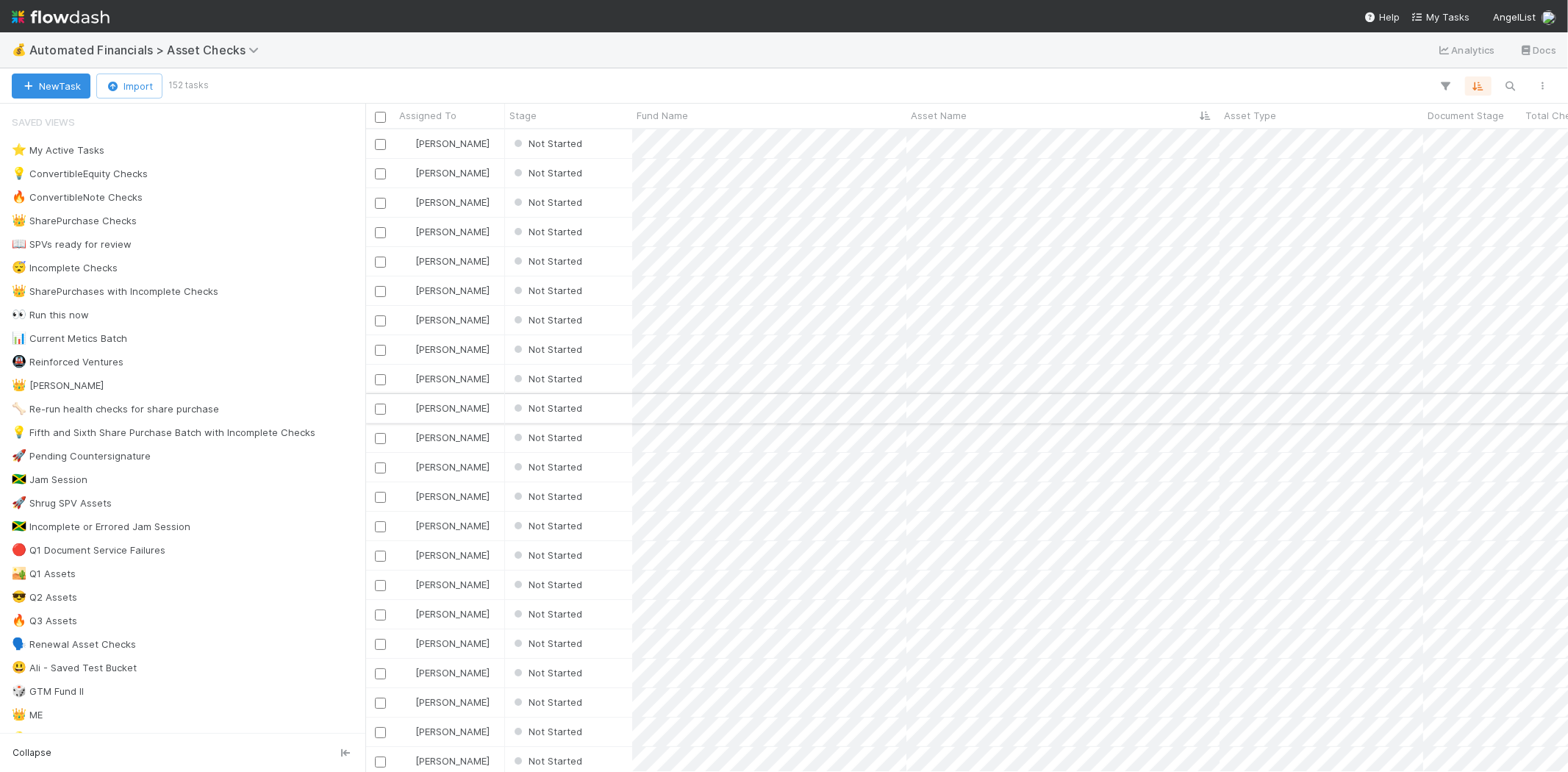
scroll to position [630, 1190]
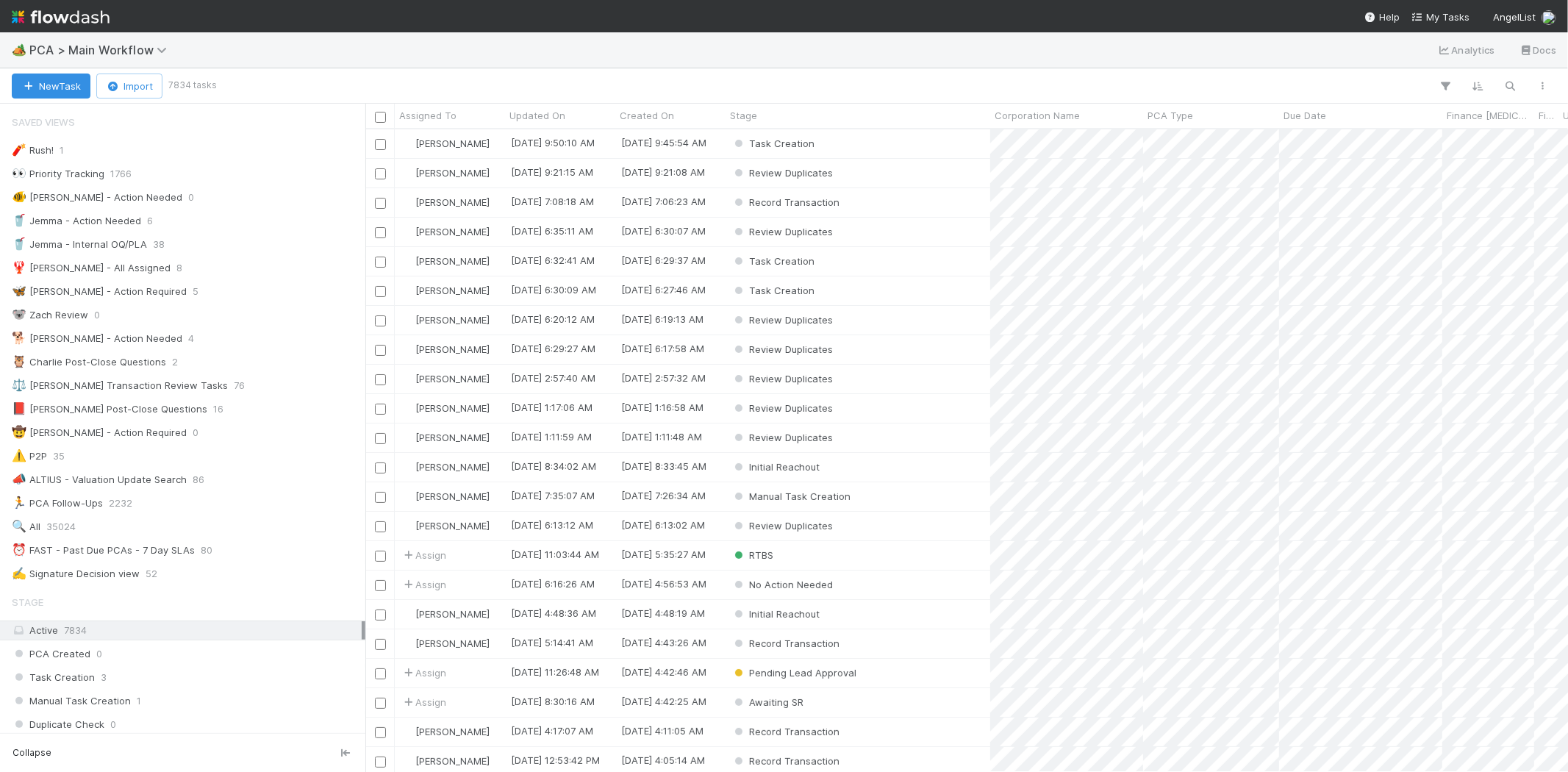
scroll to position [630, 1190]
click at [143, 50] on span "PCA > Main Workflow" at bounding box center [102, 50] width 145 height 14
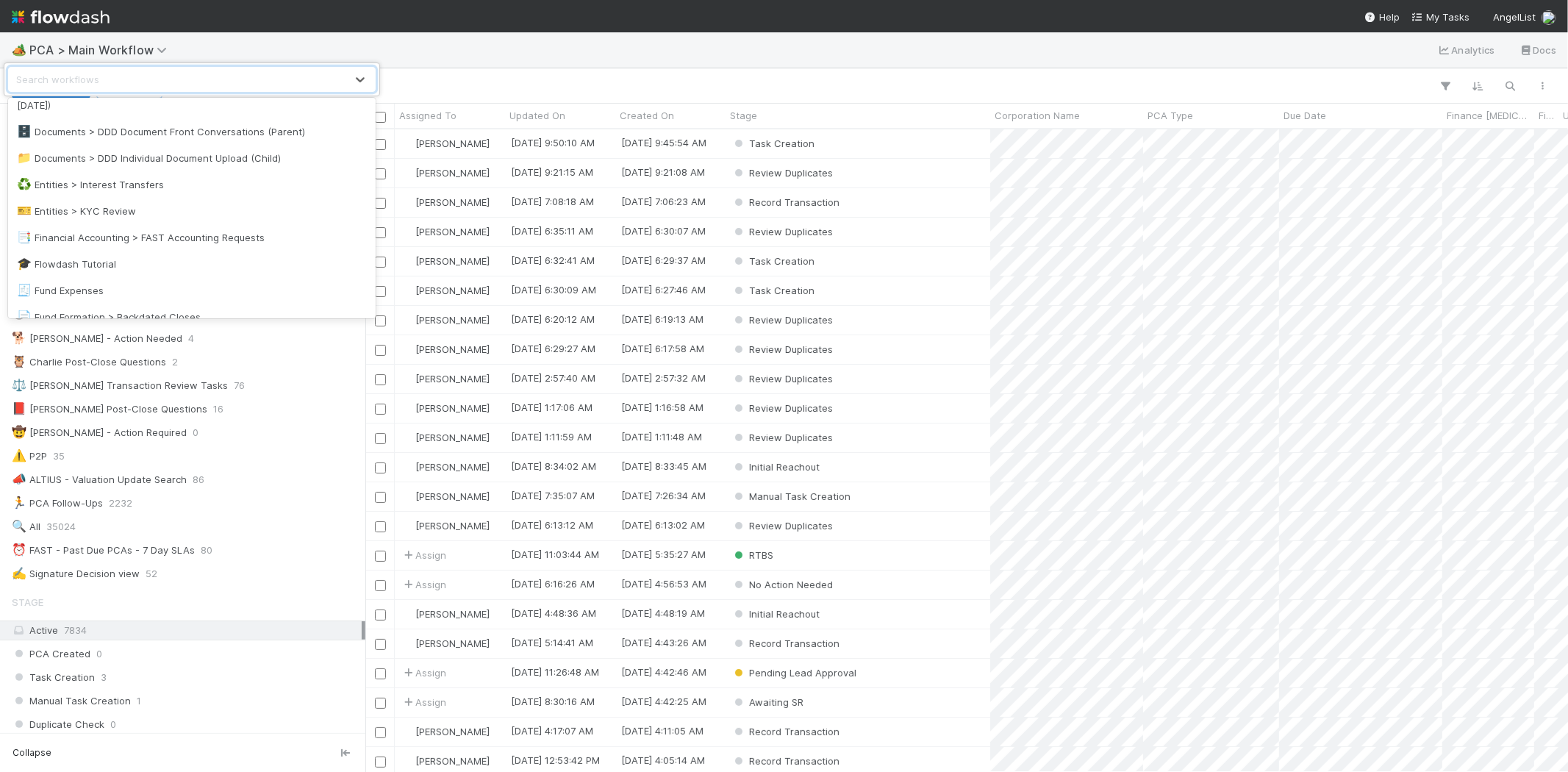
scroll to position [305, 0]
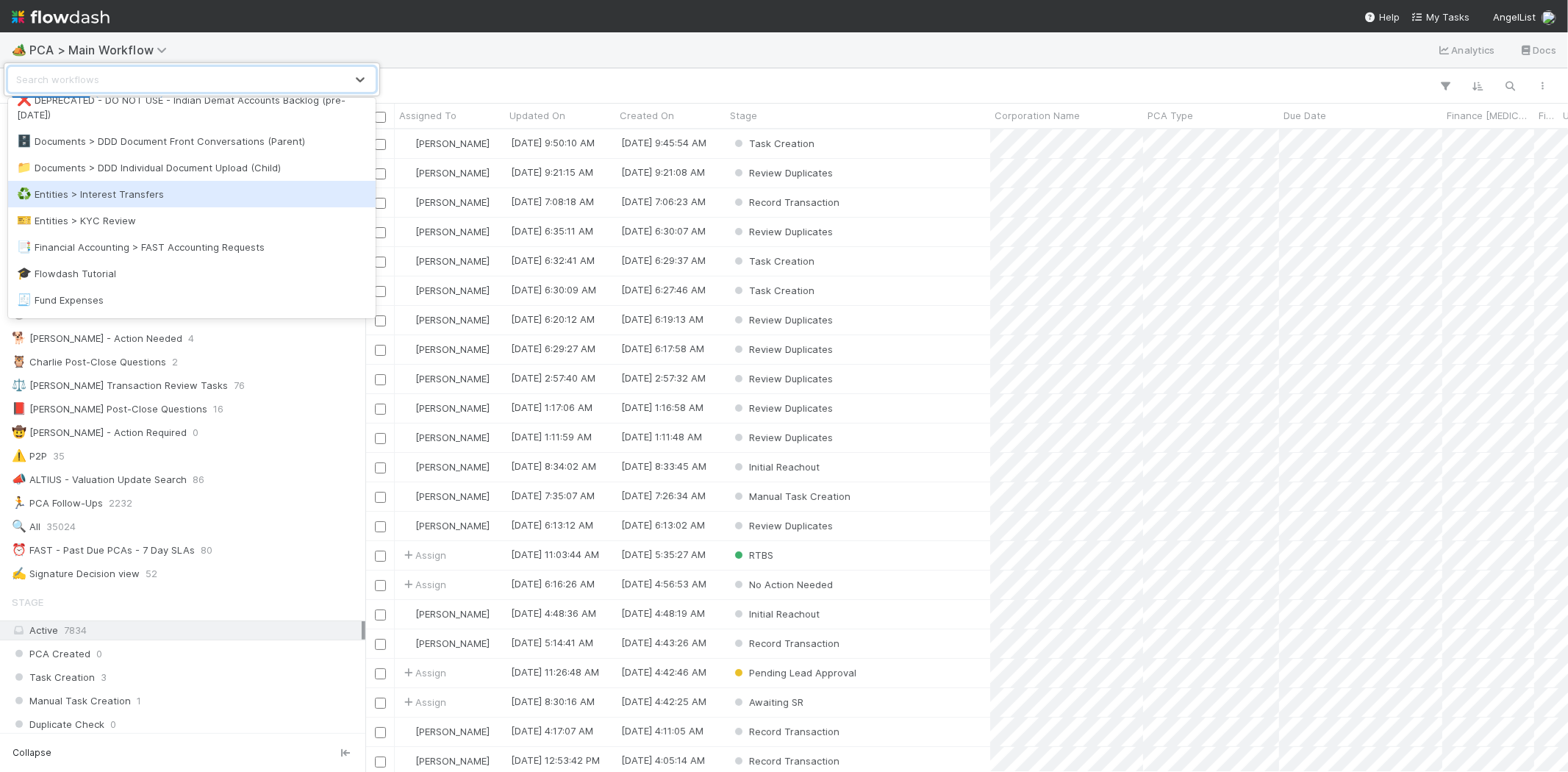
click at [151, 196] on div "♻️ Entities > Interest Transfers" at bounding box center [191, 193] width 350 height 14
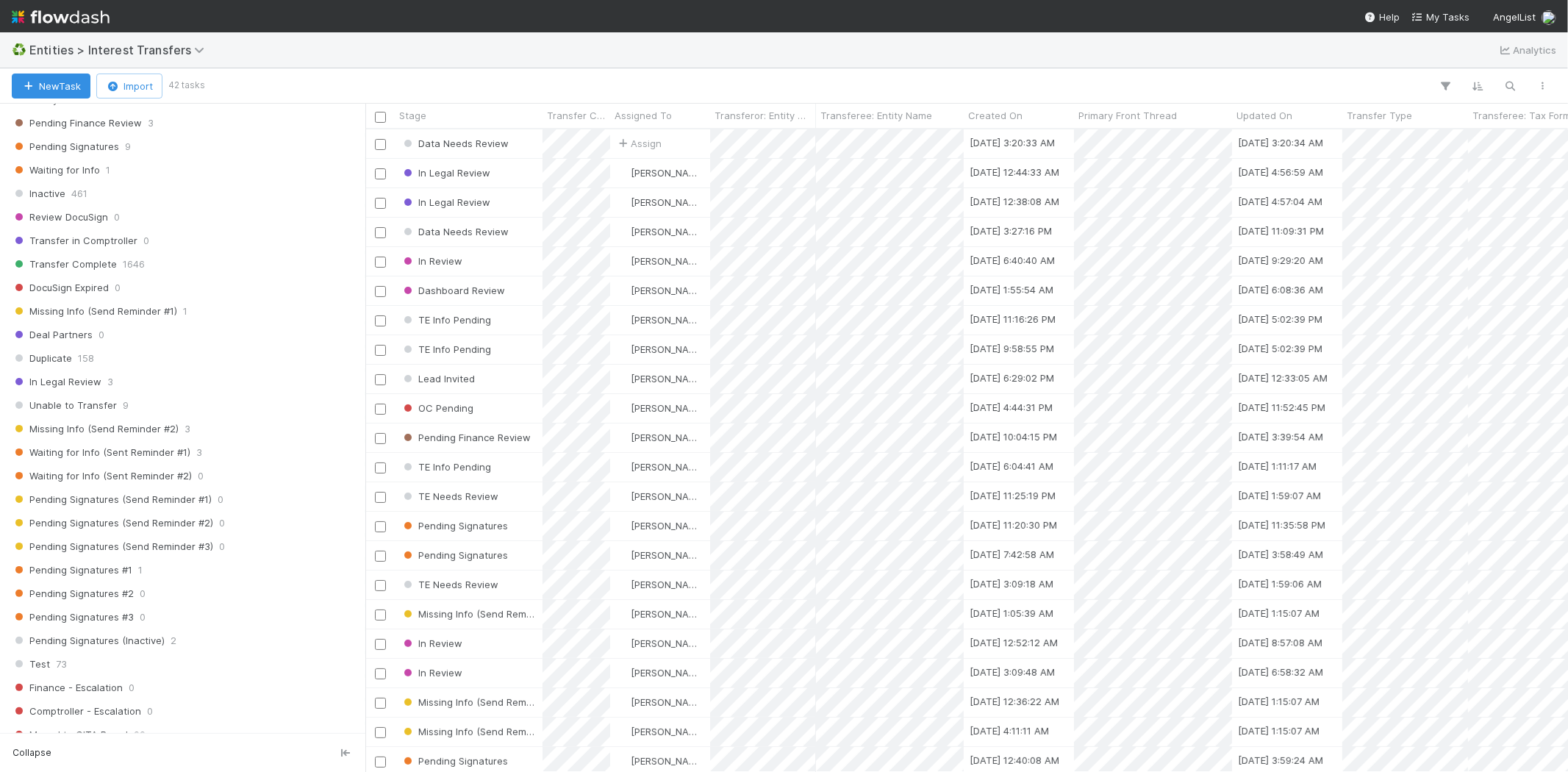
scroll to position [1559, 0]
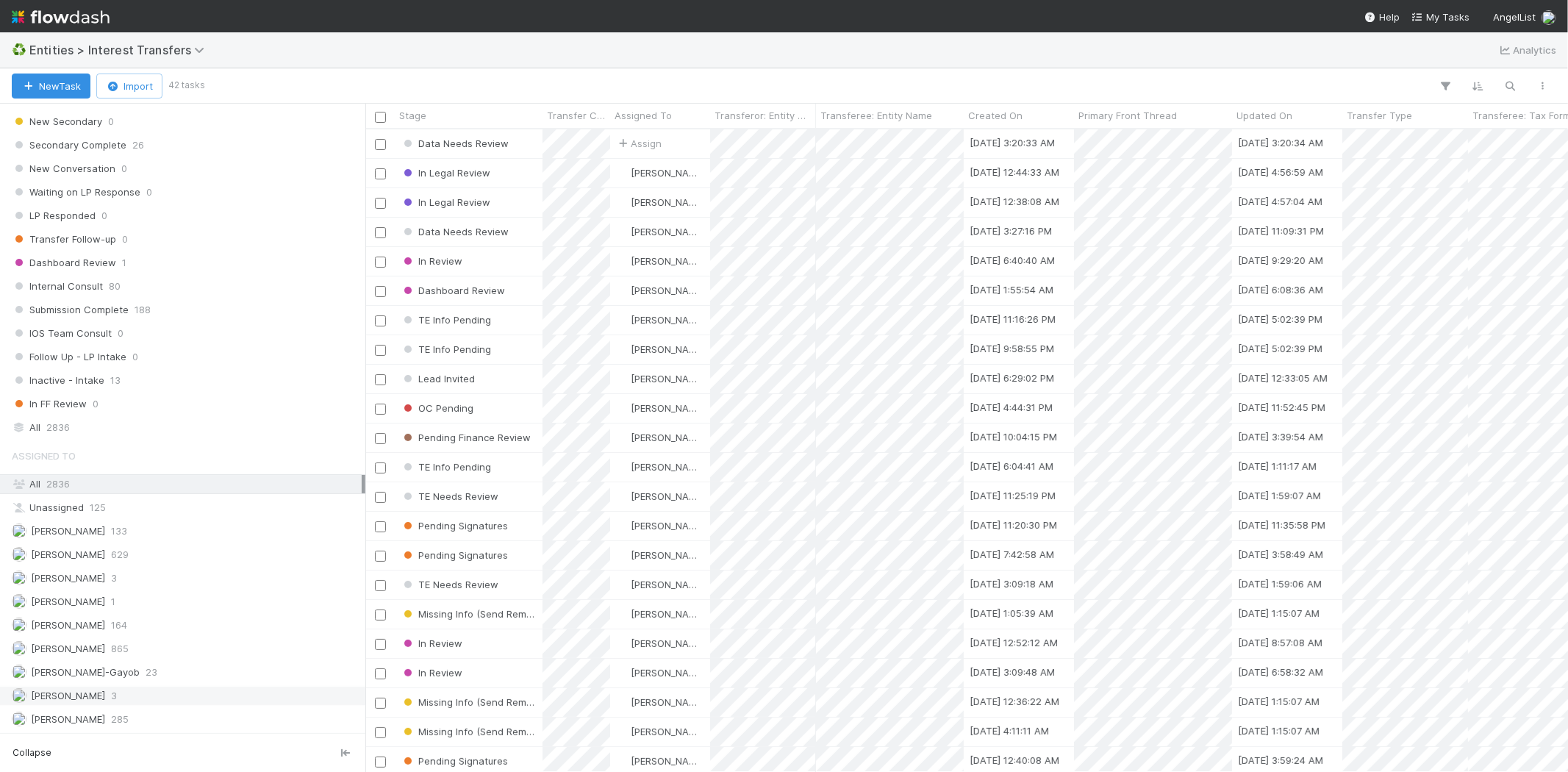
click at [137, 693] on div "Meg Castanare 3" at bounding box center [186, 696] width 350 height 18
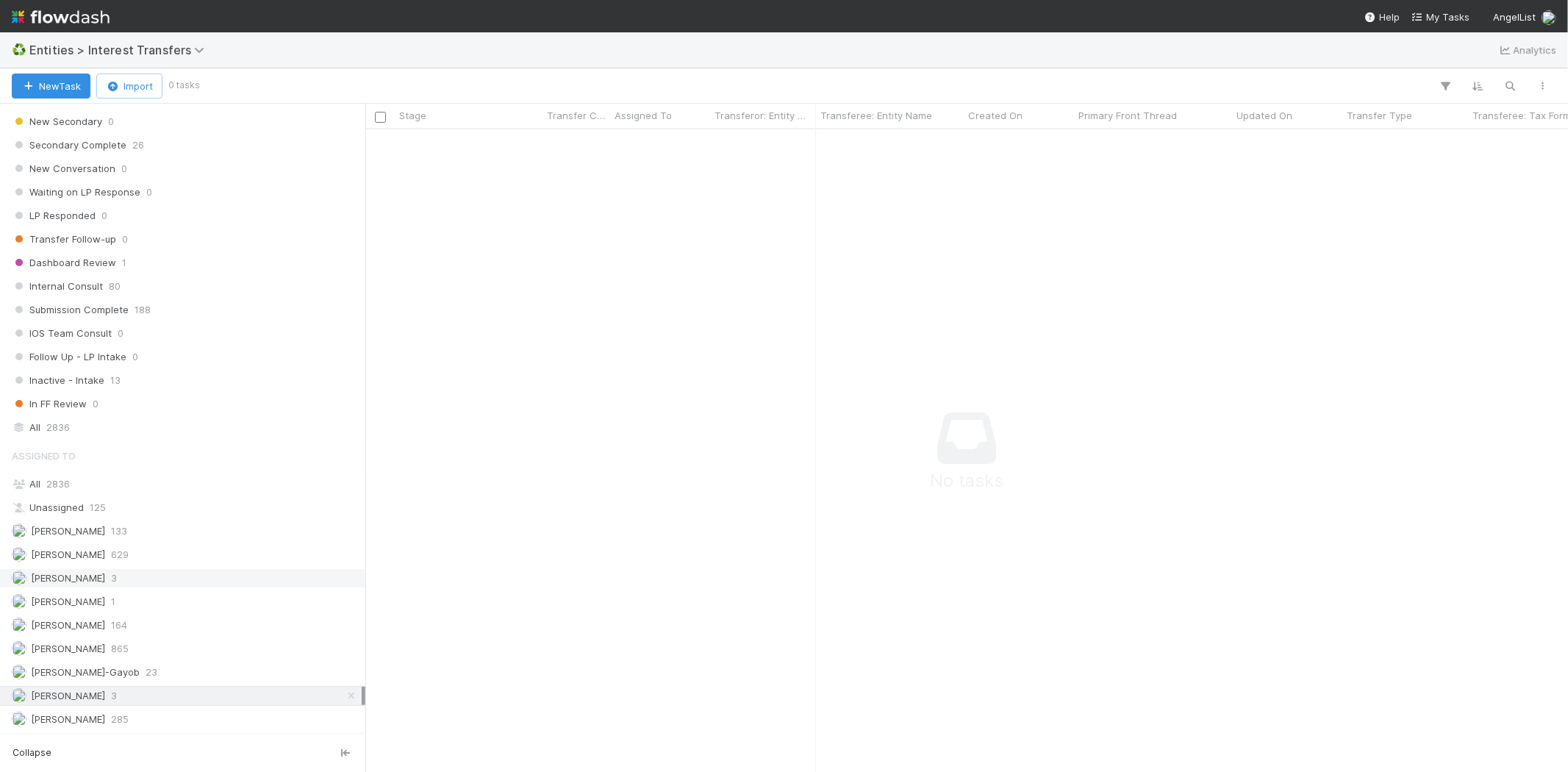
scroll to position [619, 1177]
